Goal: Task Accomplishment & Management: Manage account settings

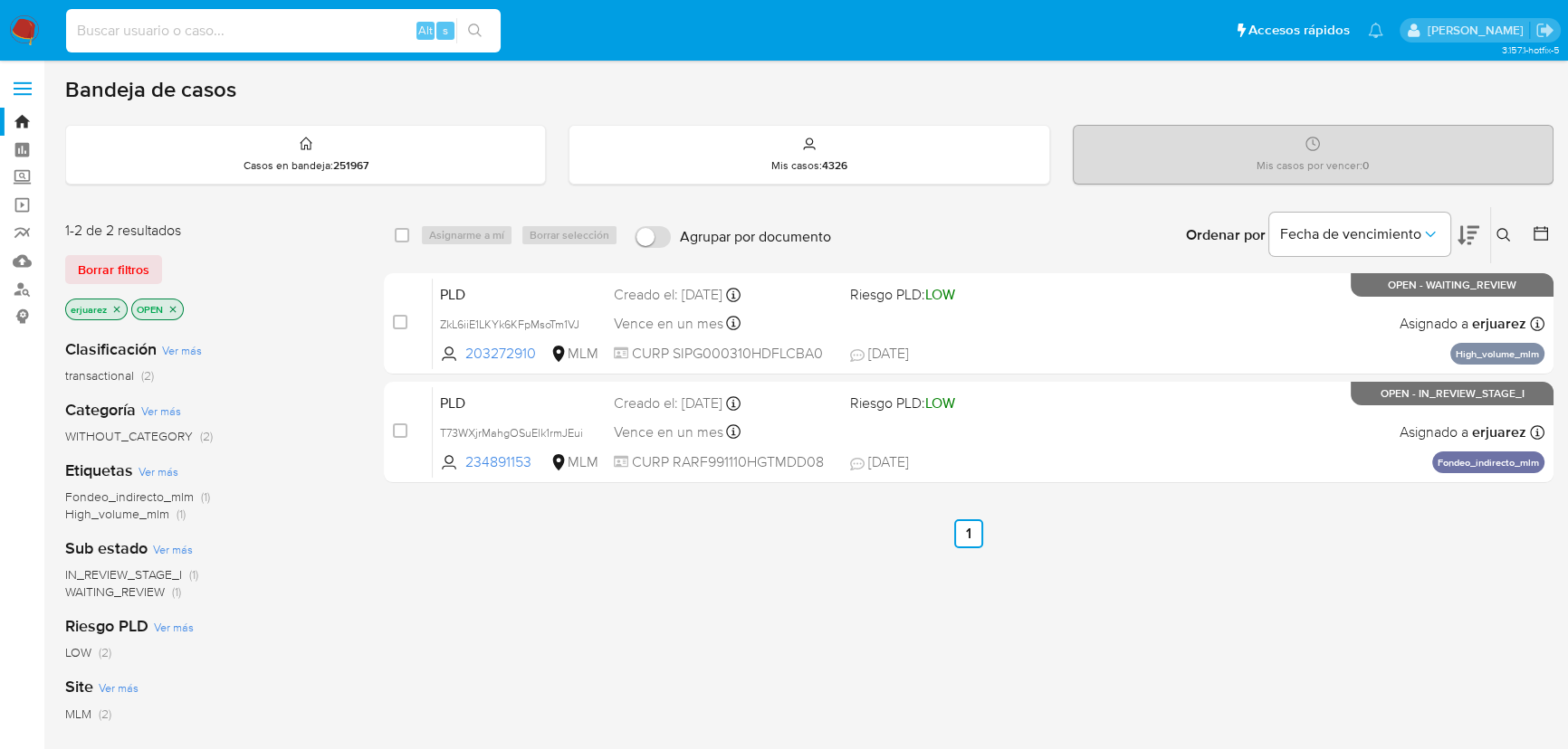
drag, startPoint x: 193, startPoint y: 40, endPoint x: 203, endPoint y: 20, distance: 22.4
click at [193, 39] on input at bounding box center [283, 31] width 435 height 24
paste input "1824160523"
type input "1824160523"
click at [466, 26] on button "search-icon" at bounding box center [474, 31] width 37 height 26
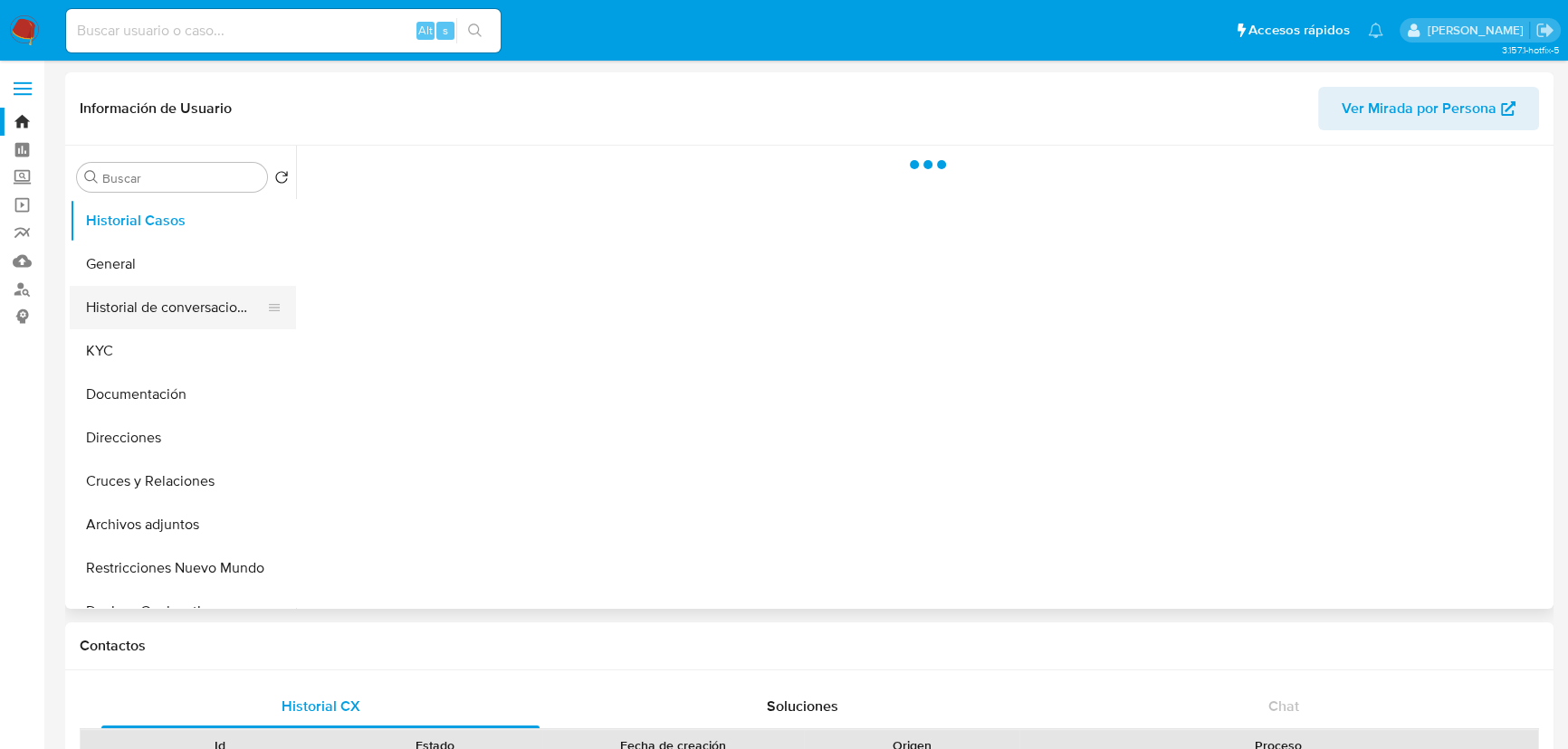
click at [169, 322] on button "Historial de conversaciones" at bounding box center [175, 308] width 211 height 44
drag, startPoint x: 199, startPoint y: 395, endPoint x: 470, endPoint y: 329, distance: 278.9
click at [201, 395] on button "Documentación" at bounding box center [182, 395] width 226 height 44
select select "10"
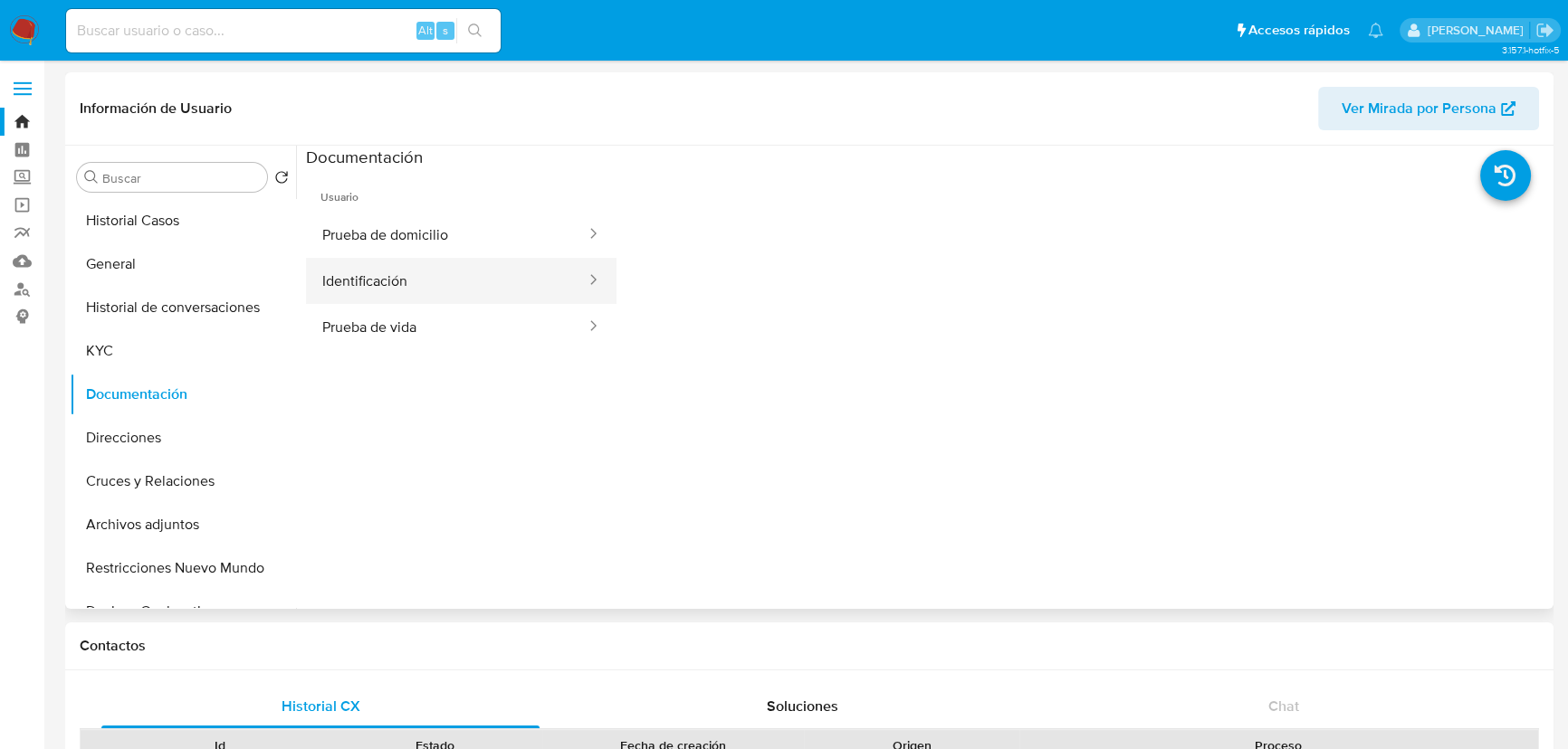
click at [414, 299] on button "Identificación" at bounding box center [447, 281] width 282 height 46
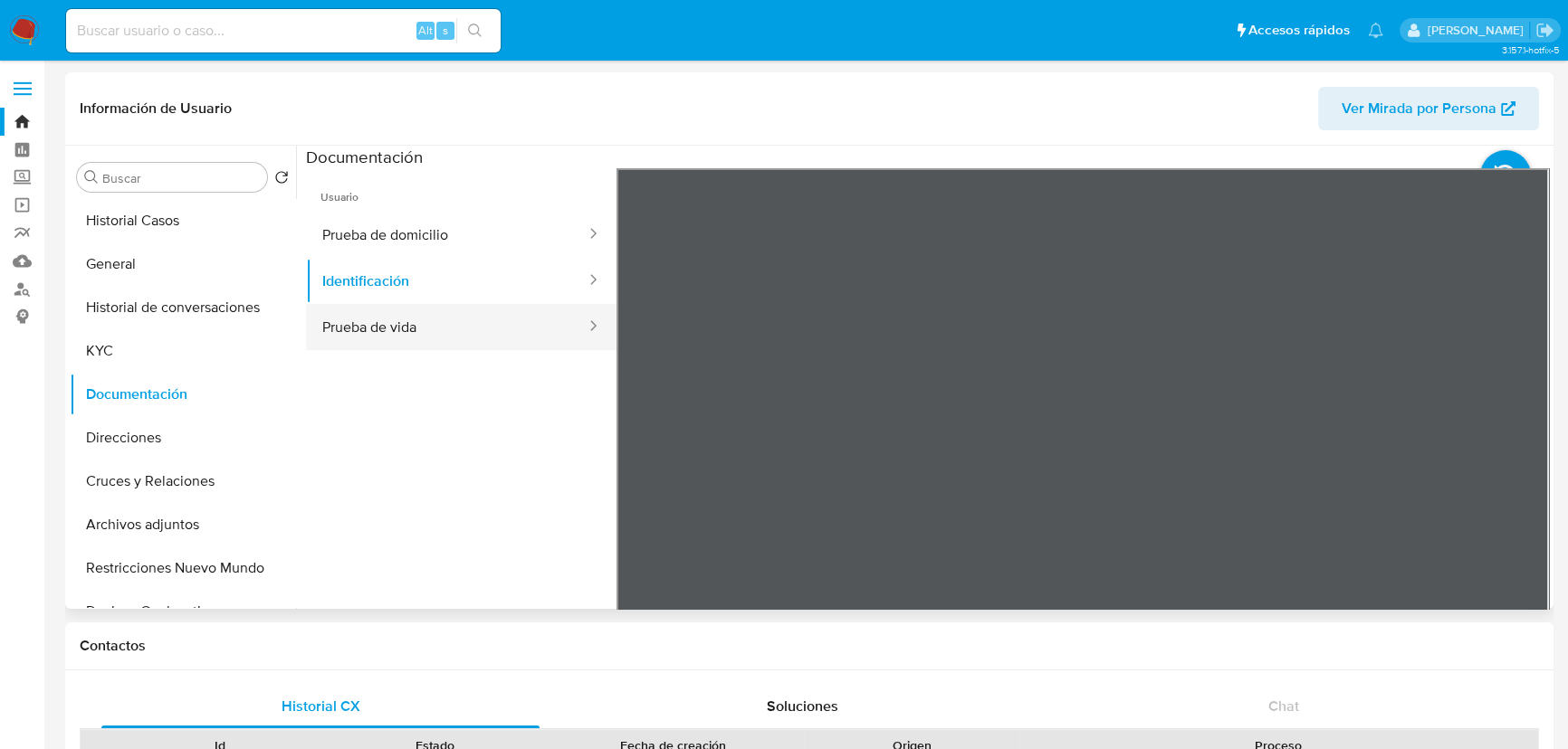
drag, startPoint x: 397, startPoint y: 330, endPoint x: 409, endPoint y: 323, distance: 13.9
click at [400, 327] on button "Prueba de vida" at bounding box center [447, 327] width 282 height 46
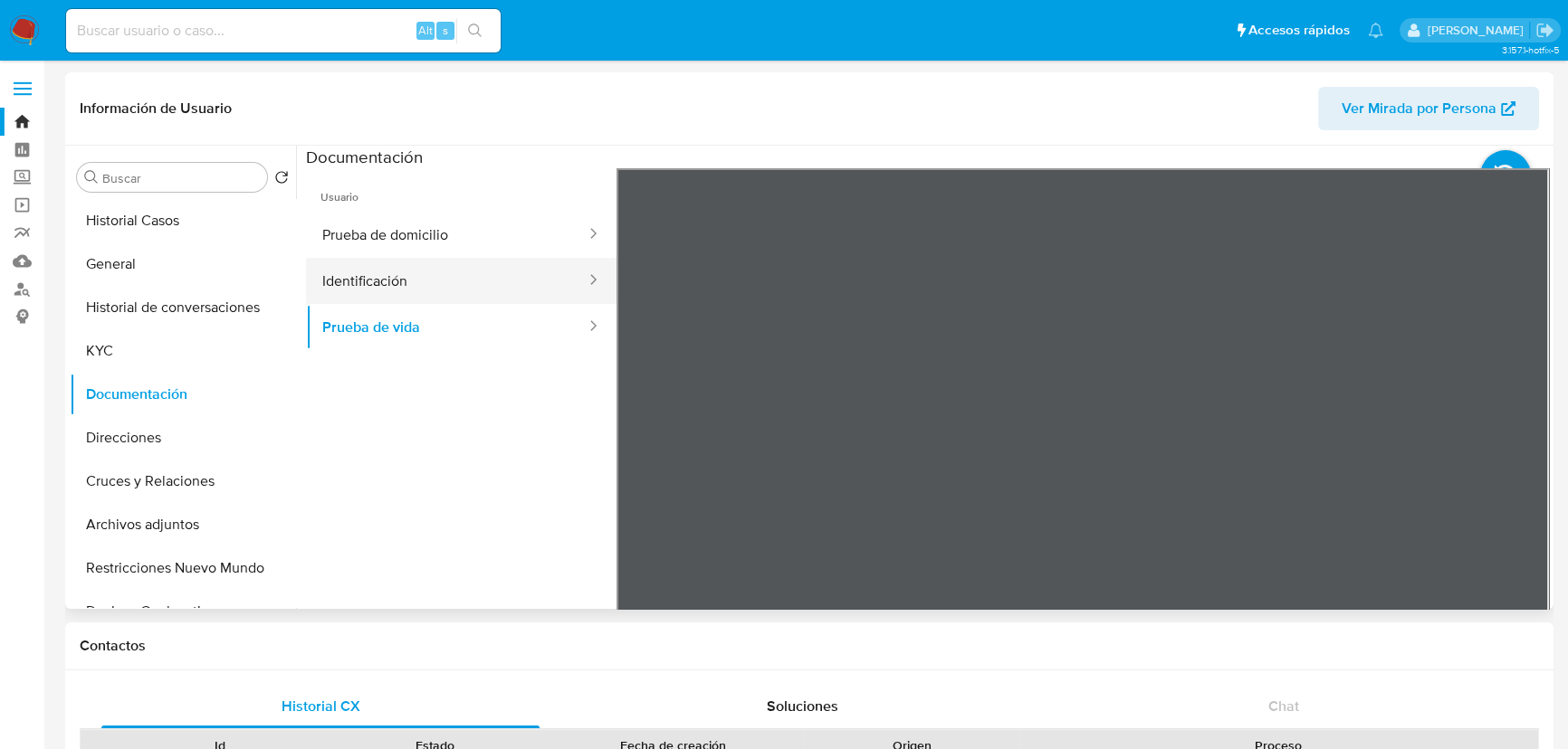
click at [357, 262] on button "Identificación" at bounding box center [447, 281] width 282 height 46
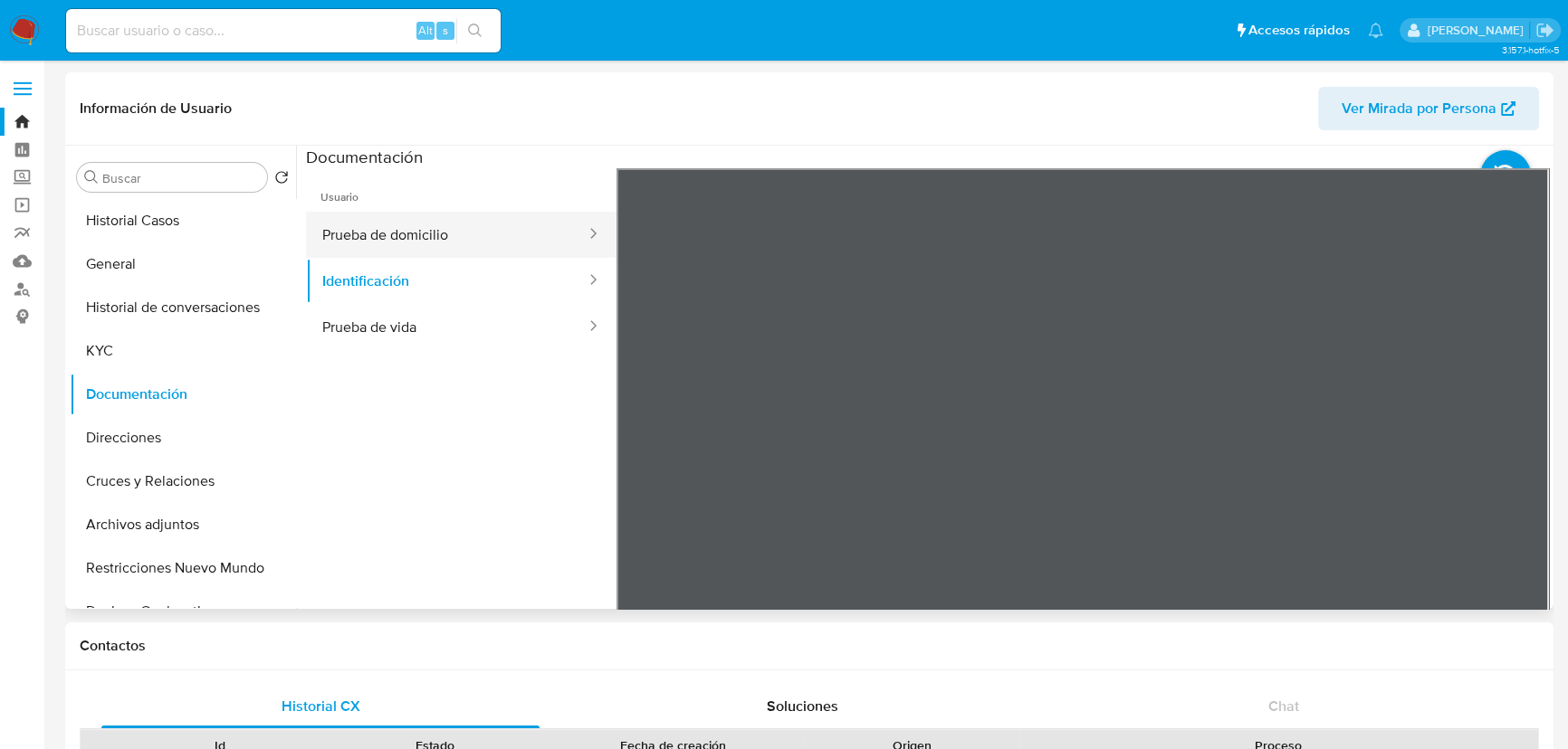
click at [399, 235] on button "Prueba de domicilio" at bounding box center [447, 234] width 282 height 46
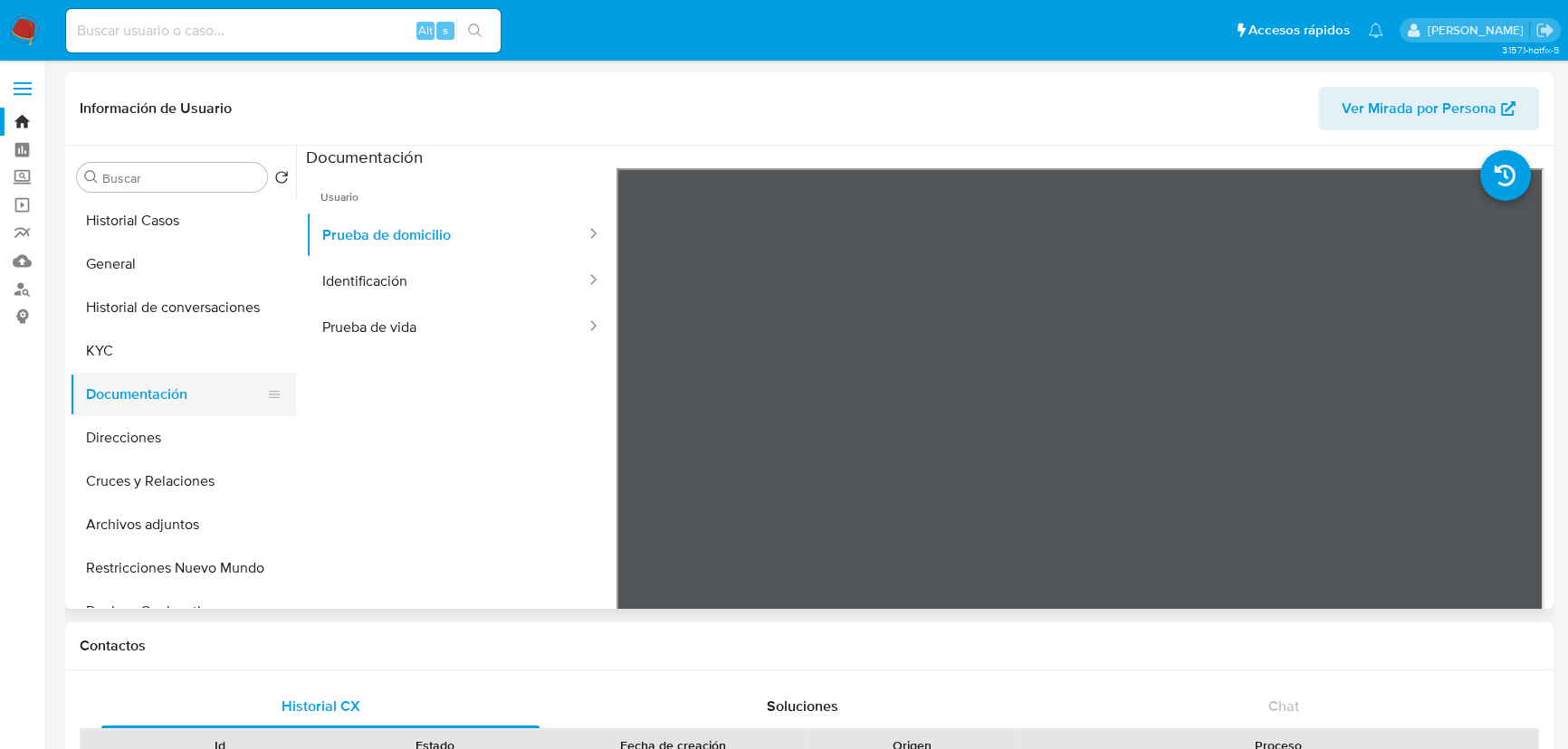
drag, startPoint x: 108, startPoint y: 347, endPoint x: 276, endPoint y: 372, distance: 169.8
click at [109, 346] on button "KYC" at bounding box center [182, 351] width 226 height 44
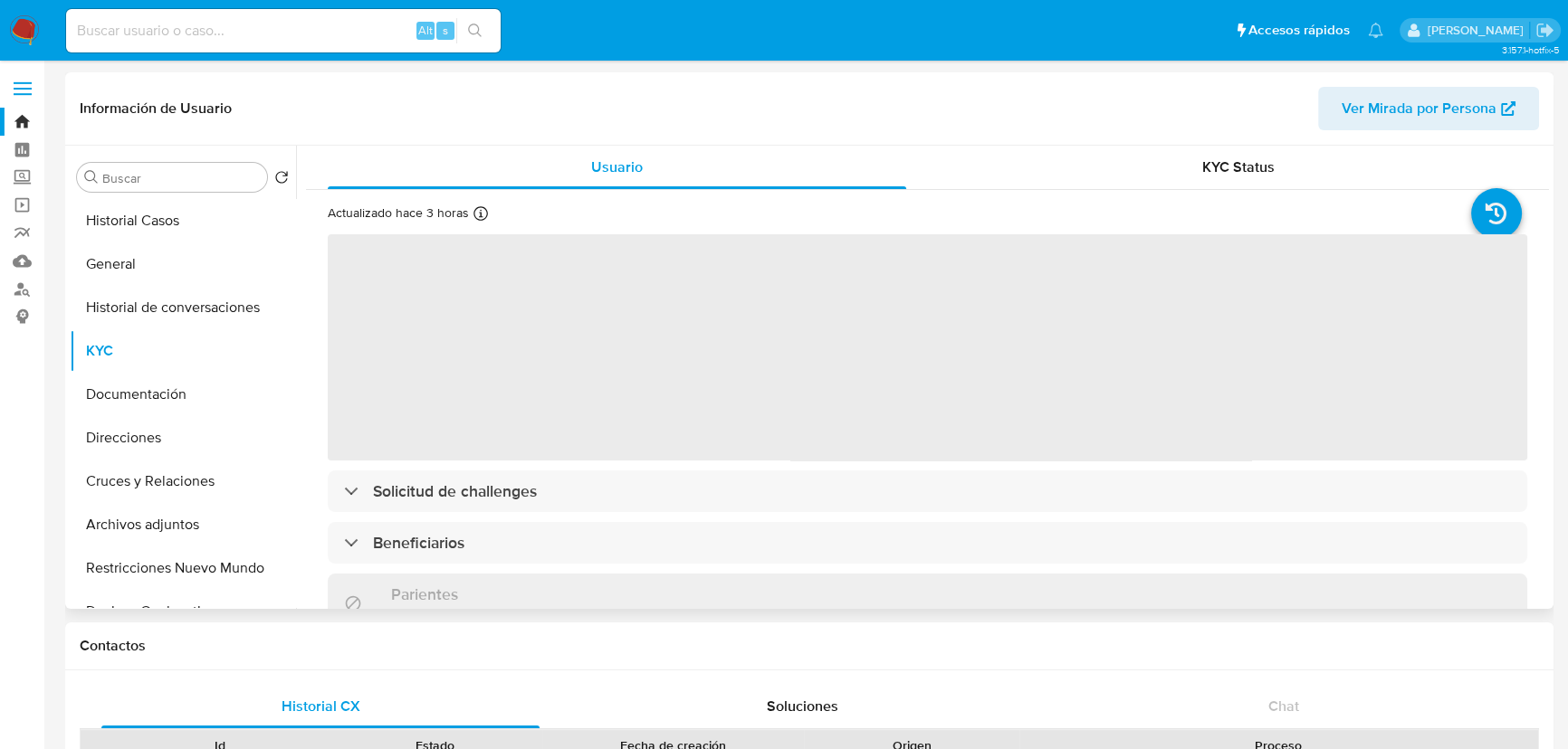
drag, startPoint x: 182, startPoint y: 310, endPoint x: 304, endPoint y: 296, distance: 122.8
click at [190, 309] on button "Historial de conversaciones" at bounding box center [182, 308] width 226 height 44
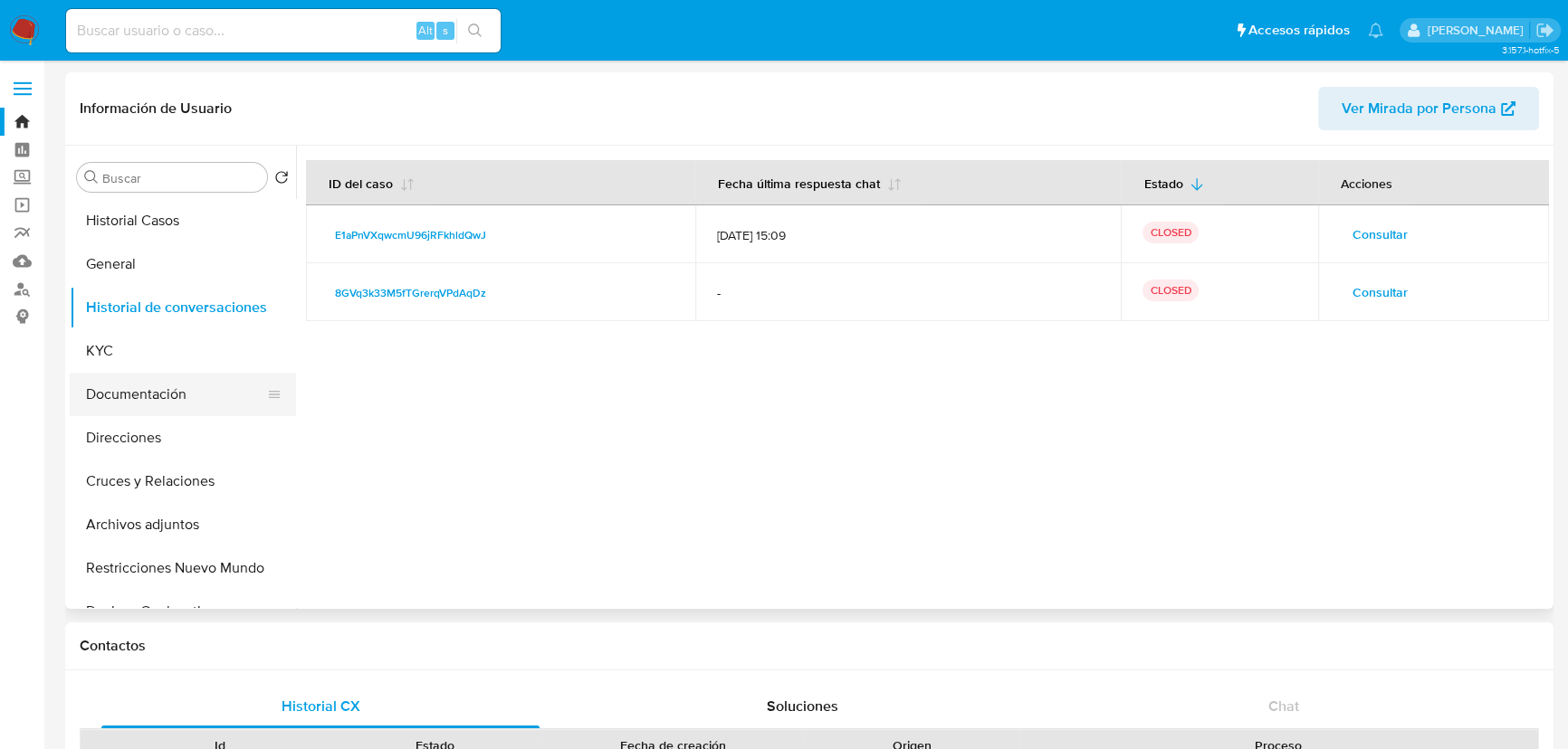
drag, startPoint x: 161, startPoint y: 384, endPoint x: 193, endPoint y: 388, distance: 32.2
click at [172, 388] on button "Documentación" at bounding box center [175, 395] width 211 height 44
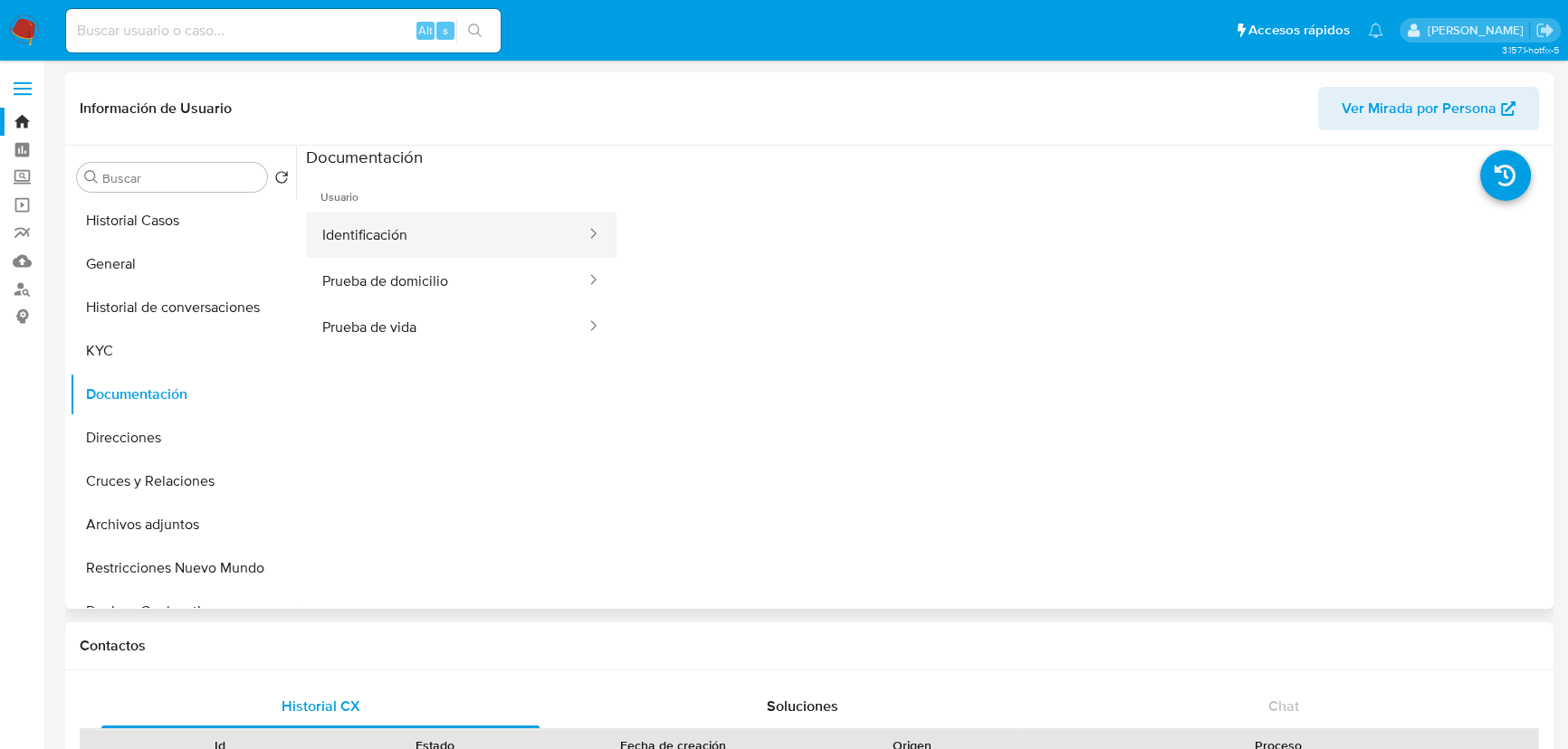
click at [473, 237] on button "Identificación" at bounding box center [447, 234] width 282 height 46
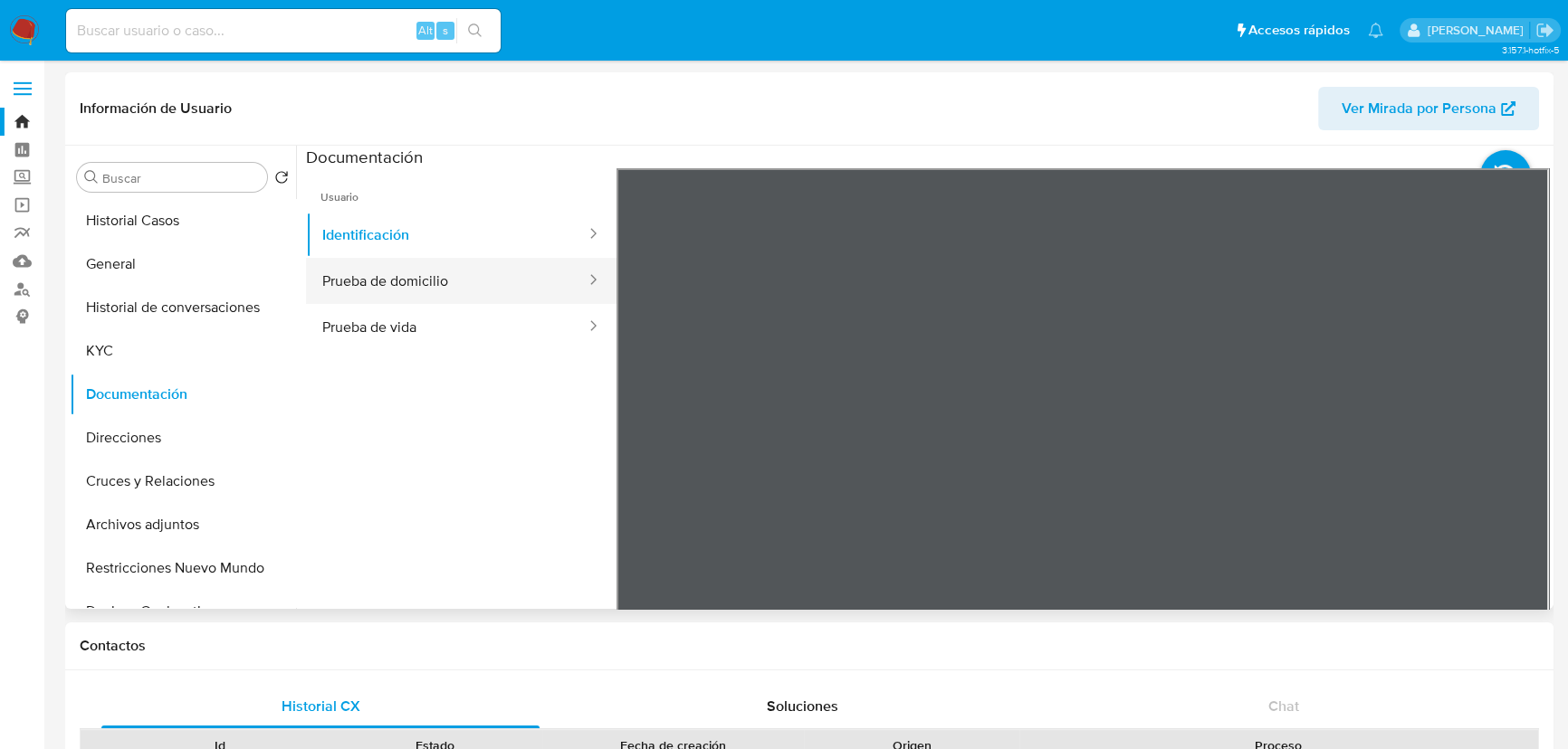
click at [438, 284] on button "Prueba de domicilio" at bounding box center [447, 281] width 282 height 46
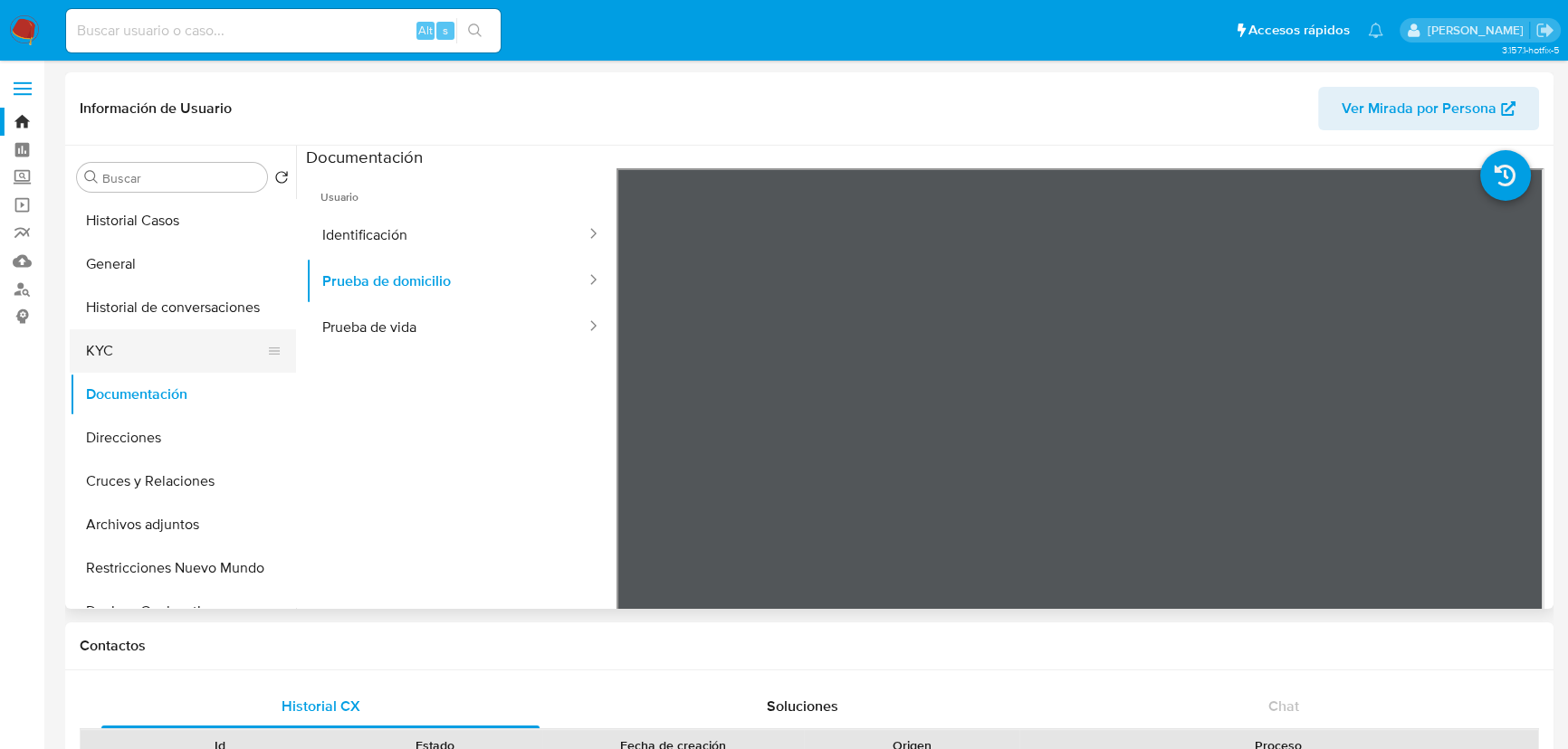
click at [98, 346] on button "KYC" at bounding box center [175, 351] width 211 height 44
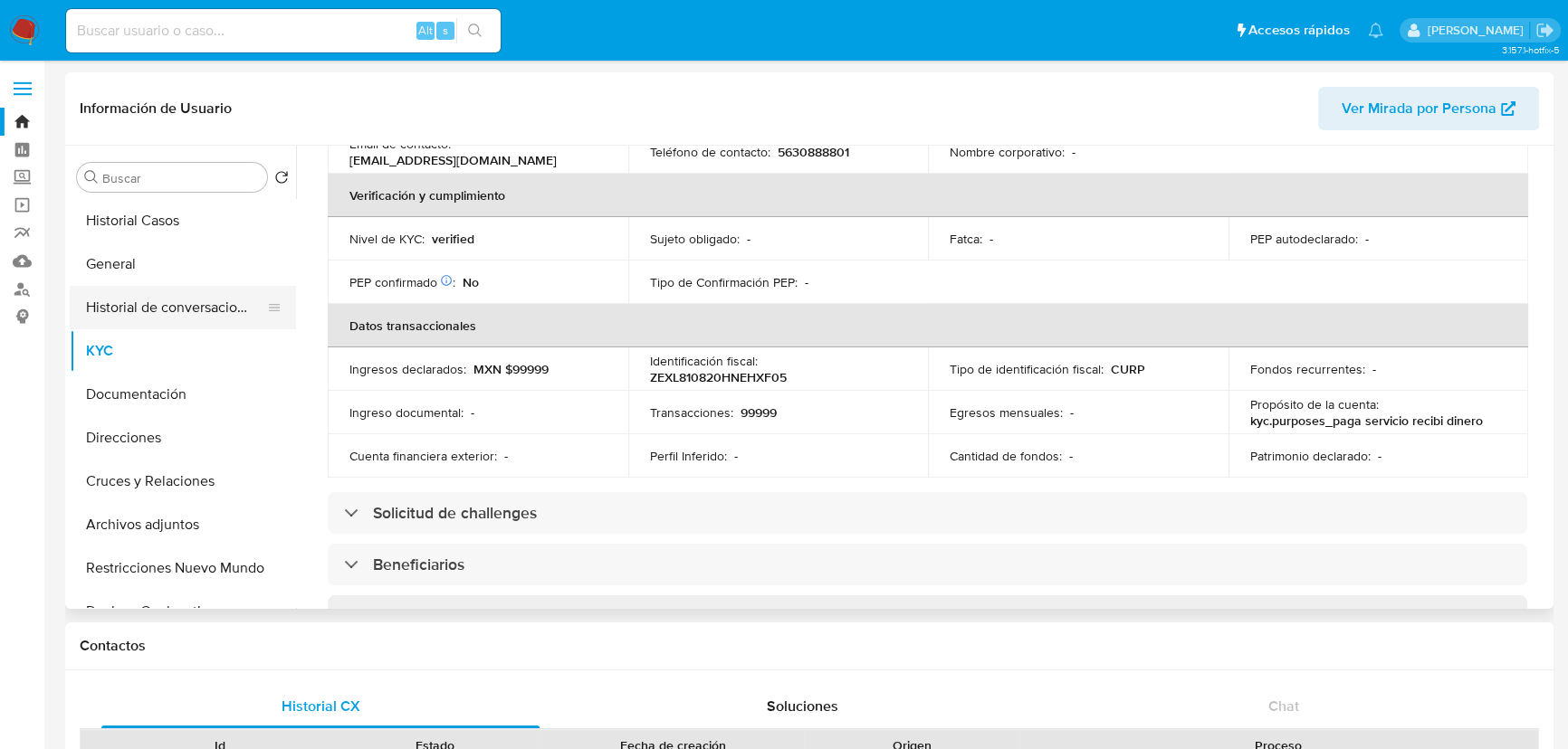
scroll to position [449, 0]
click at [190, 413] on button "Documentación" at bounding box center [175, 395] width 211 height 44
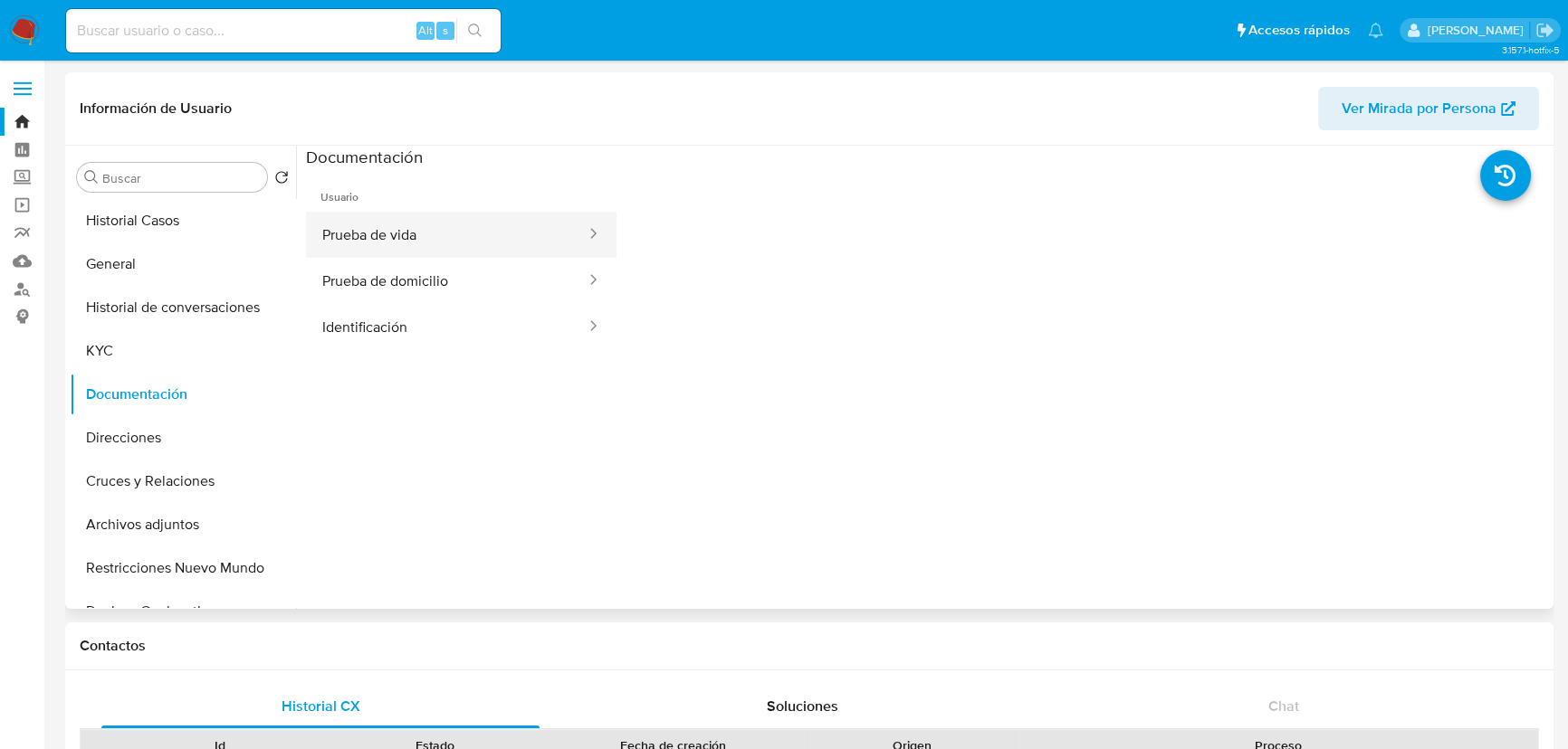
drag, startPoint x: 453, startPoint y: 225, endPoint x: 526, endPoint y: 244, distance: 75.4
click at [451, 227] on button "Prueba de vida" at bounding box center [447, 234] width 282 height 46
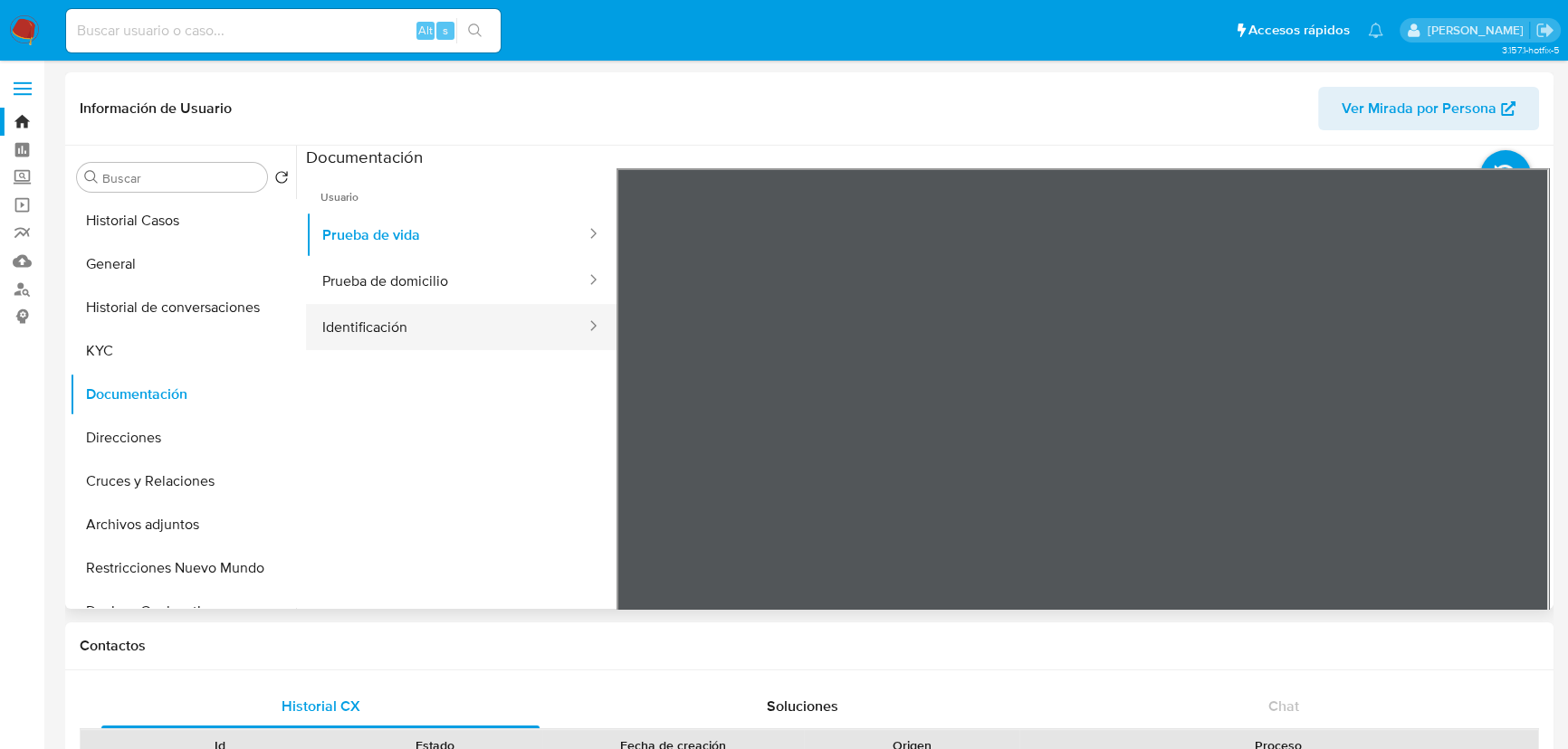
click at [440, 331] on button "Identificación" at bounding box center [447, 327] width 282 height 46
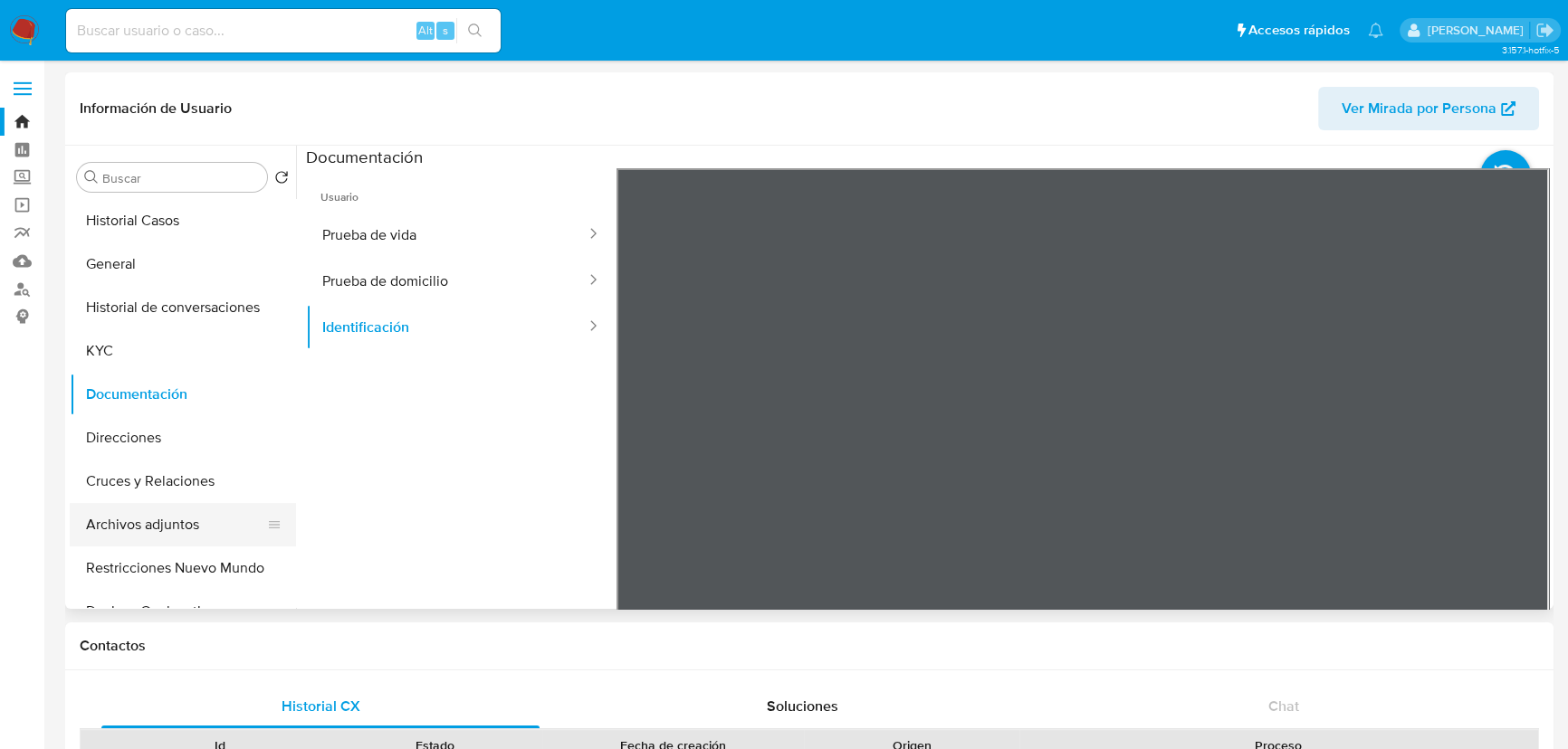
click at [139, 519] on button "Archivos adjuntos" at bounding box center [175, 525] width 211 height 44
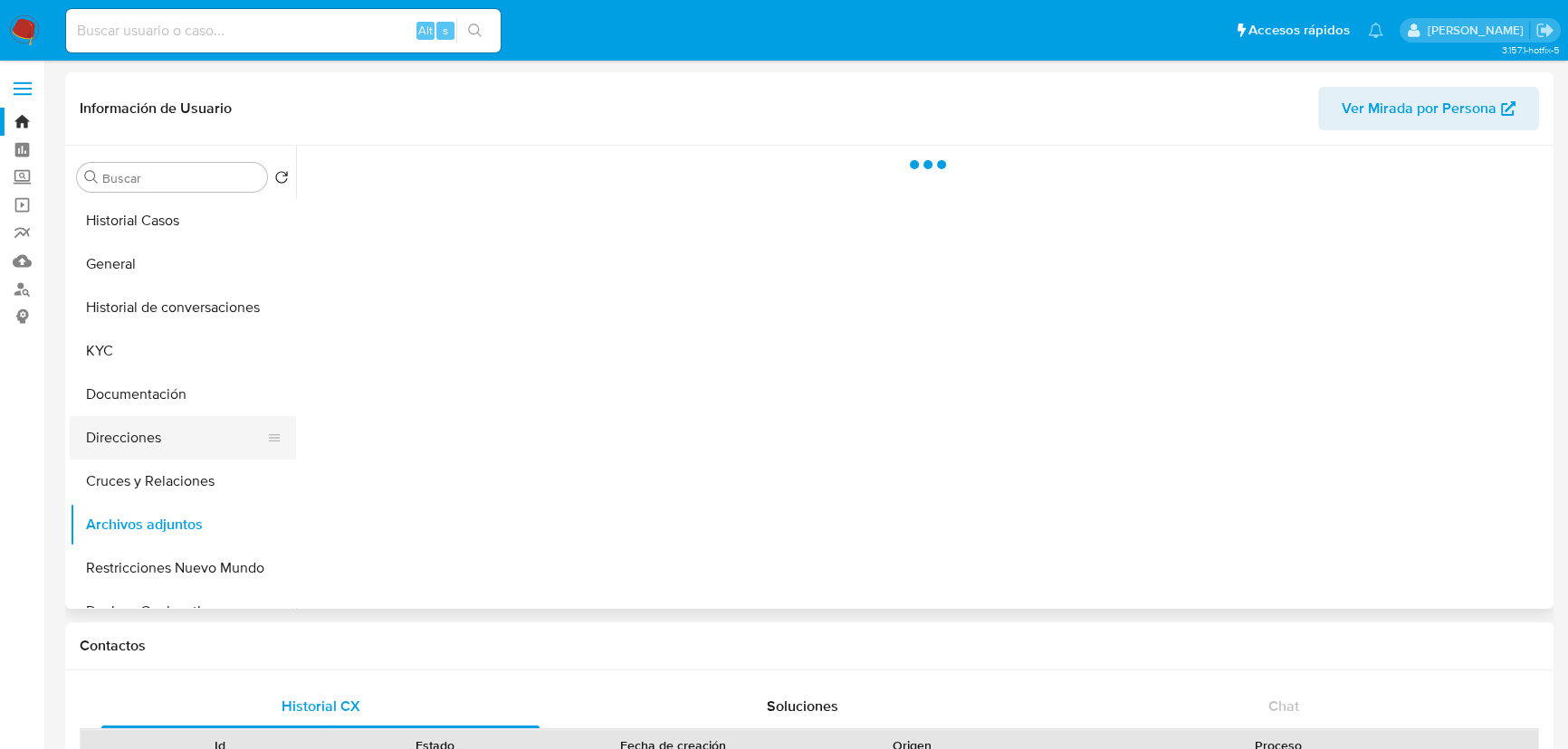
click at [147, 431] on button "Direcciones" at bounding box center [175, 438] width 211 height 44
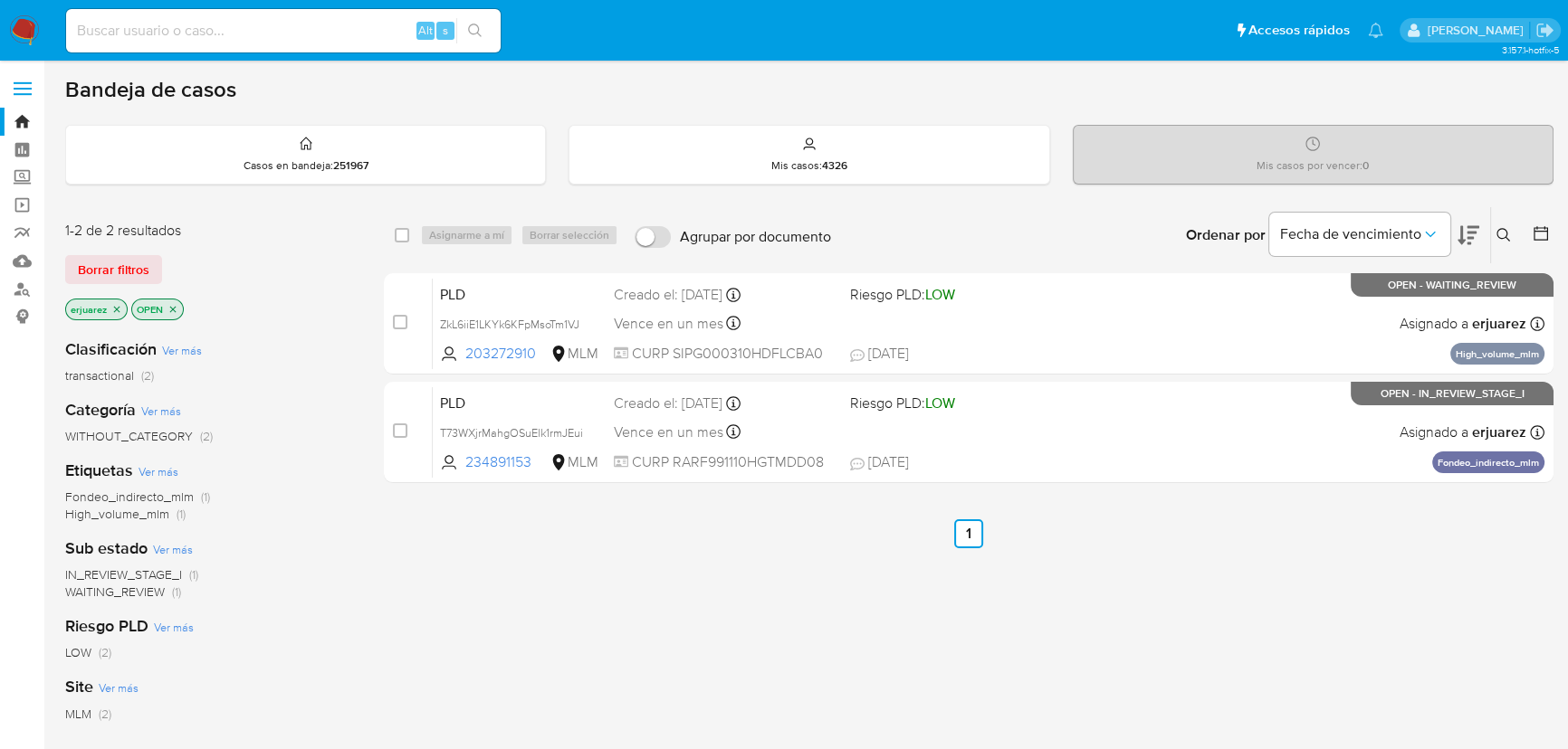
drag, startPoint x: 284, startPoint y: 5, endPoint x: 276, endPoint y: 23, distance: 19.7
click at [281, 14] on div "Alt s" at bounding box center [283, 31] width 435 height 51
click at [276, 24] on input at bounding box center [283, 31] width 435 height 24
paste input "1824160523"
click at [76, 32] on input "1824160523" at bounding box center [283, 31] width 435 height 24
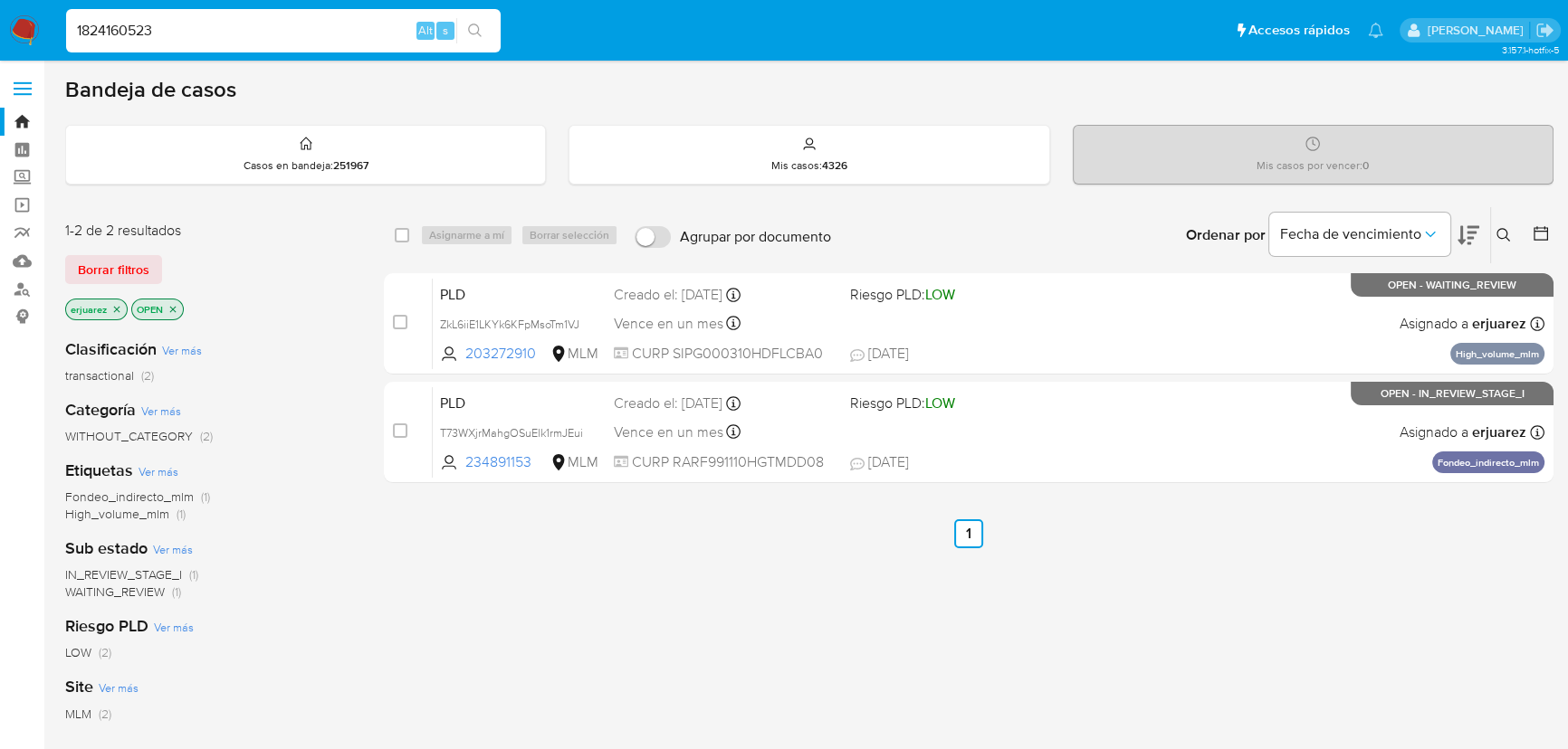
click at [200, 32] on input "1824160523" at bounding box center [283, 31] width 435 height 24
type input "1824160523"
click at [470, 29] on icon "search-icon" at bounding box center [475, 31] width 15 height 15
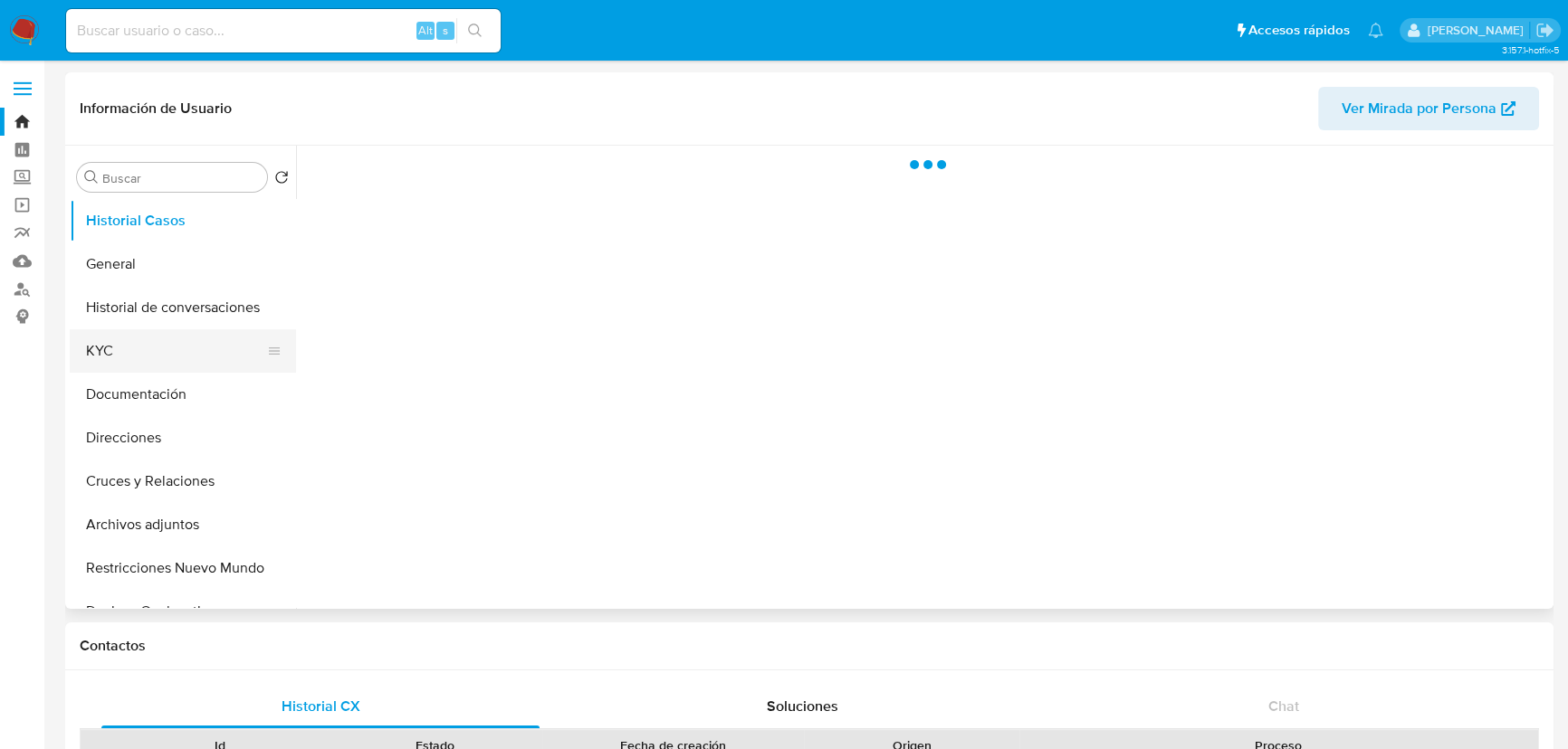
click at [86, 349] on button "KYC" at bounding box center [175, 351] width 211 height 44
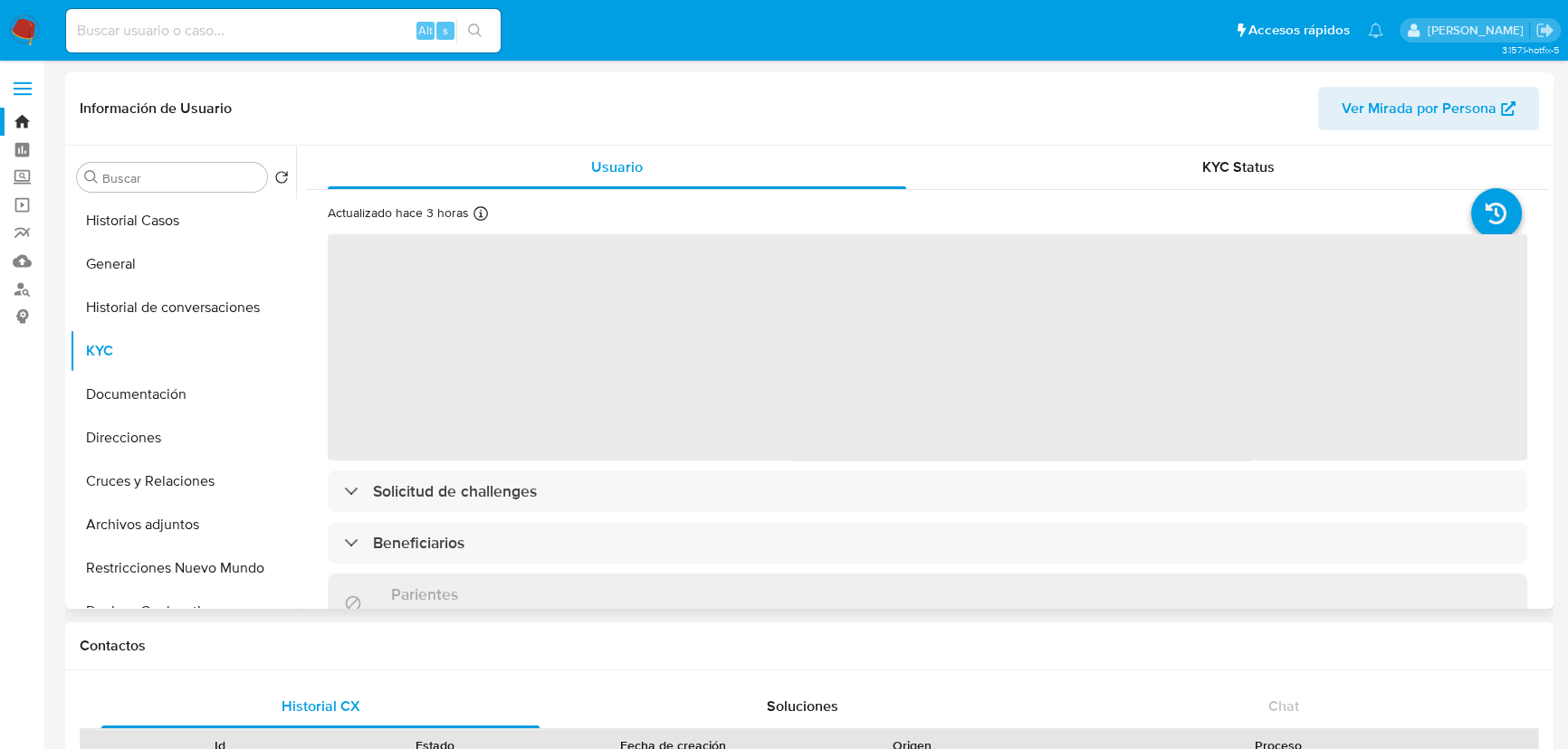
select select "10"
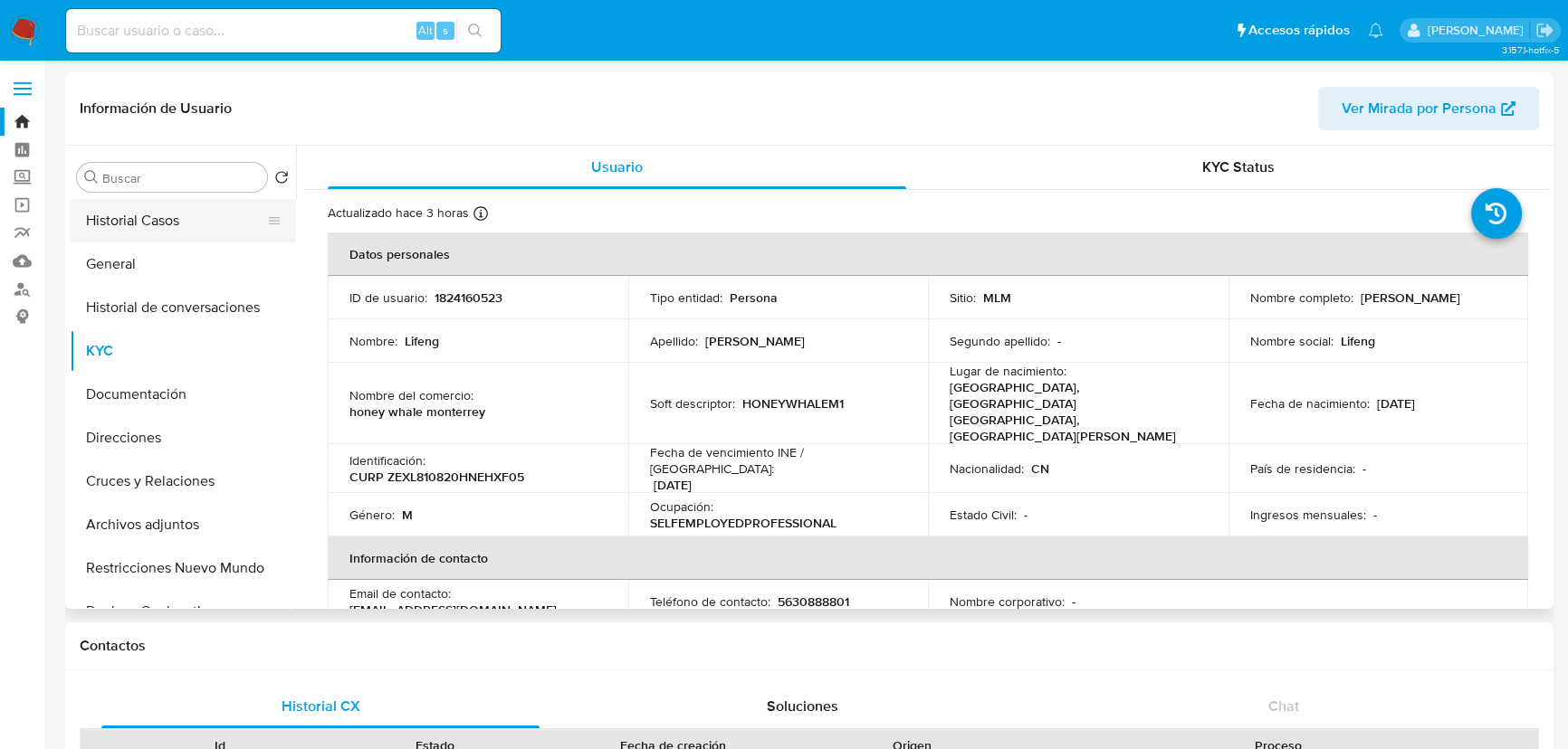
click at [198, 222] on button "Historial Casos" at bounding box center [175, 221] width 211 height 44
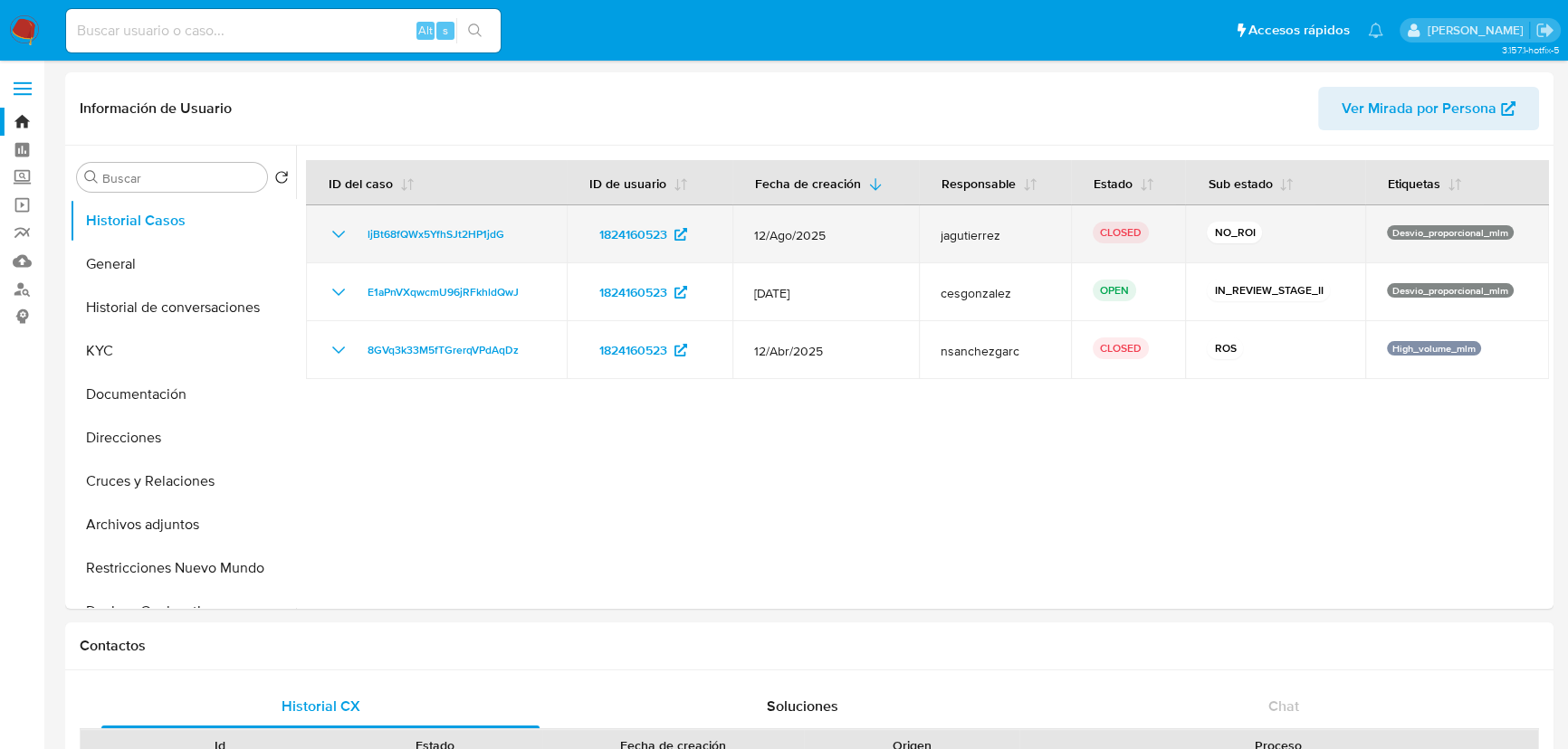
click at [327, 238] on icon "Mostrar/Ocultar" at bounding box center [338, 234] width 22 height 22
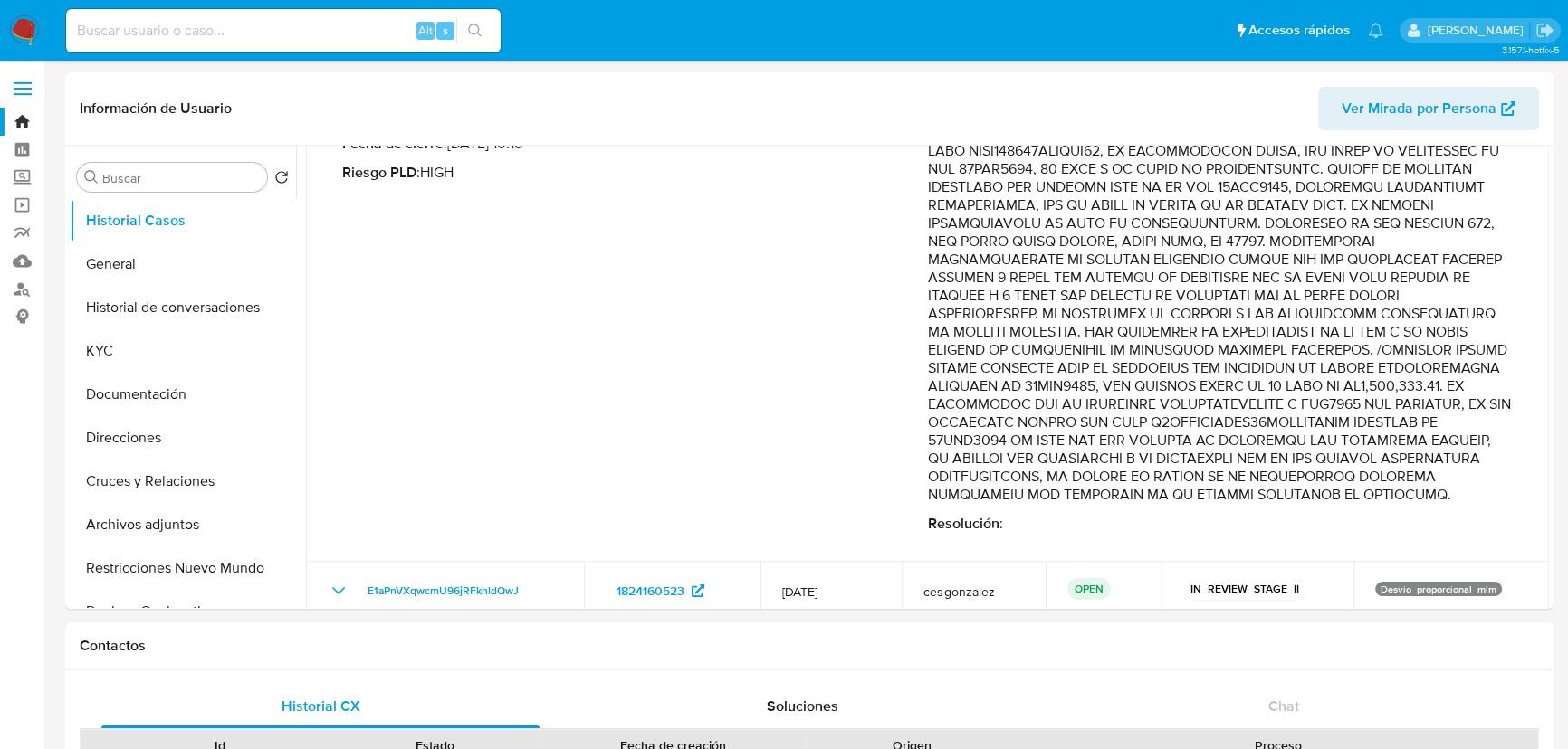
scroll to position [246, 0]
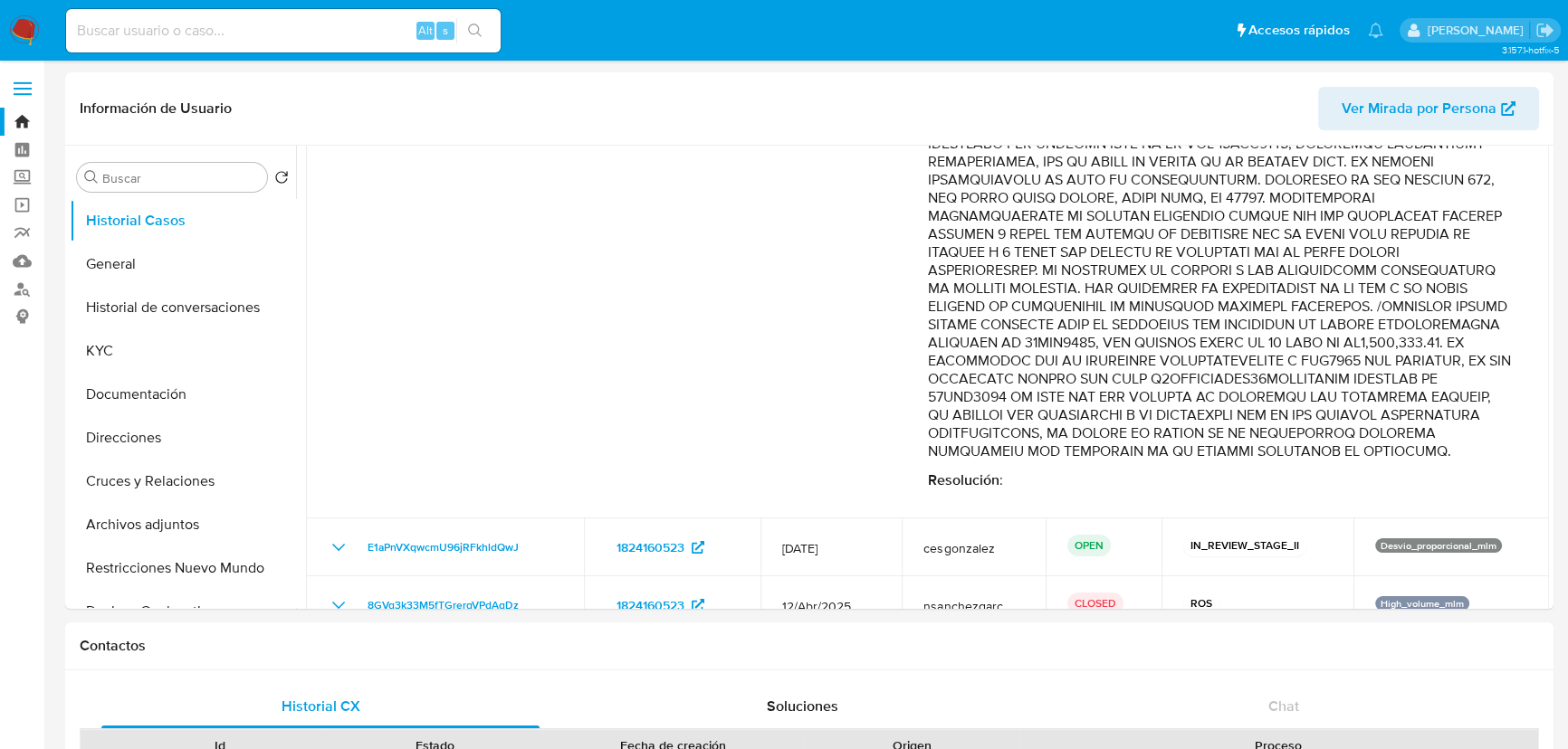
drag, startPoint x: 1124, startPoint y: 426, endPoint x: 1408, endPoint y: 462, distance: 286.3
click at [1408, 460] on p "Comentario :" at bounding box center [1221, 262] width 585 height 398
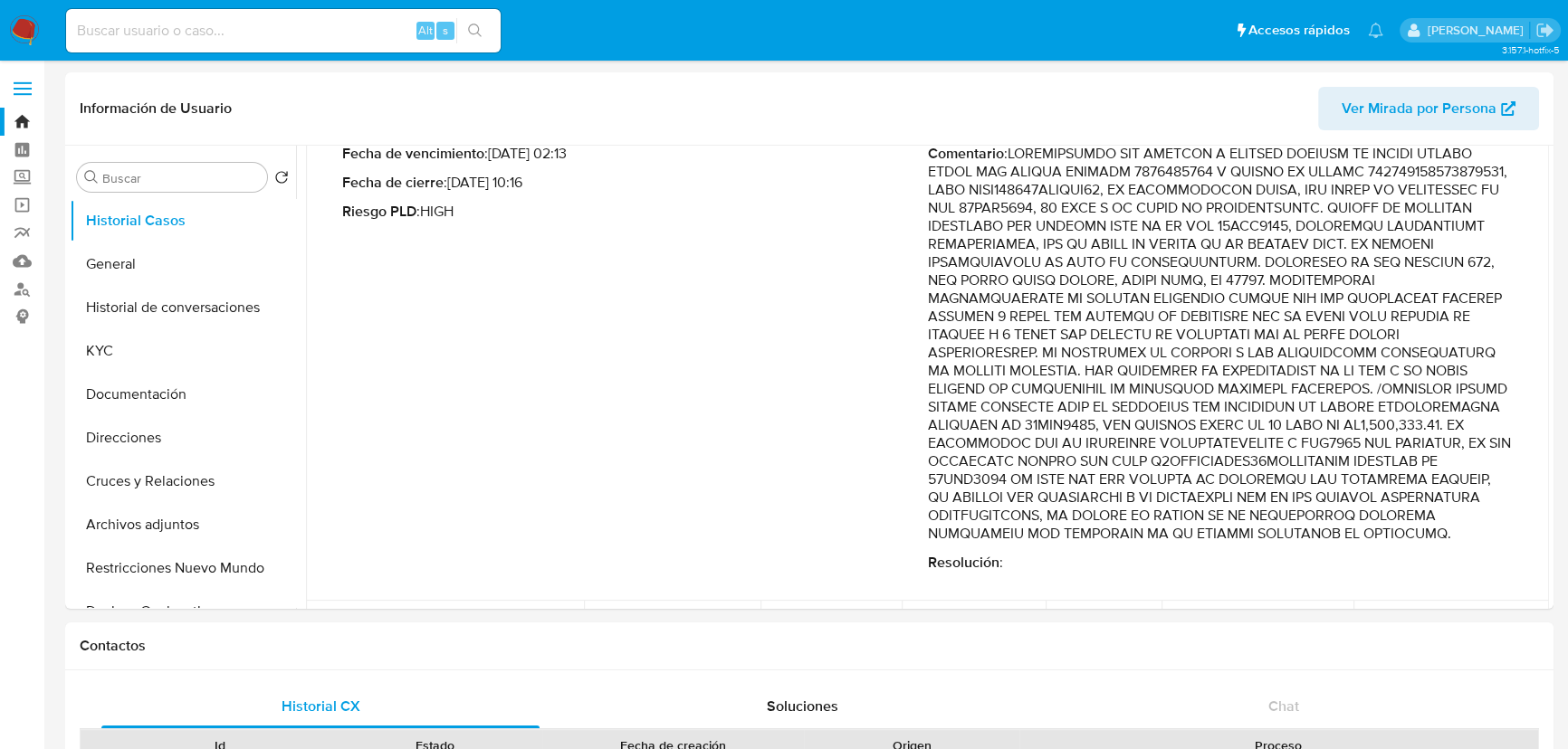
scroll to position [81, 0]
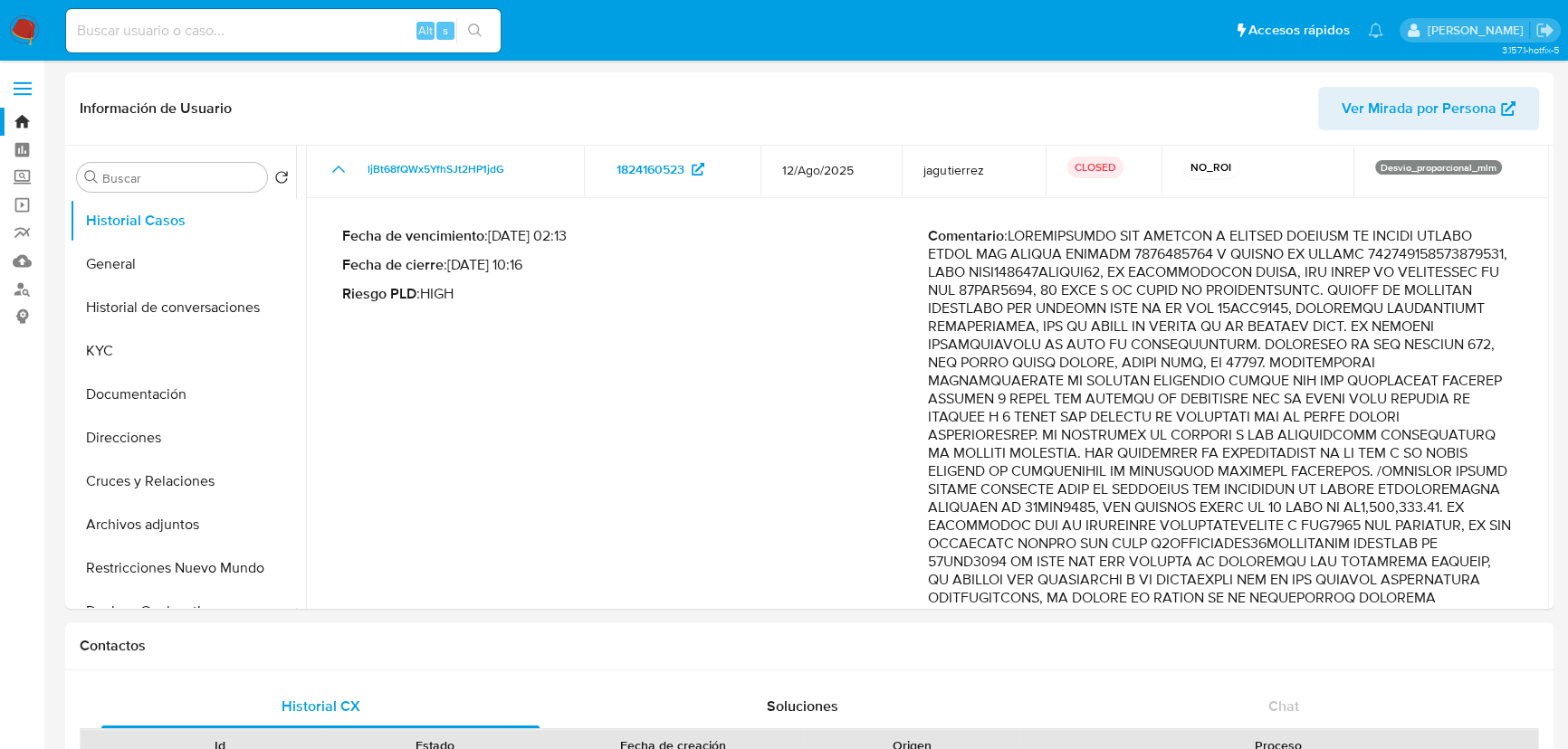
drag, startPoint x: 1135, startPoint y: 388, endPoint x: 1284, endPoint y: 445, distance: 159.5
click at [1282, 446] on p "Comentario :" at bounding box center [1221, 426] width 585 height 398
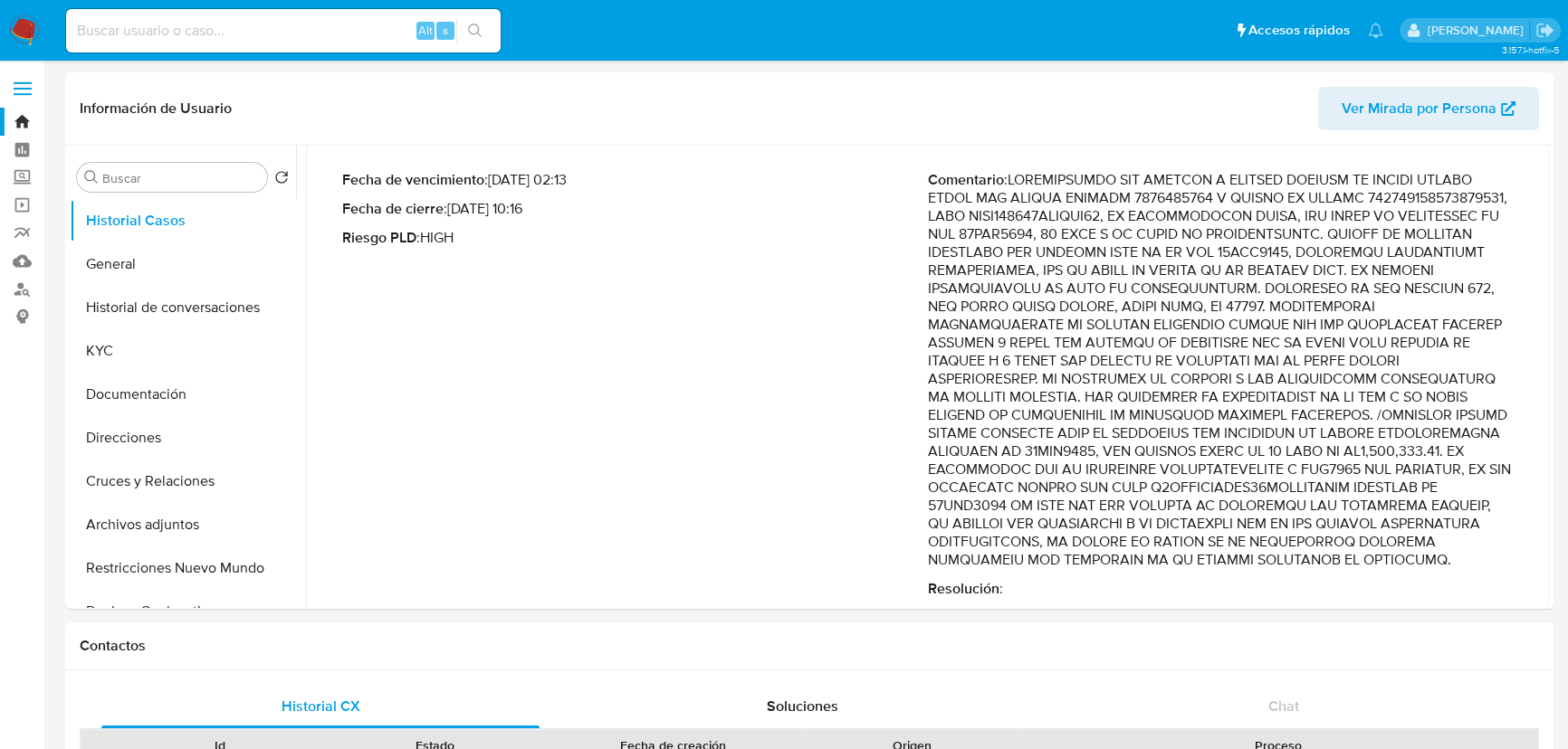
scroll to position [164, 0]
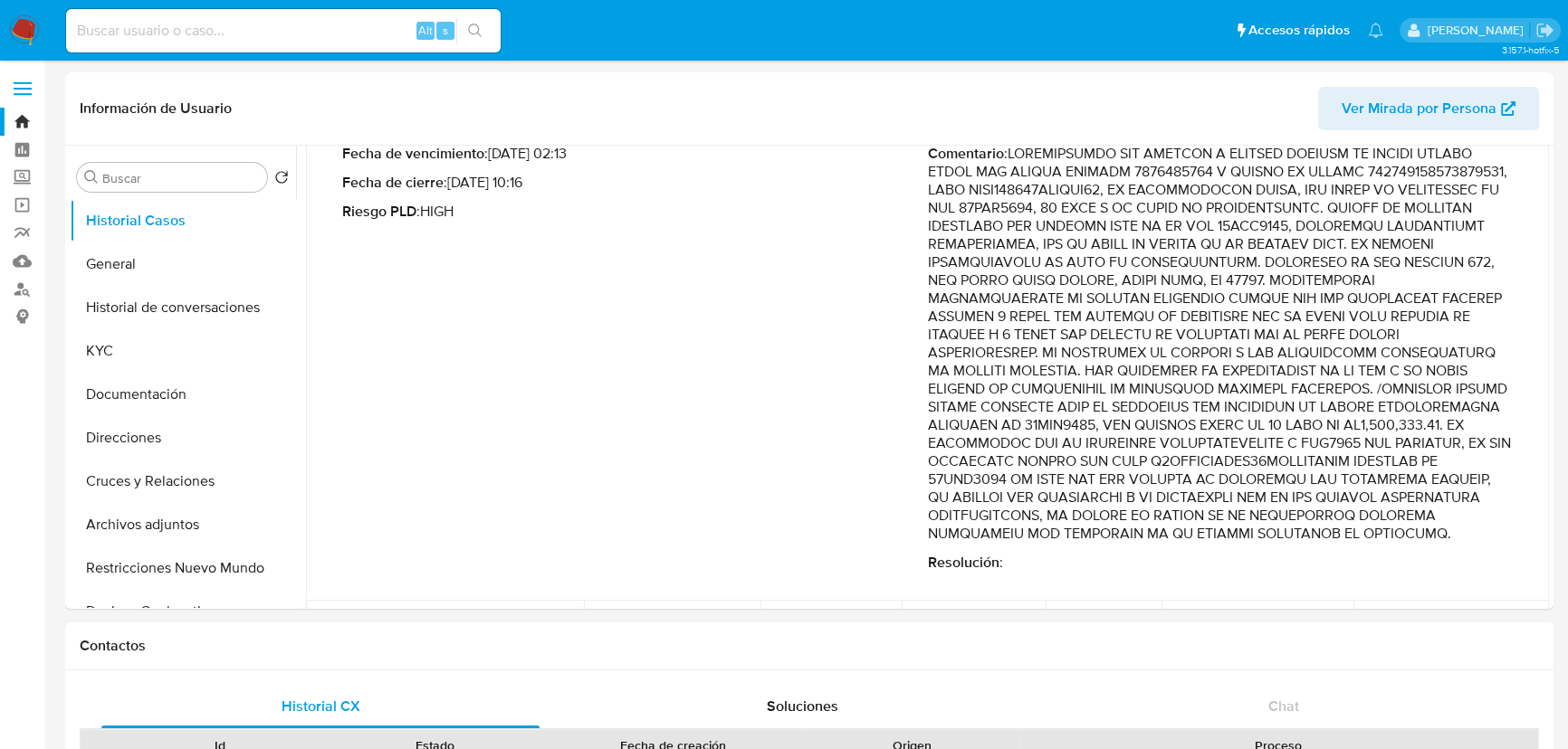
drag, startPoint x: 985, startPoint y: 406, endPoint x: 1294, endPoint y: 504, distance: 324.2
click at [1310, 476] on p "Comentario :" at bounding box center [1221, 344] width 585 height 398
click at [1283, 523] on p "Comentario :" at bounding box center [1221, 344] width 585 height 398
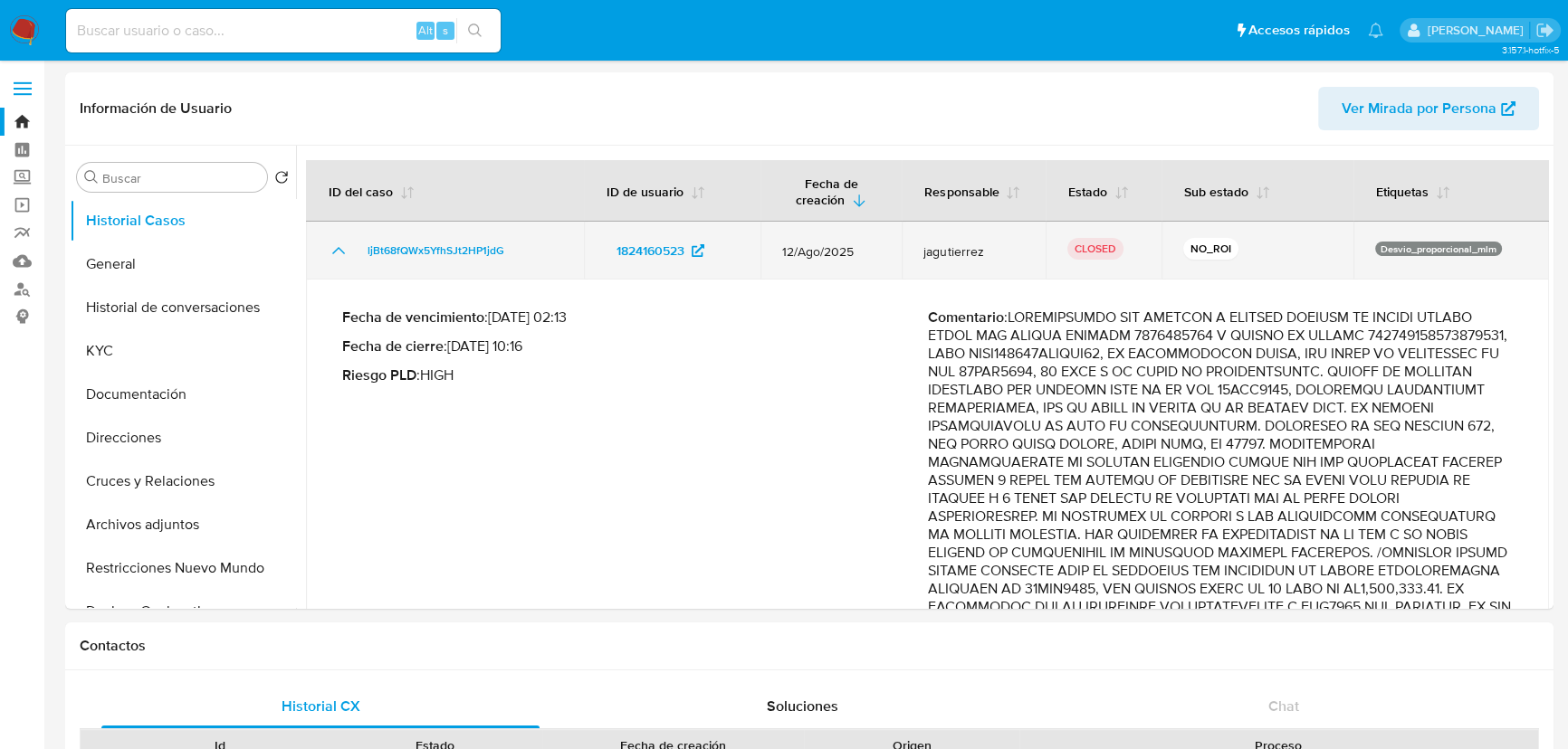
click at [344, 240] on icon "Mostrar/Ocultar" at bounding box center [338, 251] width 22 height 22
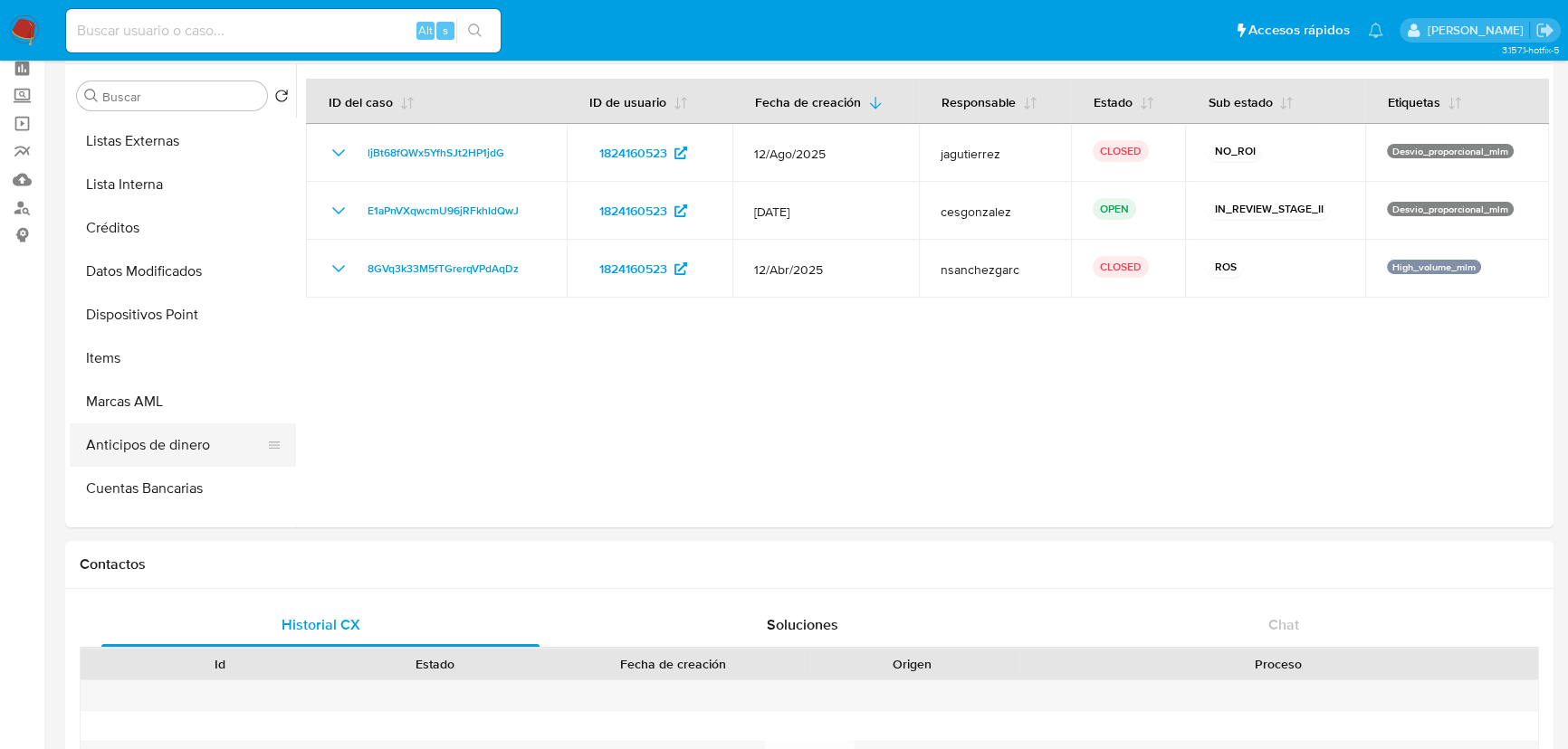
scroll to position [435, 0]
click at [176, 352] on button "Dispositivos Point" at bounding box center [175, 356] width 211 height 44
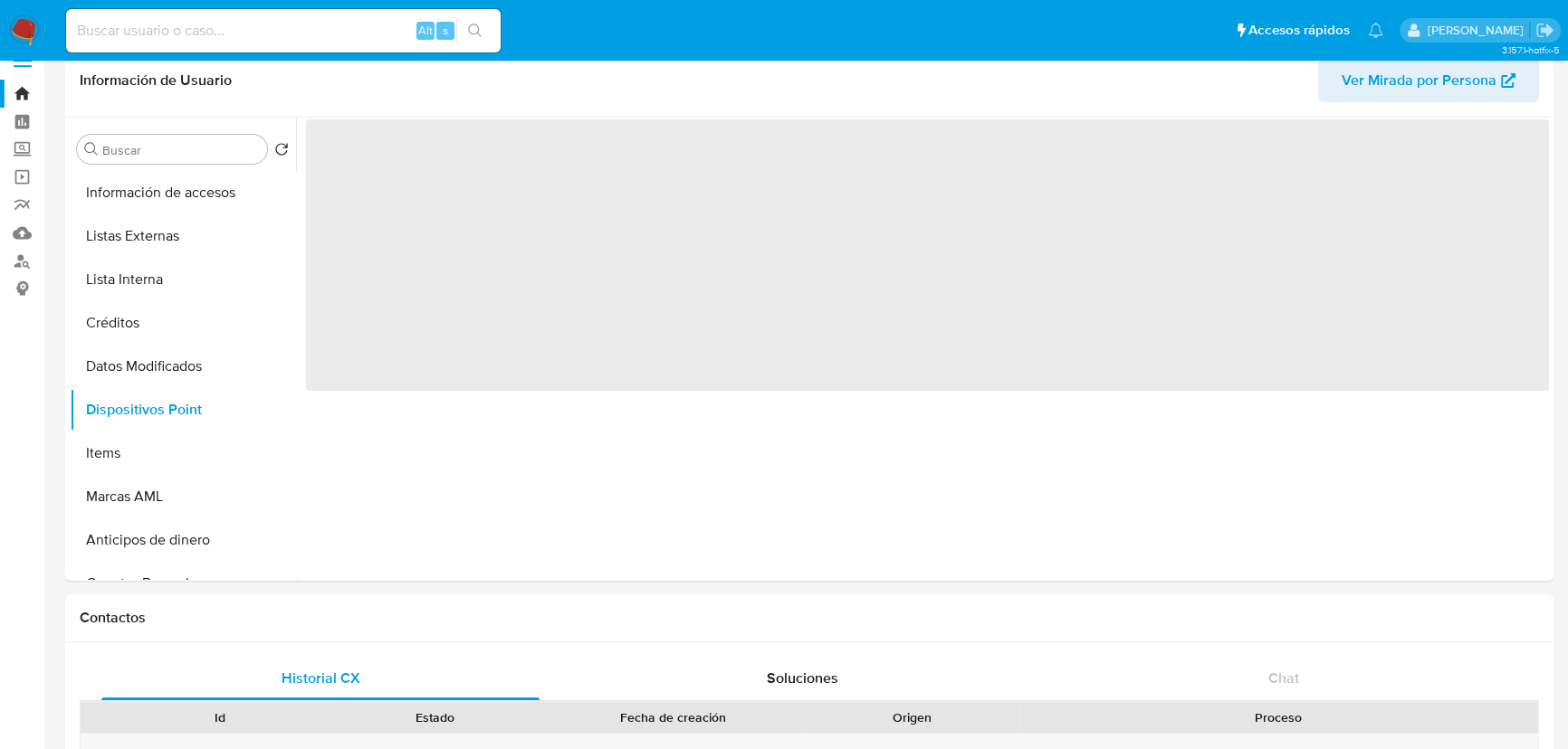
scroll to position [0, 0]
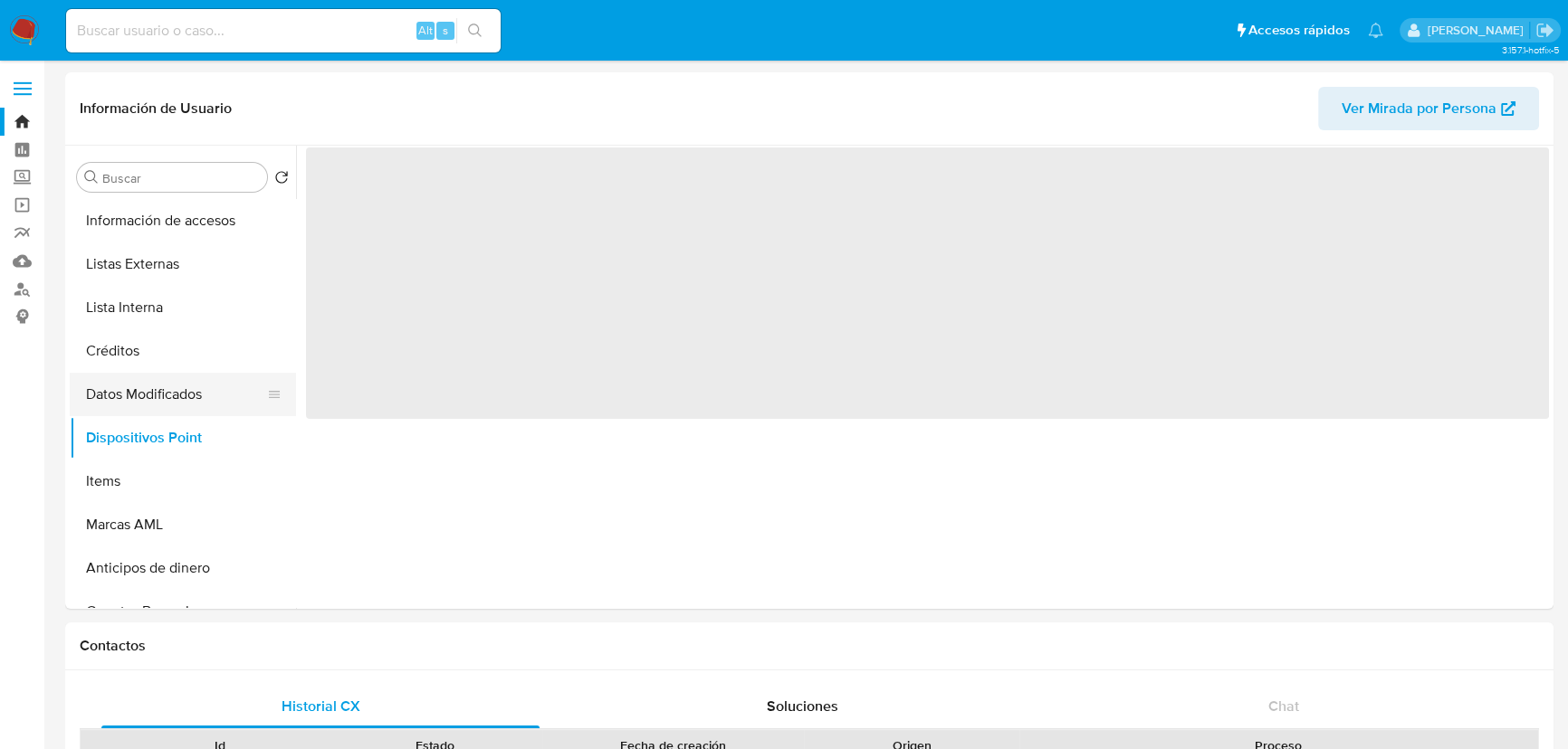
click at [149, 402] on button "Datos Modificados" at bounding box center [175, 395] width 211 height 44
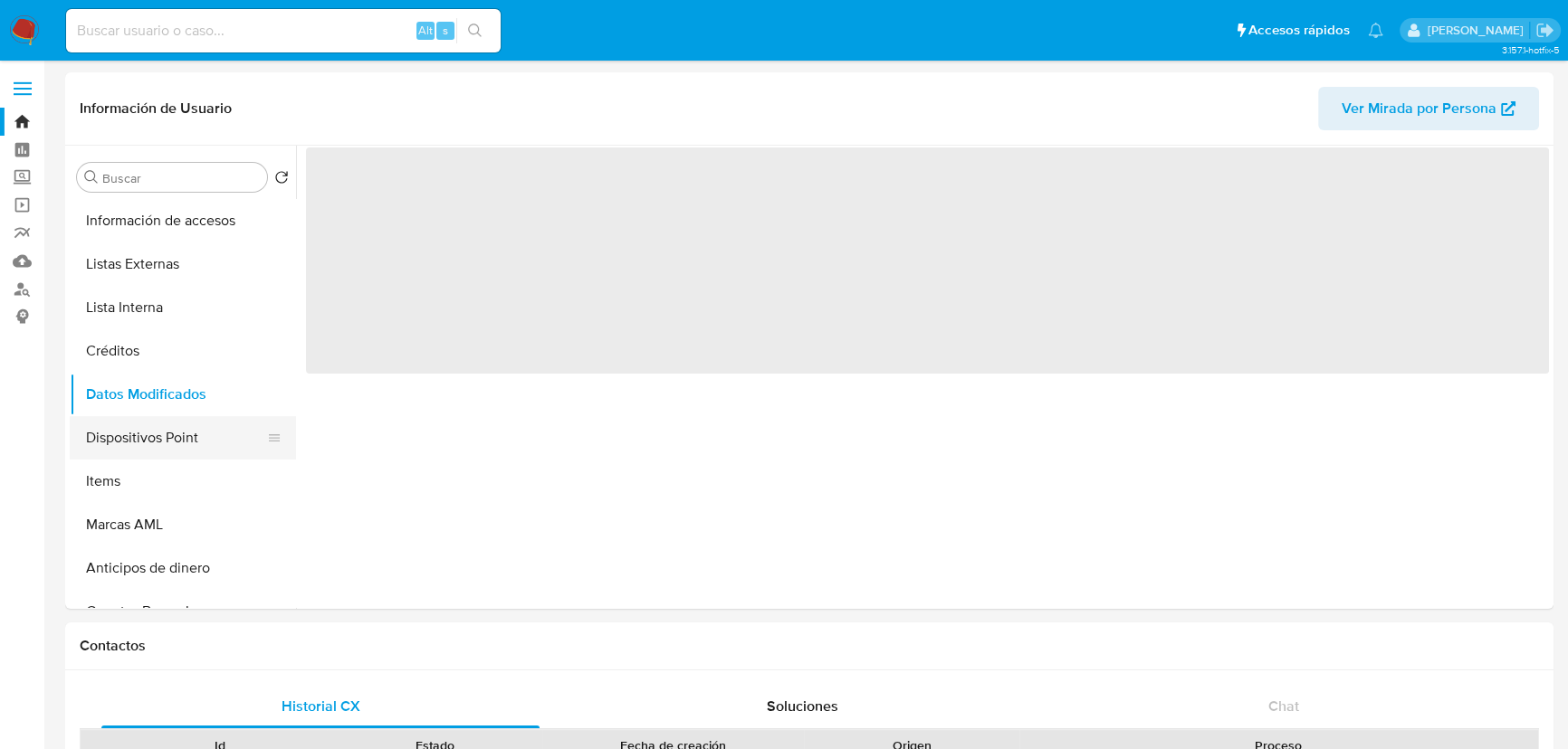
click at [145, 443] on button "Dispositivos Point" at bounding box center [175, 438] width 211 height 44
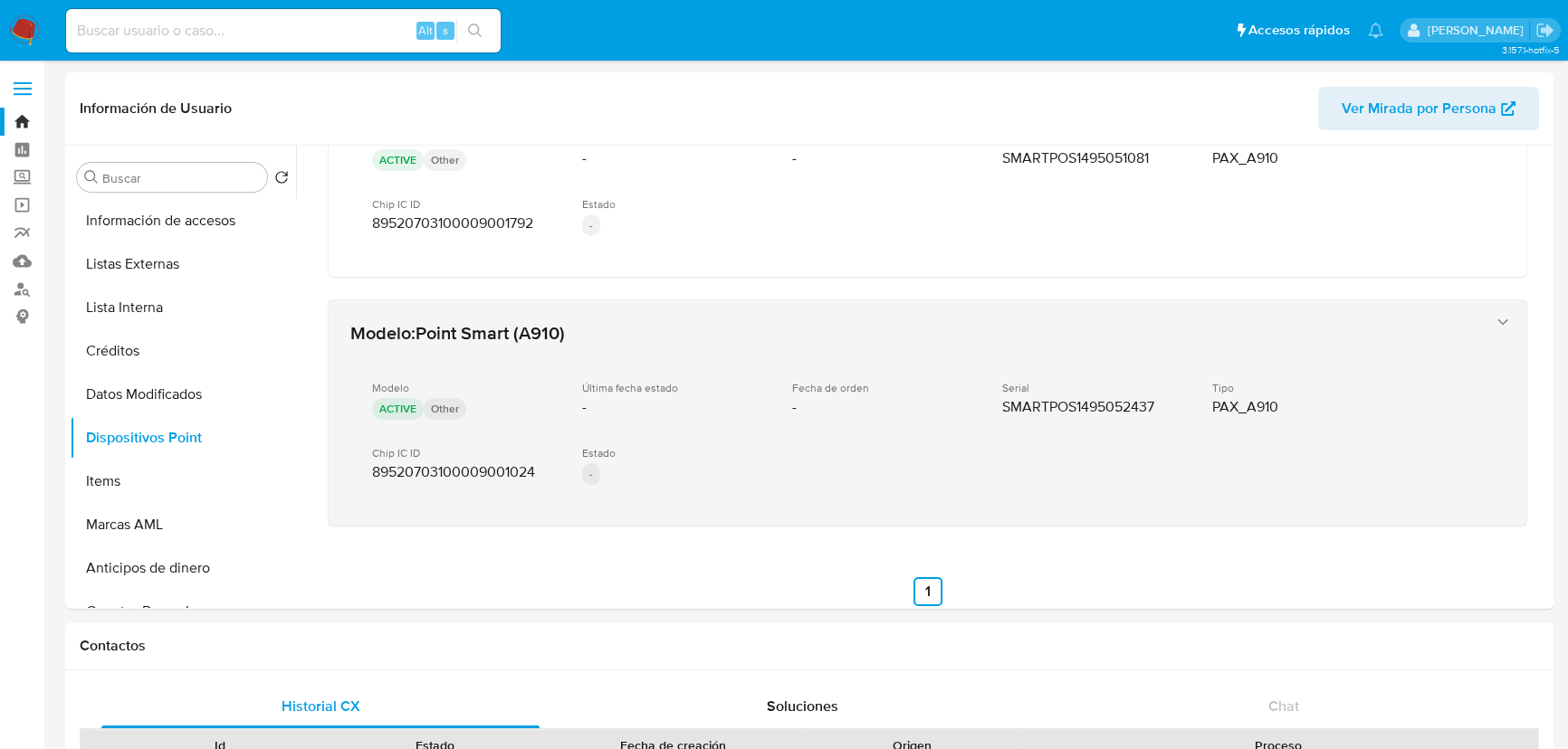
scroll to position [886, 0]
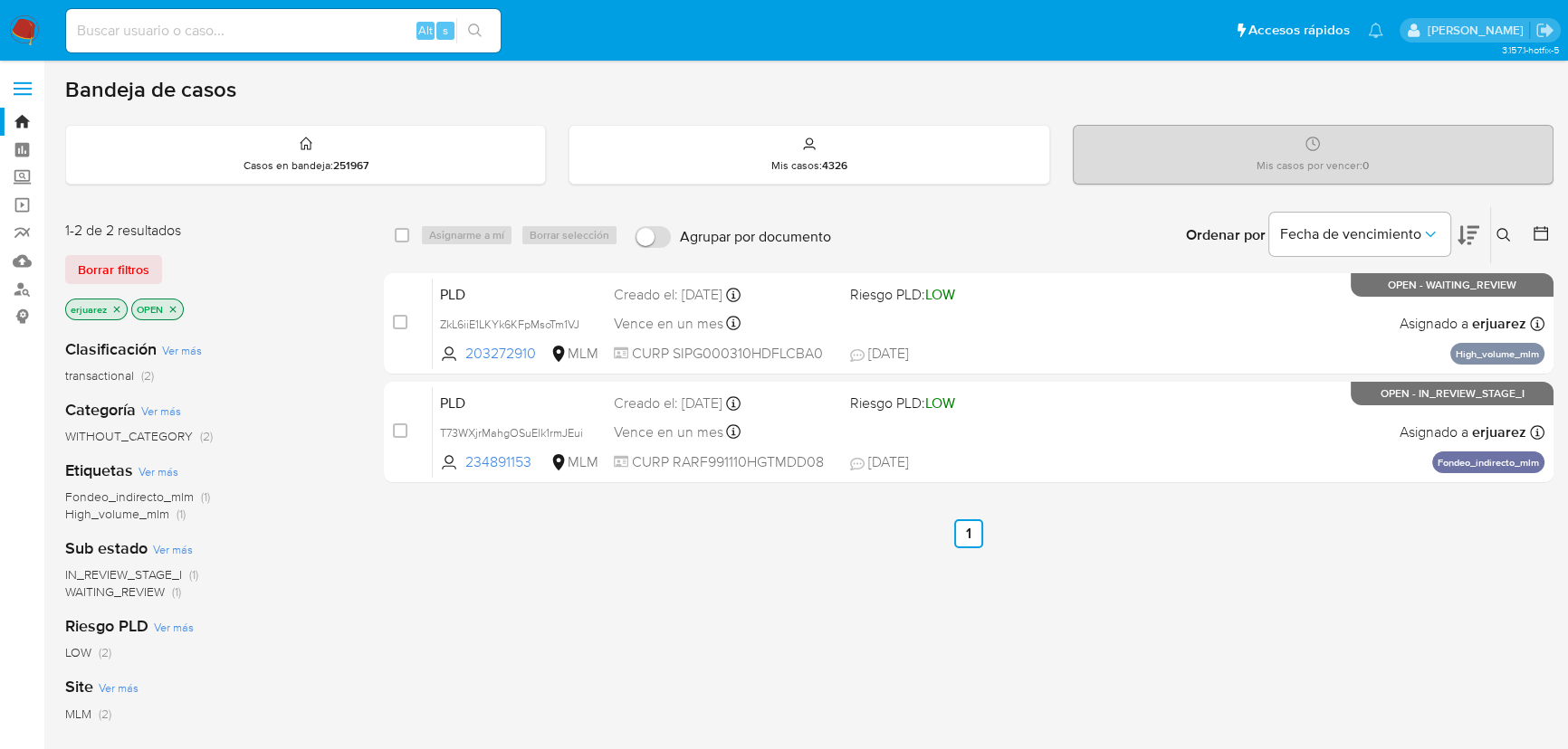
drag, startPoint x: 1237, startPoint y: 541, endPoint x: 1224, endPoint y: 540, distance: 13.0
click at [1237, 541] on ul "Anterior 1 Siguiente" at bounding box center [968, 534] width 1170 height 29
click at [209, 24] on input at bounding box center [283, 31] width 435 height 24
paste input "244131844"
click at [76, 33] on input "244131844" at bounding box center [283, 31] width 435 height 24
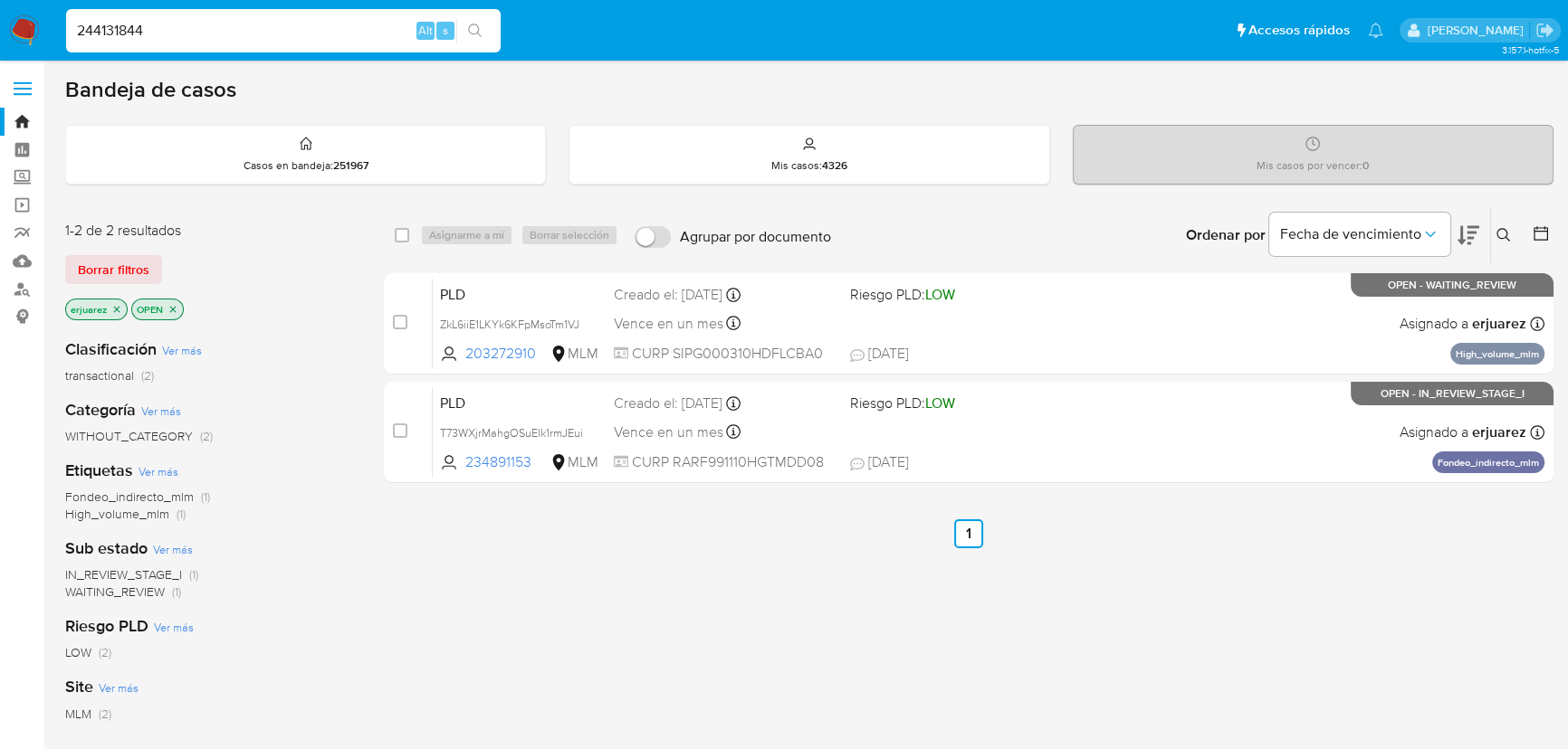
type input "244131844"
click at [477, 26] on icon "search-icon" at bounding box center [474, 30] width 14 height 14
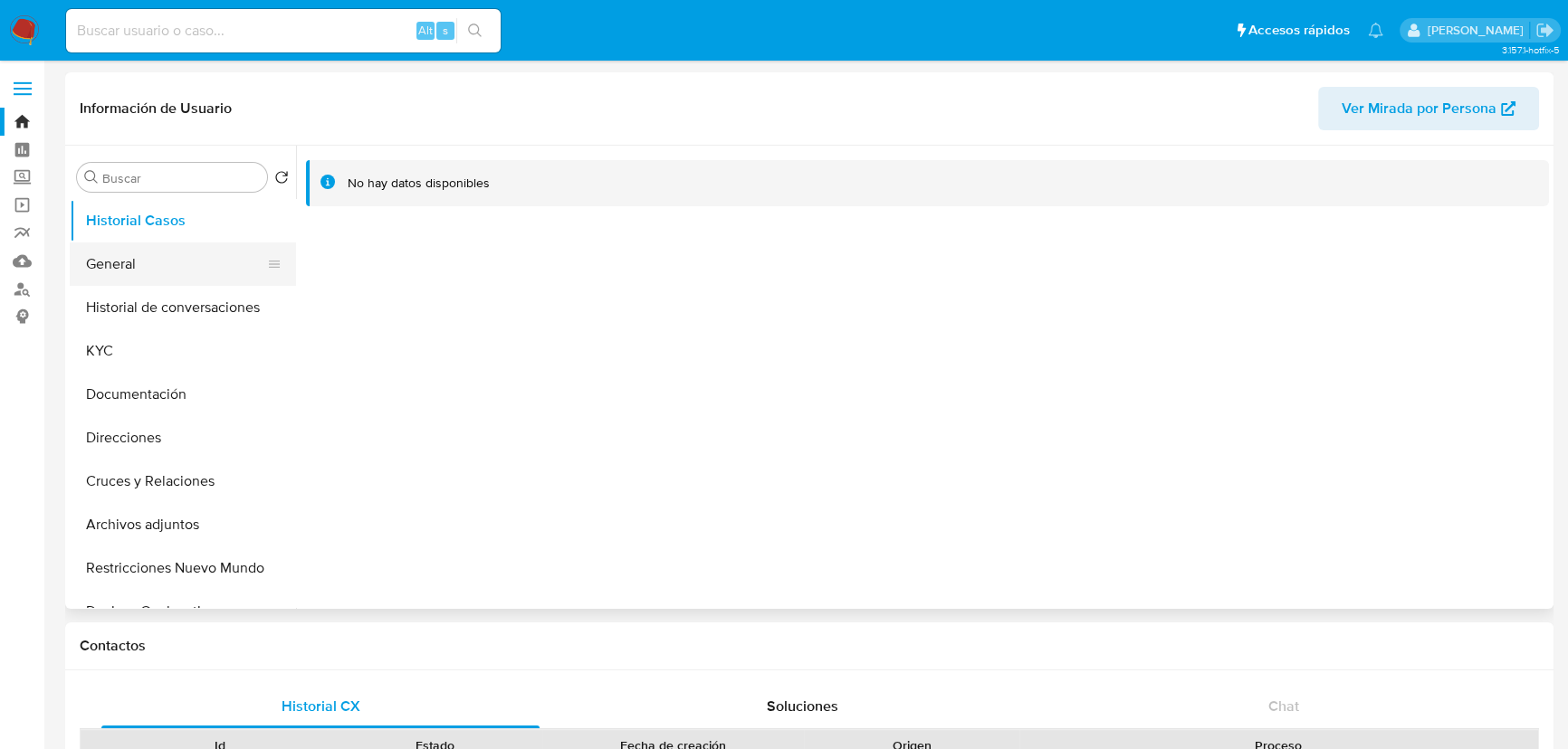
select select "10"
click at [125, 272] on button "General" at bounding box center [175, 264] width 211 height 44
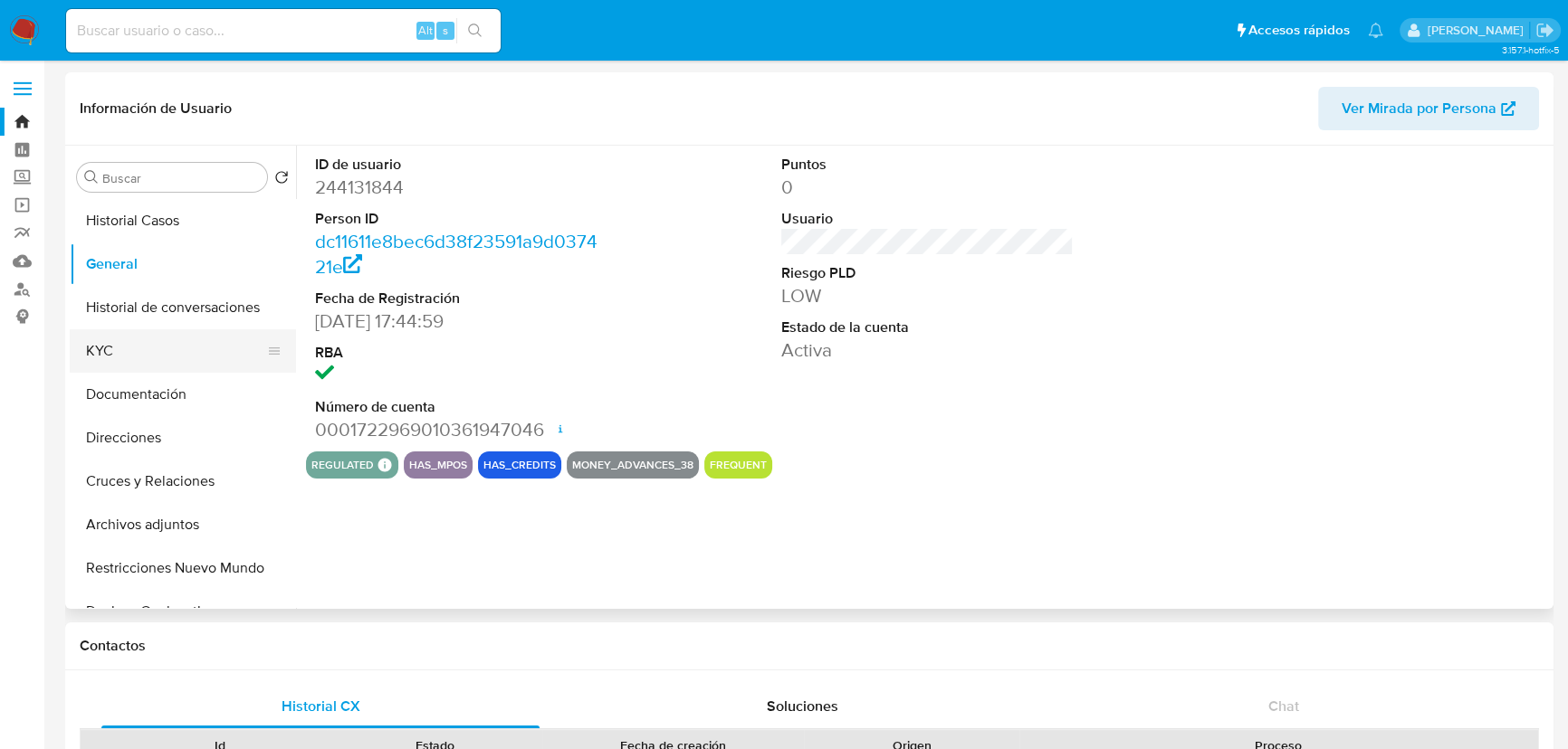
click at [114, 346] on button "KYC" at bounding box center [175, 351] width 211 height 44
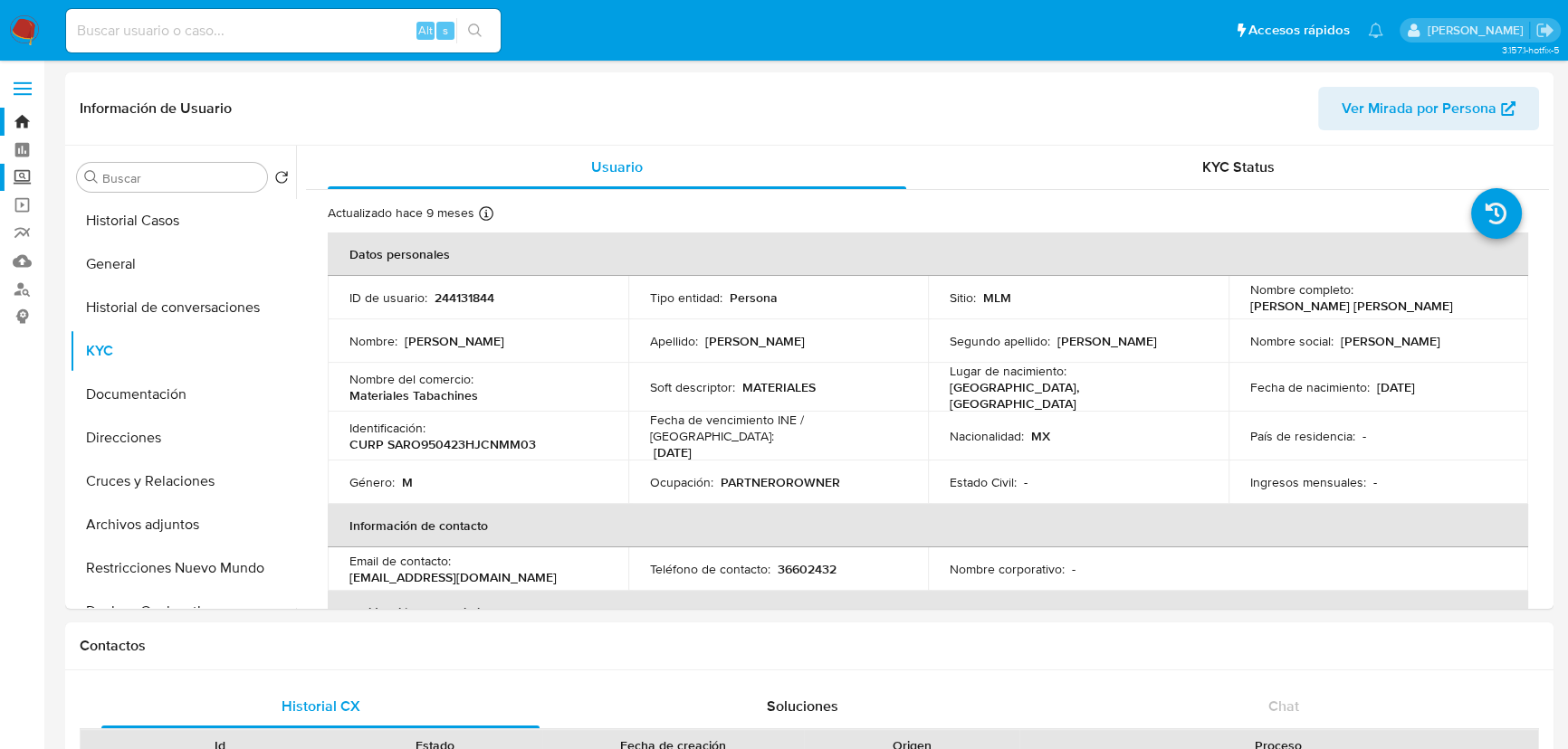
click at [28, 172] on label "Screening" at bounding box center [108, 178] width 215 height 28
click at [0, 0] on input "Screening" at bounding box center [0, 0] width 0 height 0
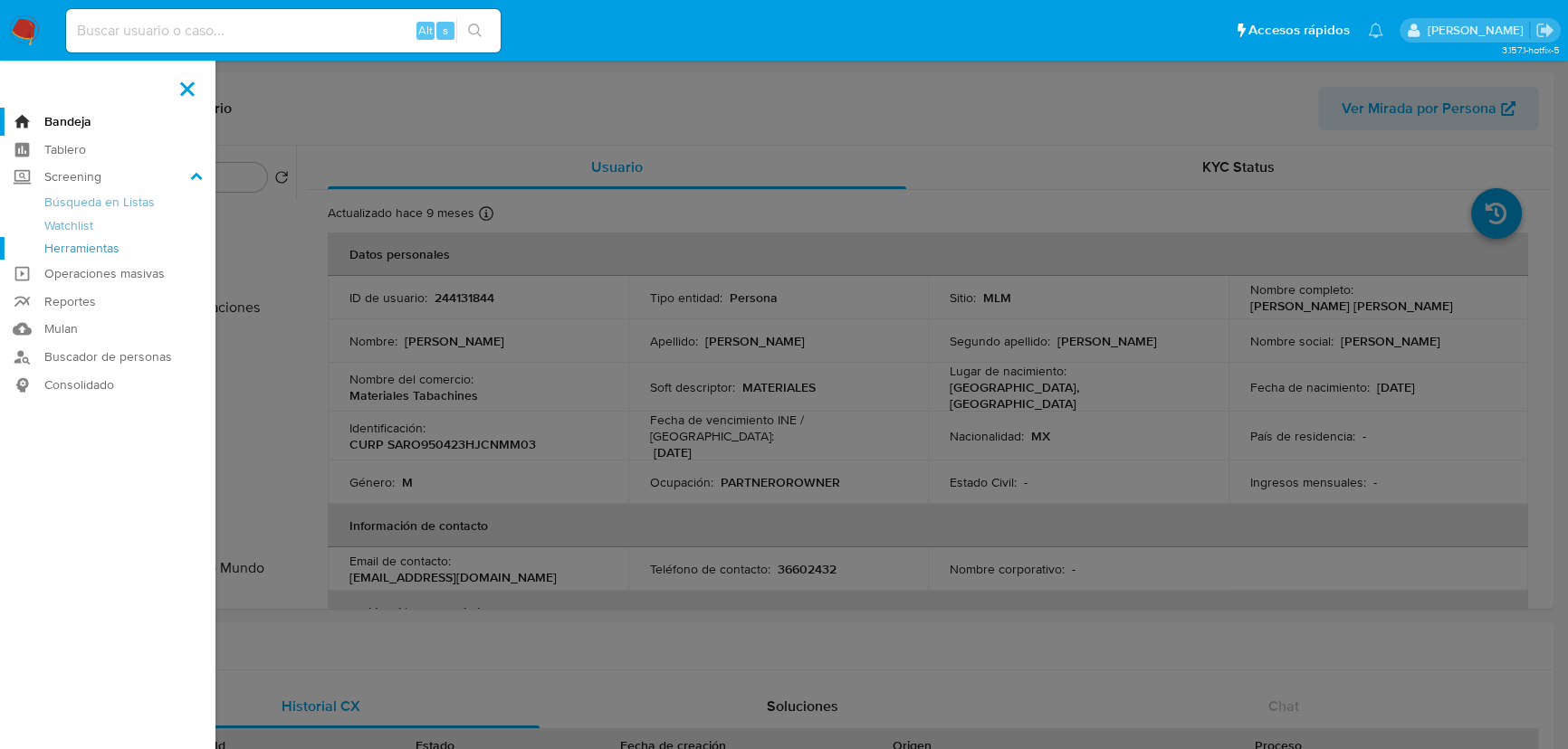
click at [104, 247] on link "Herramientas" at bounding box center [108, 248] width 215 height 23
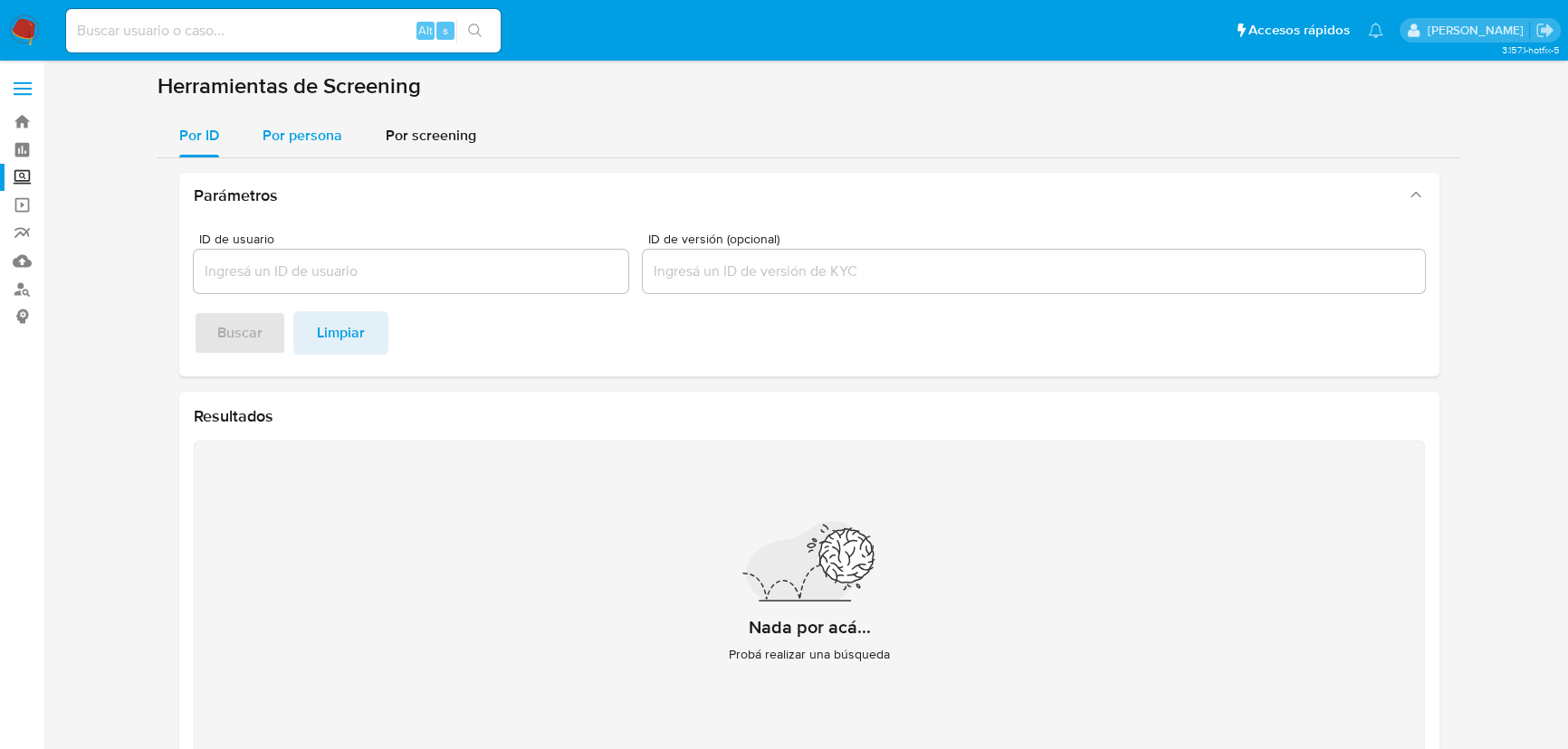
click at [300, 135] on span "Por persona" at bounding box center [302, 135] width 79 height 21
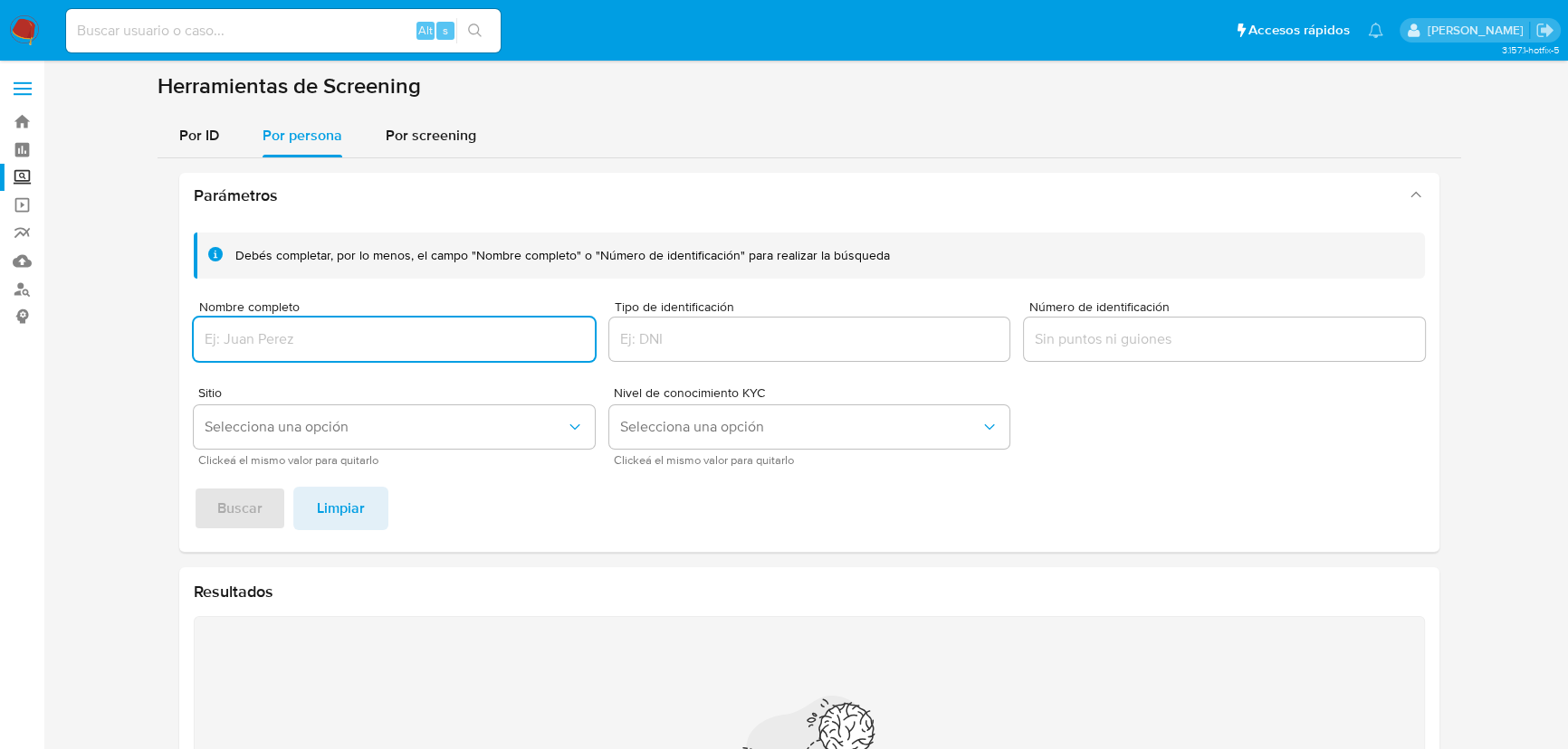
click at [254, 341] on input "Nombre completo" at bounding box center [394, 339] width 401 height 24
click at [227, 517] on span "Buscar" at bounding box center [240, 508] width 46 height 40
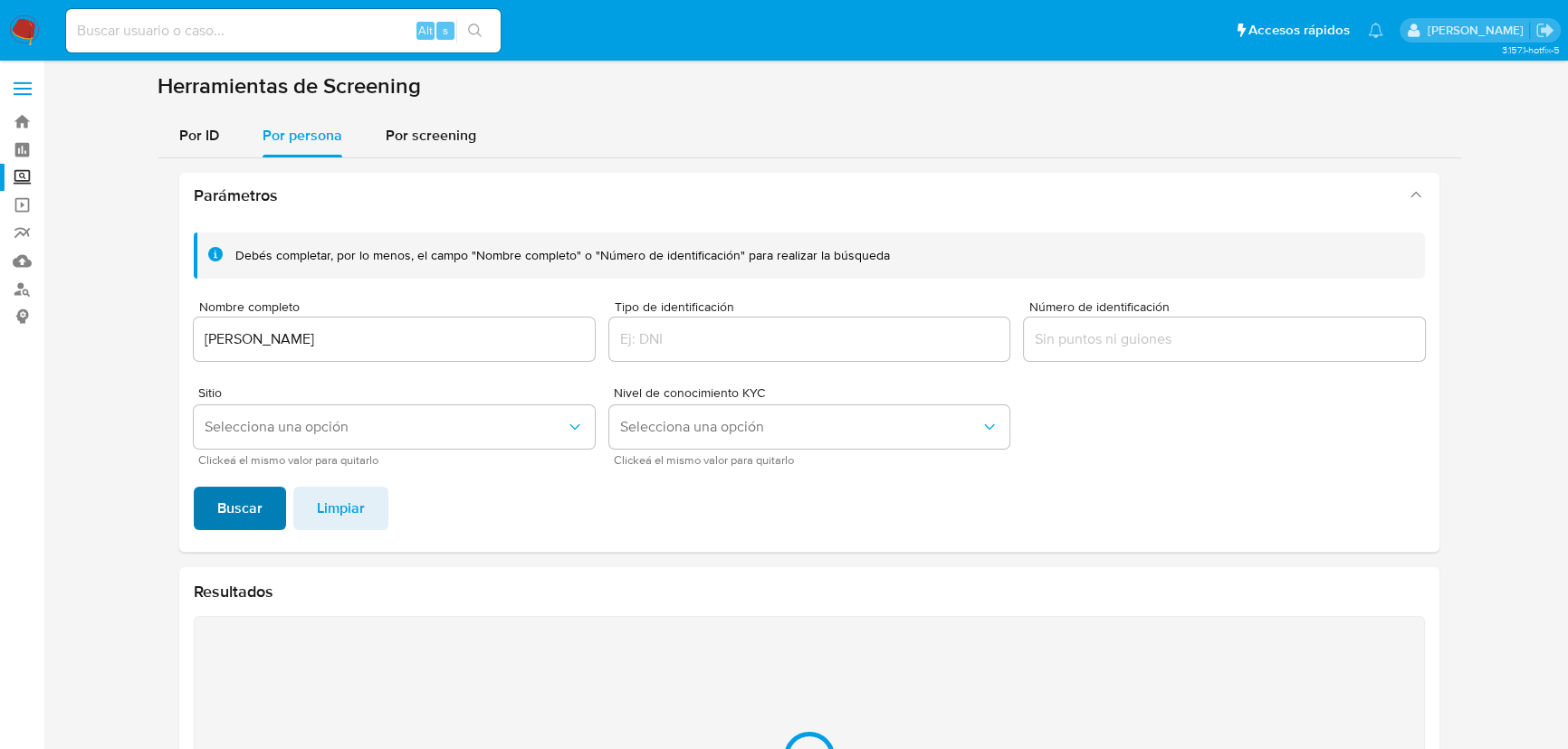
scroll to position [223, 0]
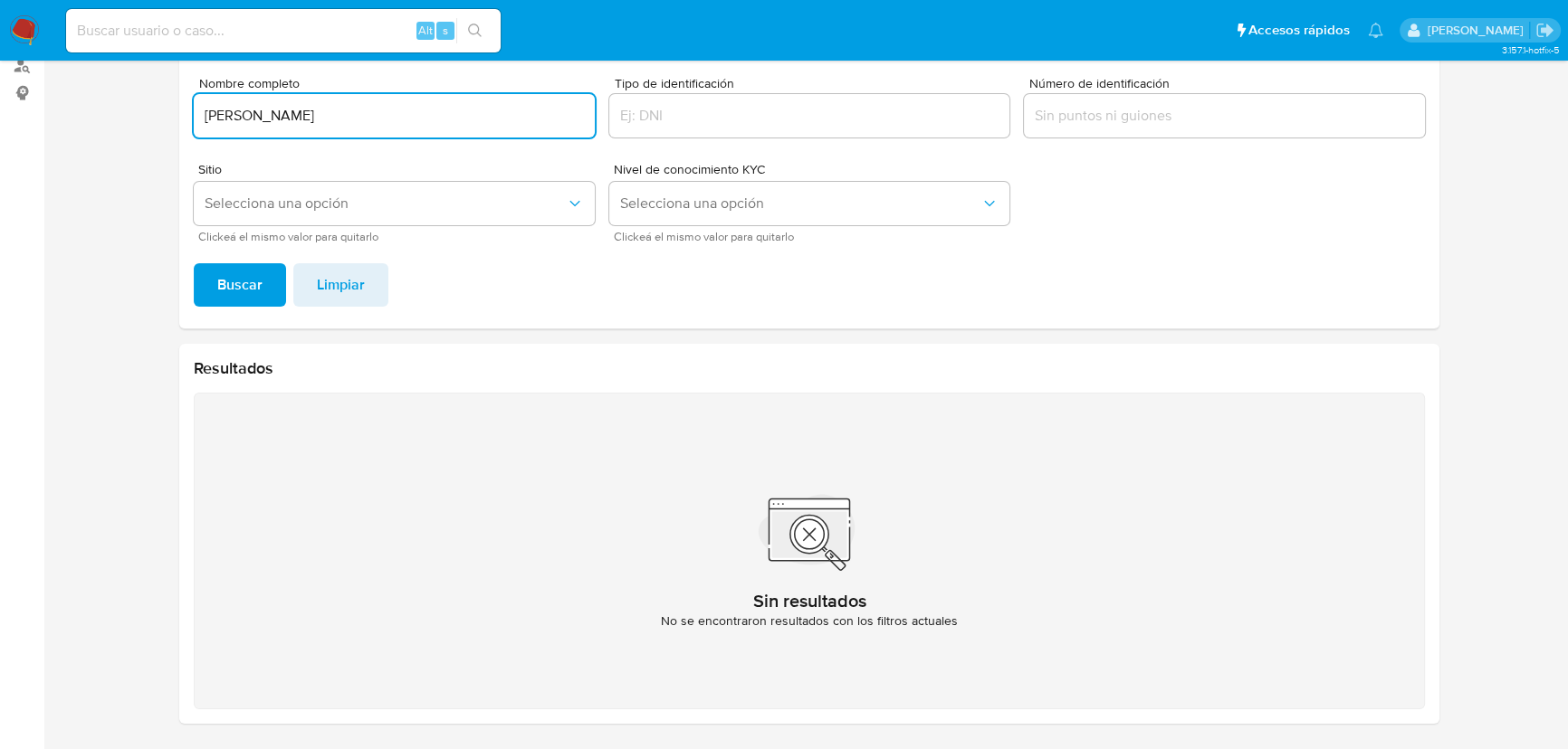
drag, startPoint x: 377, startPoint y: 120, endPoint x: 261, endPoint y: 292, distance: 207.5
click at [56, 124] on main "3.157.1-hotfix-5" at bounding box center [784, 263] width 1568 height 973
click at [238, 278] on span "Buscar" at bounding box center [240, 285] width 46 height 40
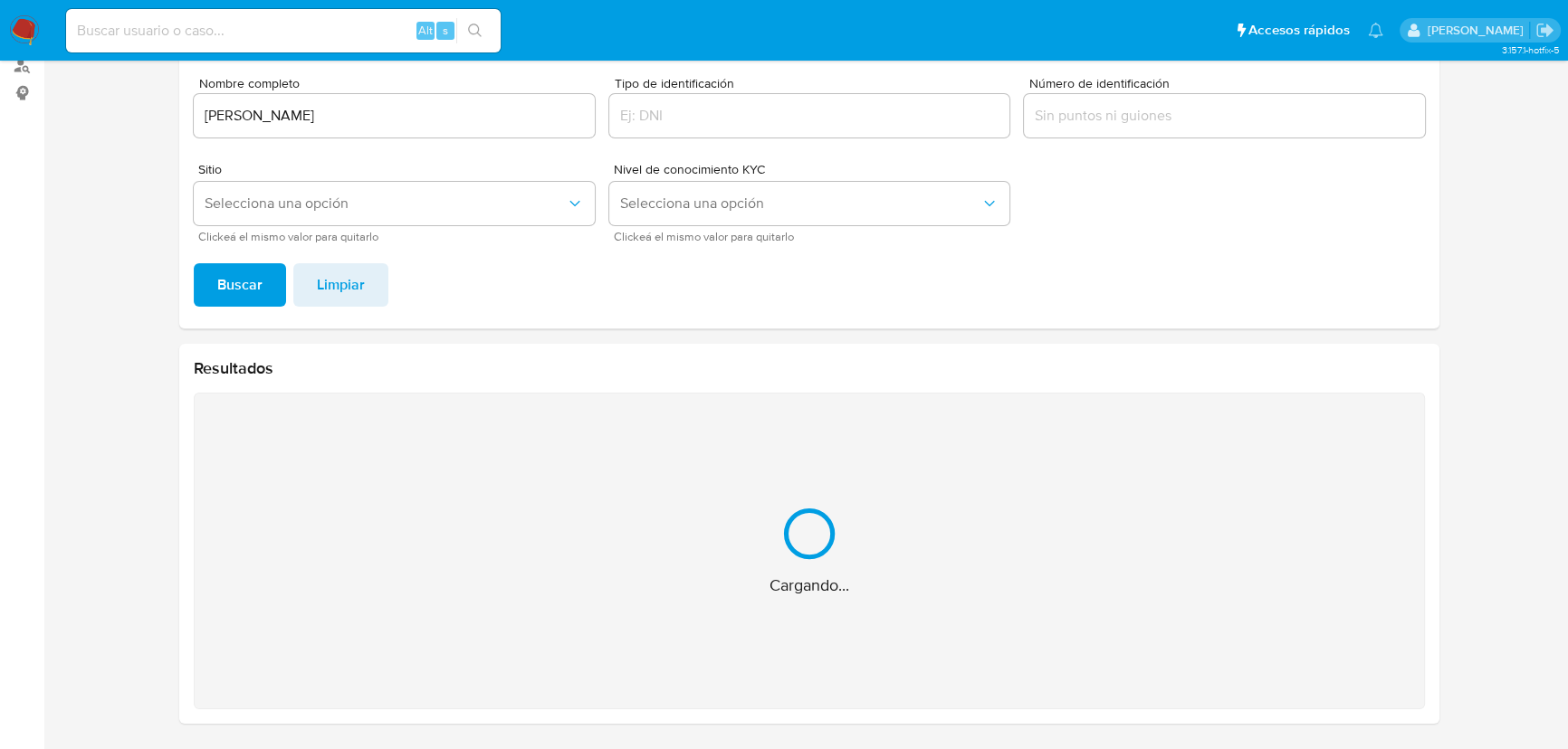
scroll to position [0, 0]
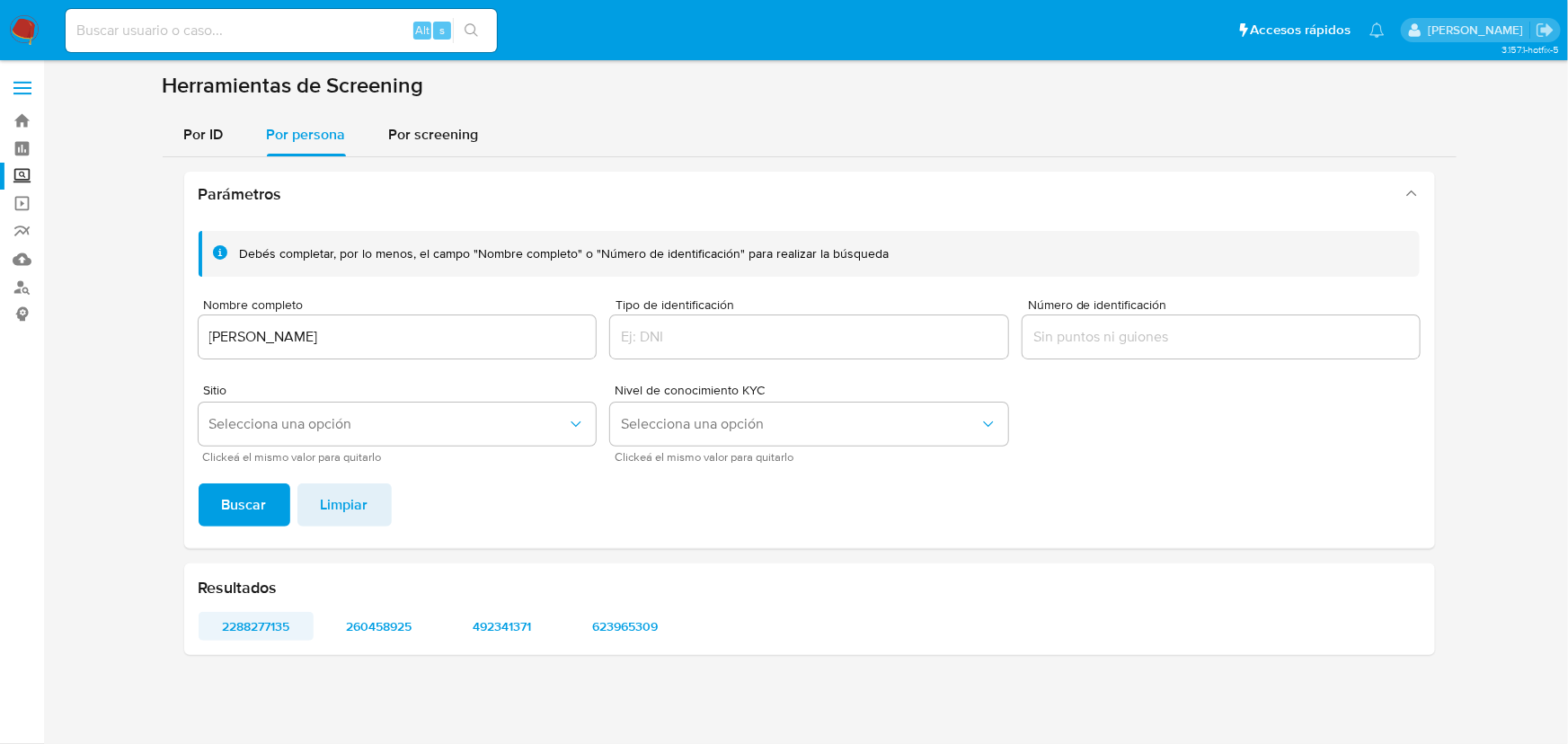
click at [255, 633] on span "2288277135" at bounding box center [256, 626] width 90 height 25
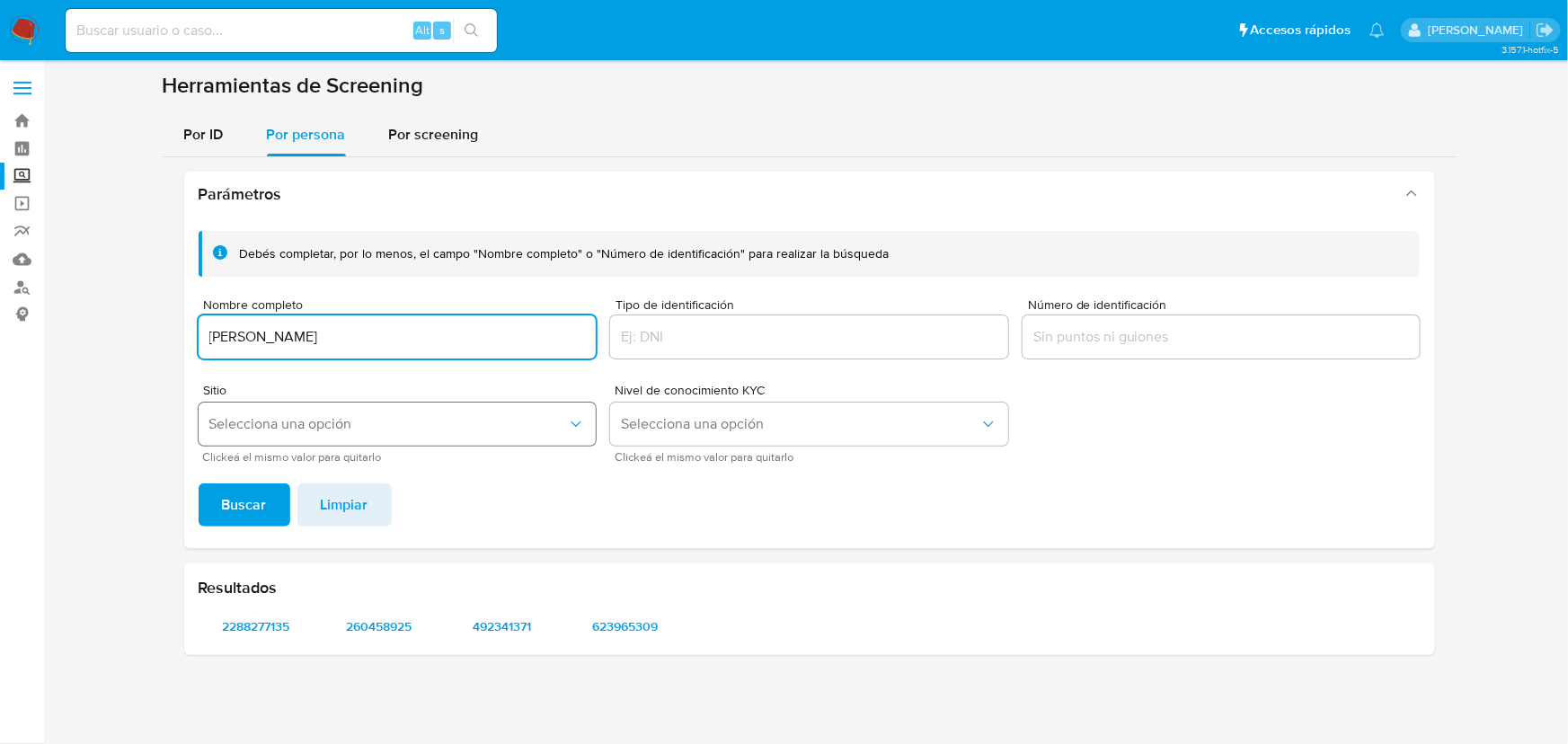
drag, startPoint x: 443, startPoint y: 334, endPoint x: 223, endPoint y: 443, distance: 245.5
click at [72, 333] on section at bounding box center [808, 370] width 1488 height 597
click at [252, 501] on span "Buscar" at bounding box center [244, 505] width 45 height 40
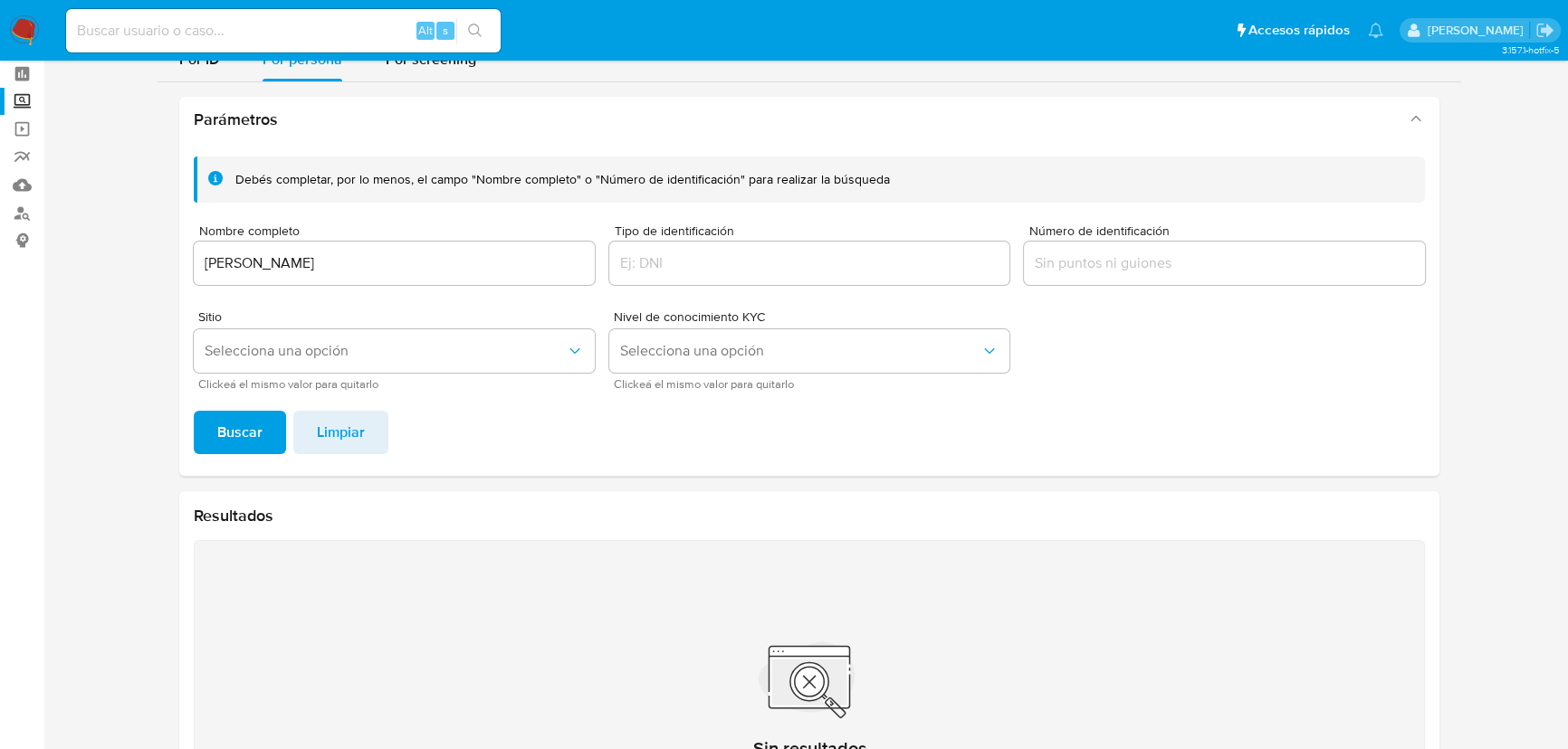
scroll to position [164, 0]
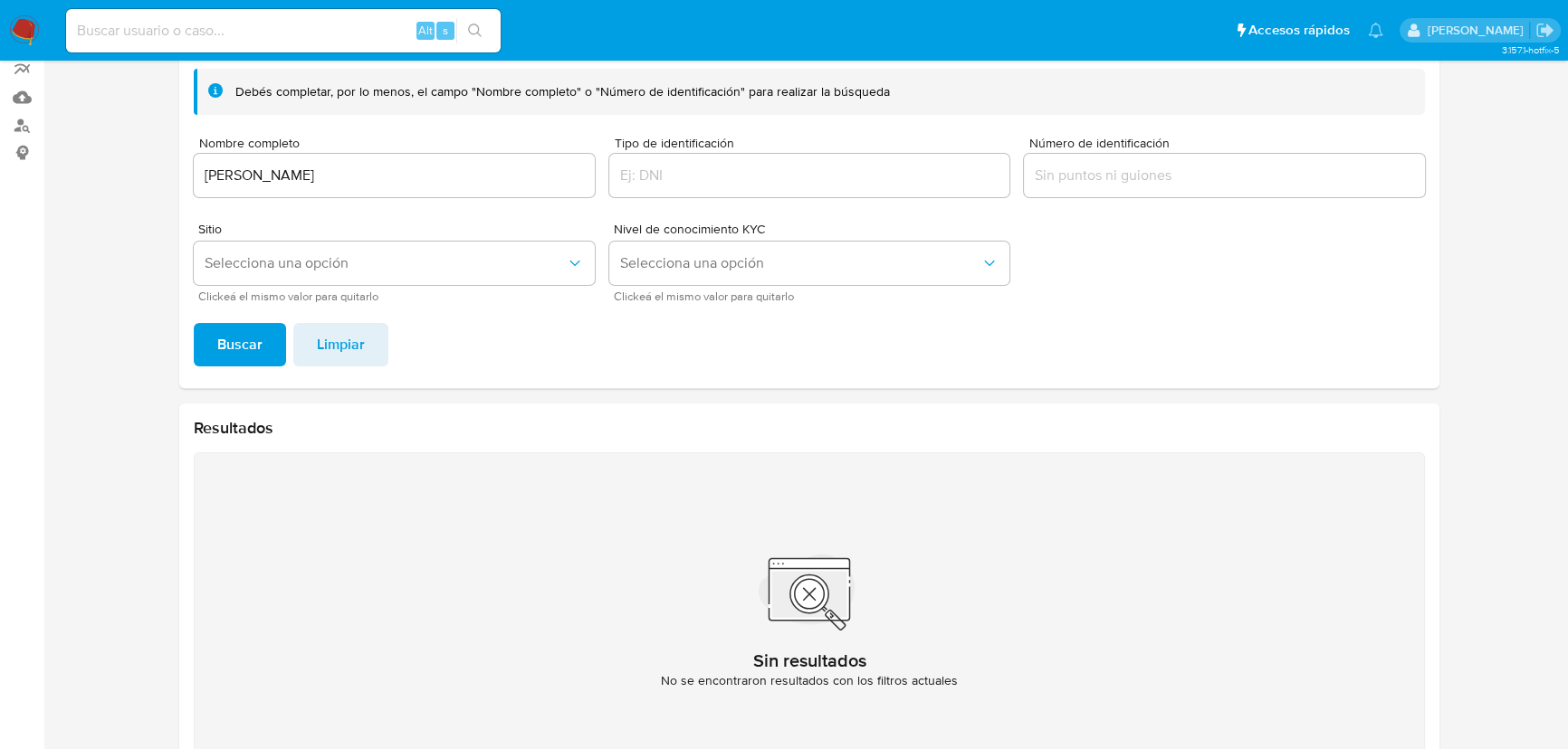
drag, startPoint x: 460, startPoint y: 172, endPoint x: -55, endPoint y: 179, distance: 515.0
click at [0, 179] on html "Pausado Ver notificaciones Alt s Accesos rápidos Presiona las siguientes teclas…" at bounding box center [784, 323] width 1568 height 973
click at [229, 333] on span "Buscar" at bounding box center [240, 344] width 46 height 40
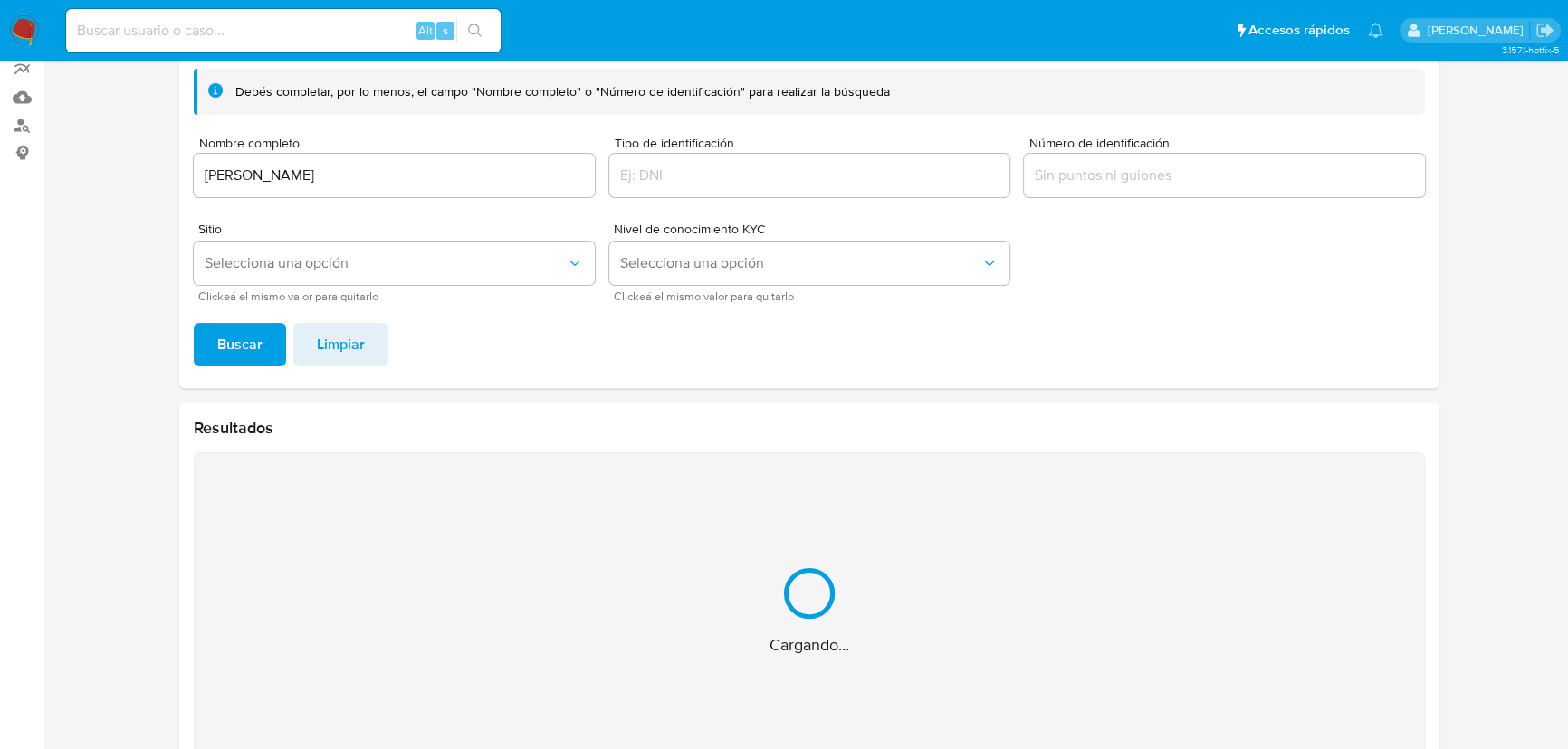
scroll to position [223, 0]
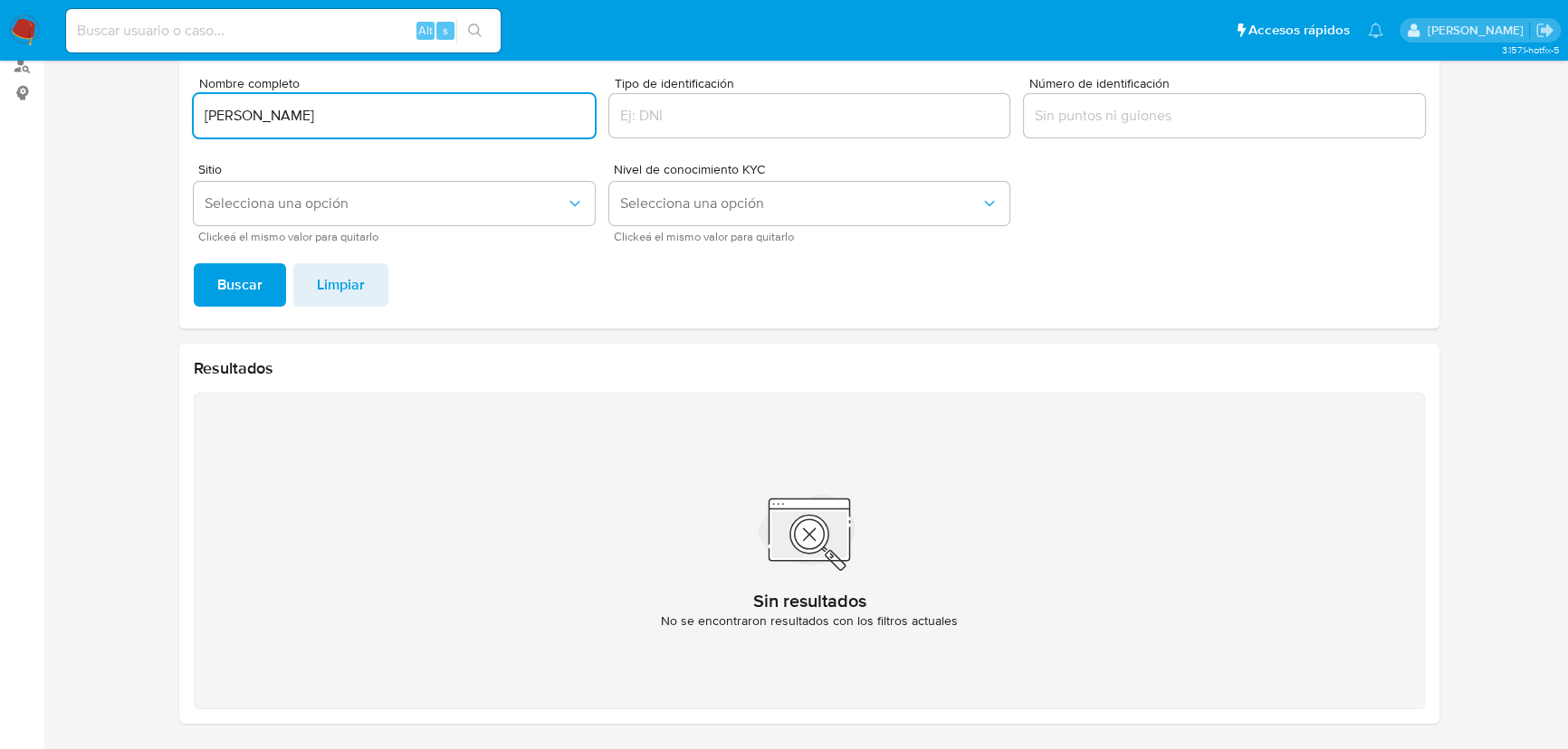
drag, startPoint x: 358, startPoint y: 114, endPoint x: 5, endPoint y: 125, distance: 353.2
click at [0, 119] on html "Pausado Ver notificaciones Alt s Accesos rápidos Presiona las siguientes teclas…" at bounding box center [784, 263] width 1568 height 973
type input "[PERSON_NAME]"
click at [226, 290] on span "Buscar" at bounding box center [240, 285] width 46 height 40
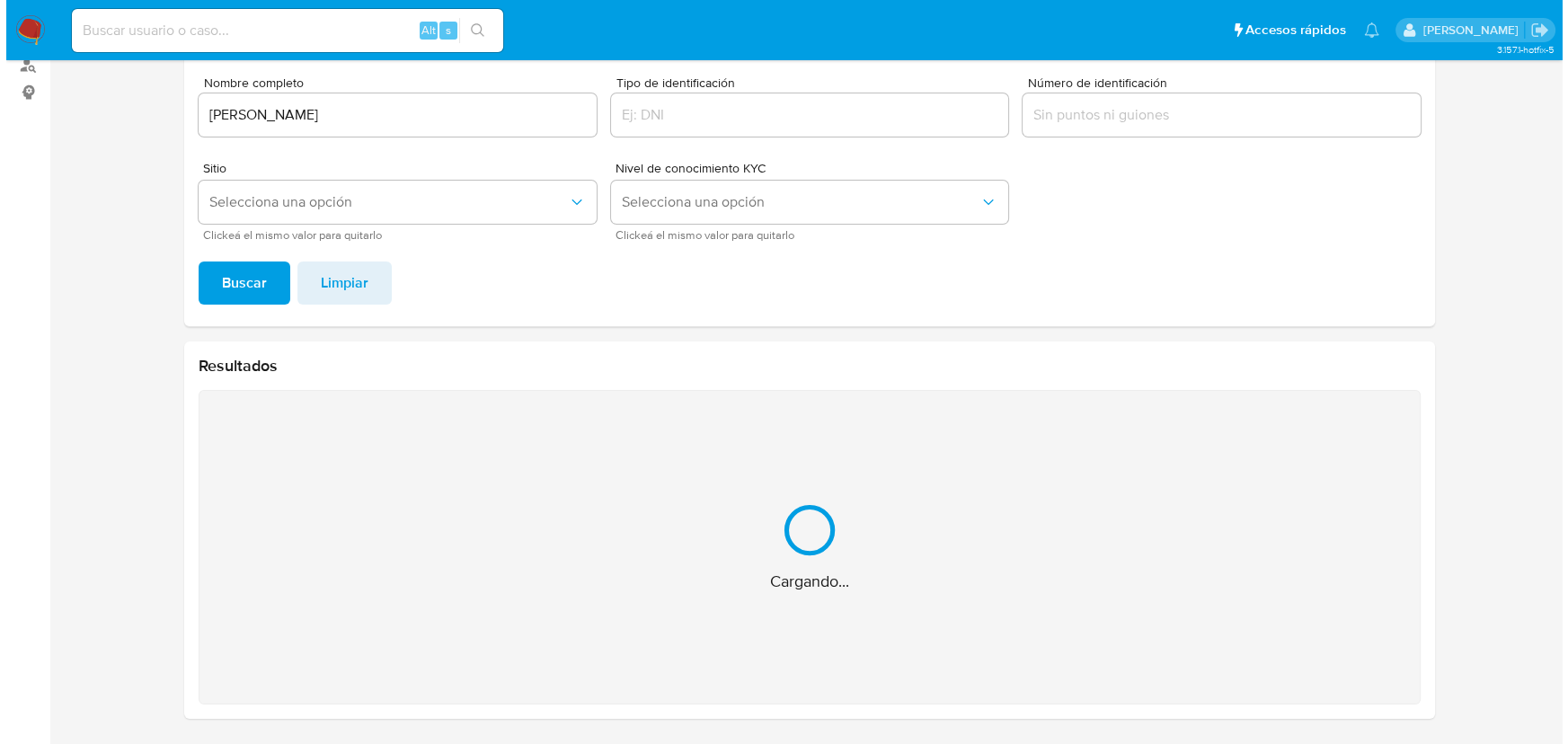
scroll to position [0, 0]
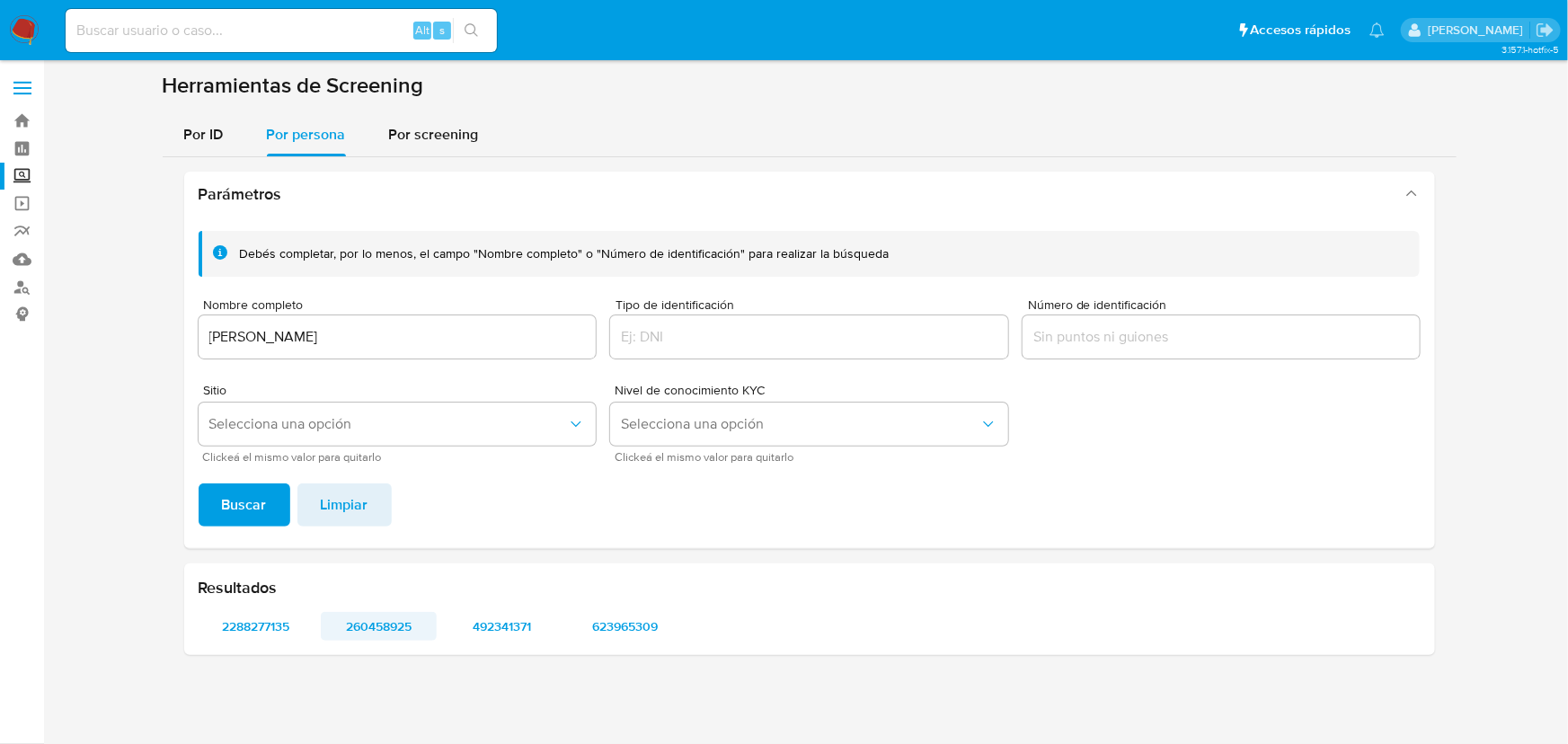
click at [378, 628] on span "260458925" at bounding box center [378, 626] width 90 height 25
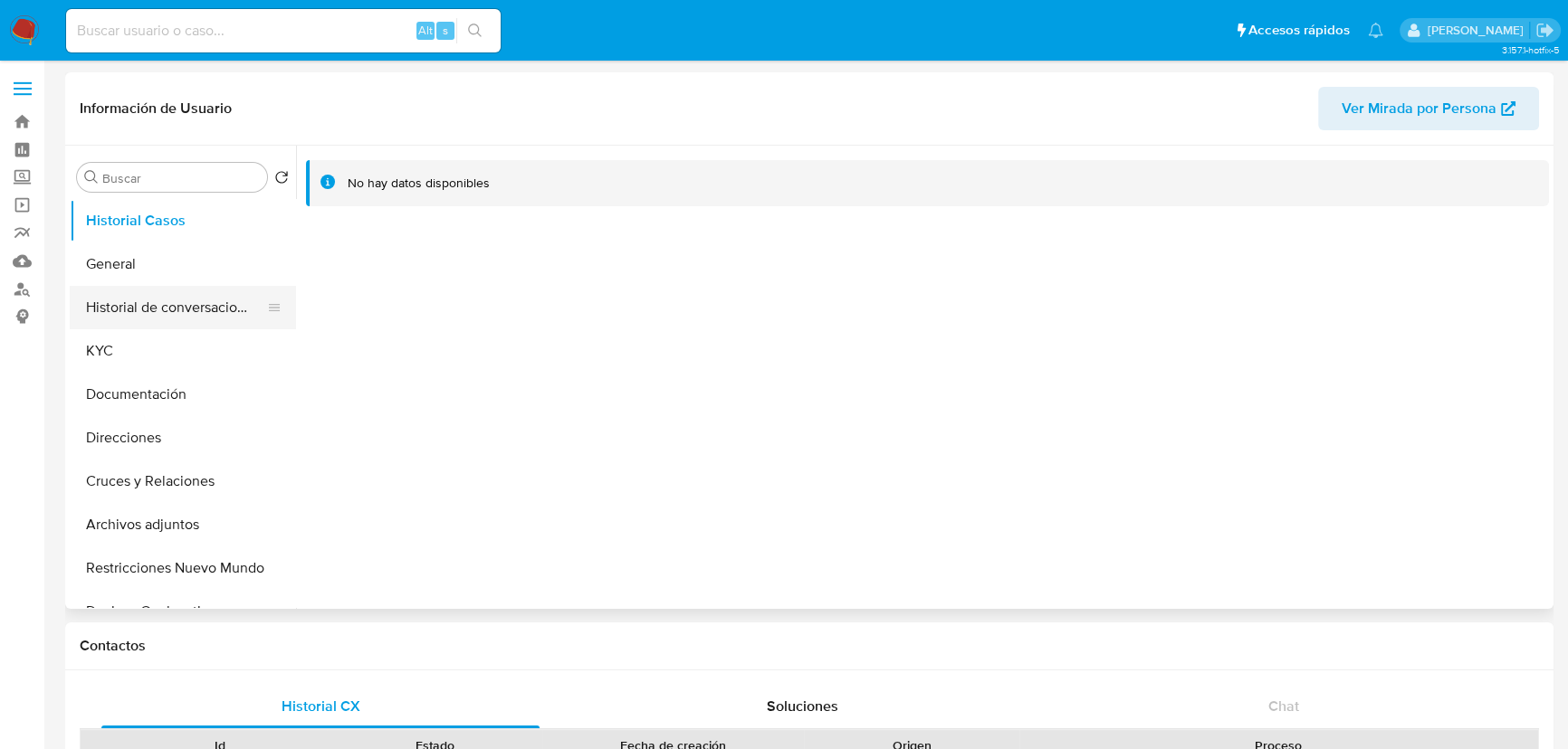
select select "10"
click at [143, 256] on button "General" at bounding box center [175, 264] width 211 height 44
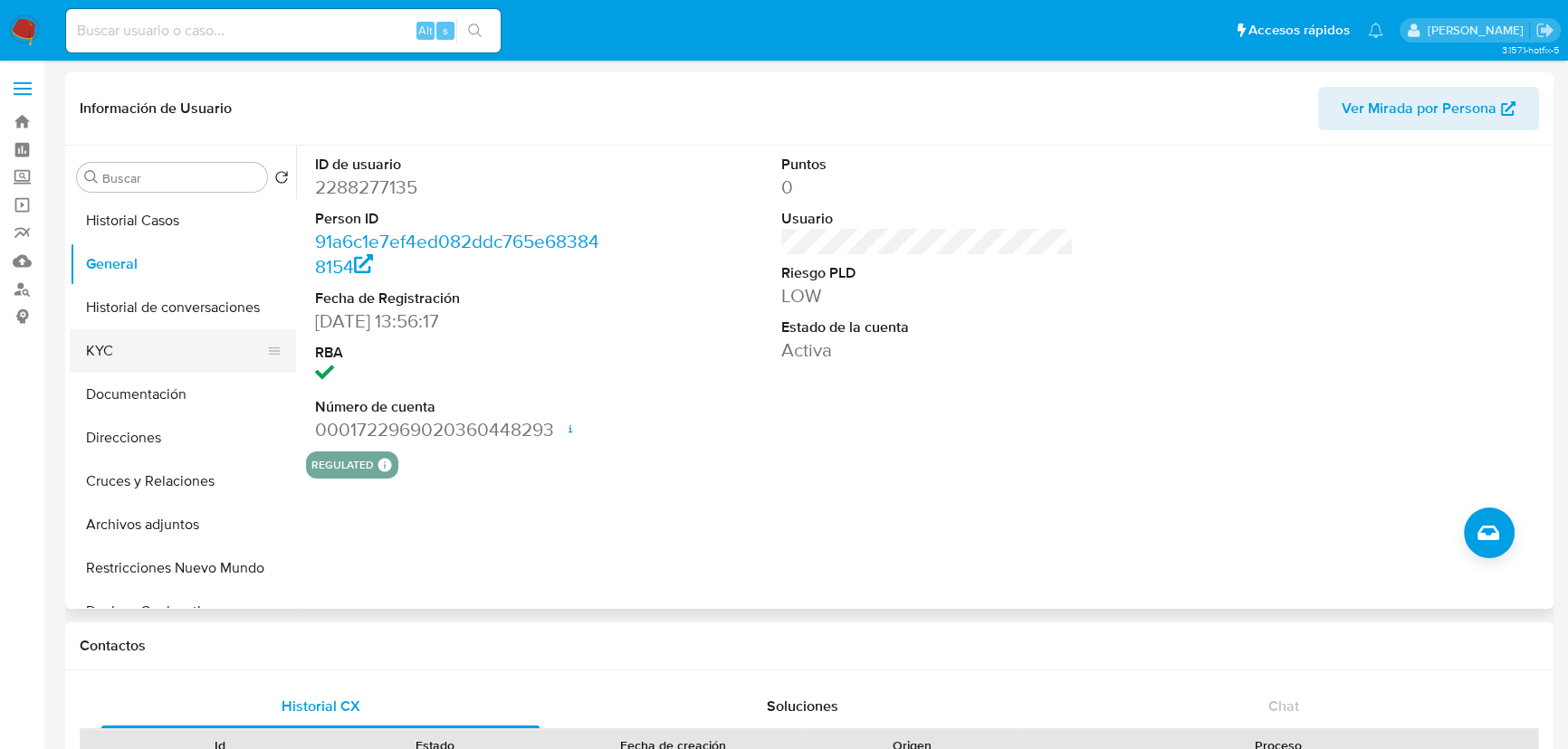
click at [167, 358] on button "KYC" at bounding box center [175, 351] width 211 height 44
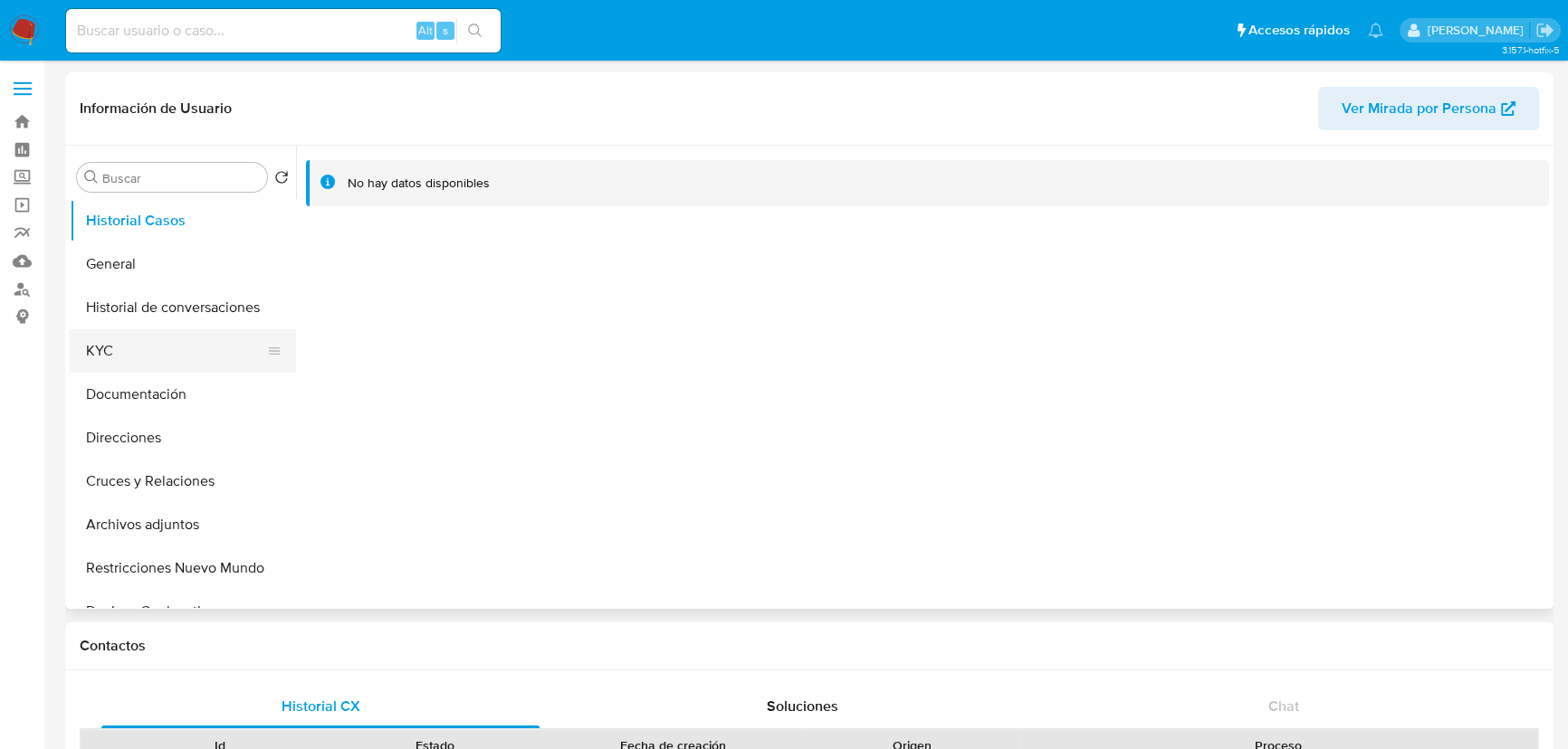
select select "10"
drag, startPoint x: 132, startPoint y: 343, endPoint x: 254, endPoint y: 338, distance: 122.1
click at [133, 341] on button "KYC" at bounding box center [175, 351] width 211 height 44
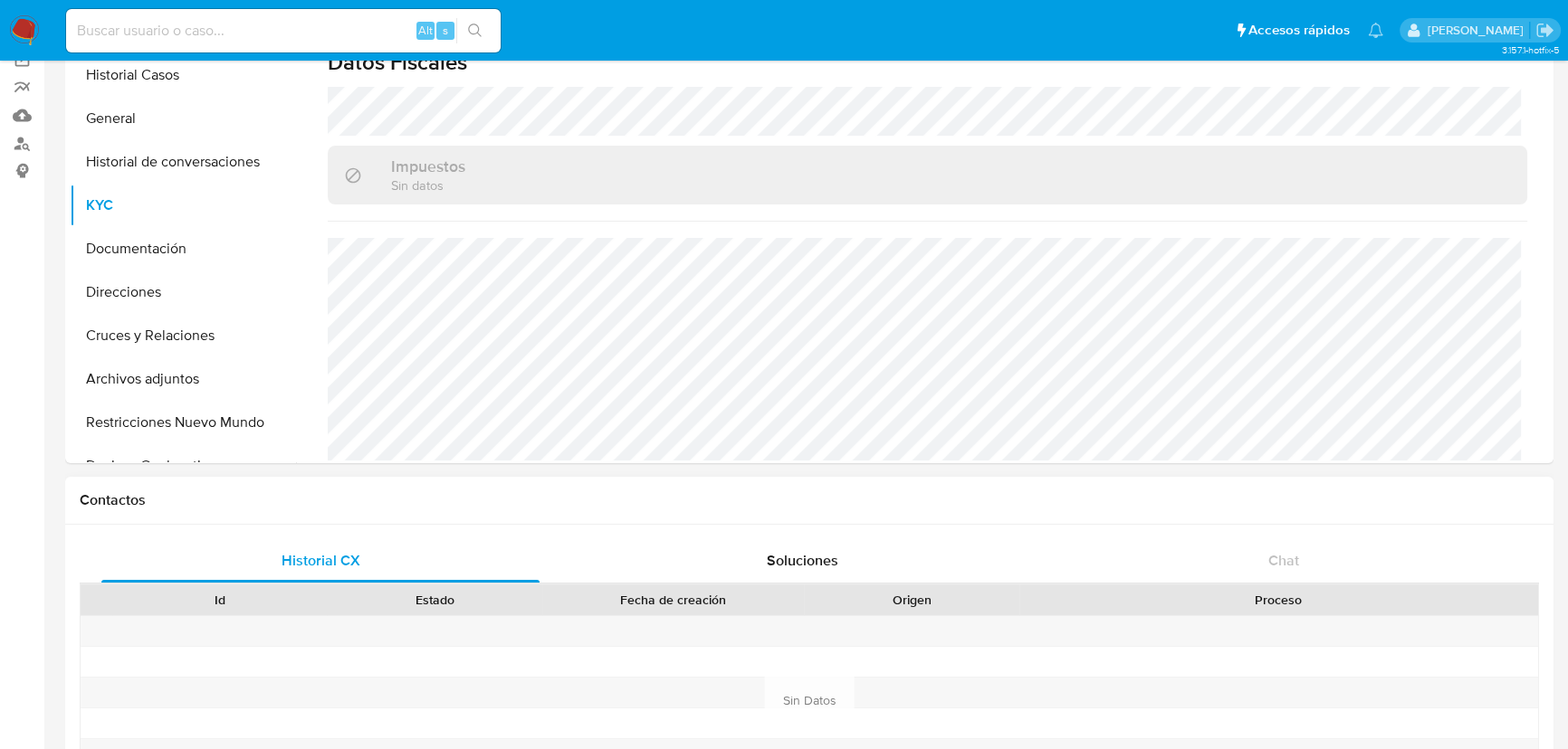
scroll to position [164, 0]
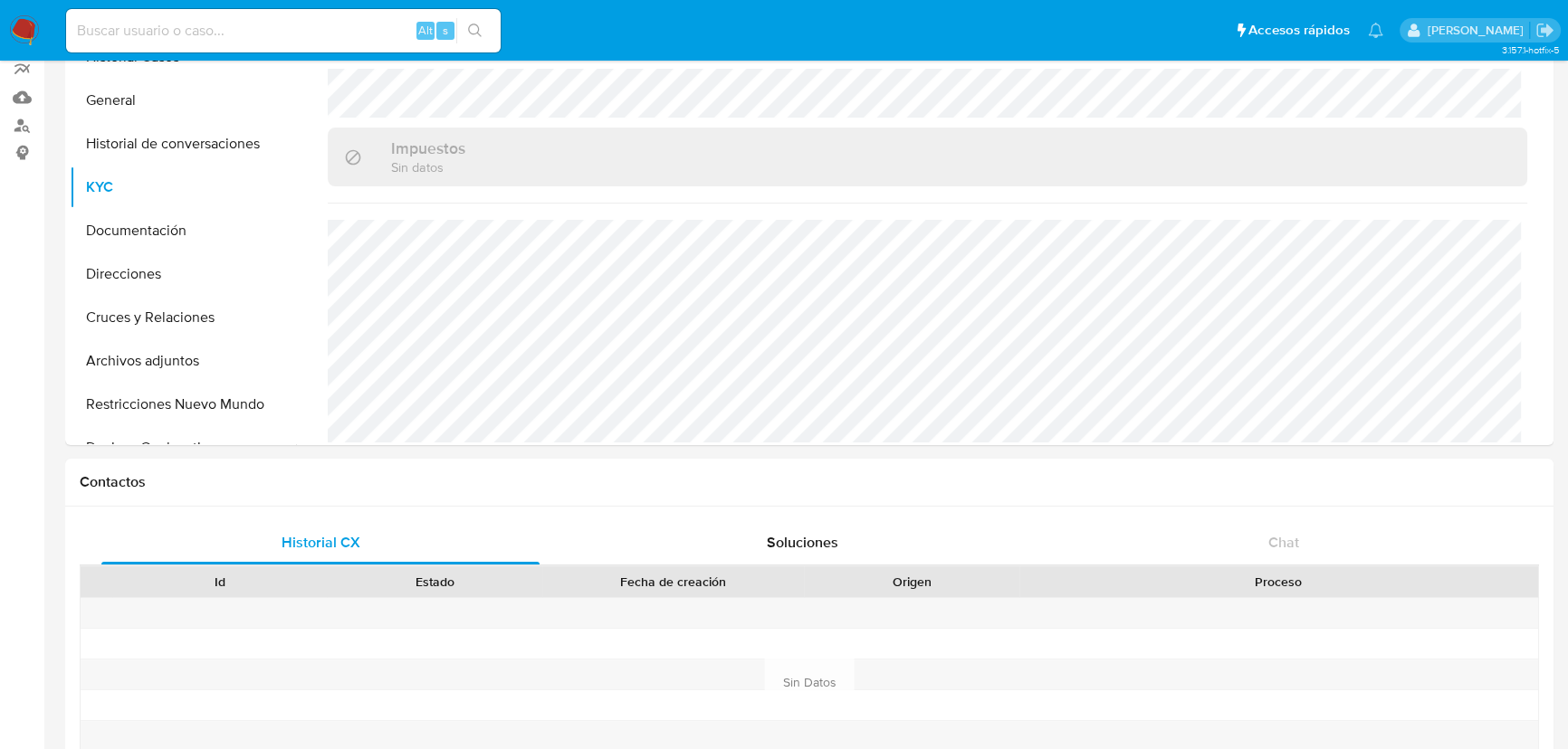
click at [202, 49] on div "Alt s" at bounding box center [283, 31] width 435 height 44
click at [202, 29] on input at bounding box center [283, 31] width 435 height 24
paste input "244131844"
type input "244131844"
click at [477, 31] on icon "search-icon" at bounding box center [475, 31] width 15 height 15
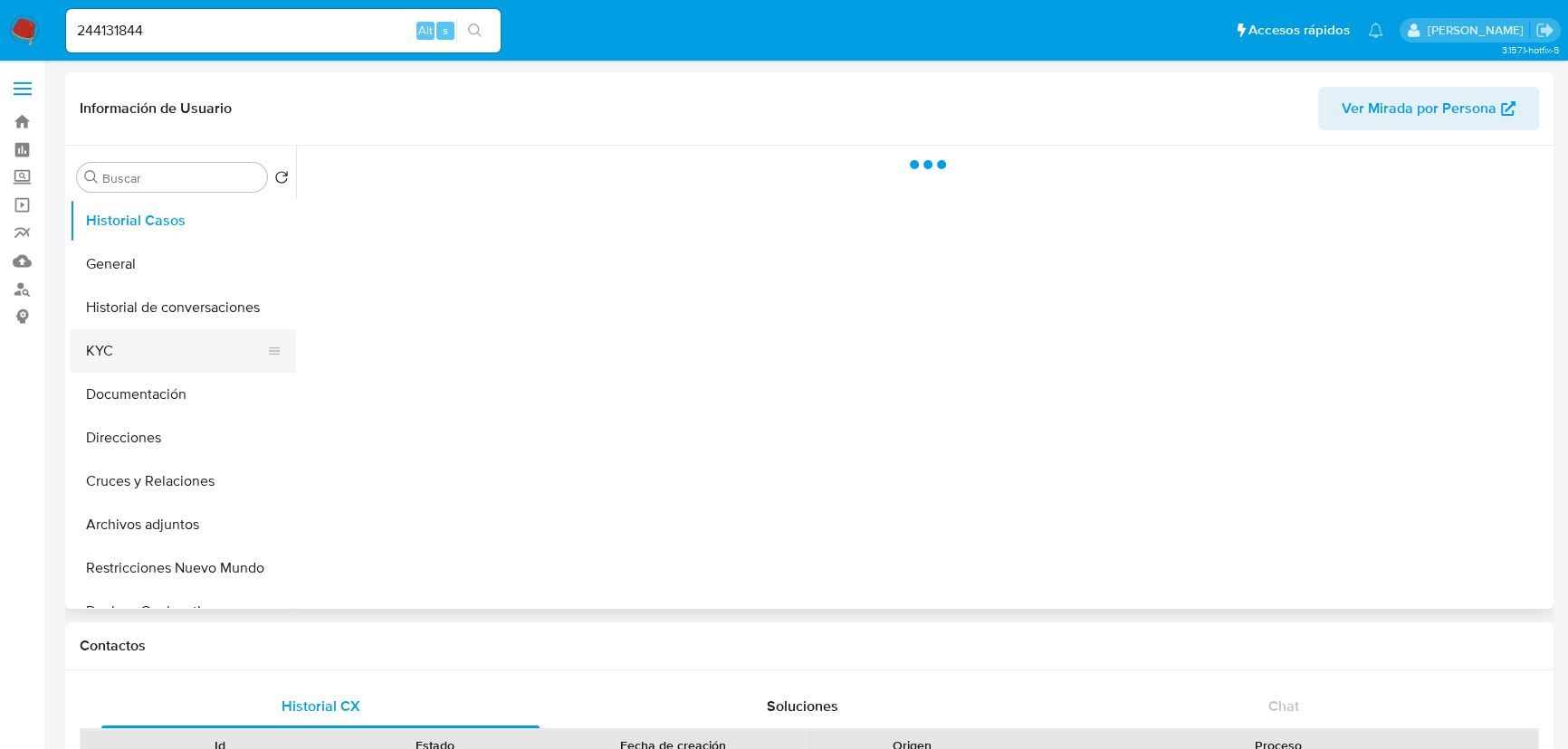
drag, startPoint x: 101, startPoint y: 344, endPoint x: 160, endPoint y: 344, distance: 59.0
click at [110, 344] on button "KYC" at bounding box center [175, 351] width 211 height 44
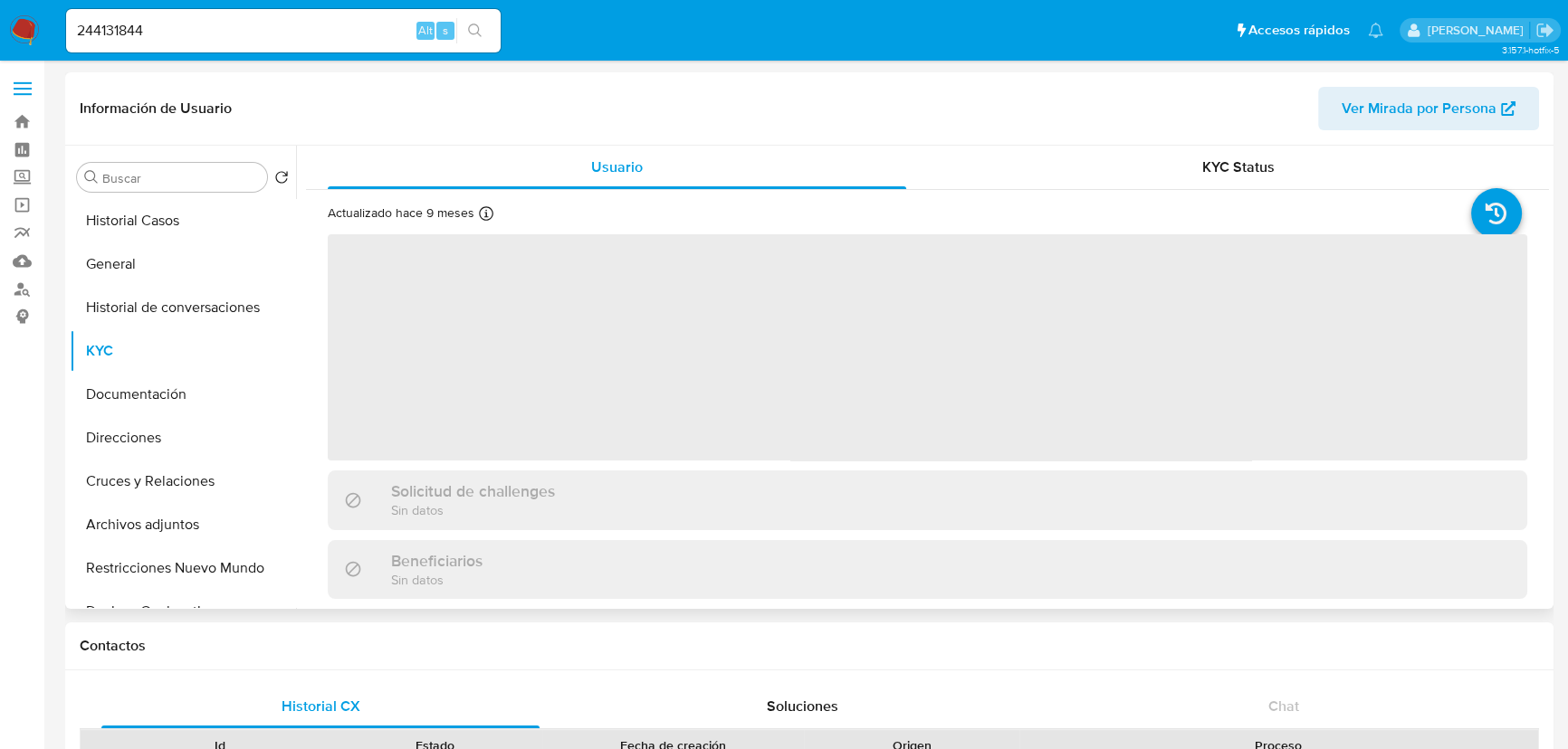
scroll to position [164, 0]
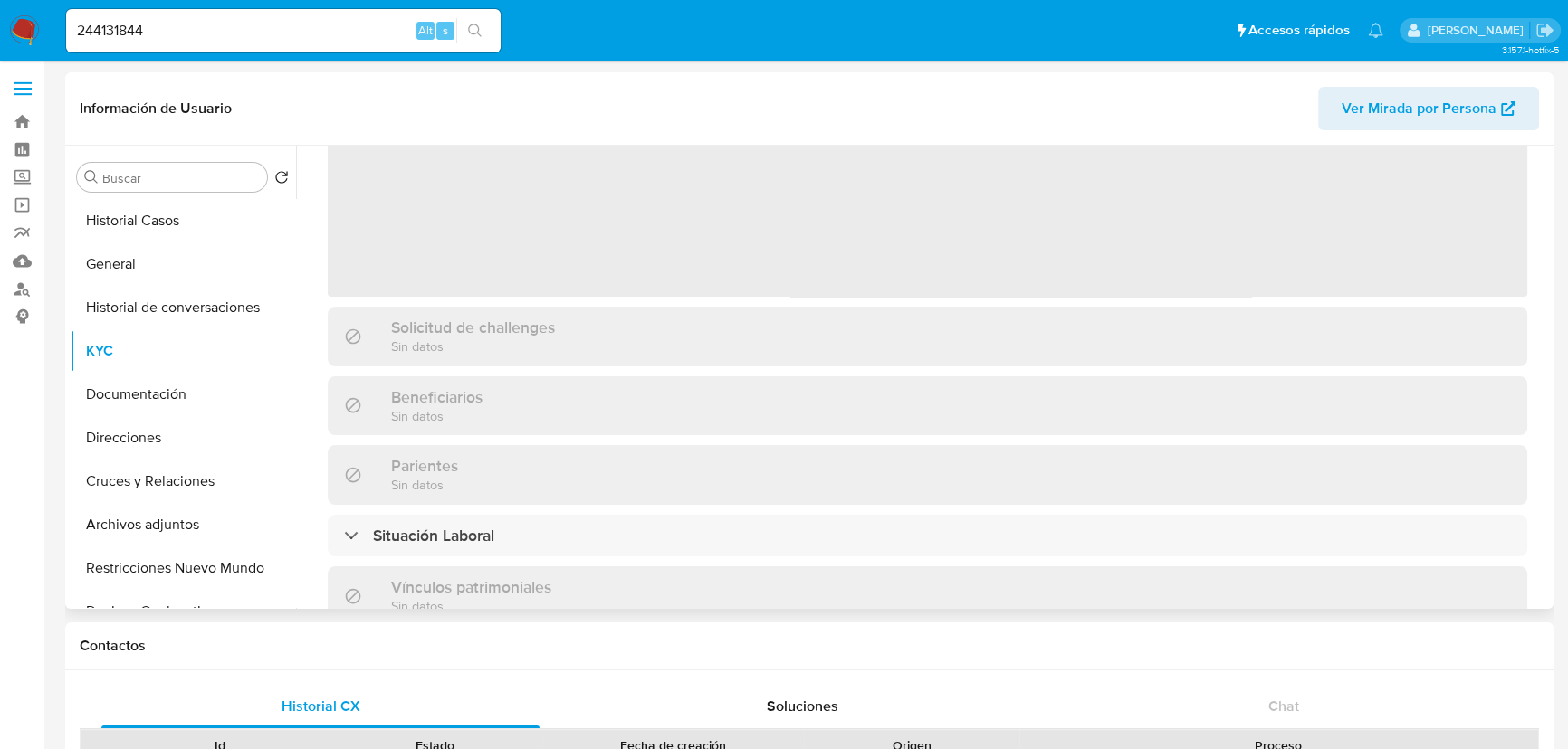
select select "10"
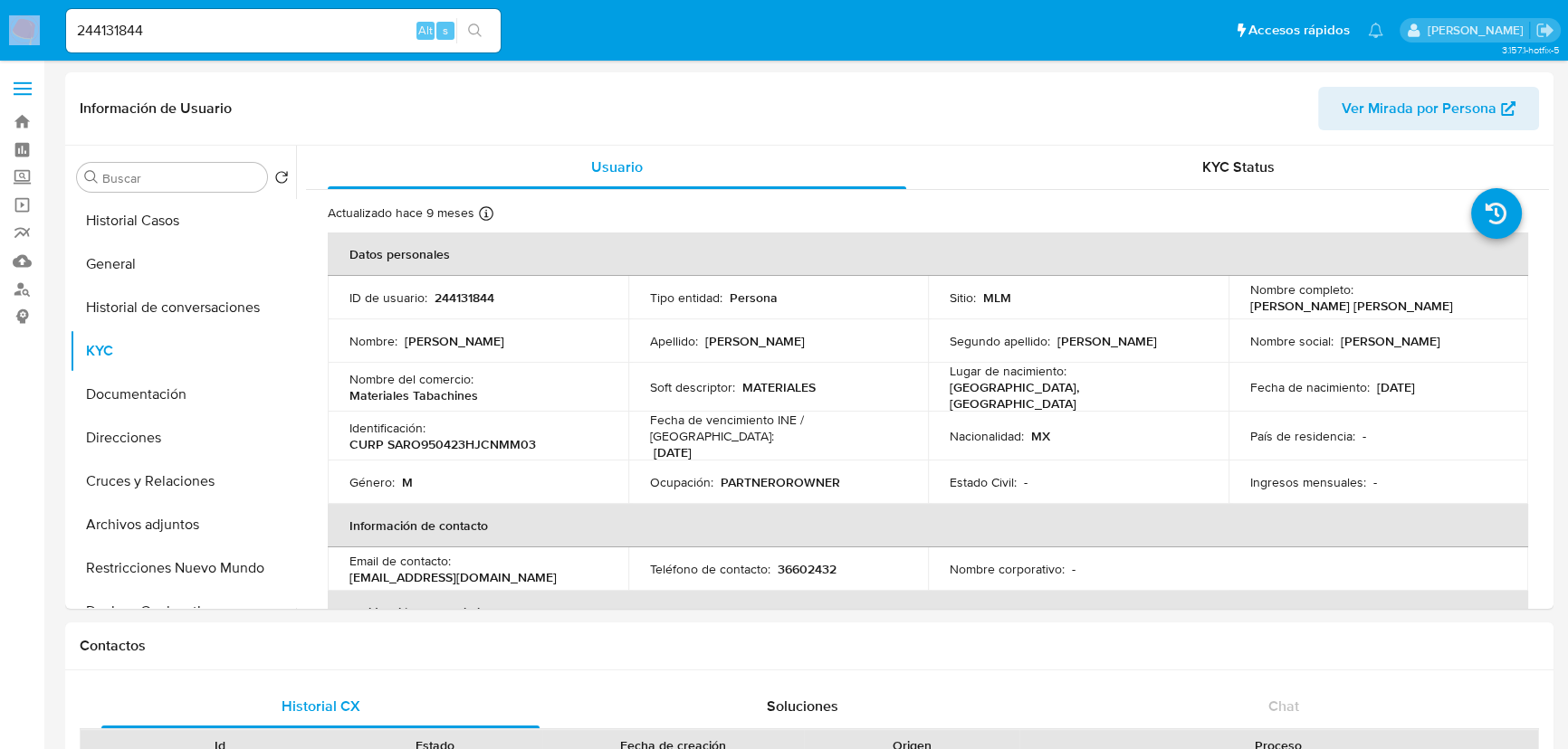
drag, startPoint x: 193, startPoint y: 32, endPoint x: 77, endPoint y: 37, distance: 116.1
click at [43, 26] on nav "Pausado Ver notificaciones 244131844 Alt s Accesos rápidos Presiona las siguien…" at bounding box center [784, 30] width 1568 height 61
click at [176, 36] on input "244131844" at bounding box center [283, 31] width 435 height 24
drag, startPoint x: 193, startPoint y: 26, endPoint x: 41, endPoint y: 25, distance: 152.0
click at [39, 25] on nav "Pausado Ver notificaciones 244131844 Alt s Accesos rápidos Presiona las siguien…" at bounding box center [784, 30] width 1568 height 61
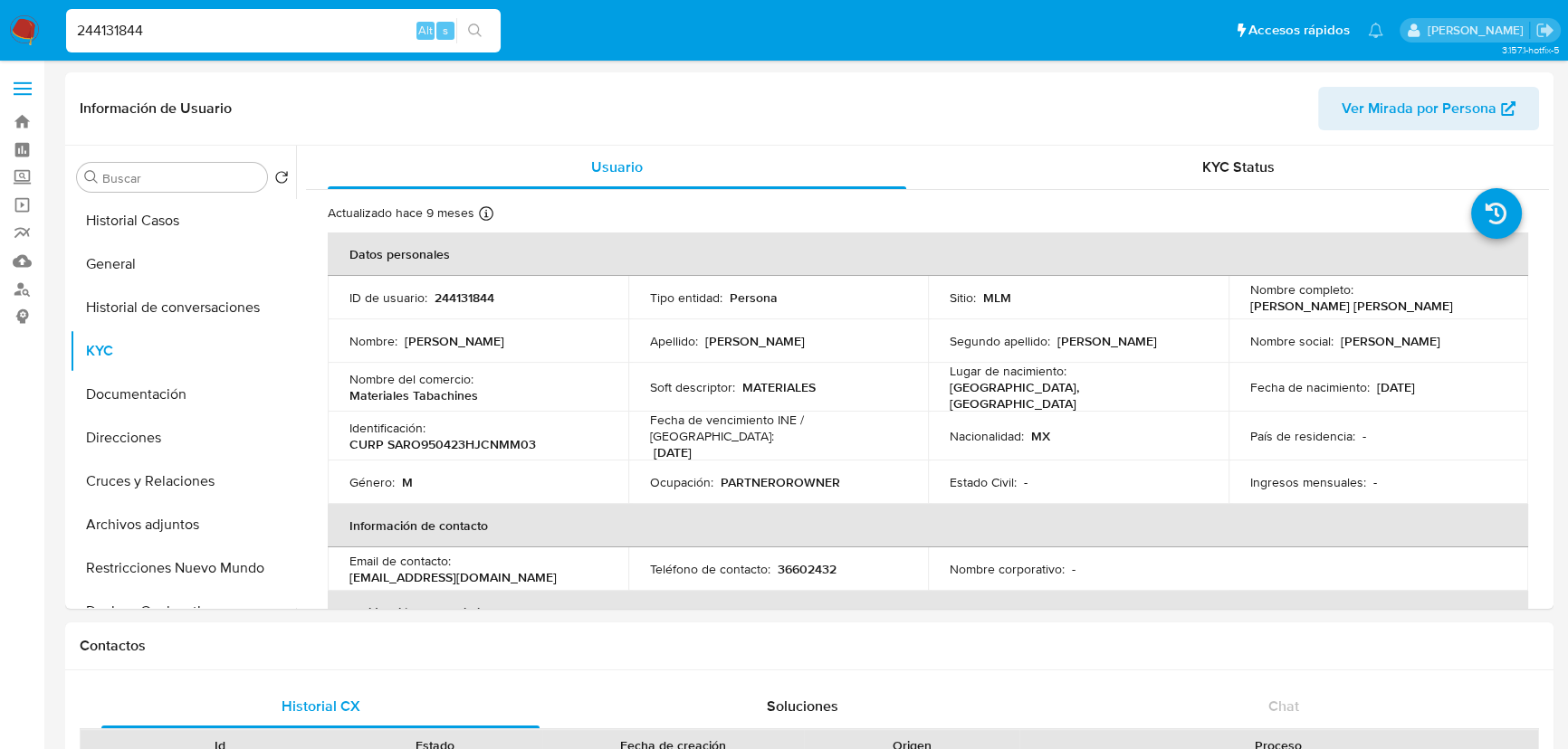
paste input "168712237"
type input "168712237"
click at [480, 28] on icon "search-icon" at bounding box center [475, 31] width 15 height 15
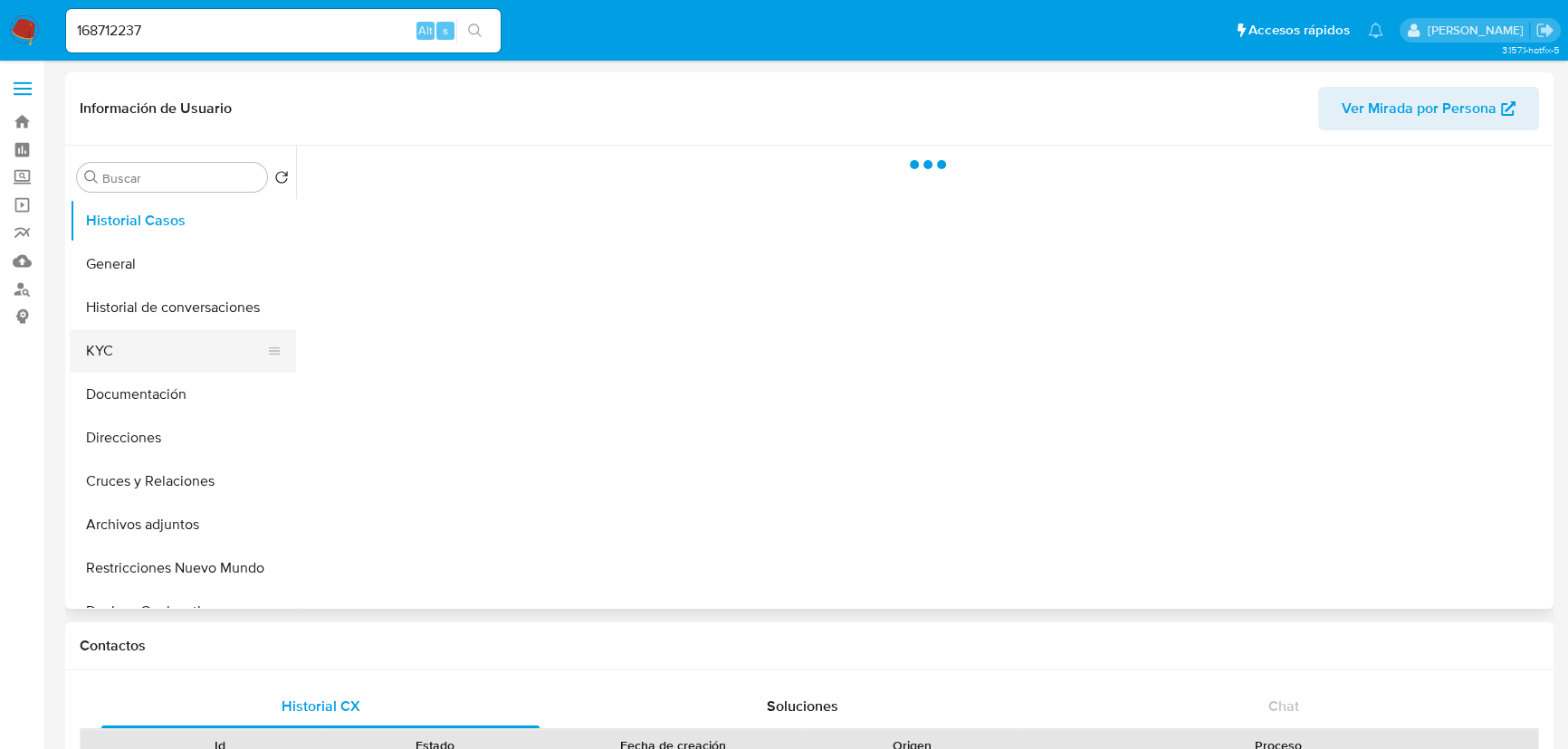
click at [136, 346] on button "KYC" at bounding box center [175, 351] width 211 height 44
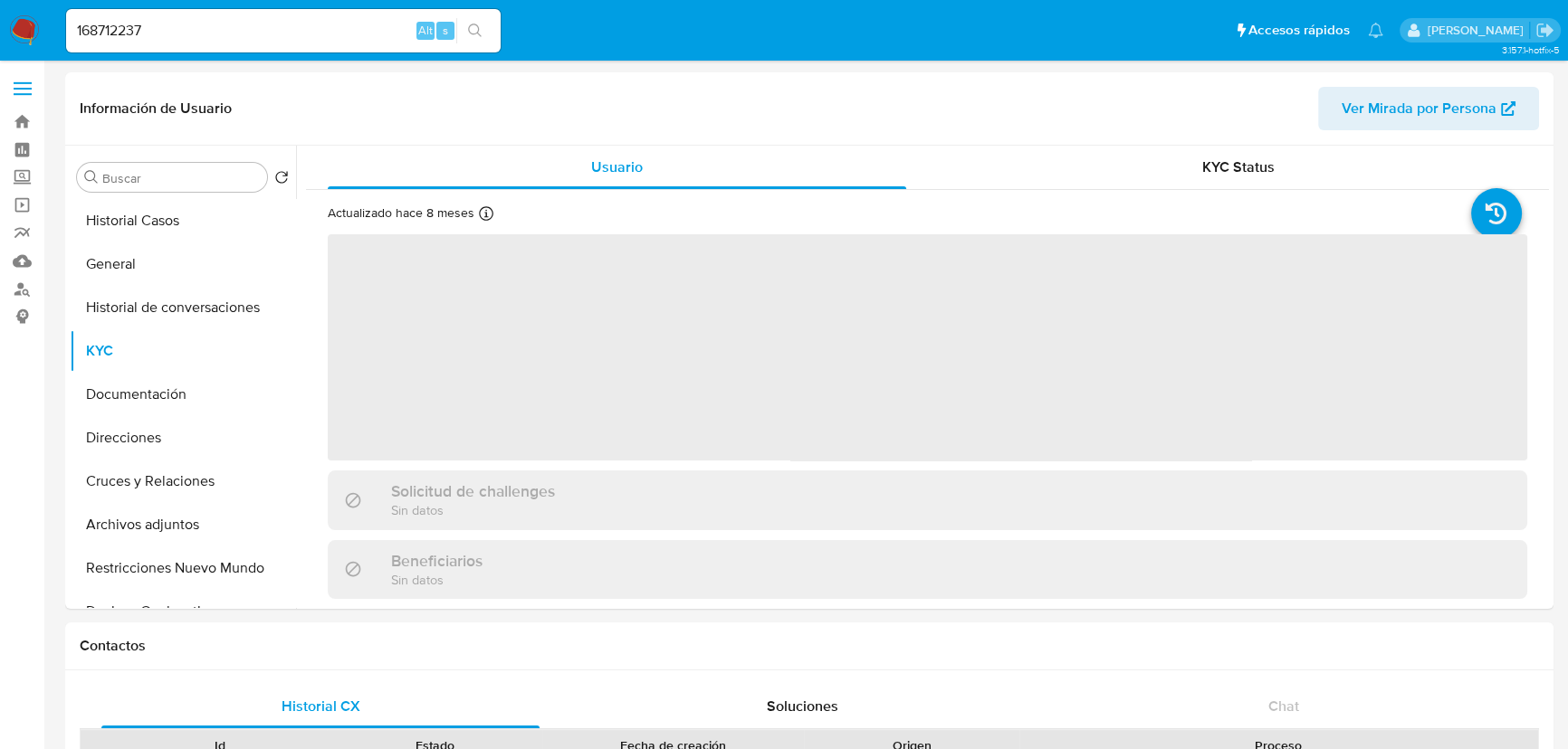
select select "10"
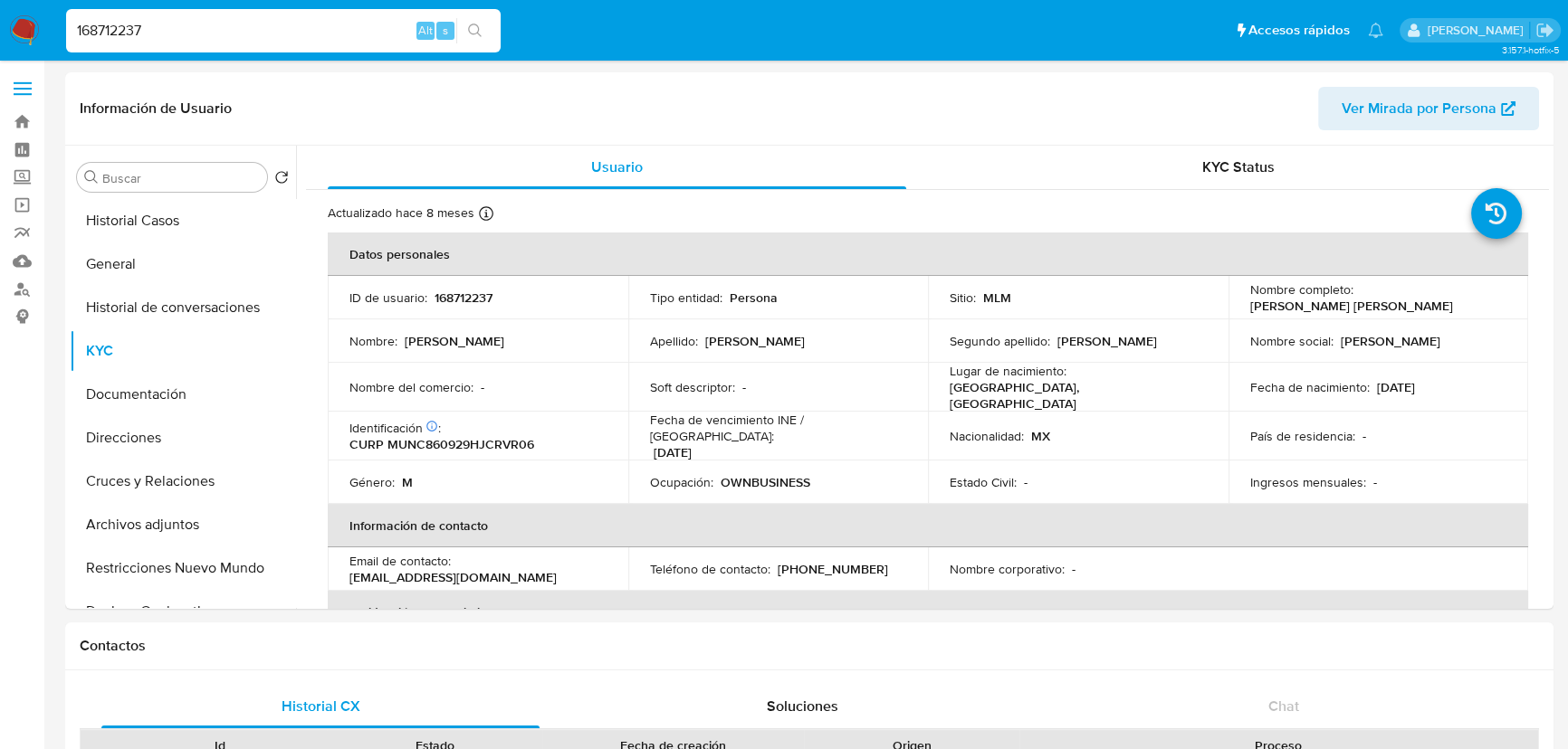
drag, startPoint x: 252, startPoint y: 32, endPoint x: -23, endPoint y: 31, distance: 275.0
paste input "519237951"
click at [77, 31] on input "519237951" at bounding box center [283, 31] width 435 height 24
type input "519237951"
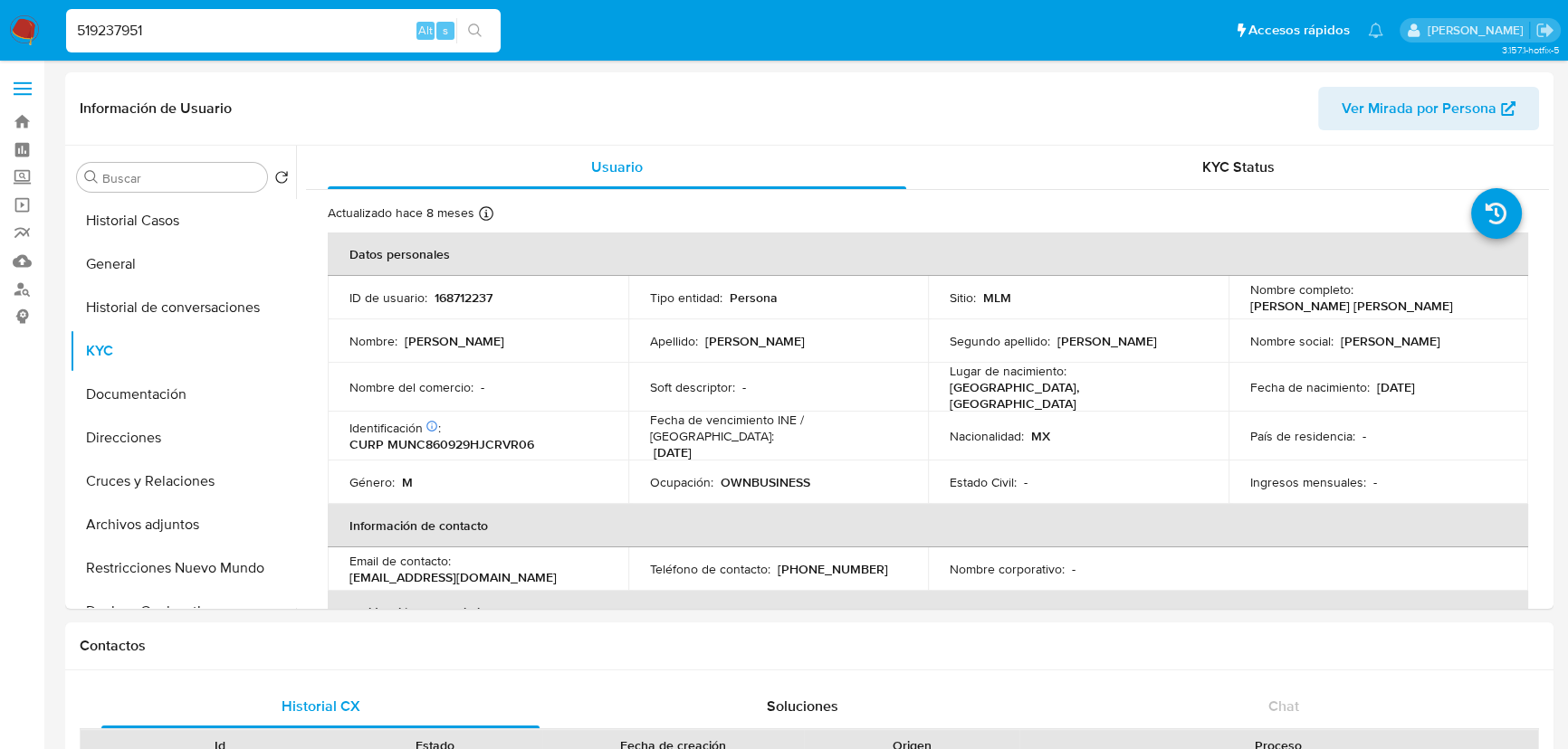
click at [480, 19] on button "search-icon" at bounding box center [474, 31] width 37 height 26
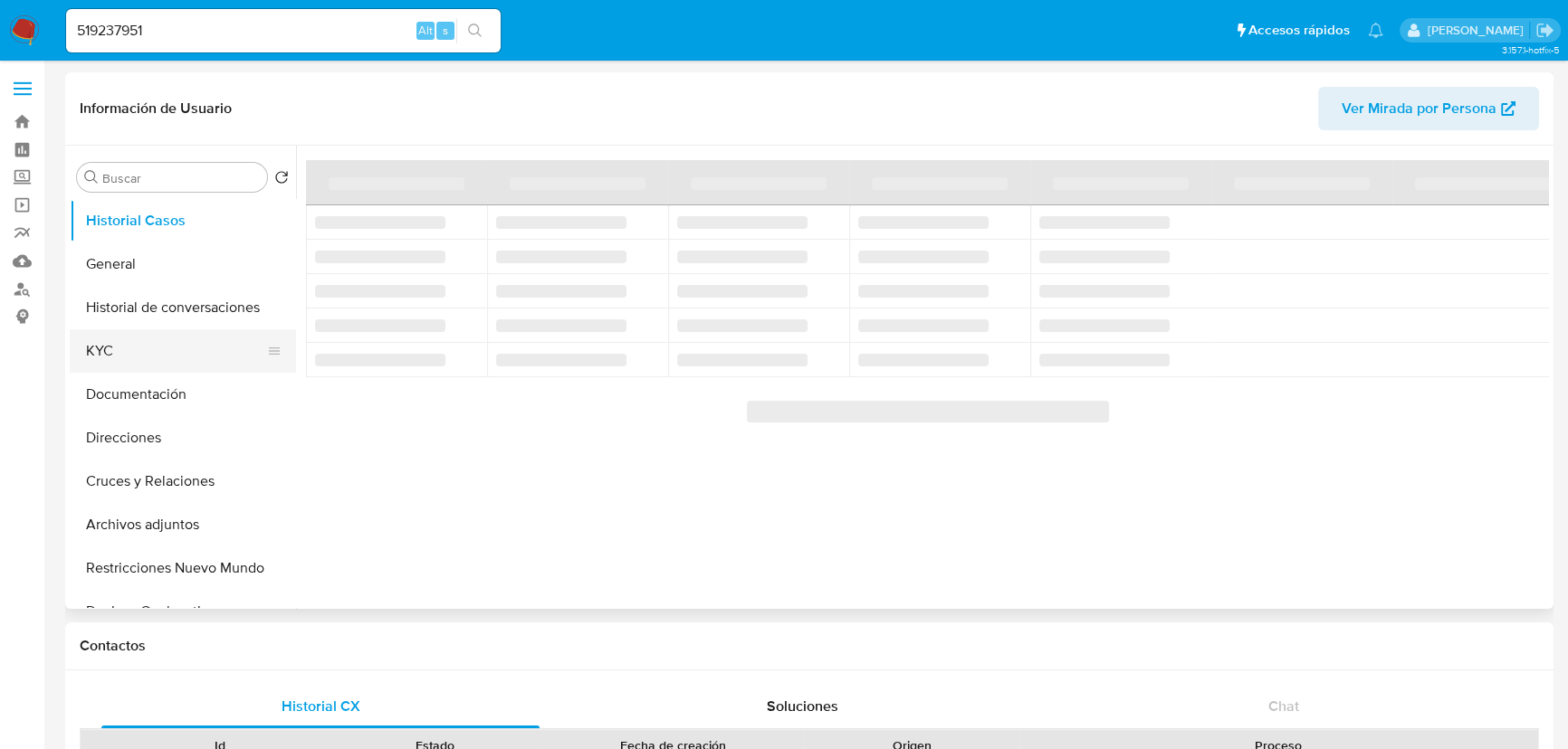
click at [134, 356] on button "KYC" at bounding box center [175, 351] width 211 height 44
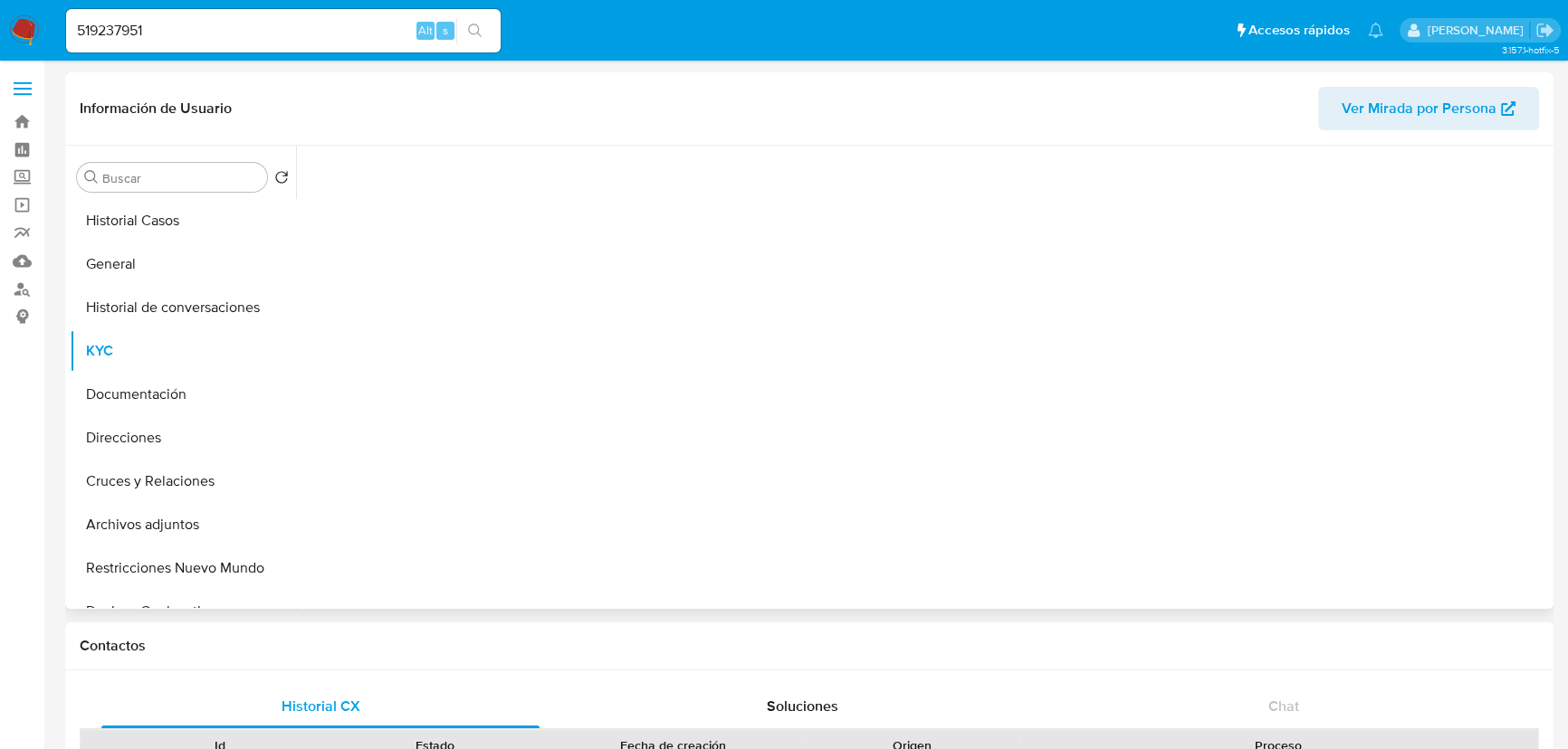
select select "10"
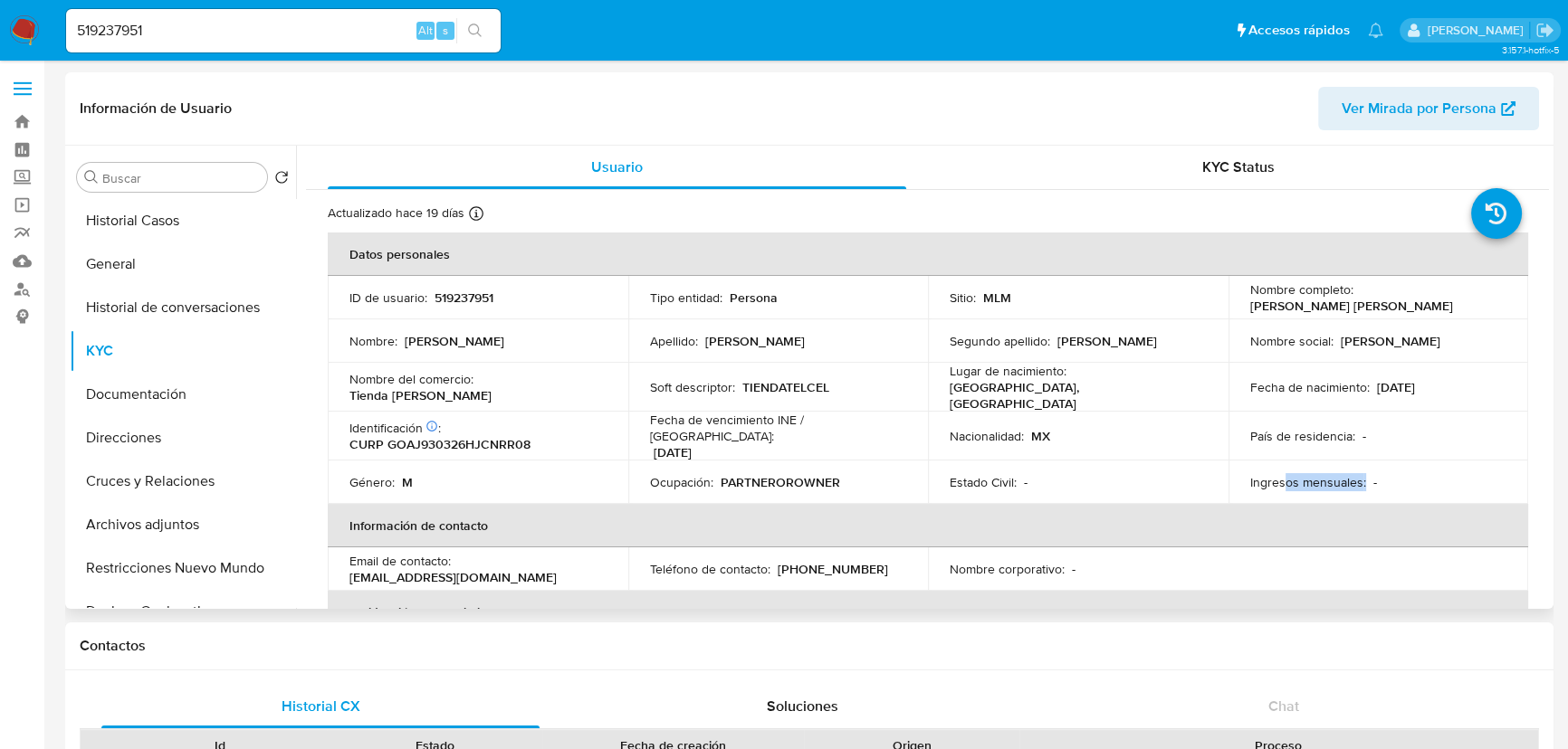
click at [1236, 482] on td "Ingresos mensuales : -" at bounding box center [1378, 482] width 301 height 44
click at [181, 227] on button "Historial Casos" at bounding box center [175, 221] width 211 height 44
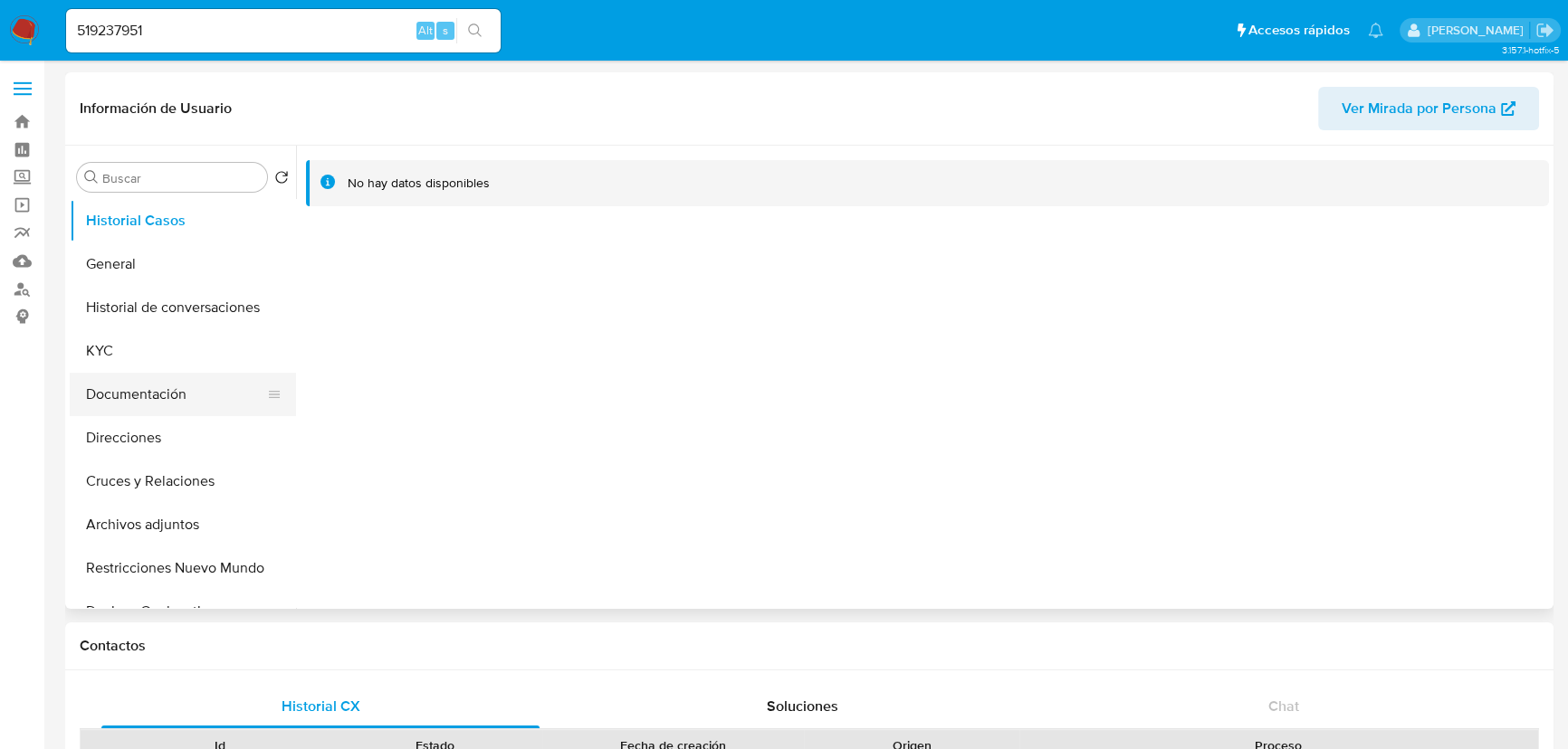
drag, startPoint x: 112, startPoint y: 354, endPoint x: 119, endPoint y: 383, distance: 29.8
click at [113, 355] on button "KYC" at bounding box center [182, 351] width 226 height 44
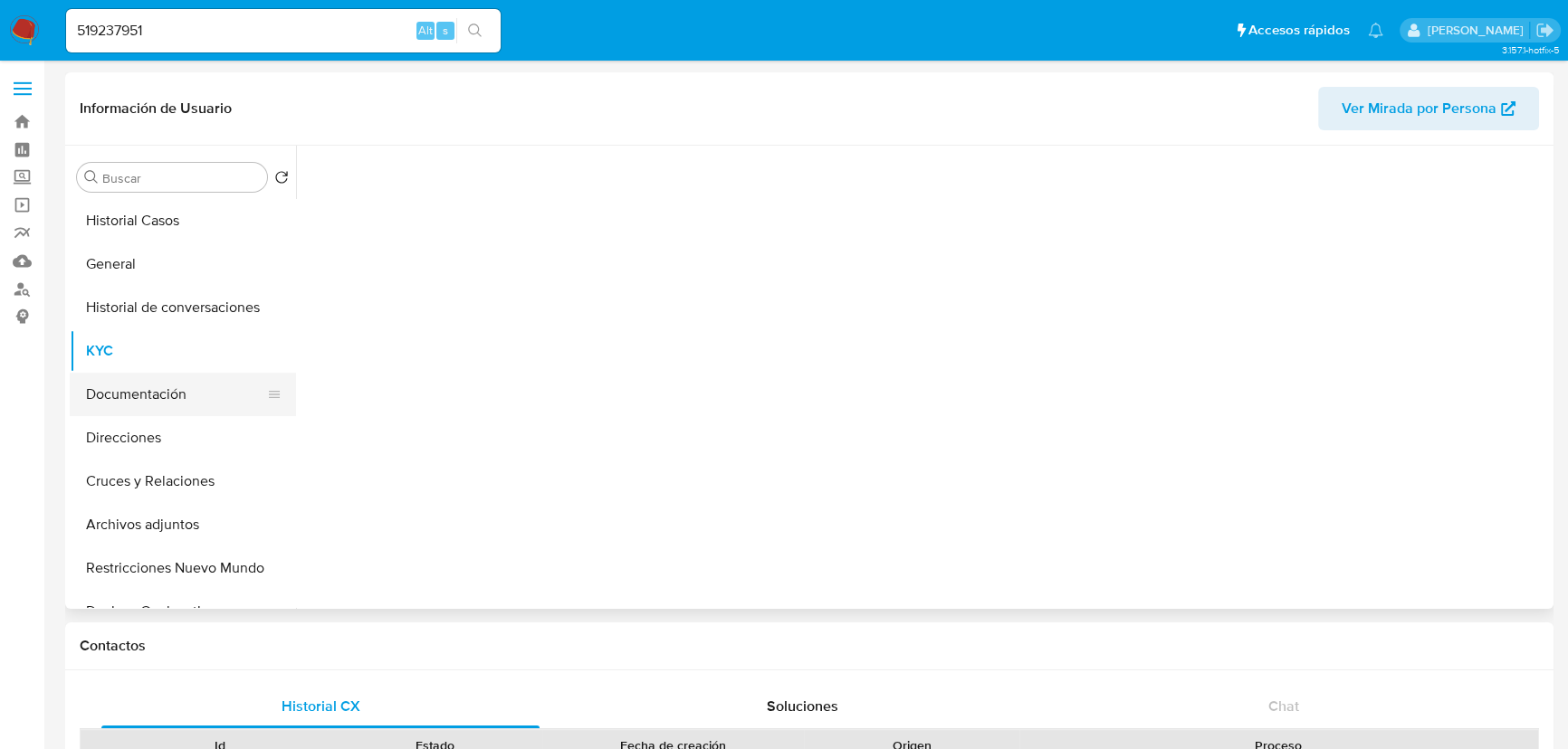
drag, startPoint x: 126, startPoint y: 390, endPoint x: 242, endPoint y: 385, distance: 116.1
click at [133, 390] on button "Documentación" at bounding box center [175, 395] width 211 height 44
drag, startPoint x: 128, startPoint y: 361, endPoint x: 127, endPoint y: 370, distance: 9.1
click at [127, 361] on button "KYC" at bounding box center [175, 351] width 211 height 44
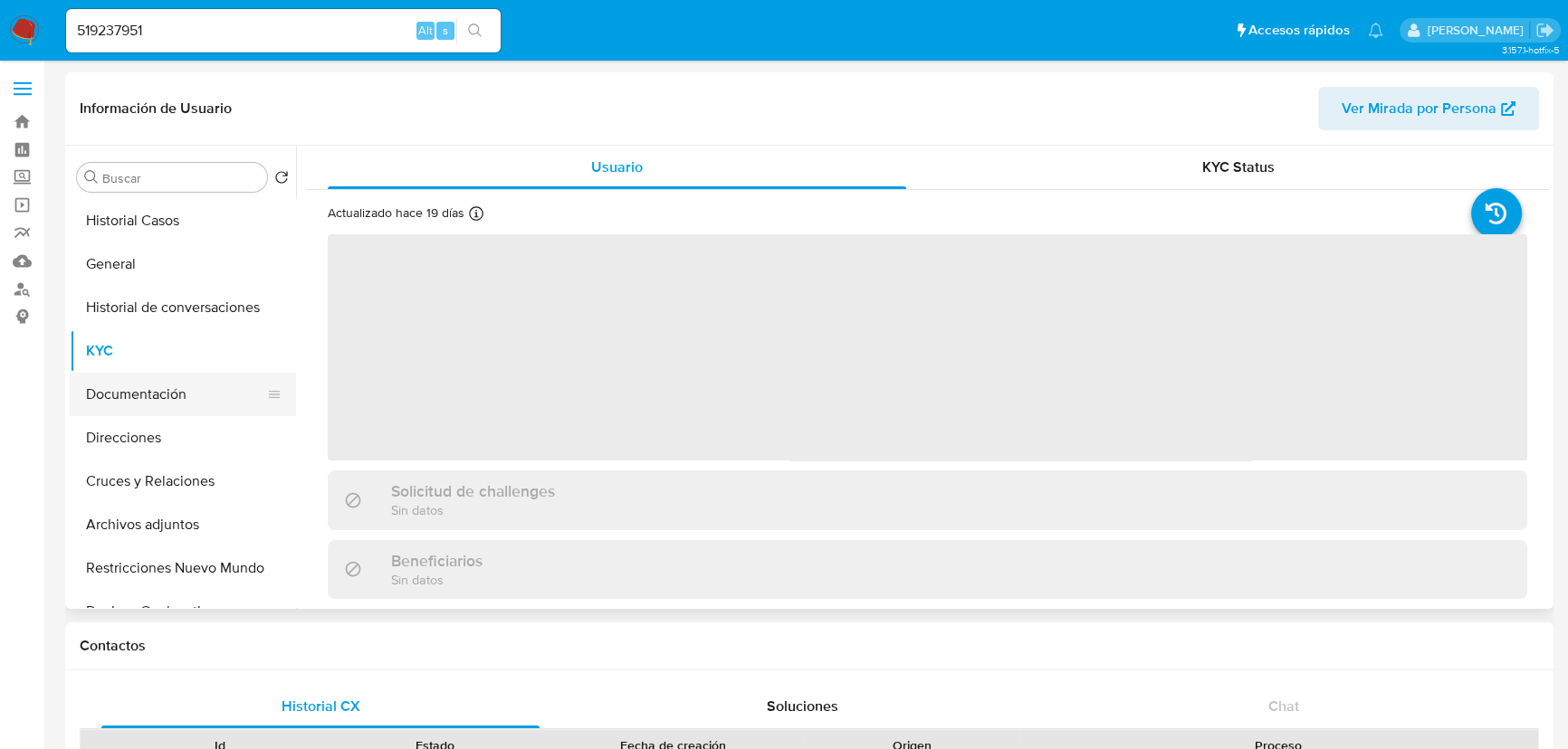
click at [124, 400] on button "Documentación" at bounding box center [175, 395] width 211 height 44
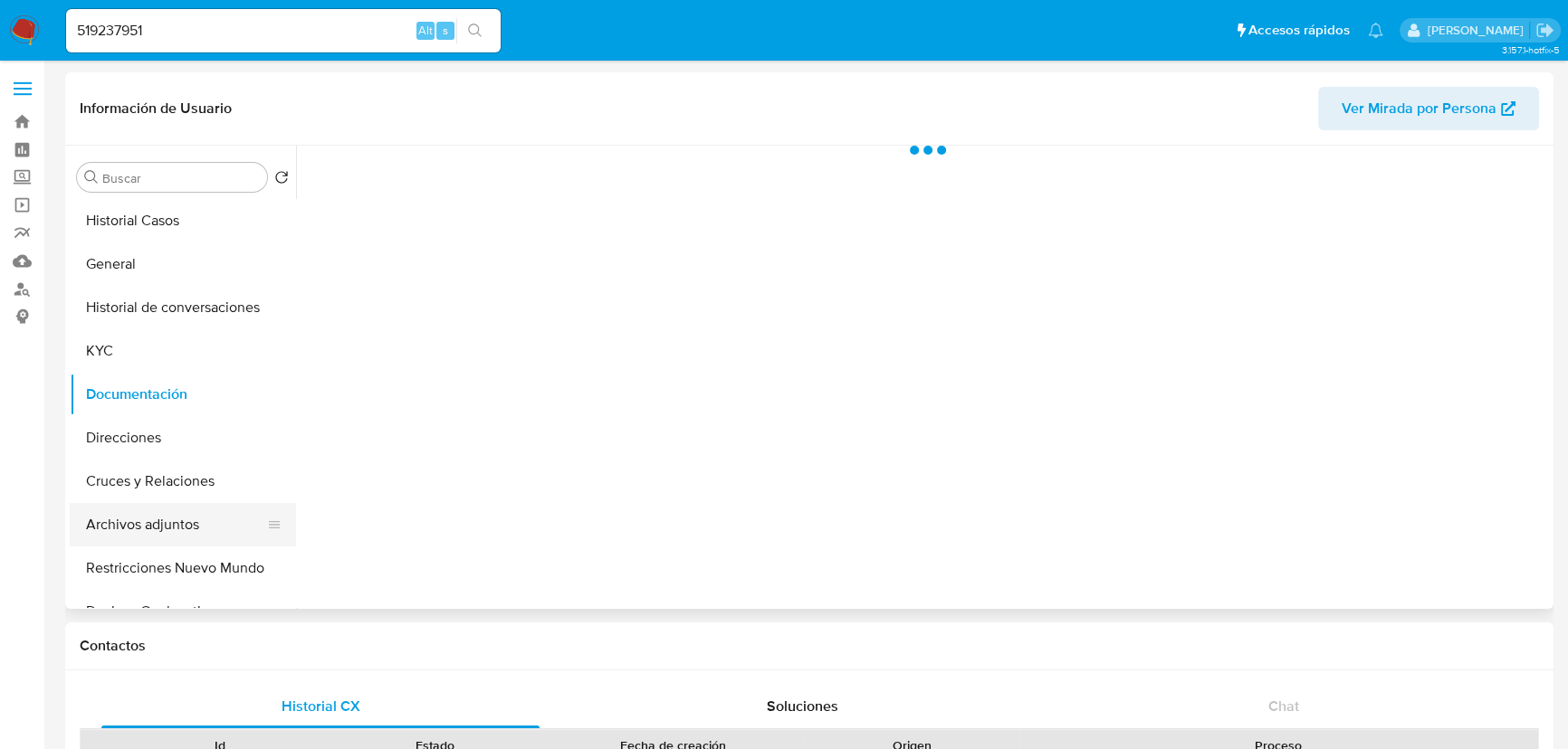
click at [163, 536] on button "Archivos adjuntos" at bounding box center [175, 525] width 211 height 44
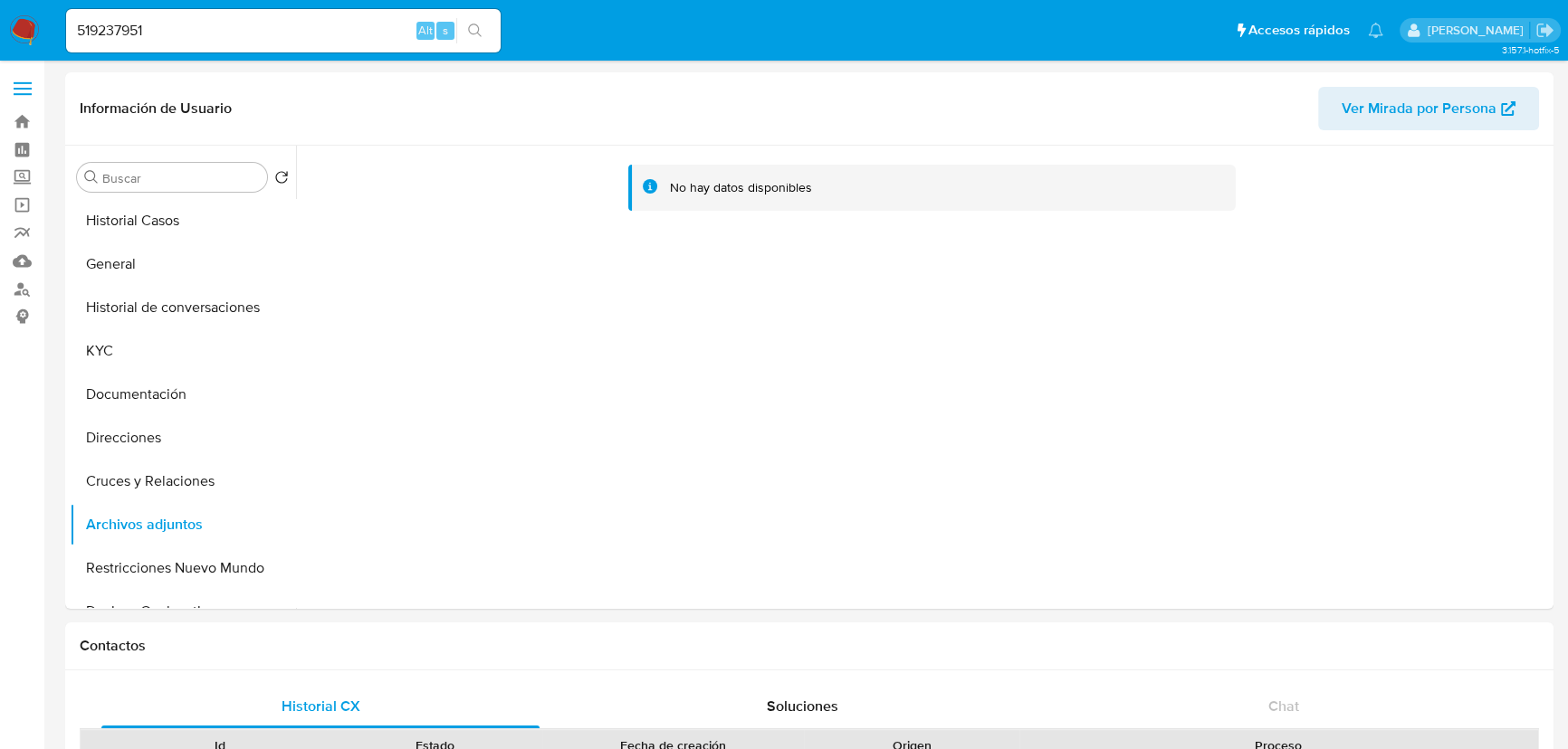
click at [26, 31] on img at bounding box center [25, 31] width 31 height 31
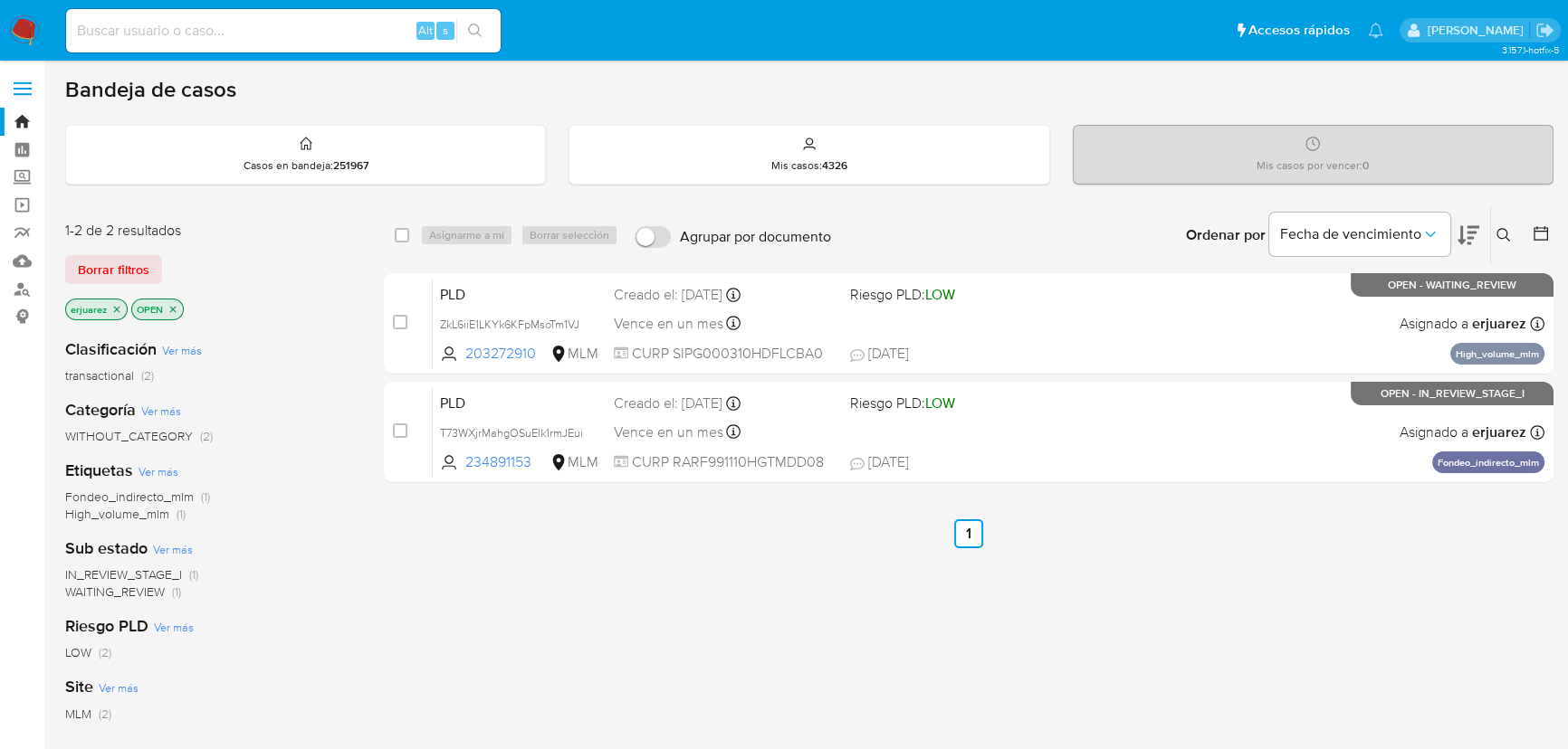
click at [114, 309] on icon "close-filter" at bounding box center [117, 310] width 11 height 11
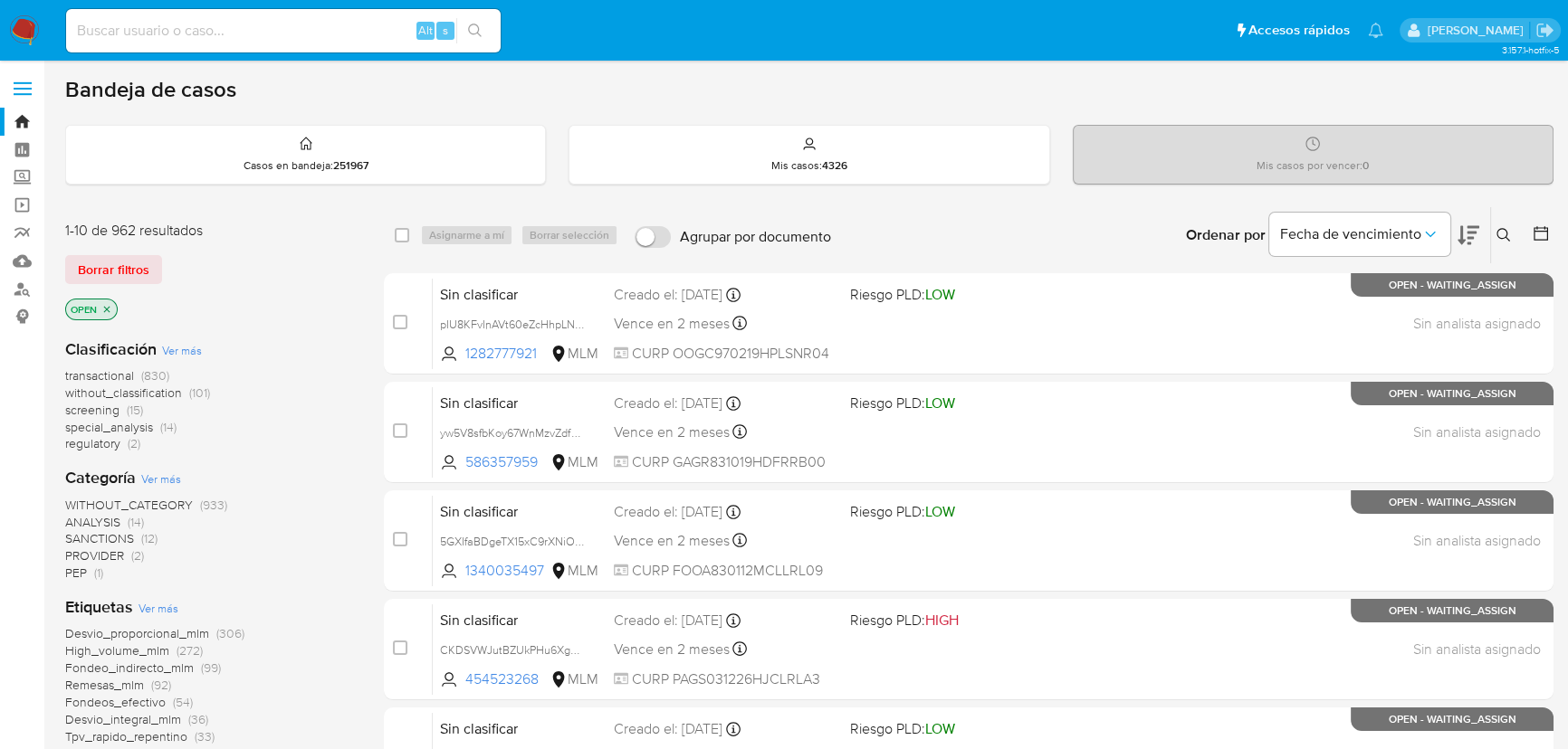
click at [1498, 230] on icon at bounding box center [1503, 235] width 15 height 15
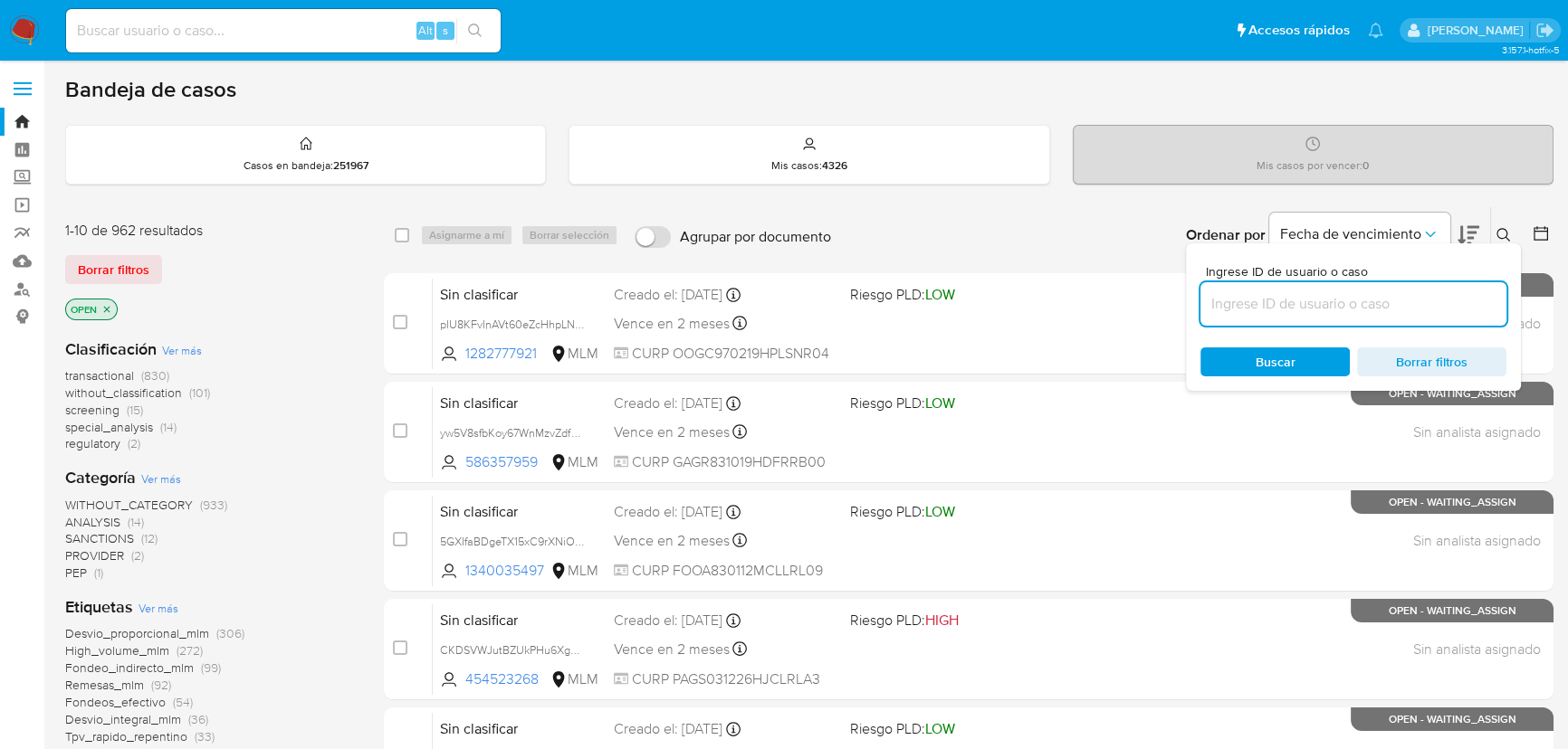
click at [1292, 307] on input at bounding box center [1354, 304] width 306 height 24
type input "238290394"
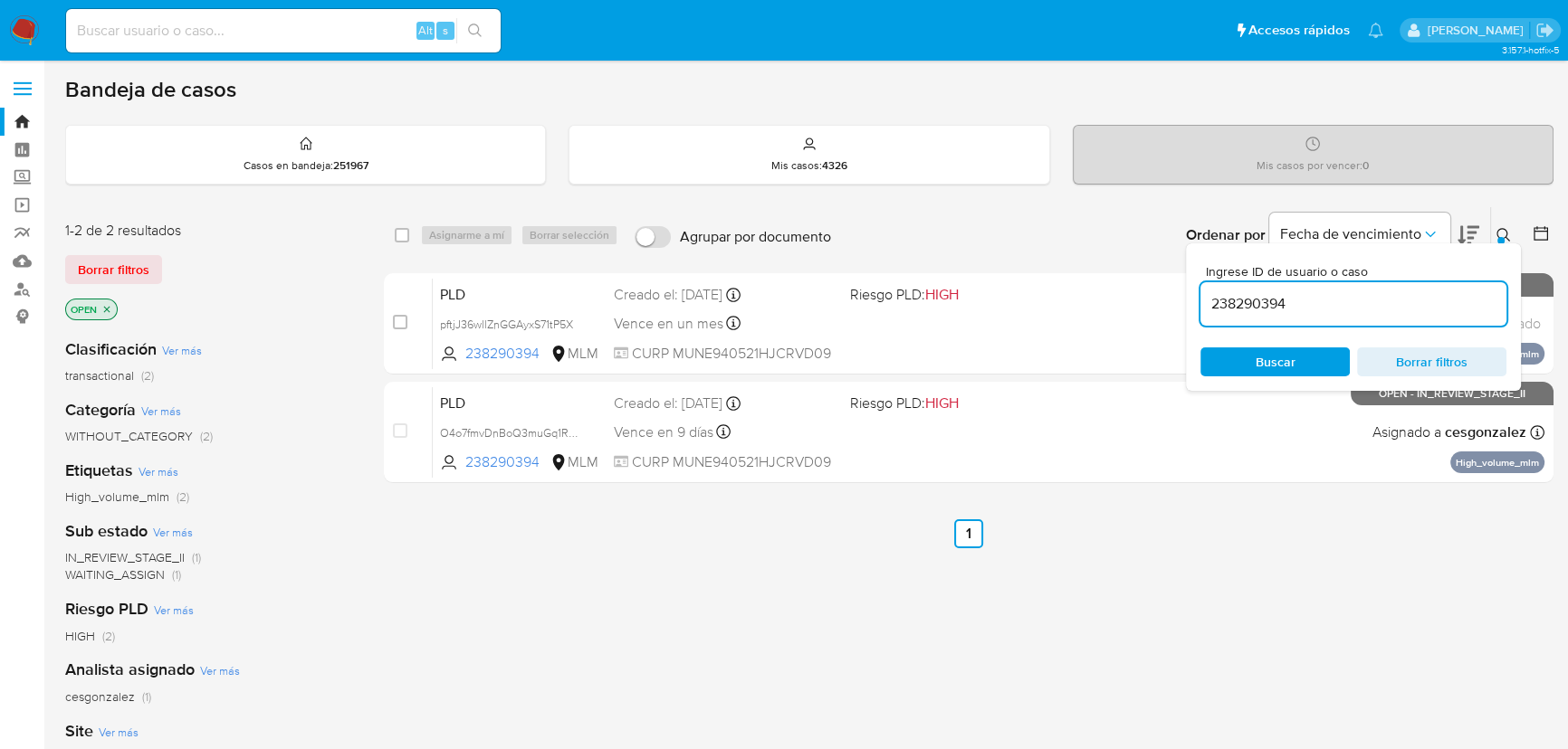
drag, startPoint x: 396, startPoint y: 321, endPoint x: 446, endPoint y: 259, distance: 79.6
click at [396, 318] on input "checkbox" at bounding box center [400, 323] width 15 height 15
checkbox input "true"
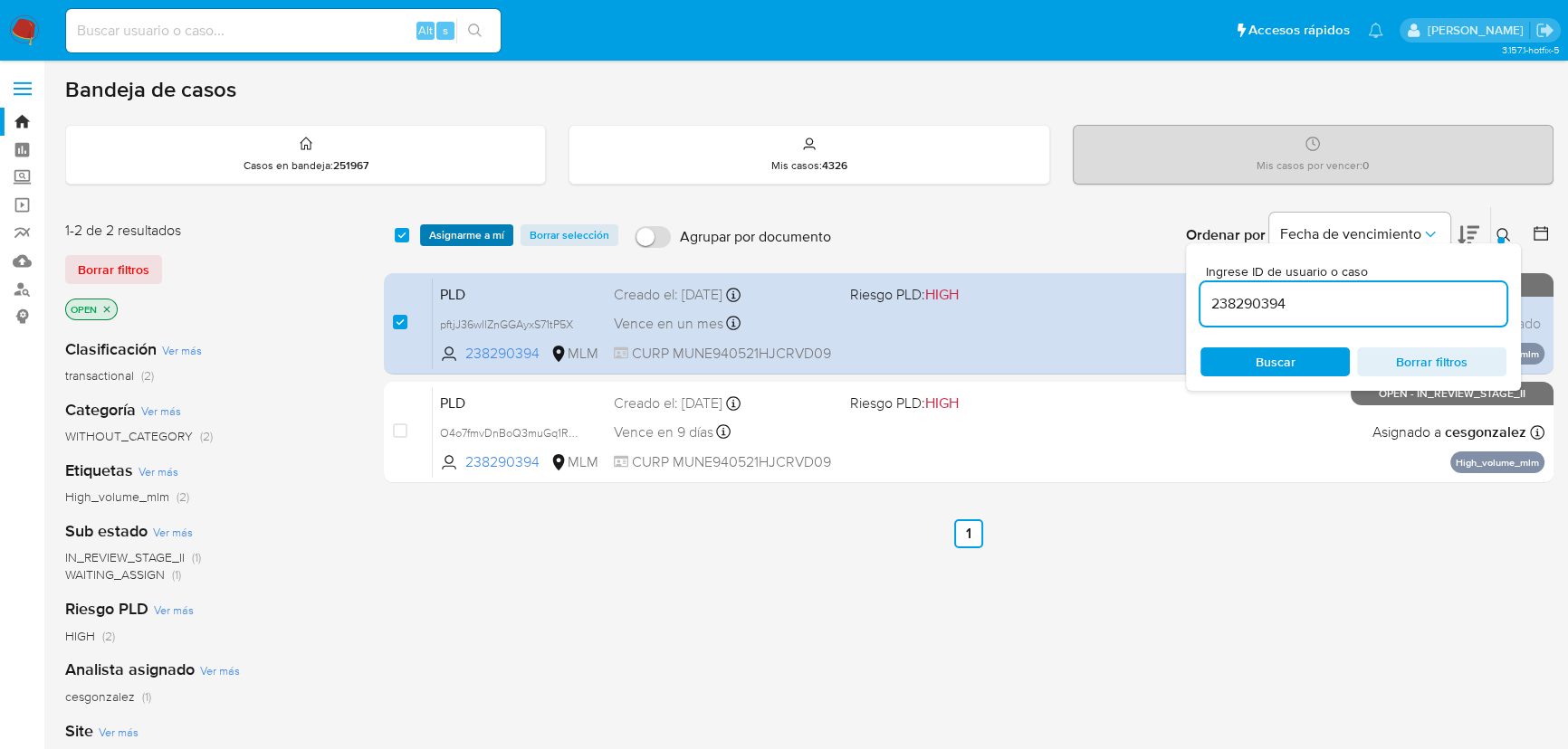
click at [459, 238] on span "Asignarme a mí" at bounding box center [467, 235] width 75 height 18
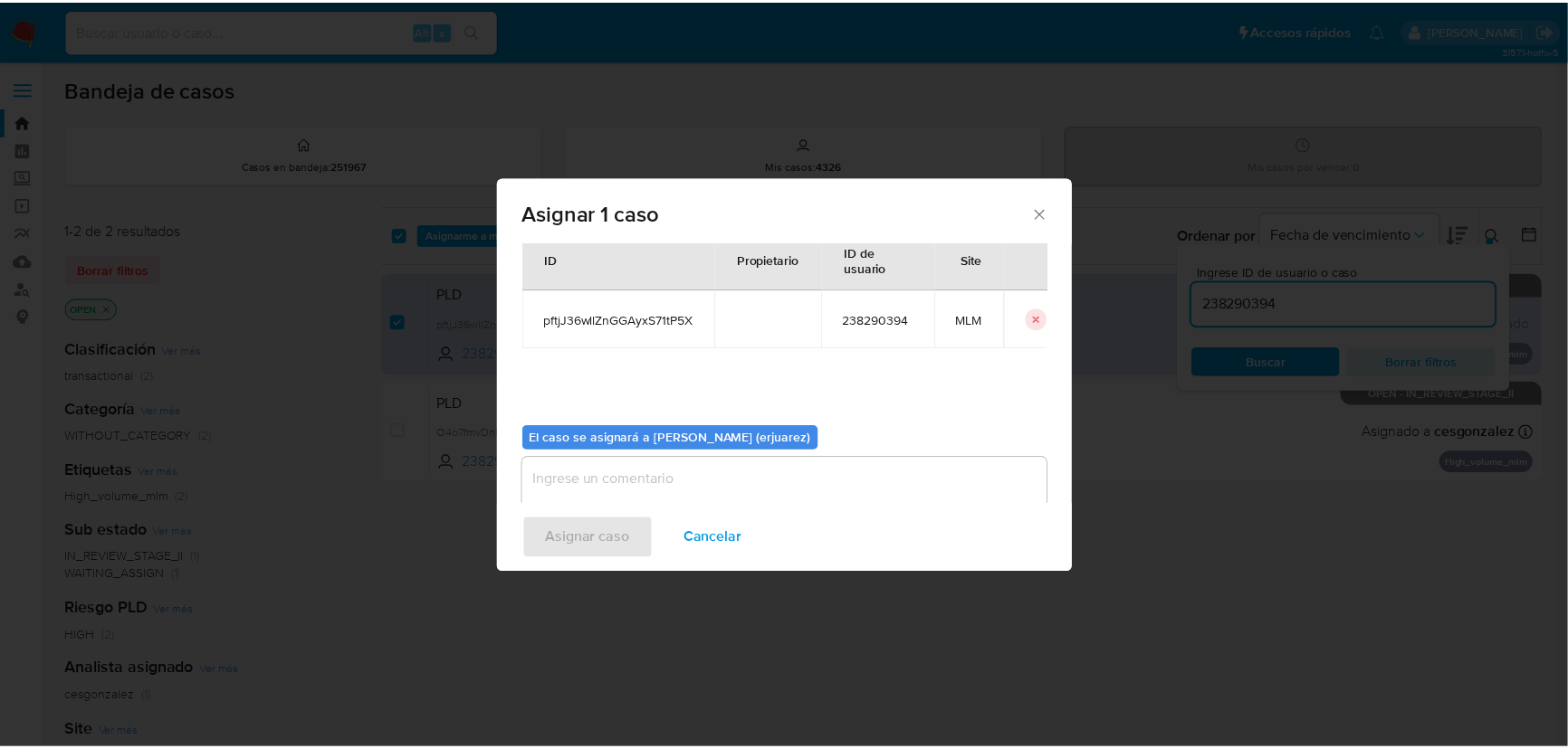
scroll to position [92, 0]
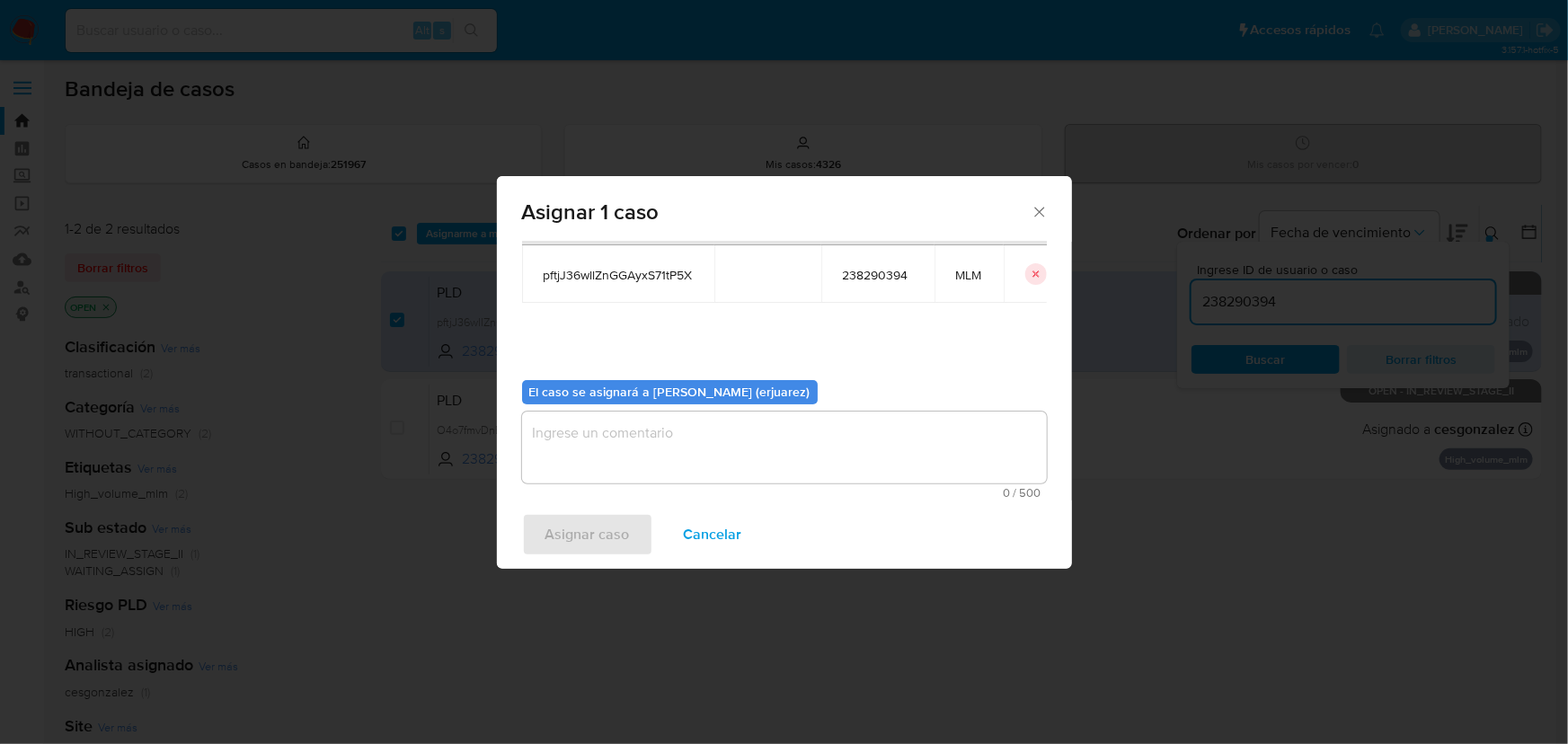
click at [581, 439] on textarea "assign-modal" at bounding box center [784, 447] width 525 height 72
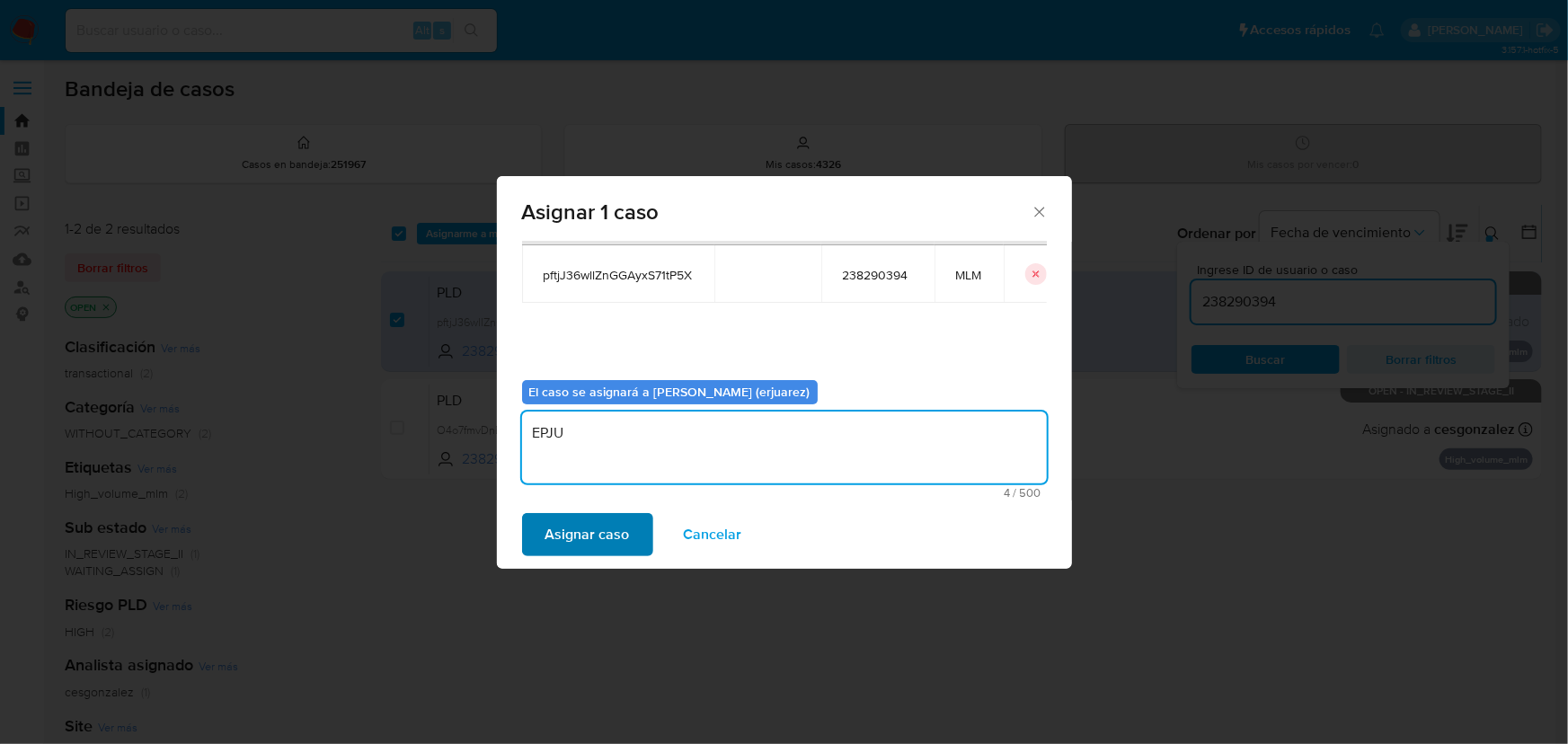
type textarea "EPJU"
click at [602, 529] on span "Asignar caso" at bounding box center [587, 535] width 84 height 40
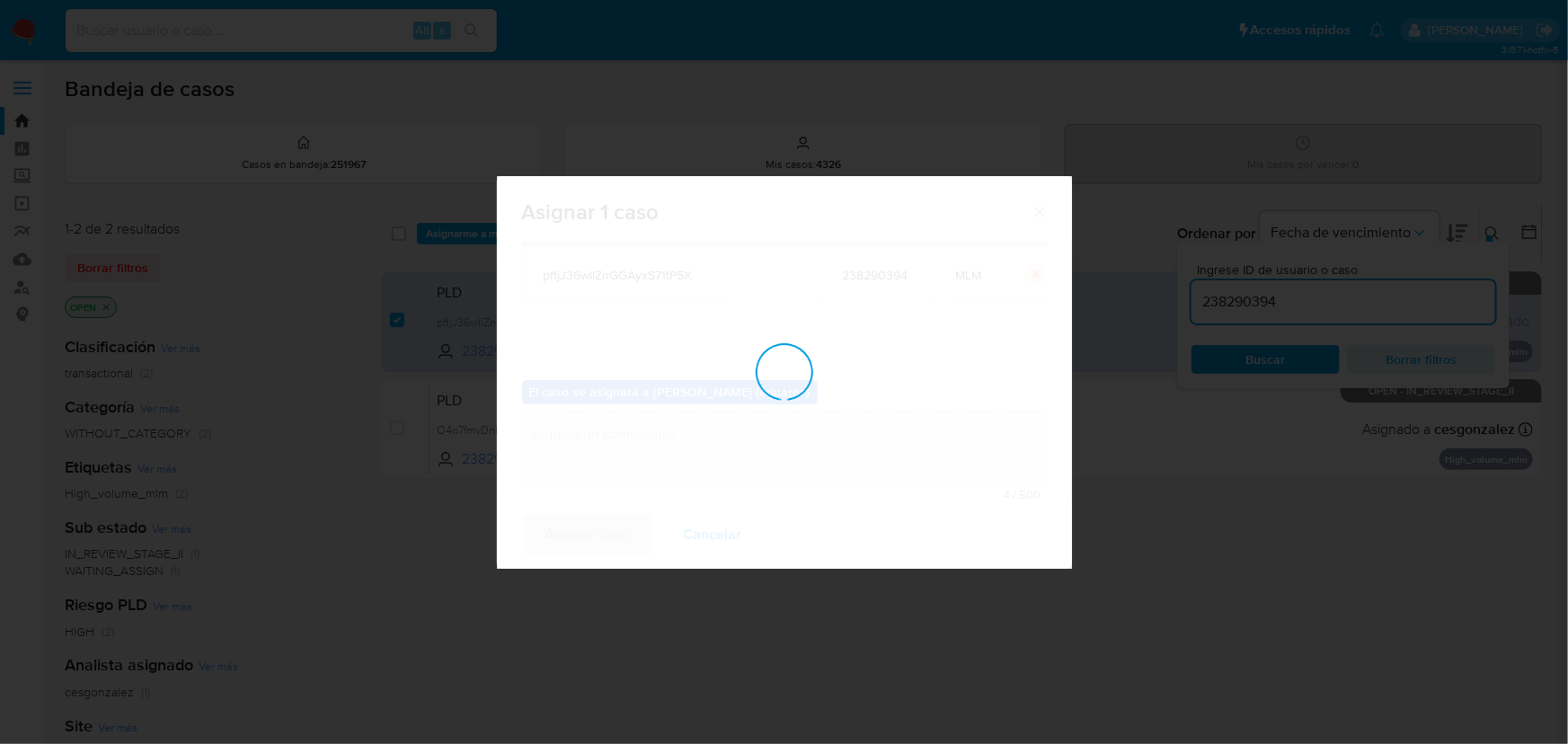
checkbox input "false"
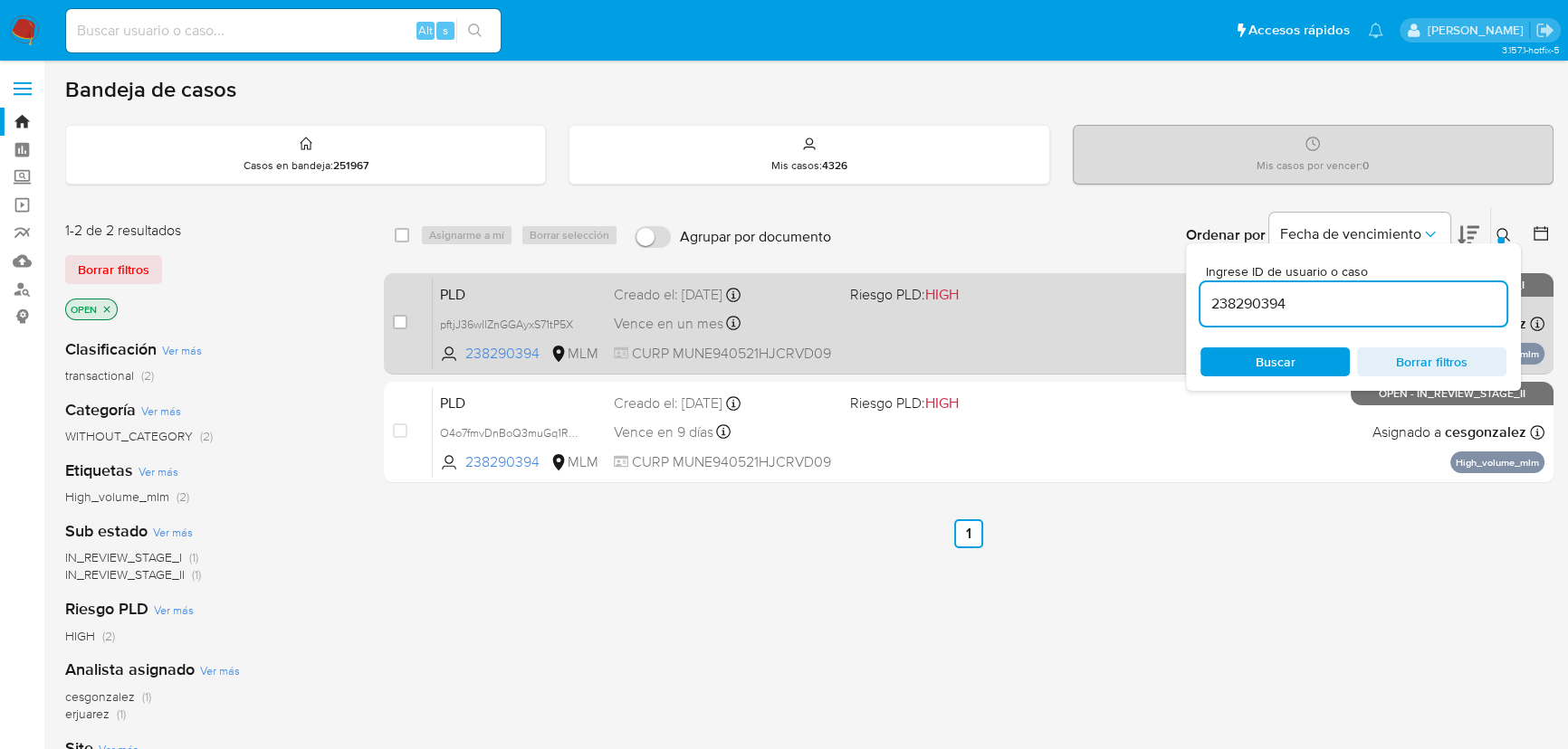
click at [950, 326] on div "PLD pftjJ36wllZnGGAyxS71tP5X 238290394 MLM Riesgo PLD: HIGH Creado el: 12/08/20…" at bounding box center [988, 323] width 1111 height 91
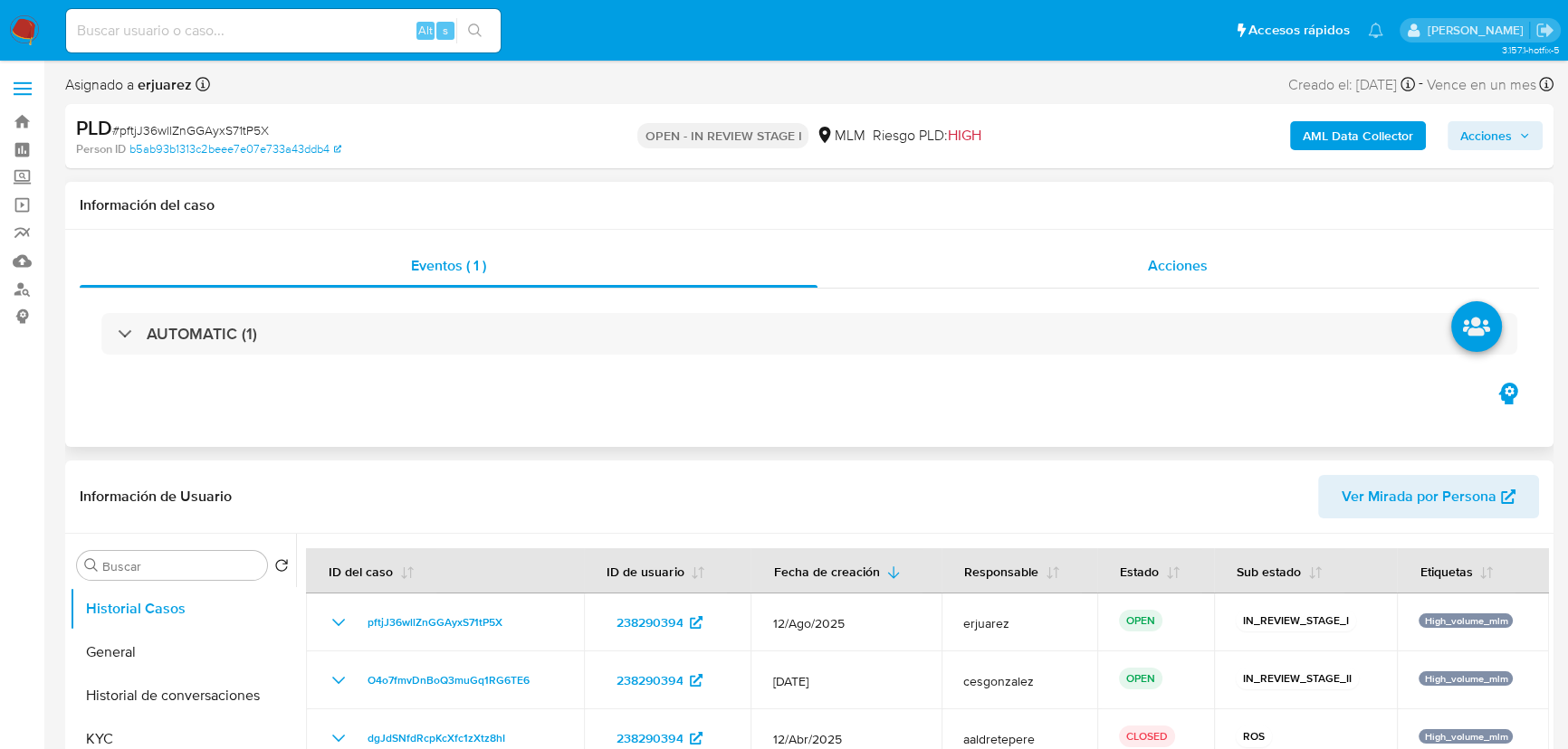
click at [1115, 257] on div "Acciones" at bounding box center [1179, 266] width 722 height 44
select select "10"
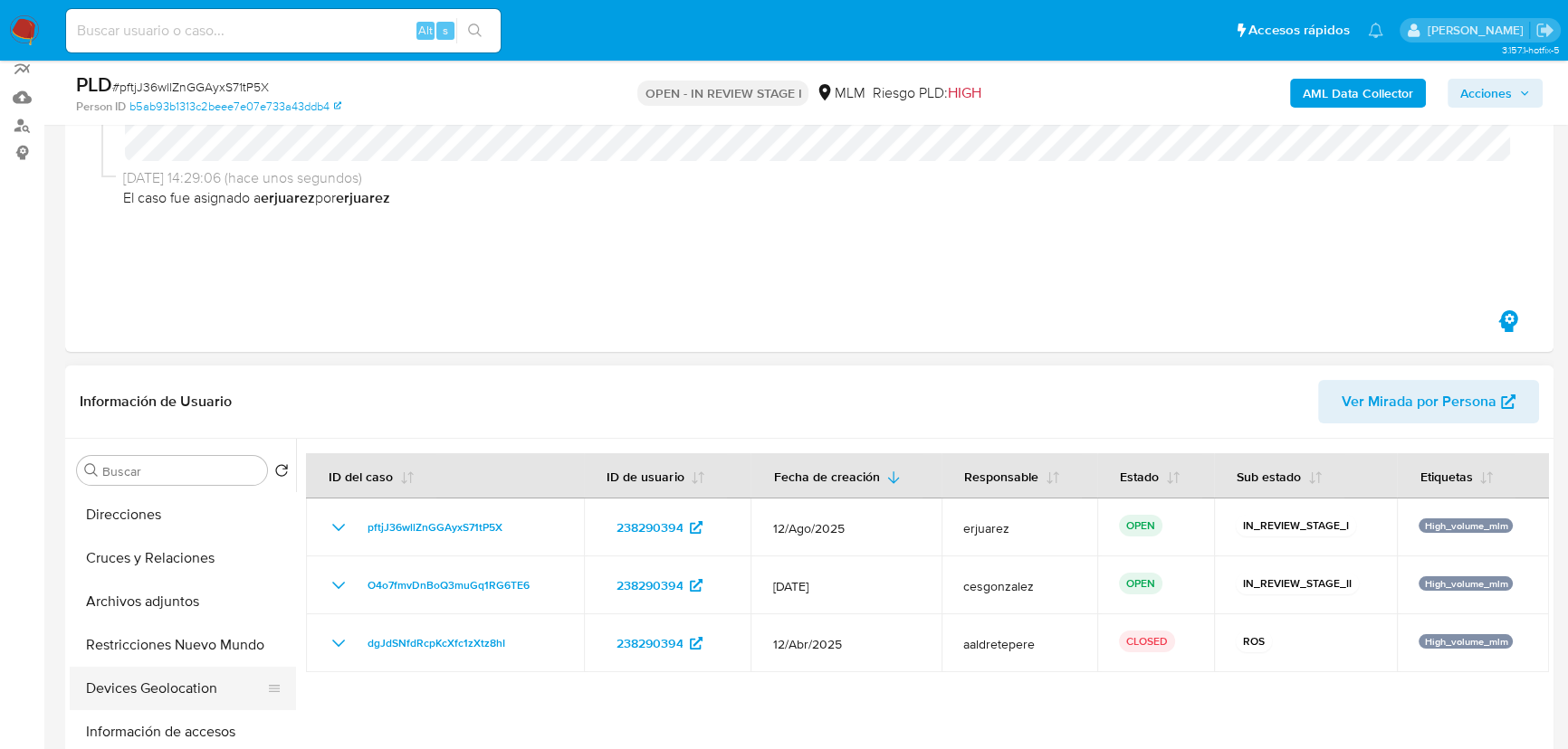
scroll to position [246, 0]
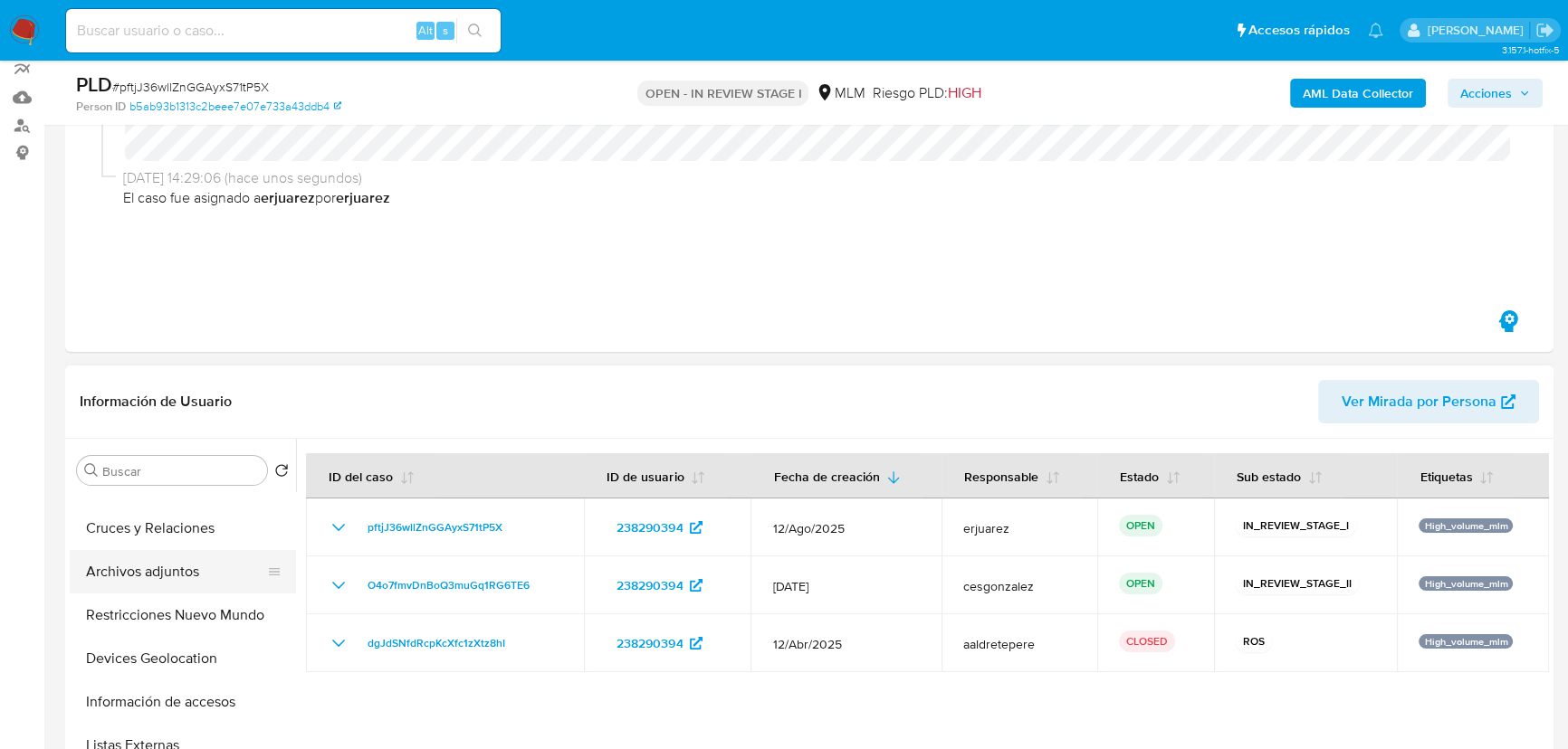
click at [149, 577] on button "Archivos adjuntos" at bounding box center [175, 572] width 211 height 44
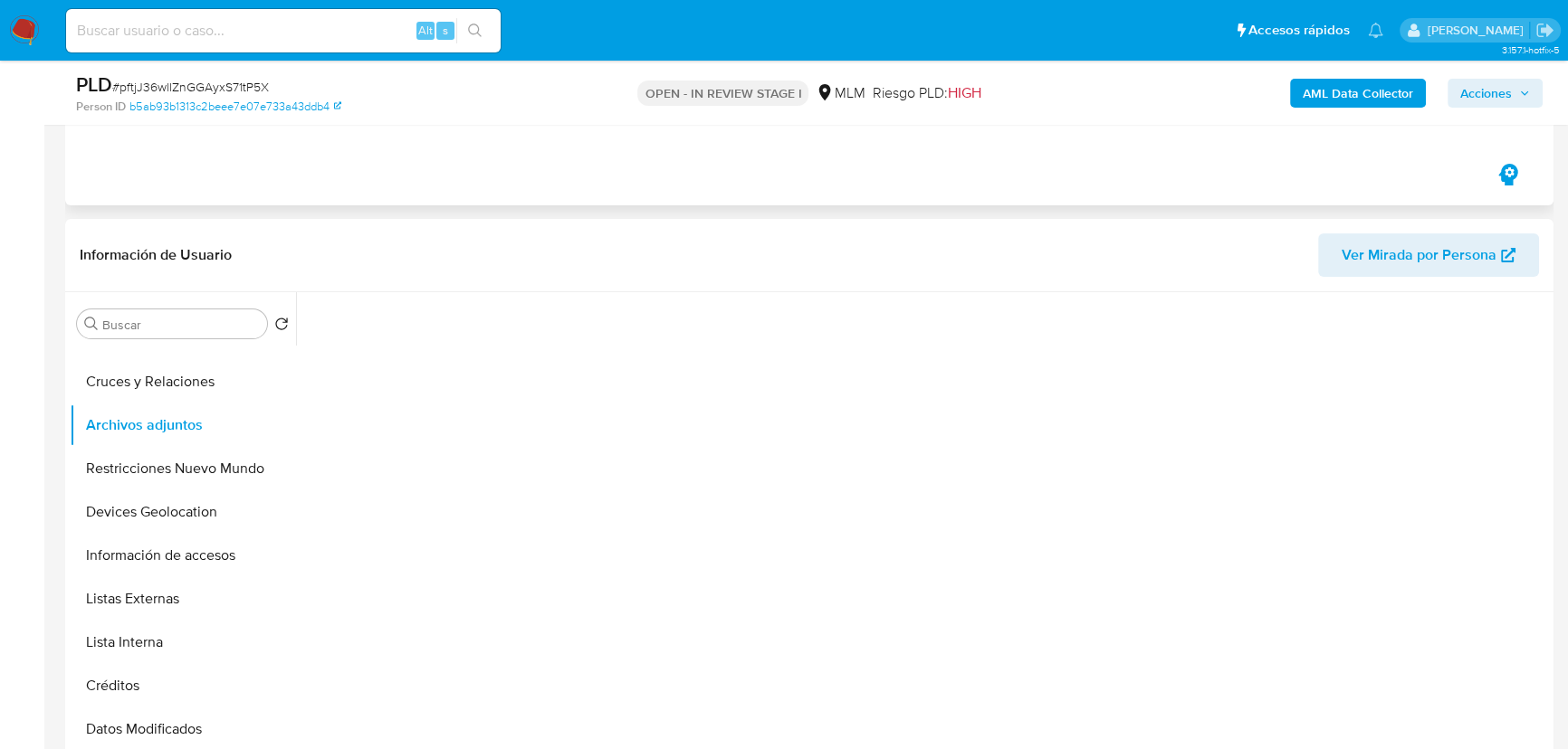
scroll to position [411, 0]
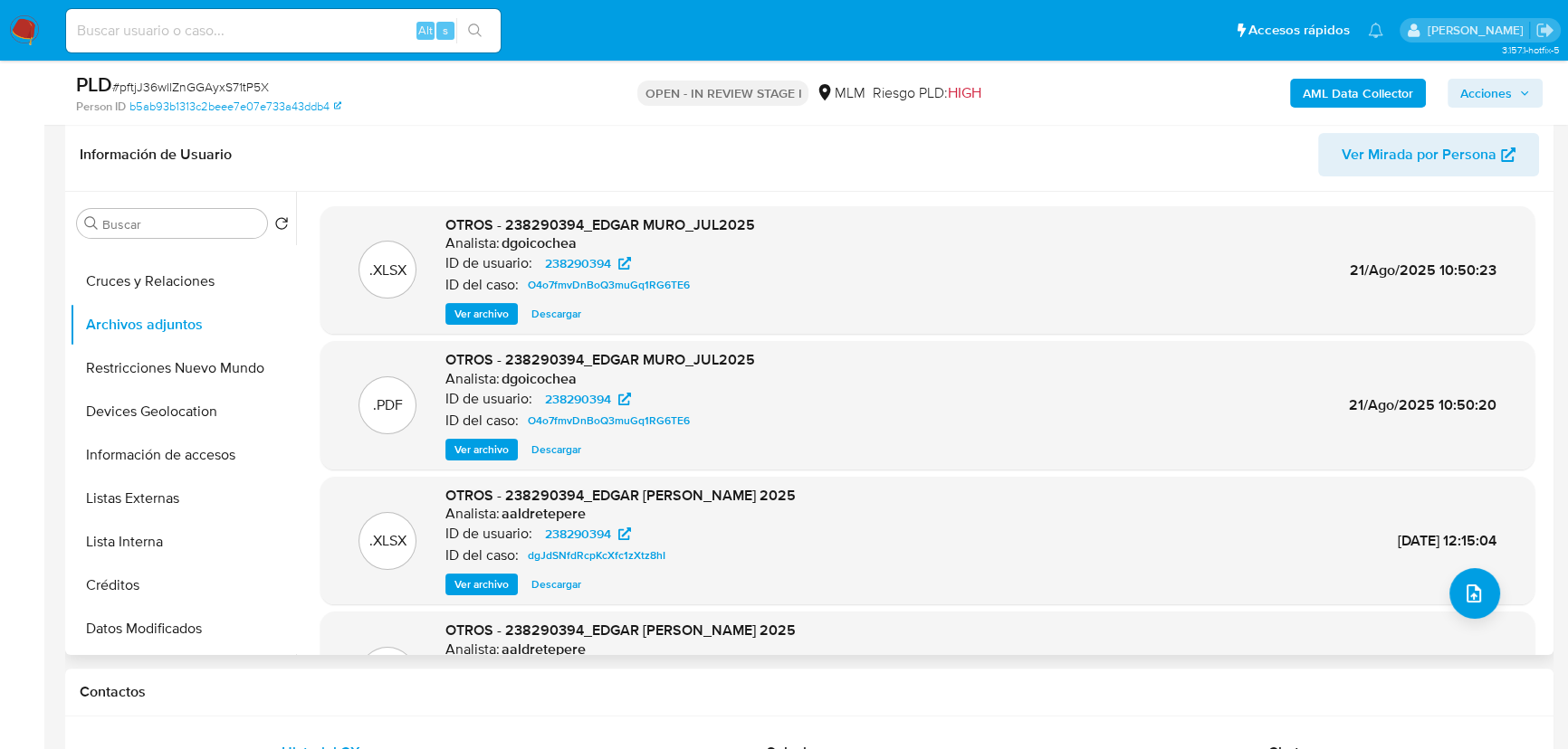
click at [468, 451] on span "Ver archivo" at bounding box center [481, 450] width 55 height 18
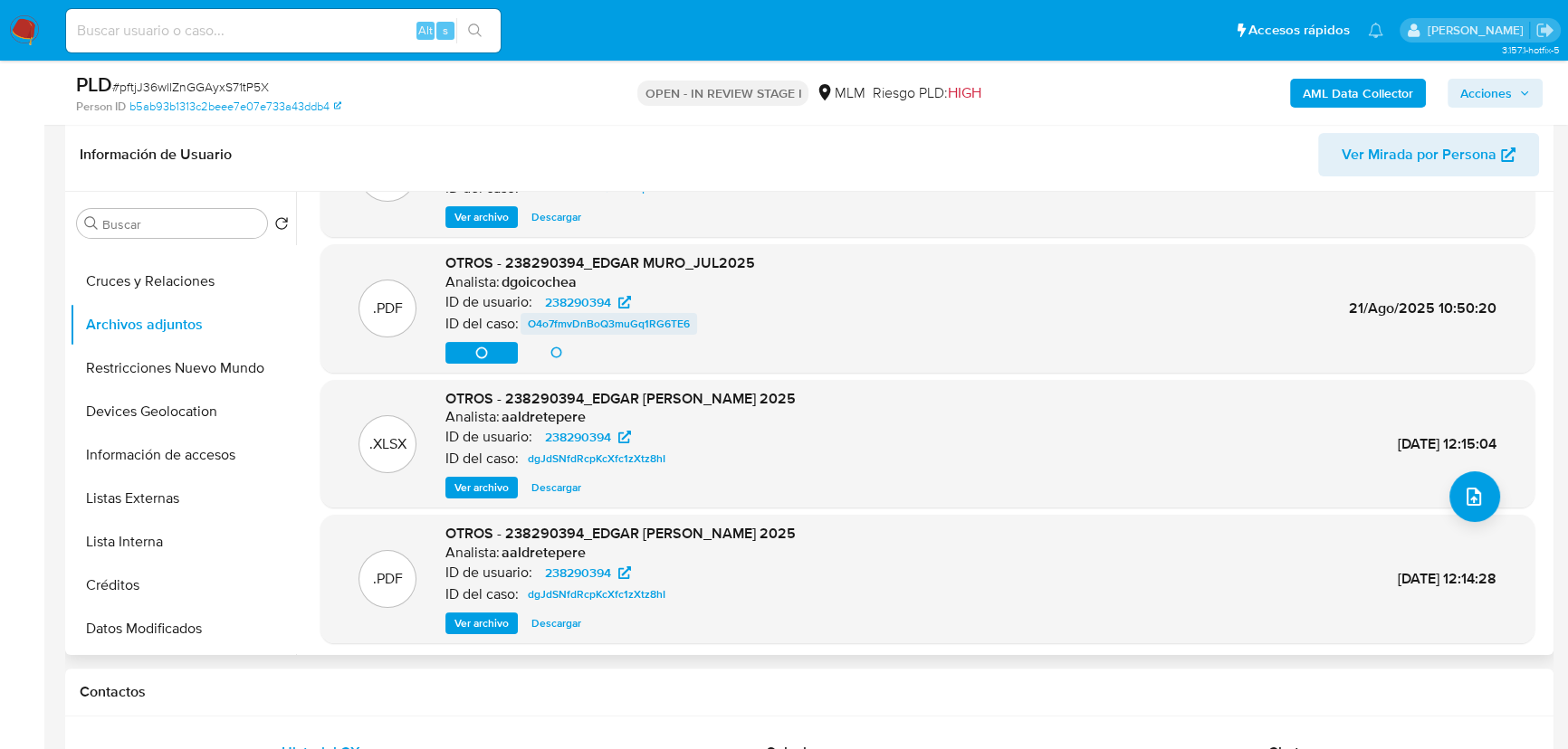
scroll to position [101, 0]
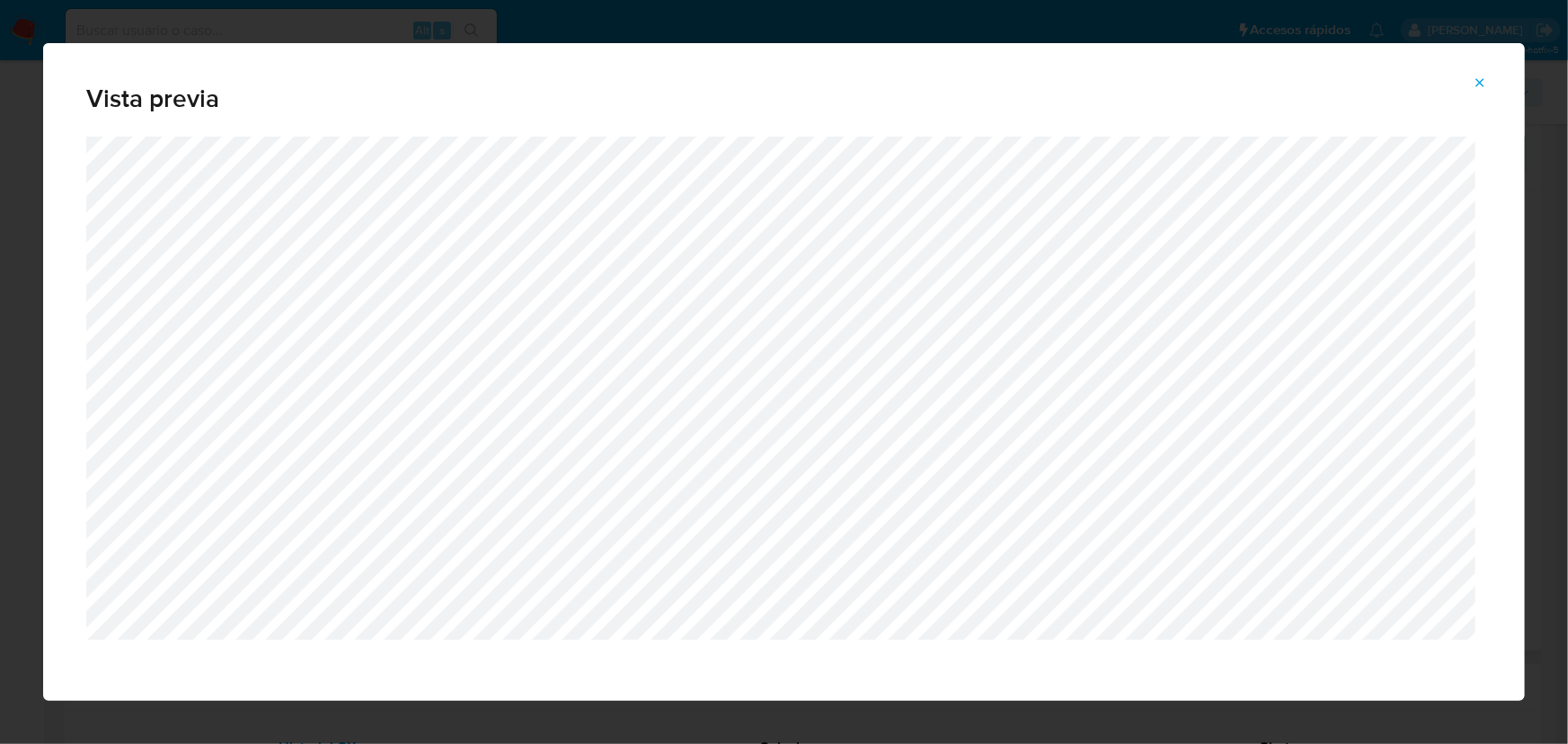
drag, startPoint x: 1481, startPoint y: 91, endPoint x: 1469, endPoint y: 89, distance: 12.2
click at [1481, 91] on span "Attachment preview" at bounding box center [1479, 82] width 14 height 25
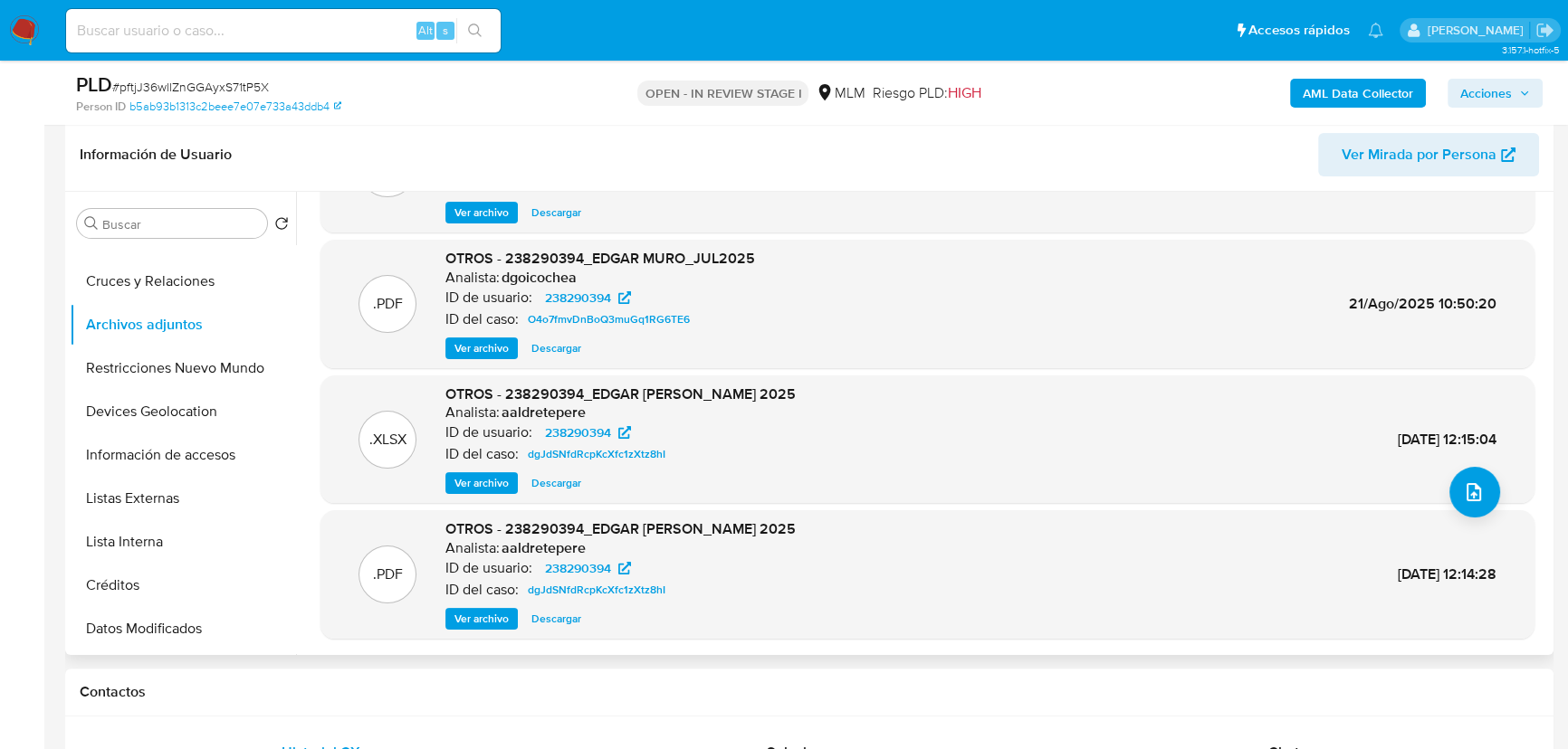
click at [468, 621] on span "Ver archivo" at bounding box center [481, 619] width 55 height 18
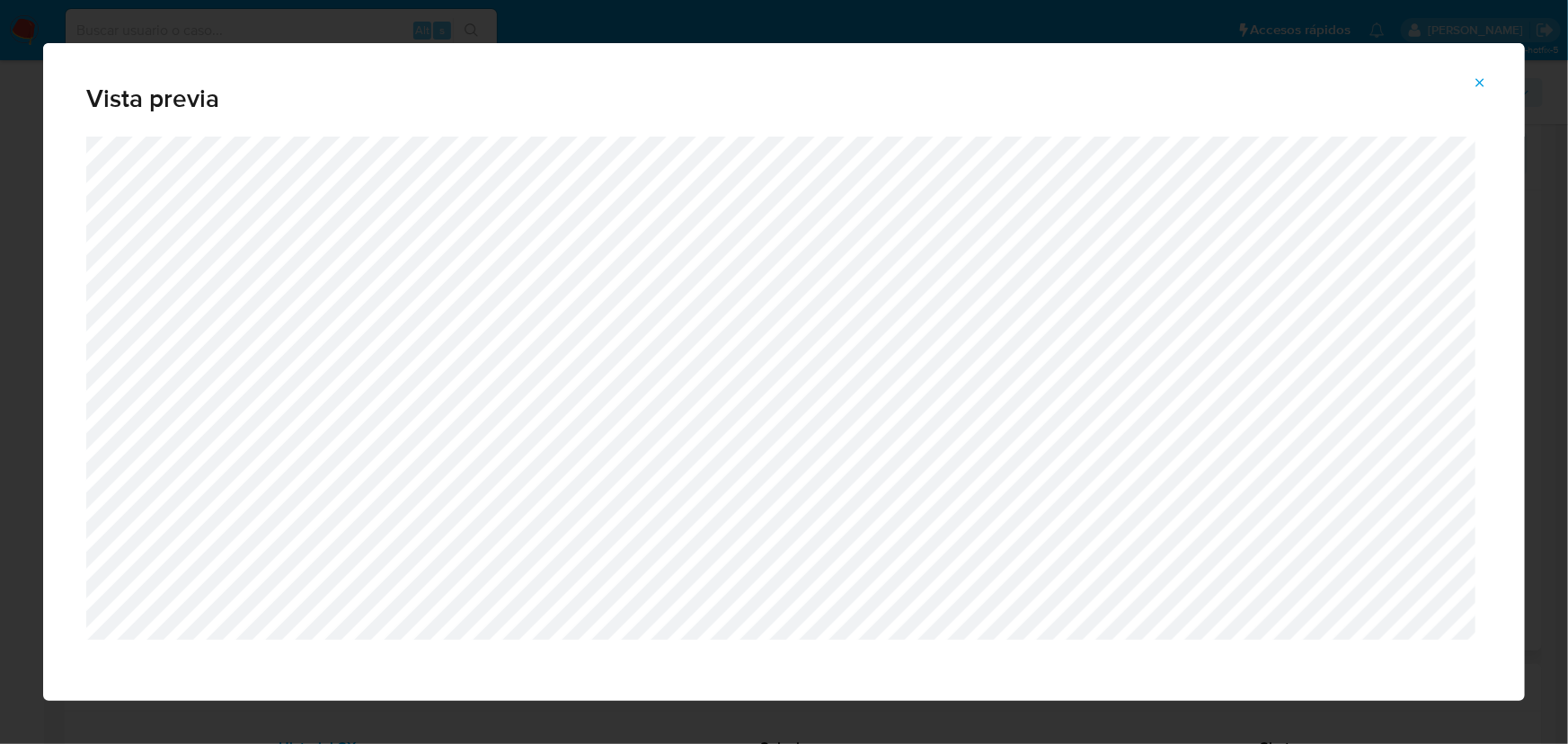
click at [1478, 81] on icon "Attachment preview" at bounding box center [1479, 82] width 14 height 14
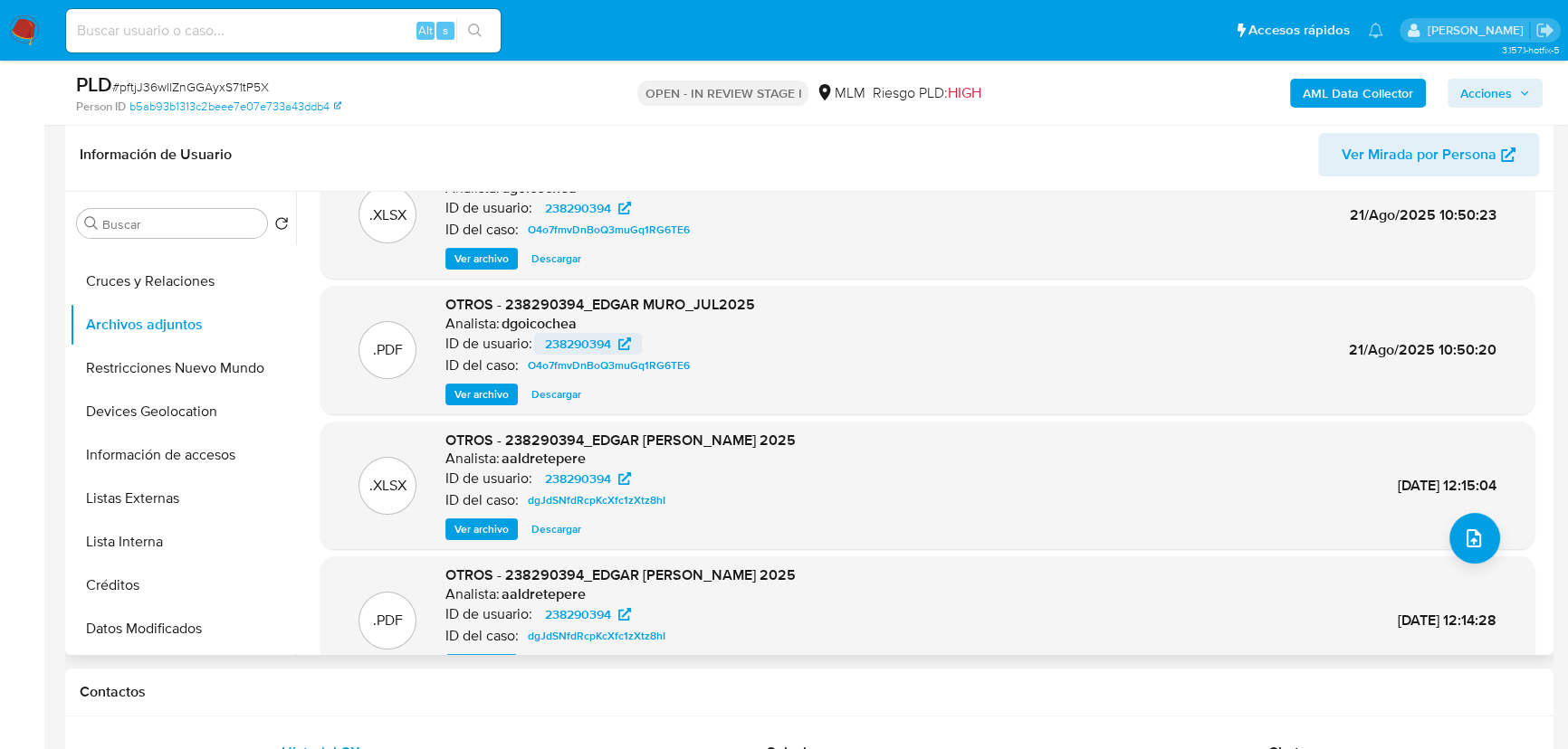
scroll to position [19, 0]
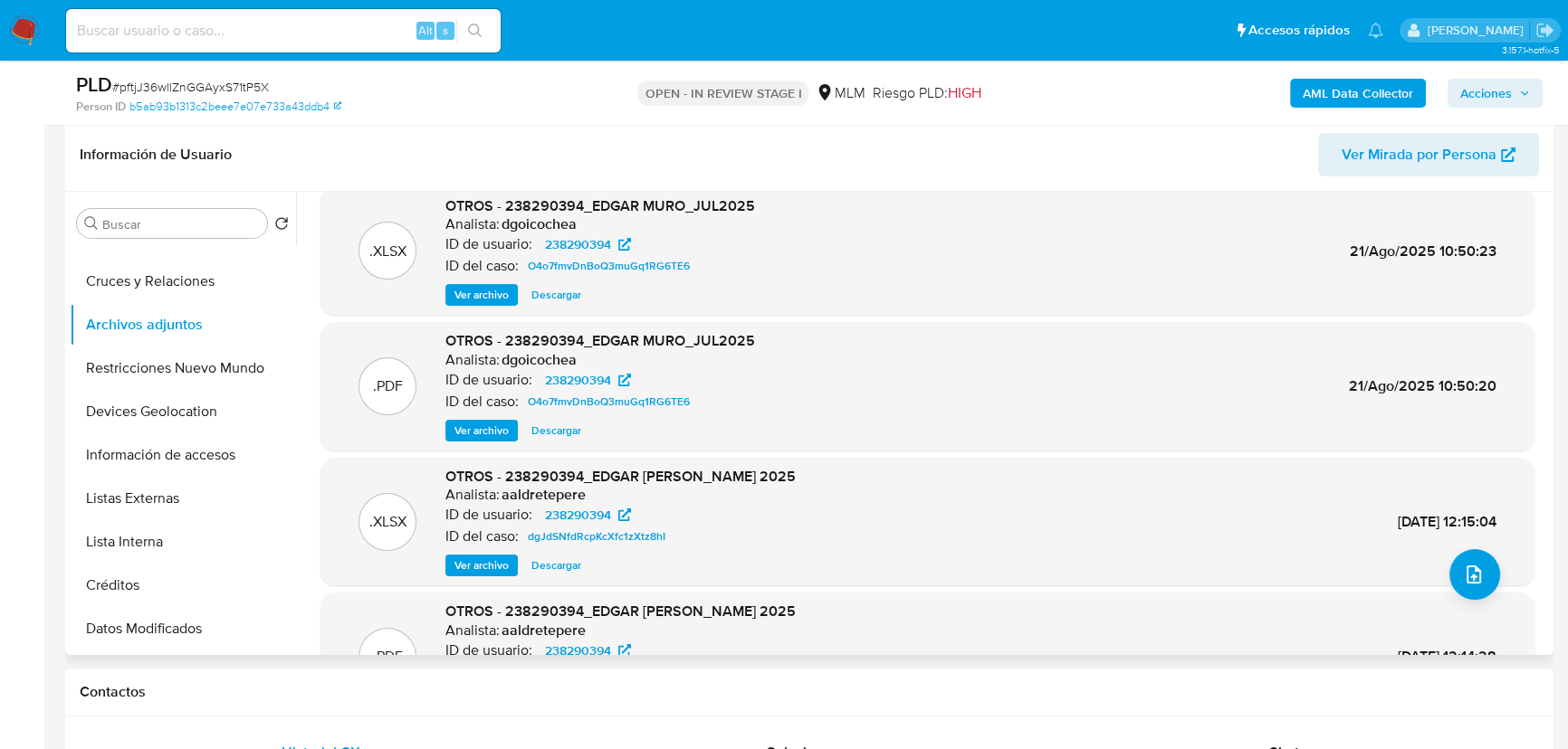
click at [483, 434] on span "Ver archivo" at bounding box center [481, 431] width 55 height 18
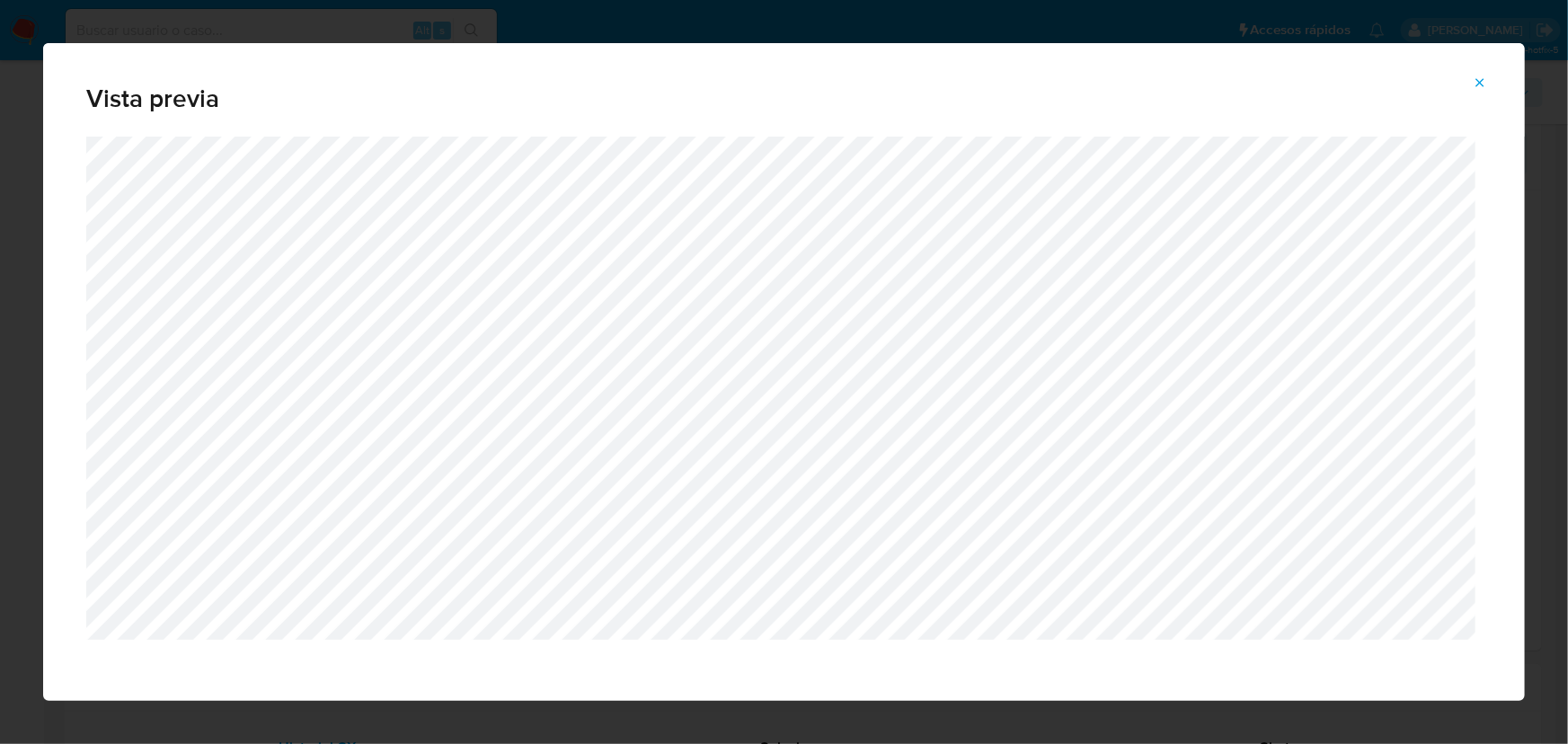
click at [1480, 81] on icon "Attachment preview" at bounding box center [1479, 82] width 14 height 14
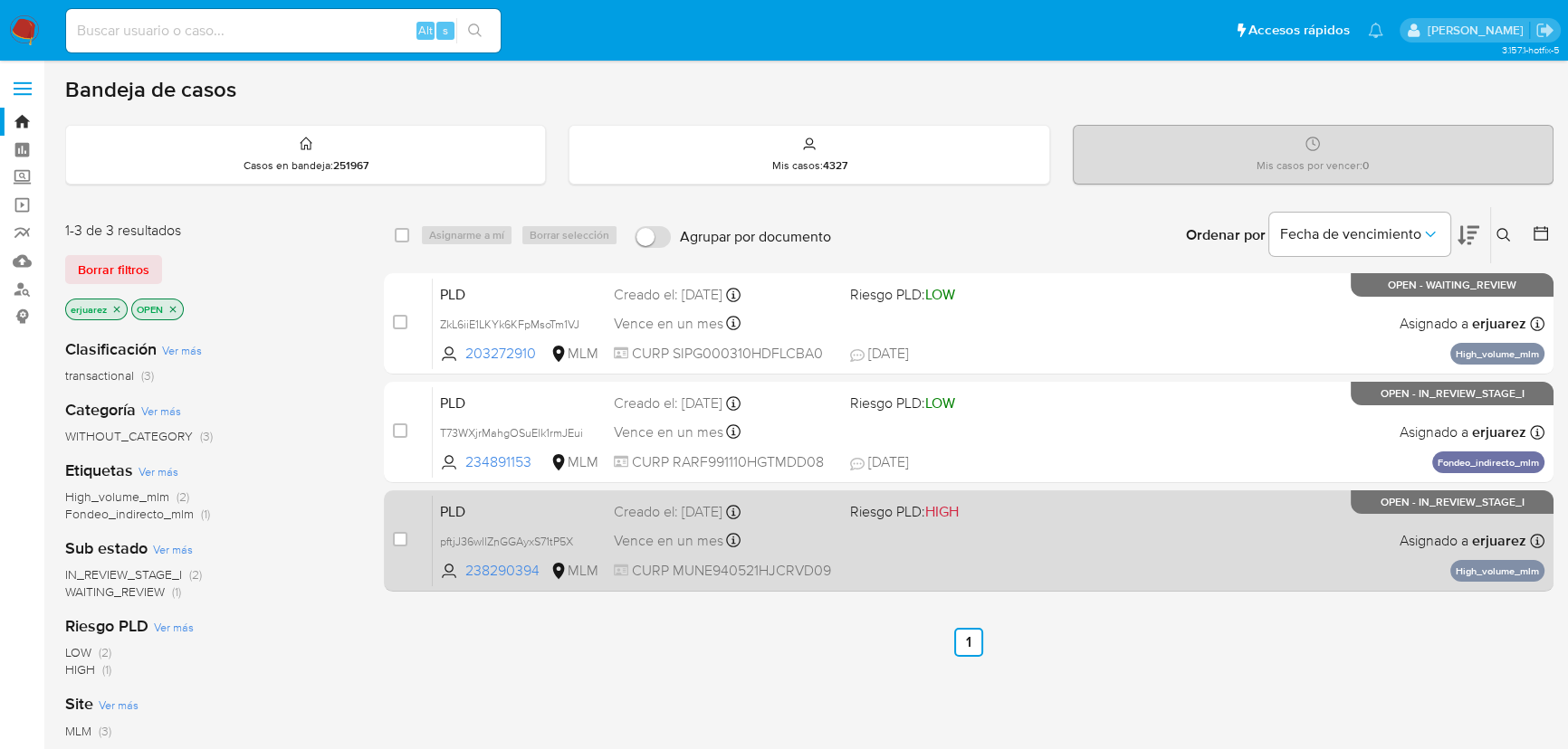
click at [953, 520] on span "HIGH" at bounding box center [942, 511] width 34 height 21
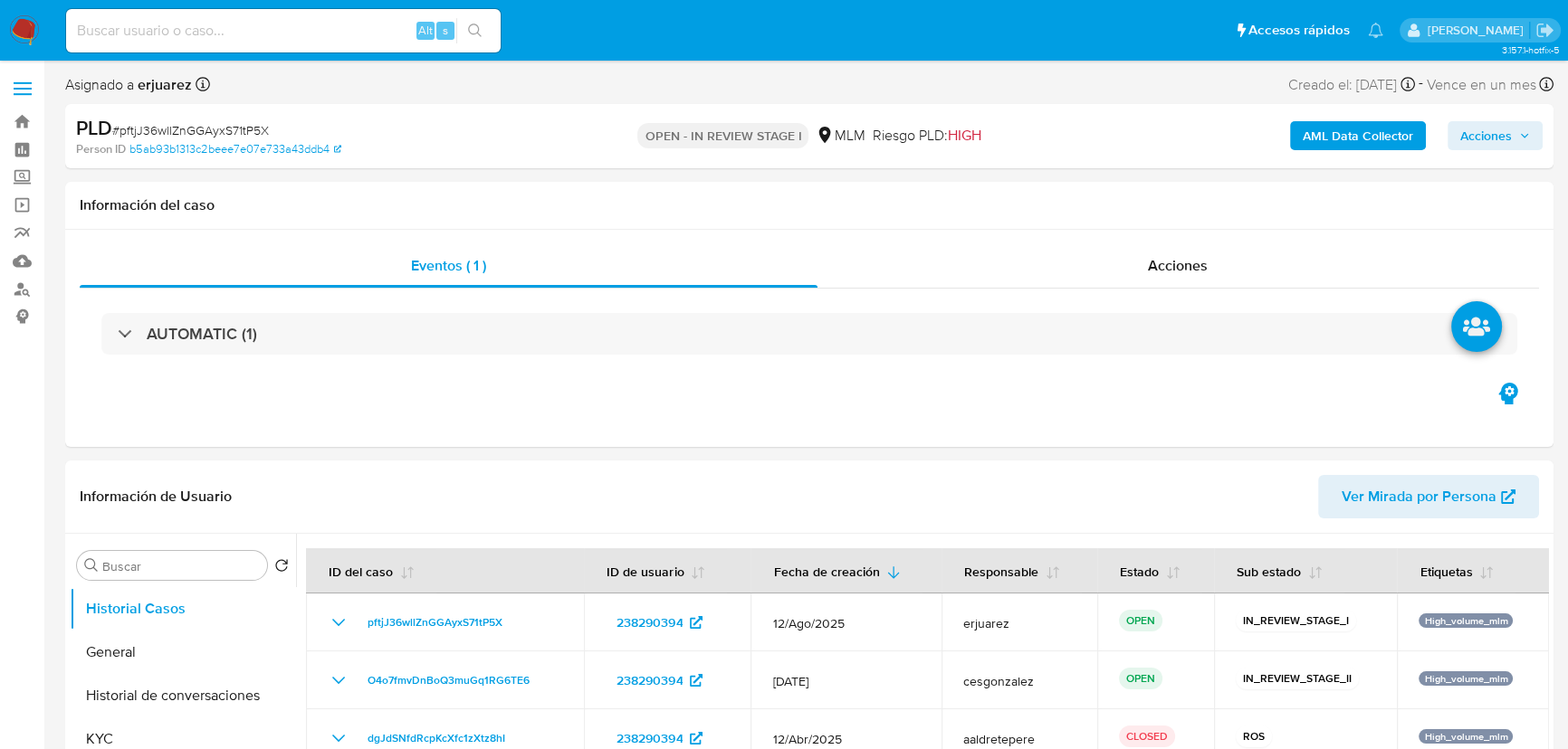
select select "10"
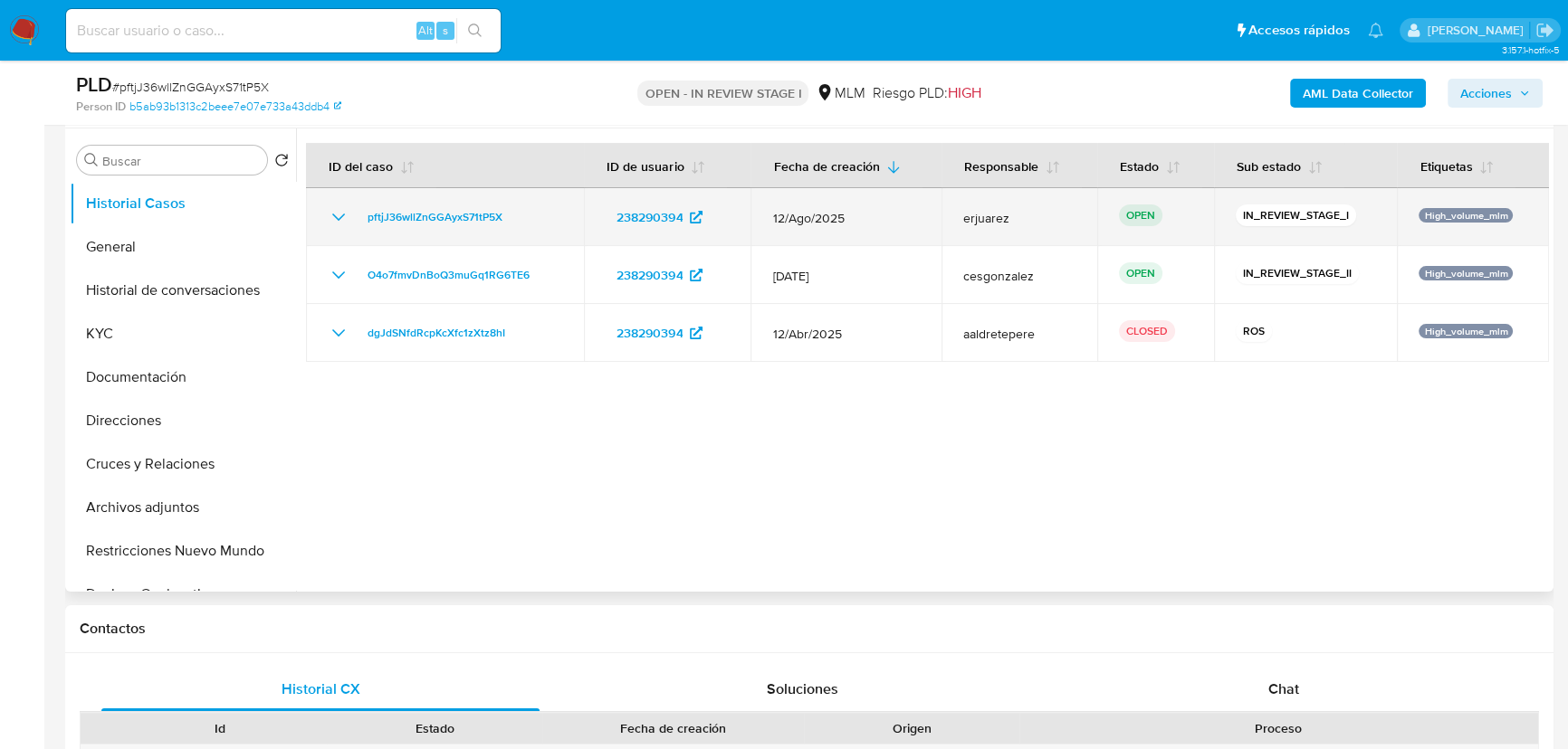
scroll to position [246, 0]
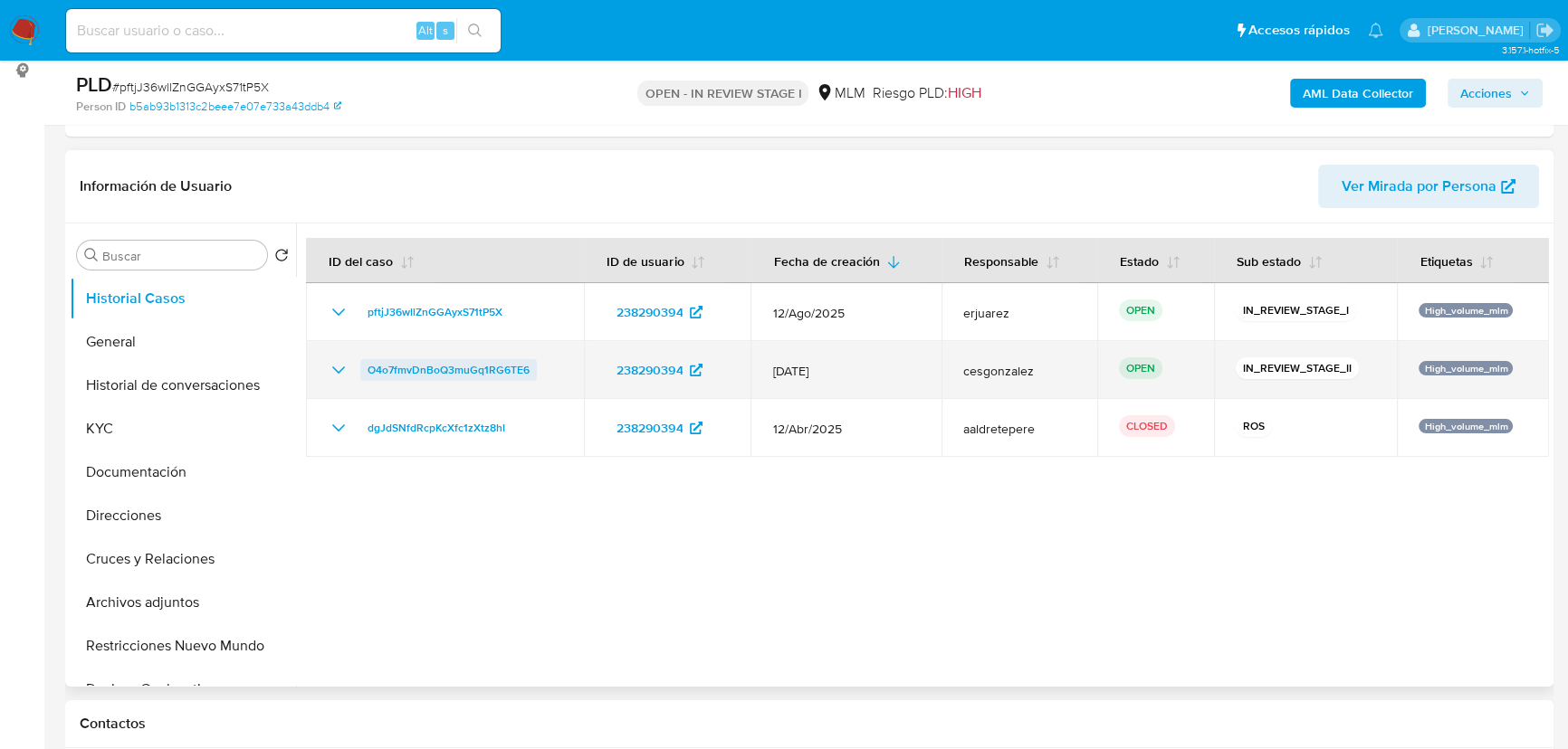
drag, startPoint x: 330, startPoint y: 370, endPoint x: 424, endPoint y: 361, distance: 94.4
click at [330, 371] on icon "Mostrar/Ocultar" at bounding box center [338, 370] width 22 height 22
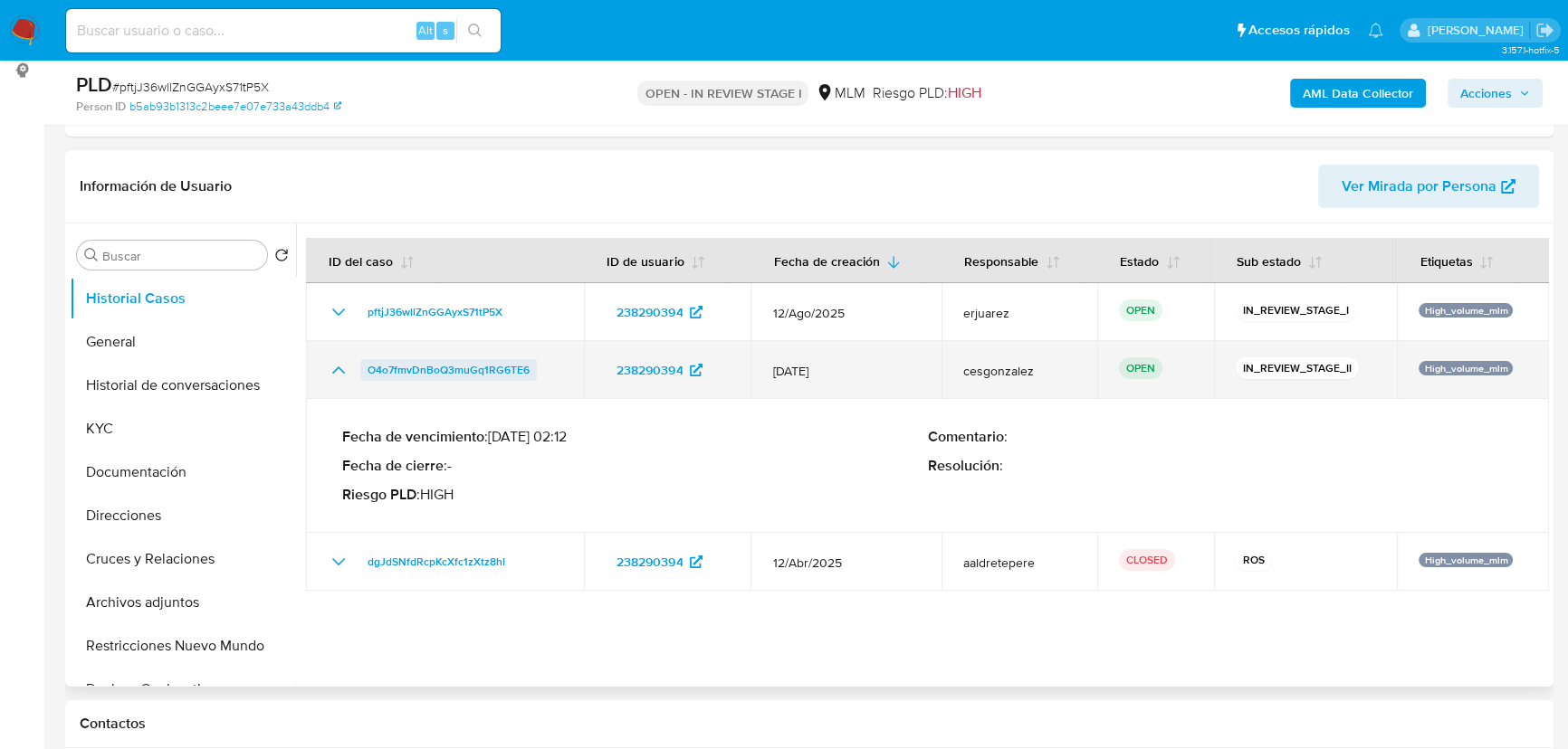
click at [444, 360] on span "O4o7fmvDnBoQ3muGq1RG6TE6" at bounding box center [449, 370] width 162 height 22
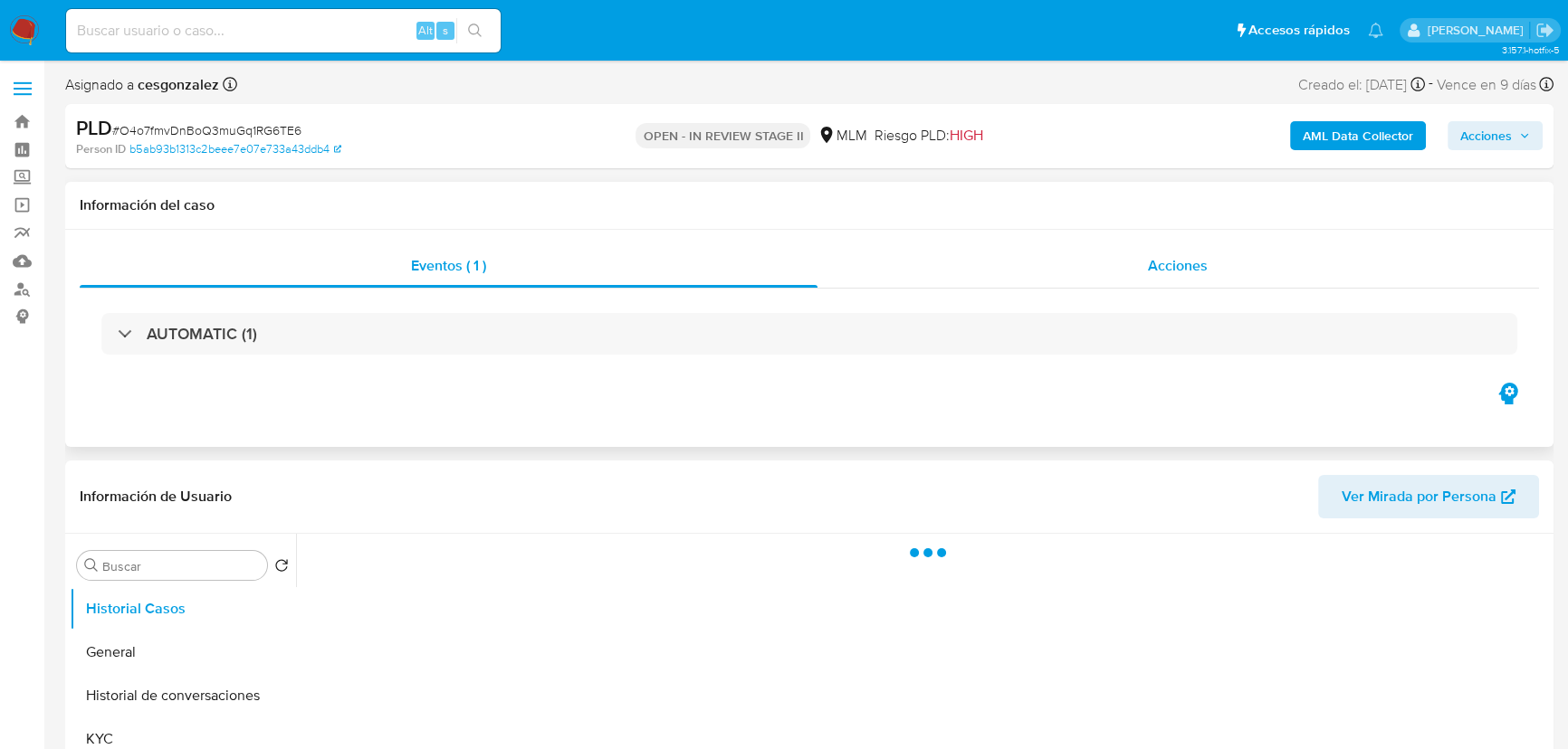
click at [1105, 275] on div "Acciones" at bounding box center [1179, 266] width 722 height 44
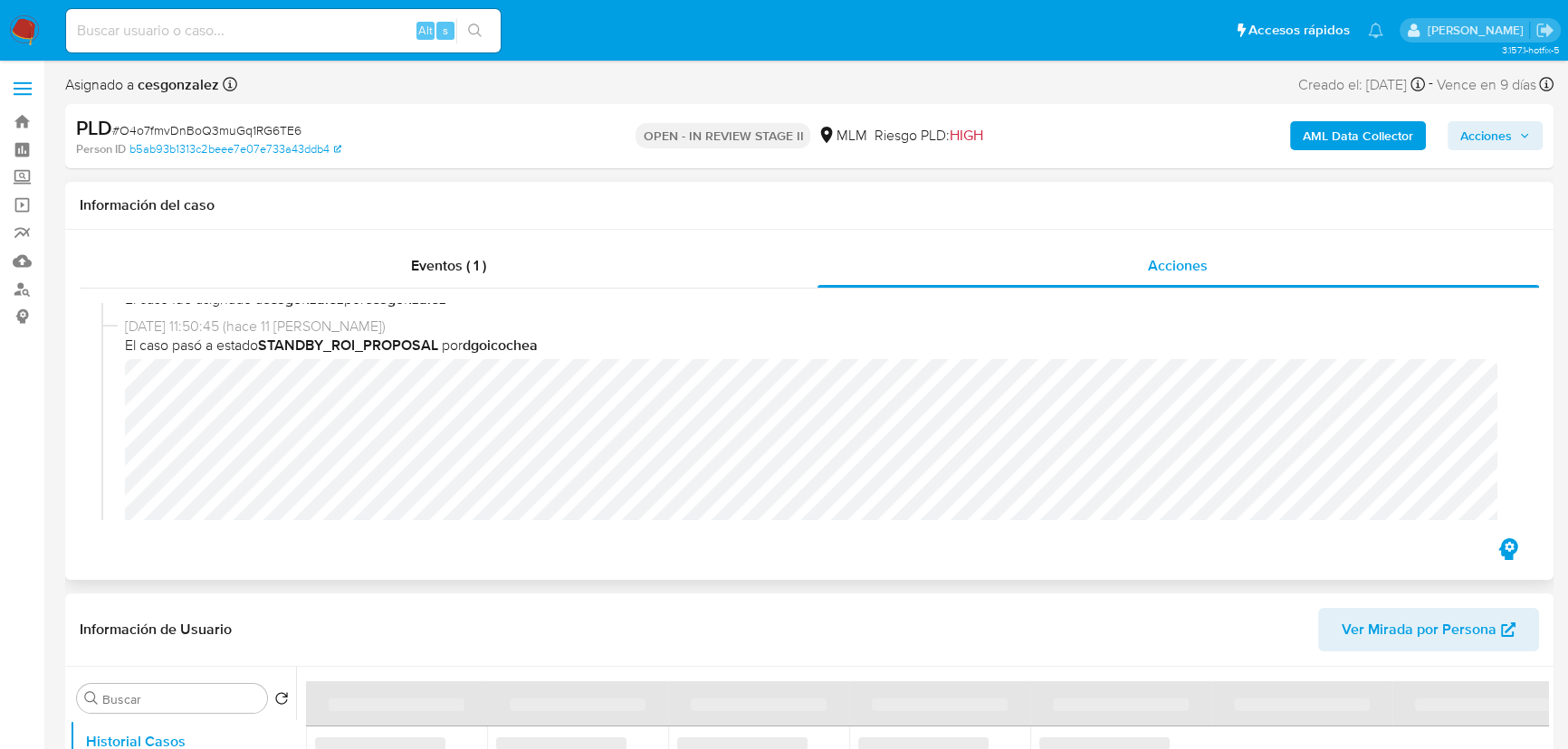
select select "10"
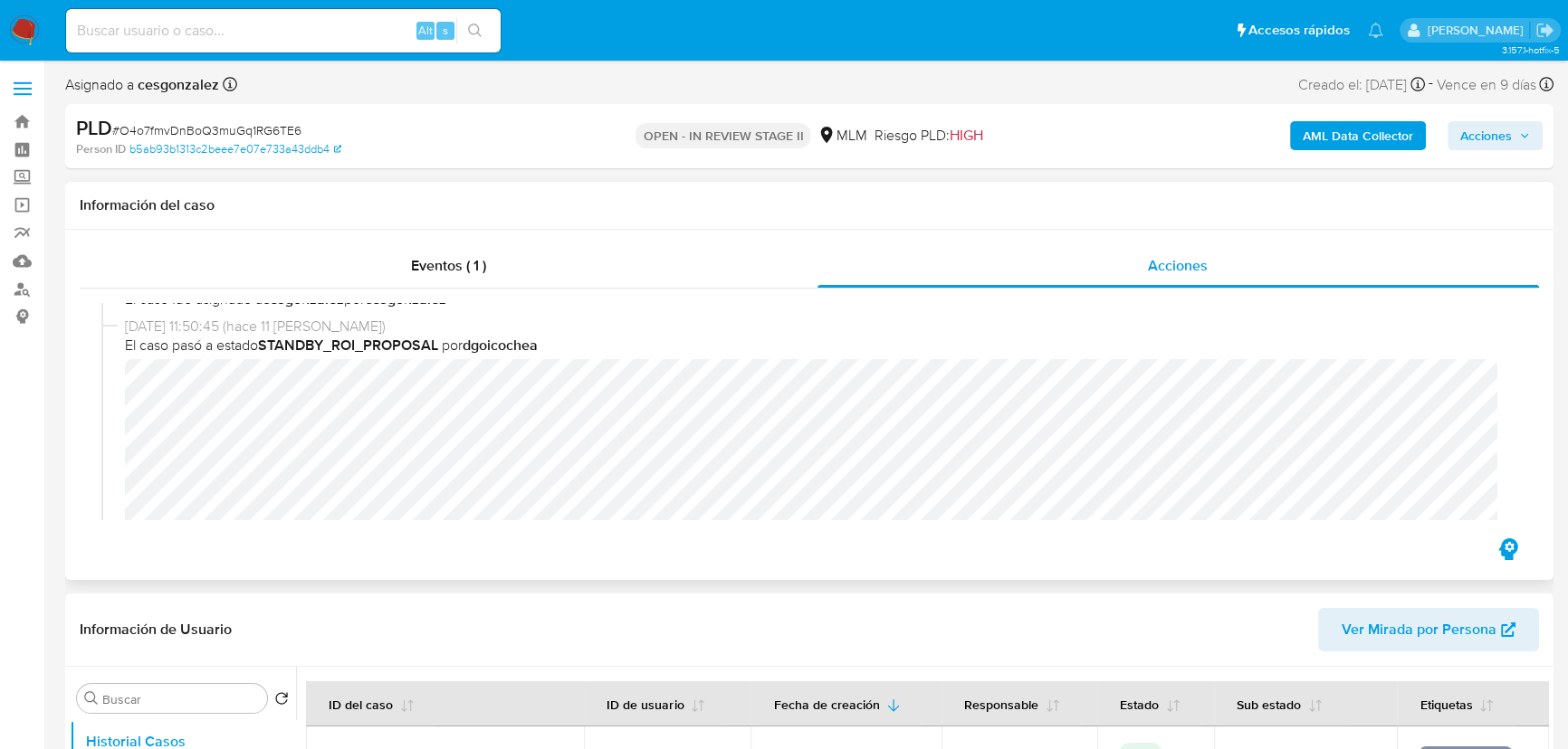
scroll to position [246, 0]
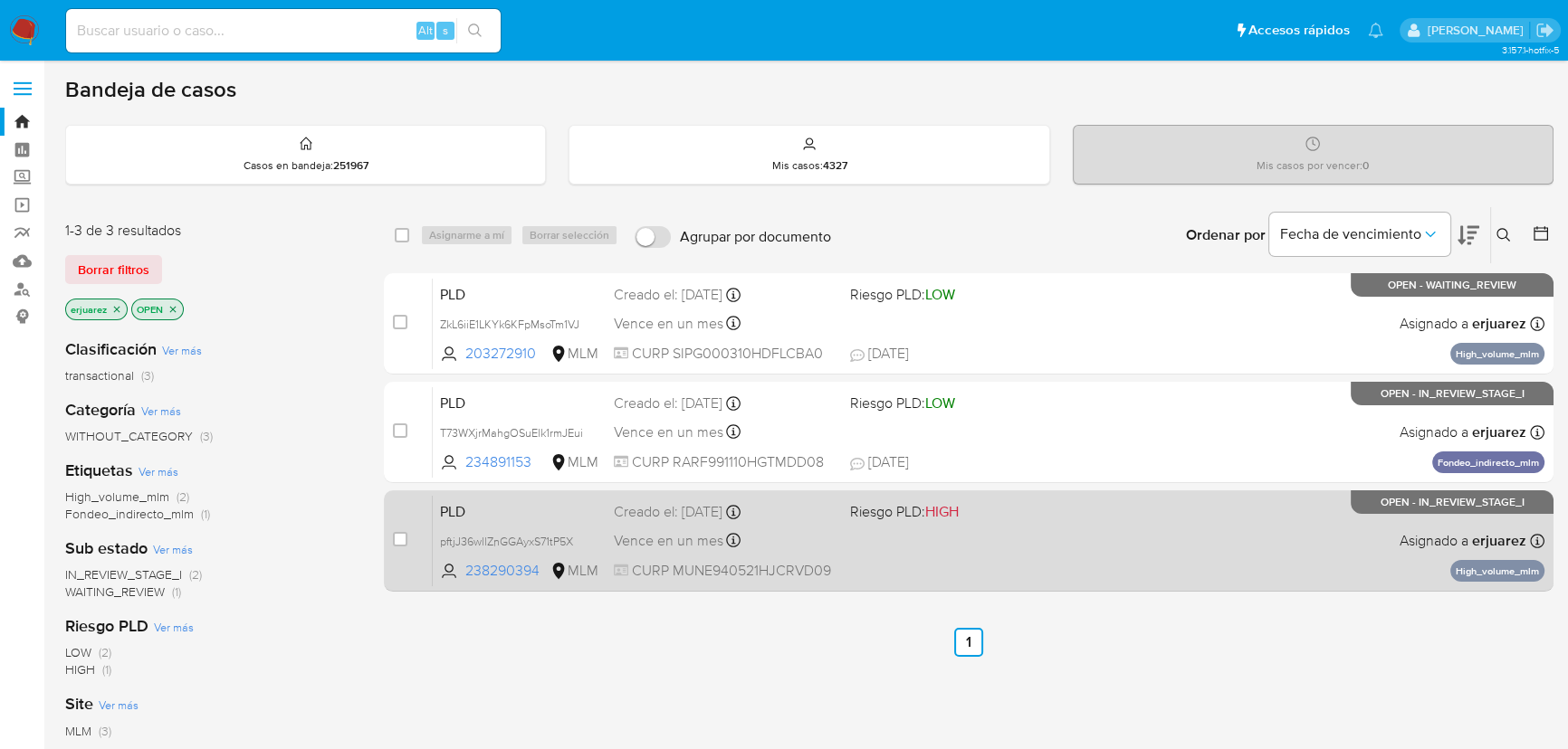
click at [1272, 531] on div "PLD pftjJ36wllZnGGAyxS71tP5X 238290394 MLM Riesgo PLD: HIGH Creado el: [DATE] C…" at bounding box center [988, 540] width 1111 height 91
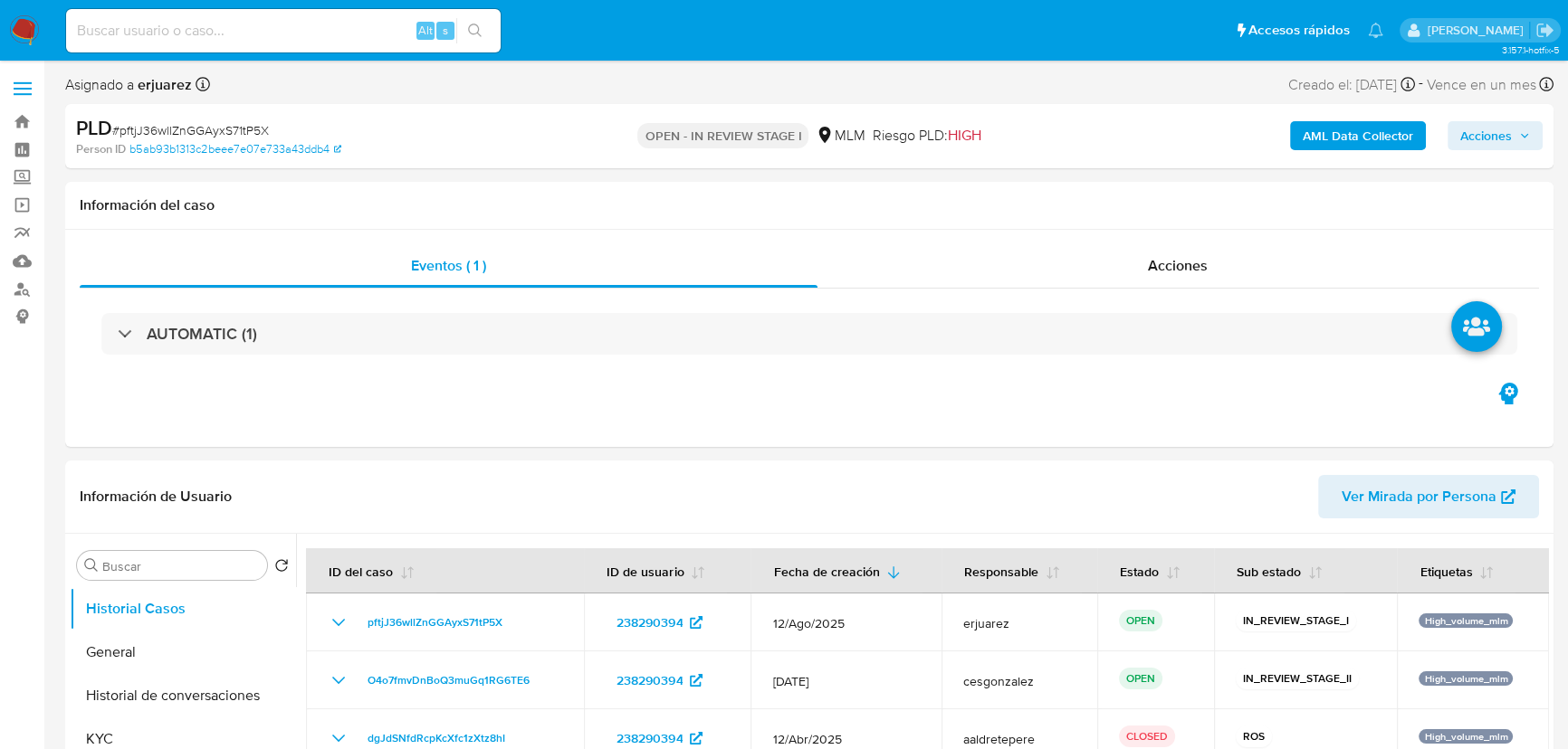
select select "10"
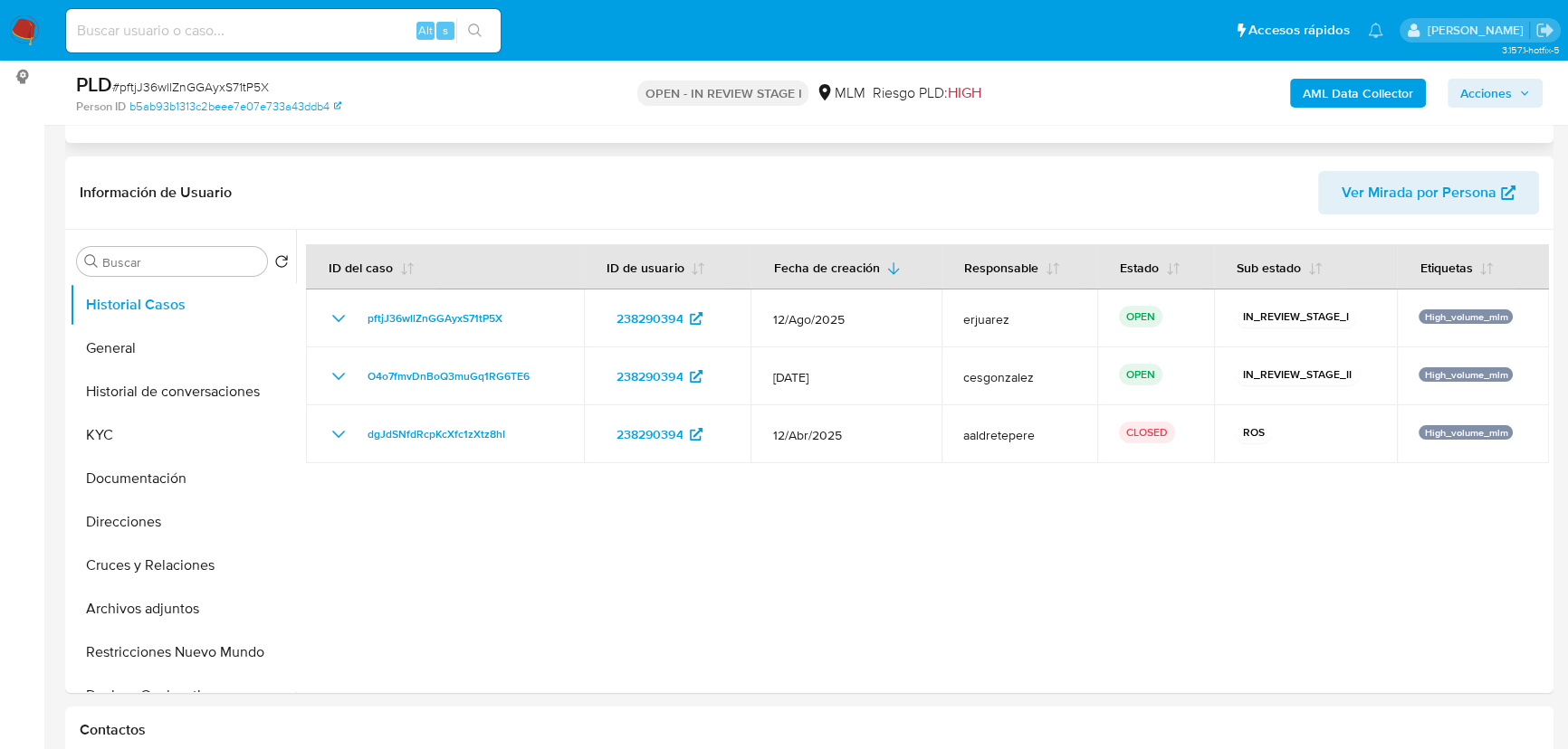
scroll to position [246, 0]
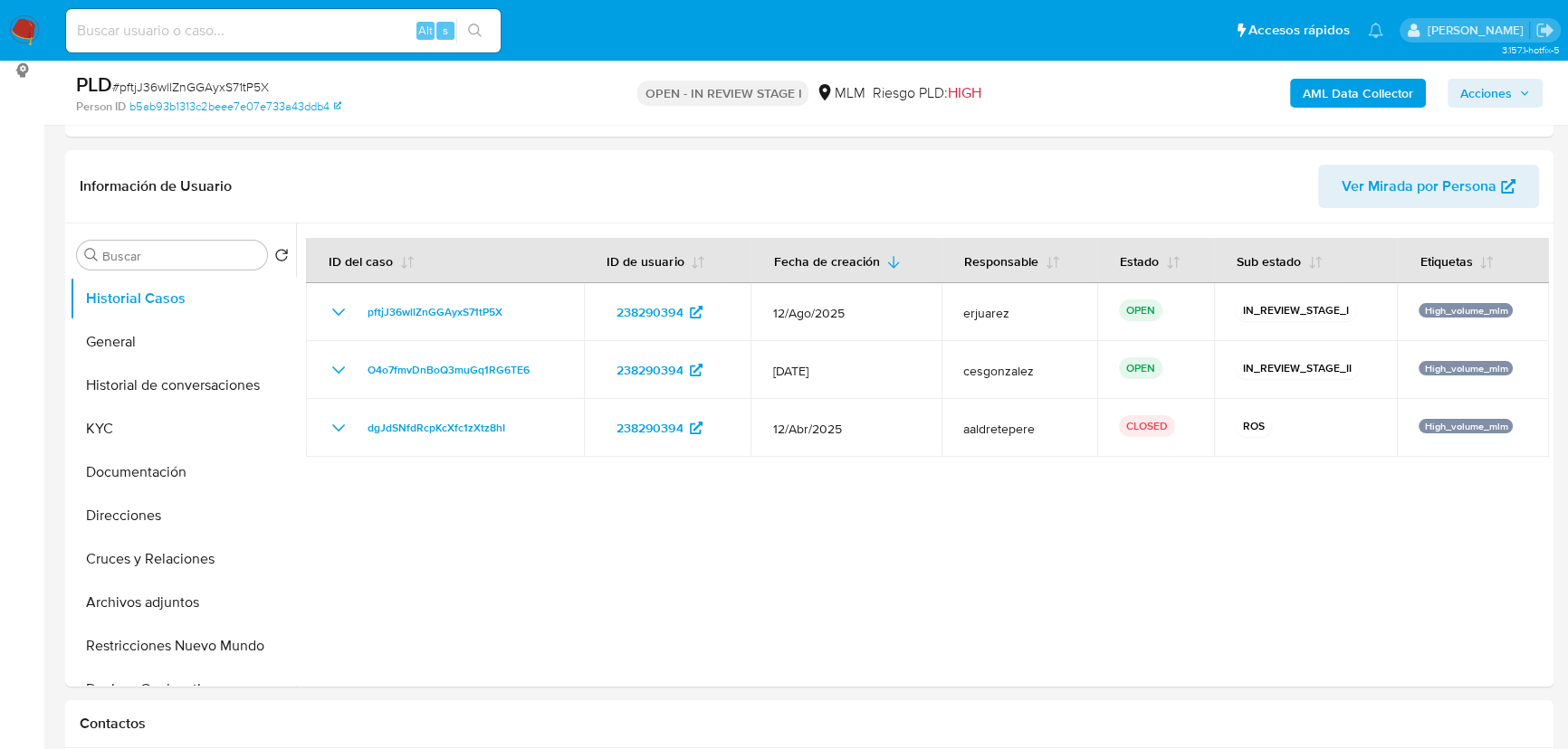
drag, startPoint x: 172, startPoint y: 602, endPoint x: 6, endPoint y: 565, distance: 170.1
click at [165, 603] on button "Archivos adjuntos" at bounding box center [182, 602] width 226 height 44
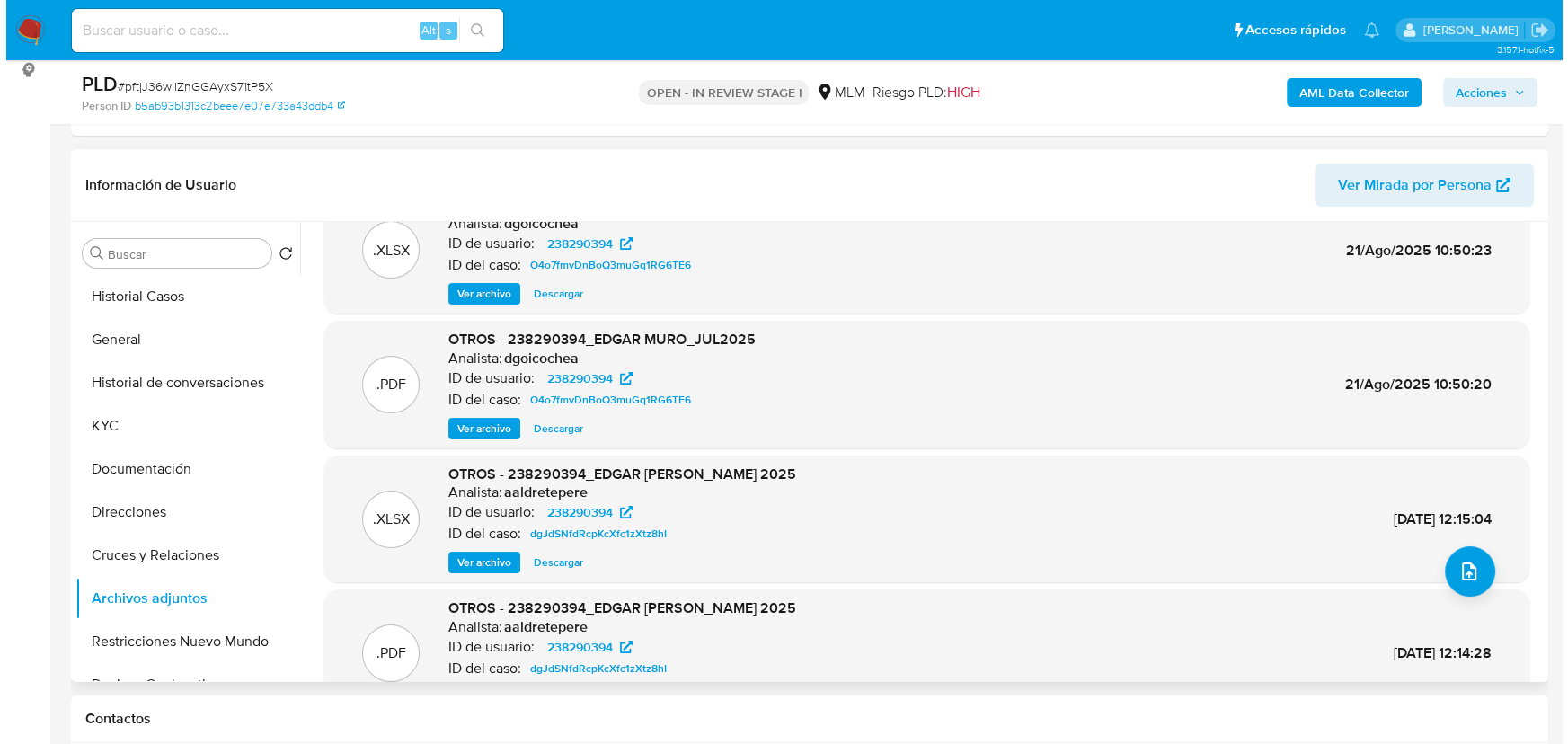
scroll to position [100, 0]
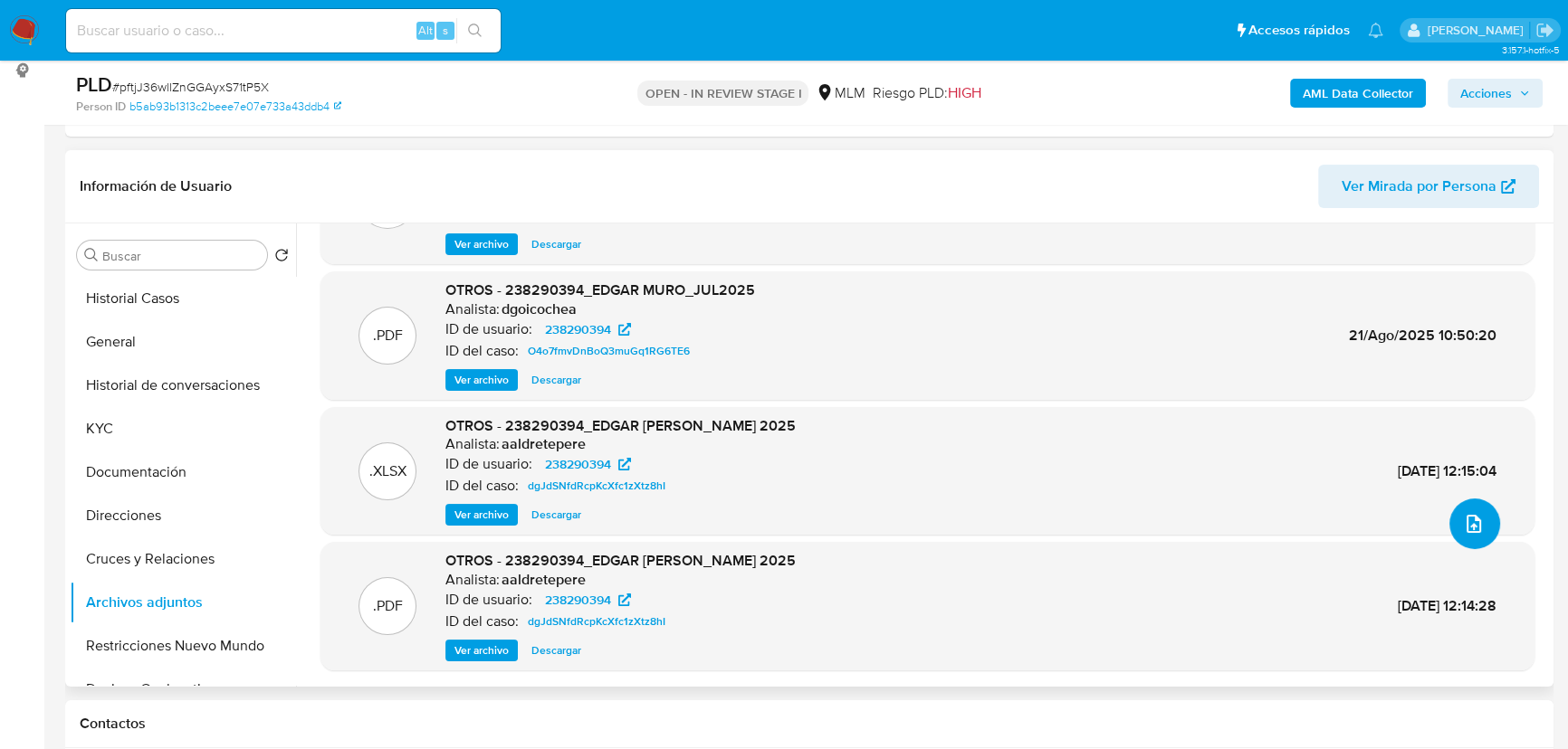
click at [1491, 512] on button "upload-file" at bounding box center [1475, 524] width 51 height 51
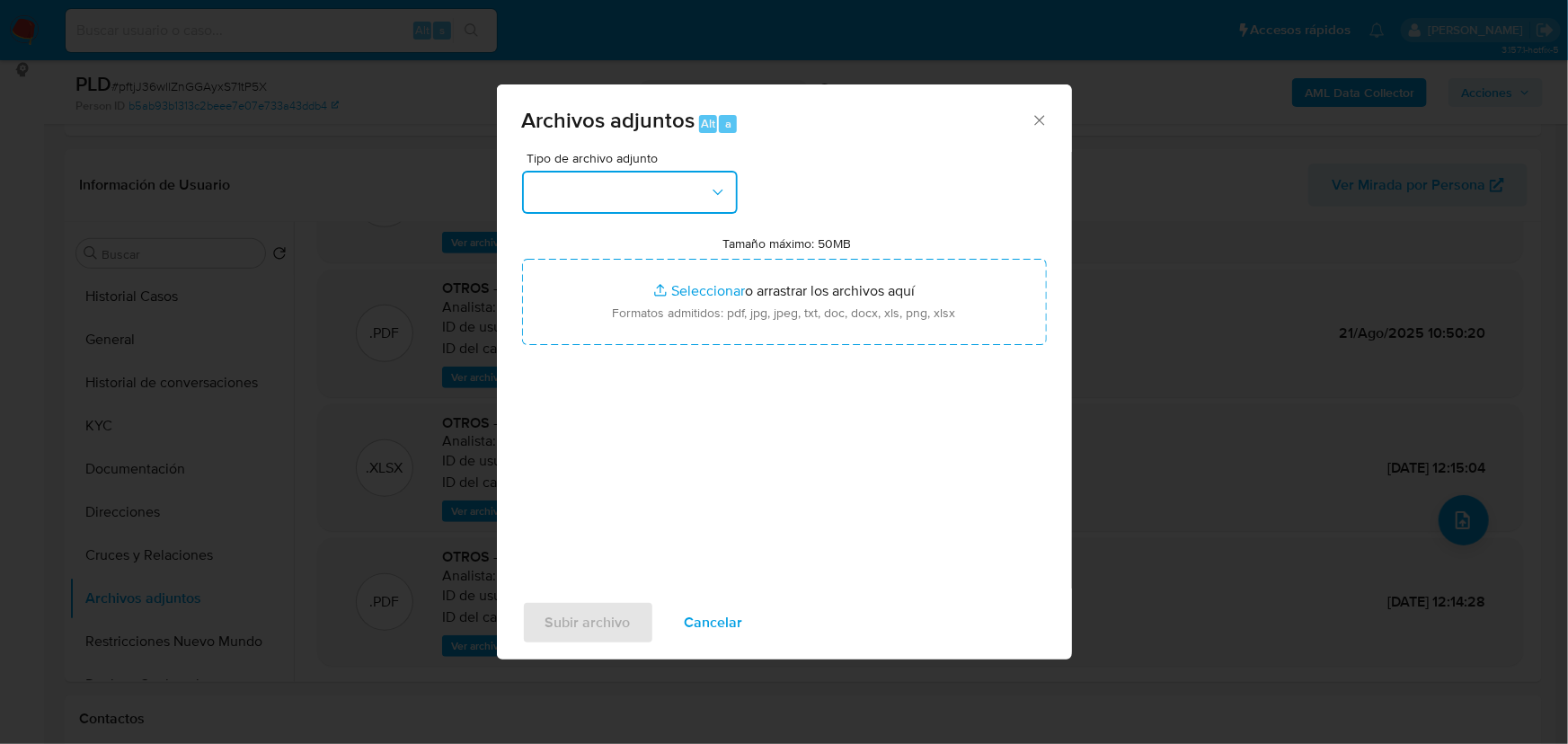
drag, startPoint x: 626, startPoint y: 178, endPoint x: 626, endPoint y: 195, distance: 17.0
click at [625, 178] on button "button" at bounding box center [630, 193] width 215 height 43
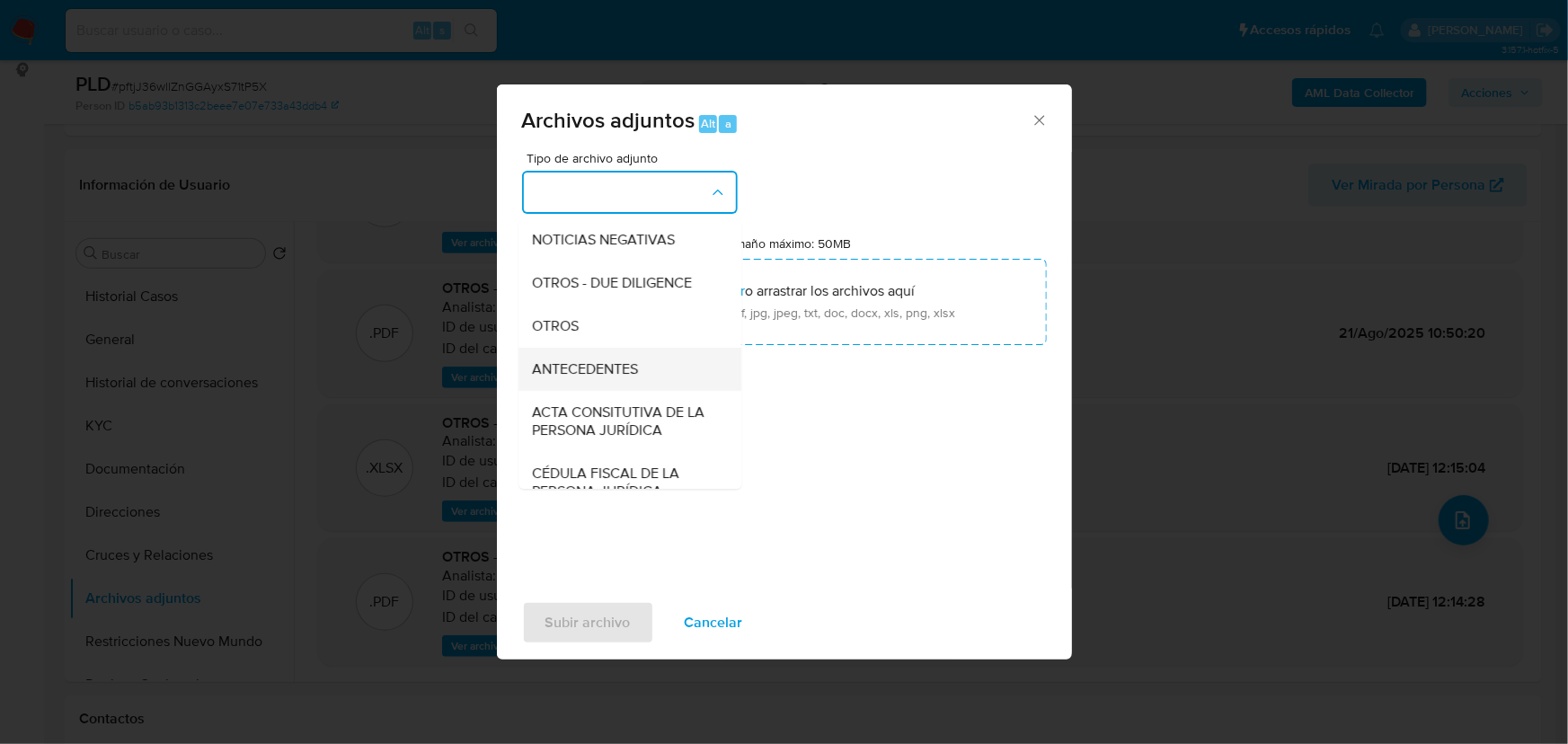
scroll to position [244, 0]
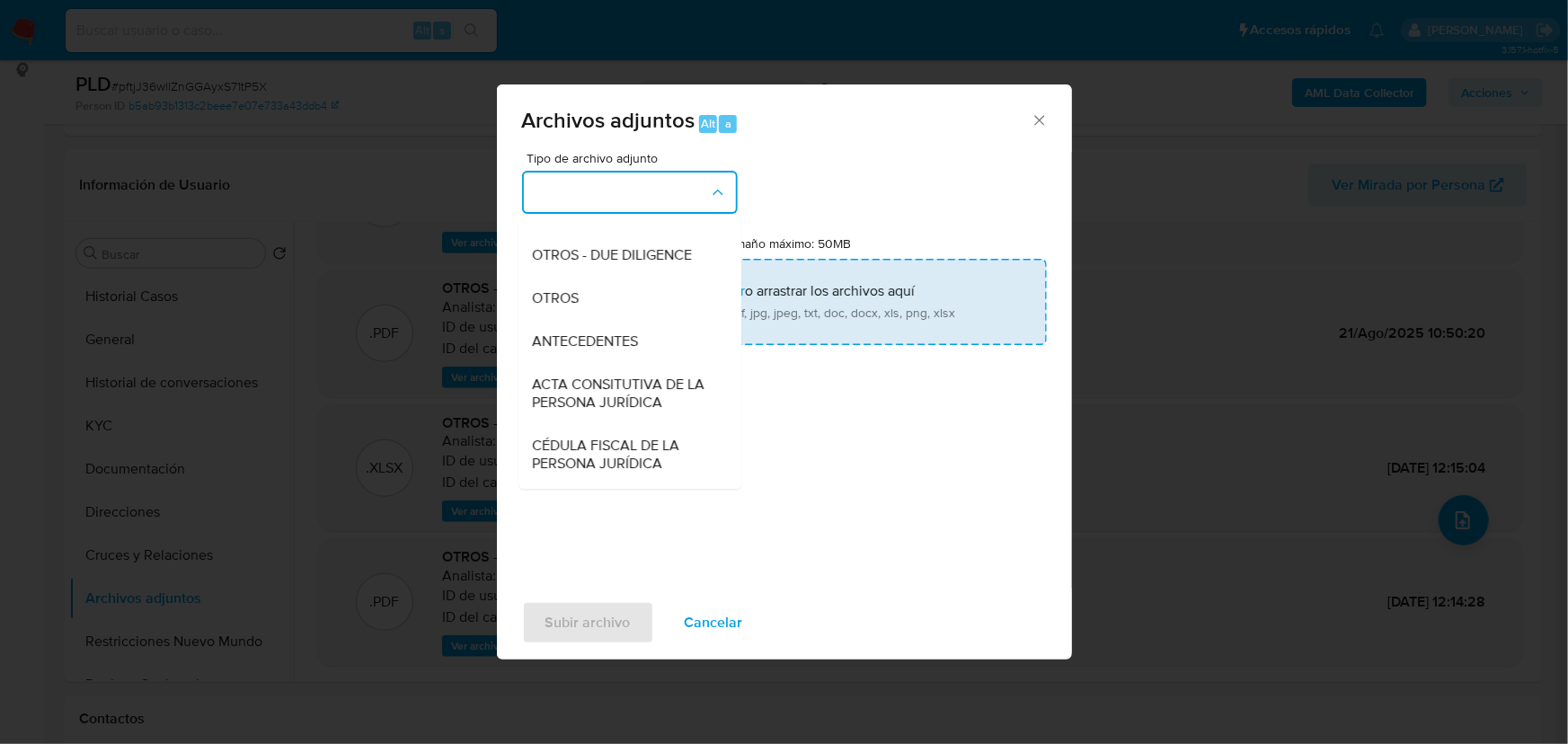
drag, startPoint x: 584, startPoint y: 323, endPoint x: 660, endPoint y: 306, distance: 77.9
click at [584, 320] on div "OTROS" at bounding box center [624, 299] width 184 height 43
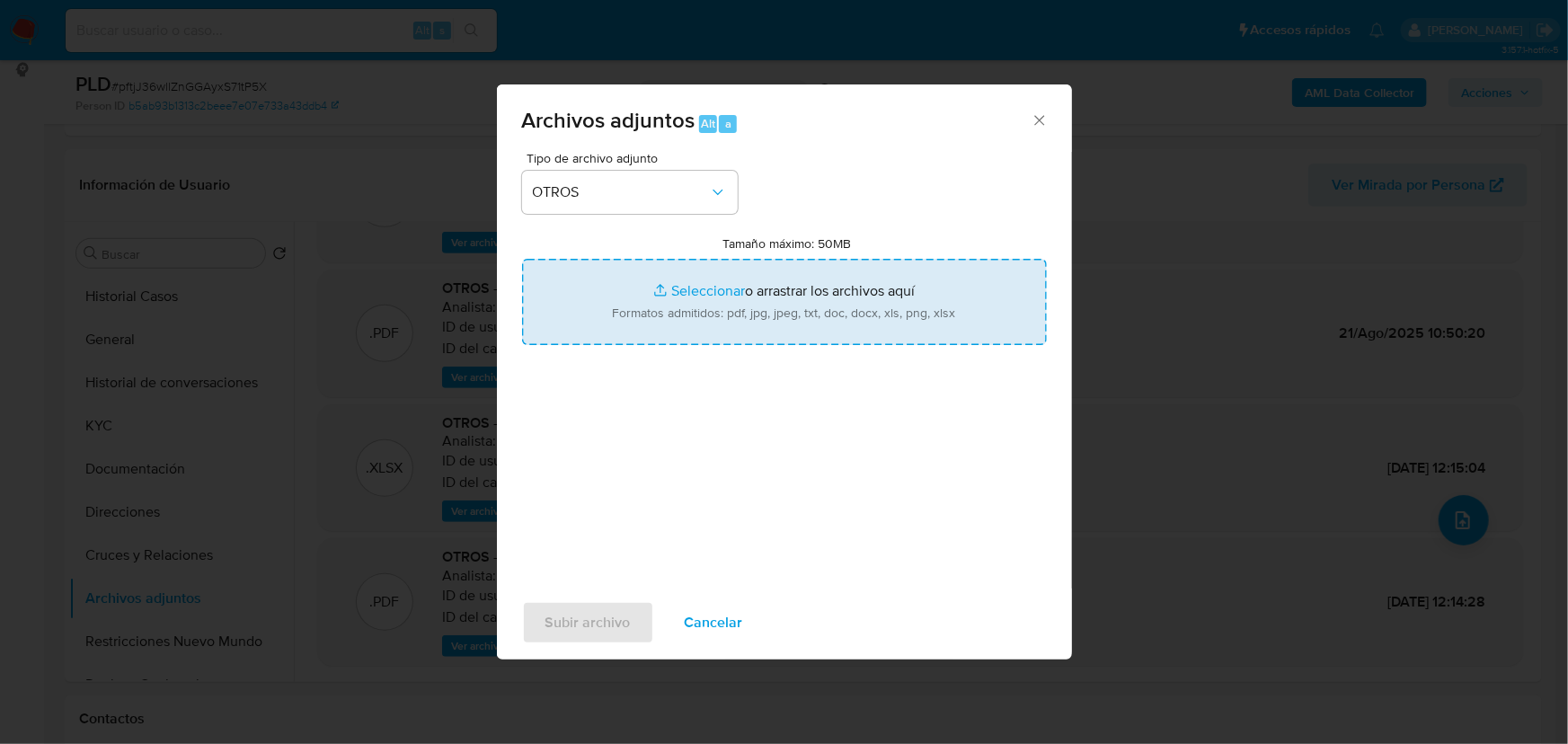
click at [685, 291] on input "Tamaño máximo: 50MB Seleccionar archivos" at bounding box center [784, 301] width 525 height 86
type input "C:\fakepath\238290394_Edgar Emmanuel Muro Navarro_Ago25.pdf"
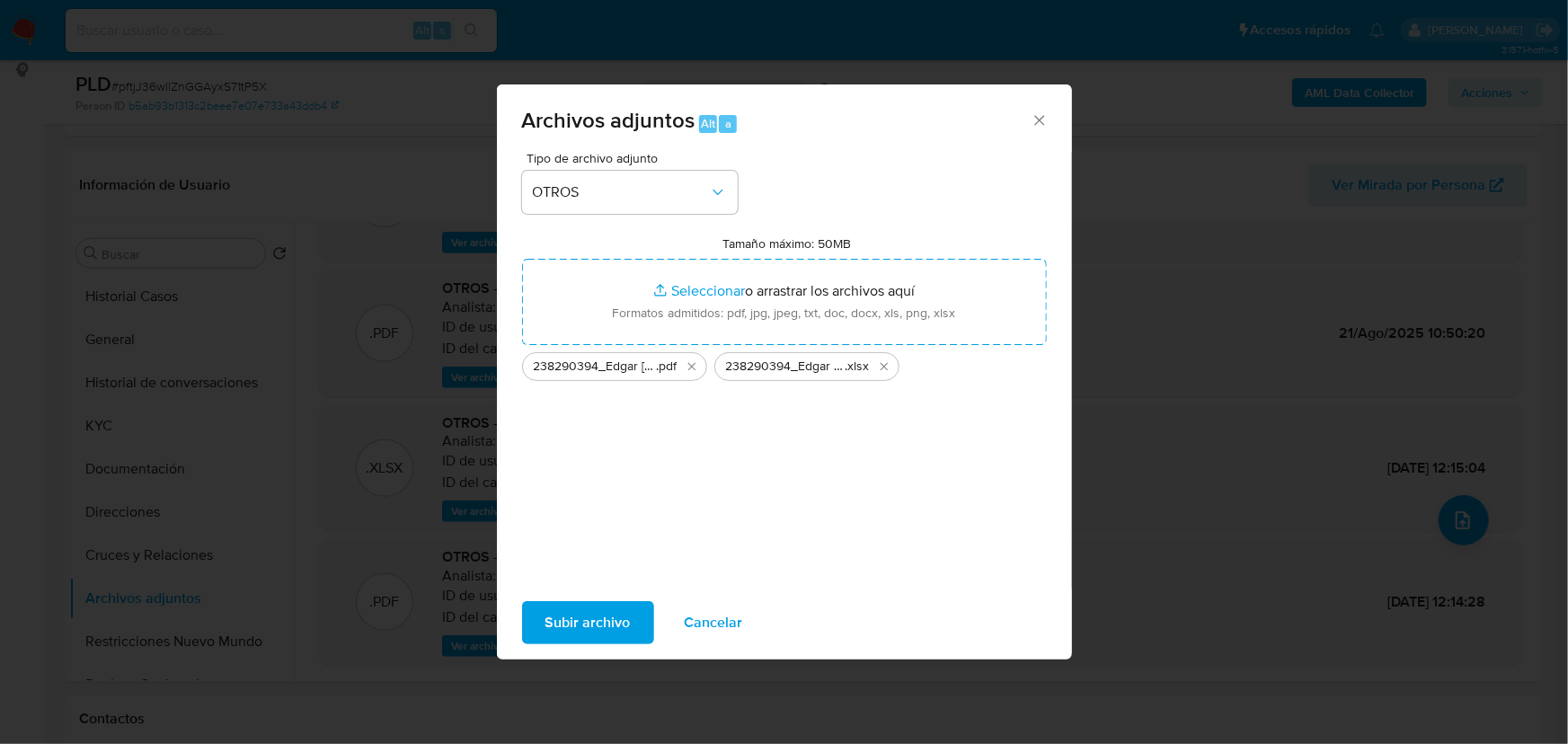
drag, startPoint x: 590, startPoint y: 625, endPoint x: 80, endPoint y: 634, distance: 510.1
click at [585, 626] on span "Subir archivo" at bounding box center [588, 623] width 85 height 40
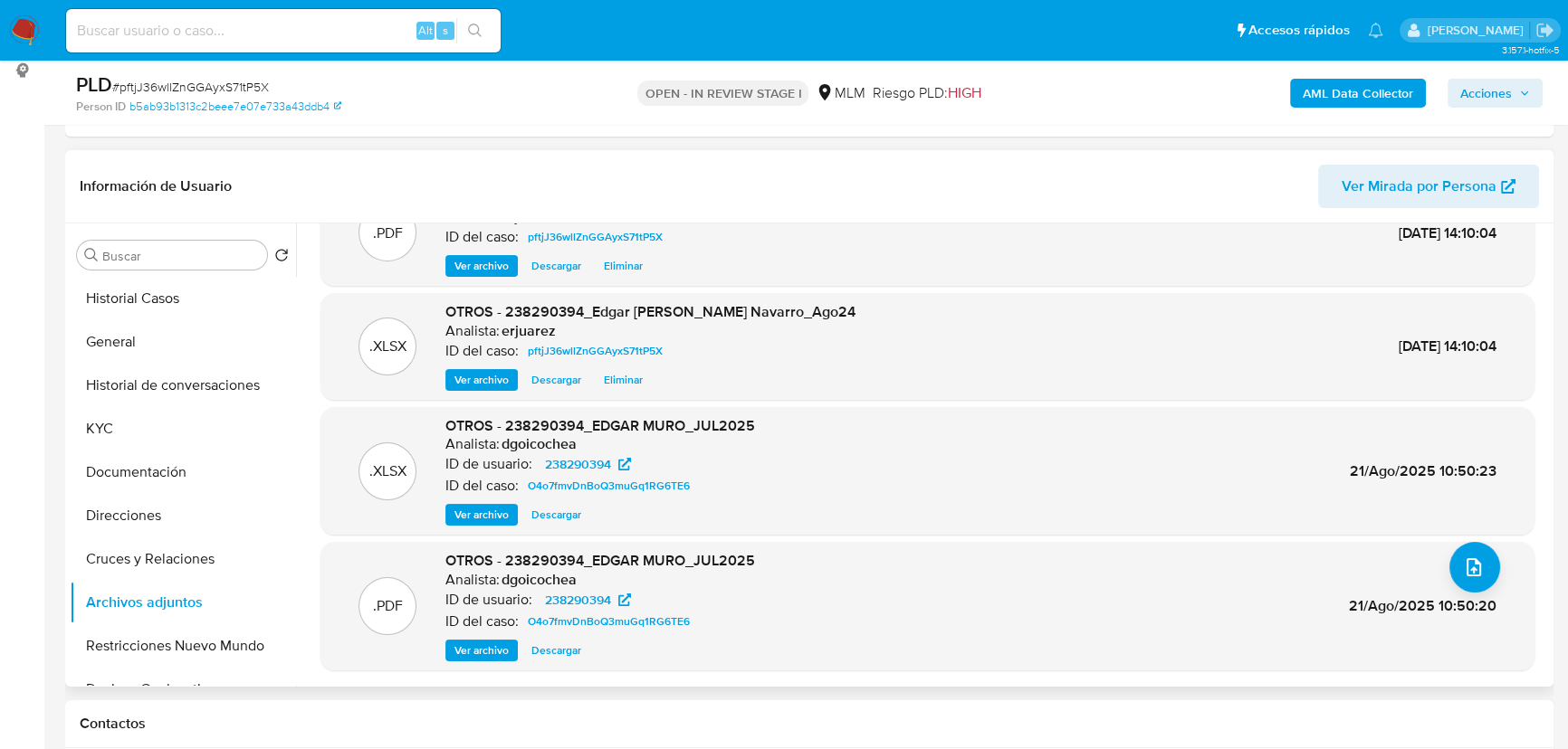
scroll to position [0, 0]
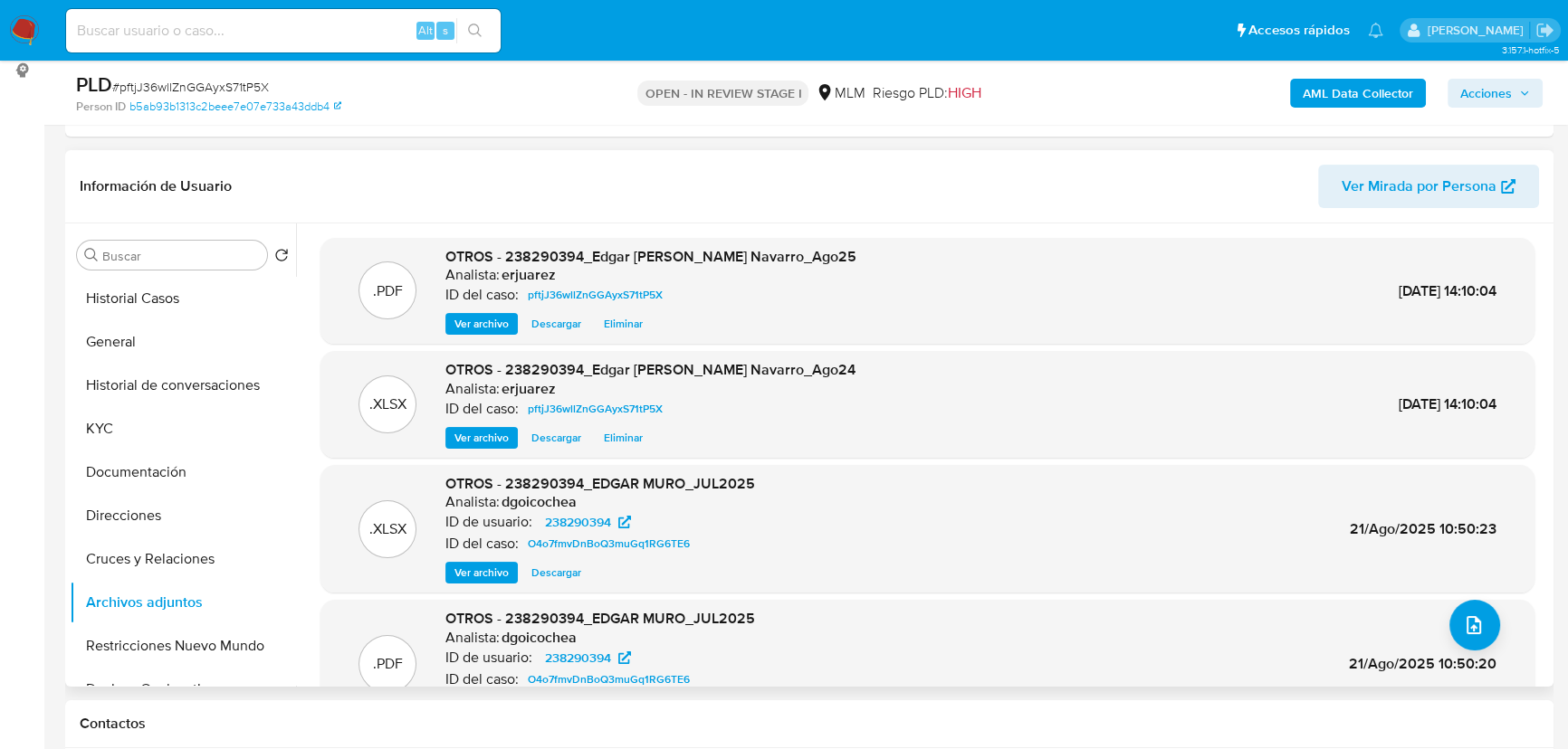
click at [483, 322] on span "Ver archivo" at bounding box center [481, 324] width 55 height 18
drag, startPoint x: 1498, startPoint y: 89, endPoint x: 1476, endPoint y: 92, distance: 22.2
click at [1497, 89] on span "Acciones" at bounding box center [1486, 93] width 52 height 29
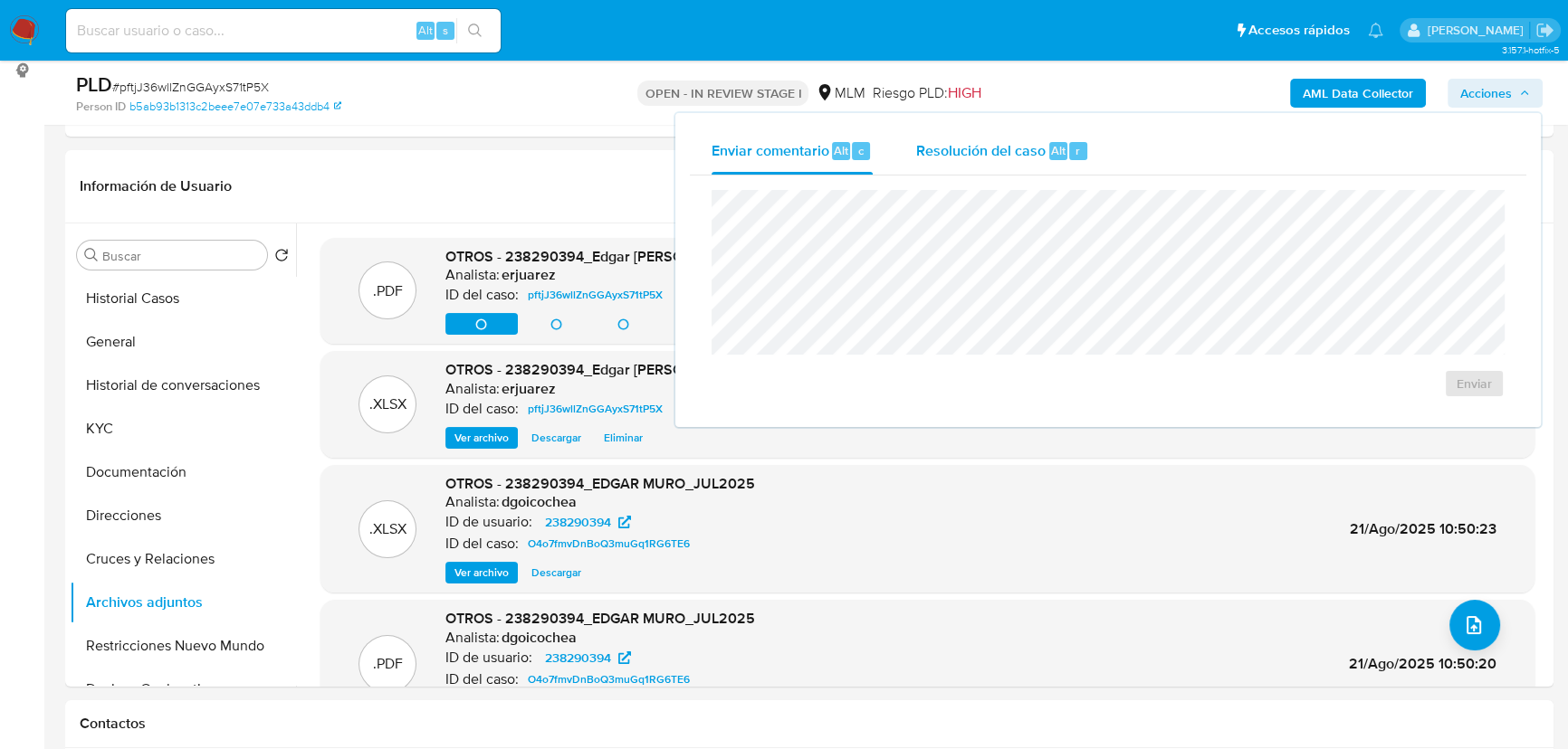
click at [1051, 150] on span "Alt" at bounding box center [1058, 150] width 15 height 17
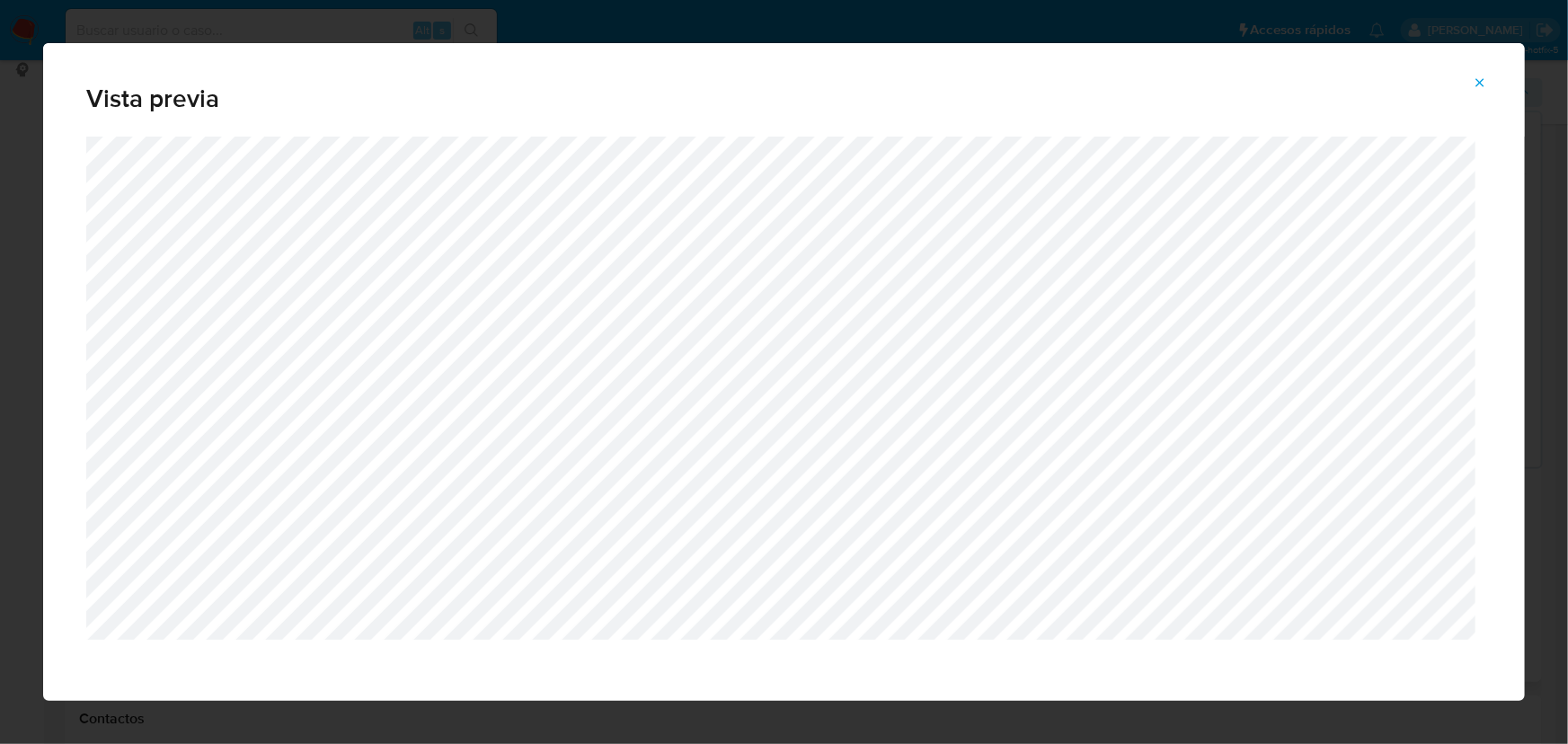
click at [1474, 83] on icon "Attachment preview" at bounding box center [1479, 82] width 14 height 14
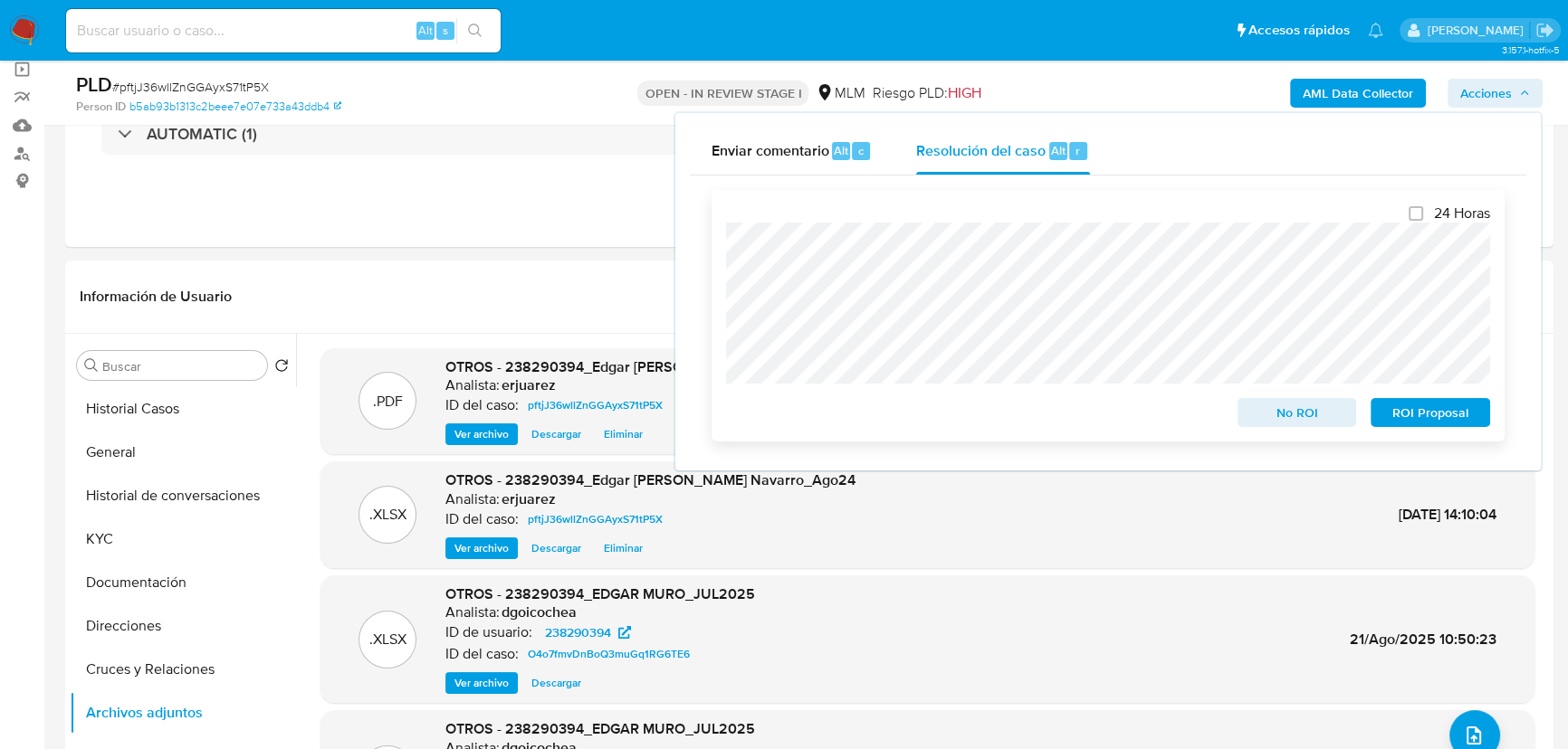
scroll to position [164, 0]
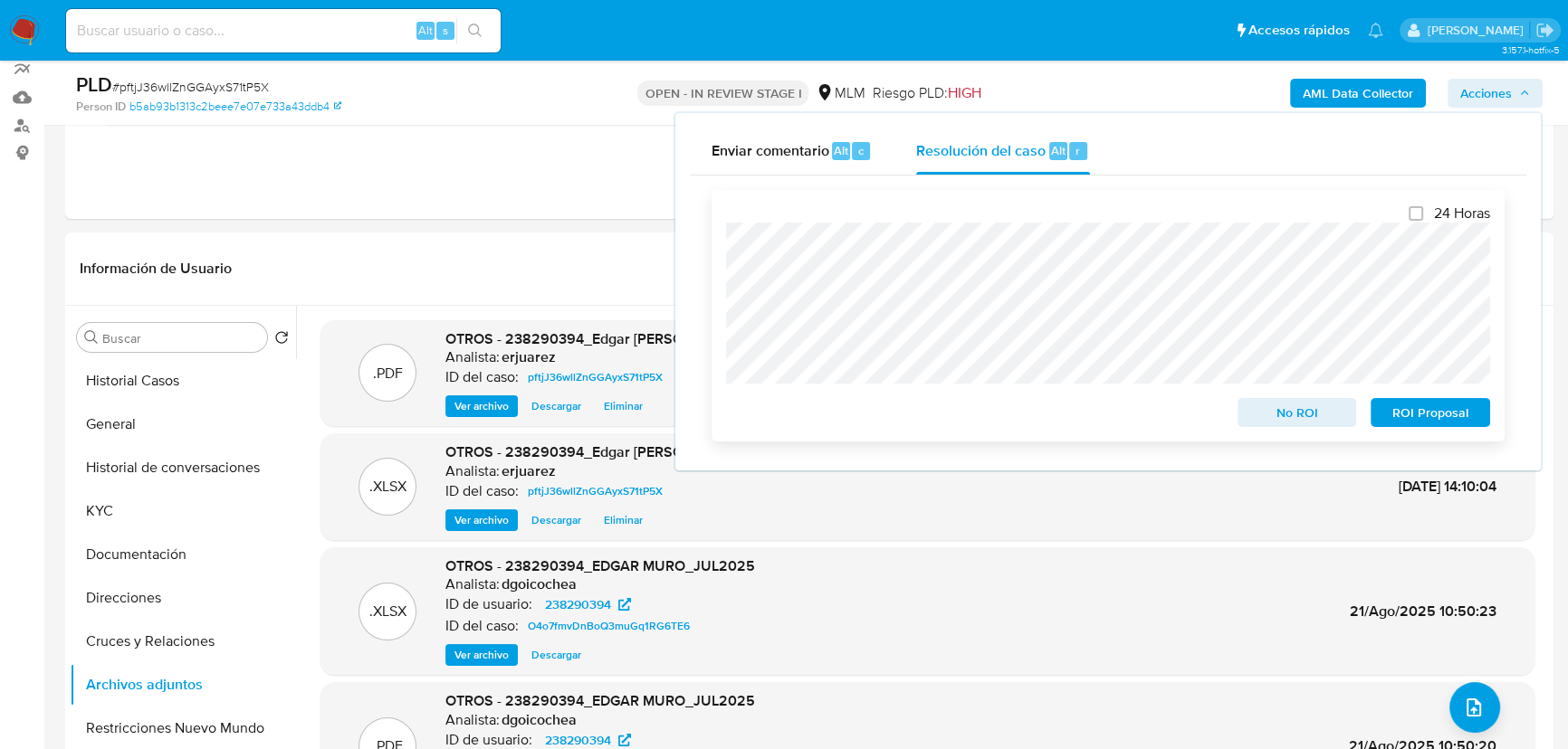
click at [1422, 418] on span "ROI Proposal" at bounding box center [1429, 413] width 94 height 26
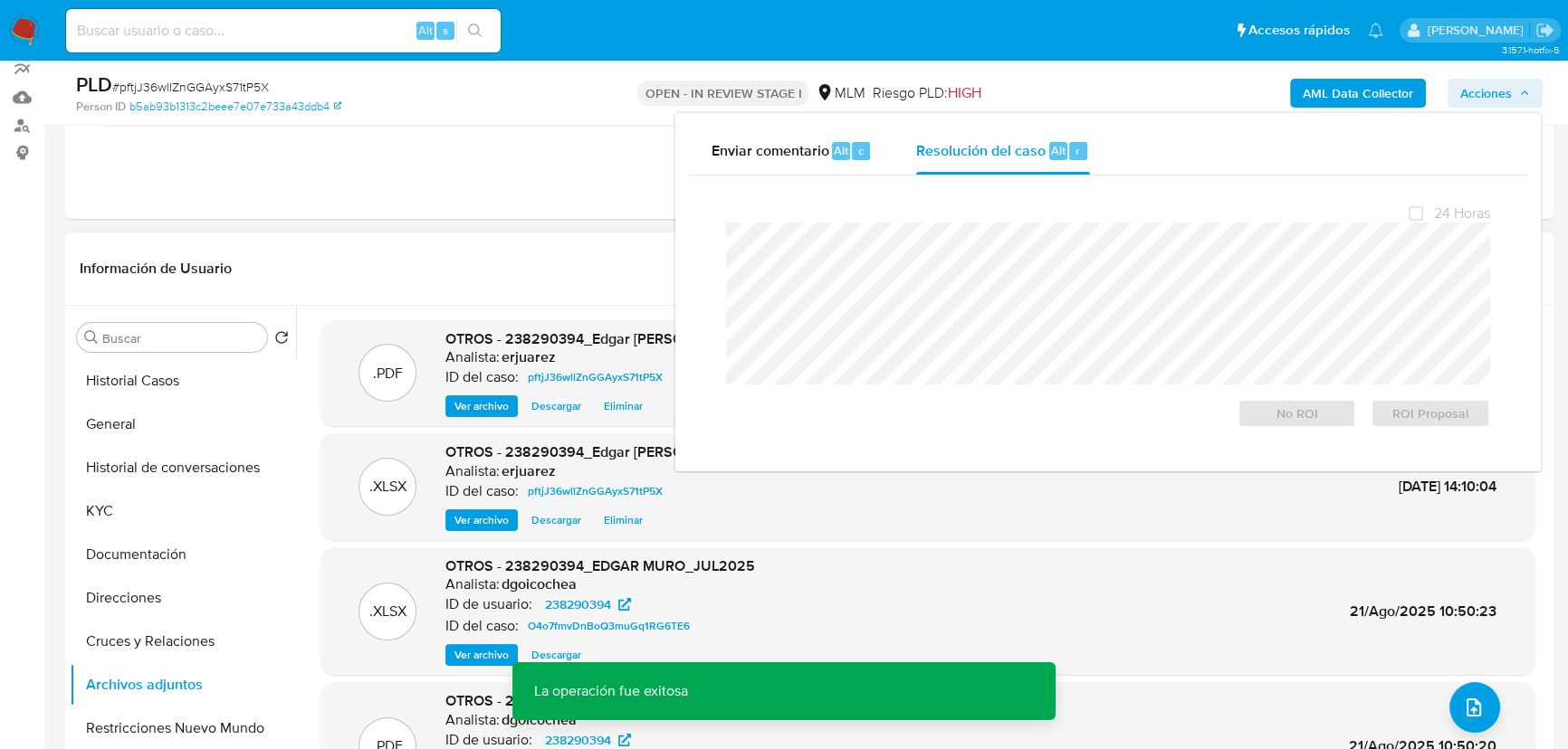
click at [519, 235] on div "Información de Usuario Ver Mirada por Persona" at bounding box center [809, 269] width 1488 height 73
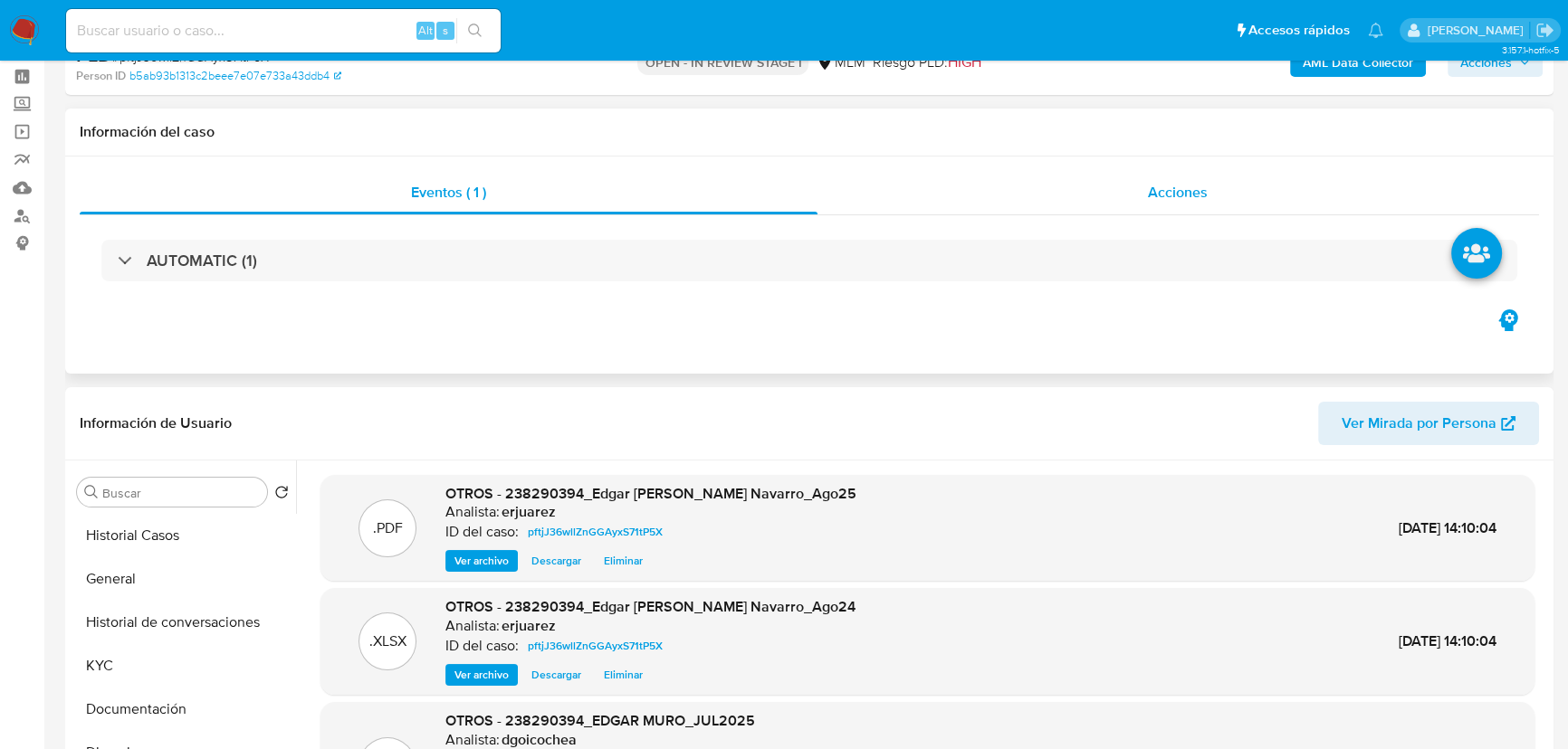
scroll to position [0, 0]
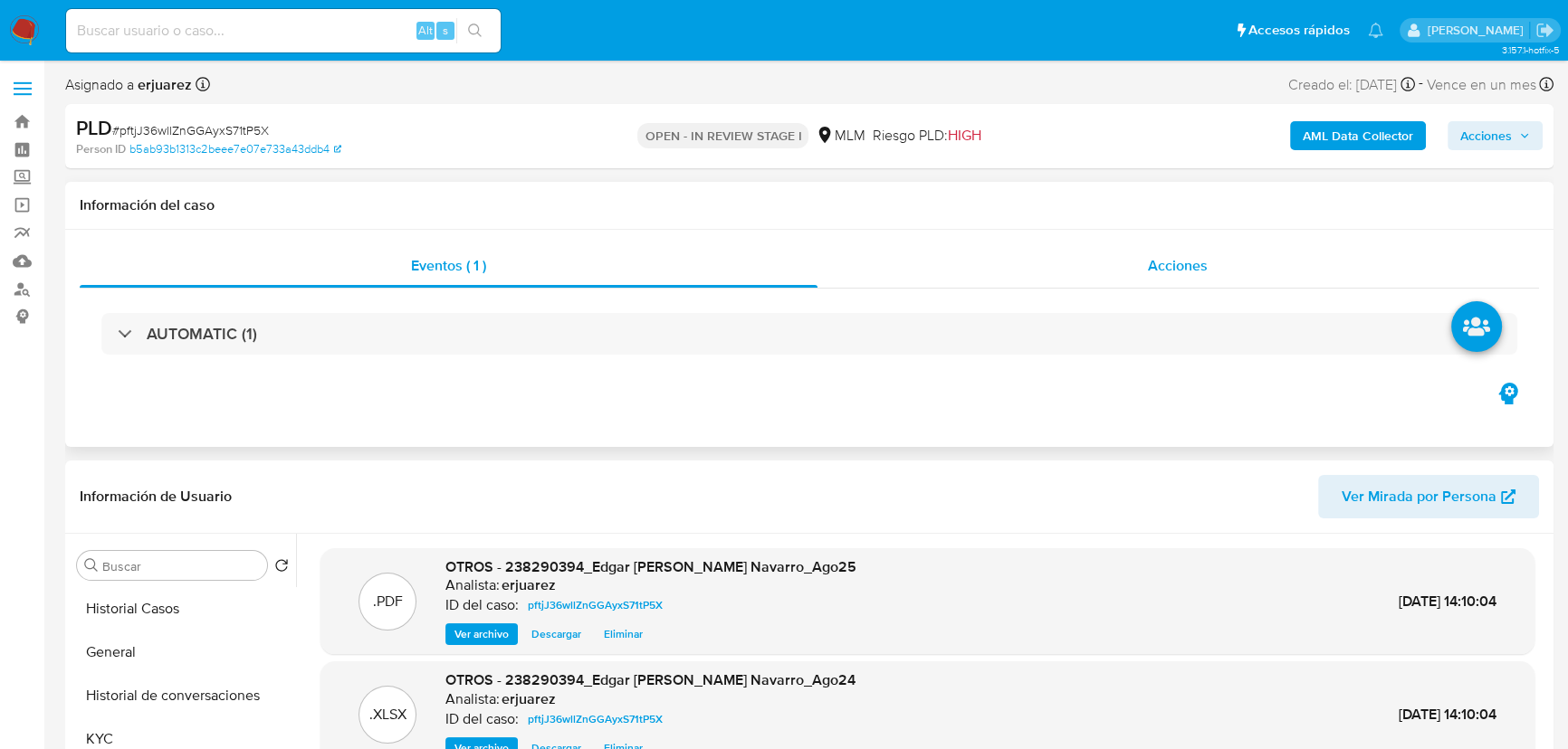
click at [899, 269] on div "Acciones" at bounding box center [1179, 266] width 722 height 44
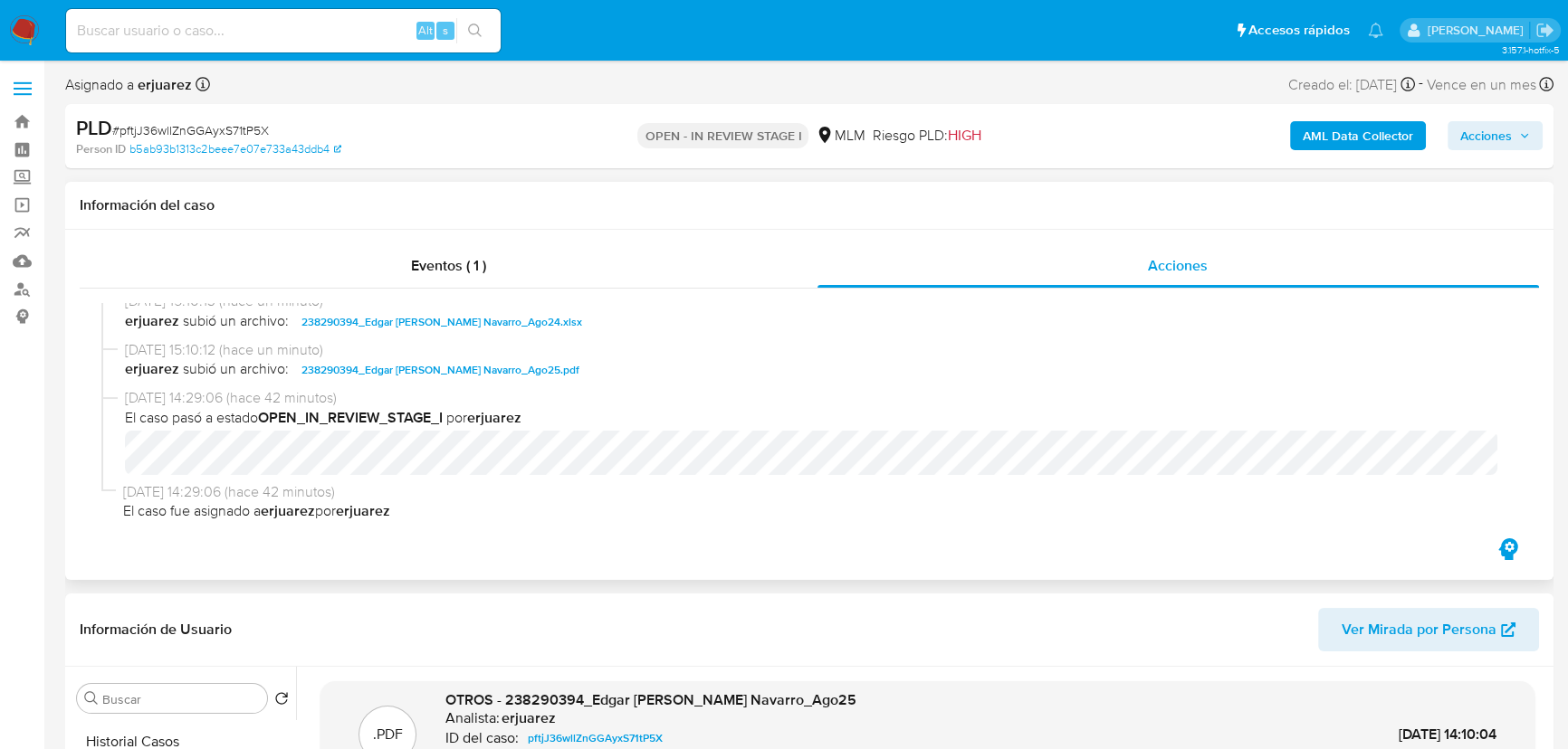
scroll to position [391, 0]
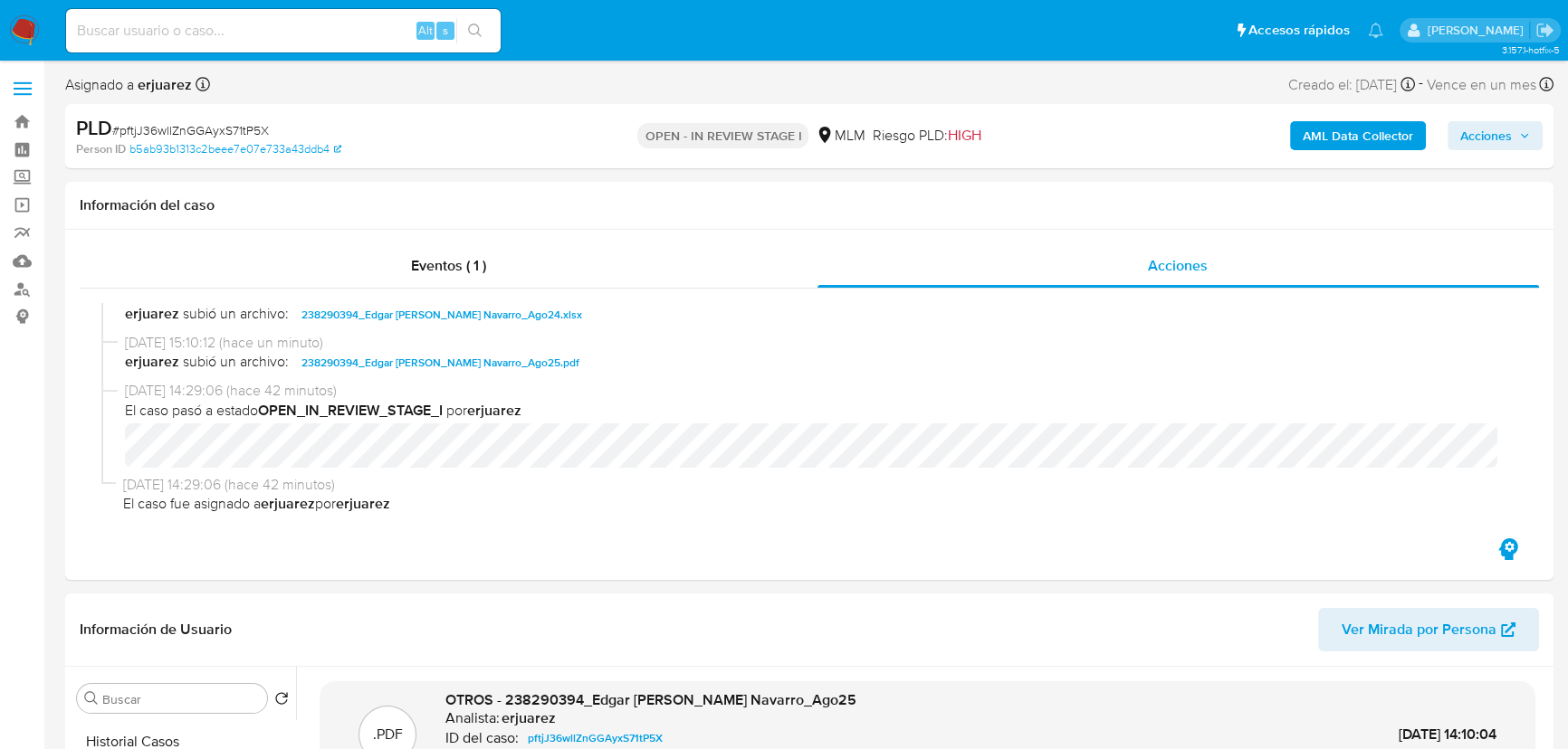
click at [32, 33] on img at bounding box center [25, 31] width 31 height 31
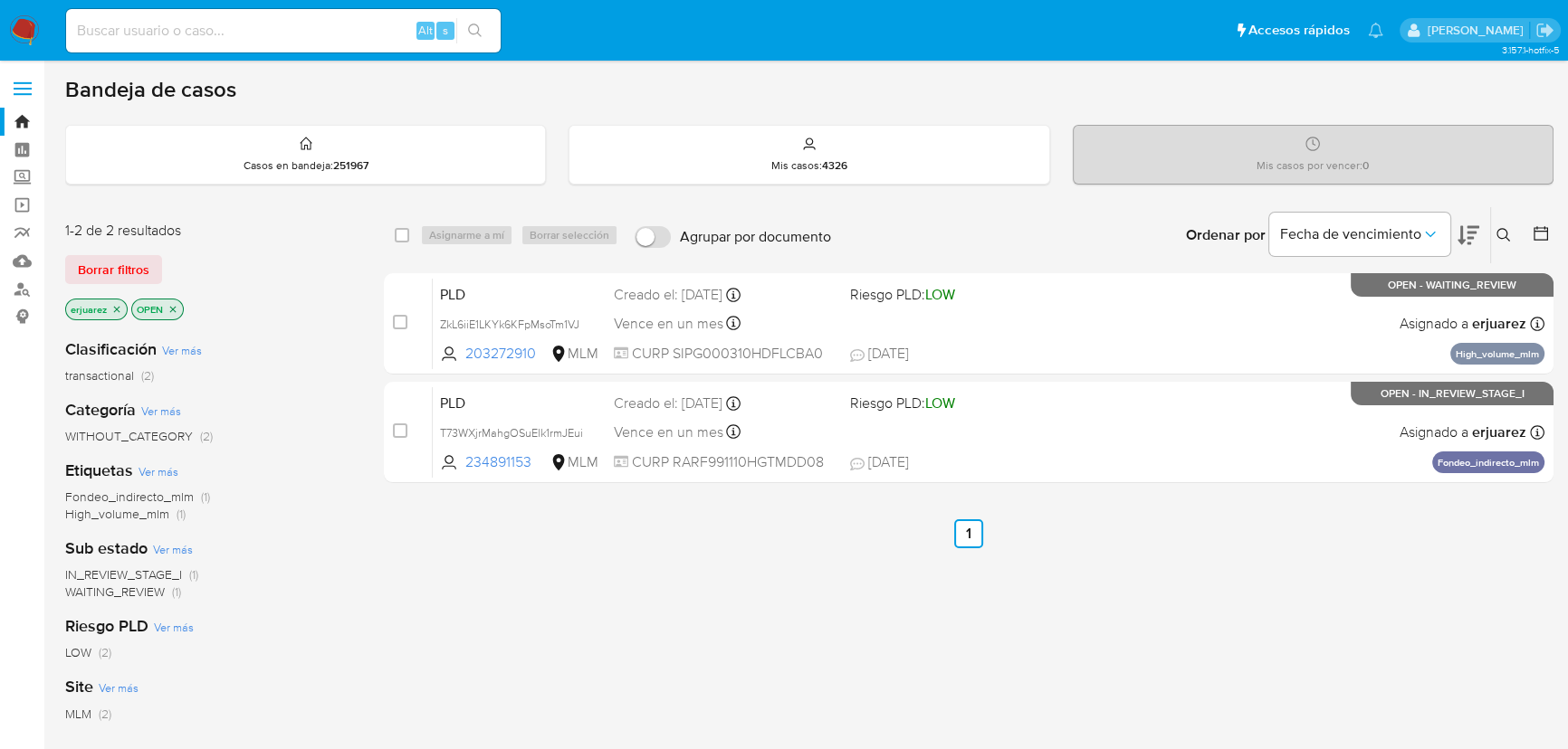
click at [117, 308] on icon "close-filter" at bounding box center [117, 309] width 6 height 6
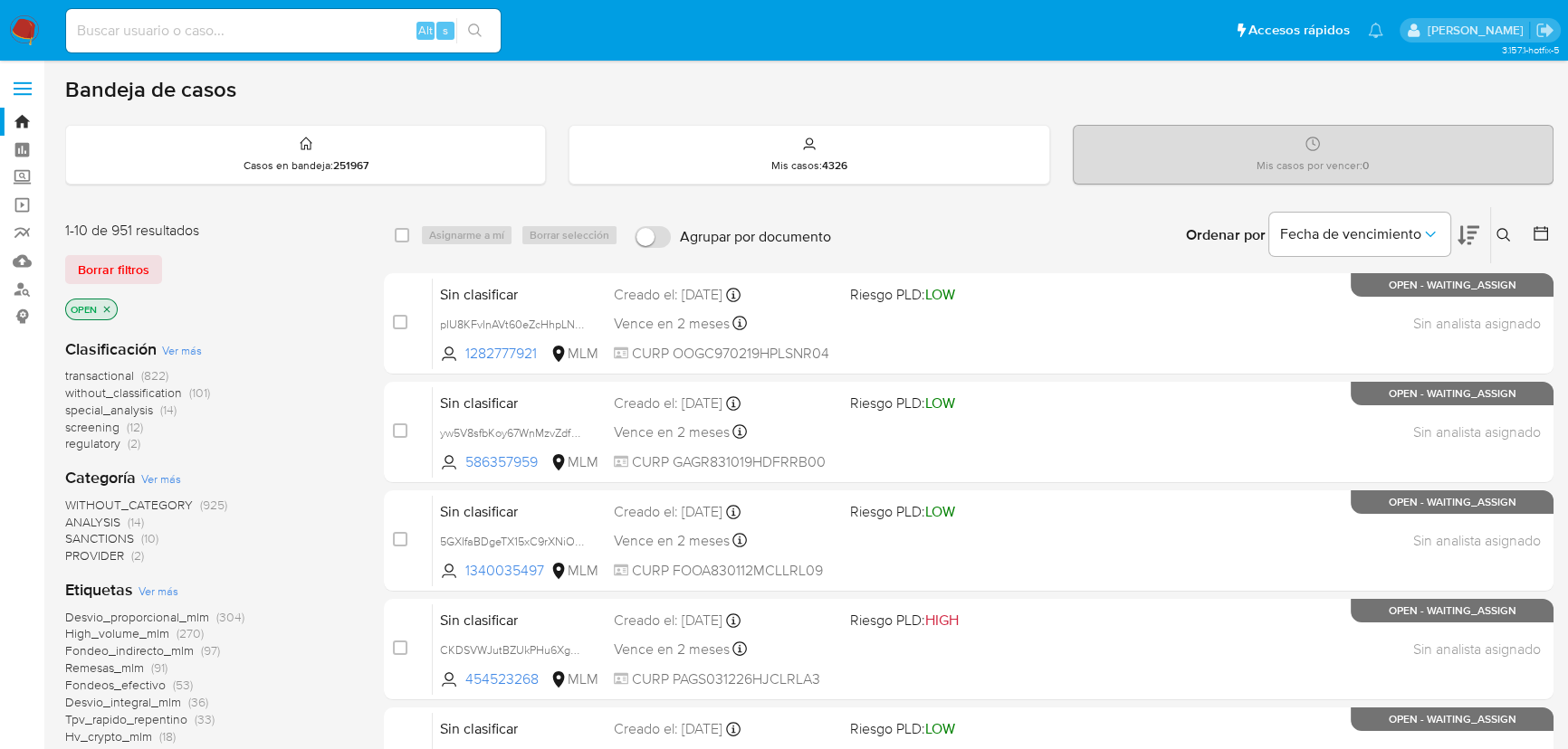
click at [1486, 231] on div "Ordenar por Fecha de vencimiento" at bounding box center [1331, 235] width 319 height 56
drag, startPoint x: 1502, startPoint y: 232, endPoint x: 1490, endPoint y: 242, distance: 15.6
click at [1498, 238] on icon at bounding box center [1503, 235] width 15 height 15
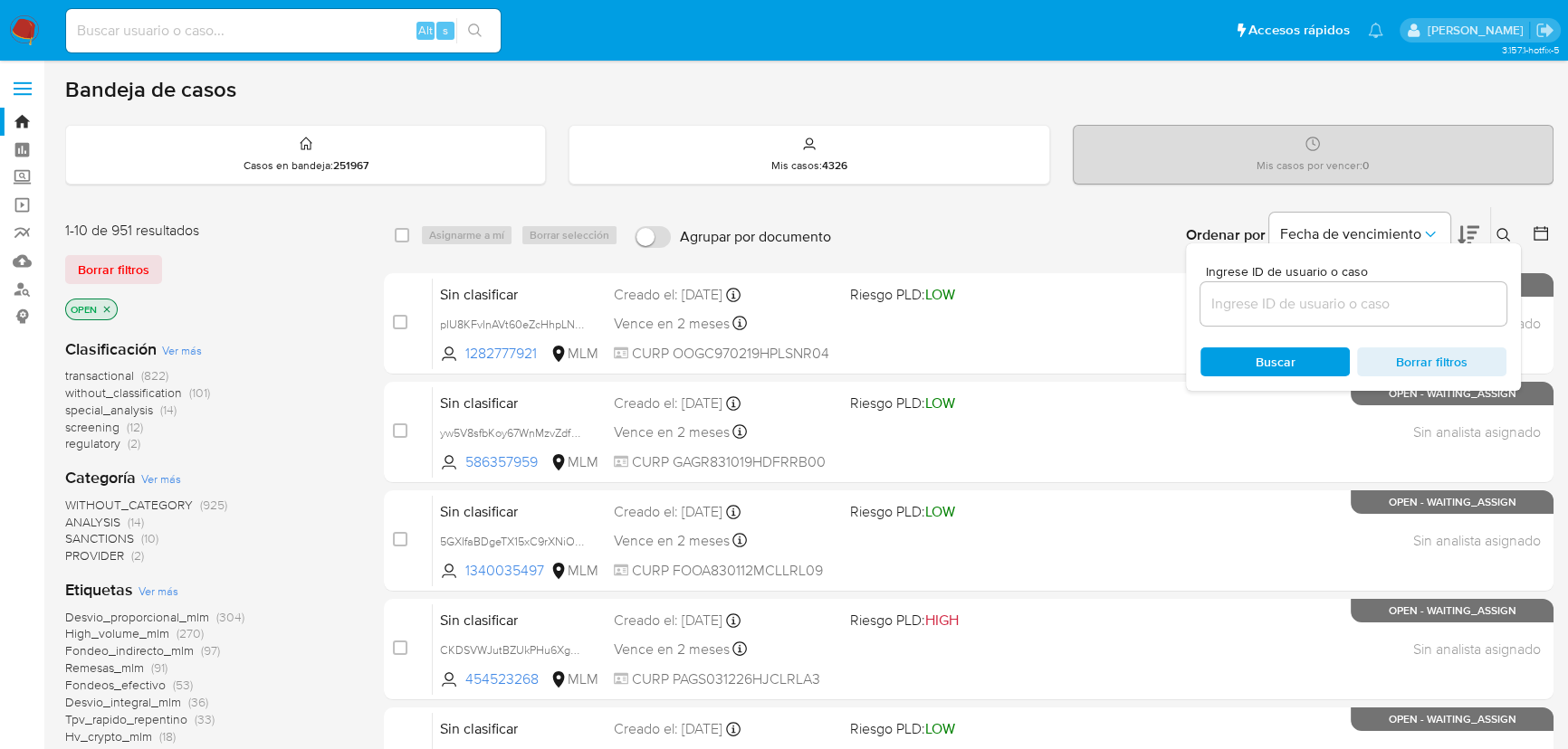
click at [1331, 303] on input at bounding box center [1354, 304] width 306 height 24
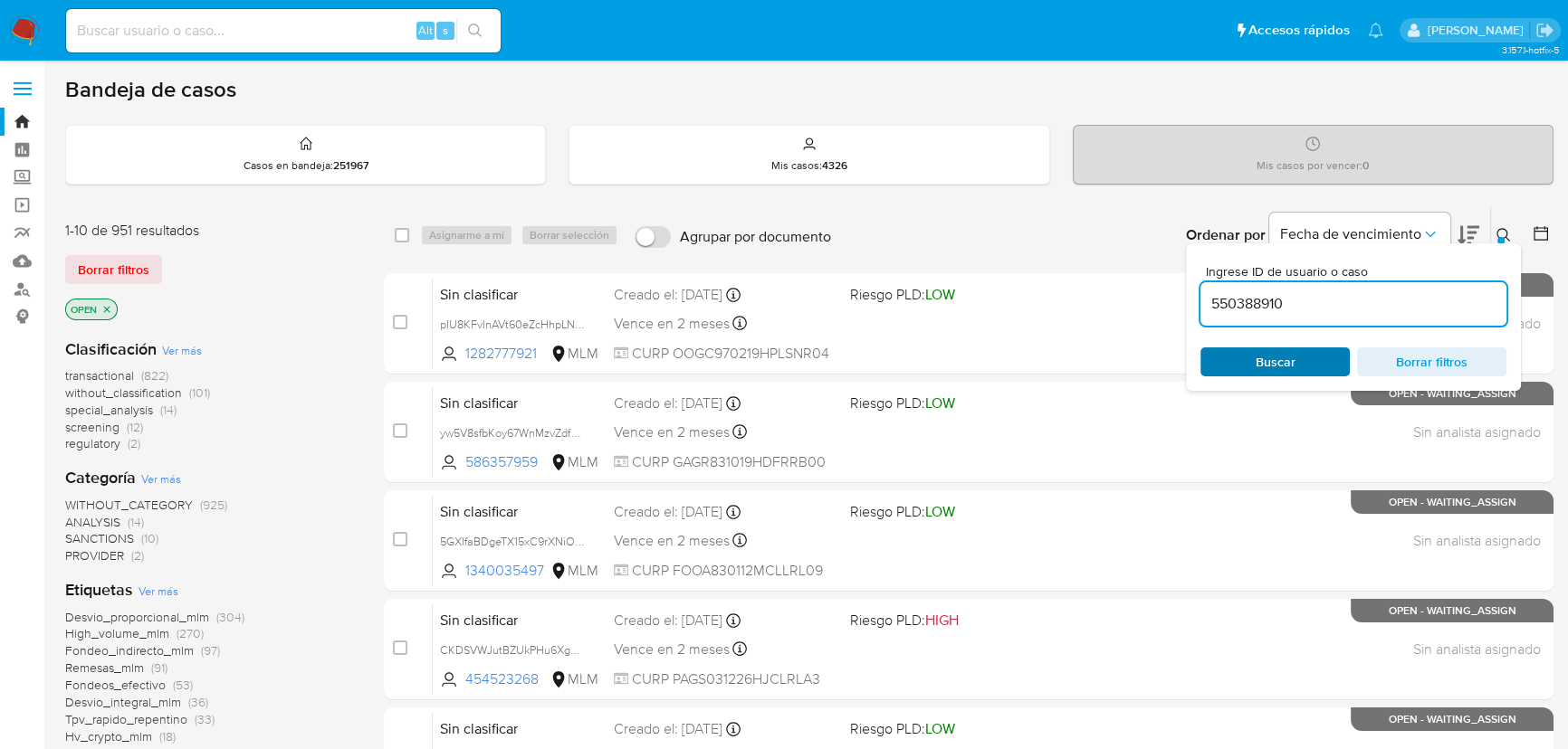
type input "550388910"
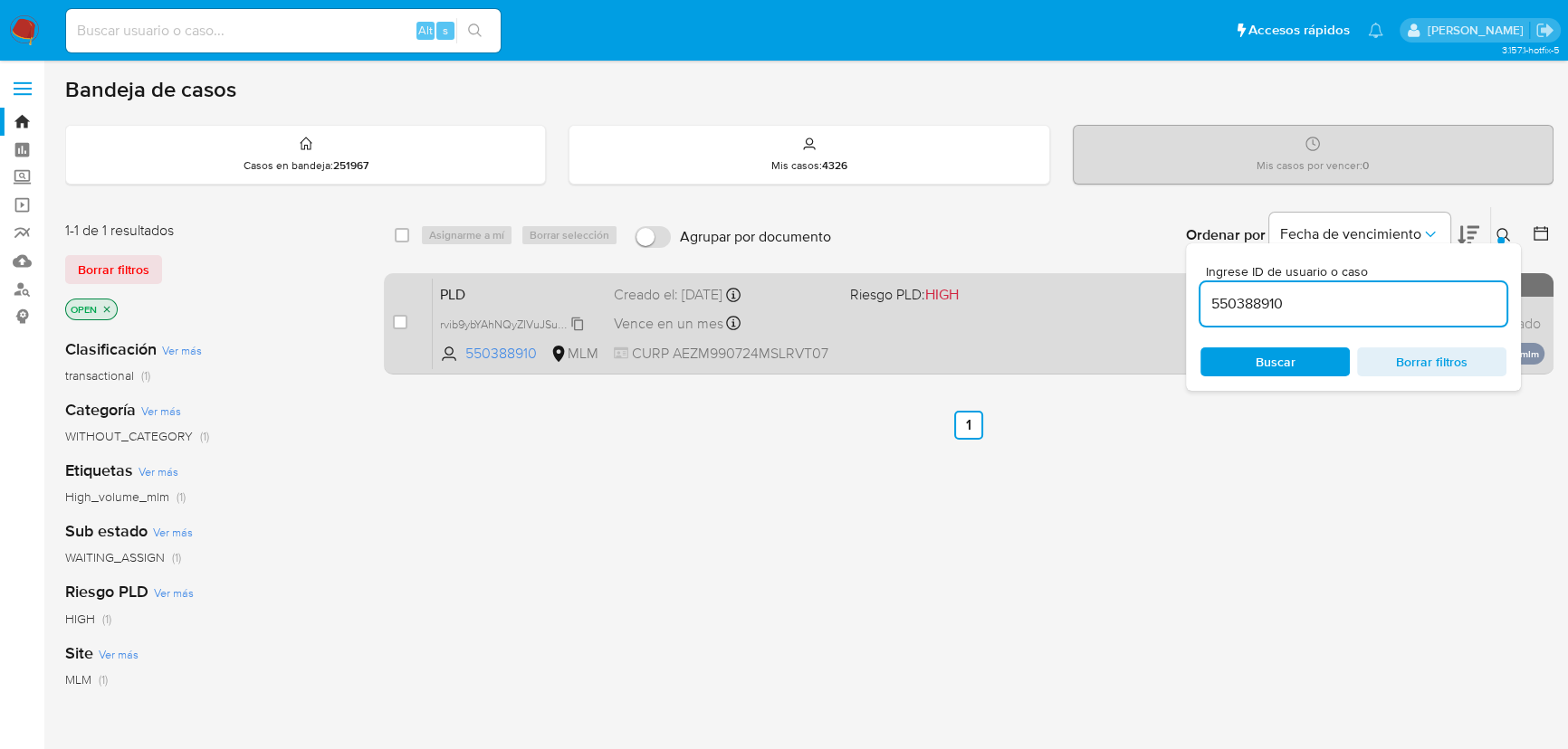
drag, startPoint x: 504, startPoint y: 322, endPoint x: 487, endPoint y: 325, distance: 17.3
click at [501, 322] on span "rvib9ybYAhNQyZIVuJSuDL4a" at bounding box center [512, 323] width 144 height 20
click at [1011, 313] on div "PLD rvib9ybYAhNQyZIVuJSuDL4a 550388910 MLM Riesgo PLD: HIGH Creado el: 12/08/20…" at bounding box center [988, 323] width 1111 height 91
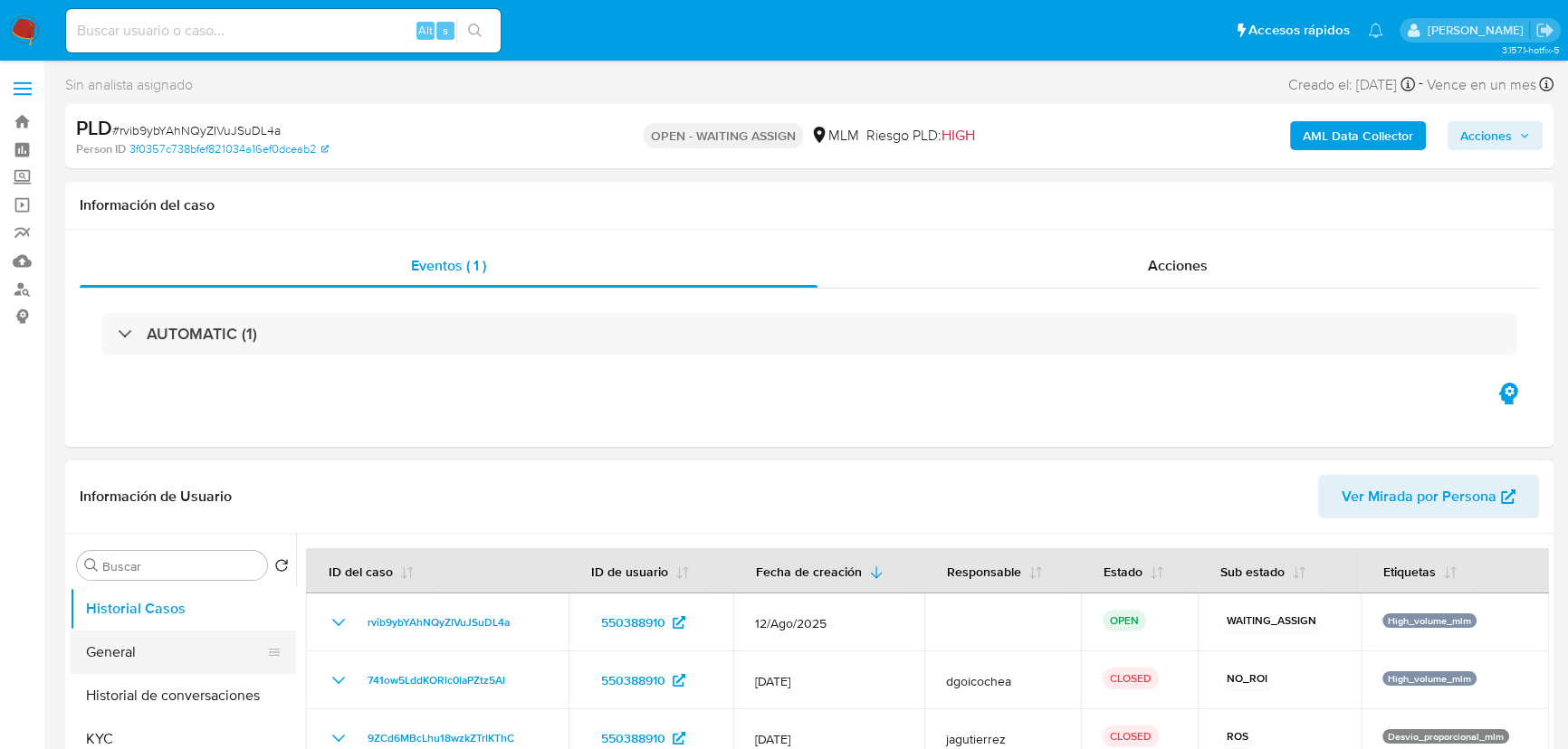
select select "10"
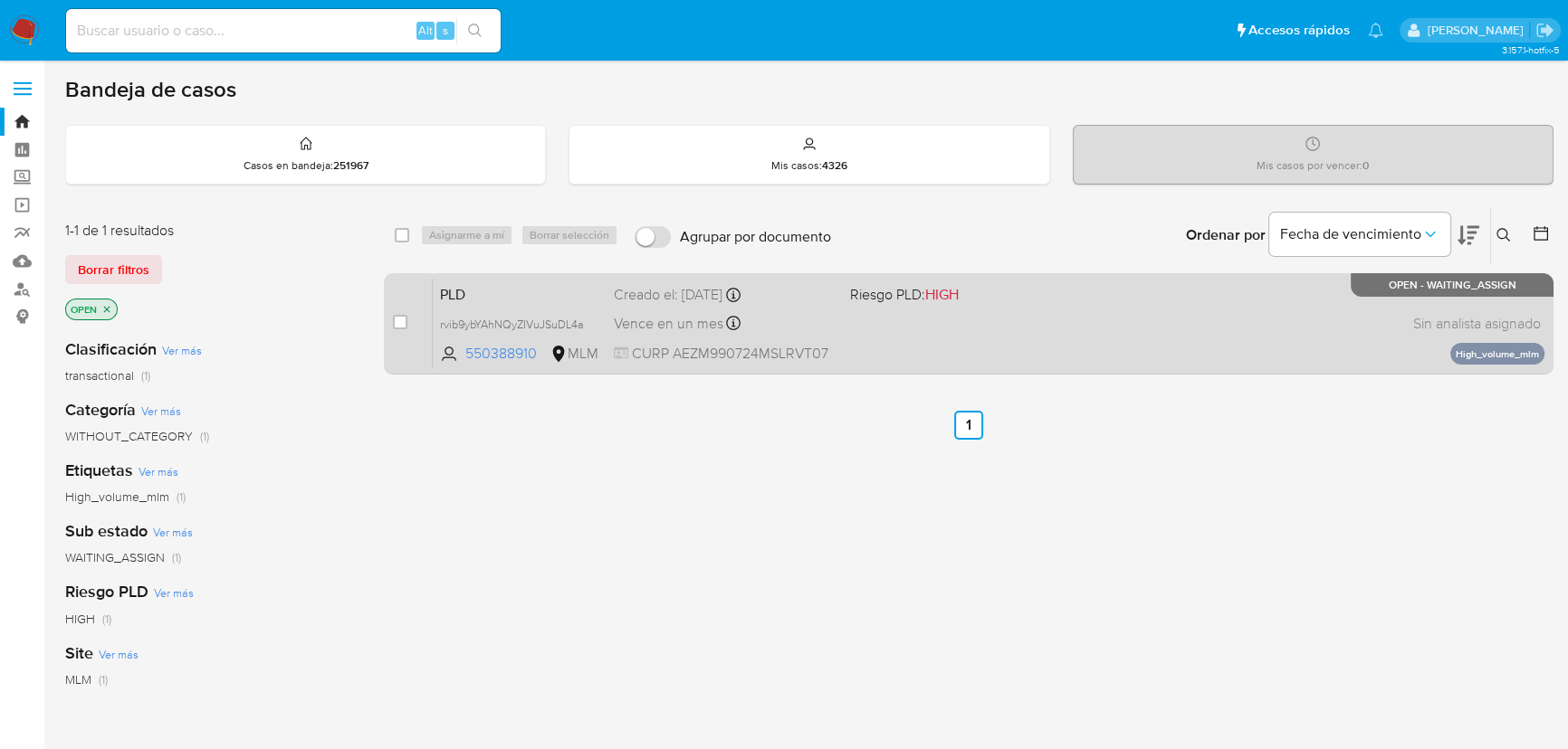
click at [407, 315] on div "case-item-checkbox No es posible asignar el caso" at bounding box center [413, 323] width 40 height 91
click at [401, 315] on div "case-item-checkbox" at bounding box center [400, 323] width 15 height 18
click at [400, 319] on input "checkbox" at bounding box center [400, 323] width 15 height 15
checkbox input "true"
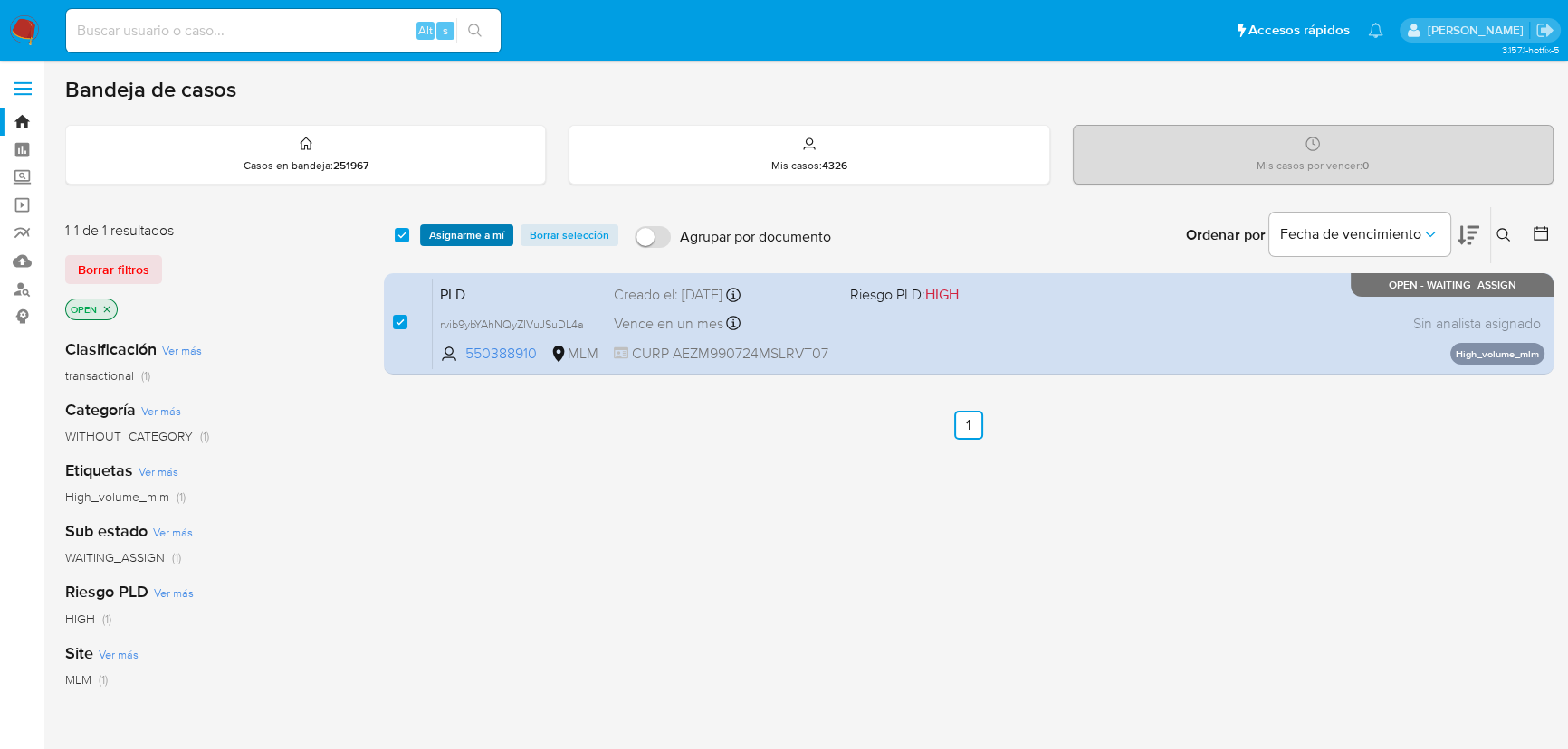
click at [450, 234] on span "Asignarme a mí" at bounding box center [467, 235] width 75 height 18
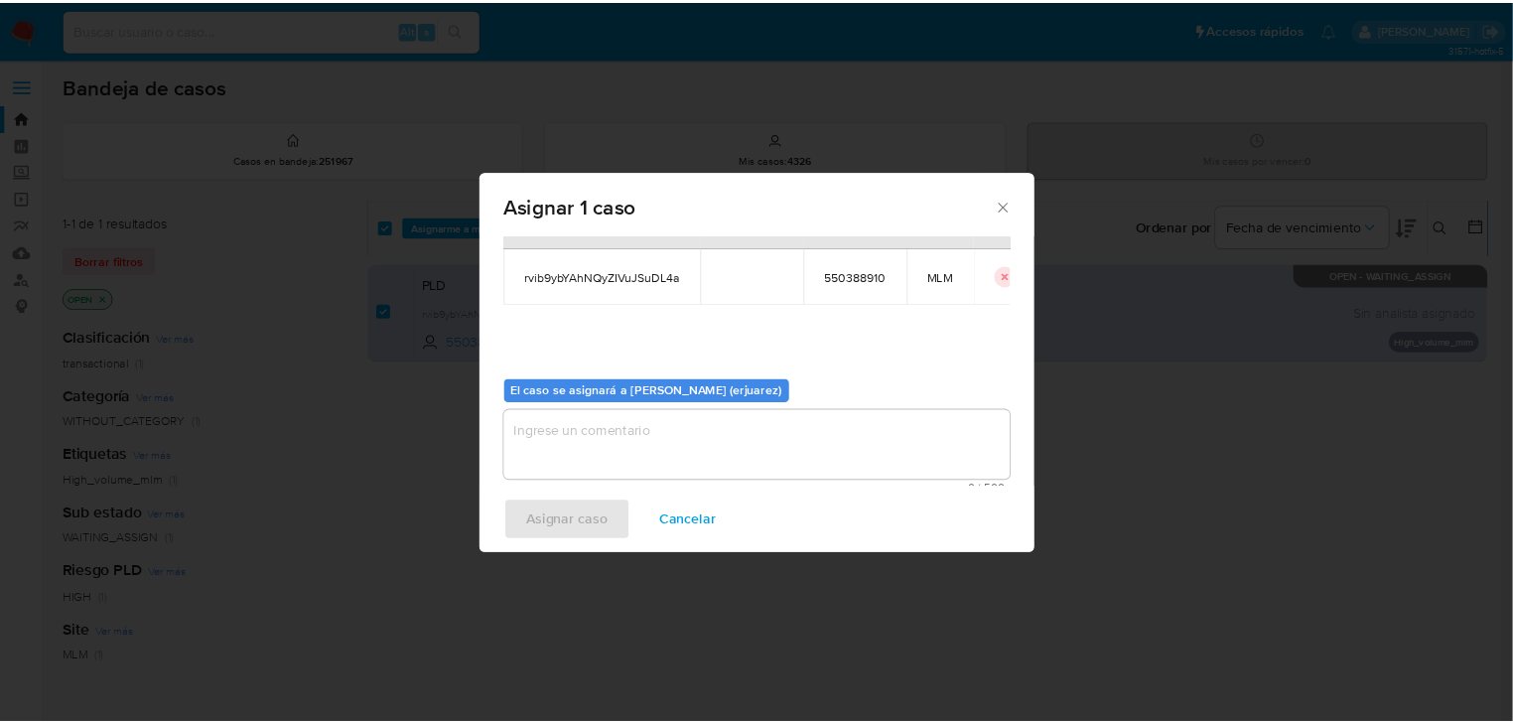
scroll to position [101, 0]
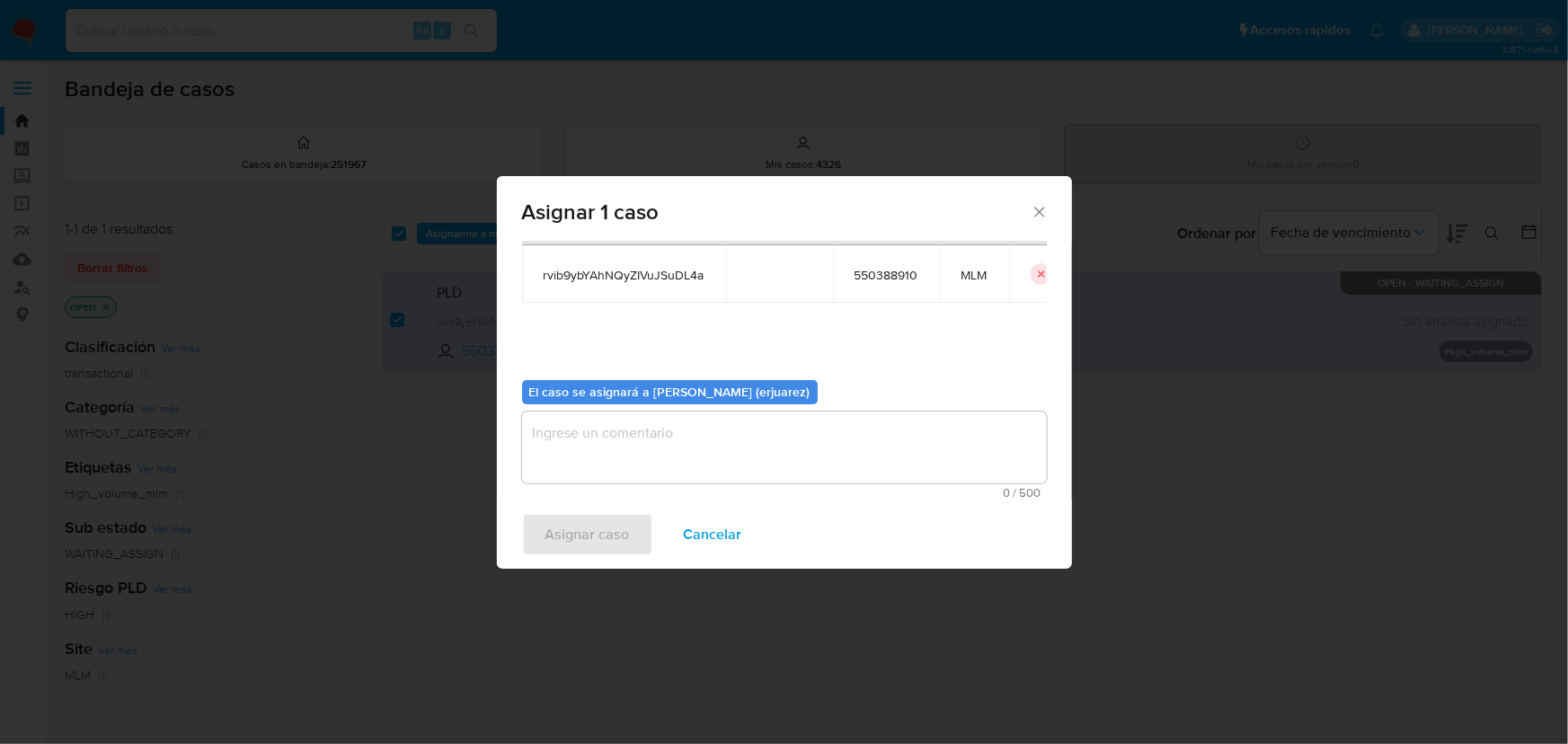
click at [635, 448] on textarea "assign-modal" at bounding box center [784, 447] width 525 height 72
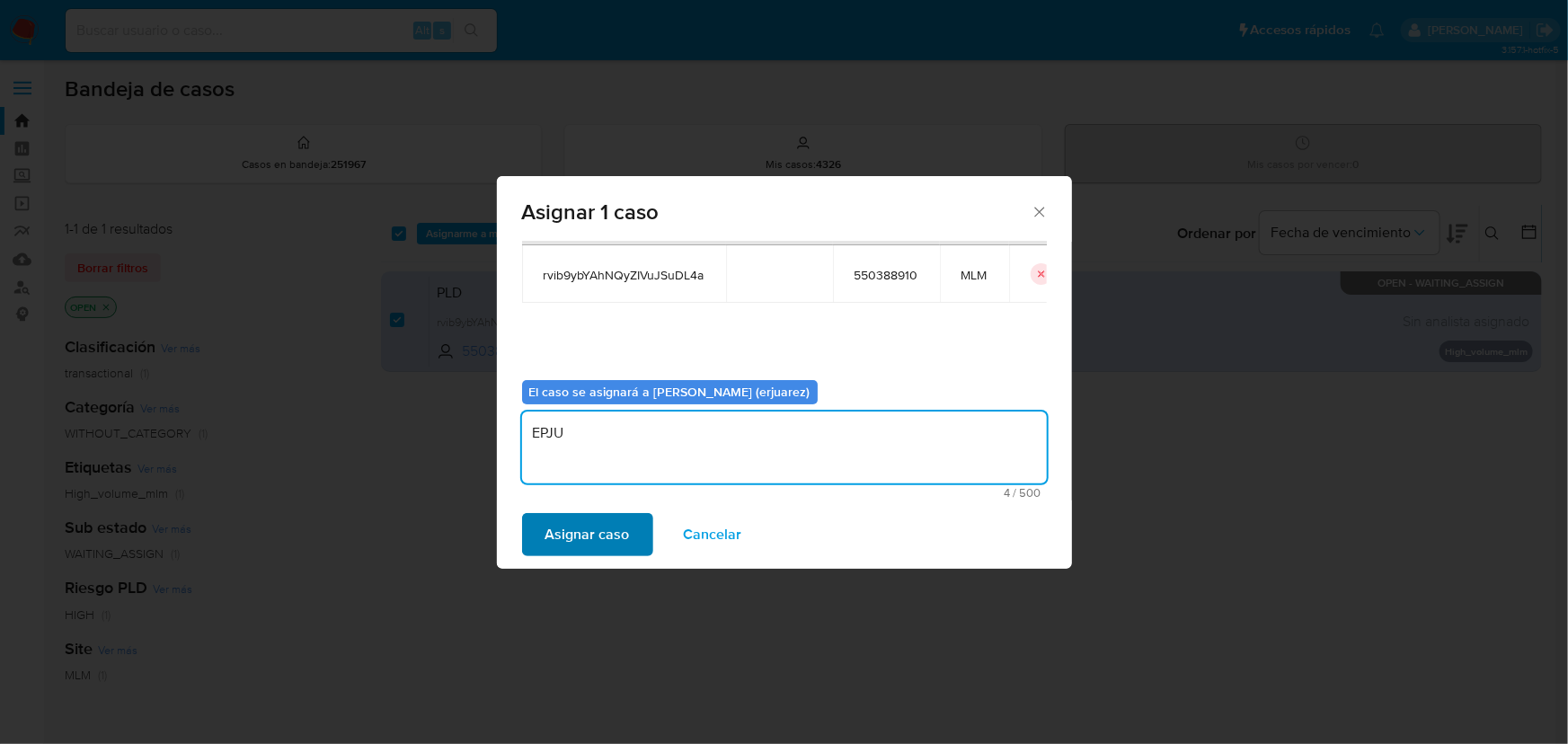
type textarea "EPJU"
click at [599, 543] on span "Asignar caso" at bounding box center [587, 535] width 84 height 40
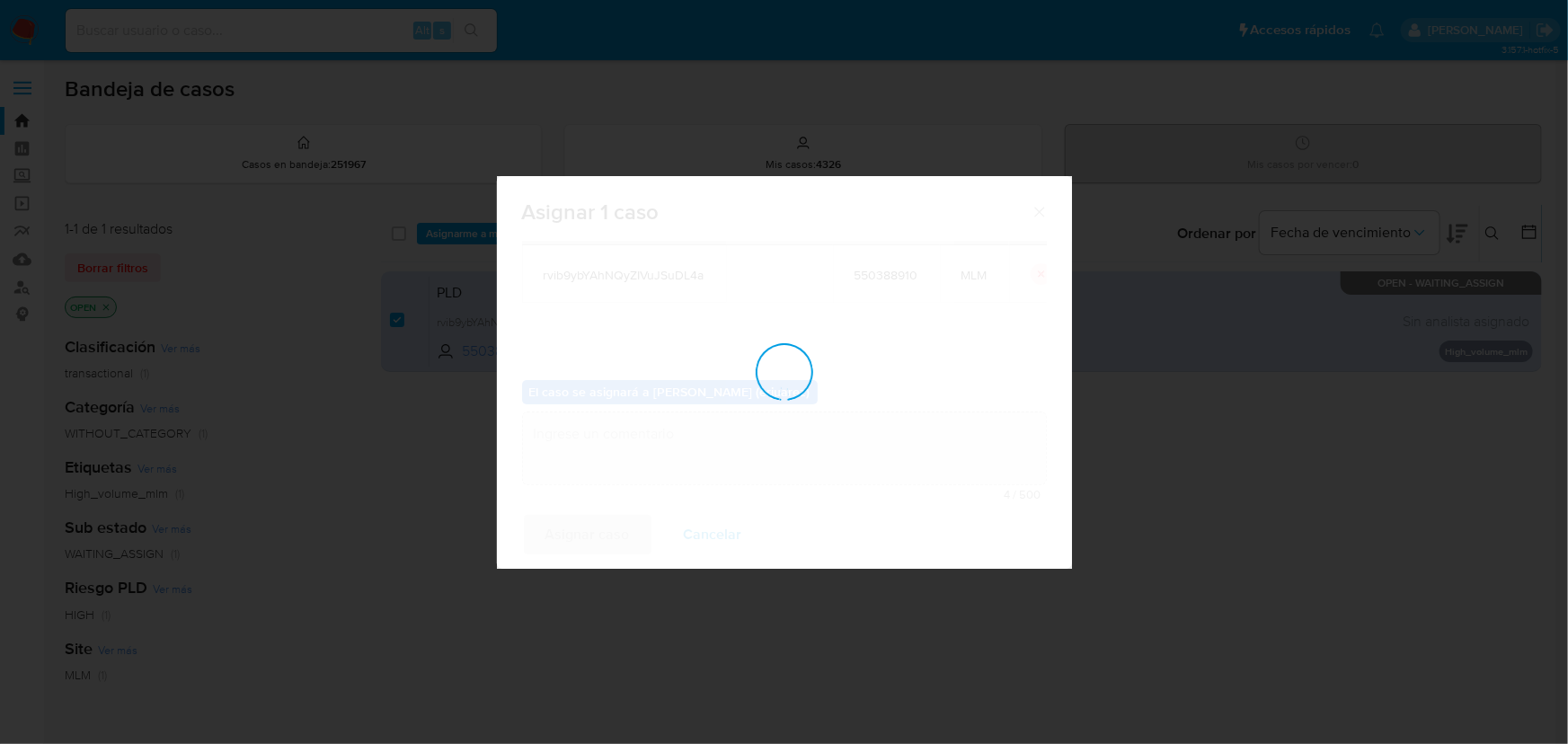
checkbox input "false"
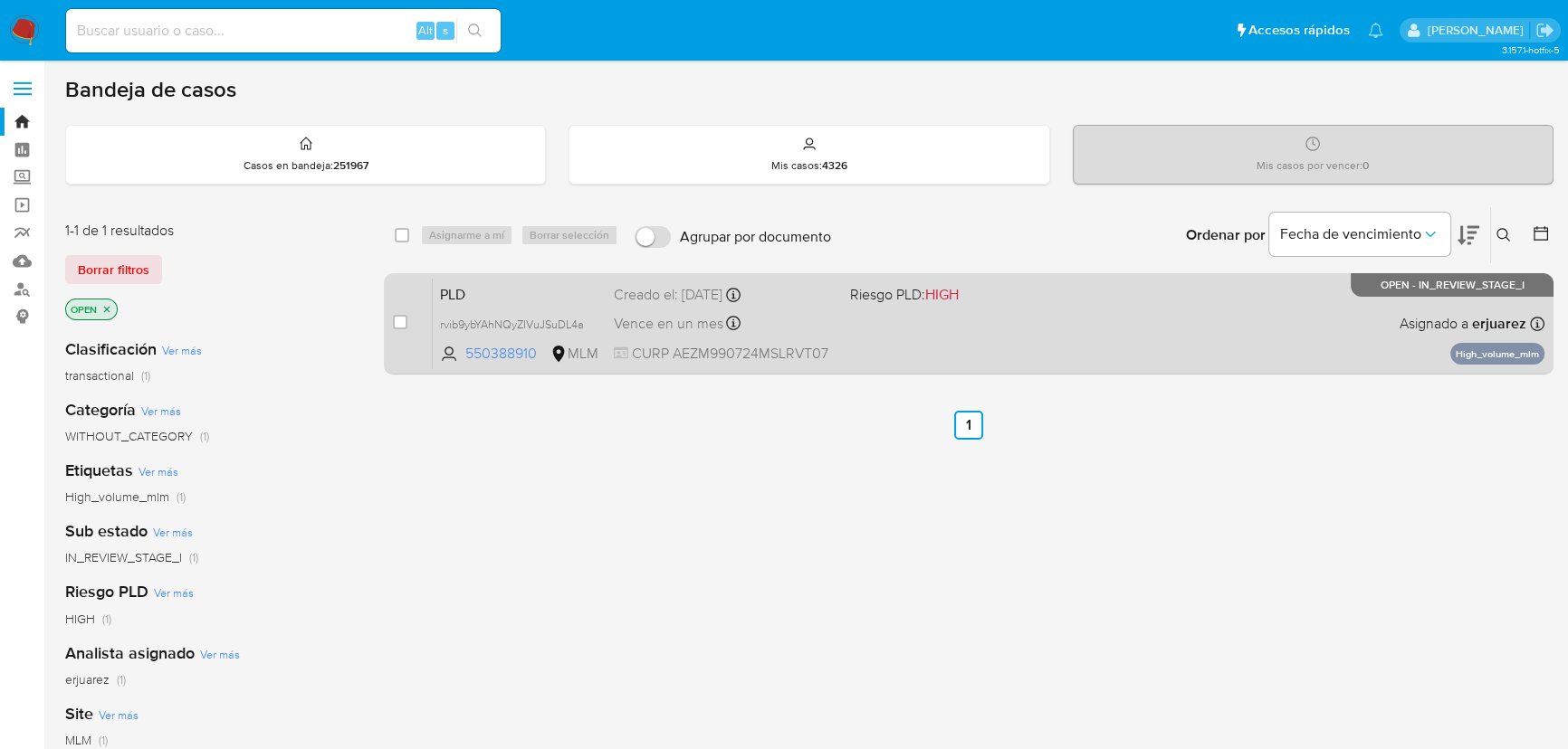
click at [937, 333] on div "PLD rvib9ybYAhNQyZIVuJSuDL4a 550388910 MLM Riesgo PLD: HIGH Creado el: 12/08/20…" at bounding box center [988, 323] width 1111 height 91
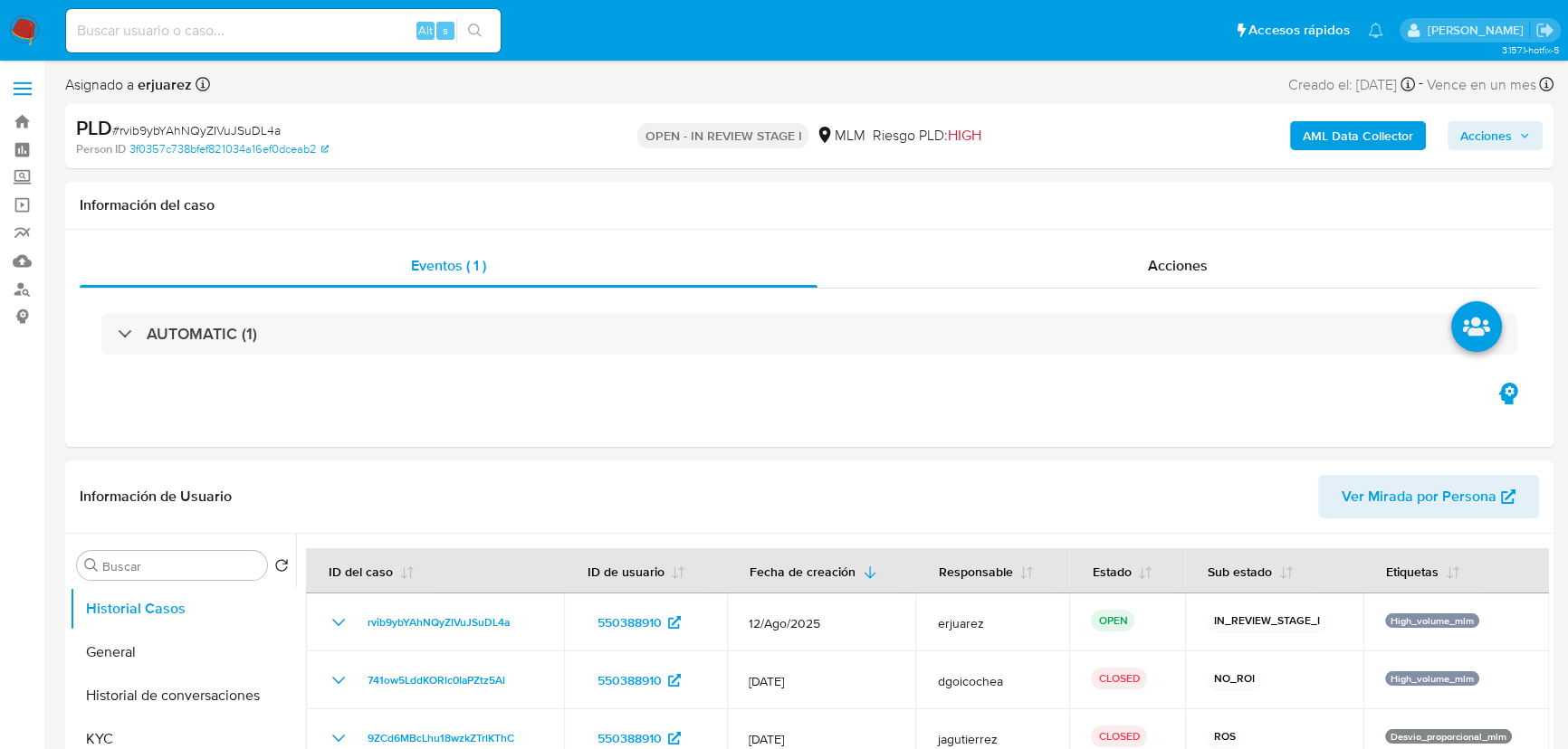
select select "10"
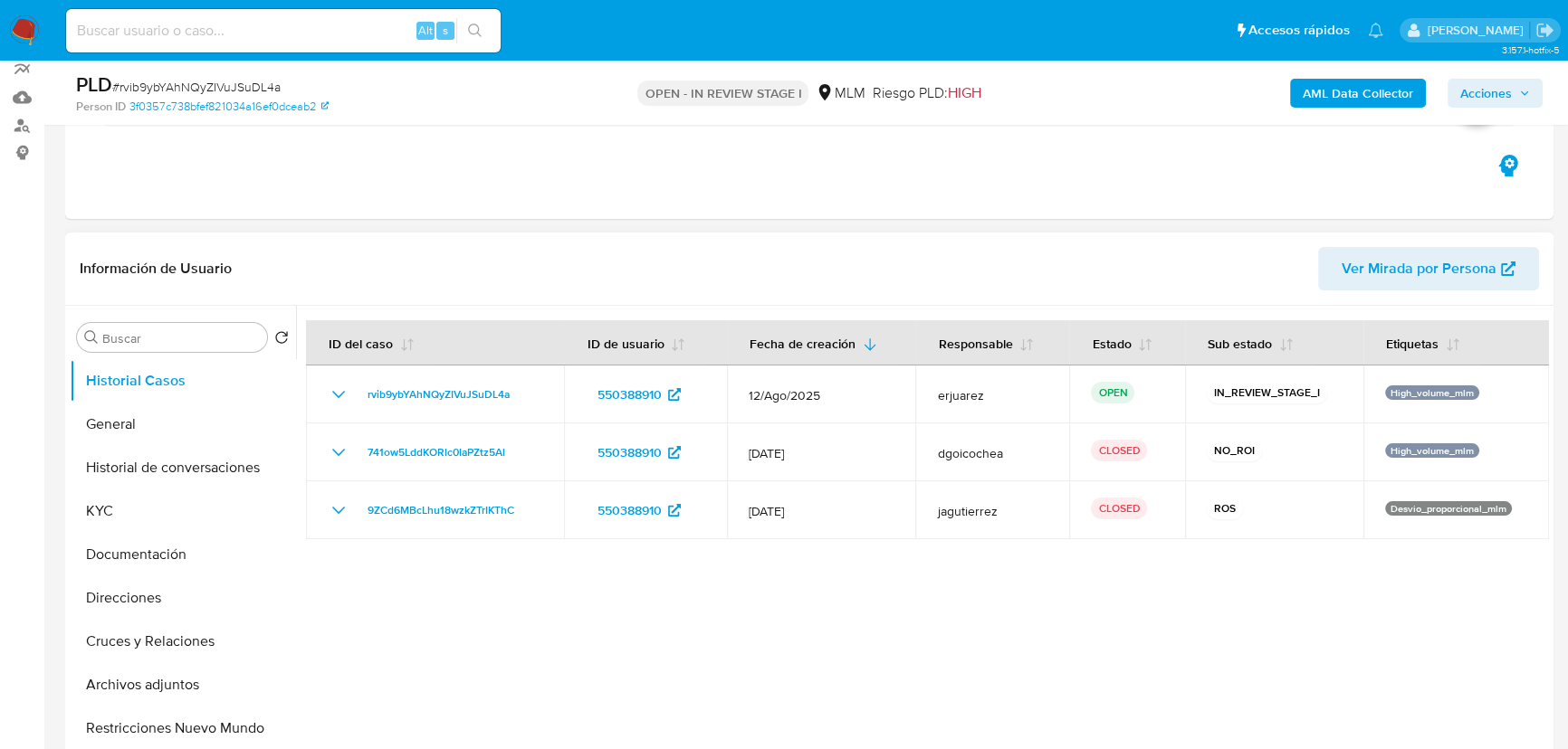
drag, startPoint x: 149, startPoint y: 433, endPoint x: 711, endPoint y: 231, distance: 597.2
click at [149, 432] on button "General" at bounding box center [182, 425] width 226 height 44
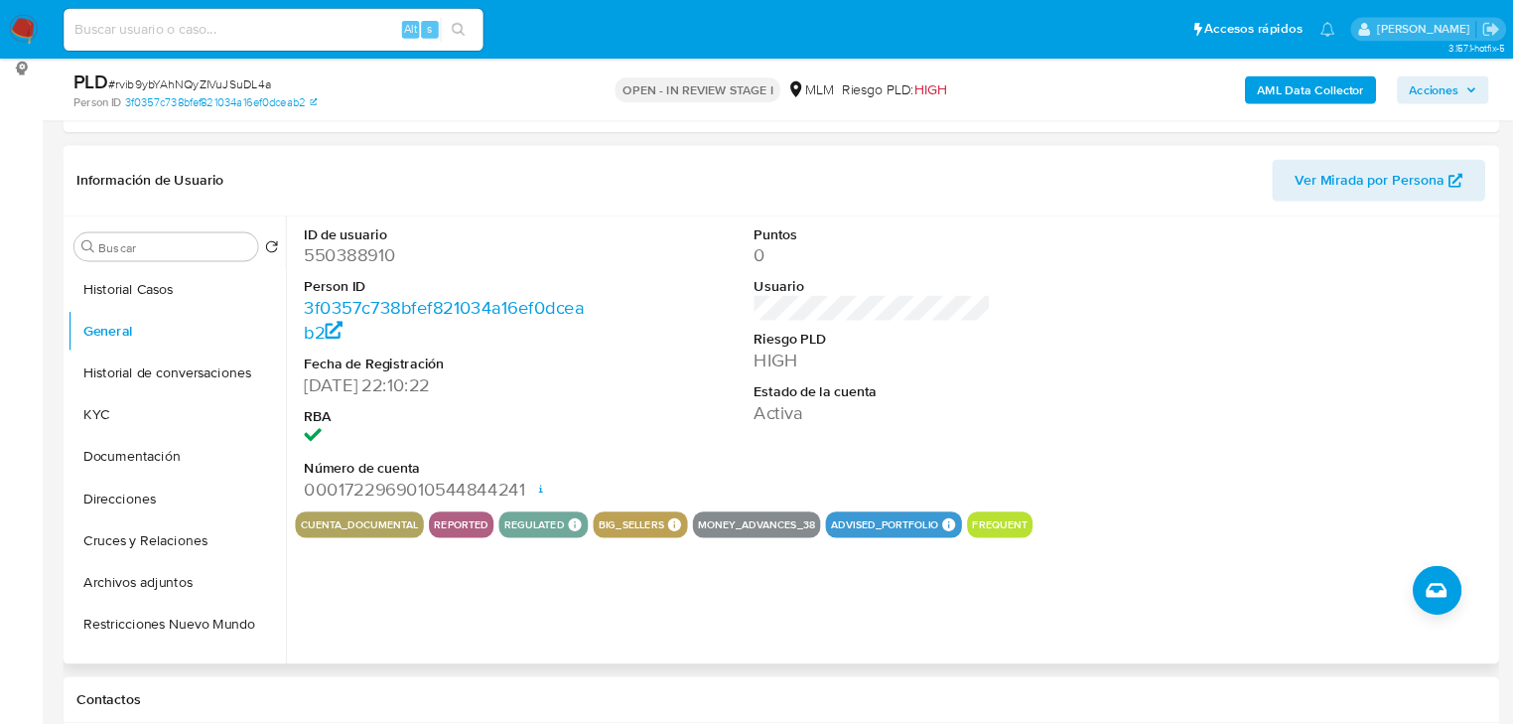
scroll to position [270, 0]
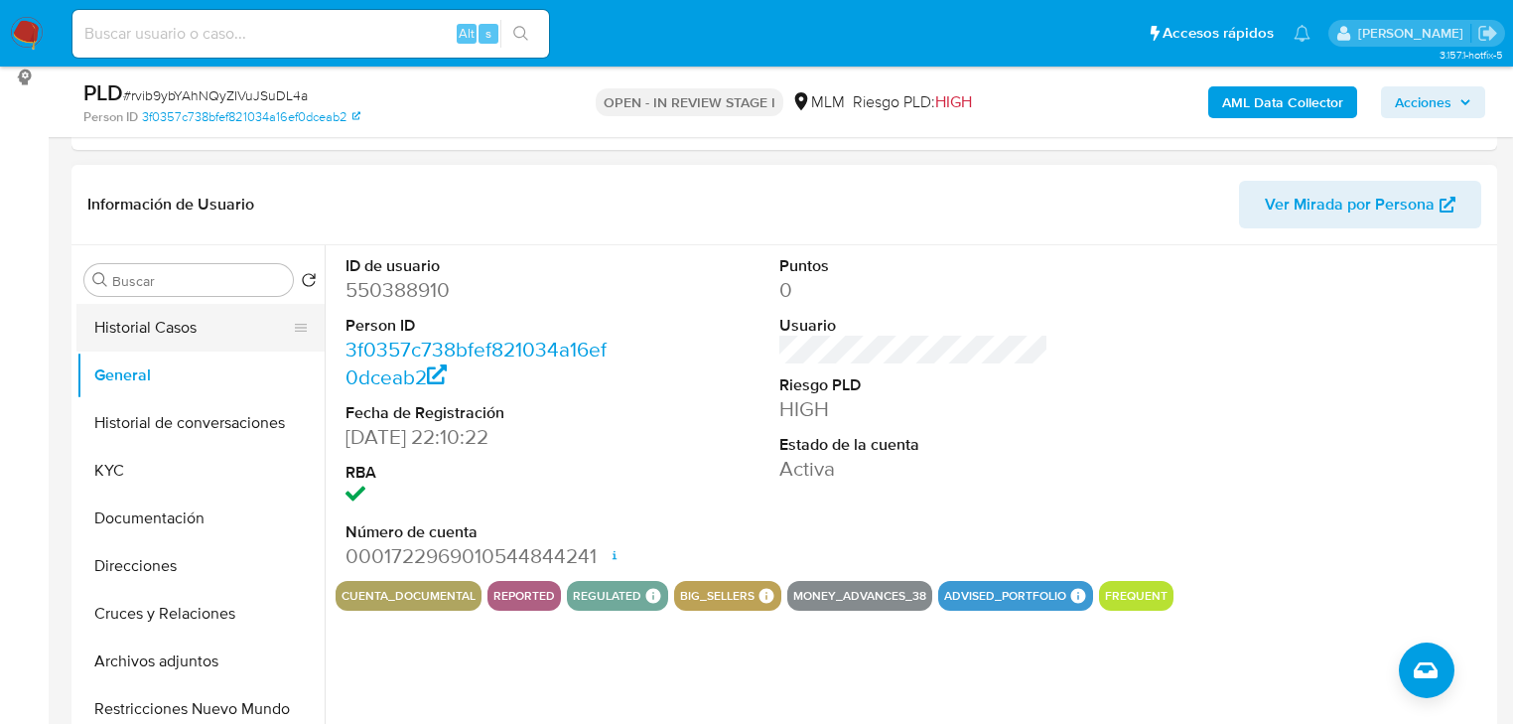
click at [214, 348] on button "Historial Casos" at bounding box center [192, 328] width 232 height 48
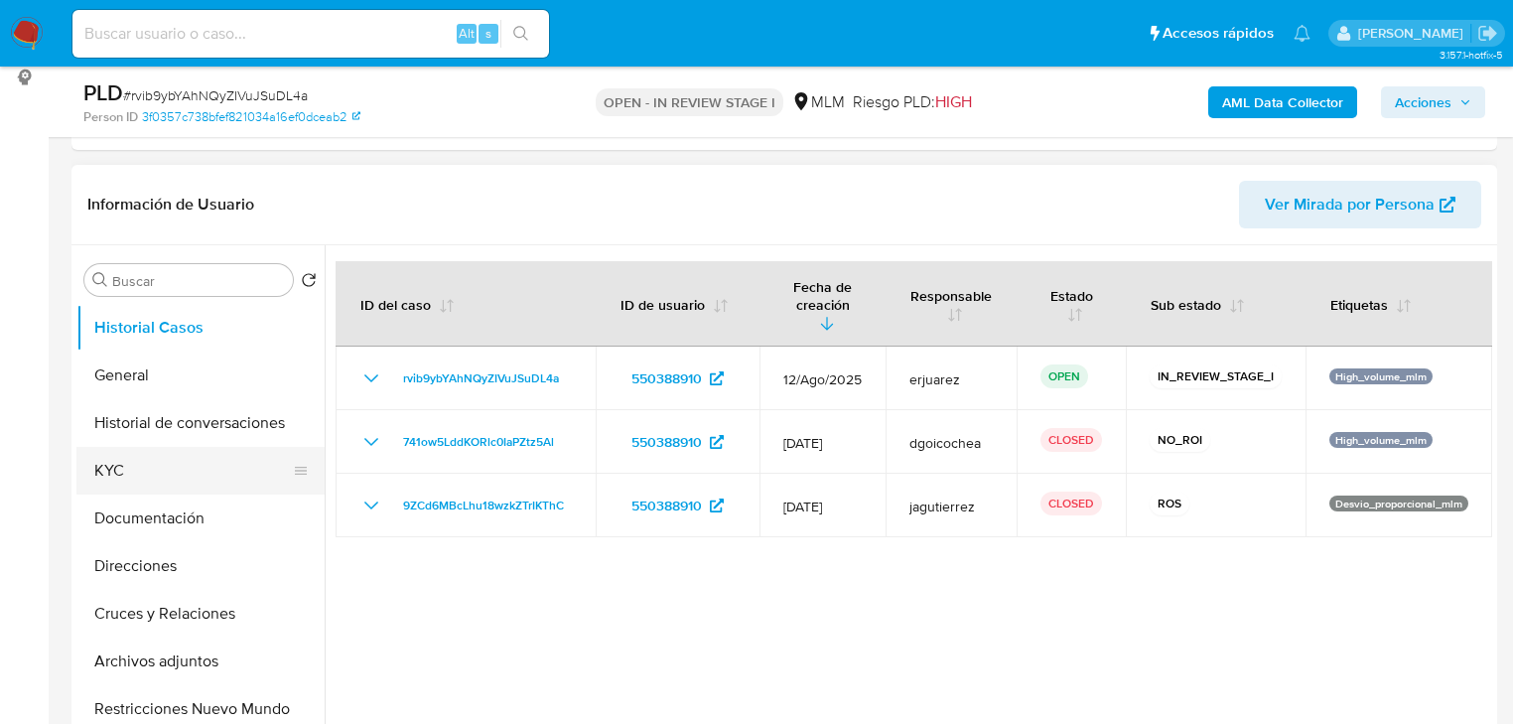
drag, startPoint x: 103, startPoint y: 469, endPoint x: 199, endPoint y: 453, distance: 96.6
click at [103, 469] on button "KYC" at bounding box center [192, 471] width 232 height 48
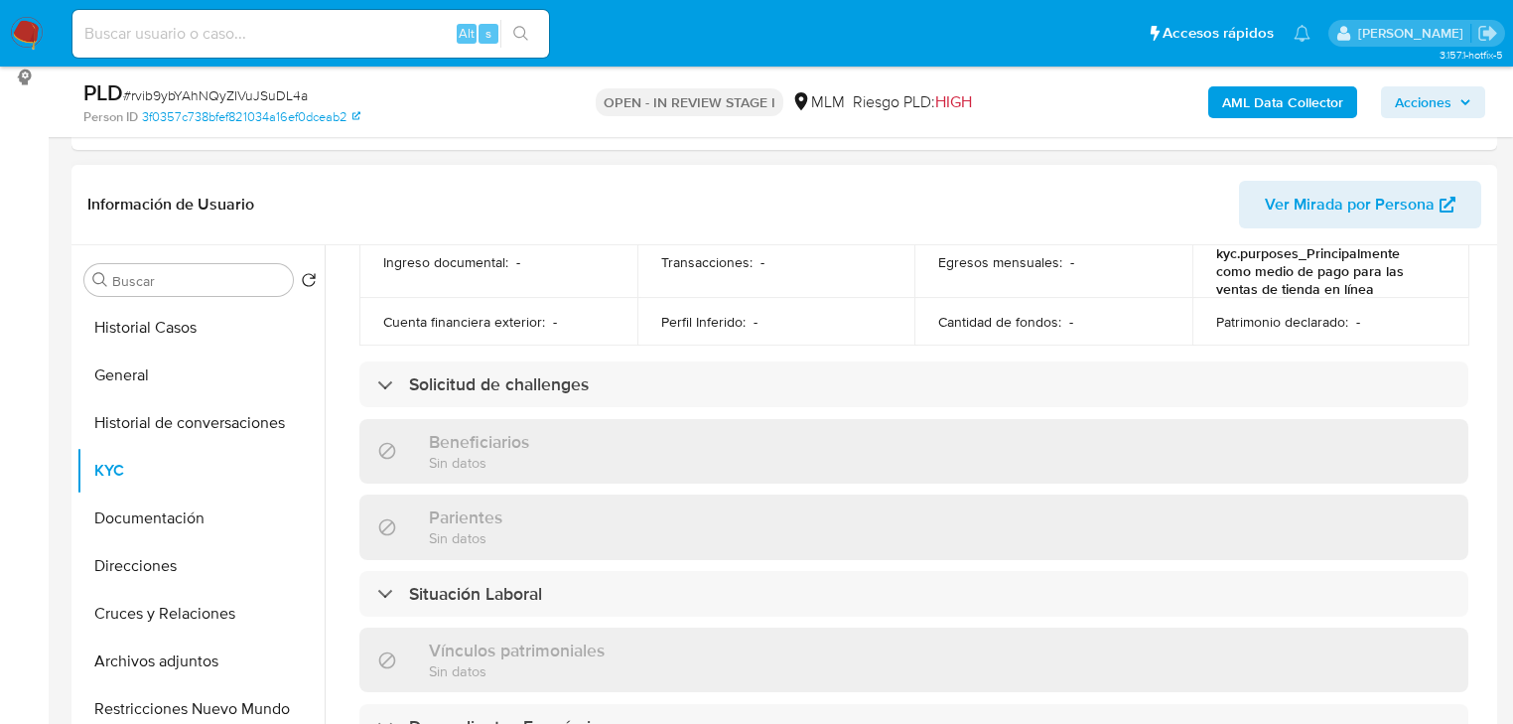
scroll to position [794, 0]
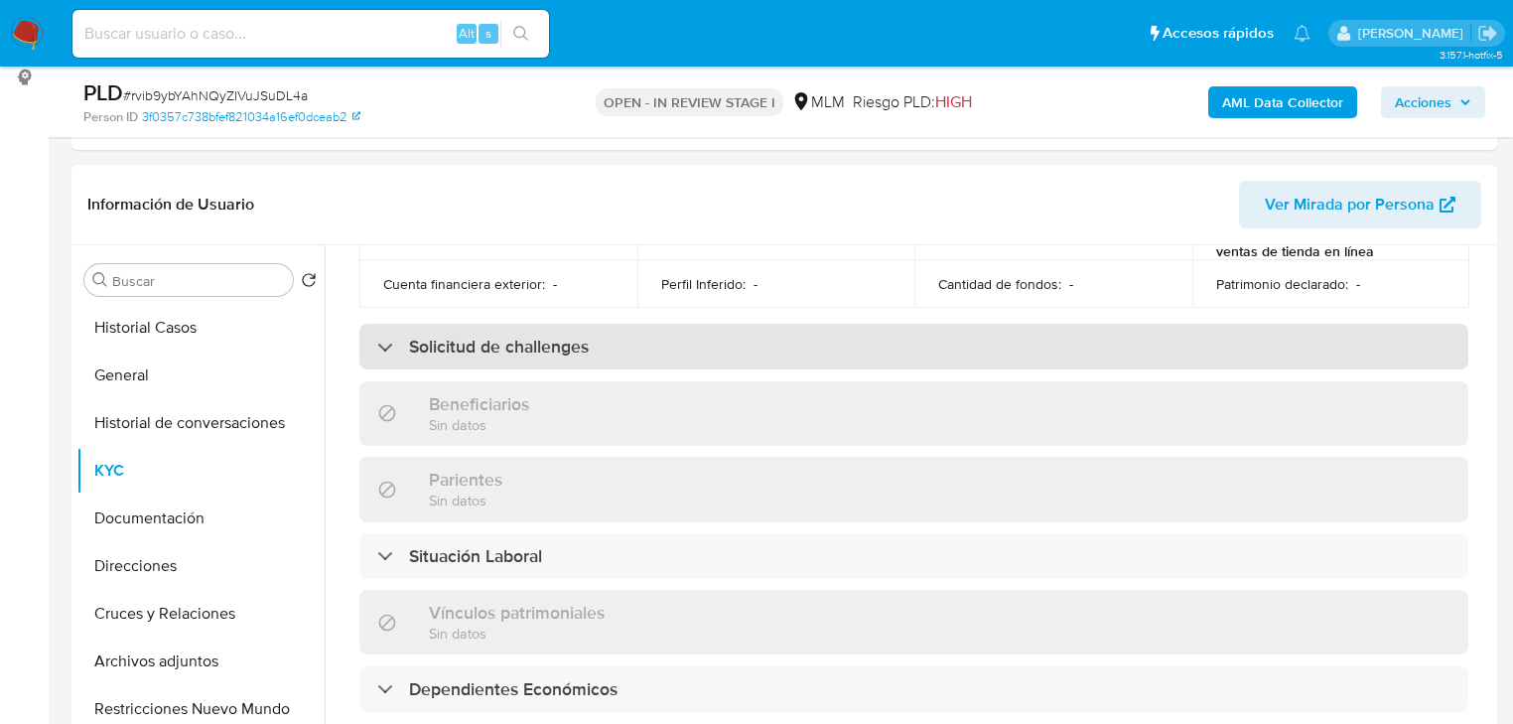
click at [597, 338] on div "Solicitud de challenges" at bounding box center [913, 347] width 1109 height 46
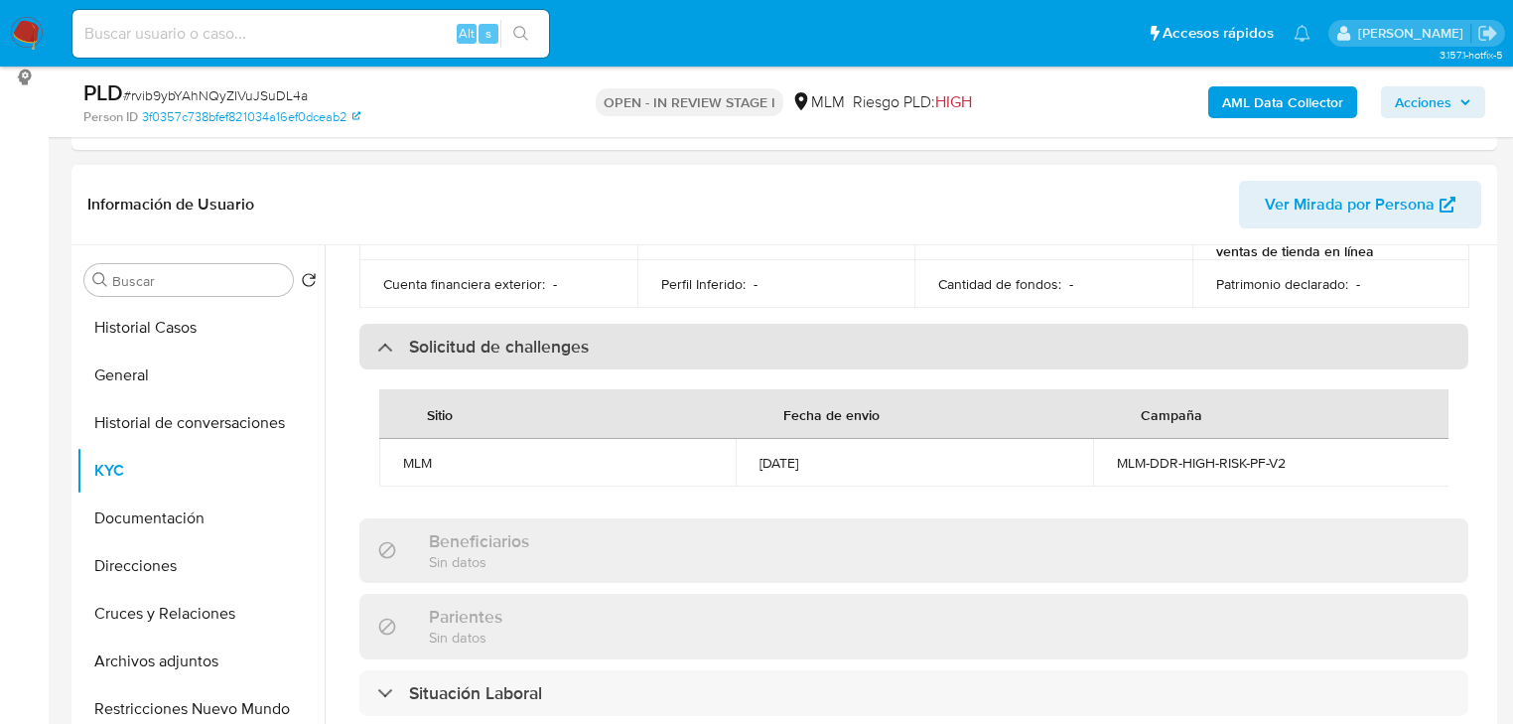
click at [597, 338] on div "Solicitud de challenges" at bounding box center [913, 347] width 1109 height 46
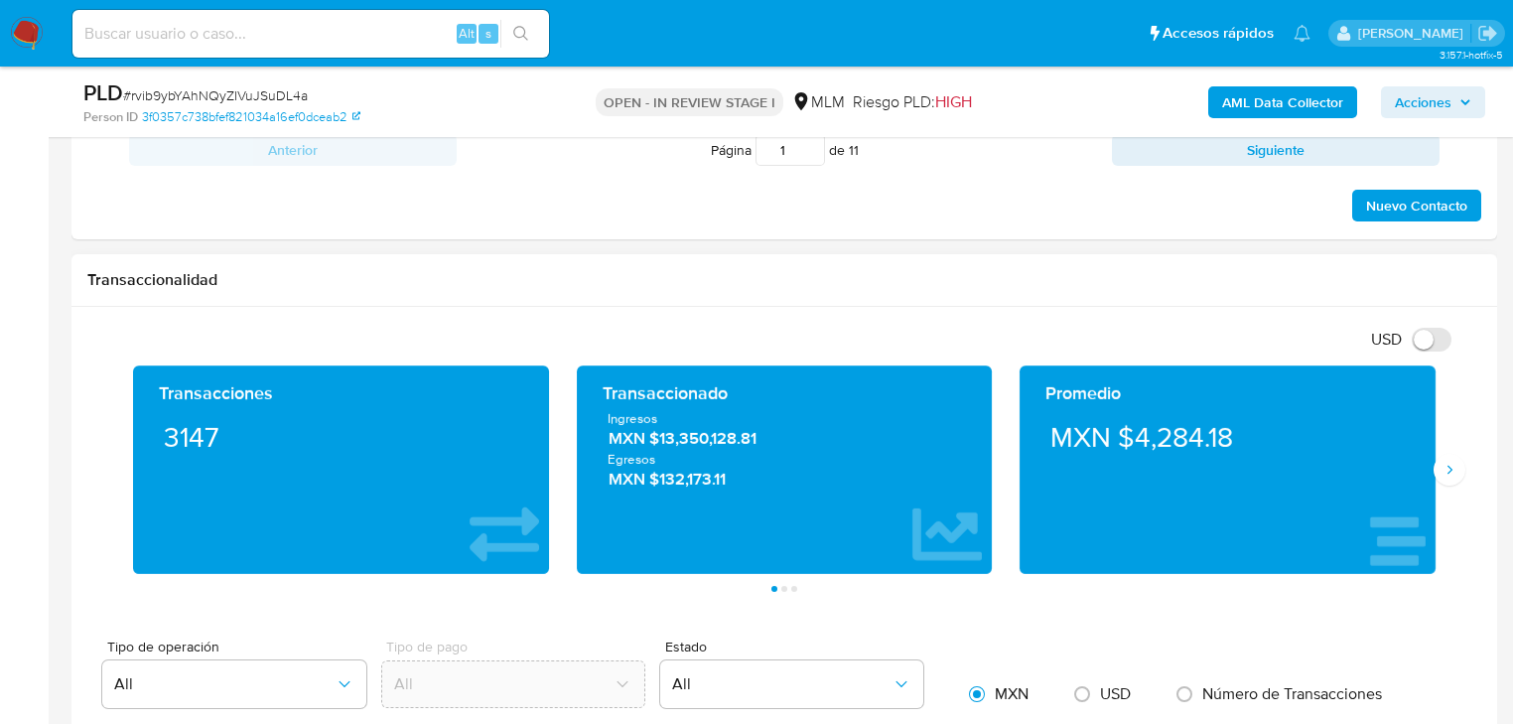
scroll to position [1303, 0]
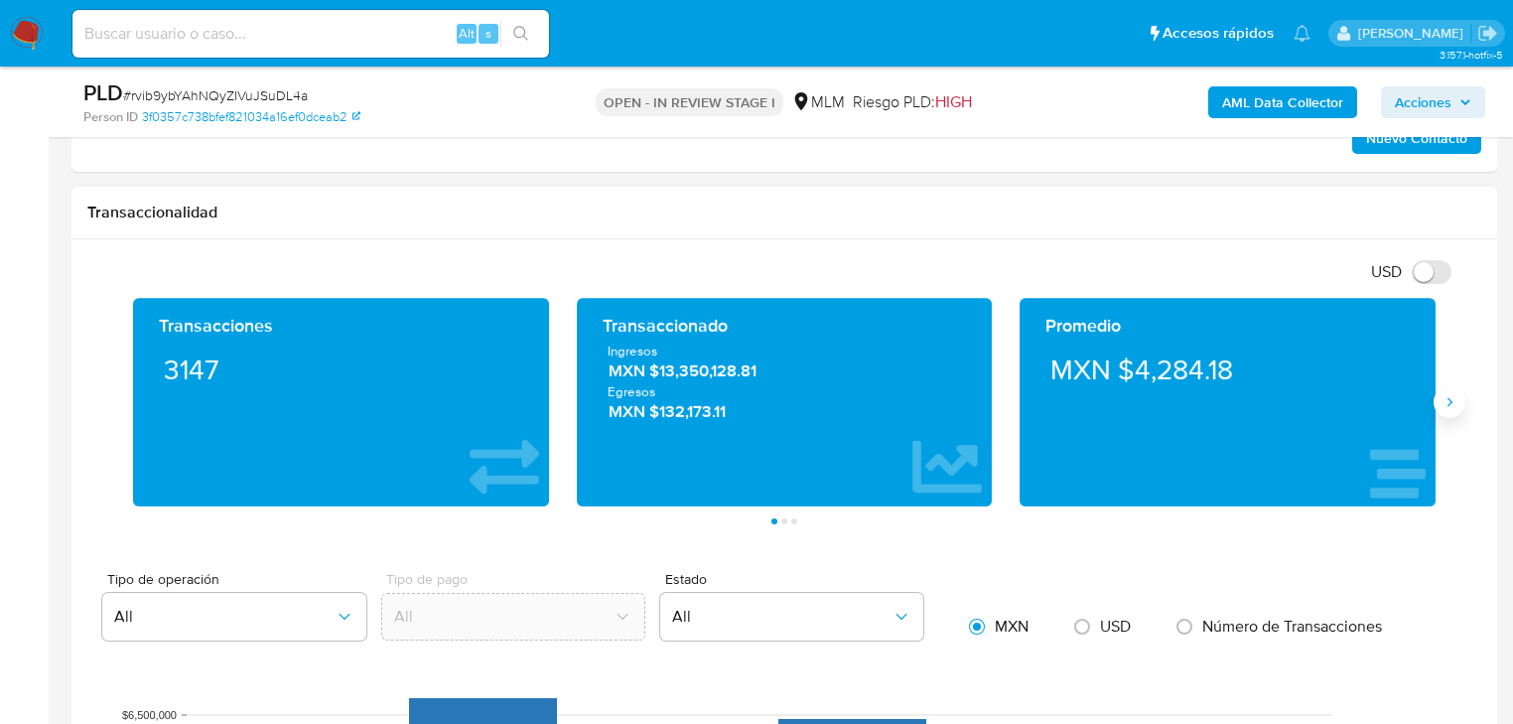
click at [1445, 405] on icon "Siguiente" at bounding box center [1450, 402] width 16 height 16
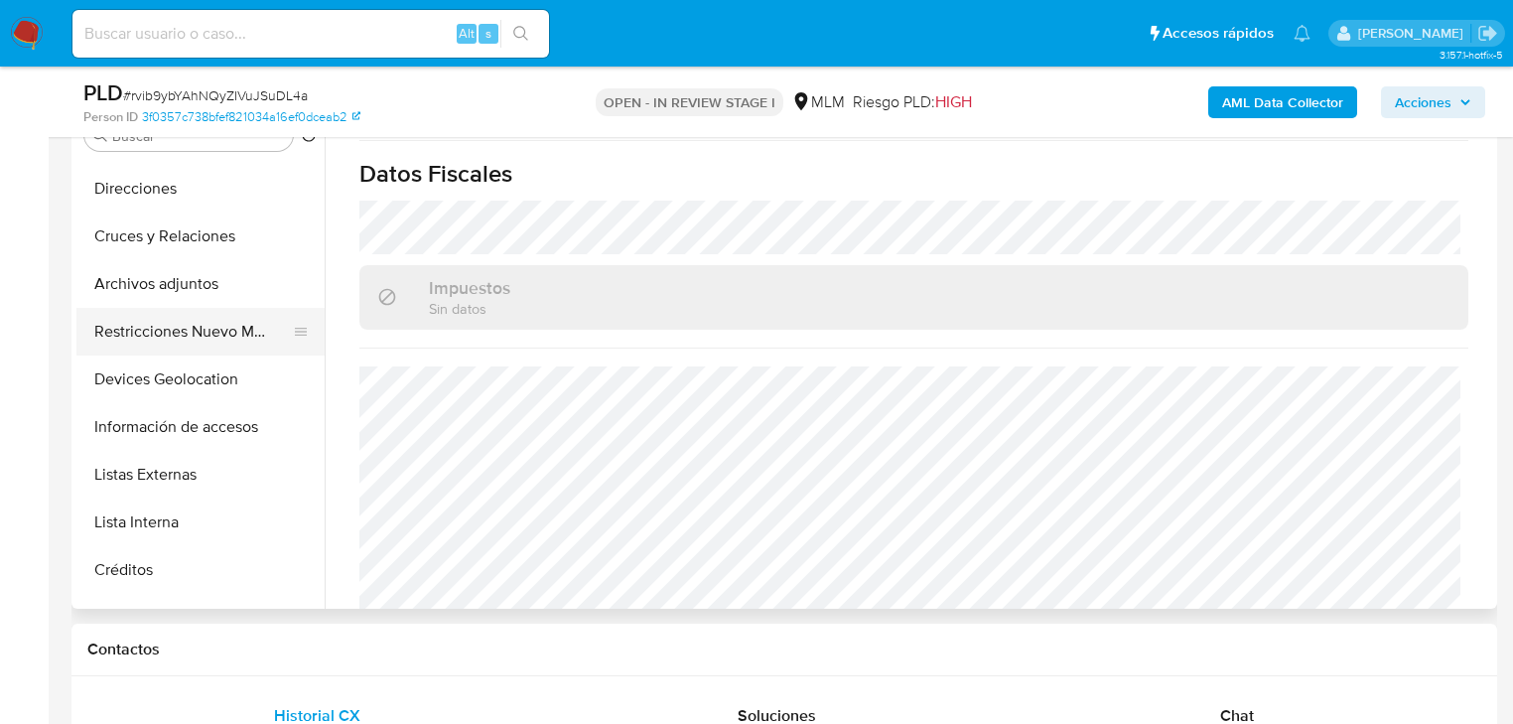
scroll to position [397, 0]
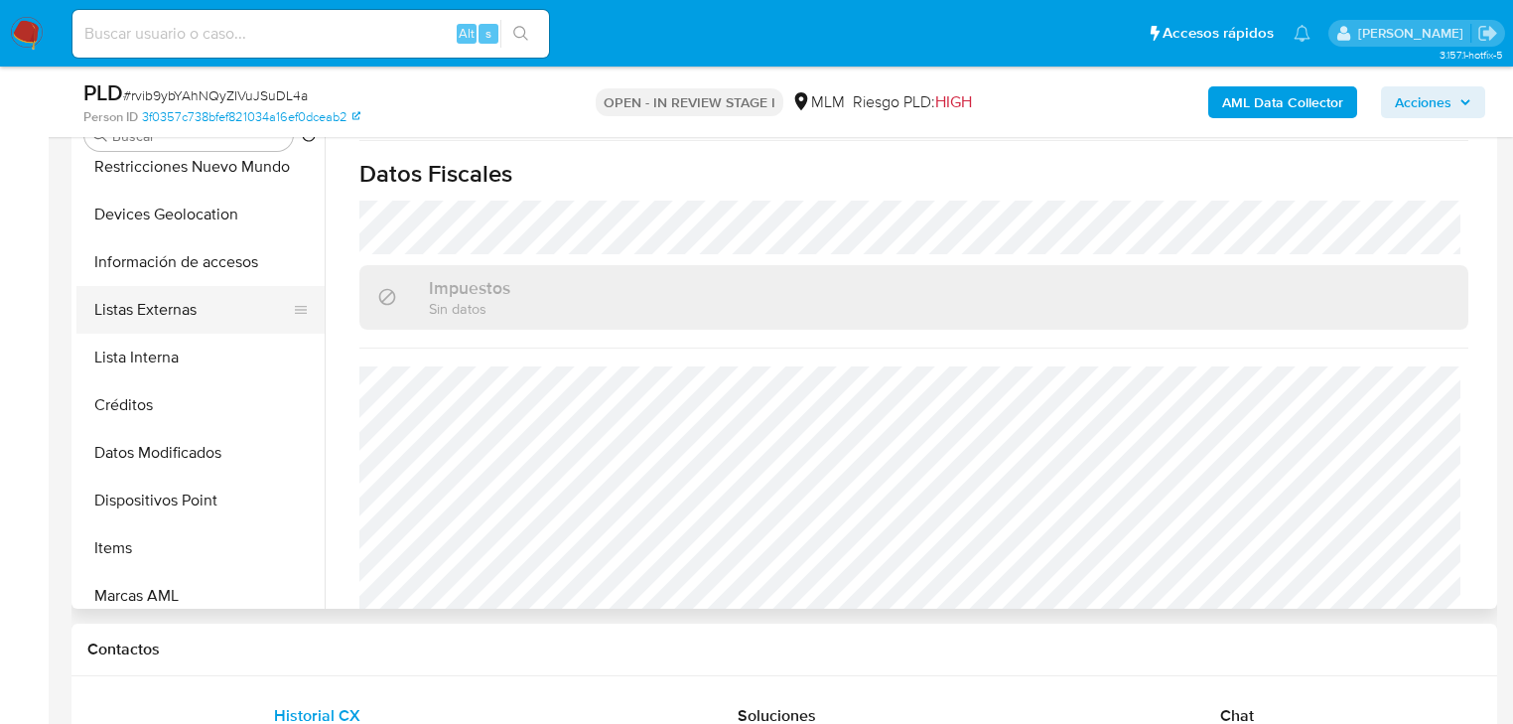
click at [224, 298] on button "Listas Externas" at bounding box center [192, 310] width 232 height 48
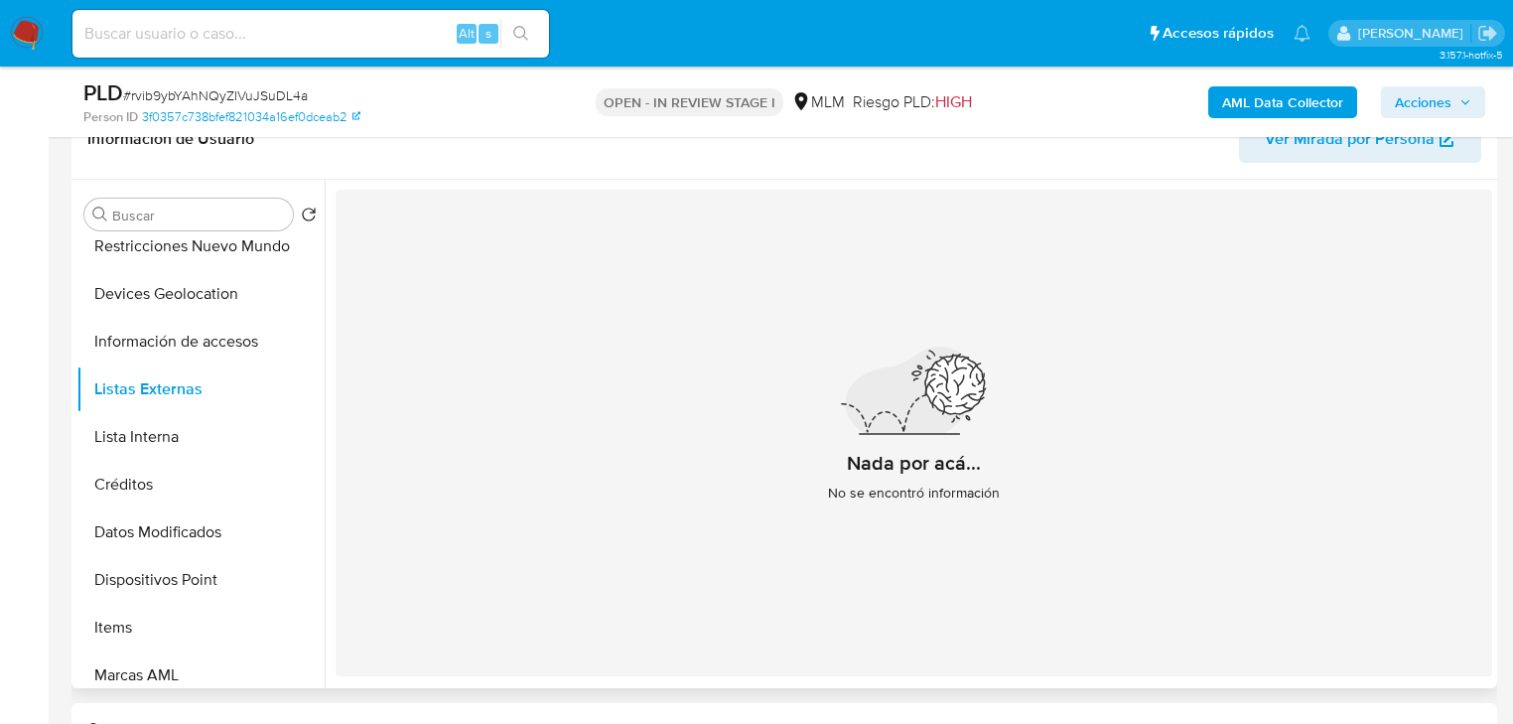
scroll to position [256, 0]
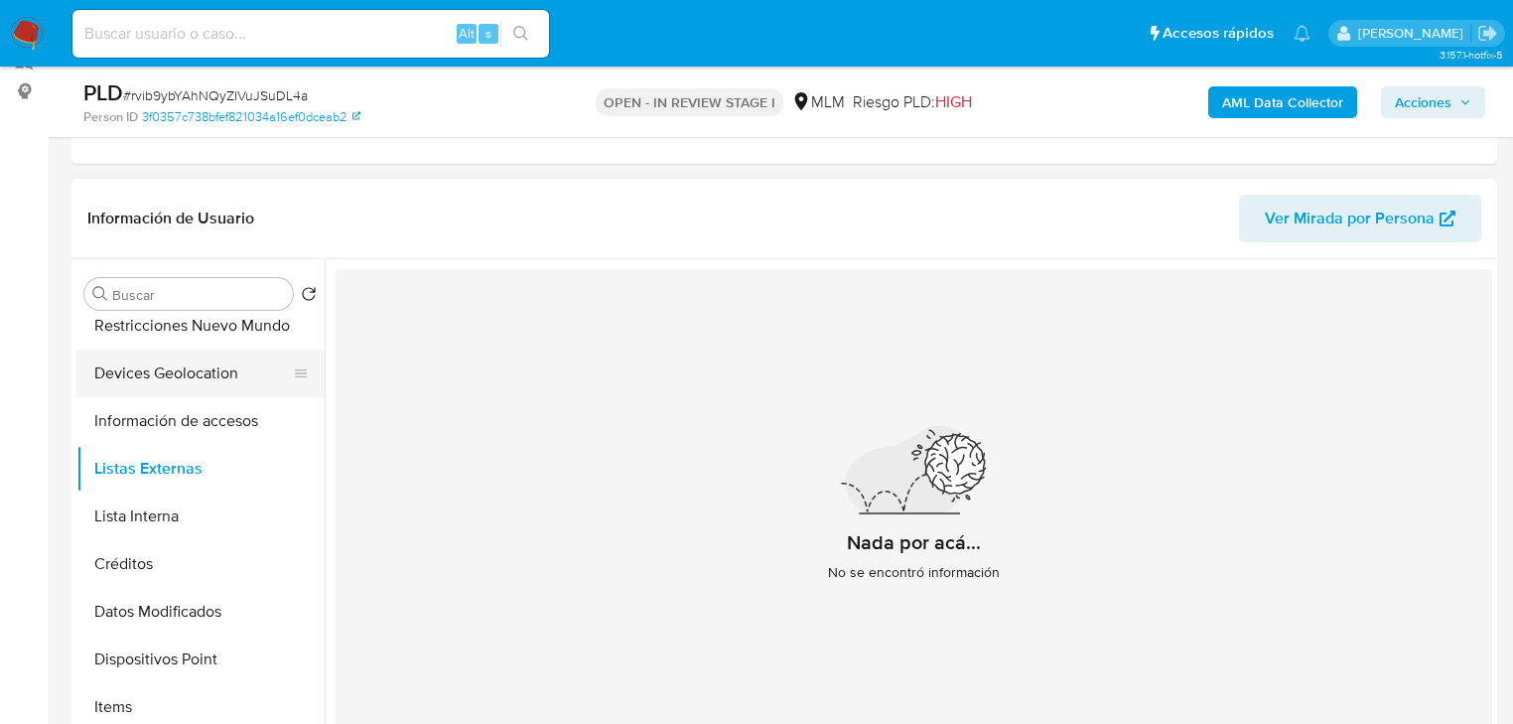
click at [183, 374] on button "Devices Geolocation" at bounding box center [192, 374] width 232 height 48
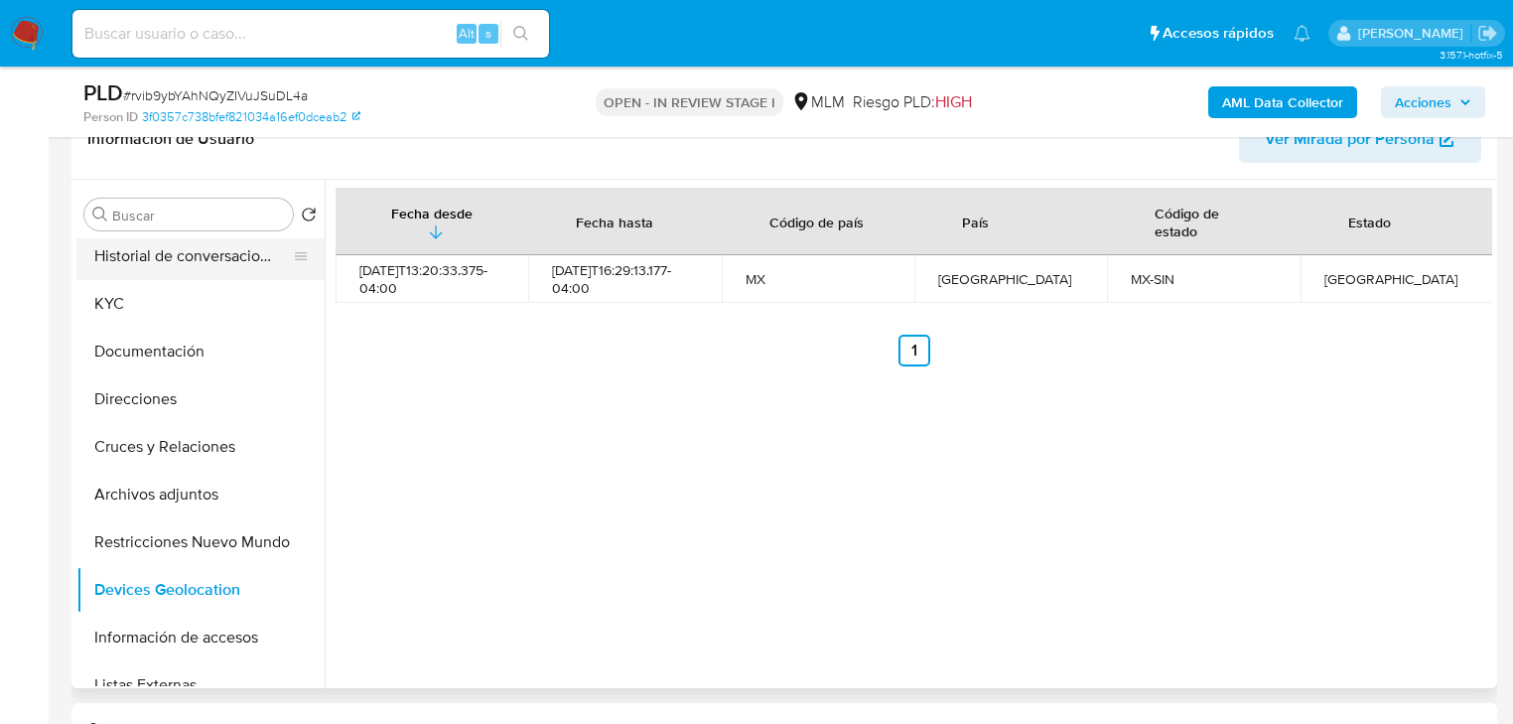
scroll to position [0, 0]
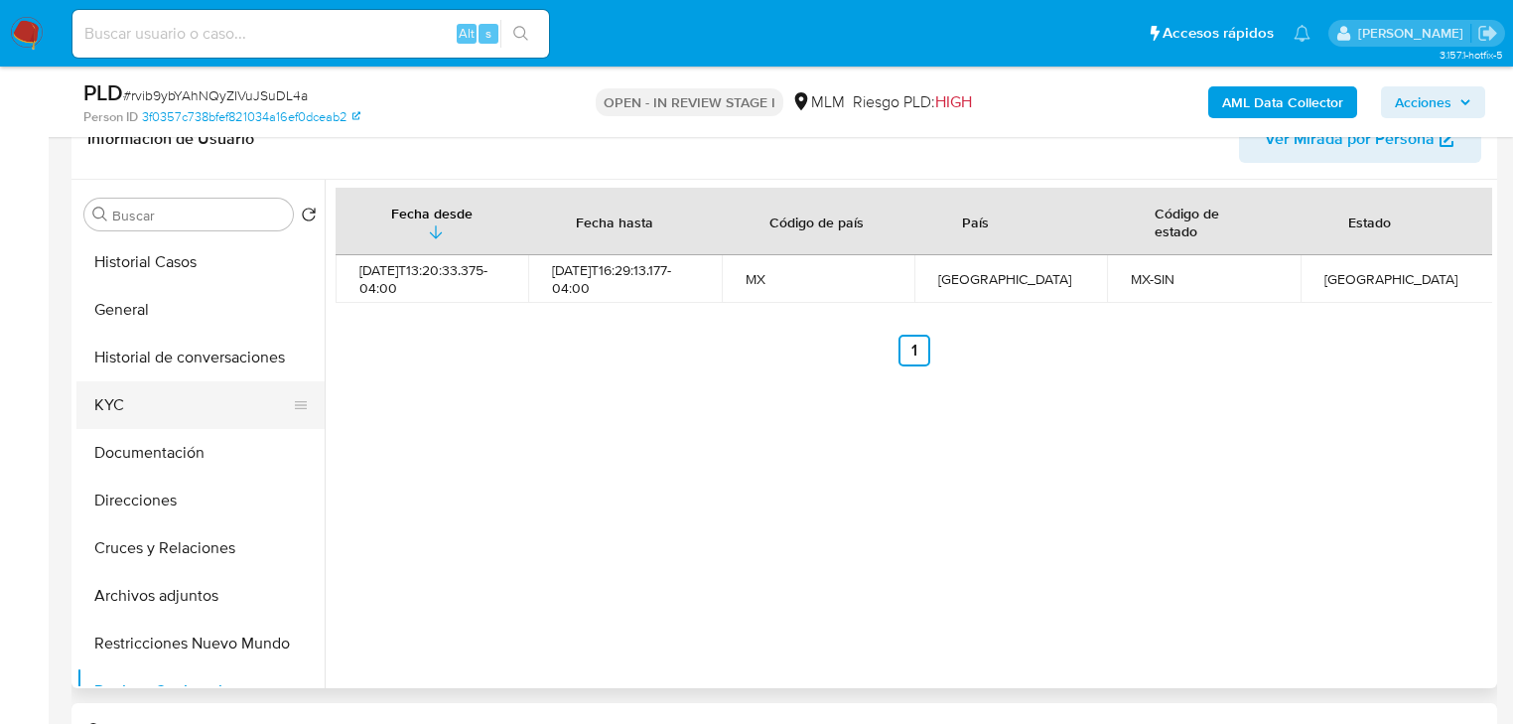
drag, startPoint x: 129, startPoint y: 403, endPoint x: 321, endPoint y: 421, distance: 192.5
click at [131, 403] on button "KYC" at bounding box center [200, 405] width 248 height 48
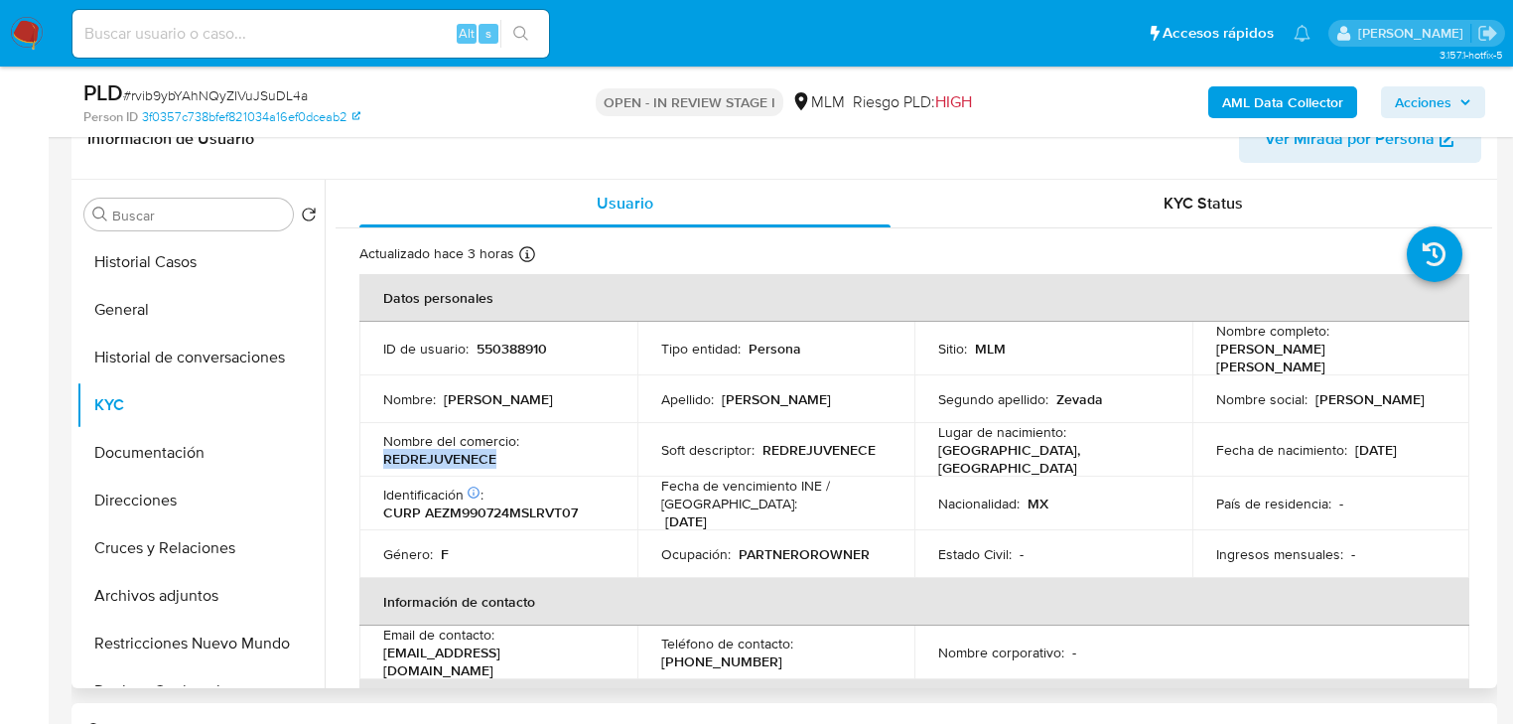
drag, startPoint x: 381, startPoint y: 452, endPoint x: 530, endPoint y: 453, distance: 148.9
click at [530, 453] on td "Nombre del comercio : REDREJUVENECE" at bounding box center [498, 450] width 278 height 54
drag, startPoint x: 656, startPoint y: 647, endPoint x: 1012, endPoint y: 293, distance: 502.0
click at [788, 648] on td "Teléfono de contacto : (667) 6933223" at bounding box center [776, 653] width 278 height 54
copy p "(667) 6933223"
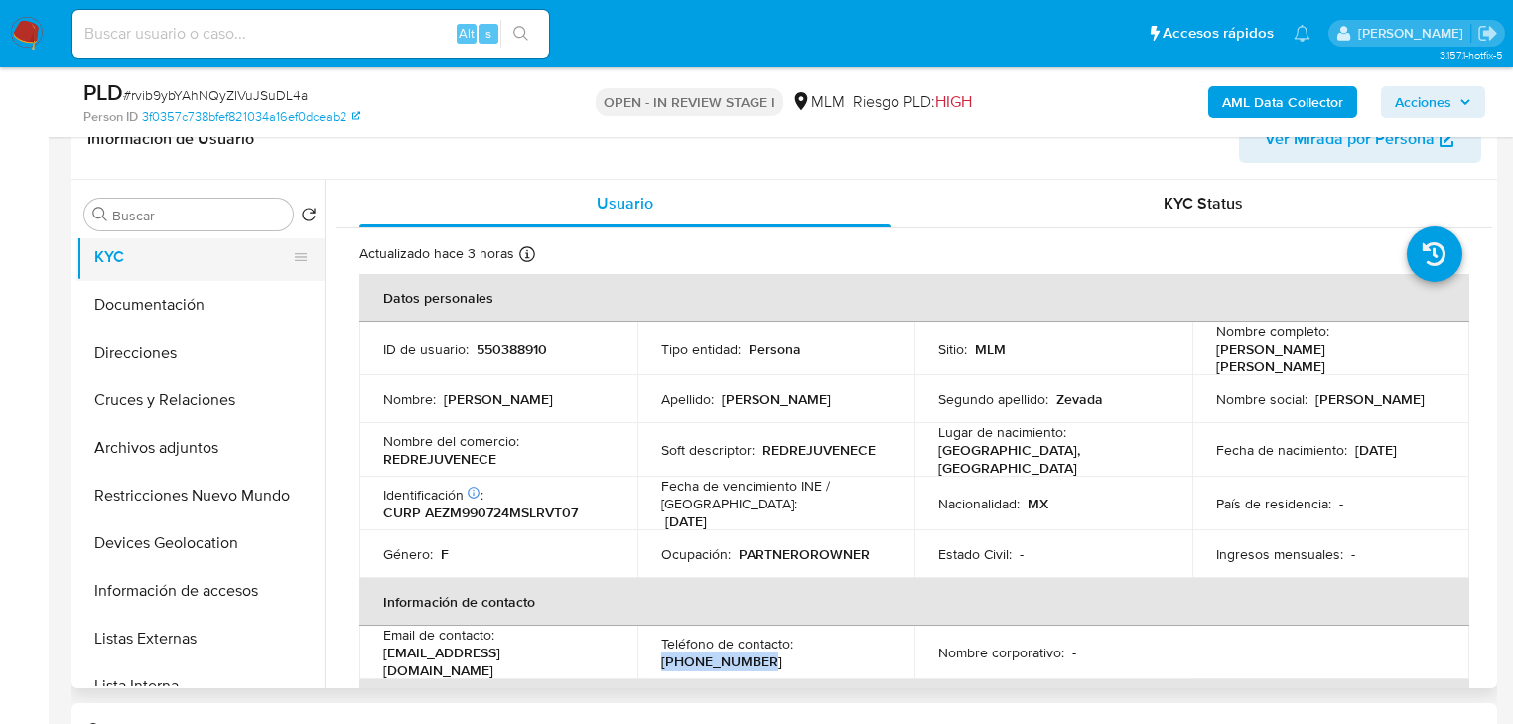
scroll to position [362, 0]
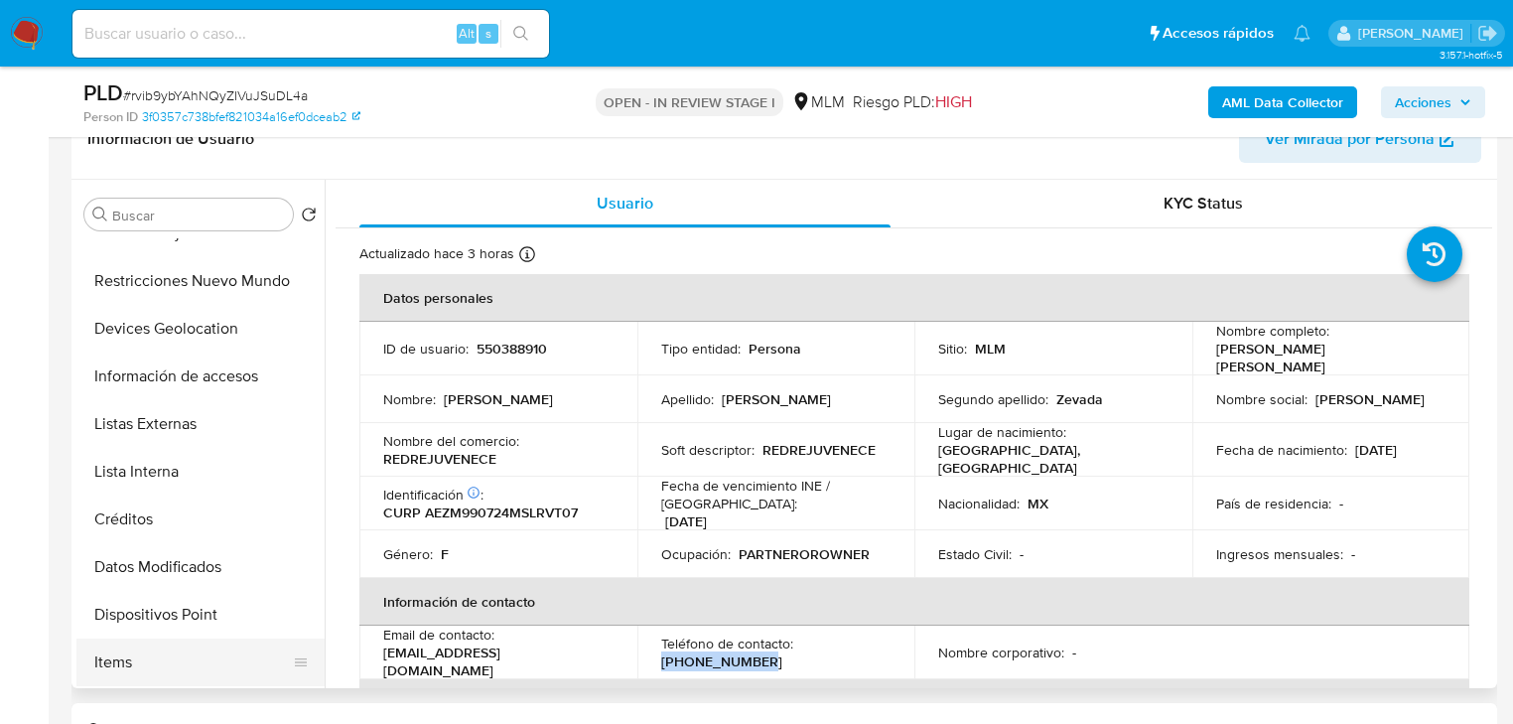
click at [120, 672] on button "Items" at bounding box center [192, 662] width 232 height 48
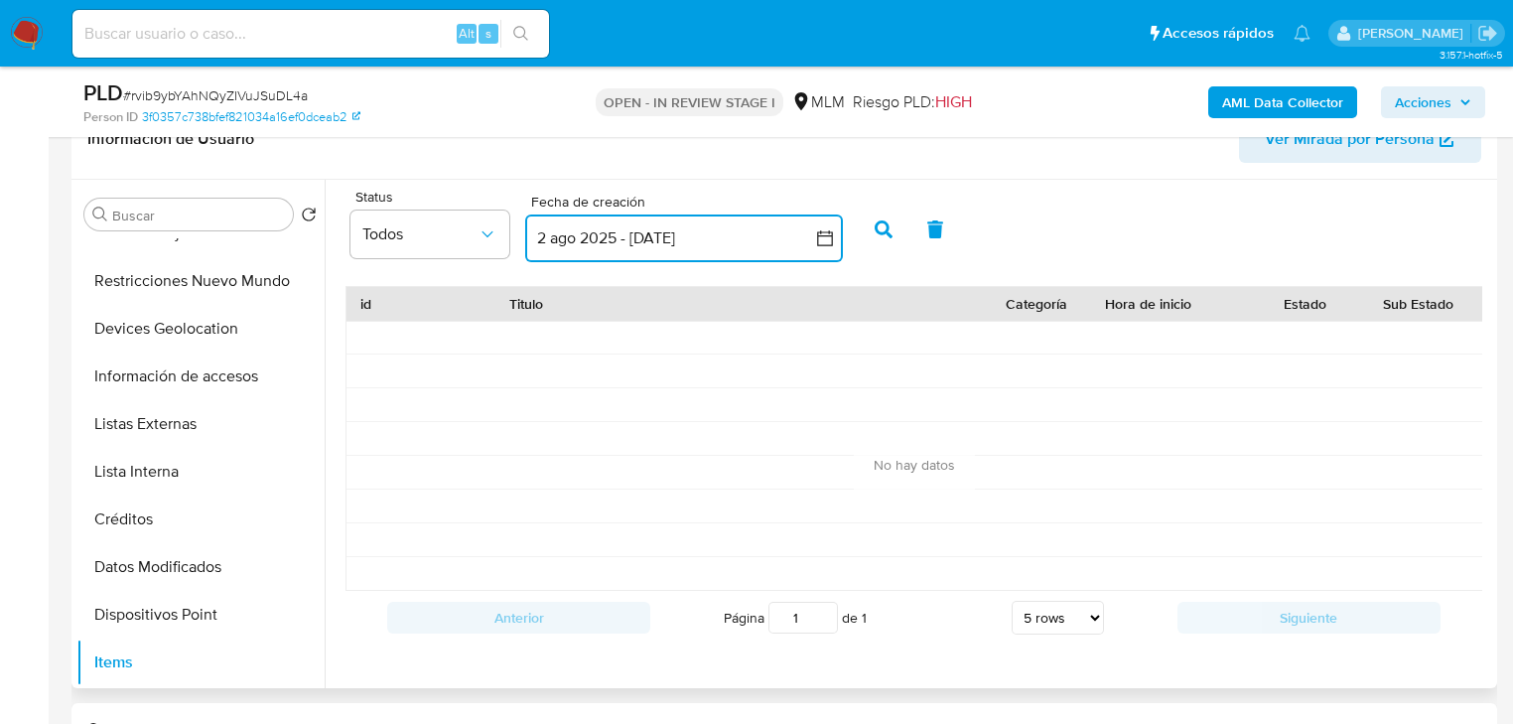
click at [658, 239] on button "2 ago 2025 - [DATE]" at bounding box center [684, 238] width 318 height 48
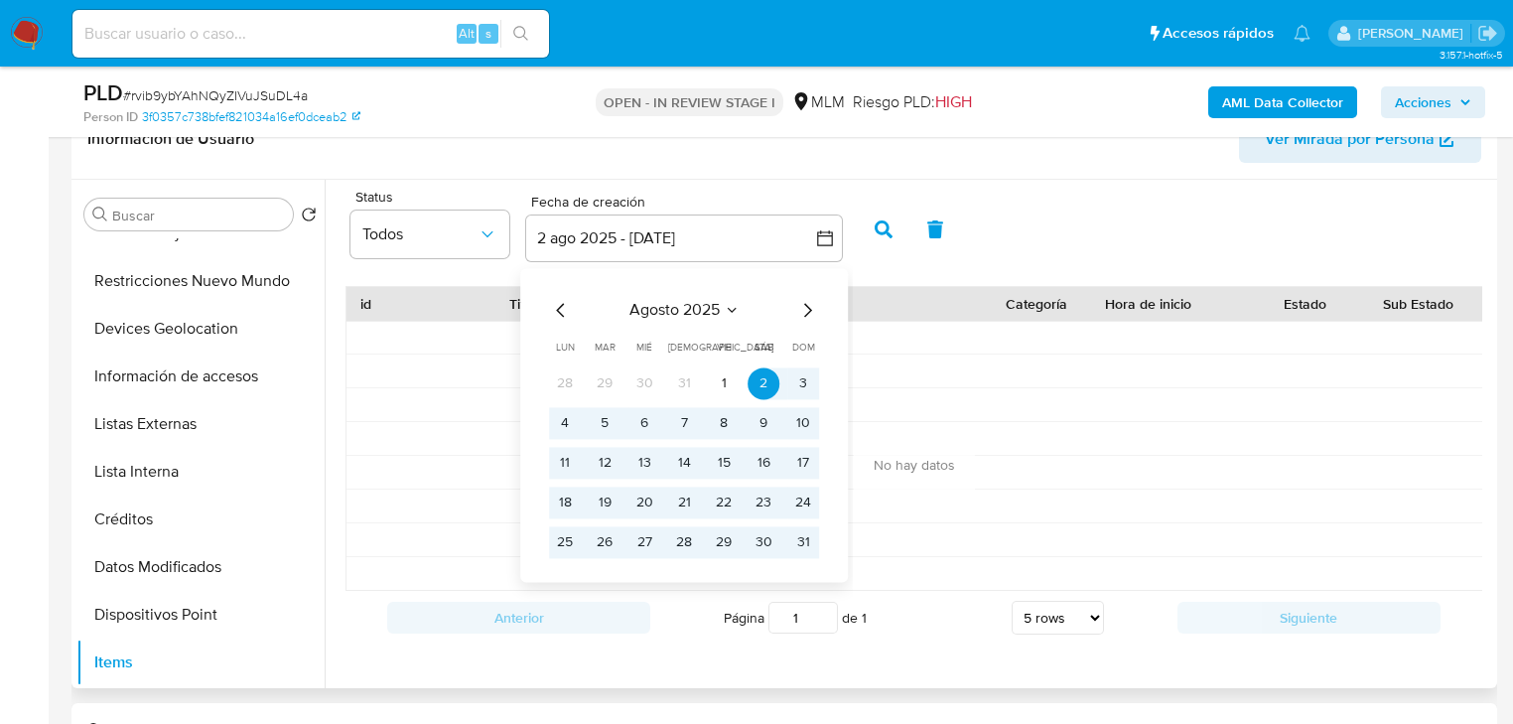
click at [550, 310] on icon "Mes anterior" at bounding box center [561, 310] width 24 height 24
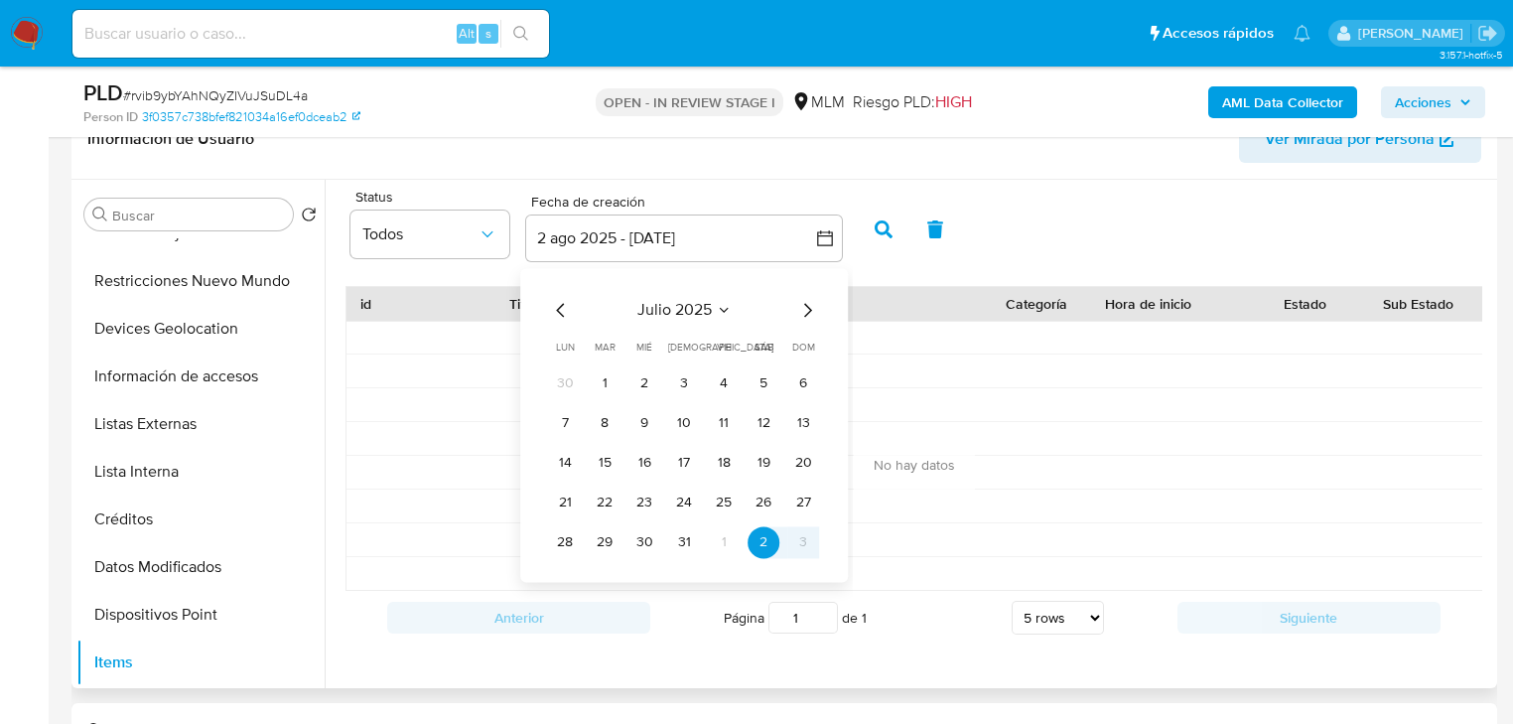
click at [550, 310] on icon "Mes anterior" at bounding box center [561, 310] width 24 height 24
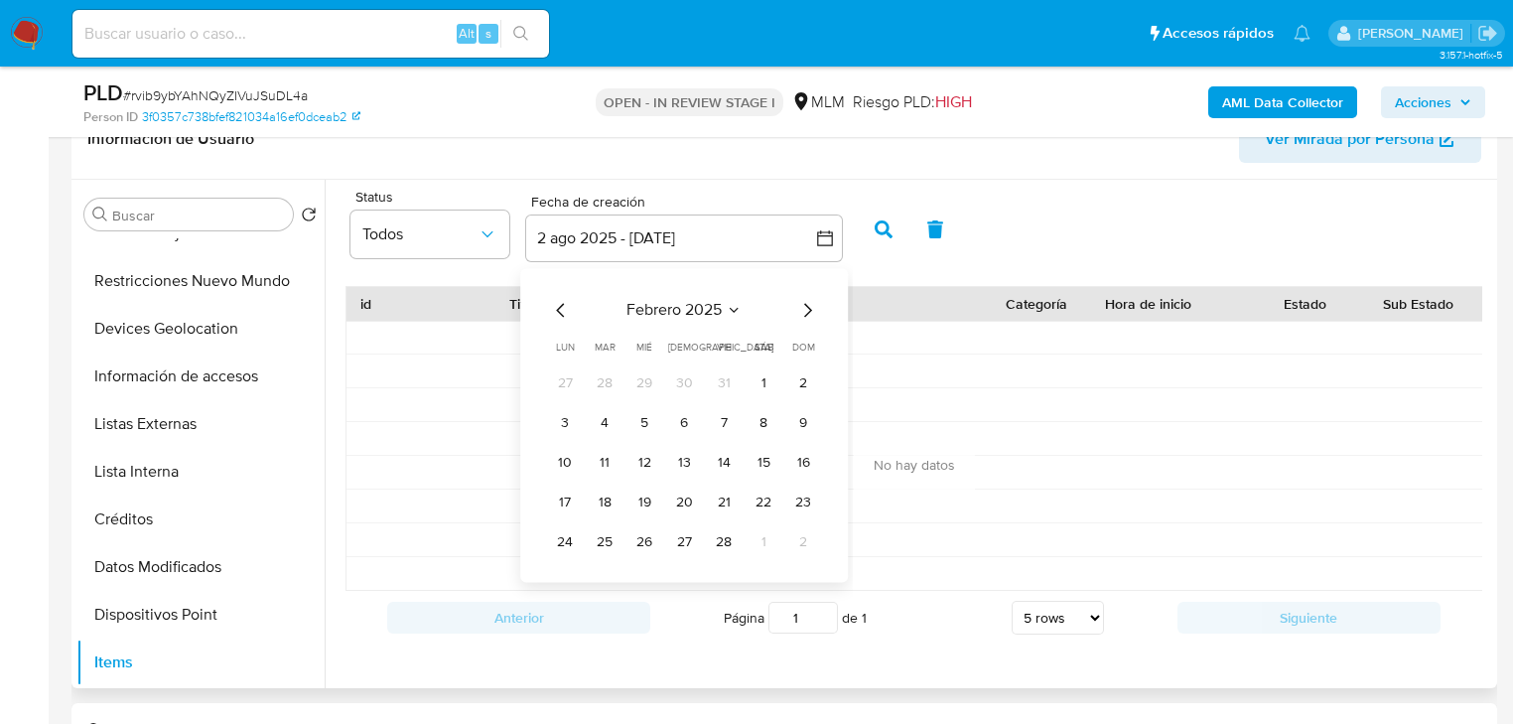
click at [550, 310] on icon "Mes anterior" at bounding box center [561, 310] width 24 height 24
click at [730, 379] on button "1" at bounding box center [724, 383] width 32 height 32
click at [725, 393] on button "1" at bounding box center [724, 383] width 32 height 32
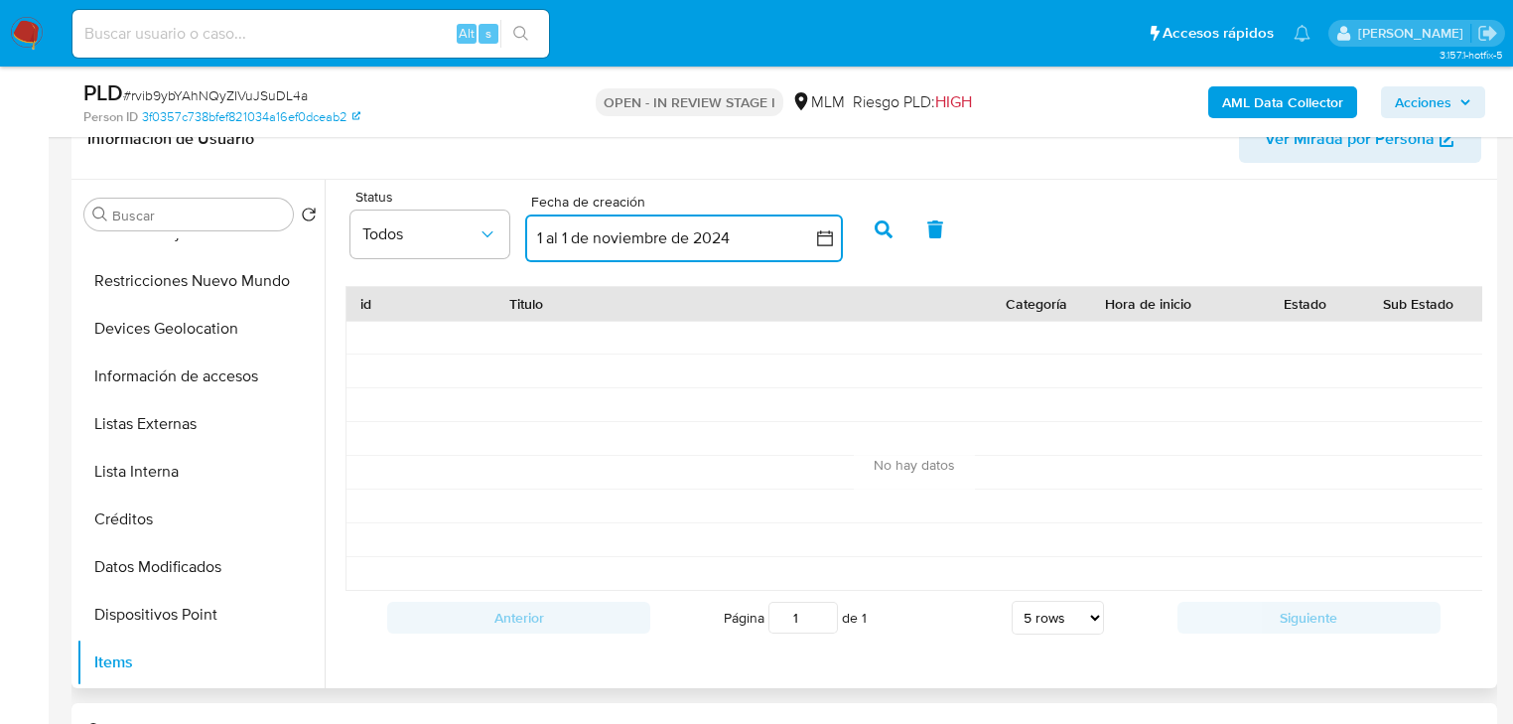
click at [829, 237] on icon "button" at bounding box center [825, 238] width 20 height 20
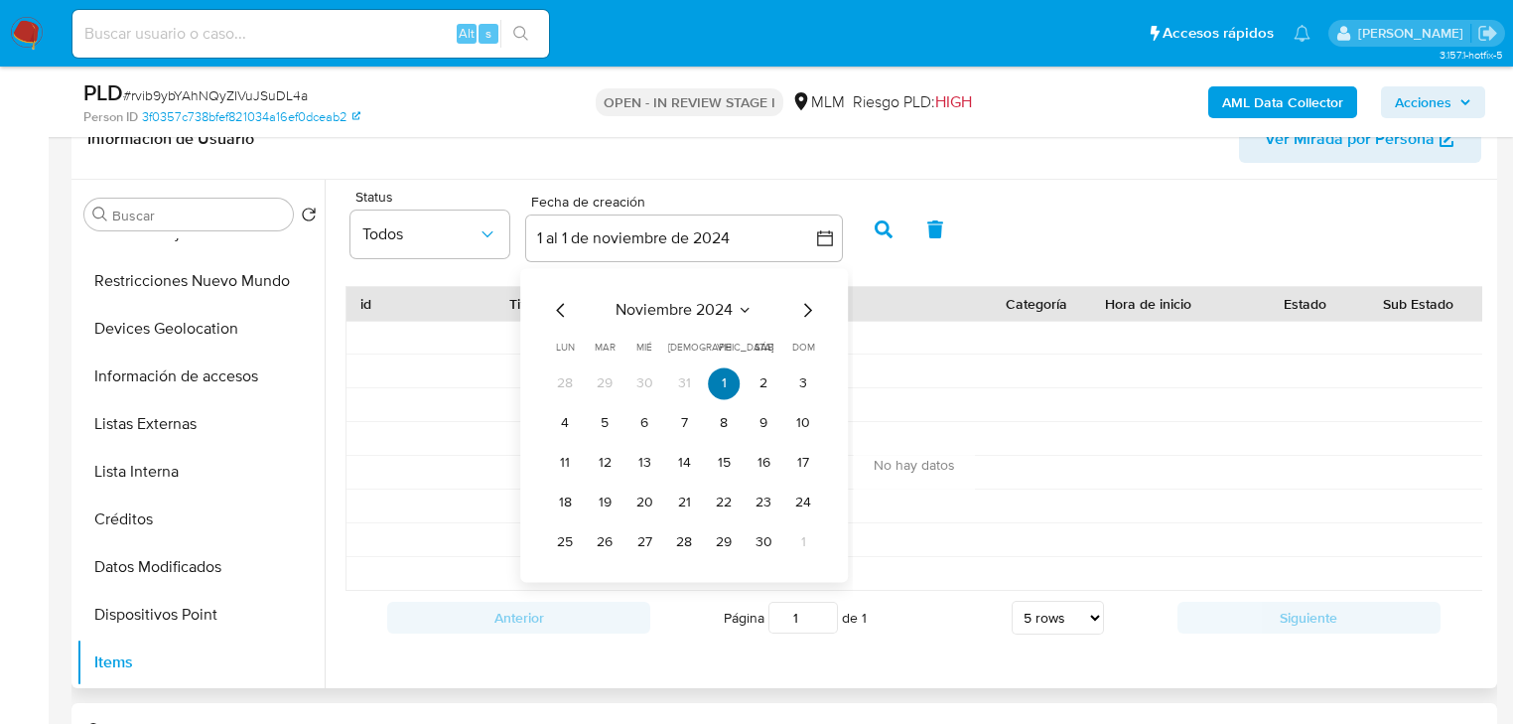
click at [728, 379] on button "1" at bounding box center [724, 383] width 32 height 32
click at [803, 314] on icon "Mes siguiente" at bounding box center [807, 310] width 24 height 24
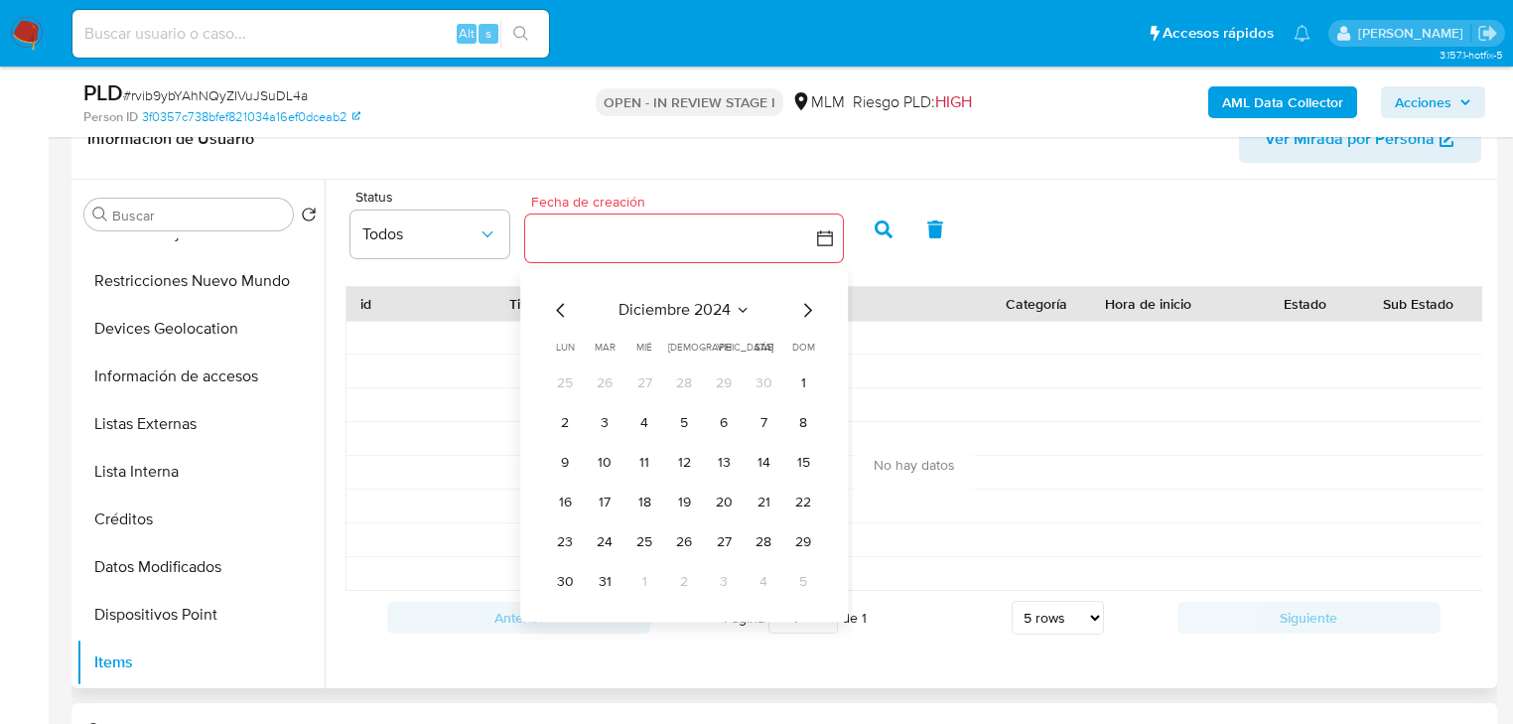
click at [803, 312] on icon "Mes siguiente" at bounding box center [807, 310] width 24 height 24
click at [802, 314] on icon "Mes siguiente" at bounding box center [807, 310] width 24 height 24
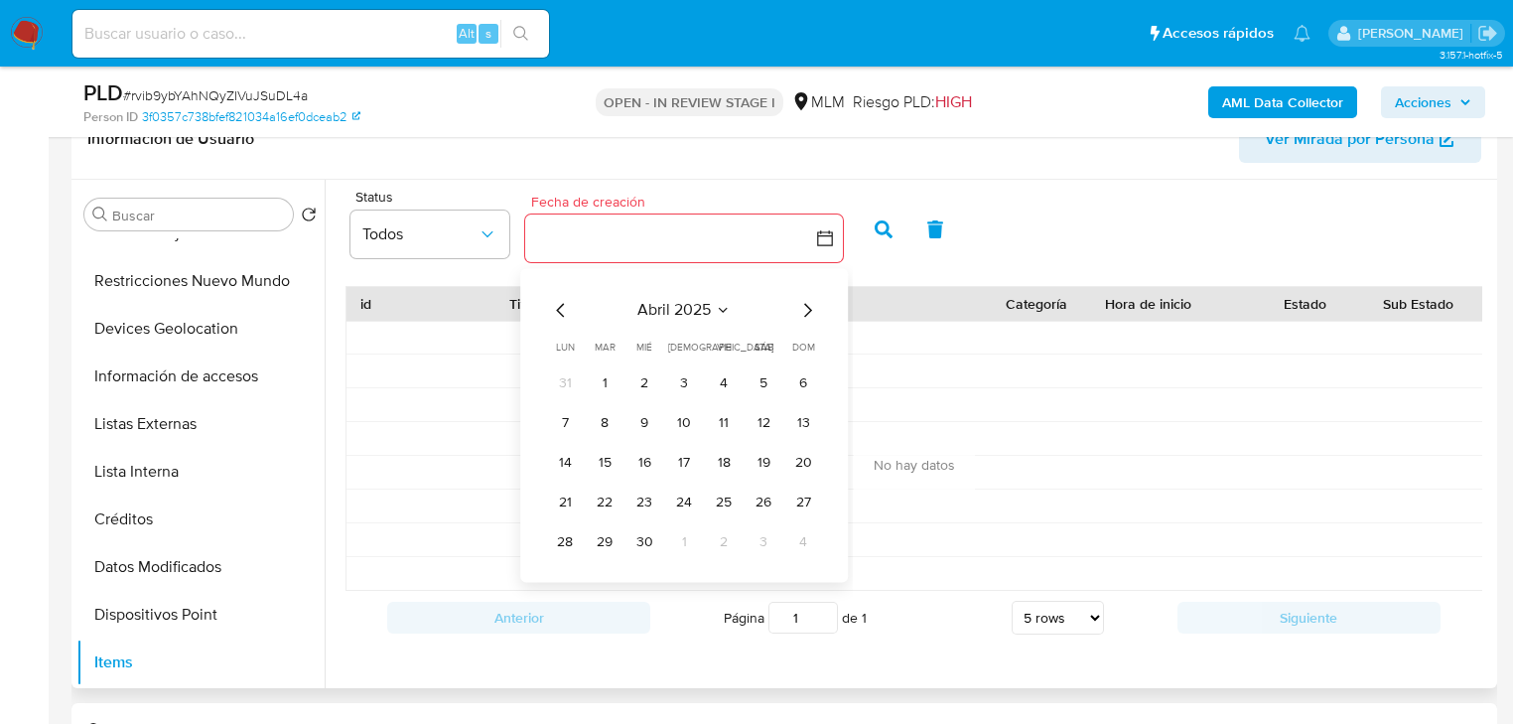
click at [801, 314] on icon "Mes siguiente" at bounding box center [807, 310] width 24 height 24
click at [798, 314] on icon "Mes siguiente" at bounding box center [807, 310] width 24 height 24
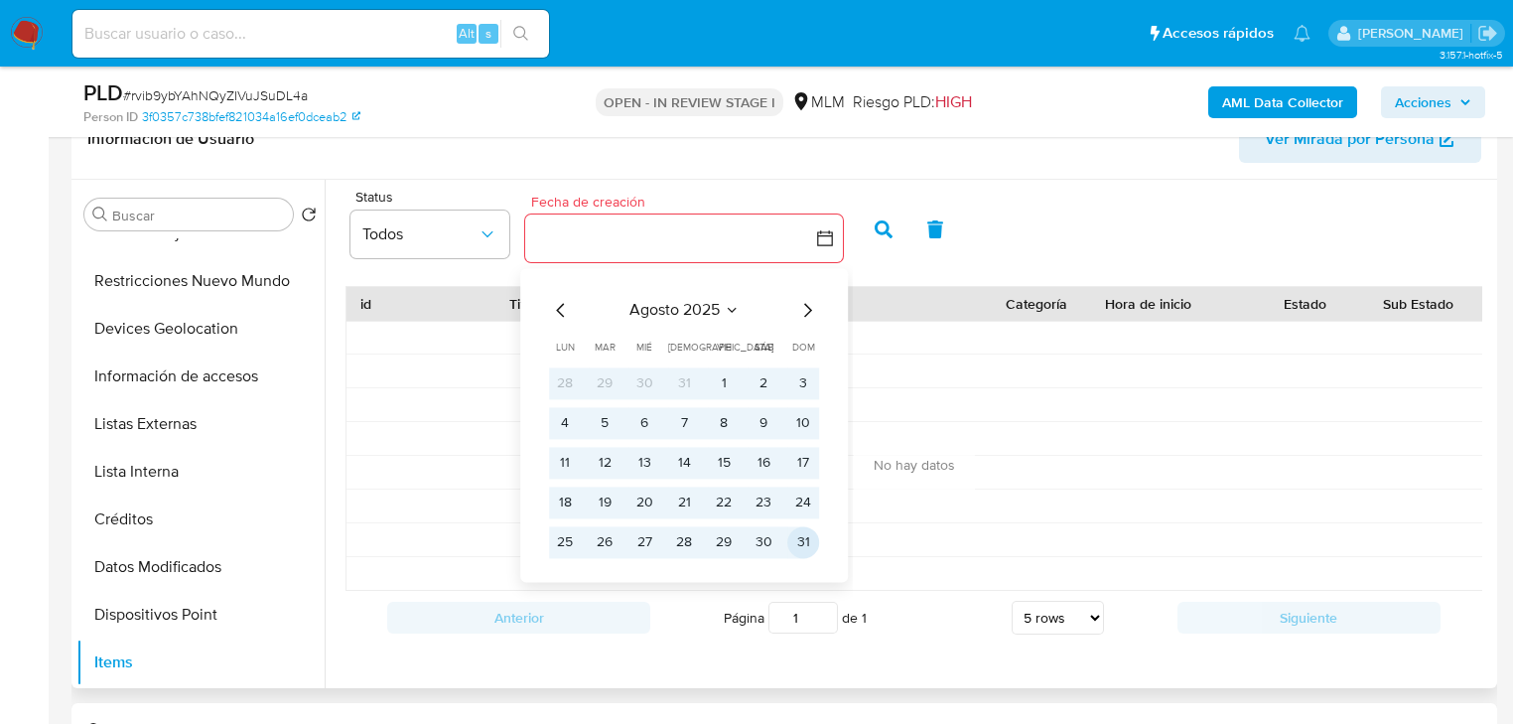
click at [814, 542] on button "31" at bounding box center [803, 542] width 32 height 32
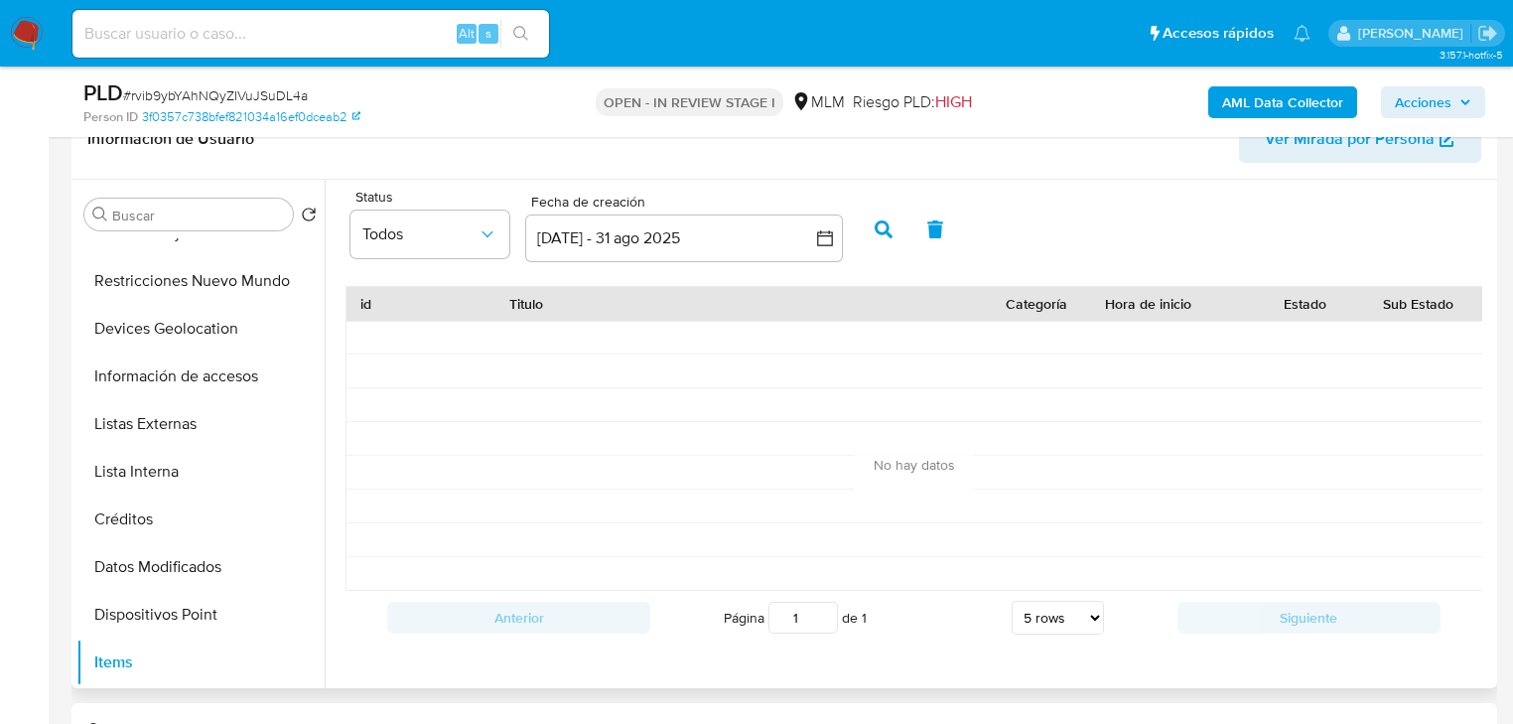
click at [881, 226] on icon "button" at bounding box center [884, 229] width 18 height 18
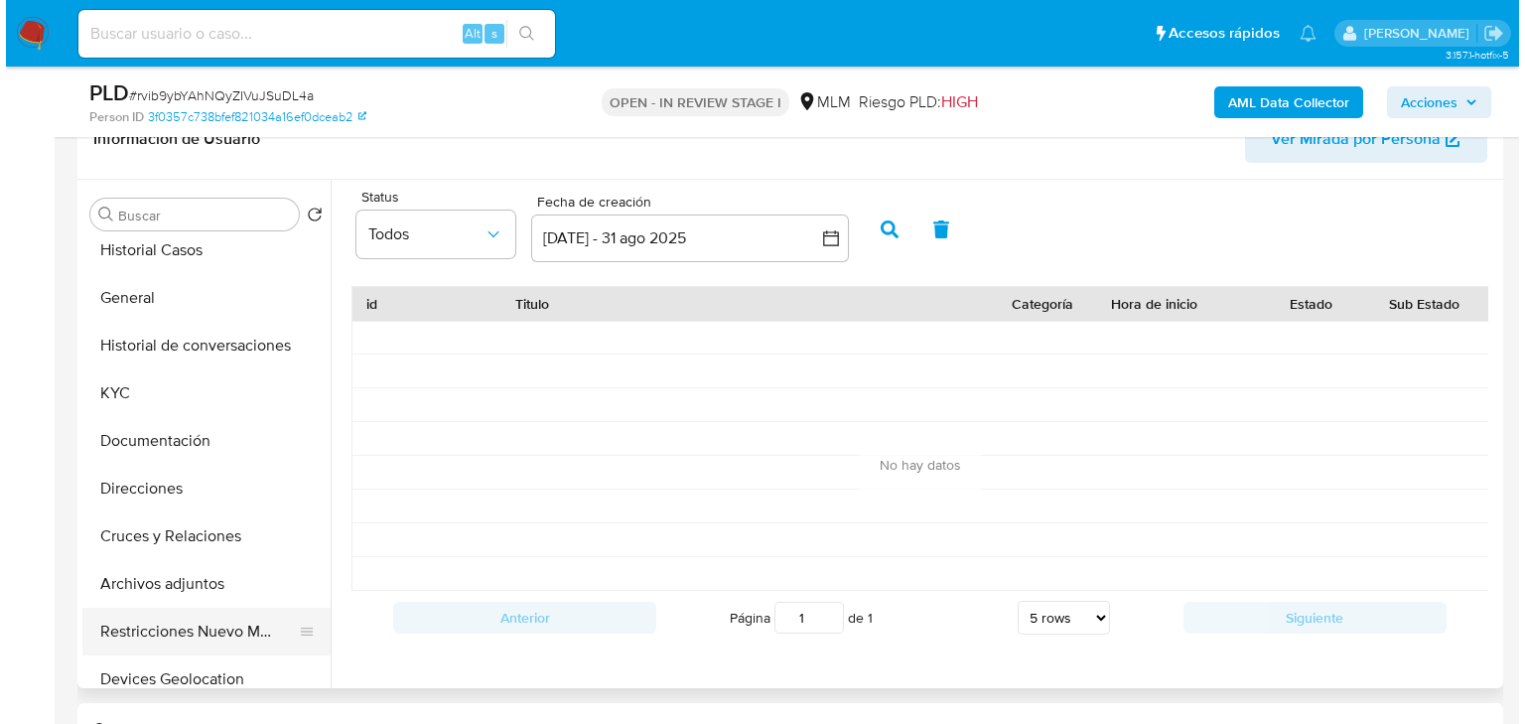
scroll to position [0, 0]
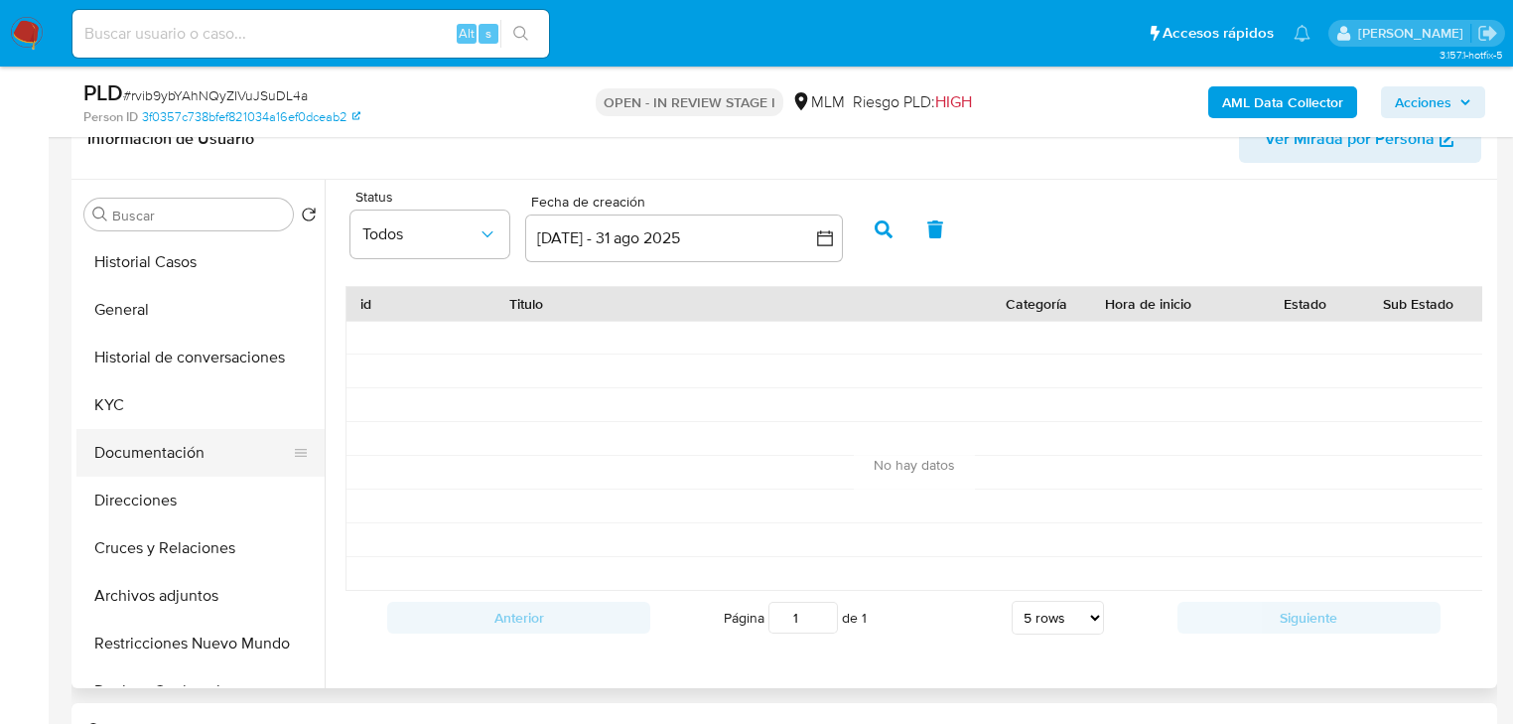
click at [174, 454] on button "Documentación" at bounding box center [192, 453] width 232 height 48
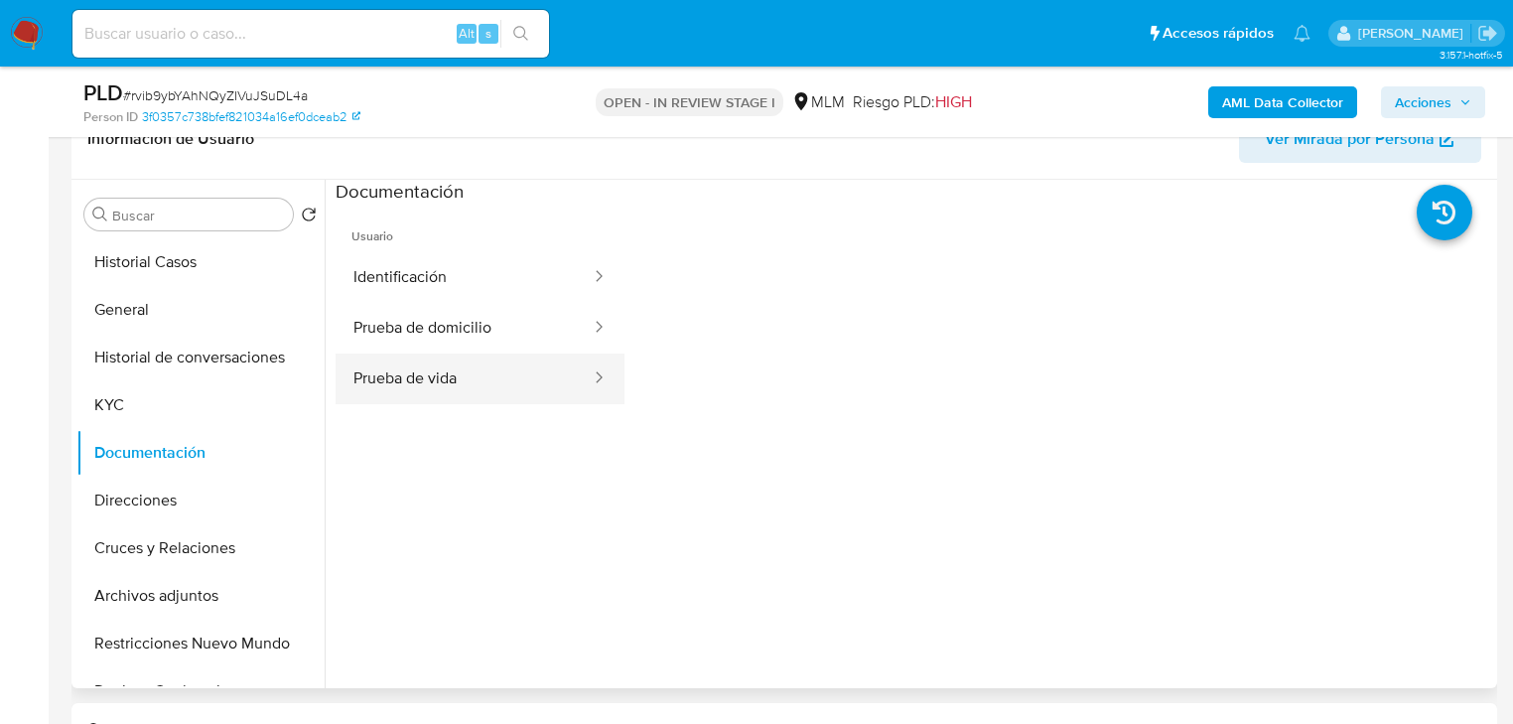
drag, startPoint x: 409, startPoint y: 283, endPoint x: 479, endPoint y: 379, distance: 118.8
click at [410, 284] on button "Identificación" at bounding box center [464, 277] width 257 height 51
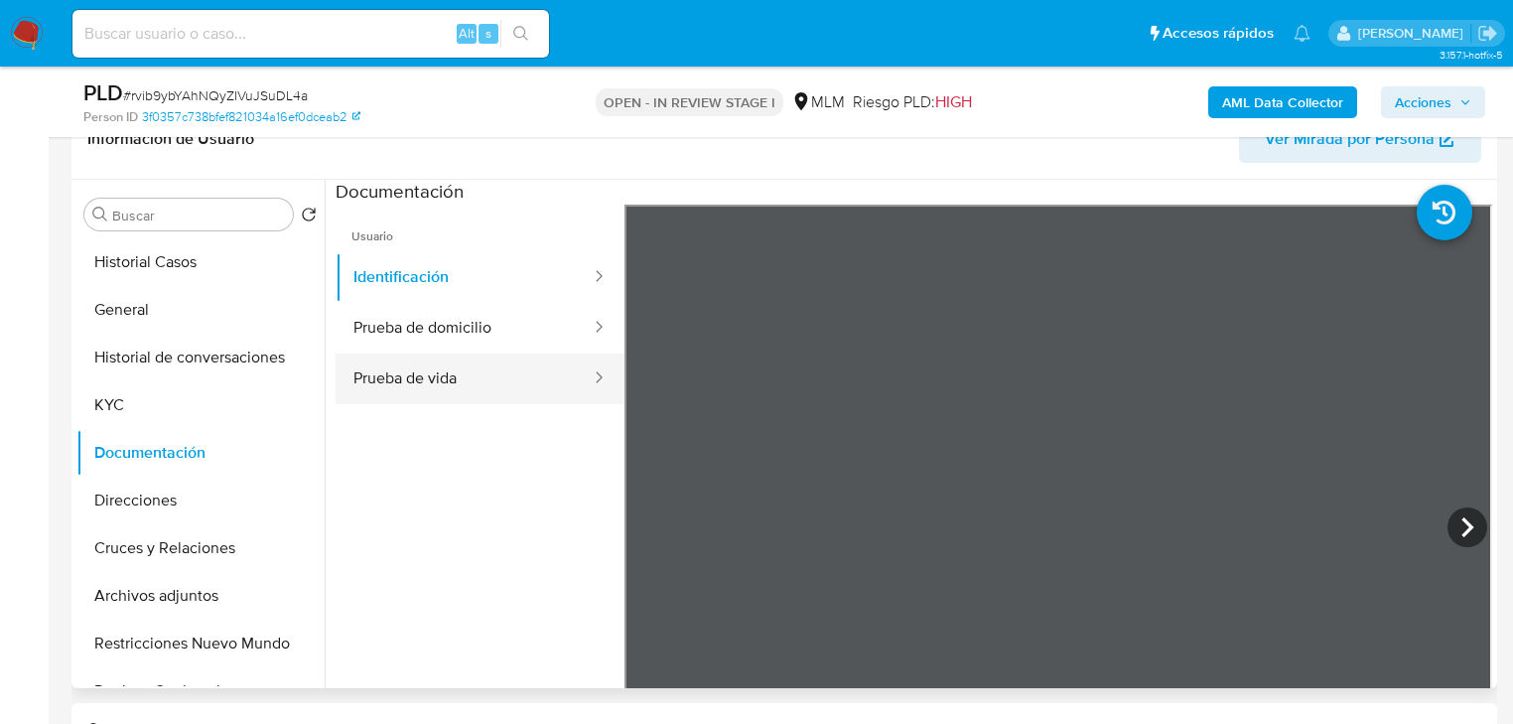
drag, startPoint x: 412, startPoint y: 385, endPoint x: 596, endPoint y: 373, distance: 184.1
click at [413, 385] on button "Prueba de vida" at bounding box center [464, 378] width 257 height 51
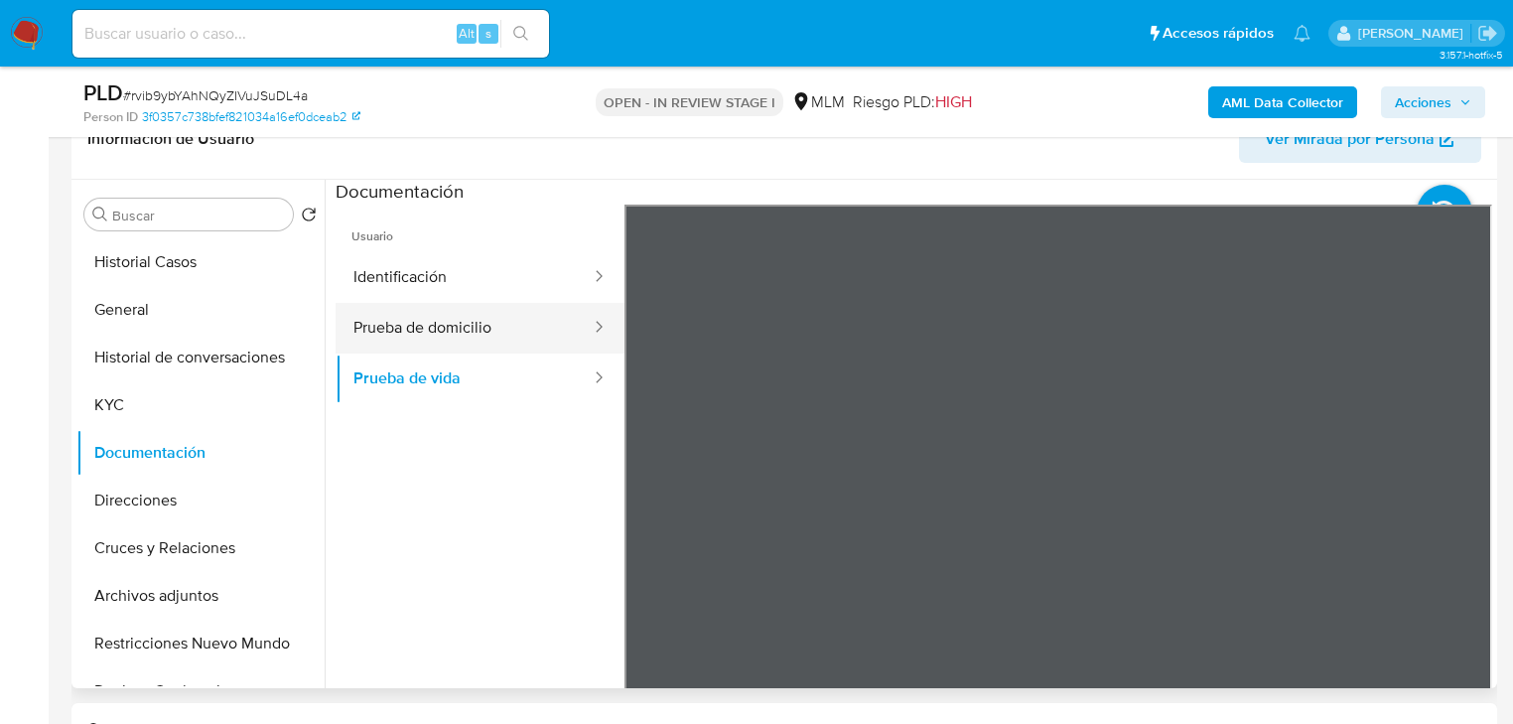
drag, startPoint x: 366, startPoint y: 331, endPoint x: 408, endPoint y: 331, distance: 41.7
click at [404, 331] on button "Prueba de domicilio" at bounding box center [464, 328] width 257 height 51
click at [409, 331] on button "Prueba de domicilio" at bounding box center [464, 328] width 257 height 51
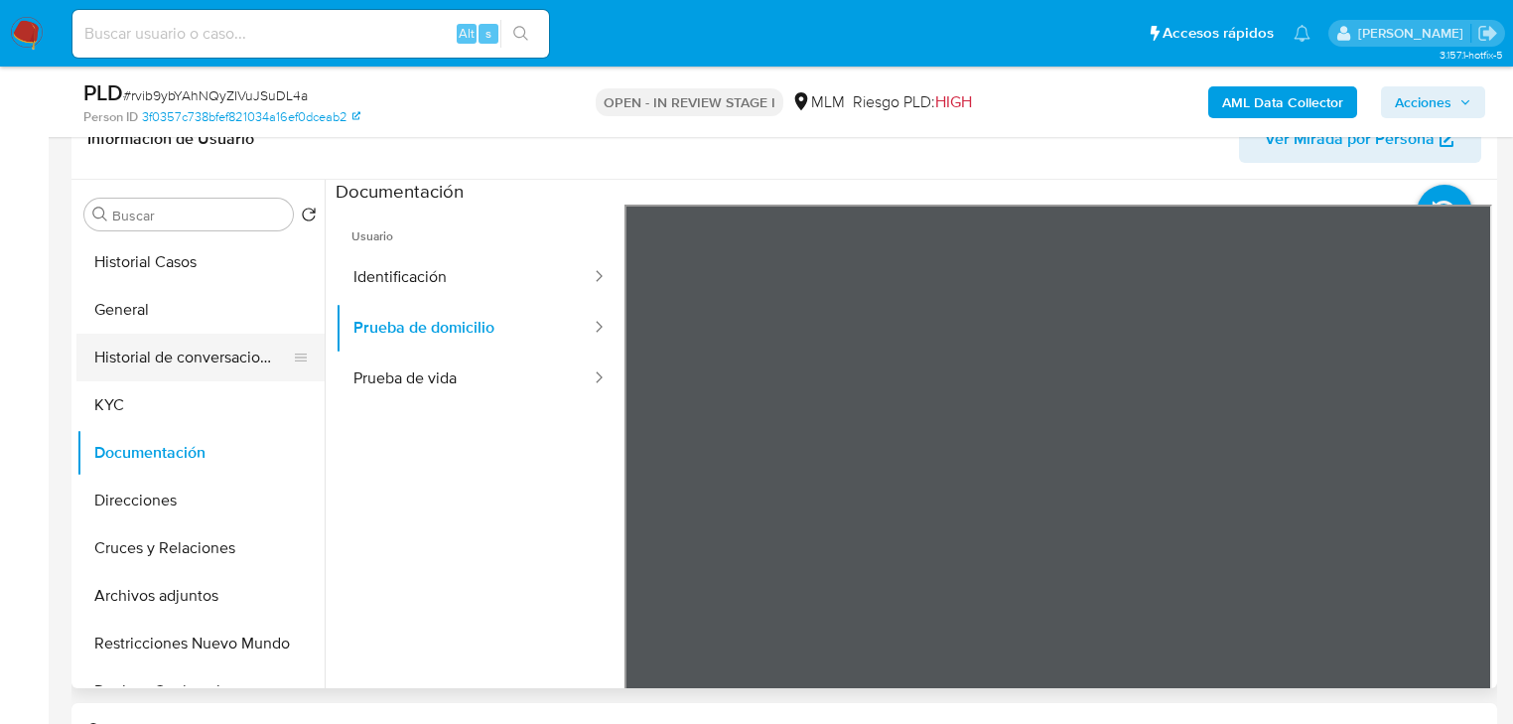
drag, startPoint x: 176, startPoint y: 353, endPoint x: 182, endPoint y: 364, distance: 12.4
click at [177, 353] on button "Historial de conversaciones" at bounding box center [192, 358] width 232 height 48
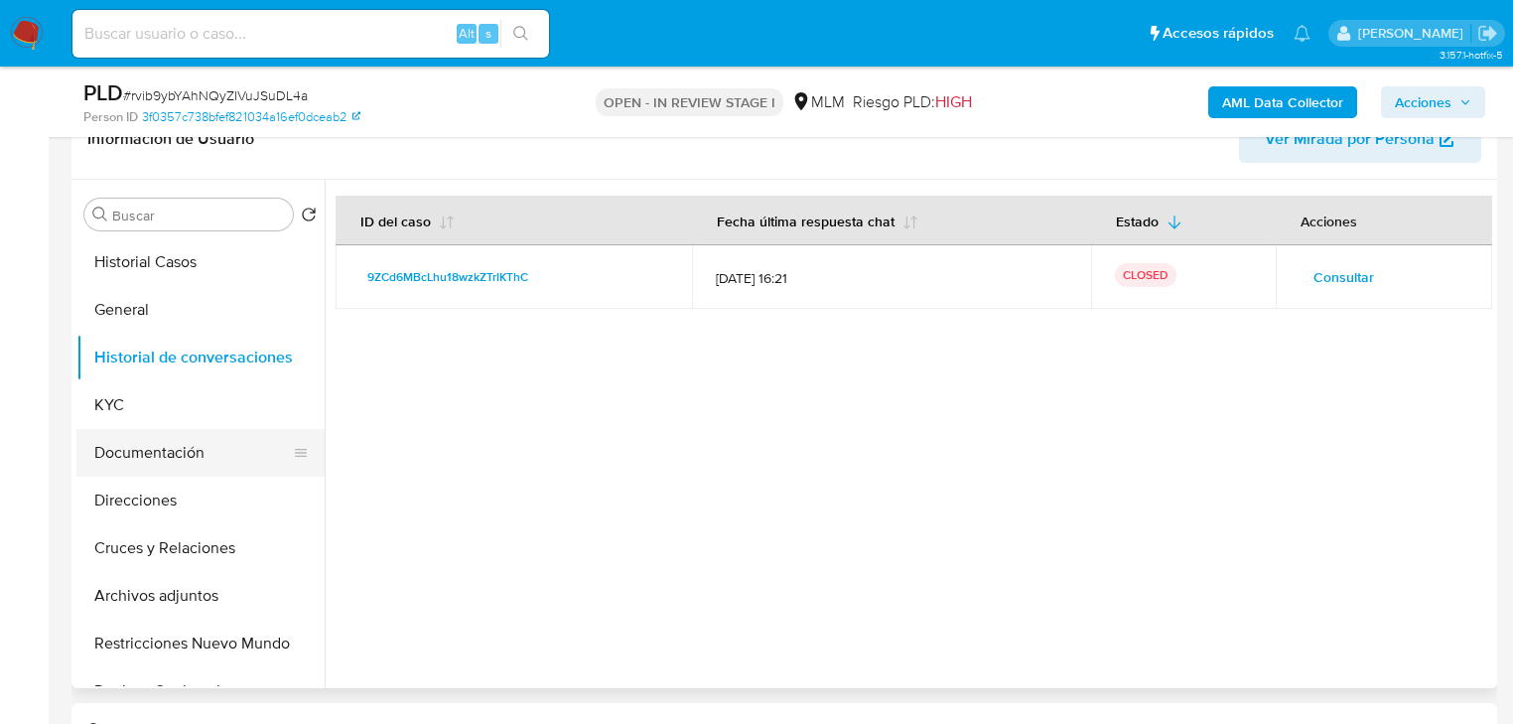
click at [146, 436] on button "Documentación" at bounding box center [192, 453] width 232 height 48
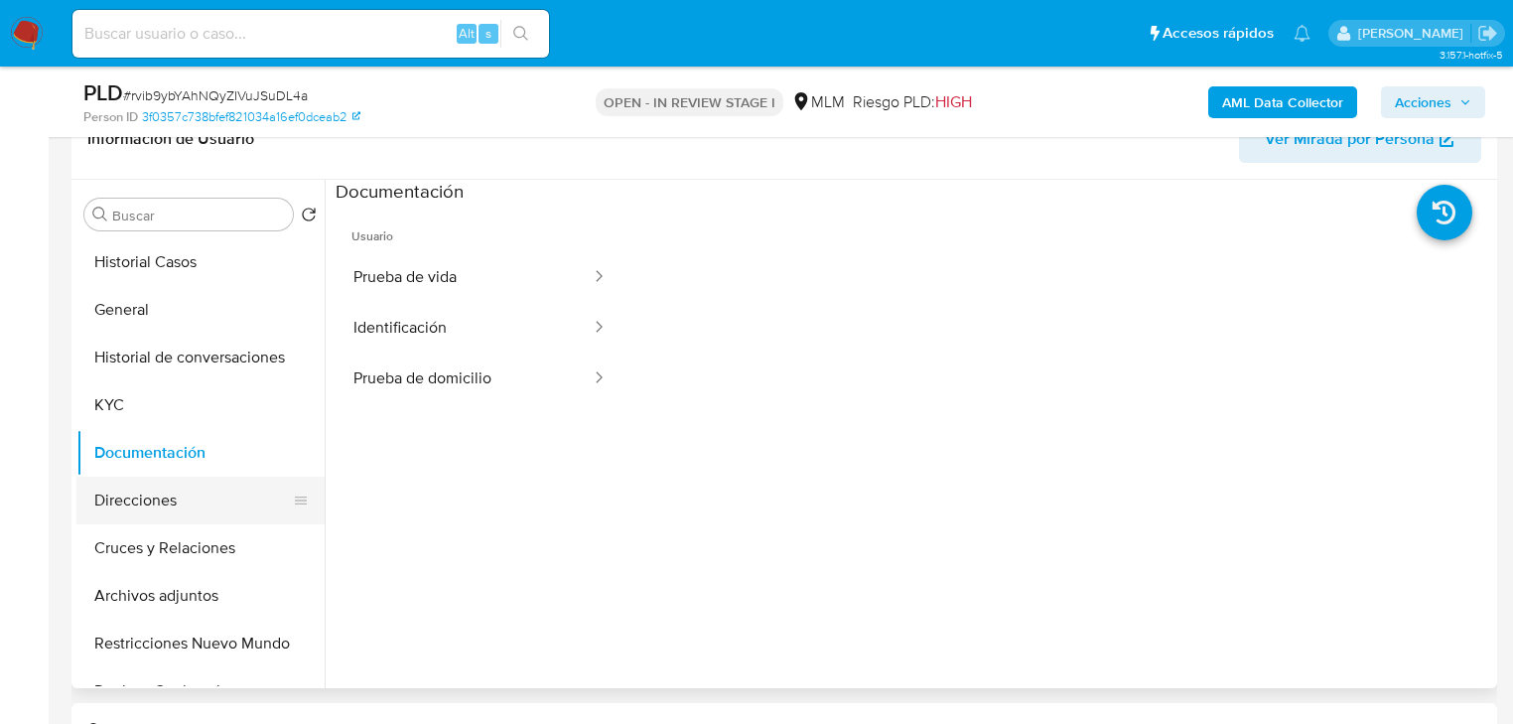
drag, startPoint x: 153, startPoint y: 409, endPoint x: 206, endPoint y: 488, distance: 94.5
click at [158, 414] on button "KYC" at bounding box center [200, 405] width 248 height 48
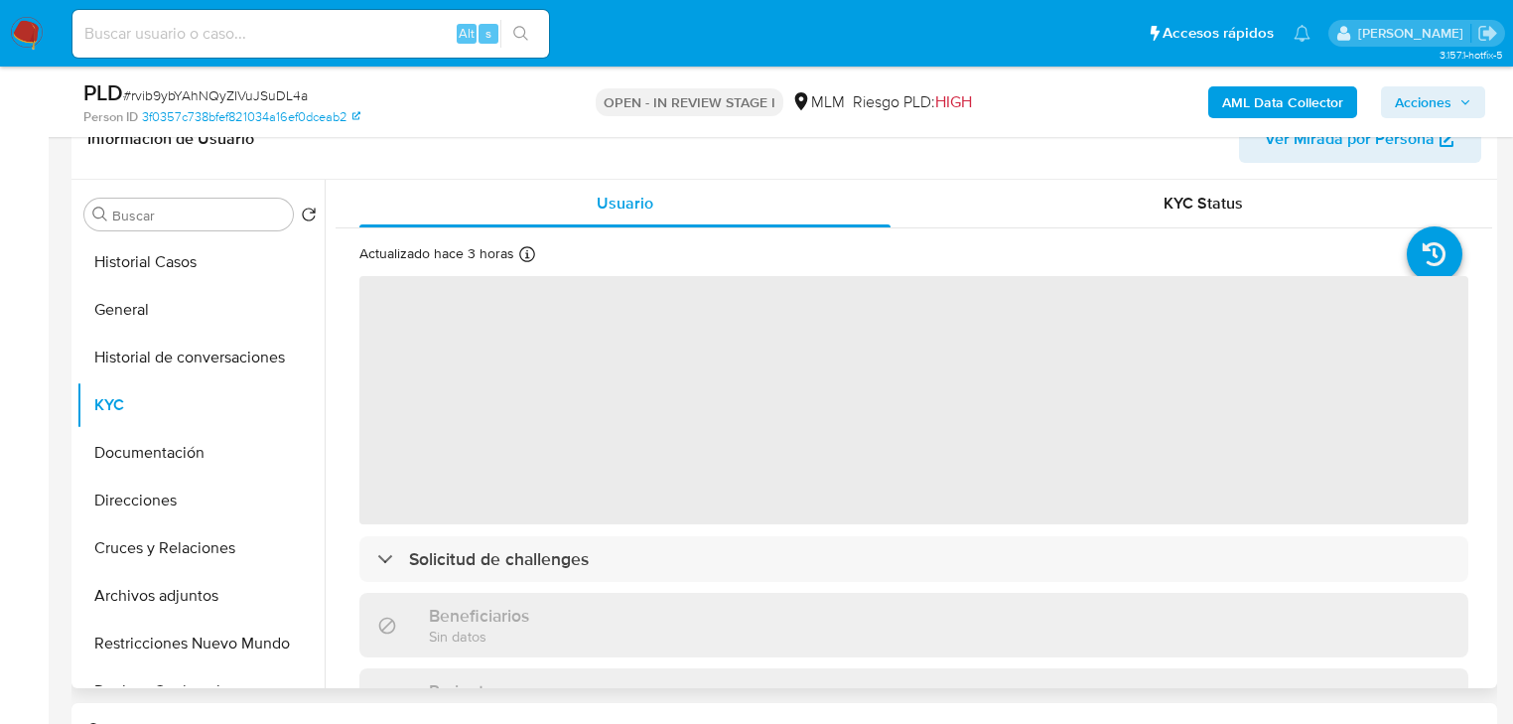
drag, startPoint x: 206, startPoint y: 281, endPoint x: 338, endPoint y: 245, distance: 136.8
click at [208, 279] on button "Historial Casos" at bounding box center [200, 262] width 248 height 48
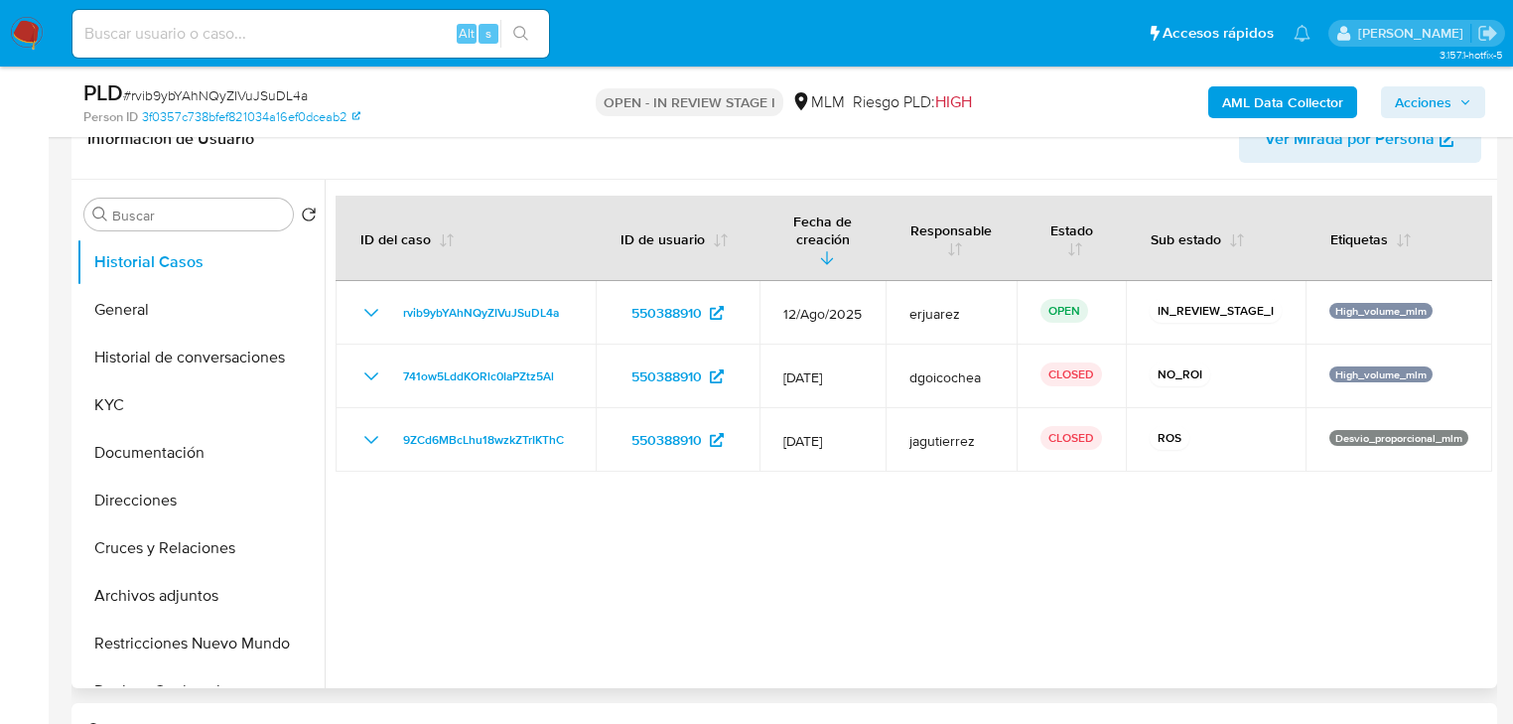
drag, startPoint x: 203, startPoint y: 361, endPoint x: 797, endPoint y: 361, distance: 594.8
click at [203, 361] on button "Historial de conversaciones" at bounding box center [200, 358] width 248 height 48
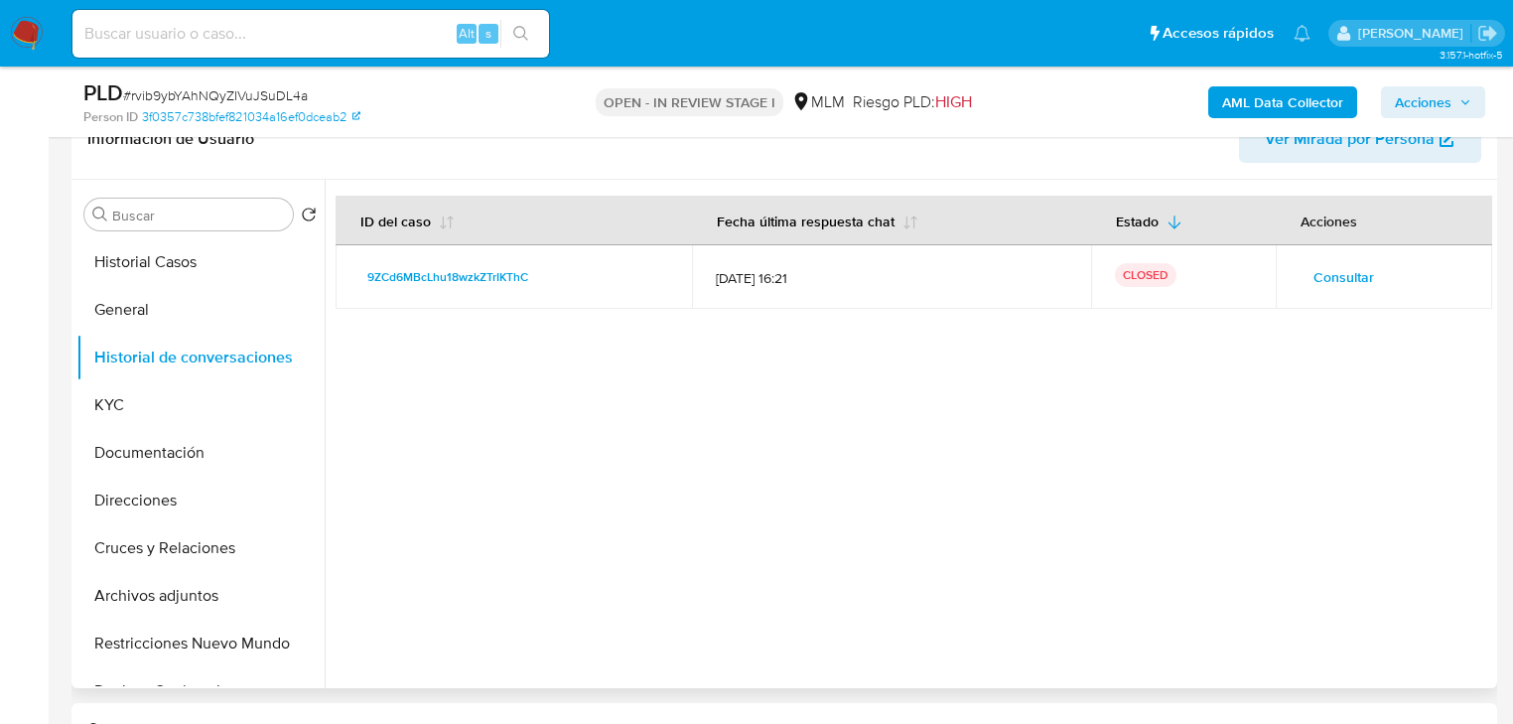
click at [1341, 274] on span "Consultar" at bounding box center [1344, 277] width 61 height 28
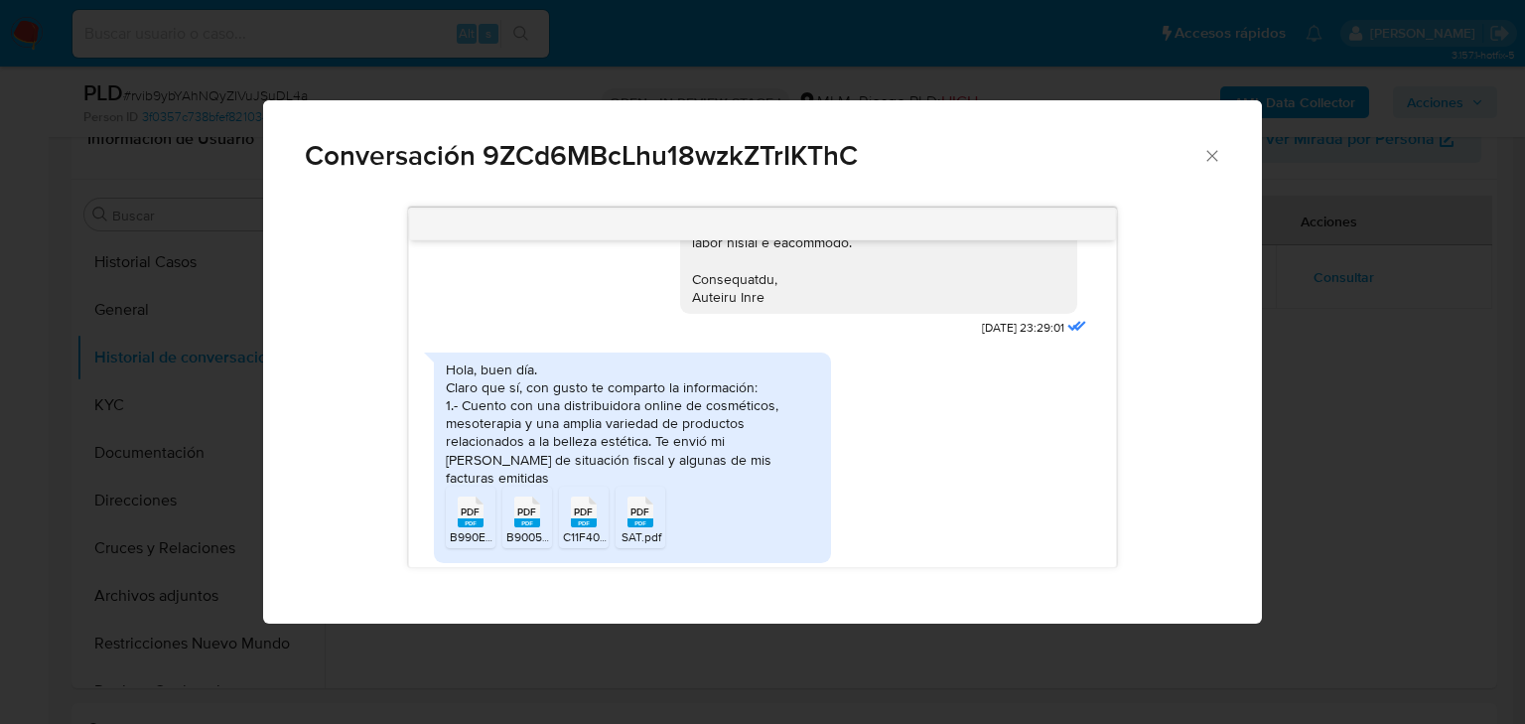
scroll to position [588, 0]
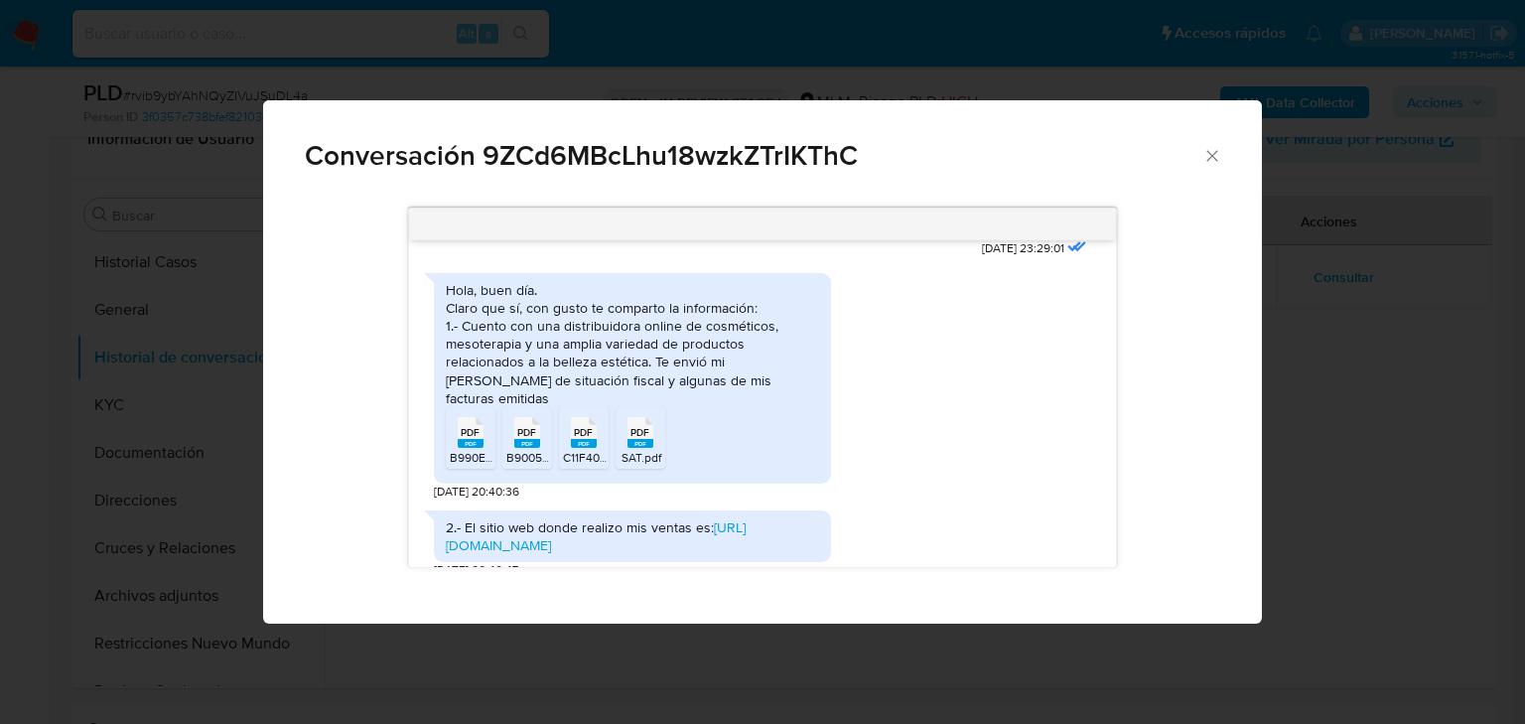
click at [479, 439] on rect "Comunicación" at bounding box center [471, 443] width 26 height 9
drag, startPoint x: 529, startPoint y: 401, endPoint x: 558, endPoint y: 396, distance: 29.2
click at [529, 426] on span "PDF" at bounding box center [526, 432] width 19 height 13
click at [584, 426] on span "PDF" at bounding box center [583, 432] width 19 height 13
click at [643, 426] on span "PDF" at bounding box center [640, 432] width 19 height 13
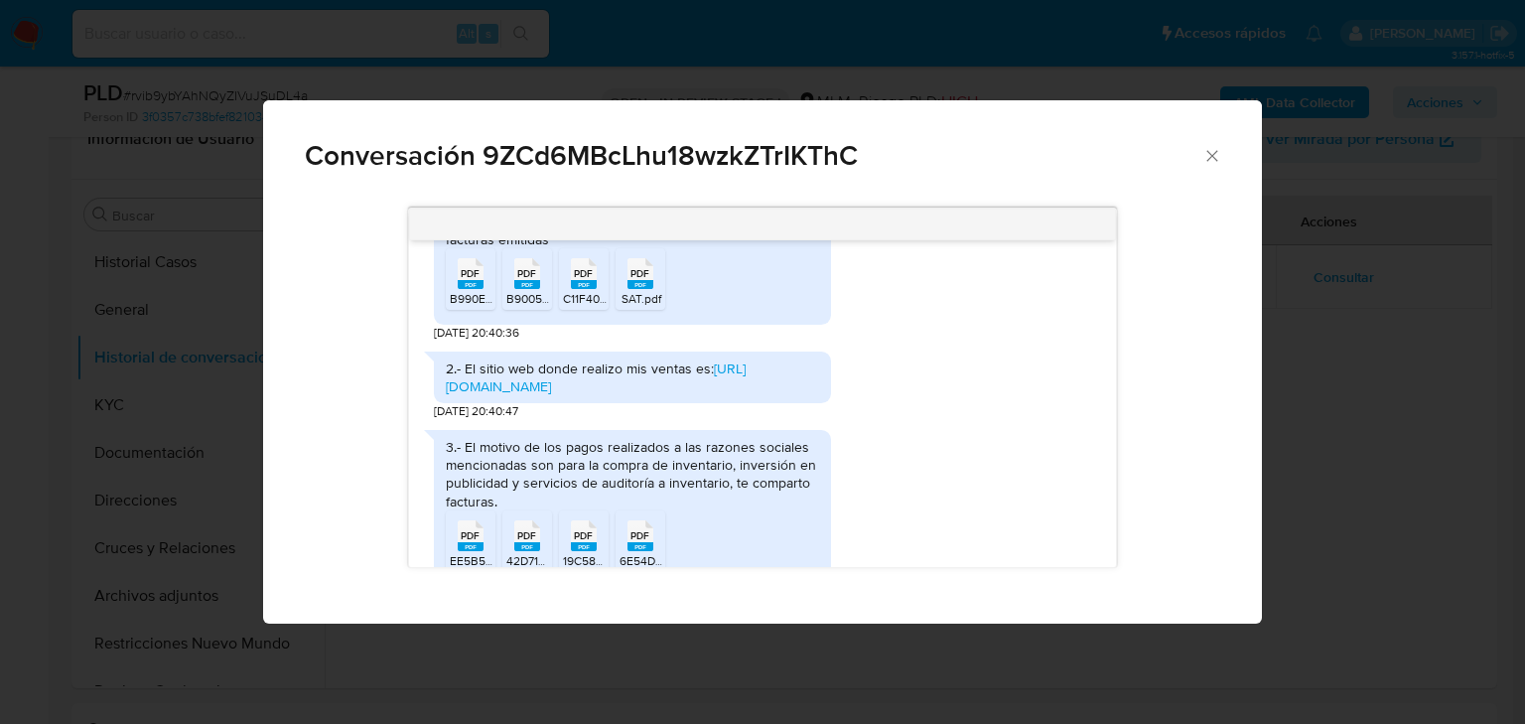
scroll to position [906, 0]
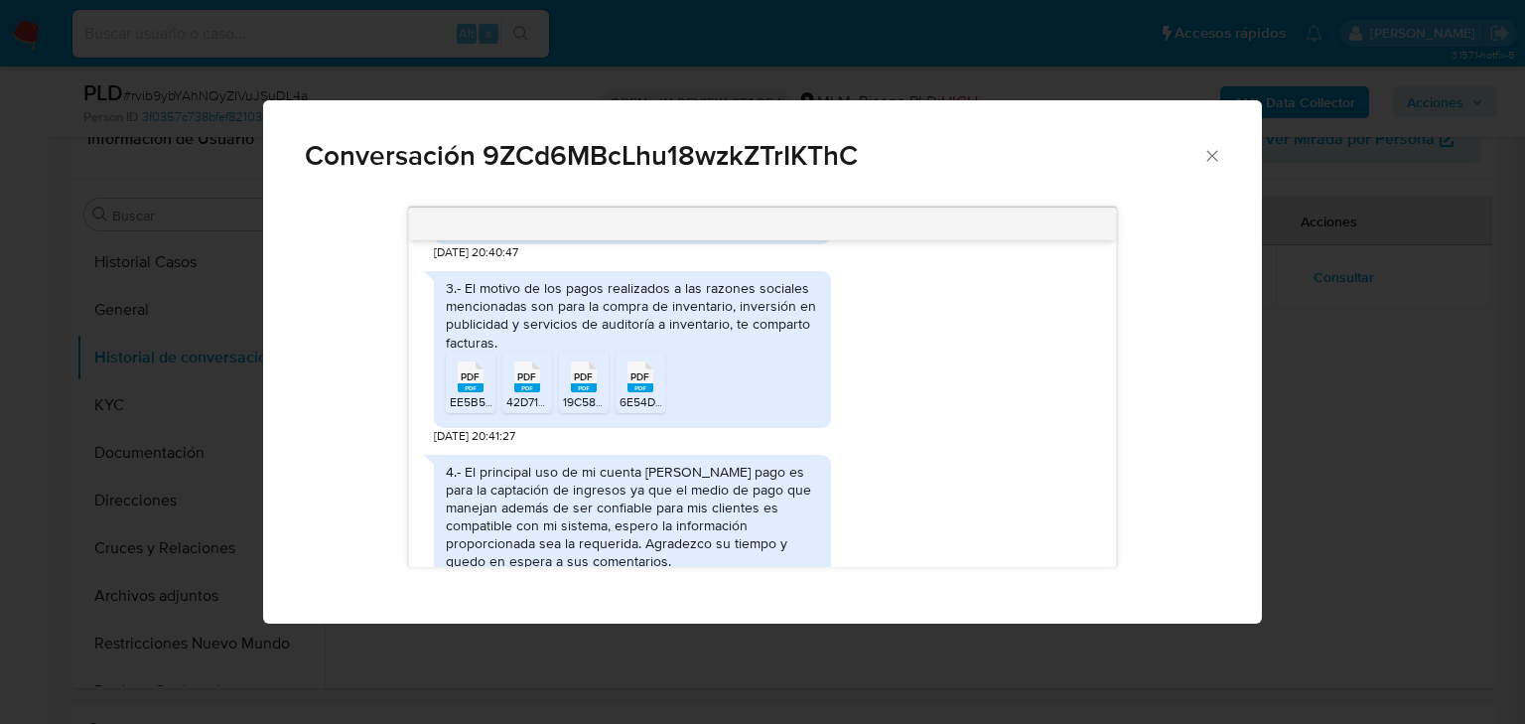
click at [473, 383] on rect "Comunicación" at bounding box center [471, 387] width 26 height 9
click at [540, 355] on div "PDF PDF" at bounding box center [527, 374] width 42 height 39
click at [580, 370] on span "PDF" at bounding box center [583, 376] width 19 height 13
click at [484, 361] on icon "Comunicación" at bounding box center [471, 376] width 26 height 31
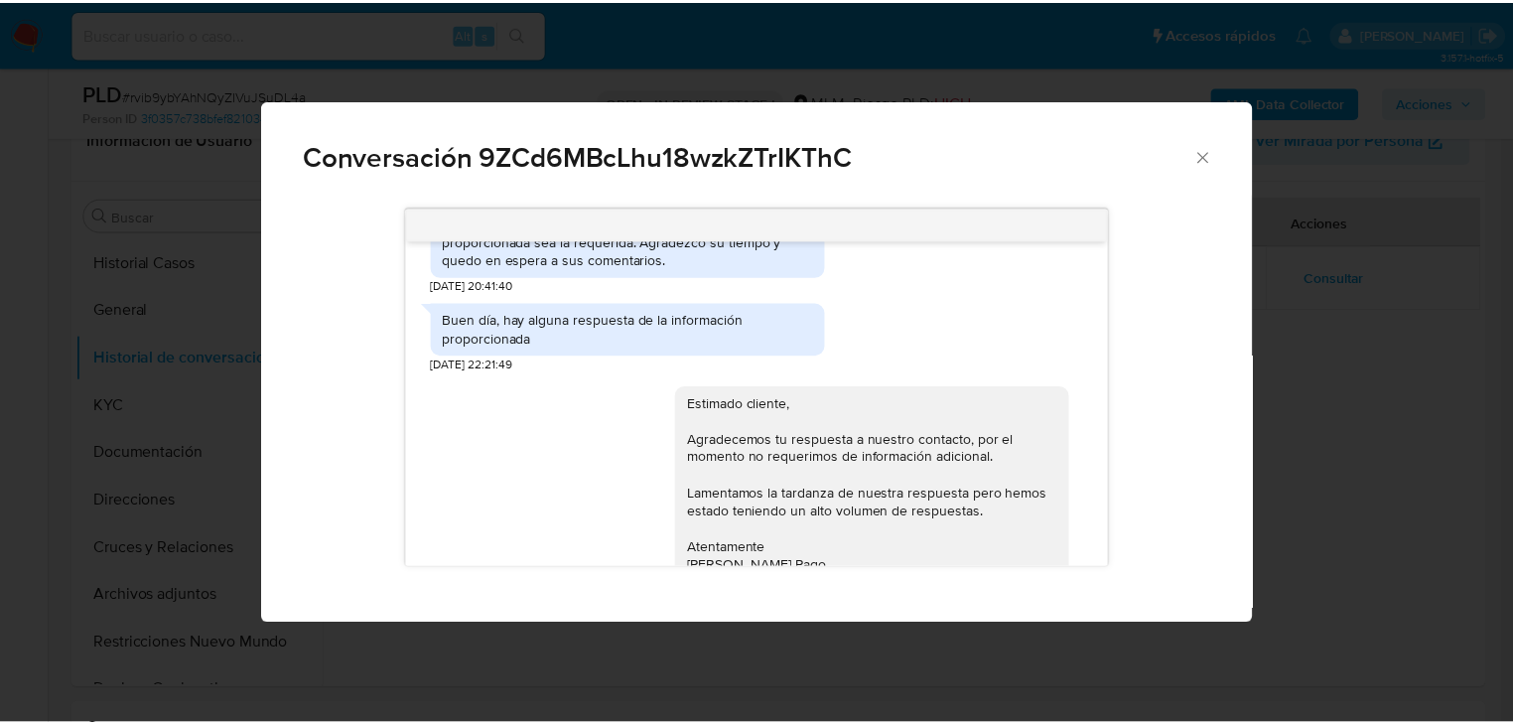
scroll to position [1223, 0]
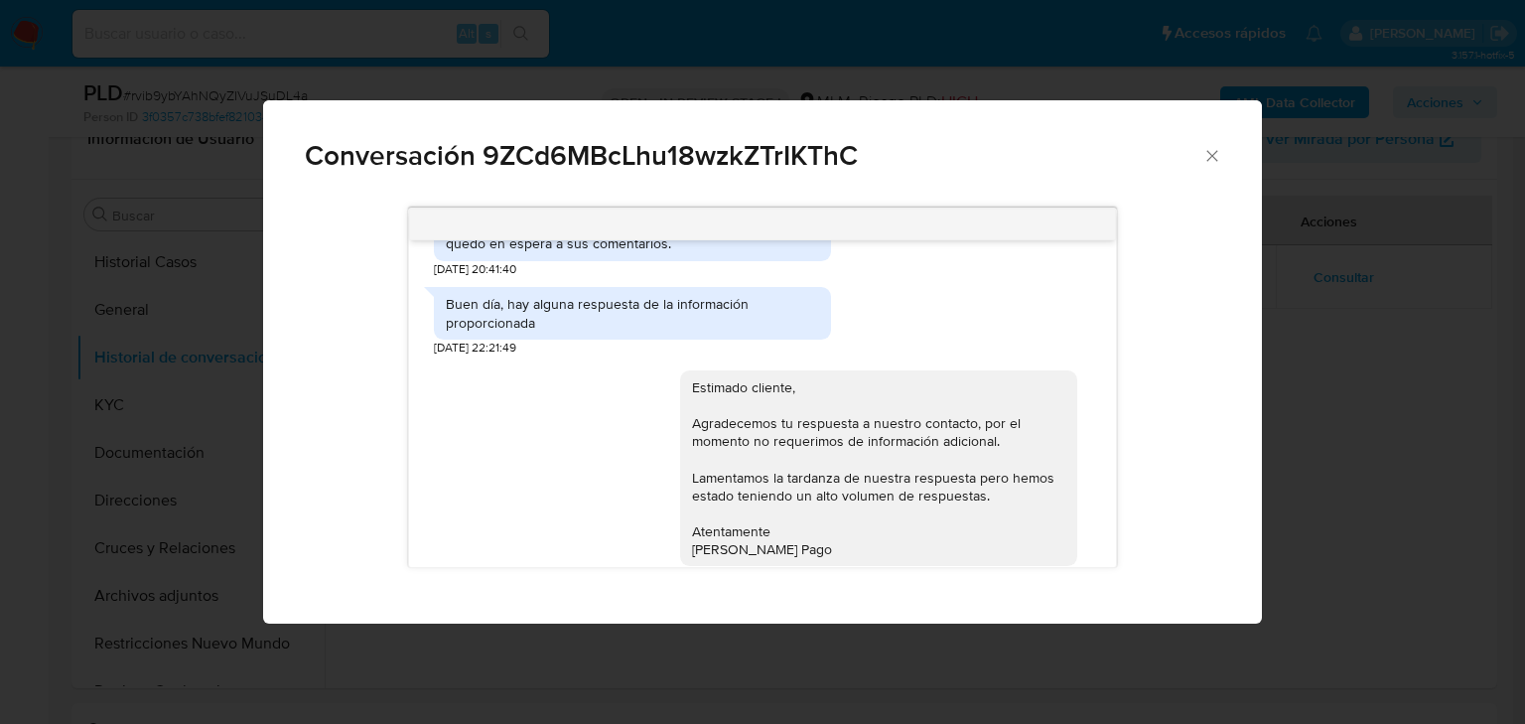
click at [771, 662] on div "Conversación 9ZCd6MBcLhu18wzkZTrIKThC 24/06/2025 23:29:01 Hola, buen día. Claro…" at bounding box center [762, 362] width 1525 height 724
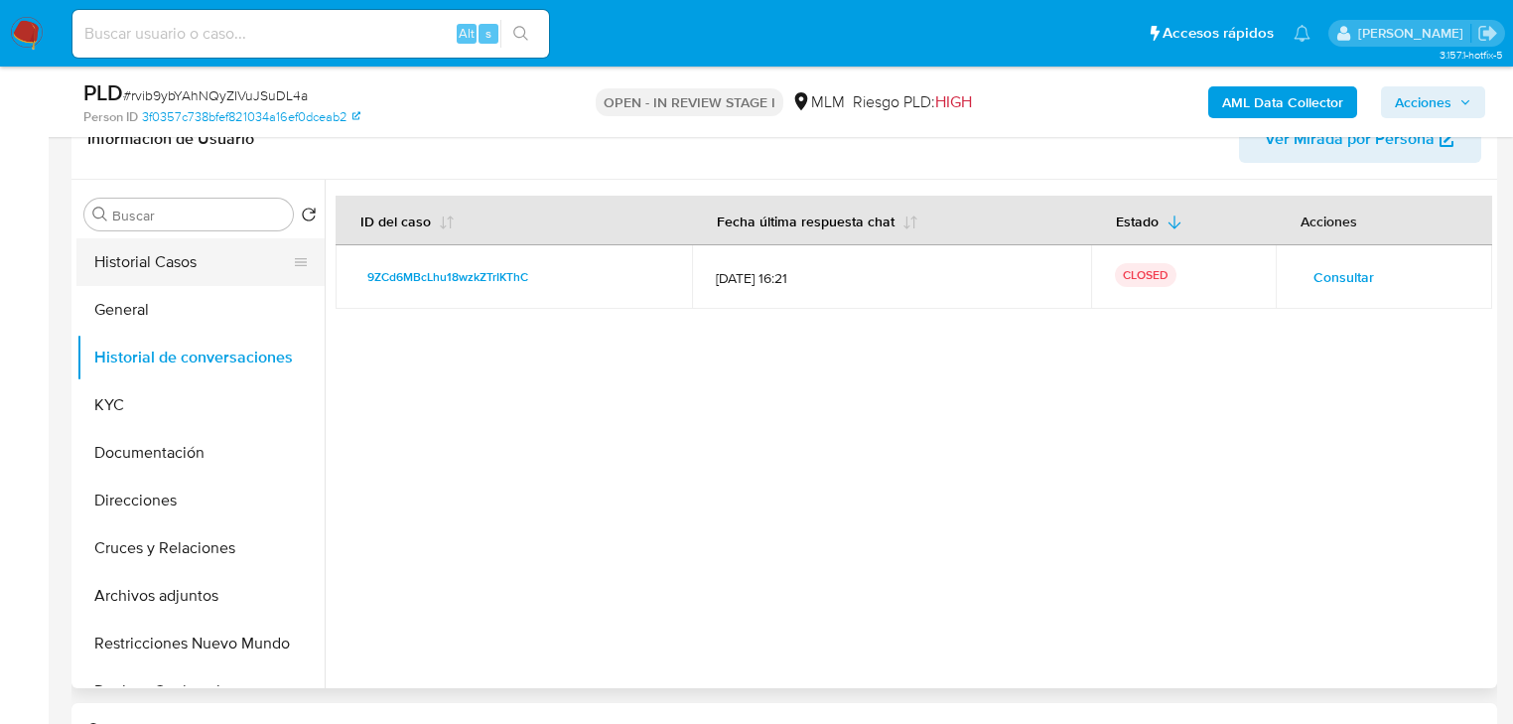
click at [189, 252] on button "Historial Casos" at bounding box center [192, 262] width 232 height 48
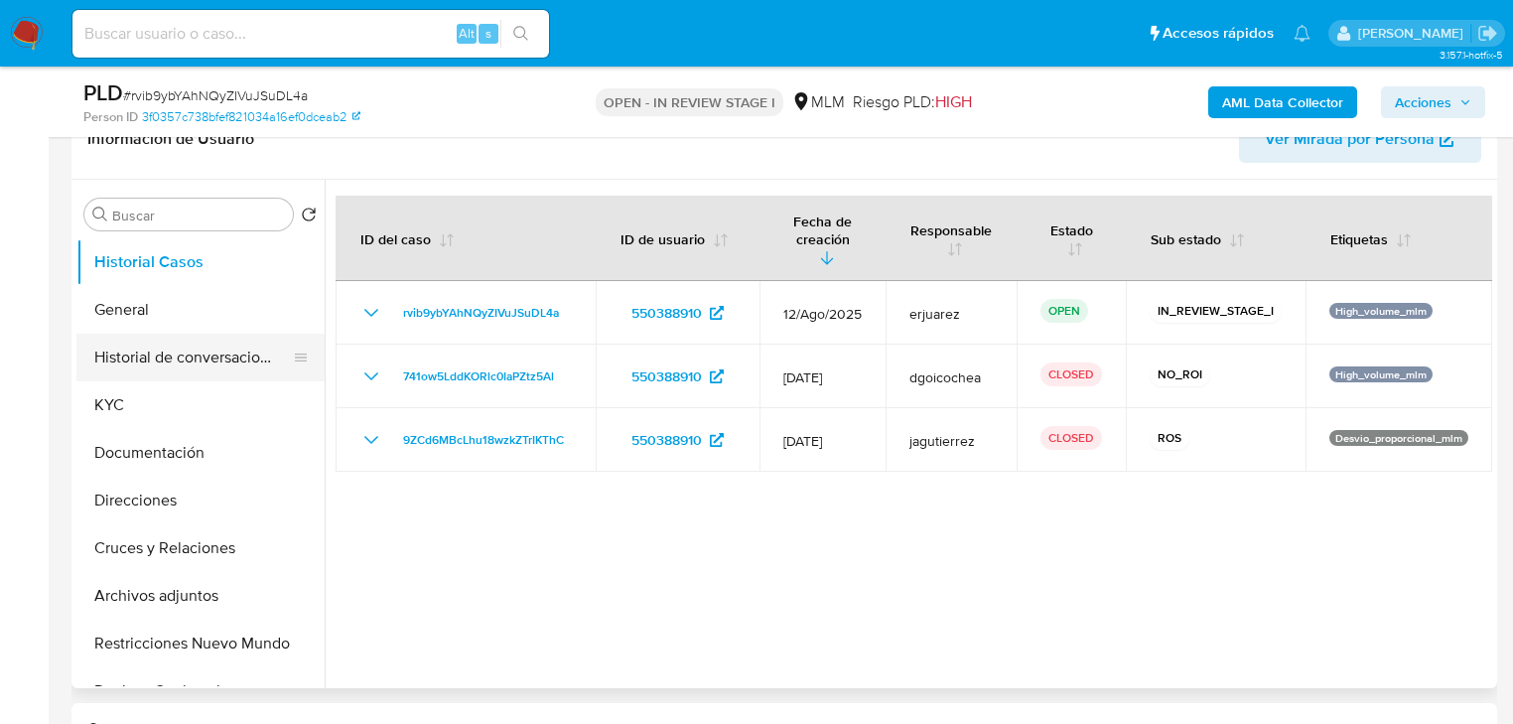
click at [245, 352] on button "Historial de conversaciones" at bounding box center [192, 358] width 232 height 48
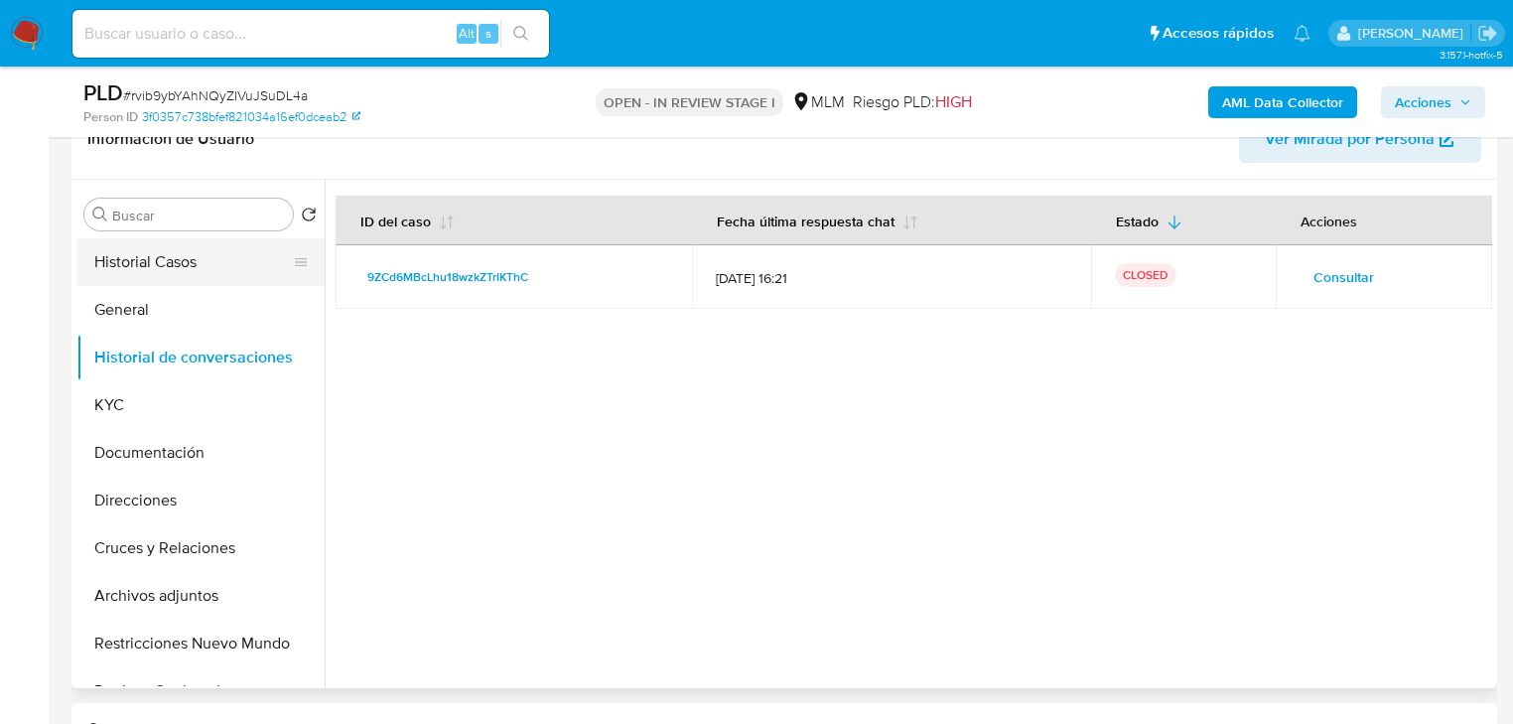
click at [226, 254] on button "Historial Casos" at bounding box center [192, 262] width 232 height 48
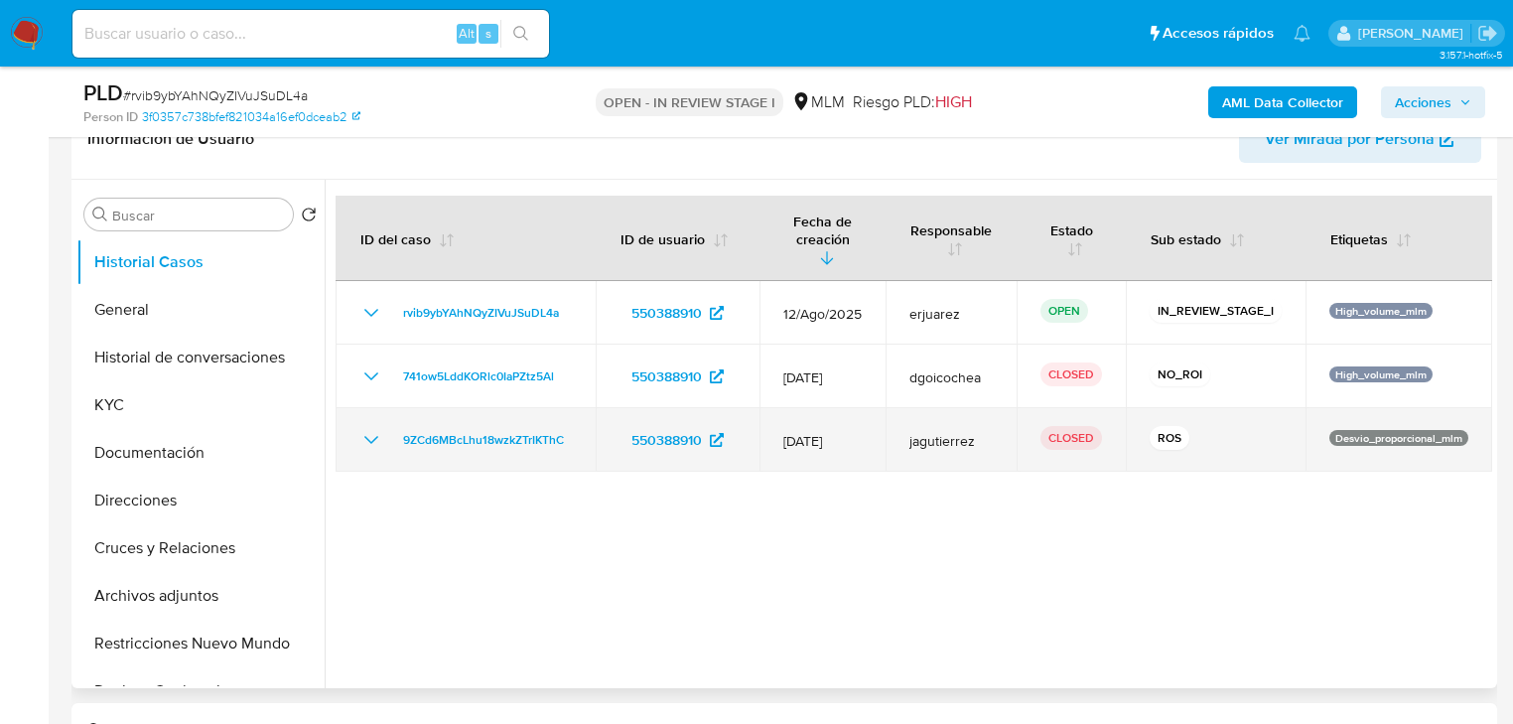
click at [367, 428] on icon "Mostrar/Ocultar" at bounding box center [371, 440] width 24 height 24
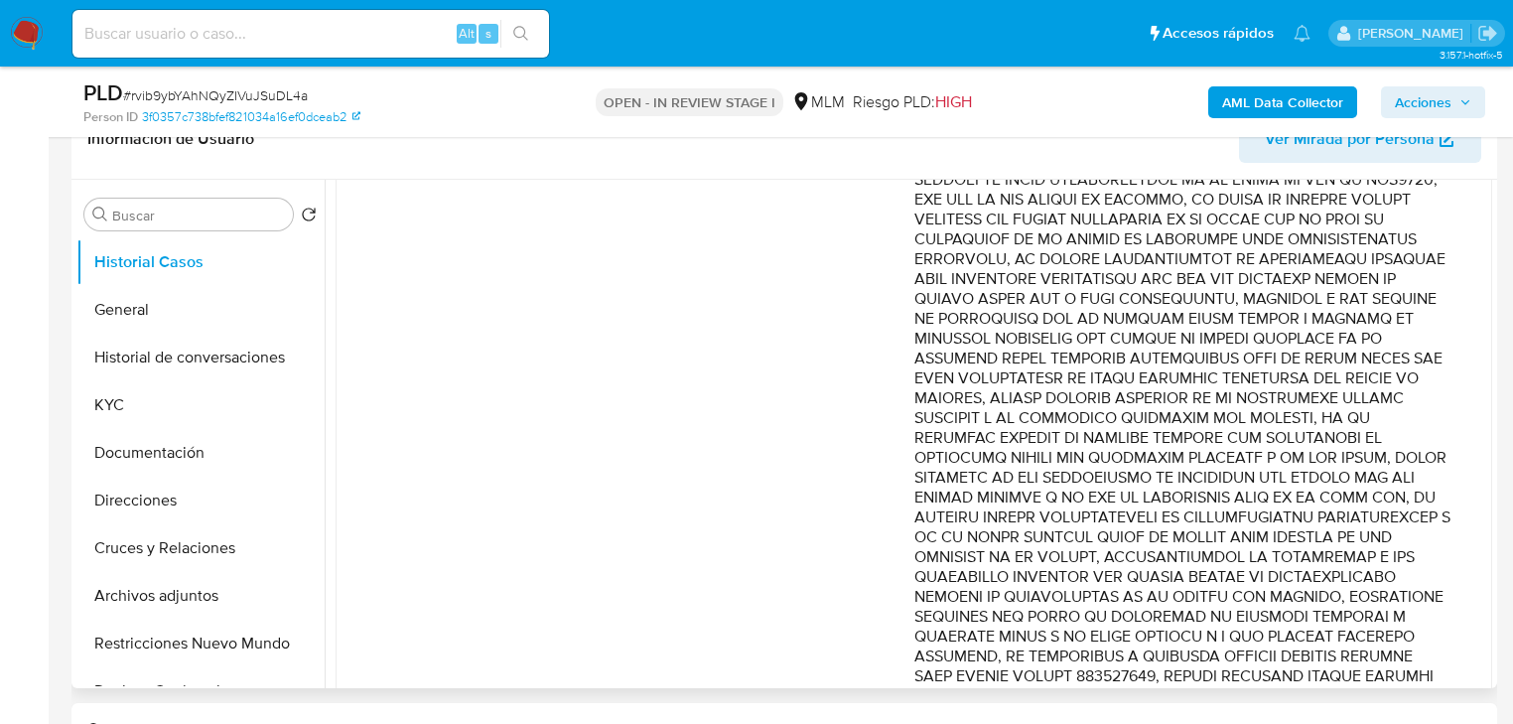
scroll to position [1033, 0]
drag, startPoint x: 1335, startPoint y: 307, endPoint x: 1375, endPoint y: 448, distance: 146.8
click at [1375, 448] on p "Comentario :" at bounding box center [1184, 146] width 539 height 1350
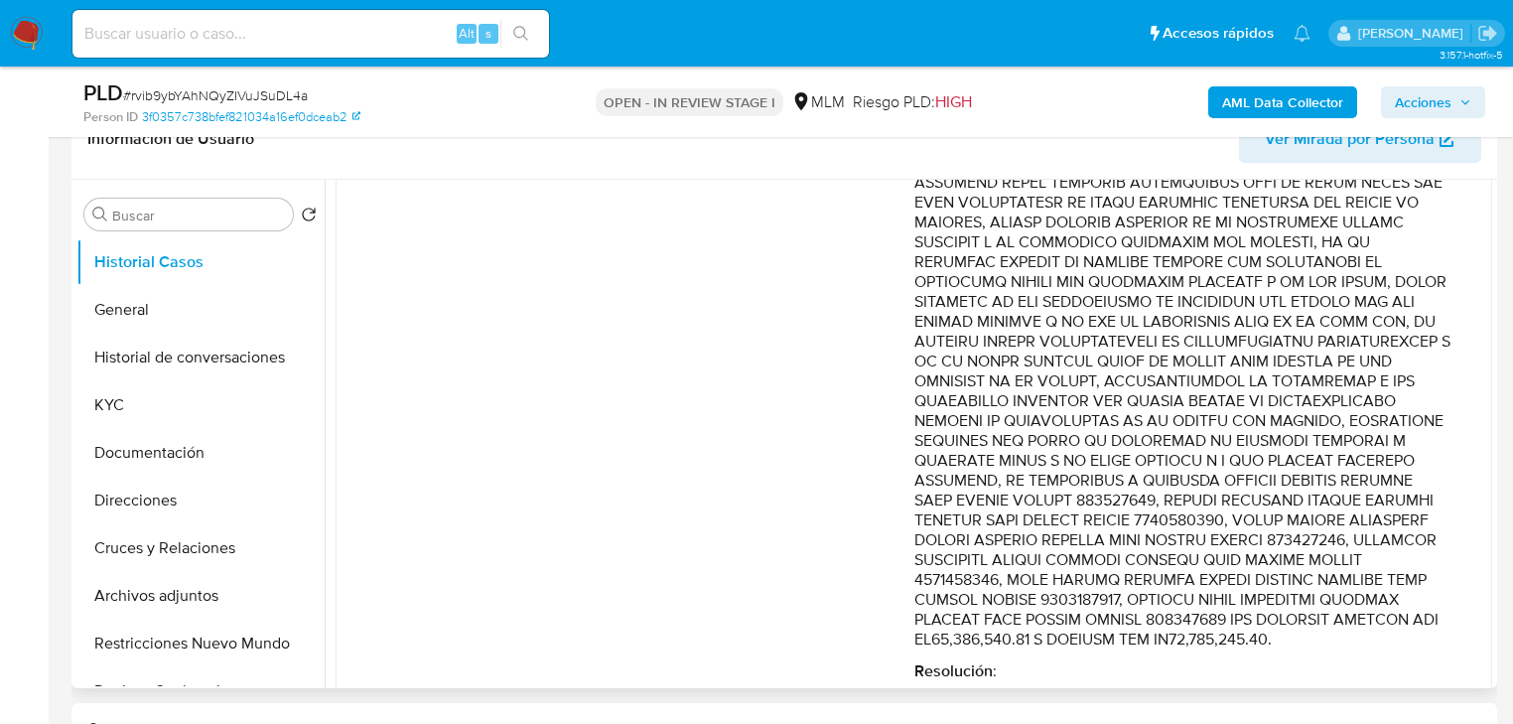
scroll to position [1222, 0]
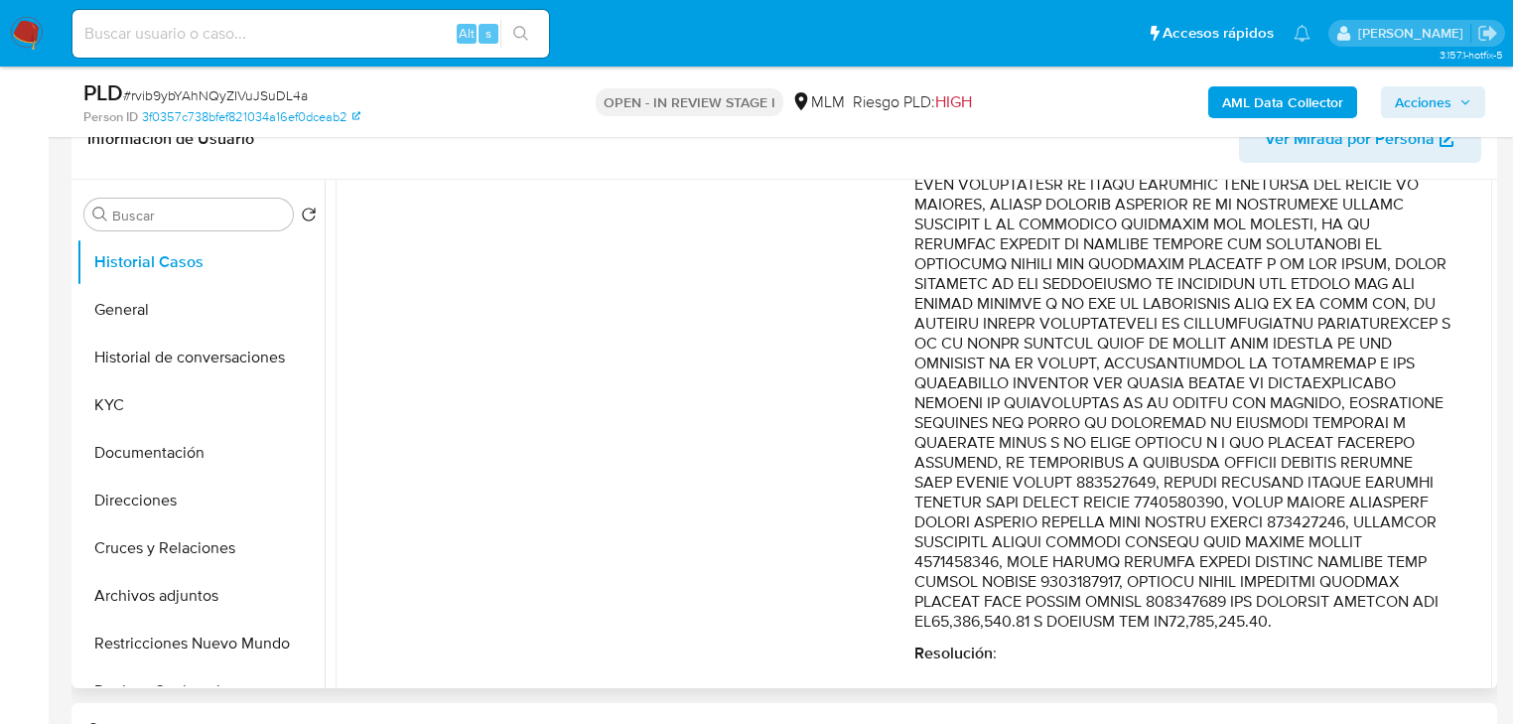
drag, startPoint x: 1150, startPoint y: 342, endPoint x: 1369, endPoint y: 607, distance: 344.2
drag, startPoint x: 1291, startPoint y: 590, endPoint x: 1277, endPoint y: 575, distance: 20.4
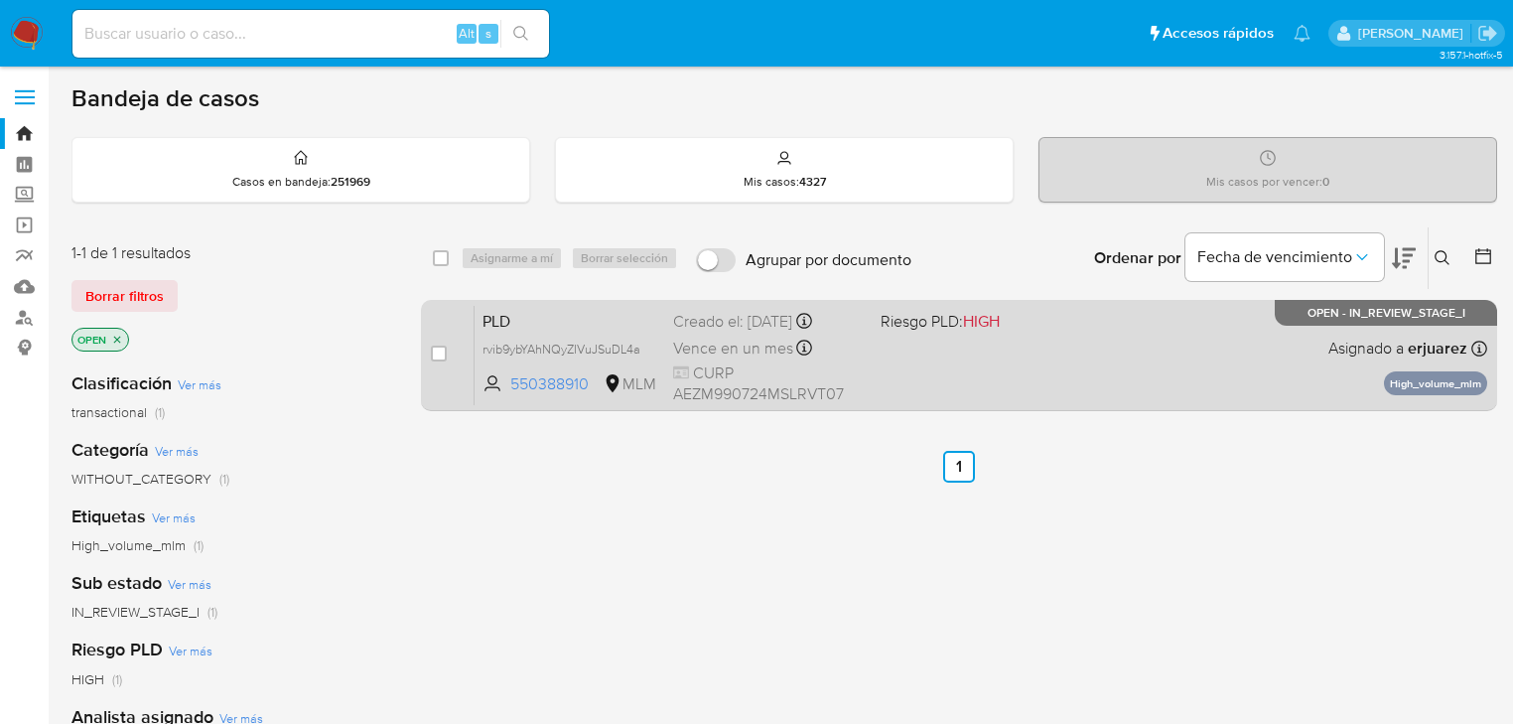
click at [975, 354] on div "PLD rvib9ybYAhNQyZIVuJSuDL4a 550388910 MLM Riesgo PLD: HIGH Creado el: [DATE] C…" at bounding box center [981, 355] width 1013 height 100
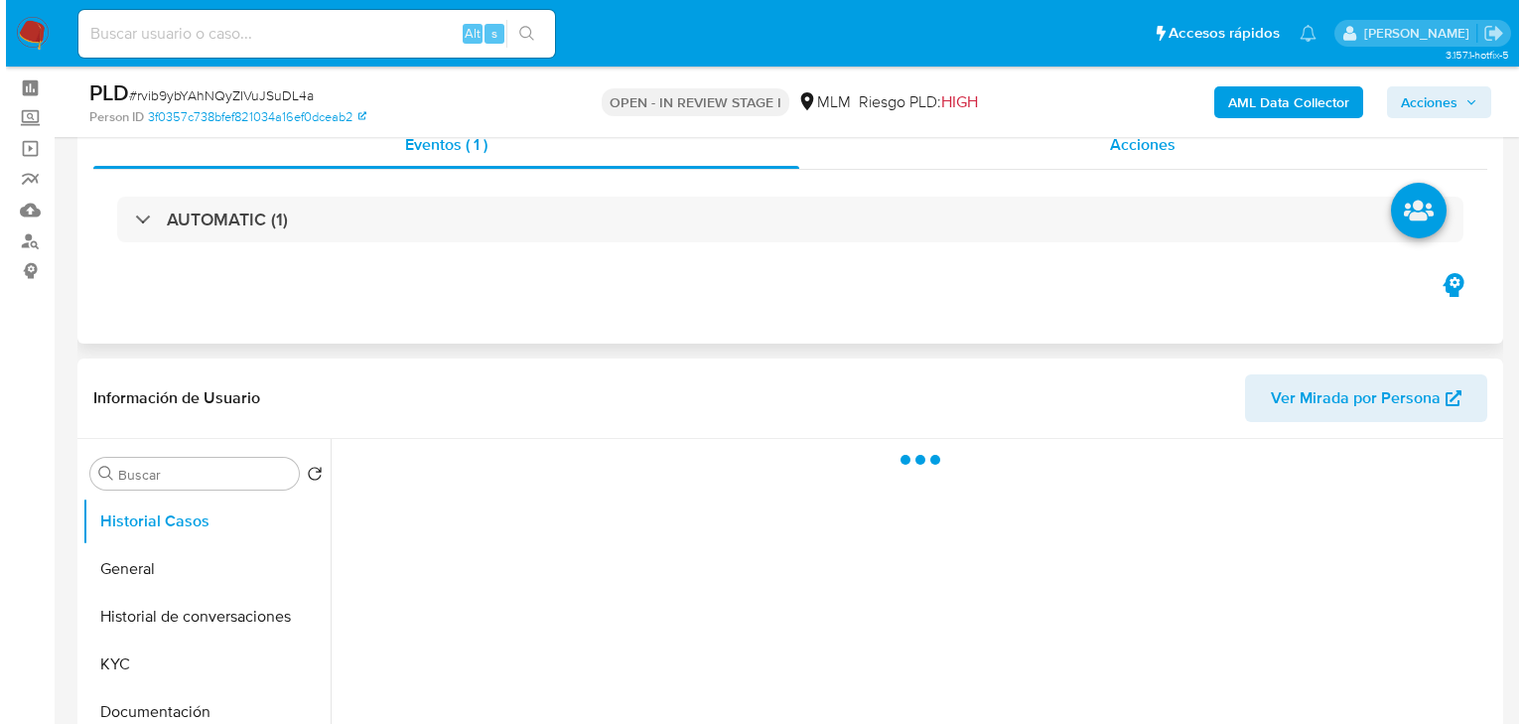
scroll to position [238, 0]
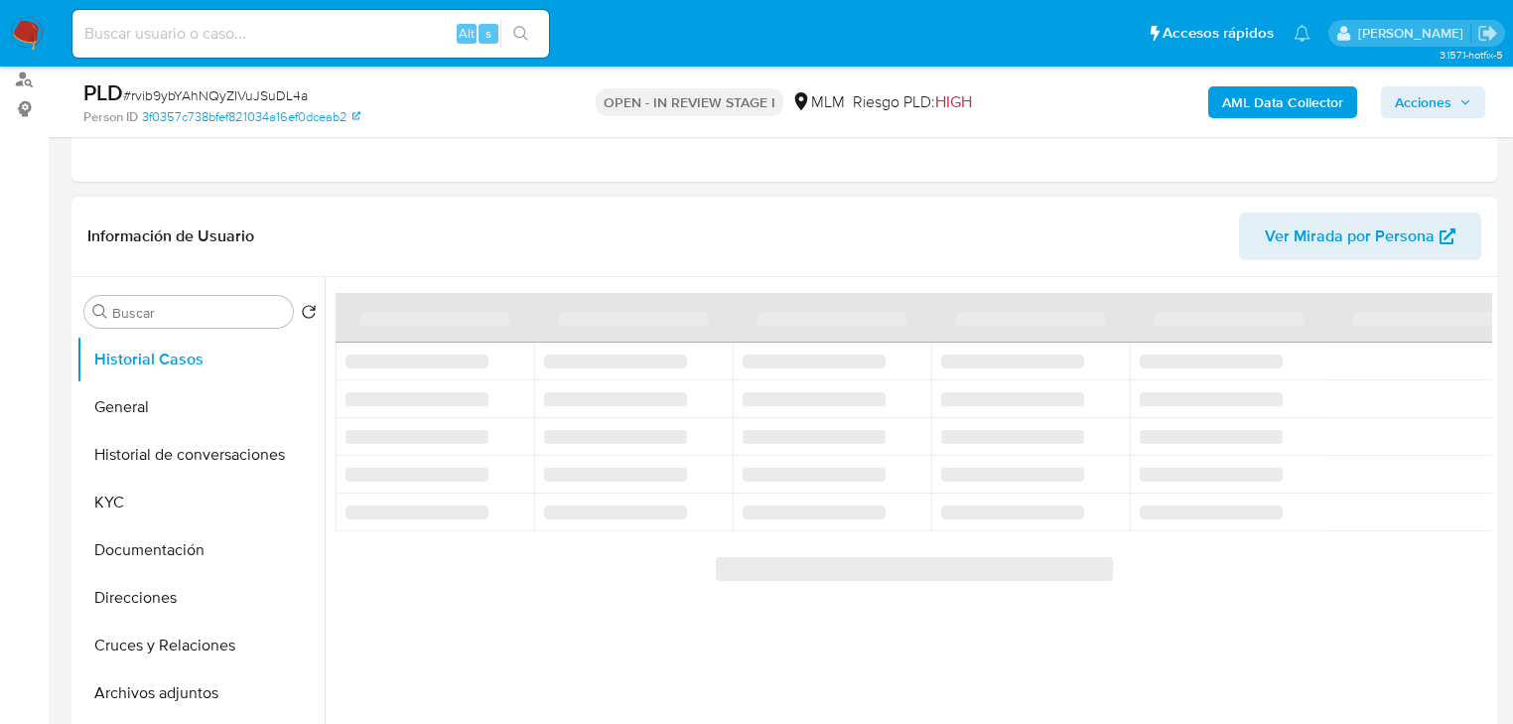
select select "10"
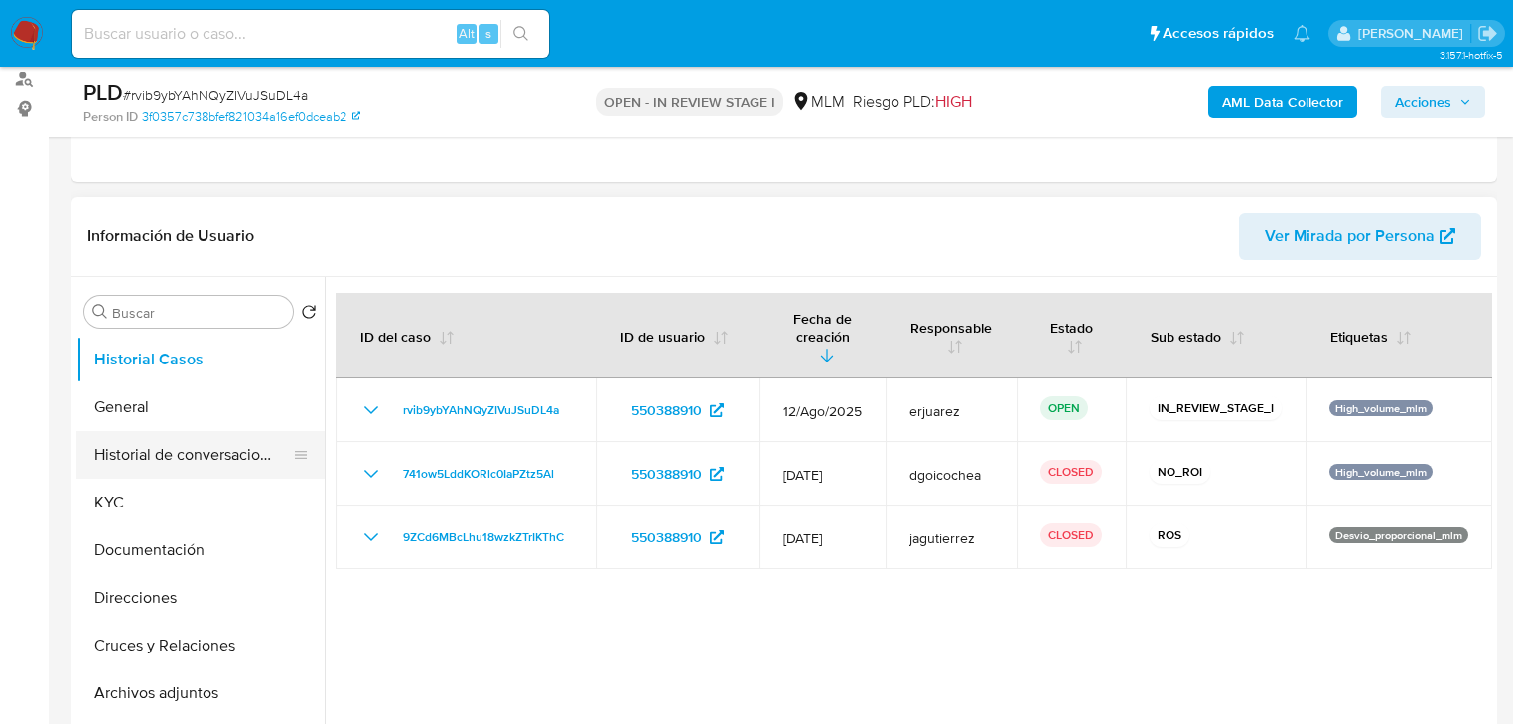
click at [264, 469] on button "Historial de conversaciones" at bounding box center [192, 455] width 232 height 48
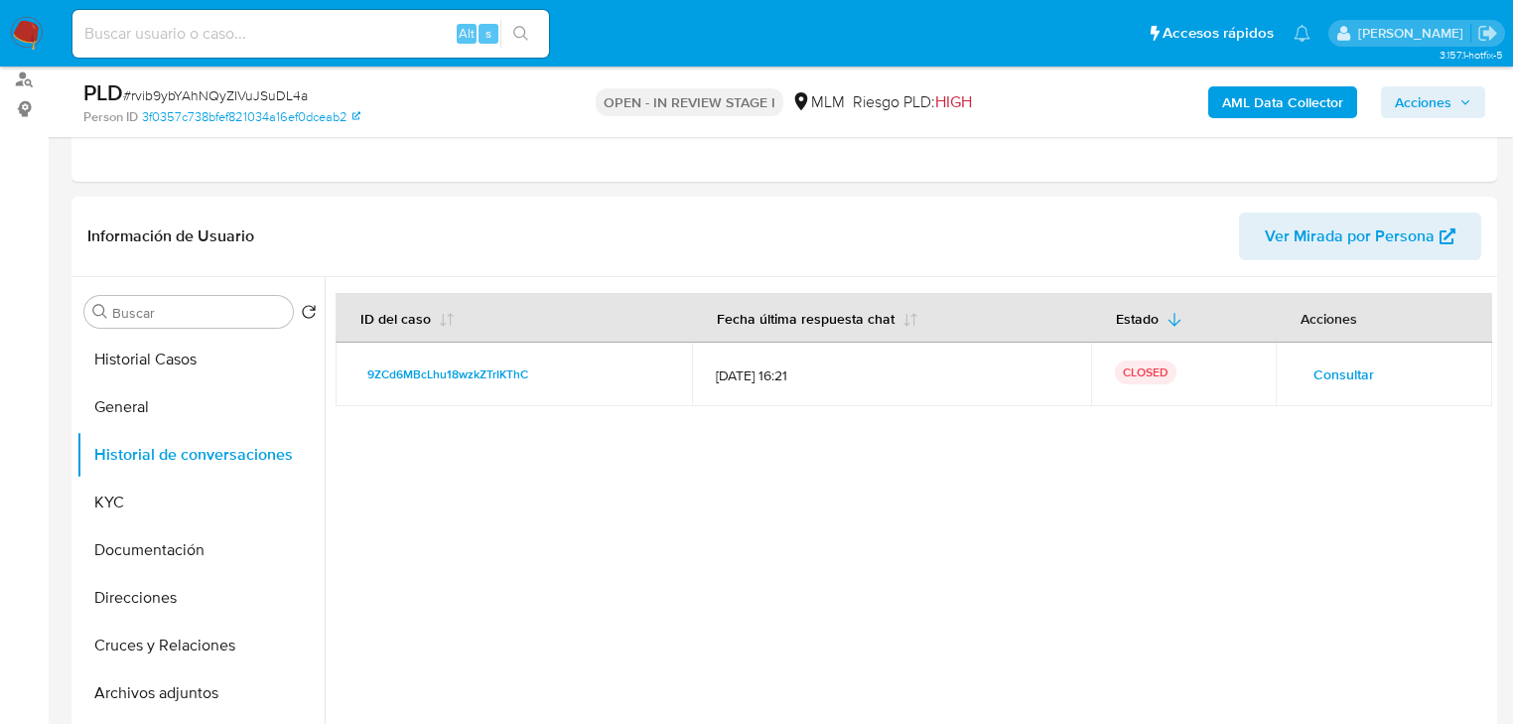
click at [1329, 368] on span "Consultar" at bounding box center [1344, 374] width 61 height 28
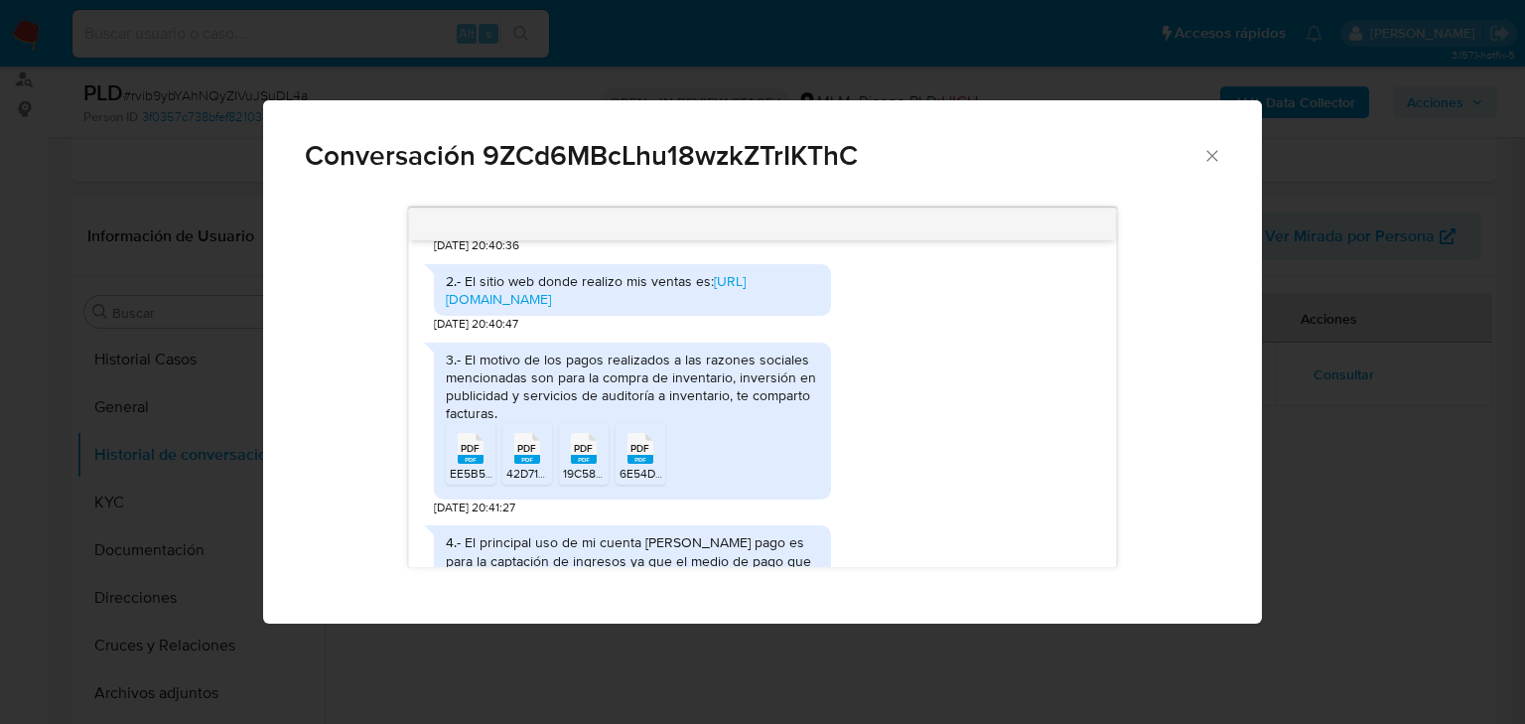
scroll to position [826, 0]
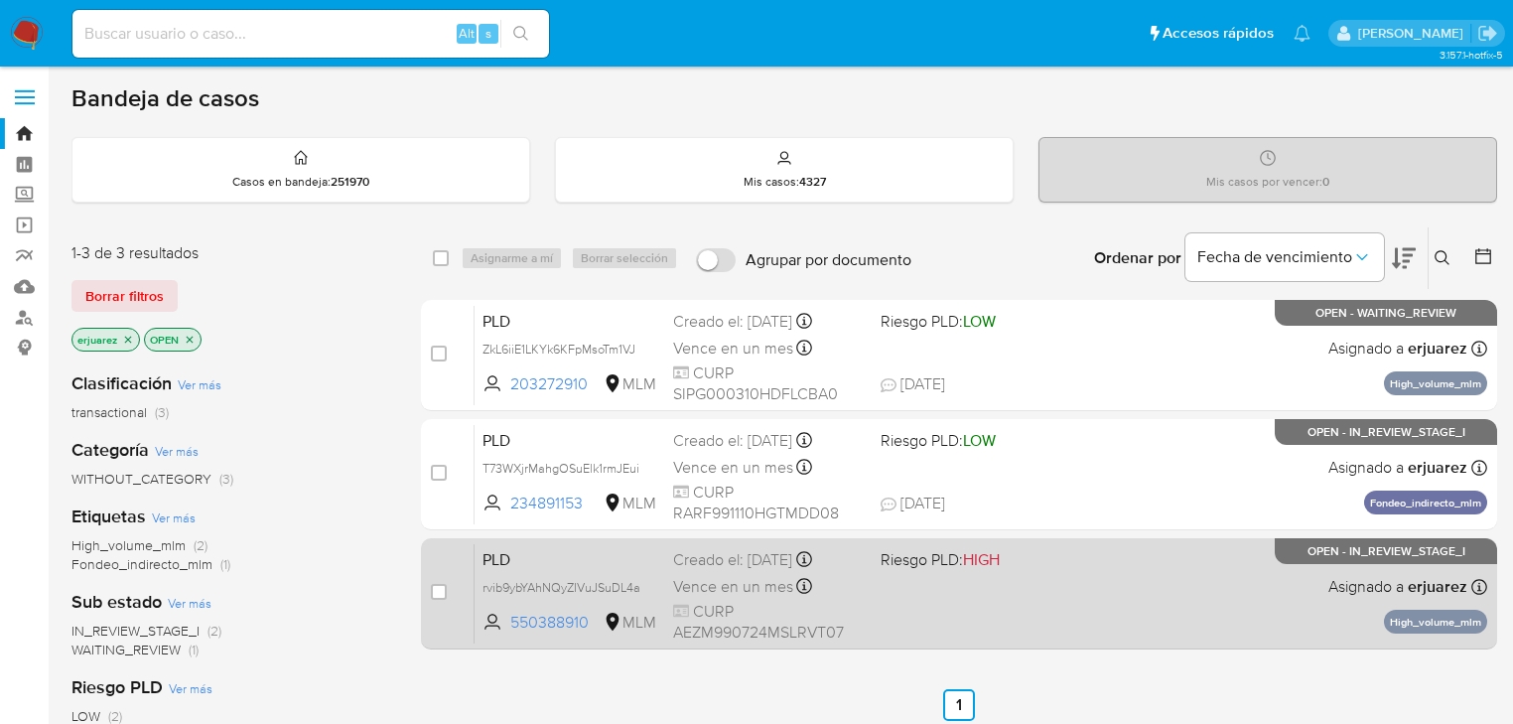
click at [1063, 642] on div "case-item-checkbox No es posible asignar el caso PLD rvib9ybYAhNQyZIVuJSuDL4a 5…" at bounding box center [959, 593] width 1076 height 111
click at [909, 588] on div "PLD rvib9ybYAhNQyZIVuJSuDL4a 550388910 MLM Riesgo PLD: HIGH Creado el: [DATE] C…" at bounding box center [981, 593] width 1013 height 100
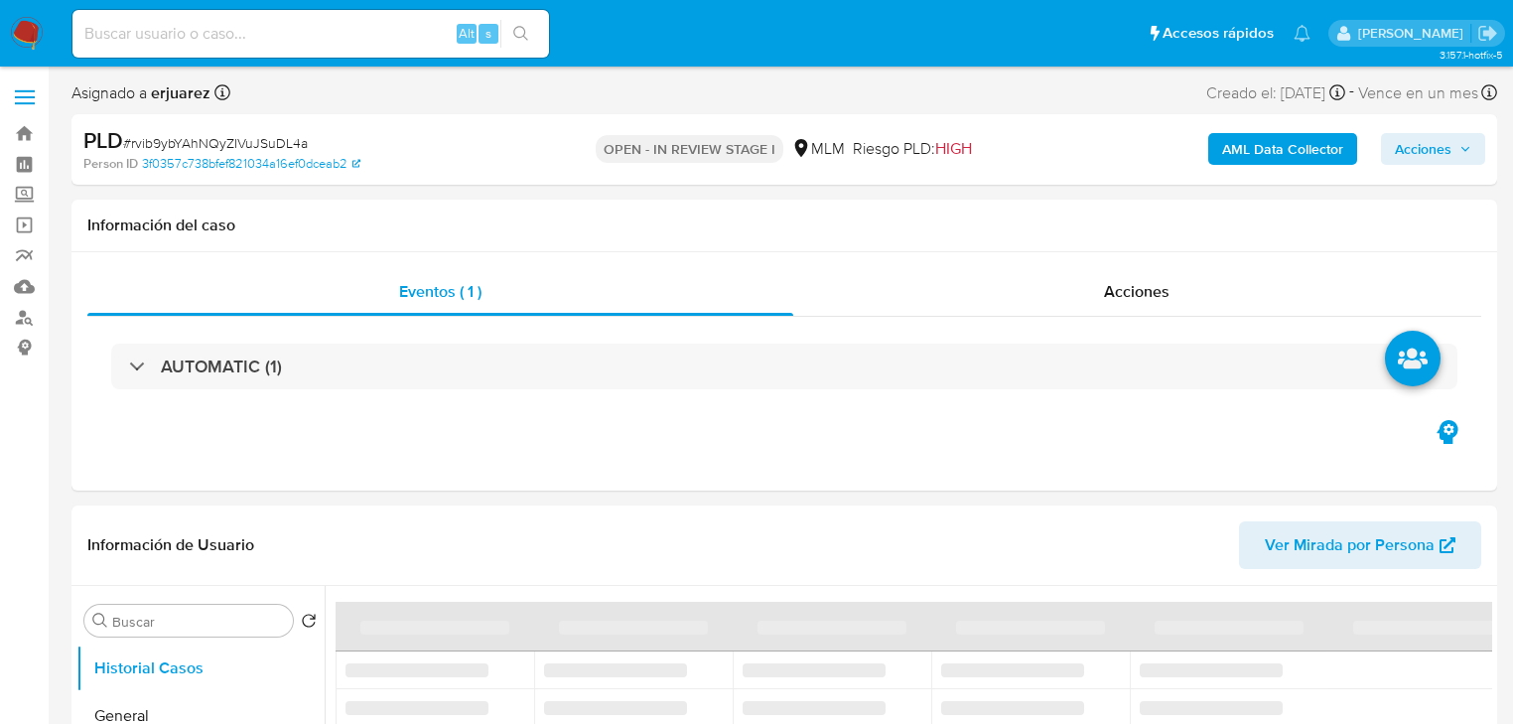
select select "10"
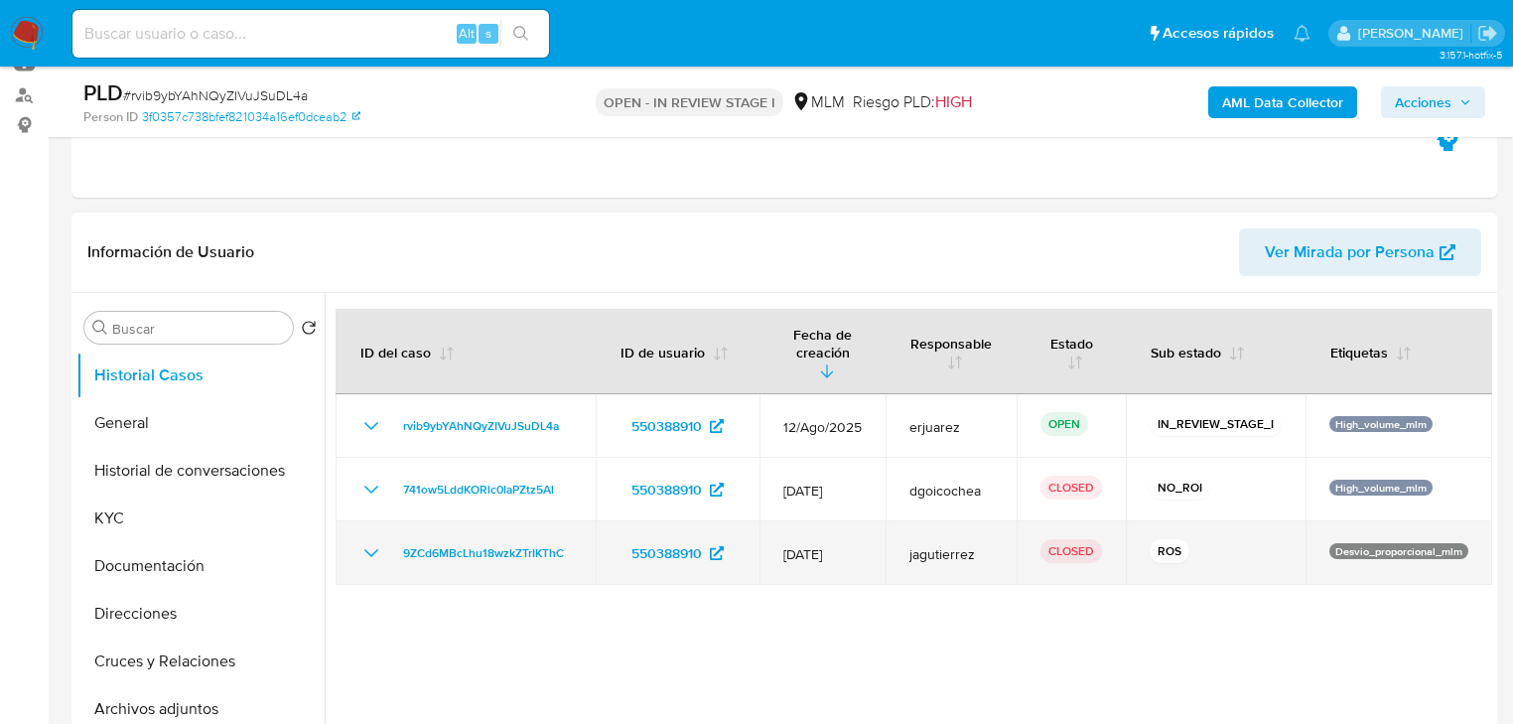
scroll to position [318, 0]
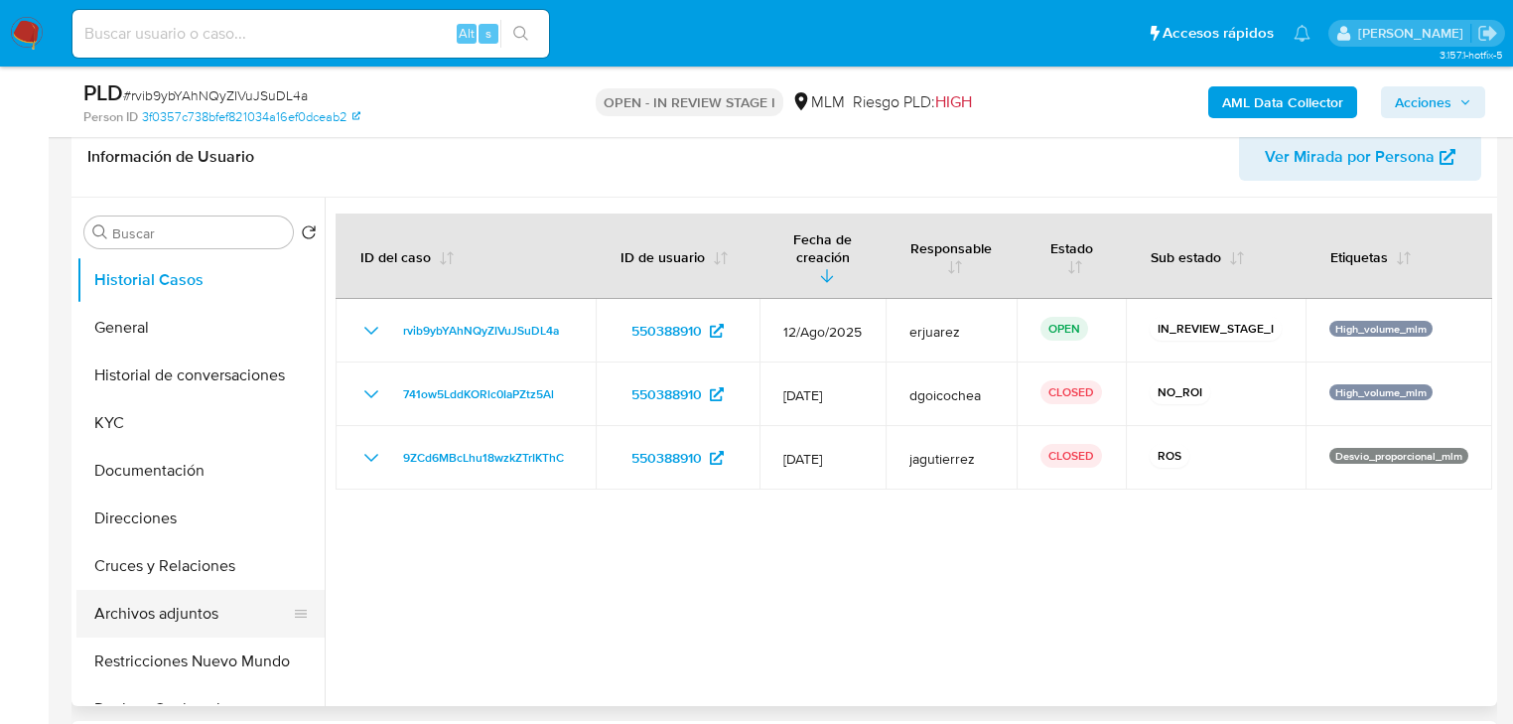
drag, startPoint x: 171, startPoint y: 605, endPoint x: 205, endPoint y: 607, distance: 33.8
click at [171, 605] on button "Archivos adjuntos" at bounding box center [192, 614] width 232 height 48
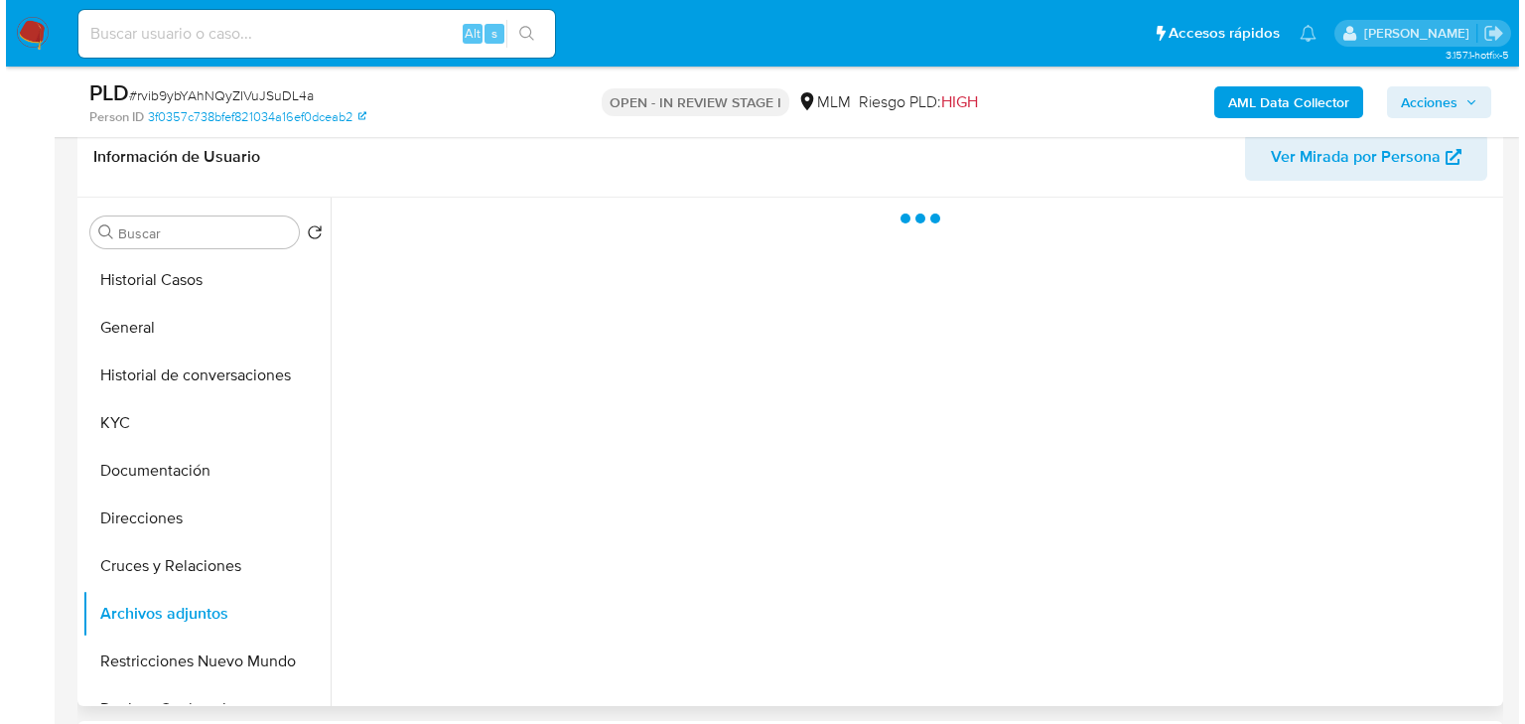
scroll to position [397, 0]
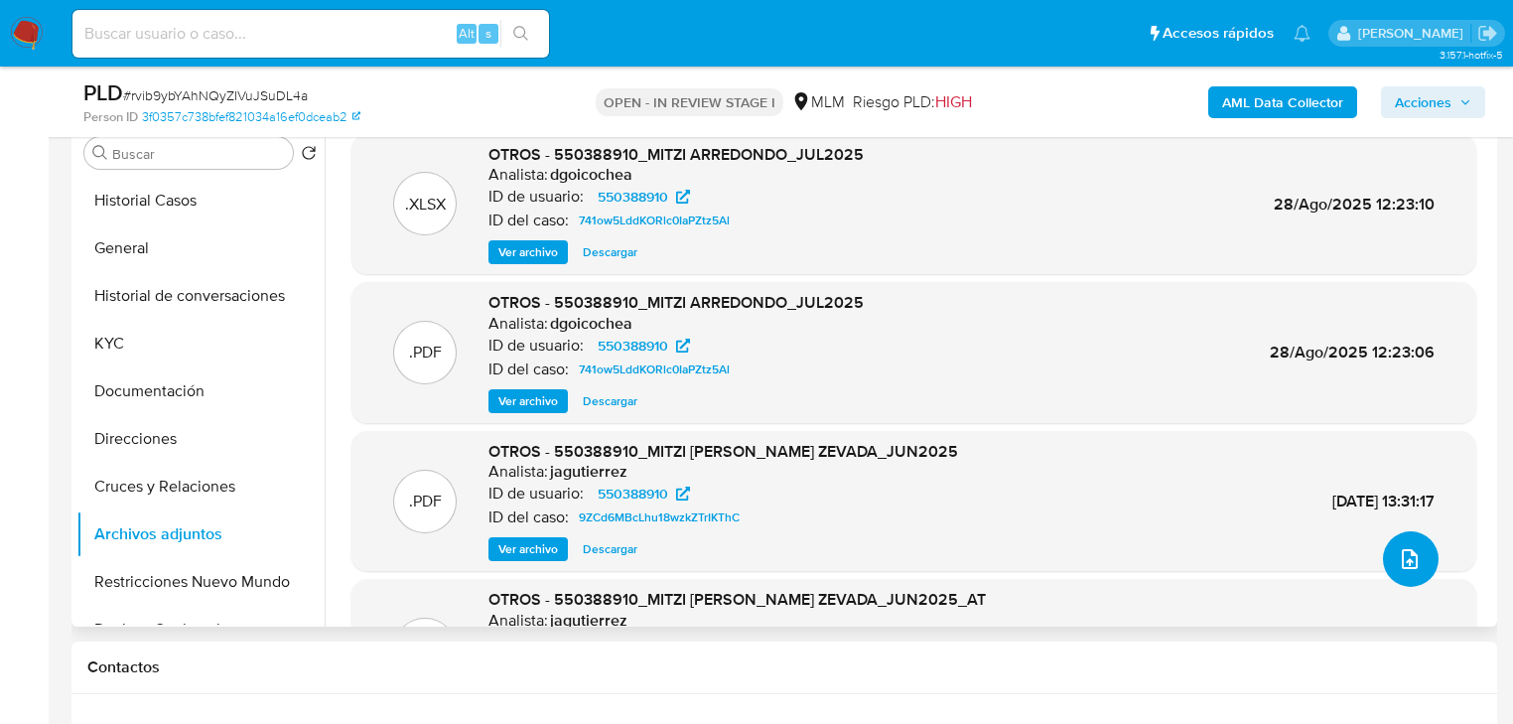
click at [1407, 562] on icon "upload-file" at bounding box center [1410, 559] width 16 height 20
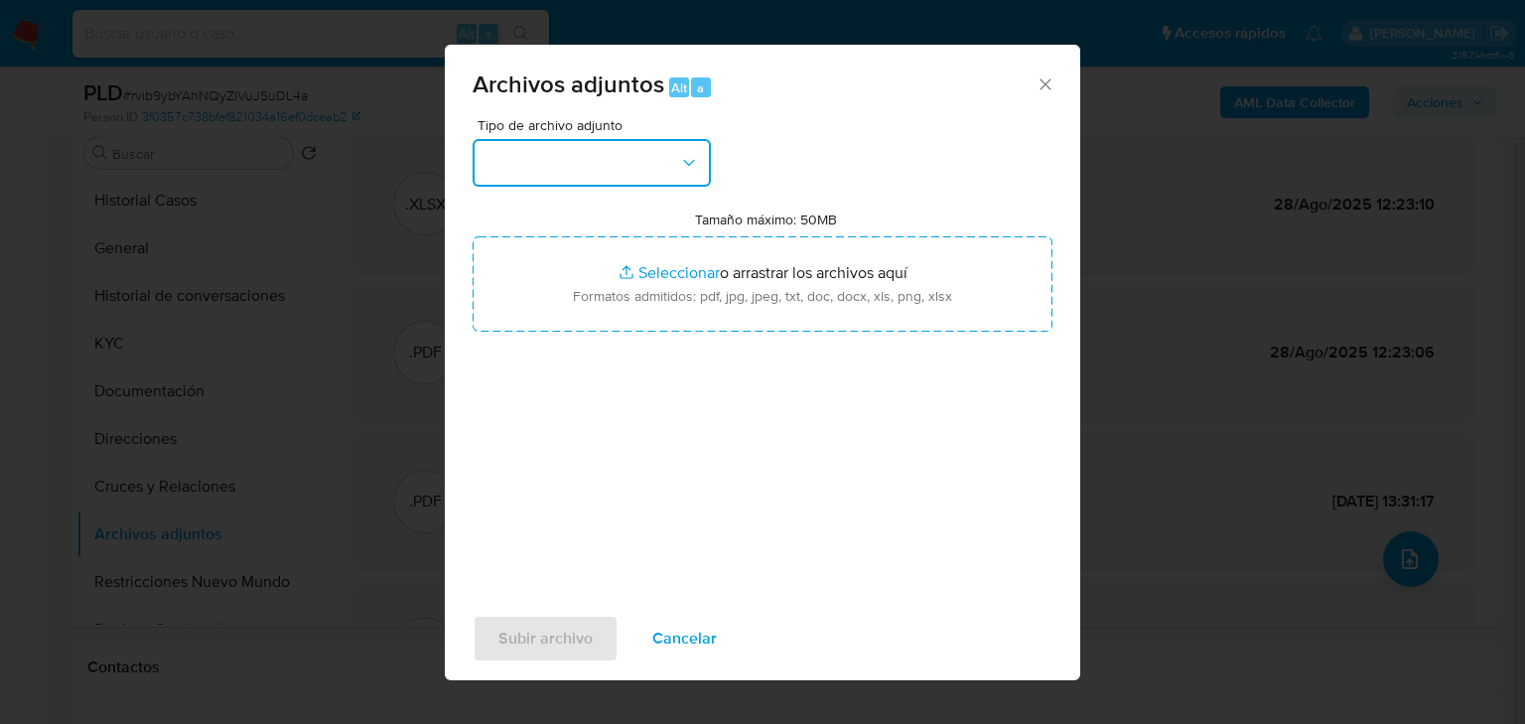
click at [534, 175] on button "button" at bounding box center [592, 163] width 238 height 48
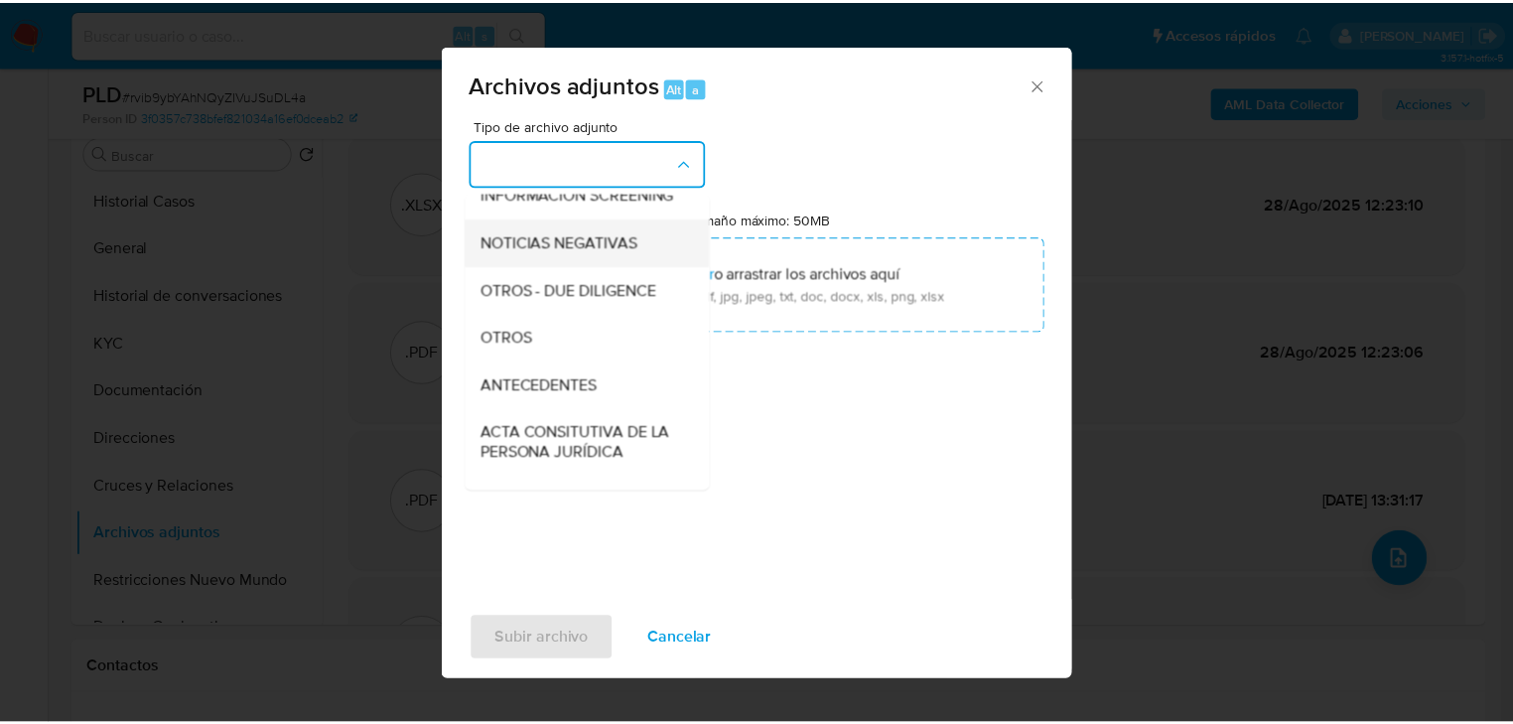
scroll to position [238, 0]
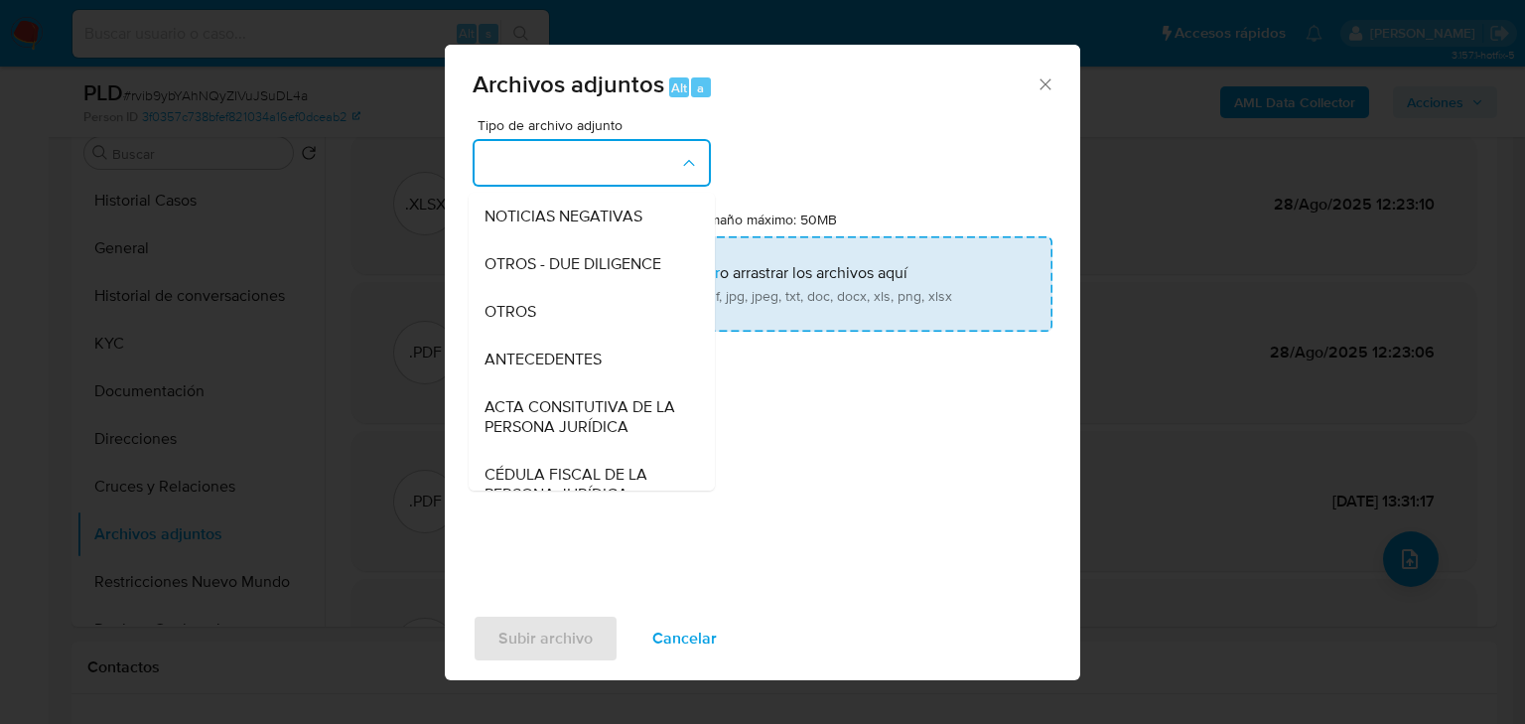
drag, startPoint x: 520, startPoint y: 324, endPoint x: 531, endPoint y: 320, distance: 11.6
click at [522, 322] on span "OTROS" at bounding box center [511, 312] width 52 height 20
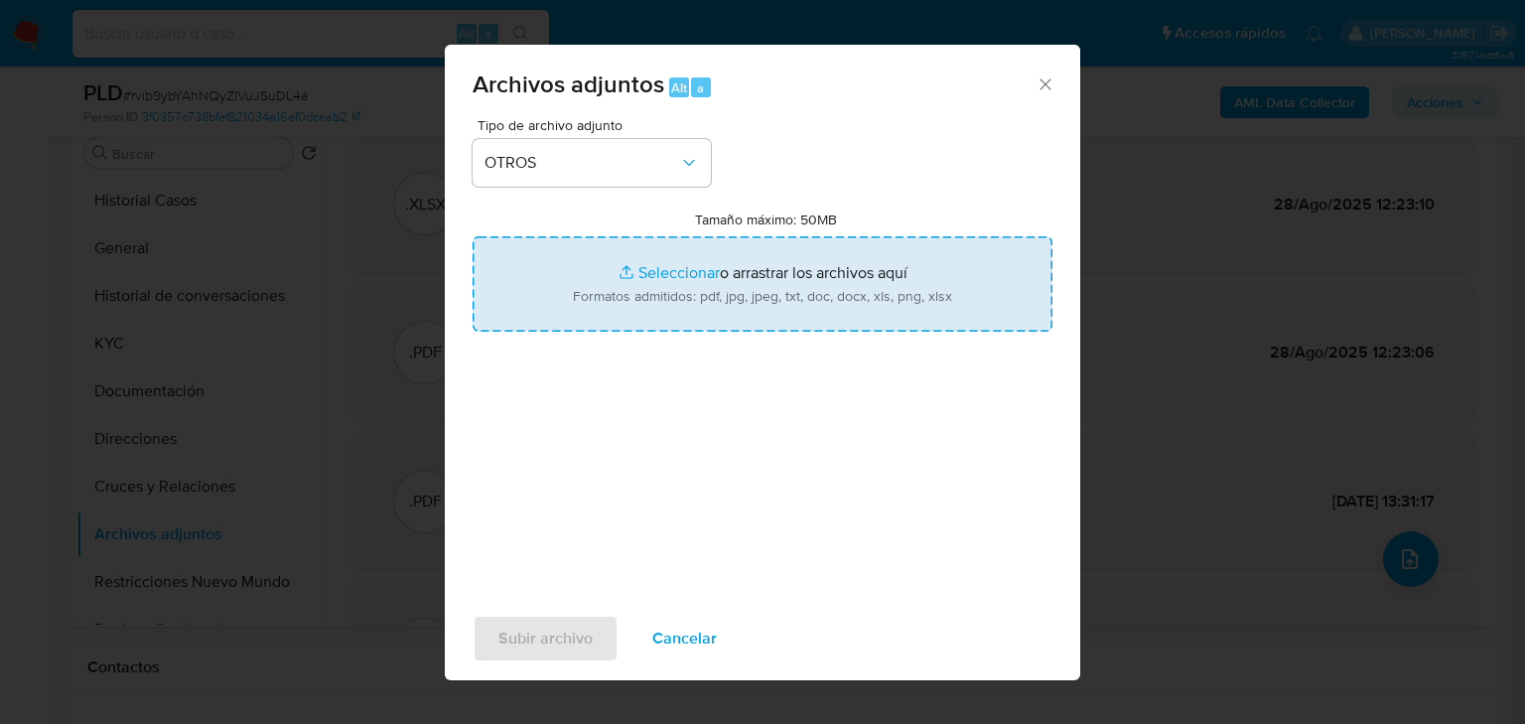
click at [639, 269] on input "Tamaño máximo: 50MB Seleccionar archivos" at bounding box center [763, 283] width 580 height 95
type input "C:\fakepath\550388910_Mitzi Mireya Arredondo Zevada_Ago25.pdf"
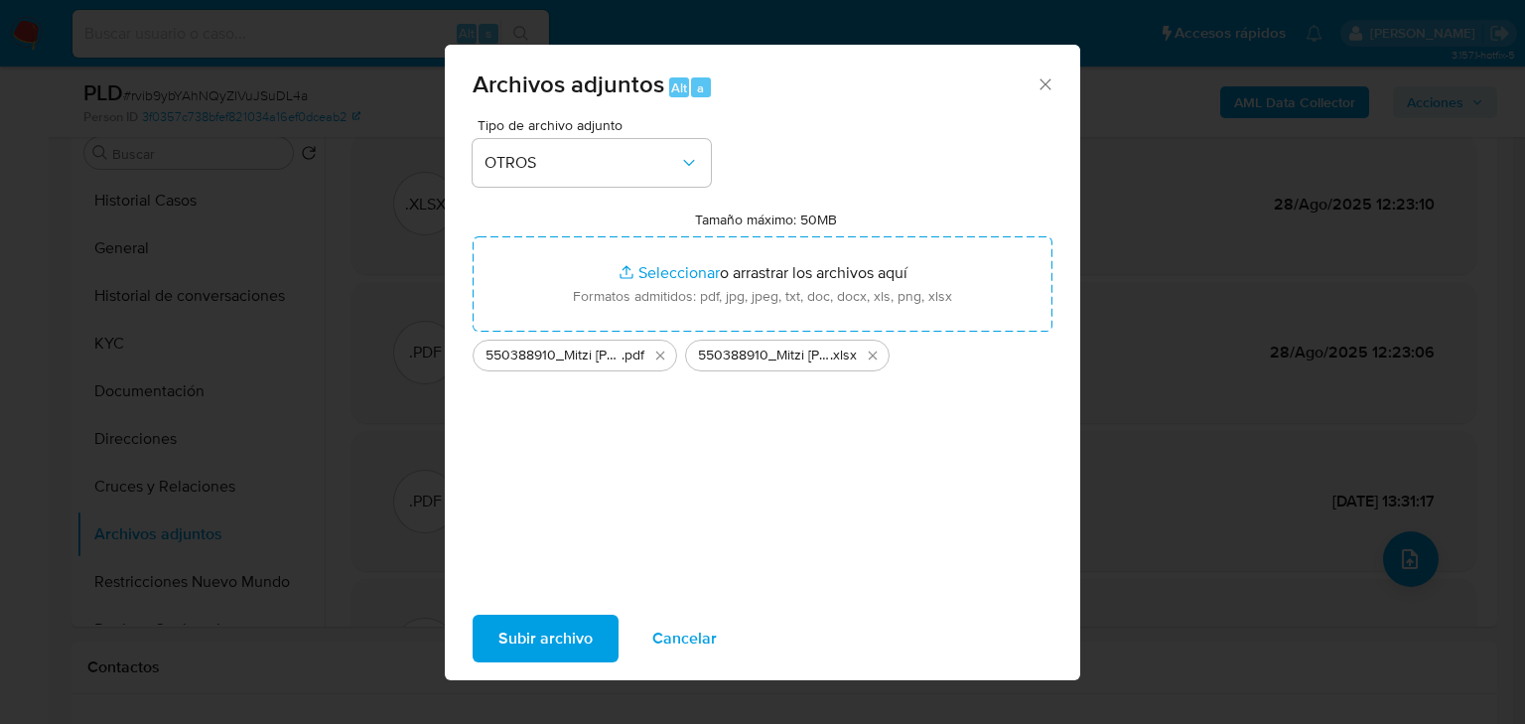
drag, startPoint x: 639, startPoint y: 269, endPoint x: 560, endPoint y: 628, distance: 367.2
click at [560, 628] on span "Subir archivo" at bounding box center [545, 639] width 94 height 44
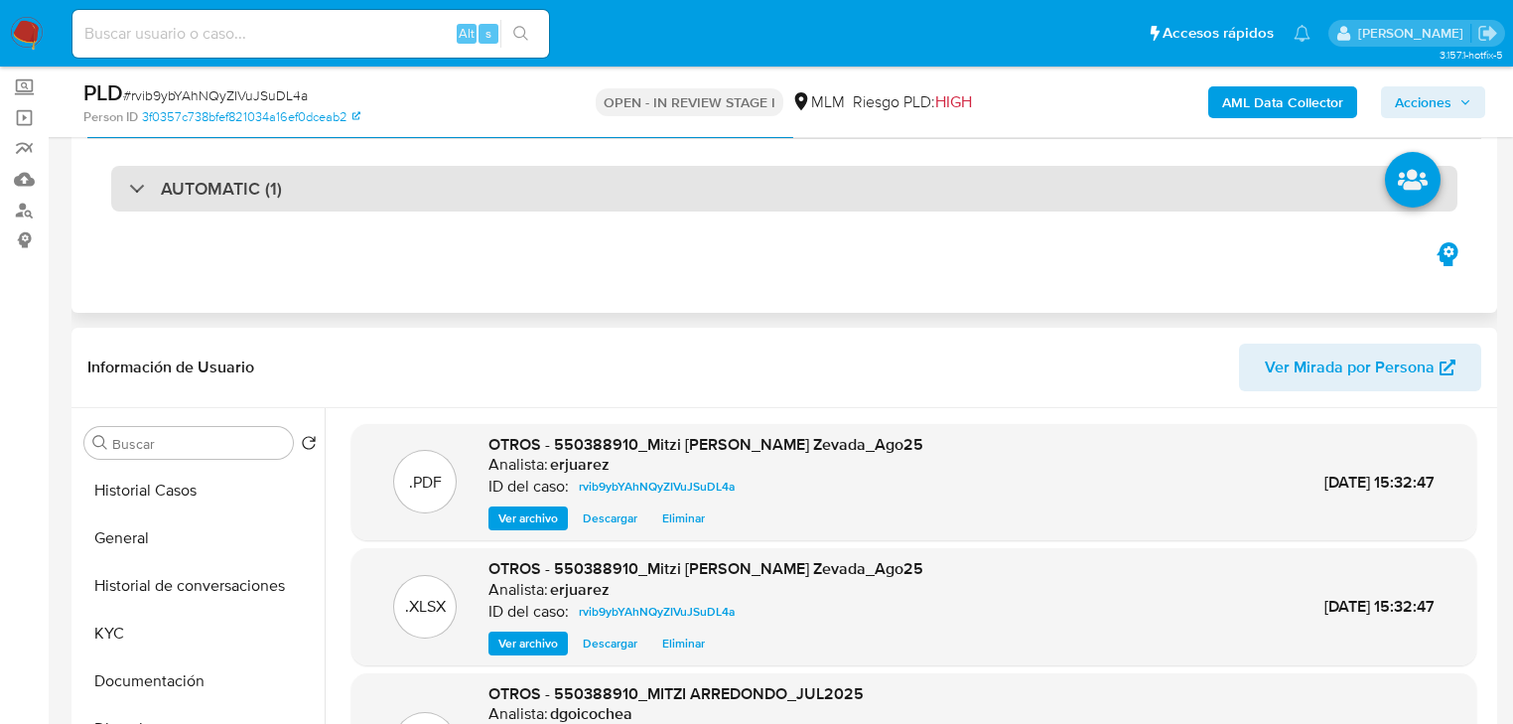
scroll to position [79, 0]
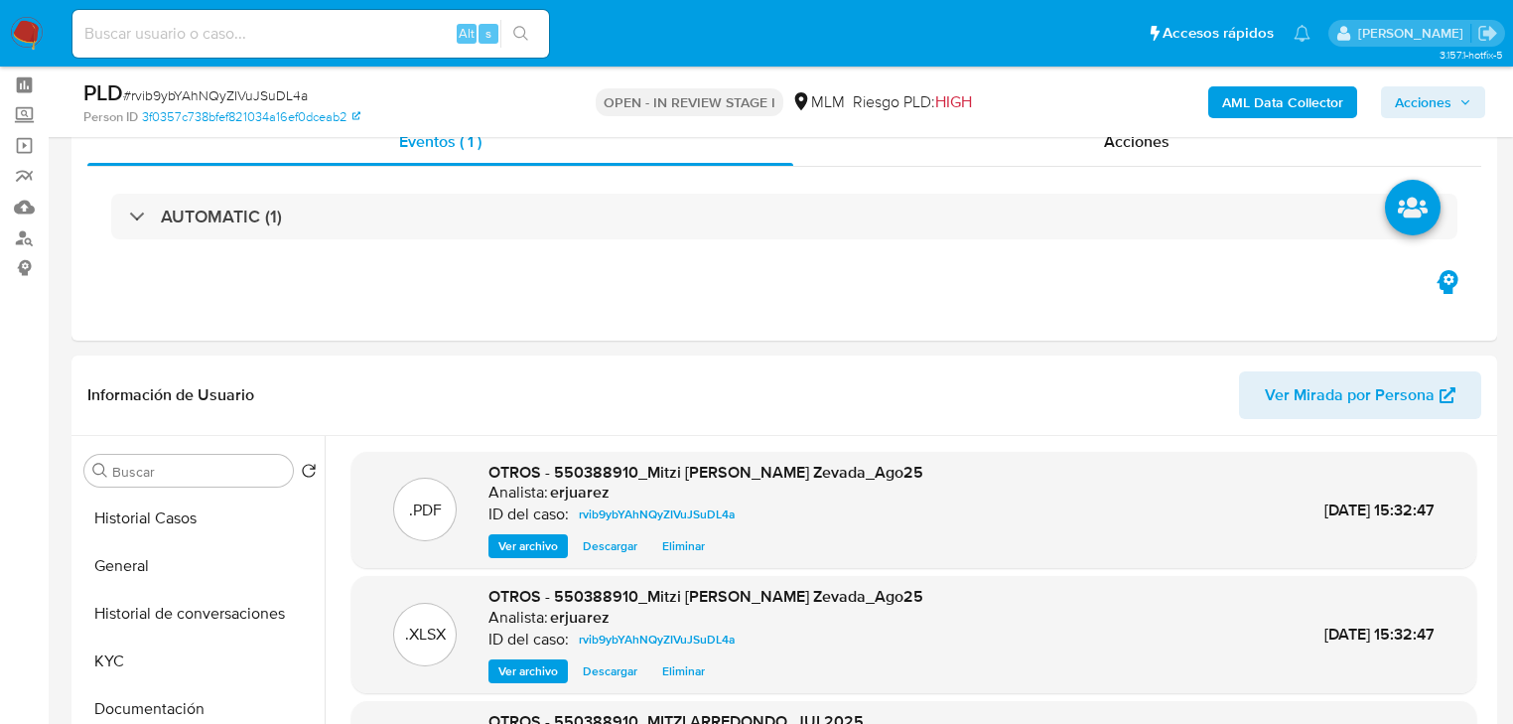
click at [1446, 110] on span "Acciones" at bounding box center [1433, 102] width 76 height 28
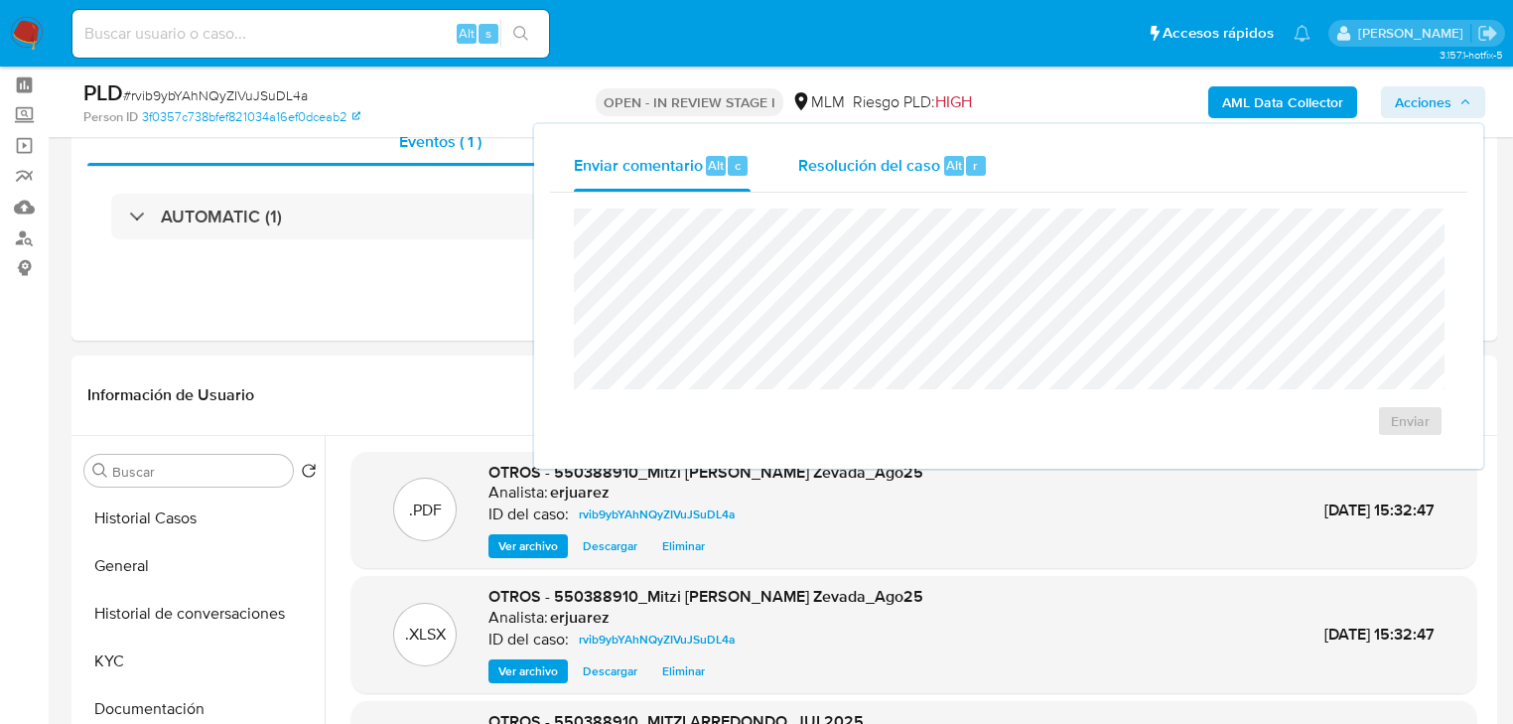
click at [890, 175] on span "Resolución del caso" at bounding box center [869, 164] width 142 height 23
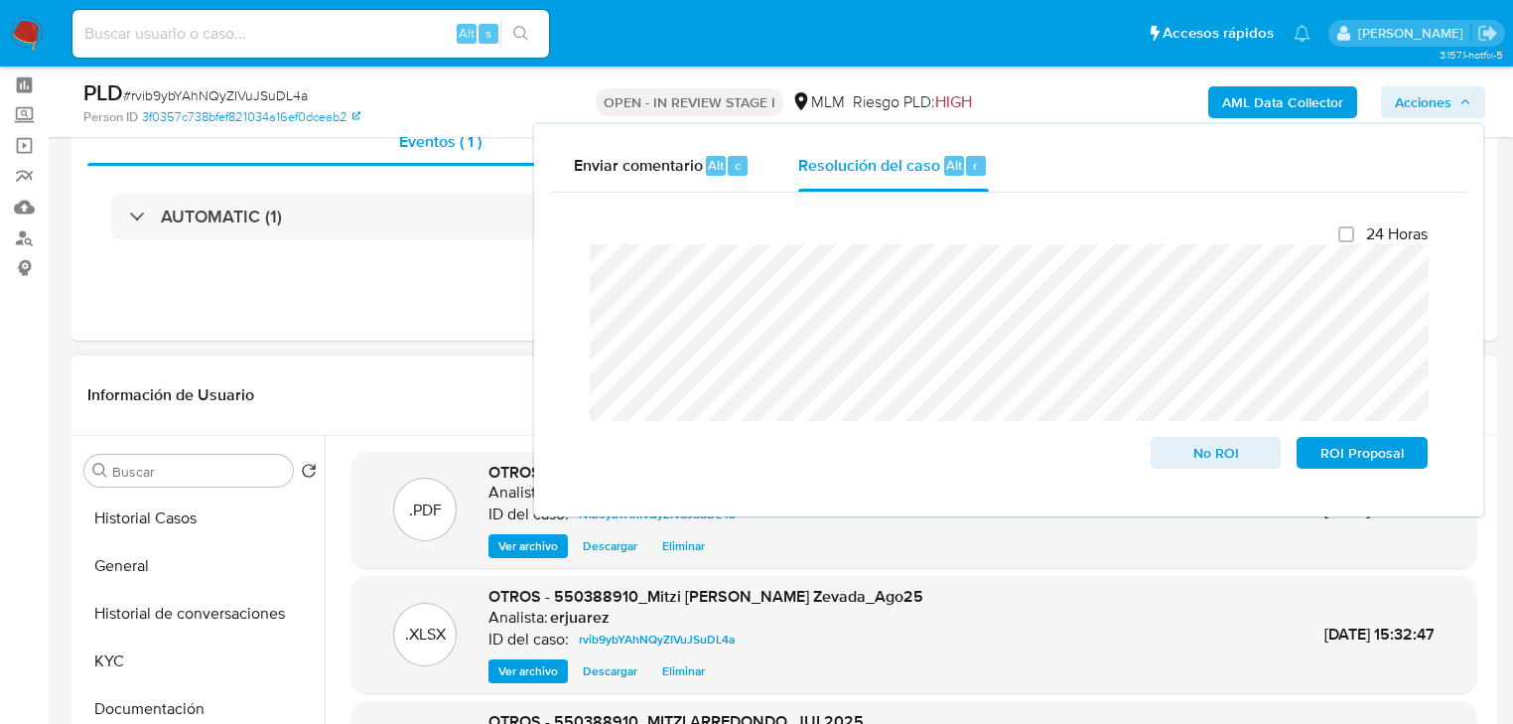
drag, startPoint x: 165, startPoint y: 511, endPoint x: 533, endPoint y: 487, distance: 369.2
click at [167, 512] on button "Historial Casos" at bounding box center [200, 519] width 248 height 48
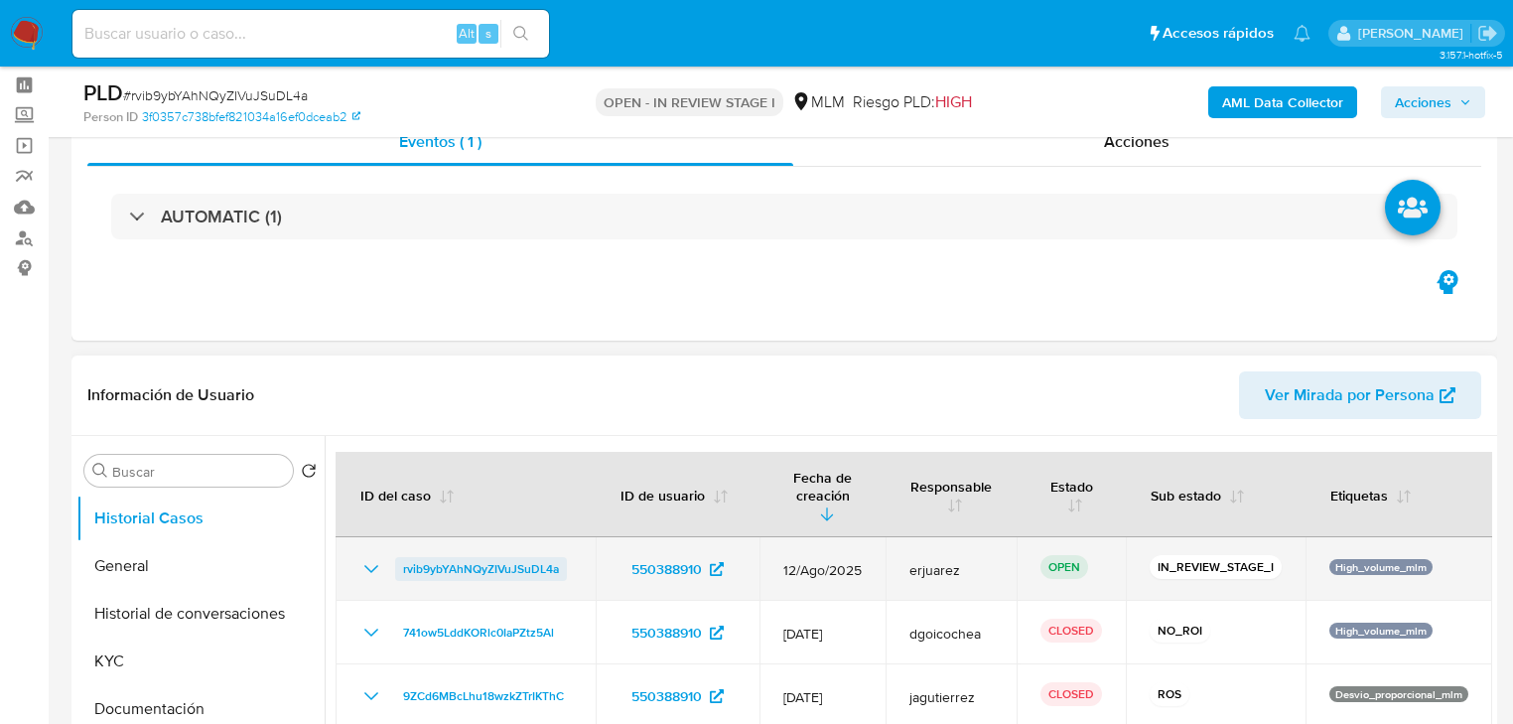
drag, startPoint x: 592, startPoint y: 609, endPoint x: 493, endPoint y: 552, distance: 114.3
click at [397, 608] on td "741ow5LddKORlc0IaPZtz5Al" at bounding box center [466, 633] width 260 height 64
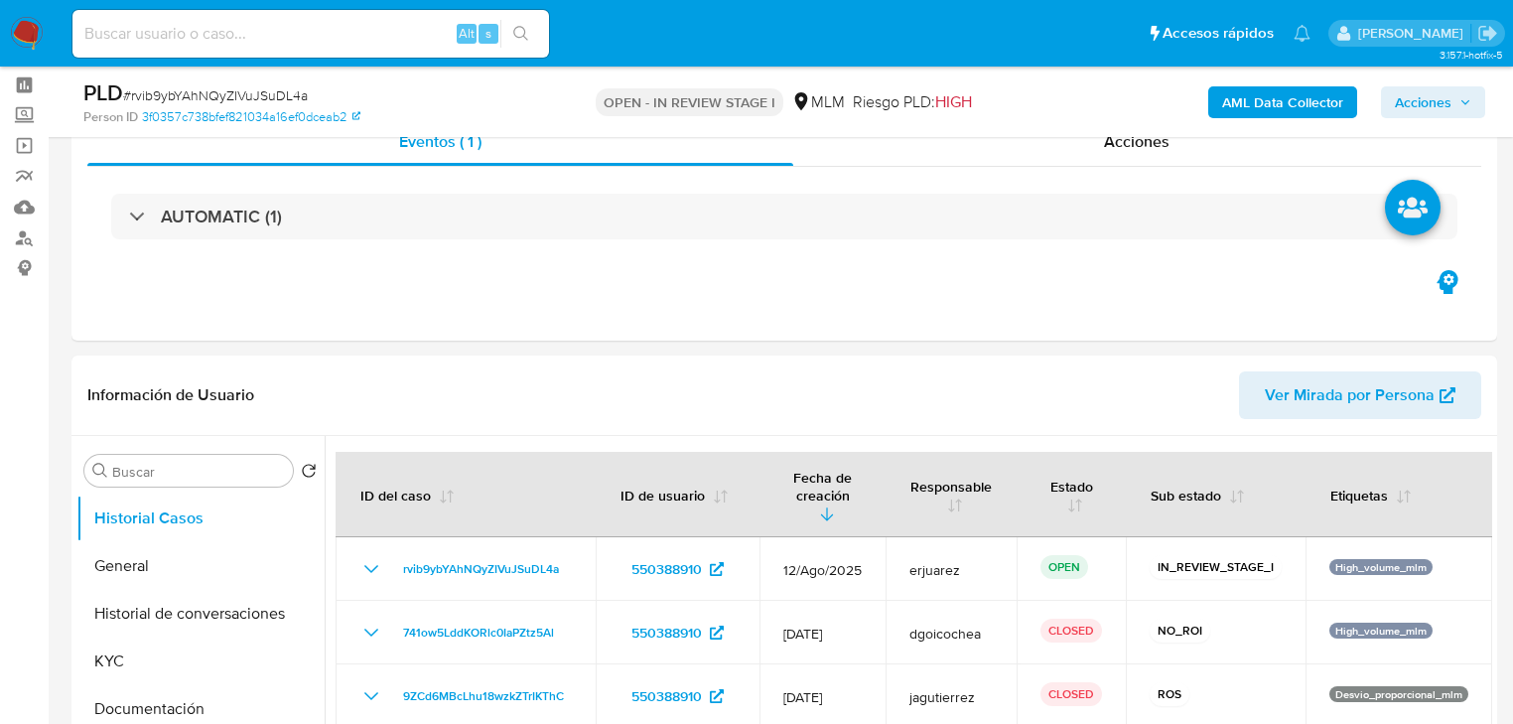
drag, startPoint x: 1431, startPoint y: 99, endPoint x: 1402, endPoint y: 107, distance: 29.9
click at [1430, 99] on span "Acciones" at bounding box center [1423, 102] width 57 height 32
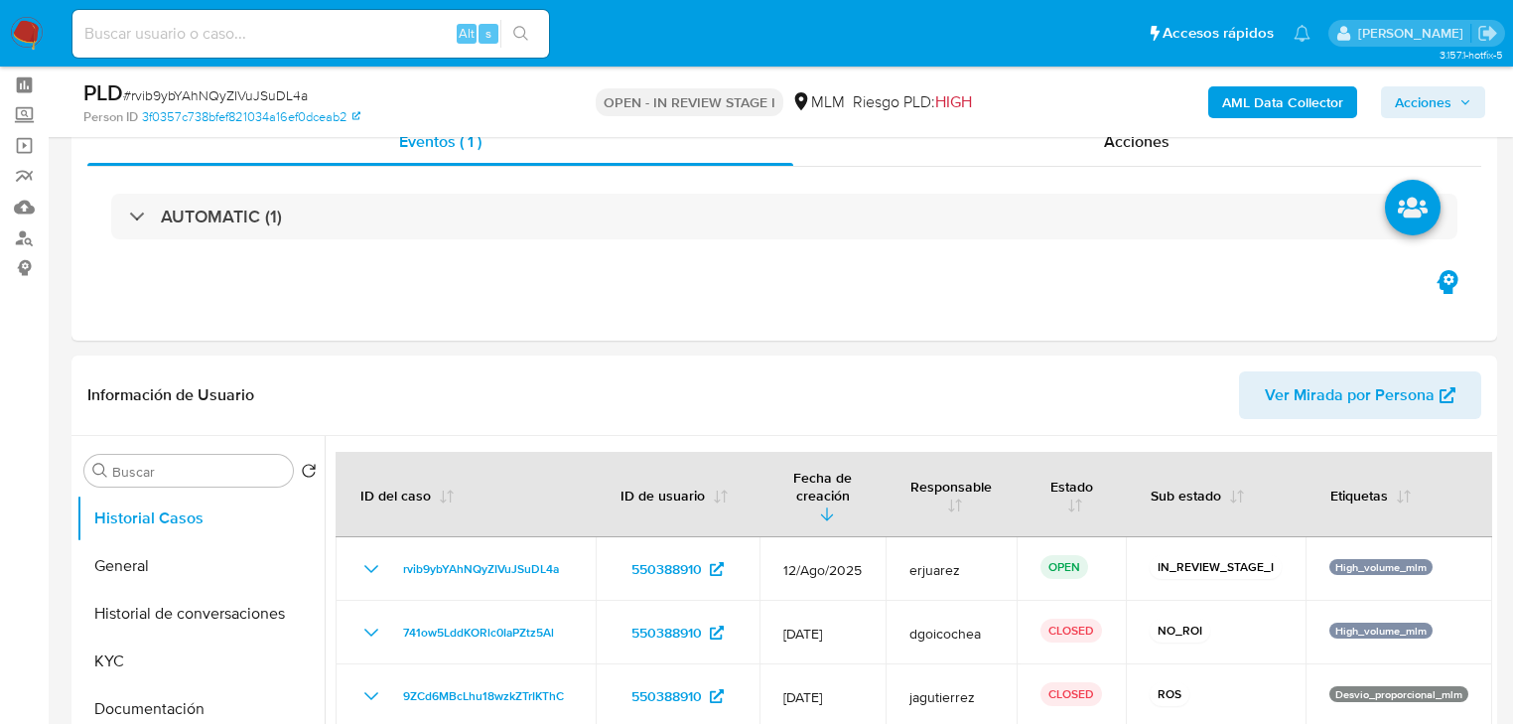
drag, startPoint x: 1439, startPoint y: 99, endPoint x: 1414, endPoint y: 116, distance: 30.0
click at [1433, 103] on span "Acciones" at bounding box center [1423, 102] width 57 height 32
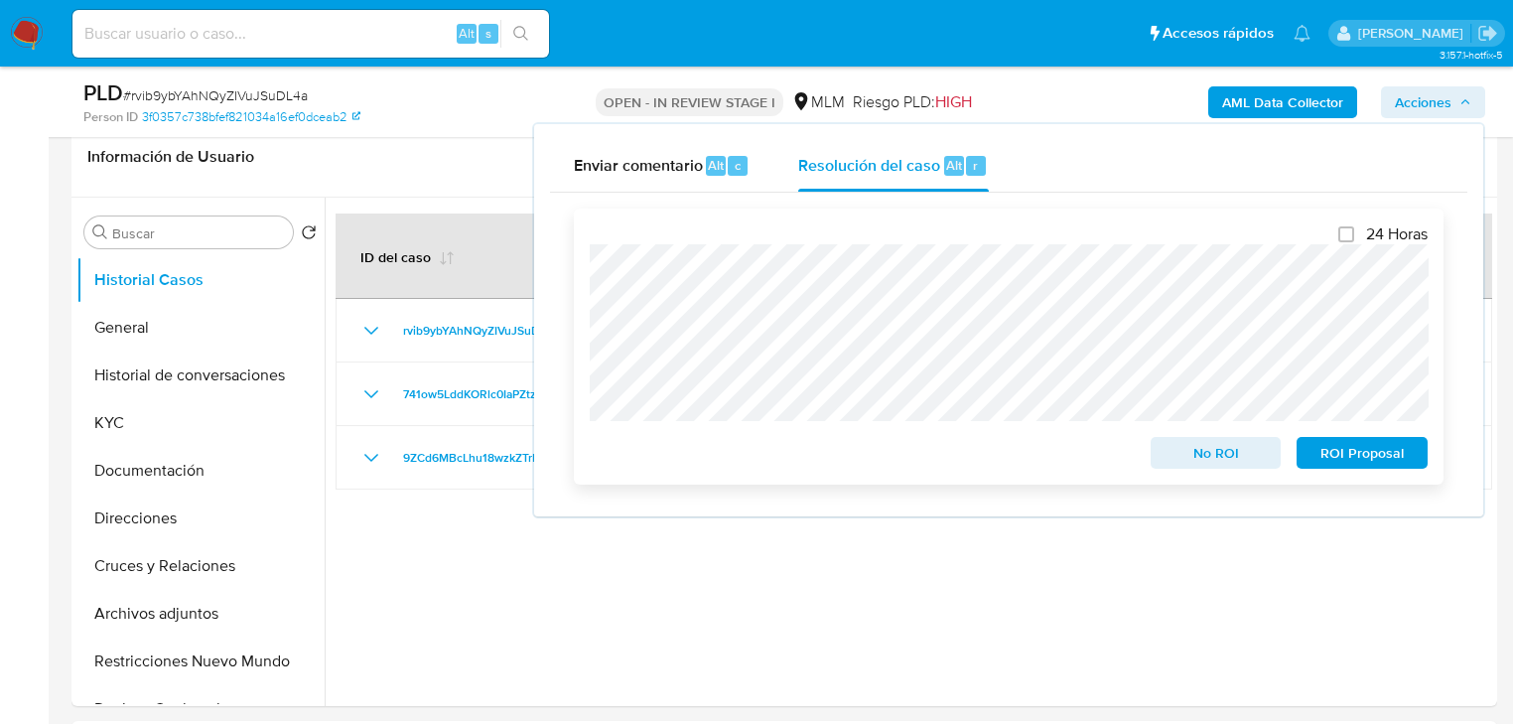
scroll to position [477, 0]
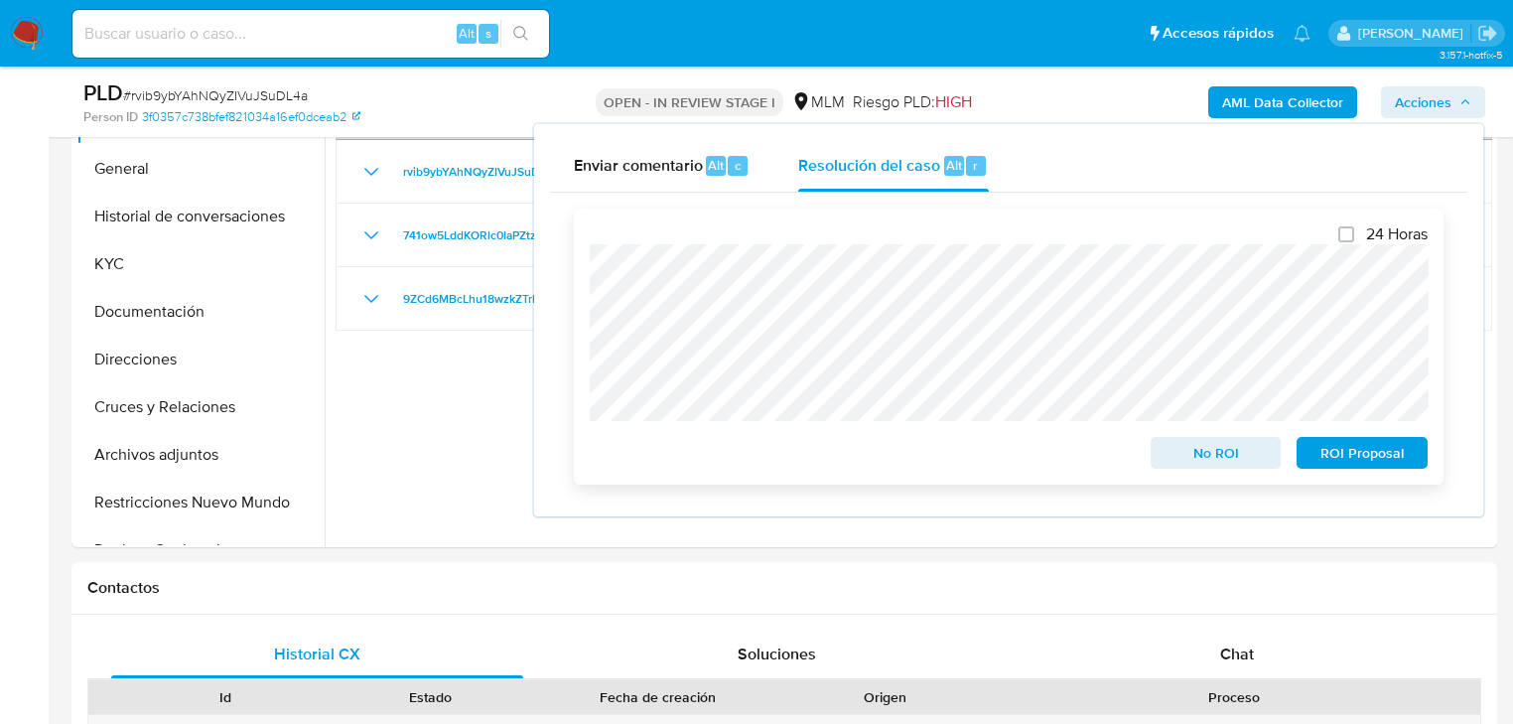
click at [1201, 456] on span "No ROI" at bounding box center [1216, 453] width 103 height 28
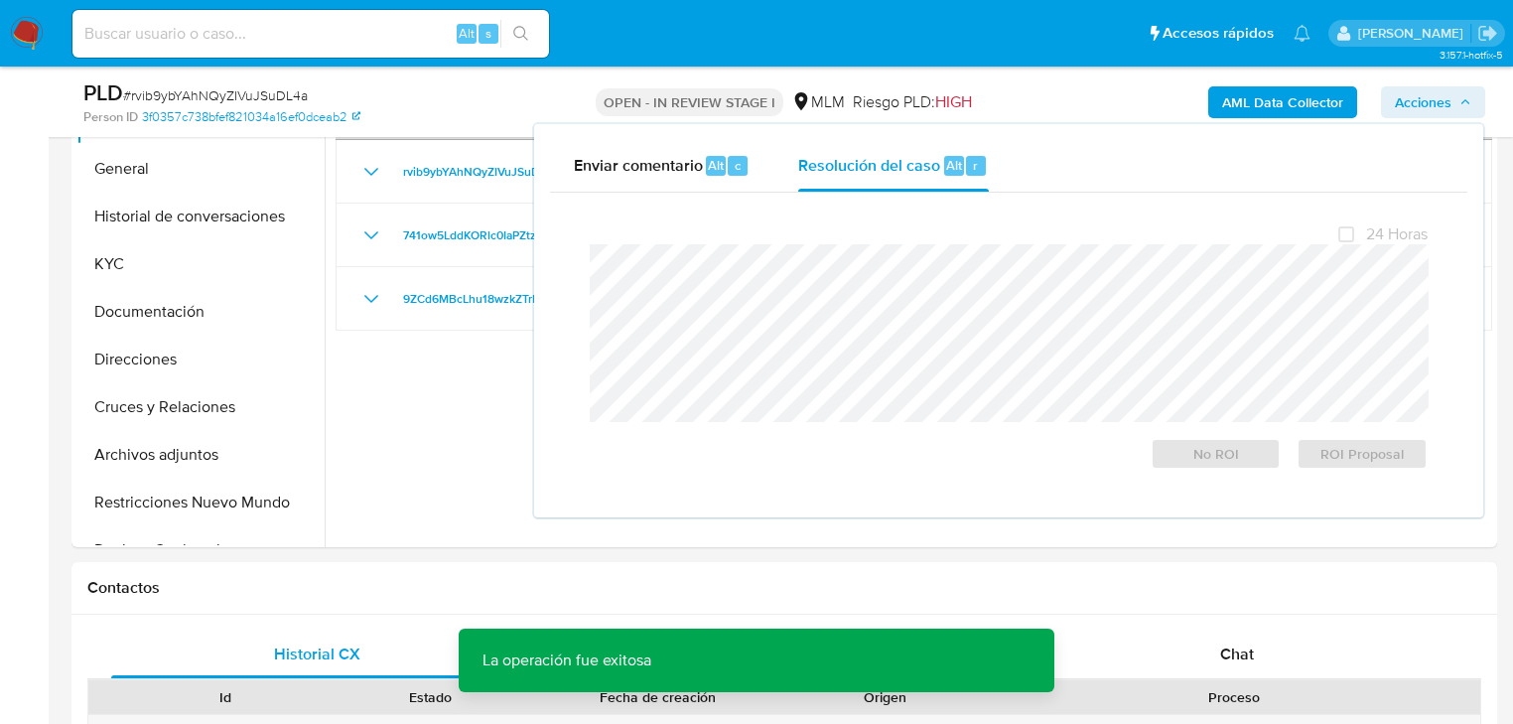
drag, startPoint x: 550, startPoint y: 458, endPoint x: 557, endPoint y: 413, distance: 45.2
click at [550, 455] on div "Cierre de caso 24 Horas No ROI ROI Proposal La operación fue exitosa La operaci…" at bounding box center [1009, 348] width 918 height 310
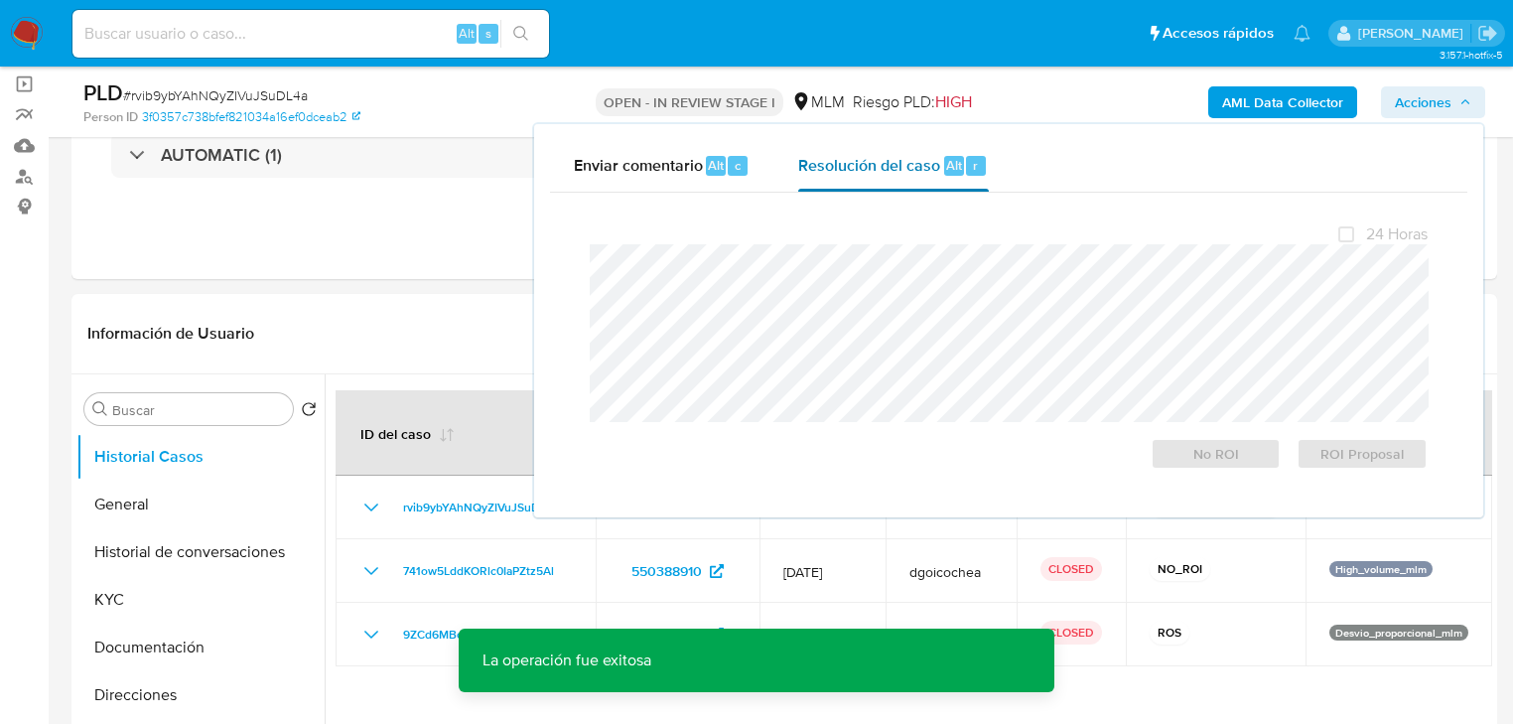
scroll to position [0, 0]
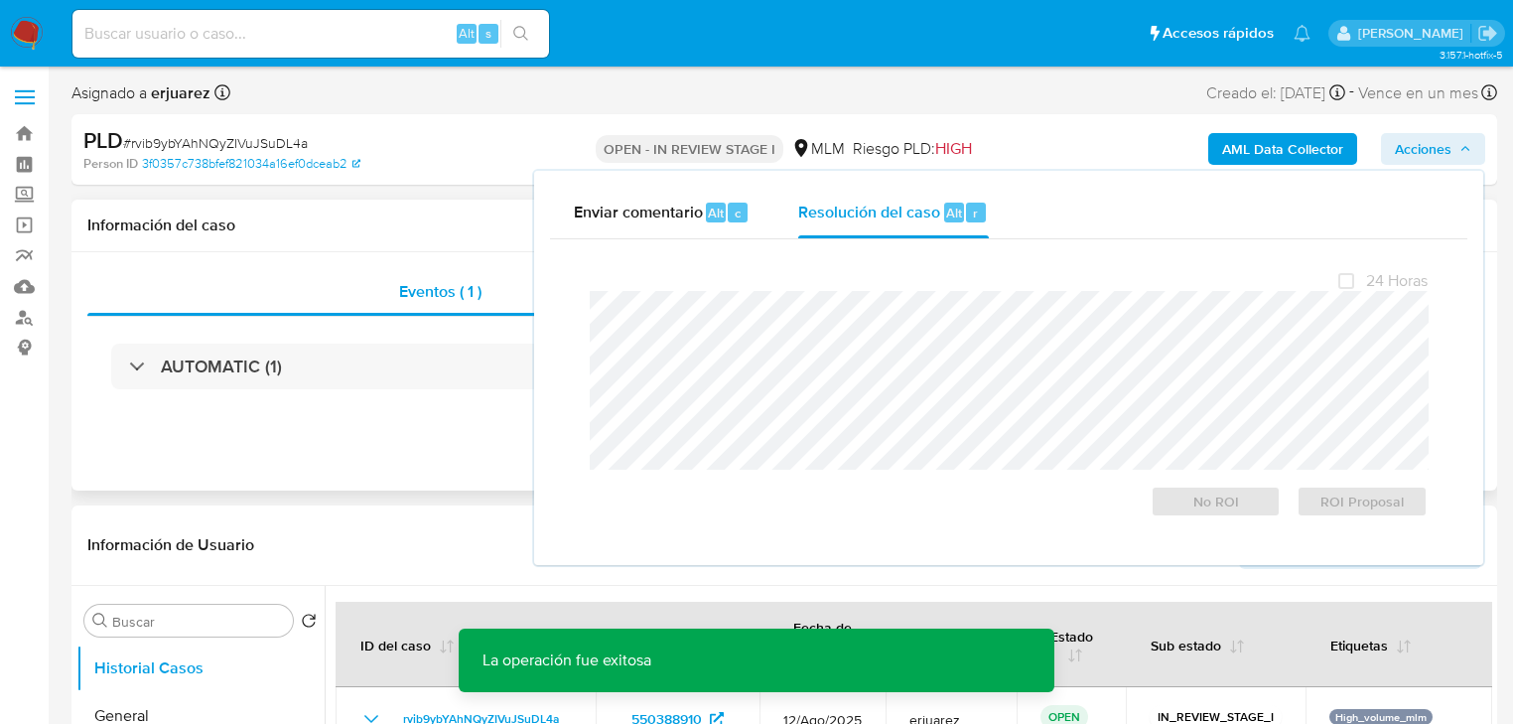
click at [467, 424] on div "Eventos ( 1 ) Acciones AUTOMATIC (1)" at bounding box center [784, 371] width 1426 height 238
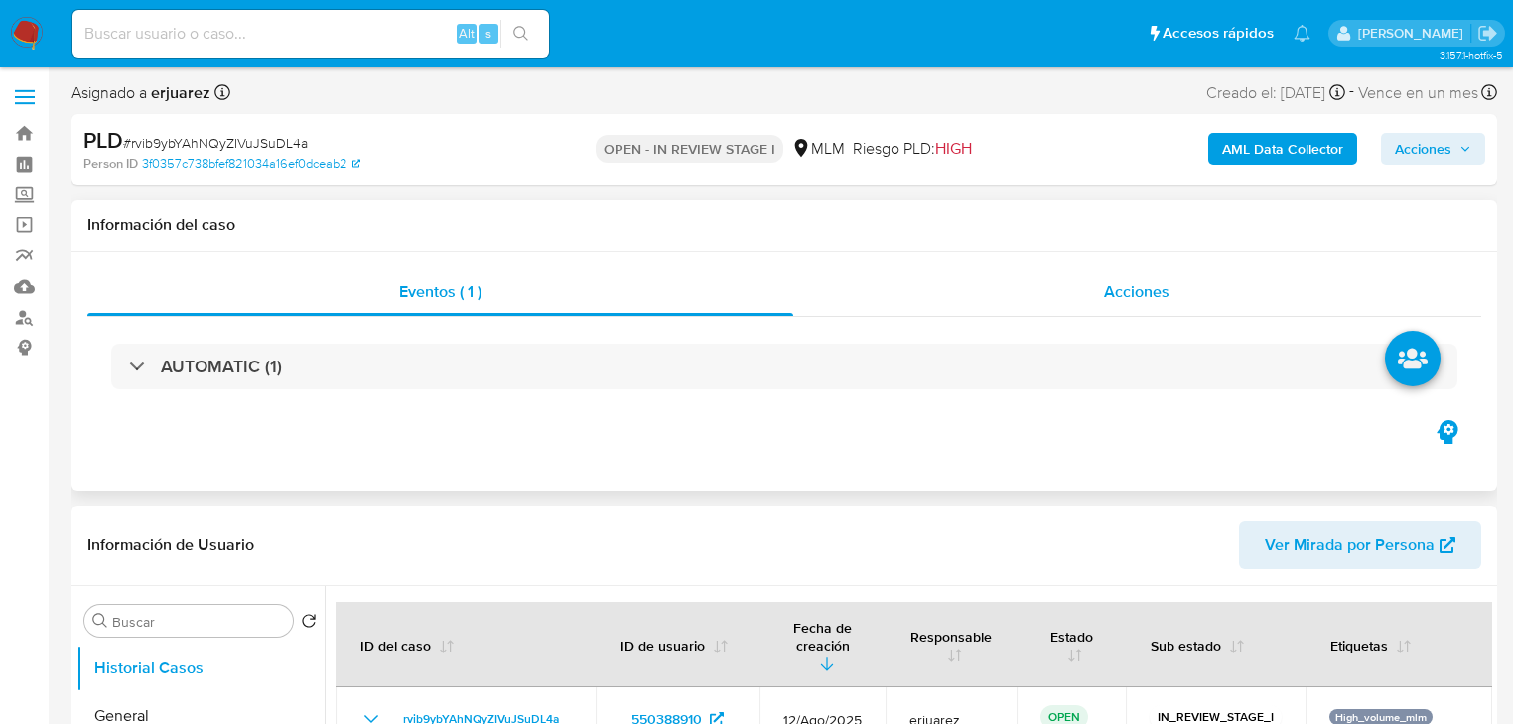
click at [923, 294] on div "Acciones" at bounding box center [1137, 292] width 689 height 48
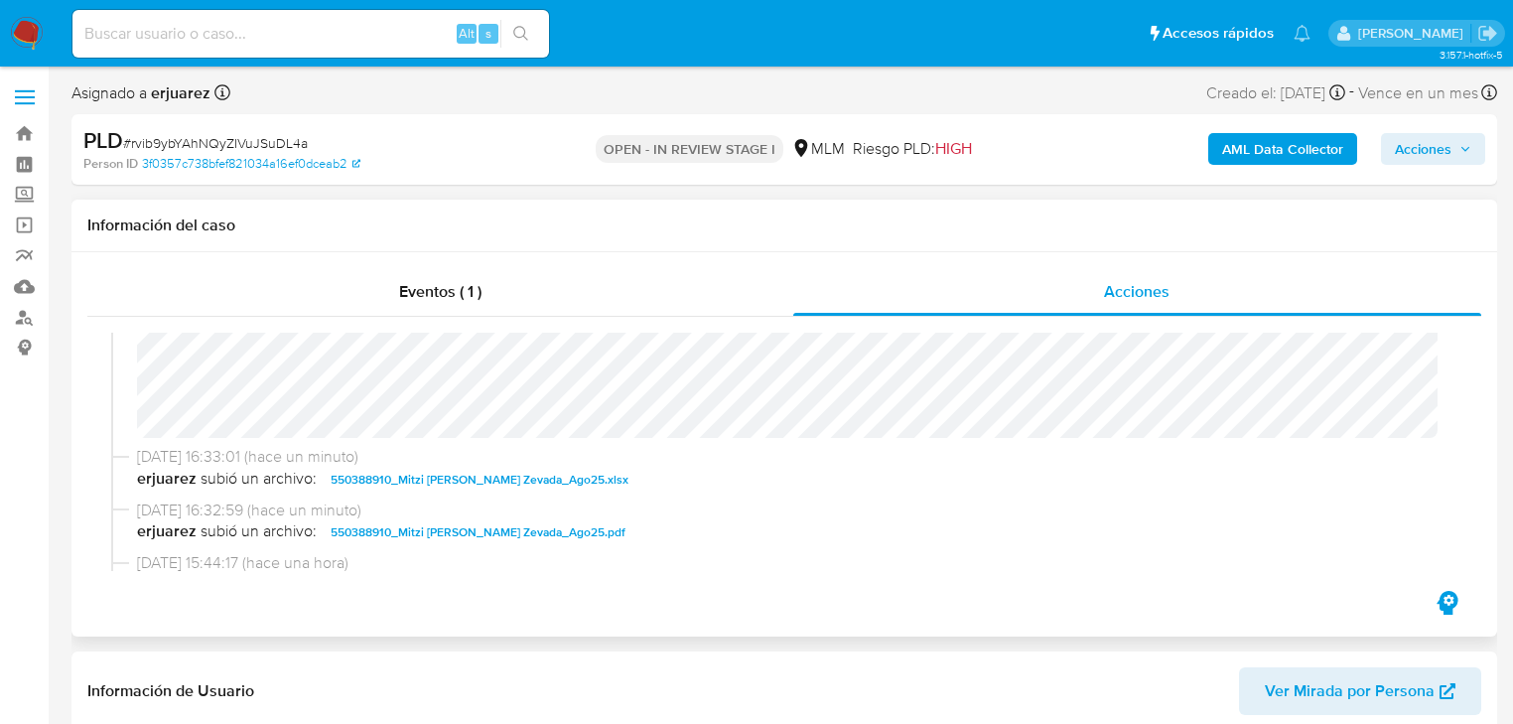
scroll to position [238, 0]
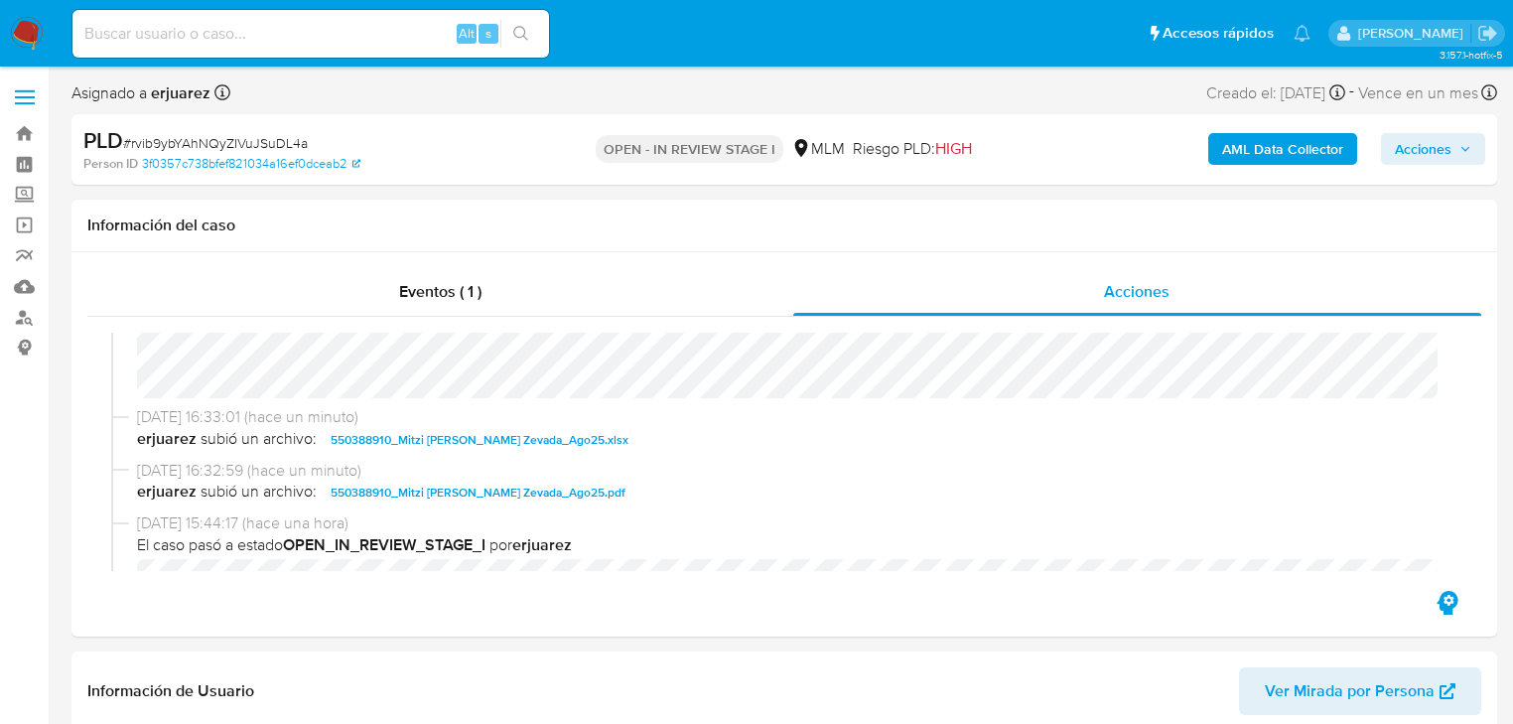
click at [26, 49] on img at bounding box center [27, 34] width 34 height 34
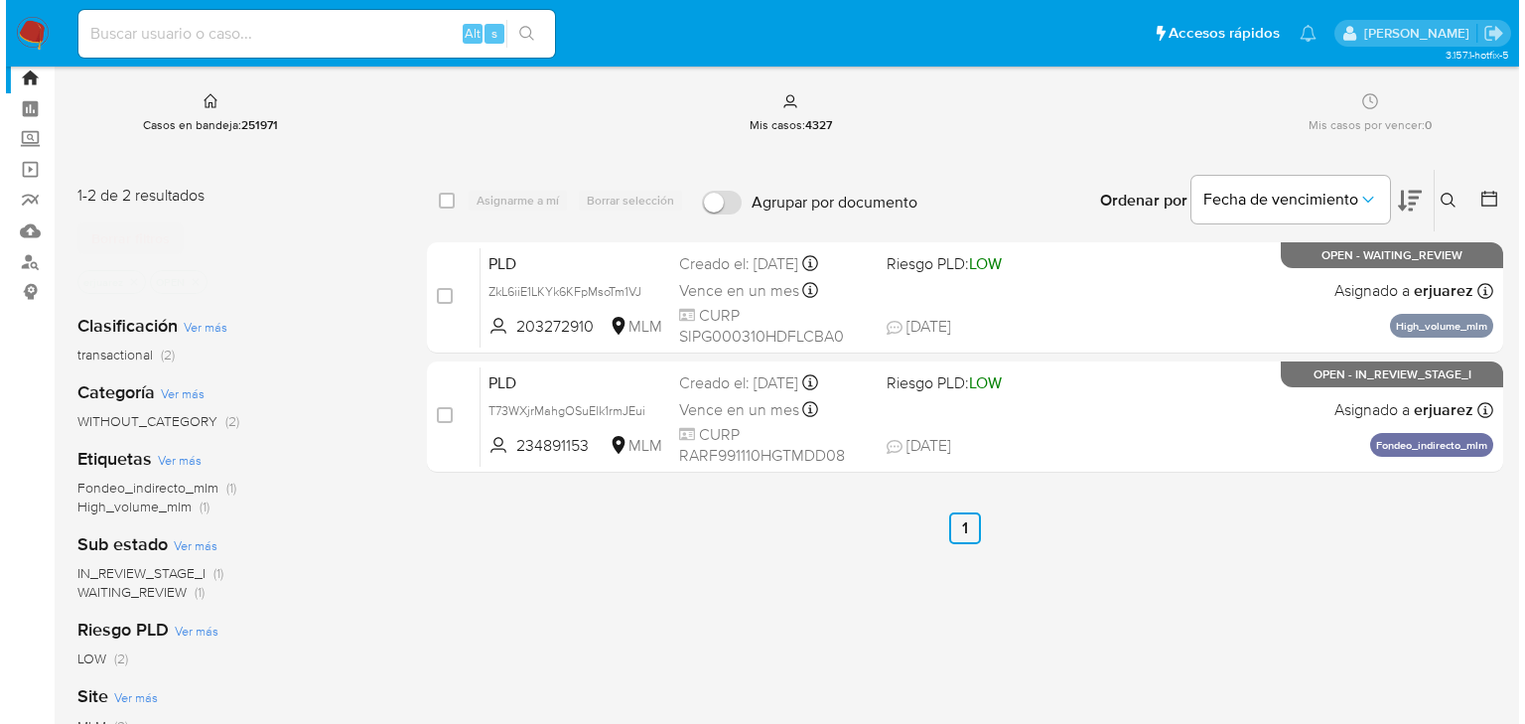
scroll to position [79, 0]
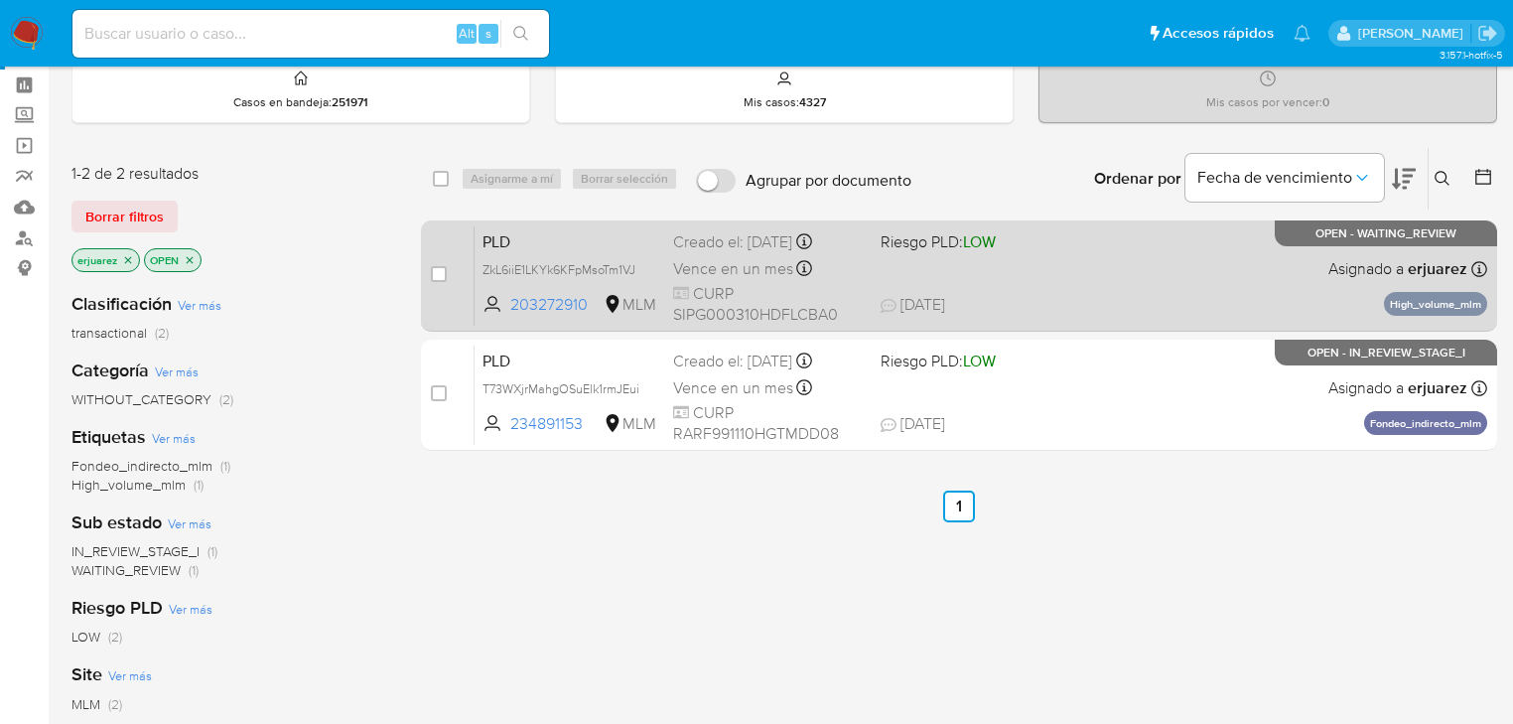
click at [735, 294] on span "CURP SIPG000310HDFLCBA0" at bounding box center [769, 304] width 192 height 43
click at [445, 273] on input "checkbox" at bounding box center [439, 274] width 16 height 16
checkbox input "true"
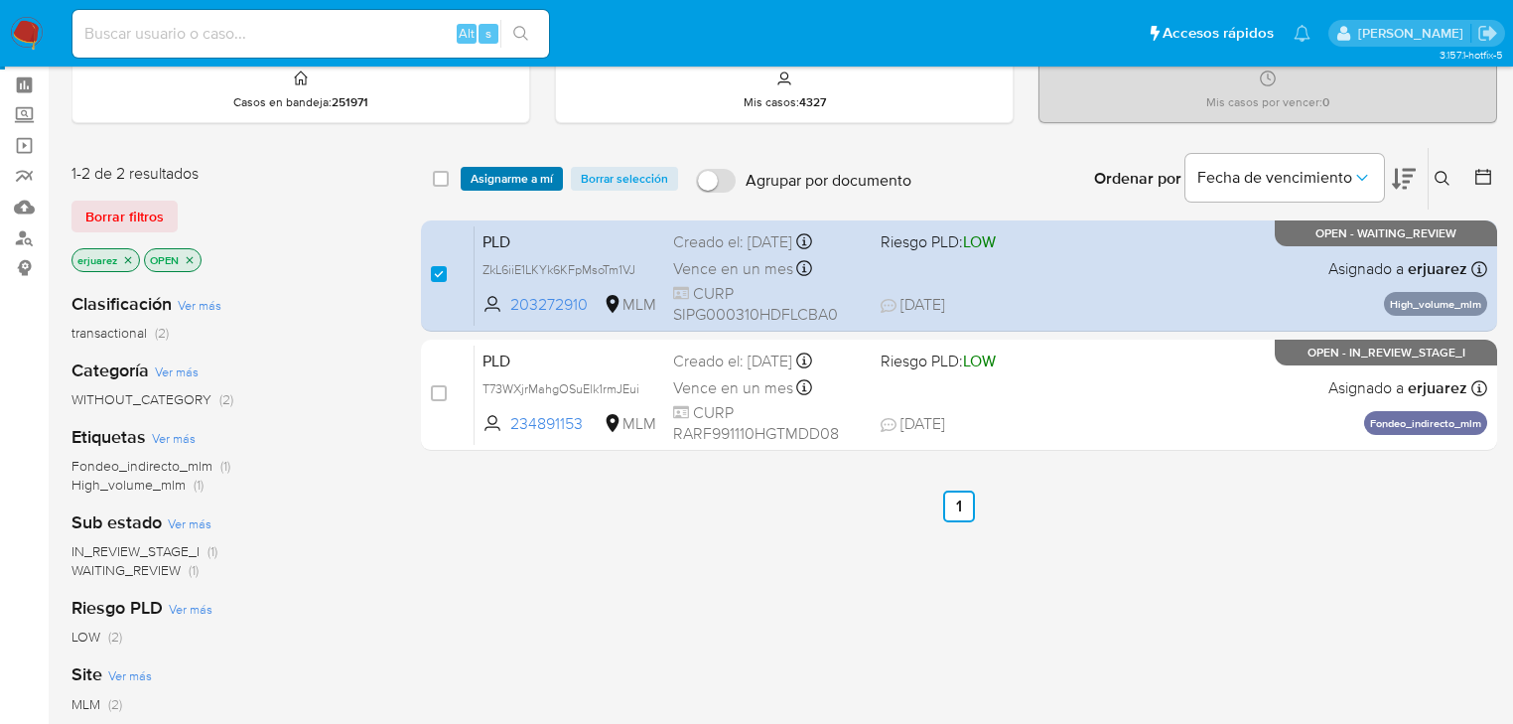
click at [495, 176] on span "Asignarme a mí" at bounding box center [512, 179] width 82 height 20
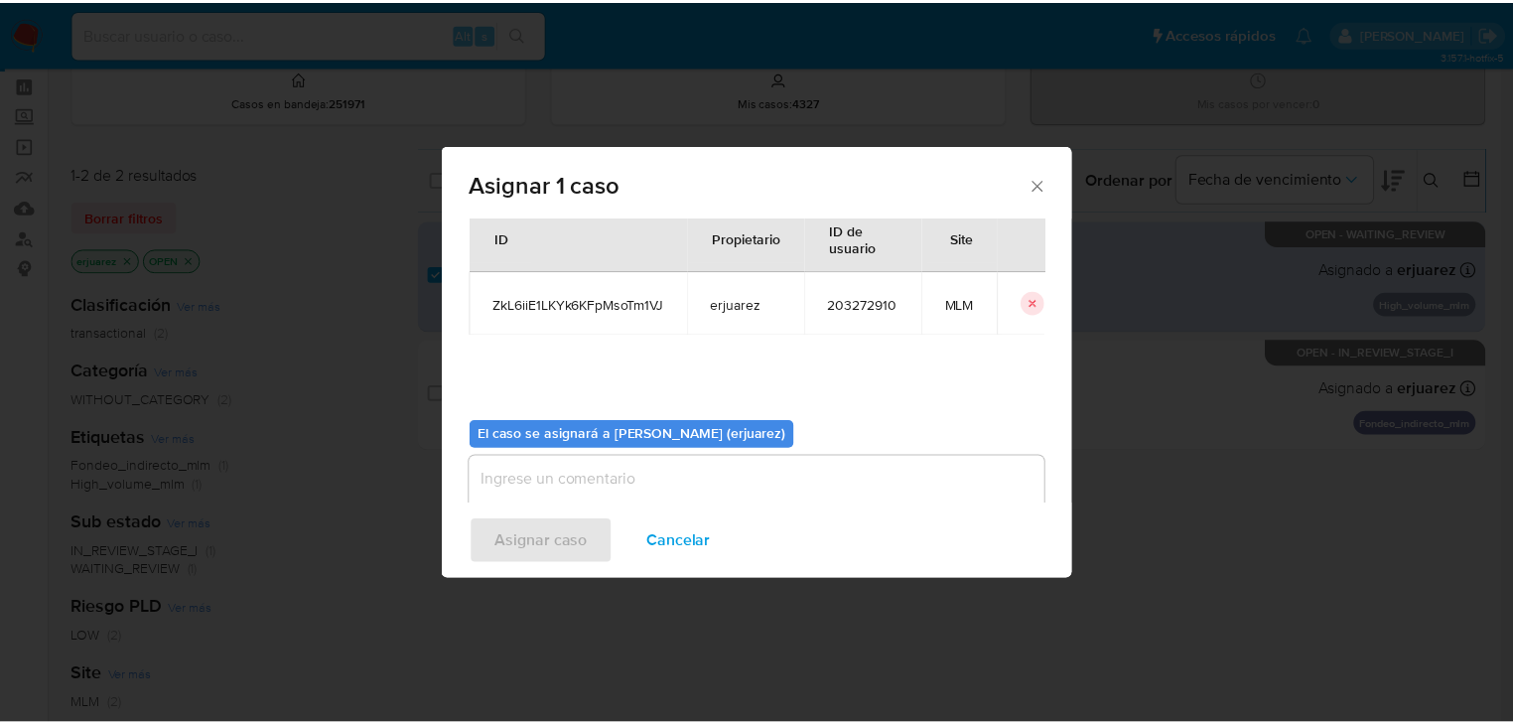
scroll to position [102, 0]
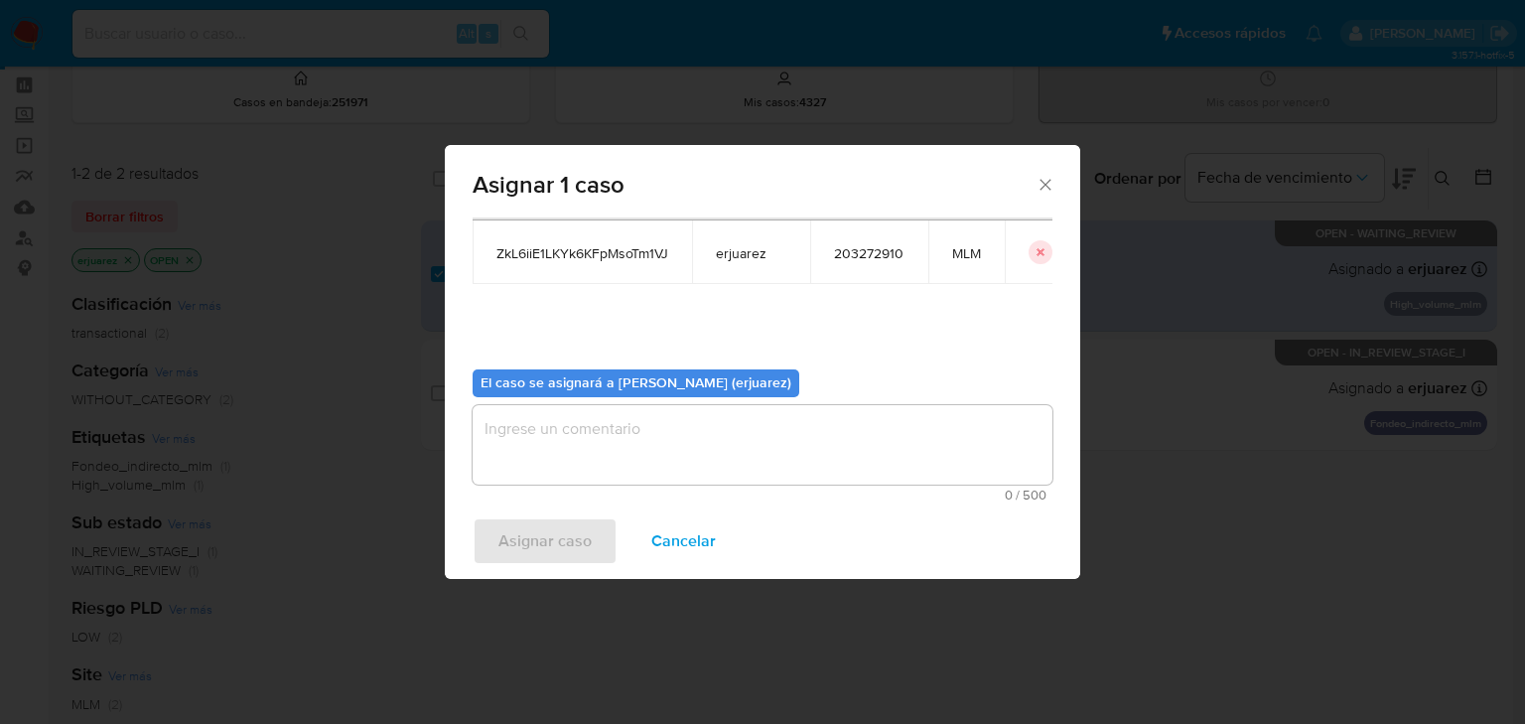
click at [1180, 448] on div "Asignar 1 caso Casos a asignar: ID Propietario ID de usuario Site ZkL6iiE1LKYk6…" at bounding box center [762, 362] width 1525 height 724
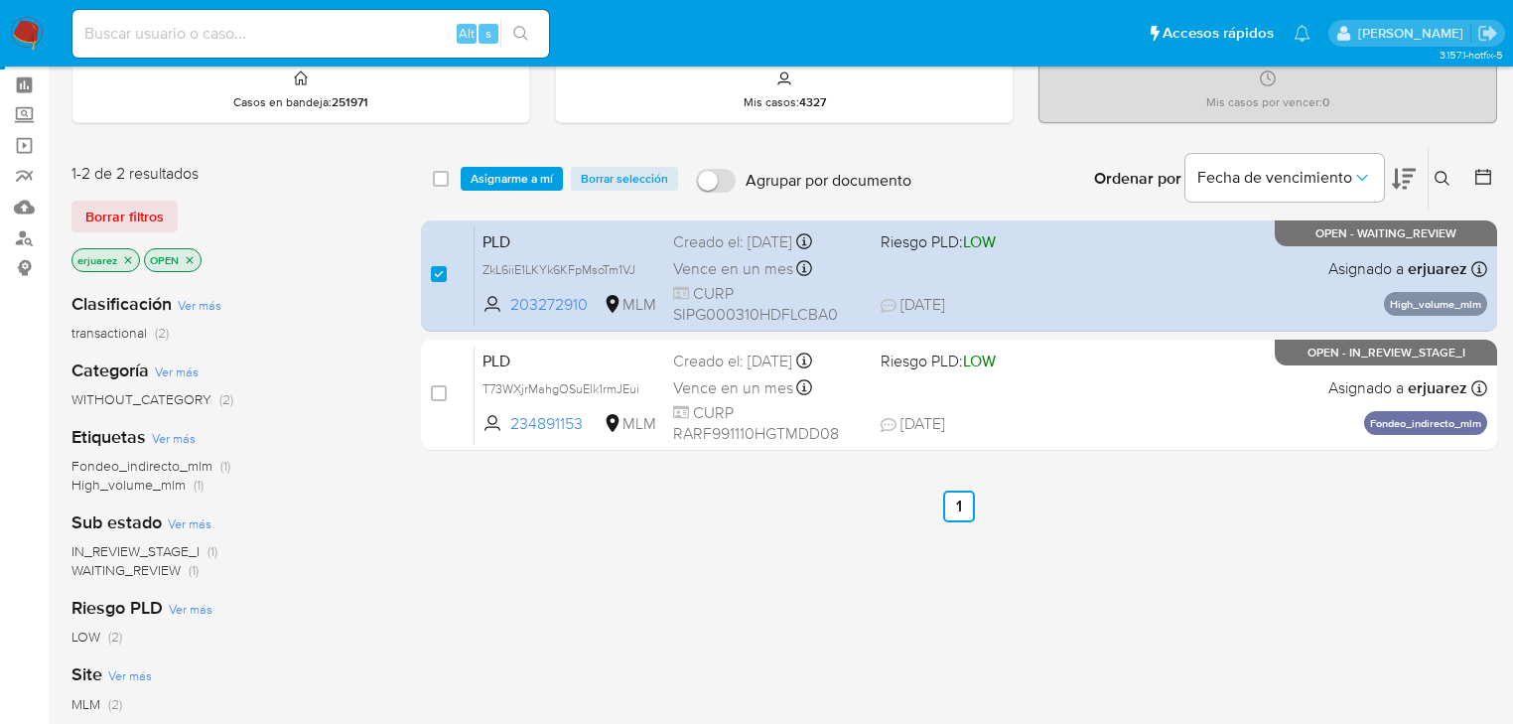
click at [141, 36] on input at bounding box center [310, 34] width 477 height 26
paste input "642090569_"
type input "642090569"
click at [524, 32] on icon "search-icon" at bounding box center [521, 34] width 16 height 16
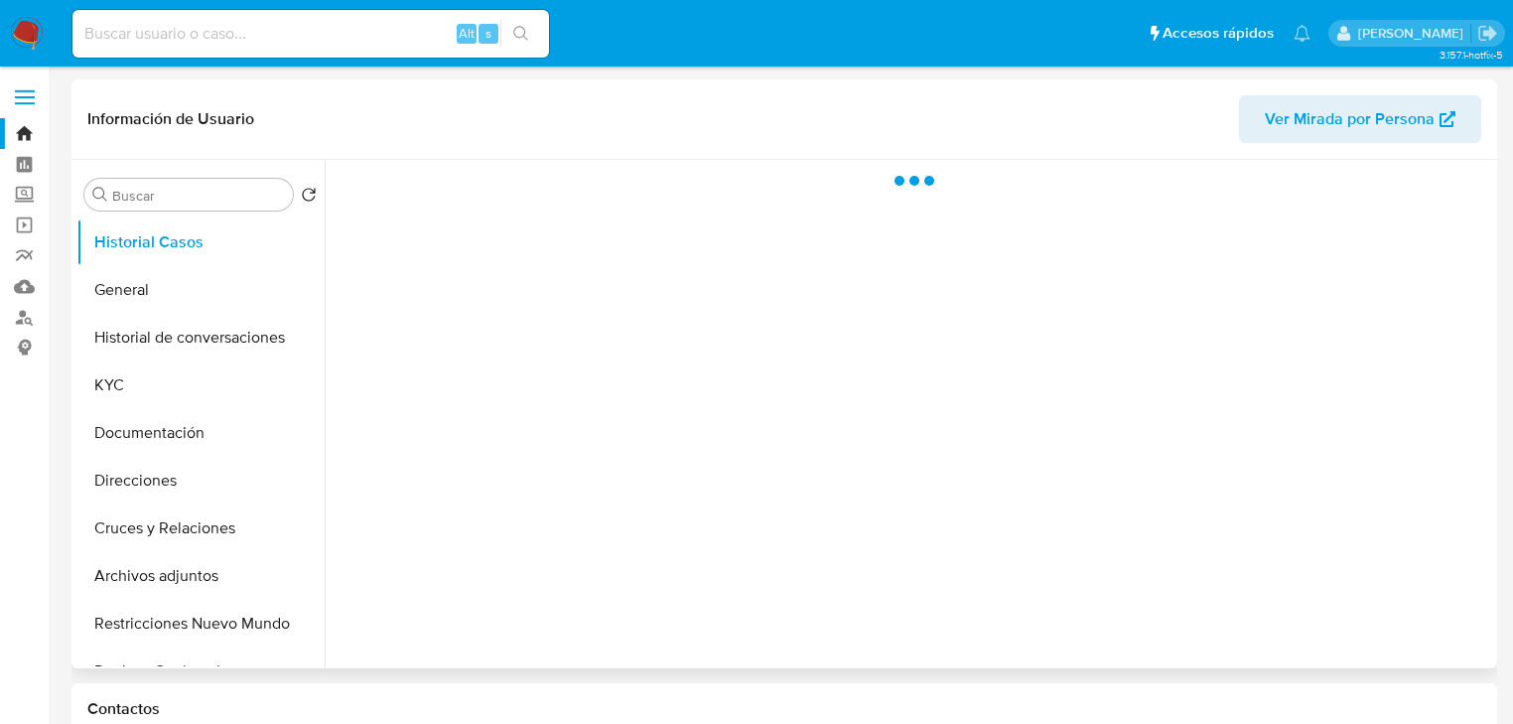
scroll to position [79, 0]
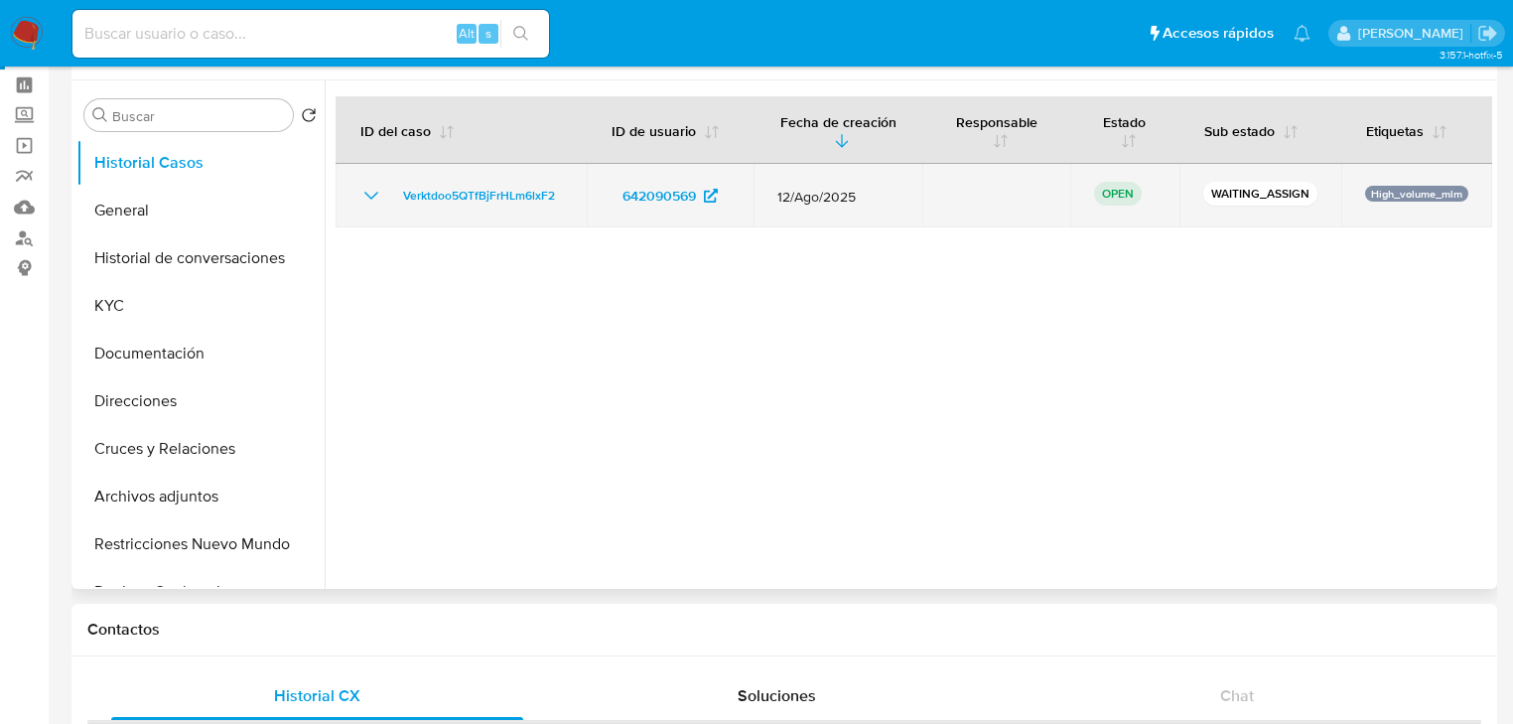
select select "10"
drag, startPoint x: 580, startPoint y: 195, endPoint x: 386, endPoint y: 197, distance: 193.6
click at [386, 197] on td "Verktdoo5QTfBjFrHLm6lxF2" at bounding box center [461, 196] width 251 height 64
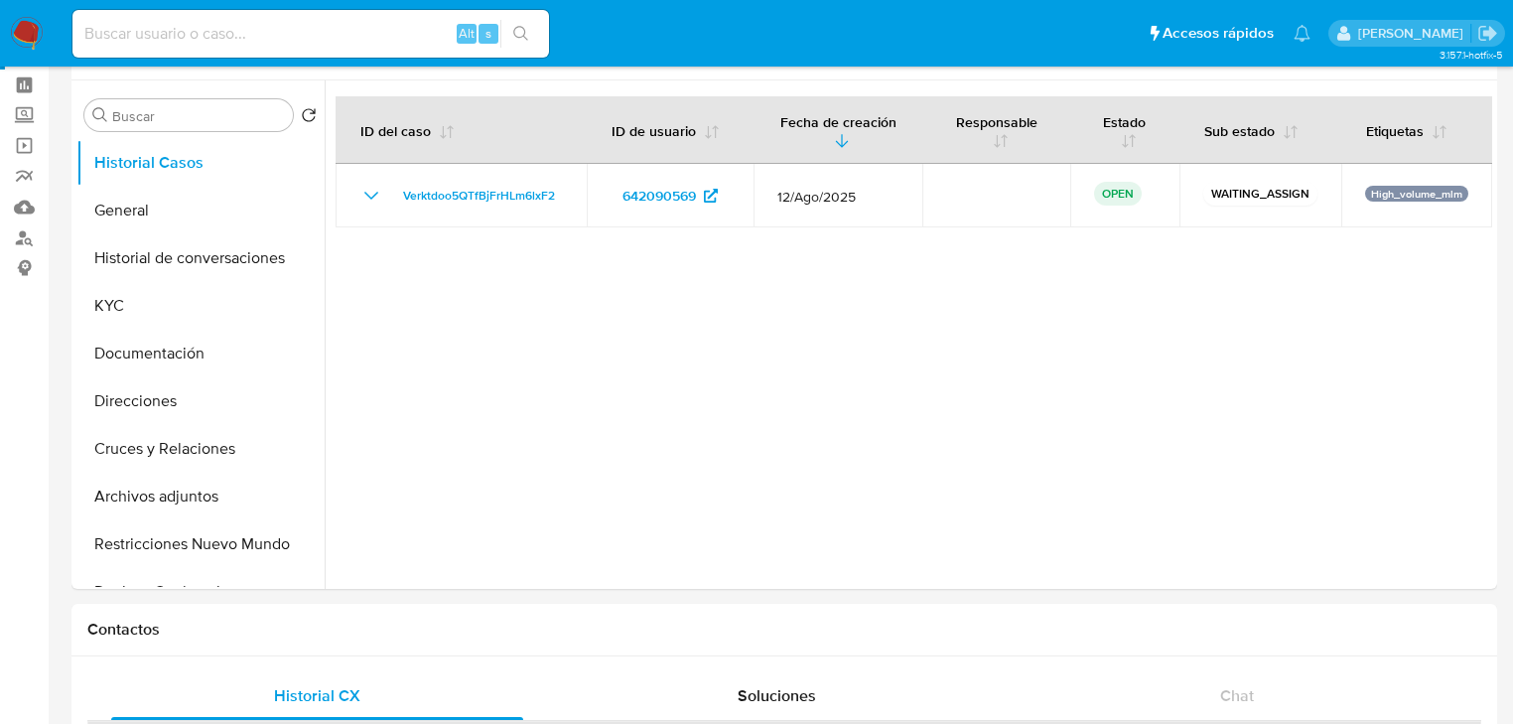
click at [26, 29] on img at bounding box center [27, 34] width 34 height 34
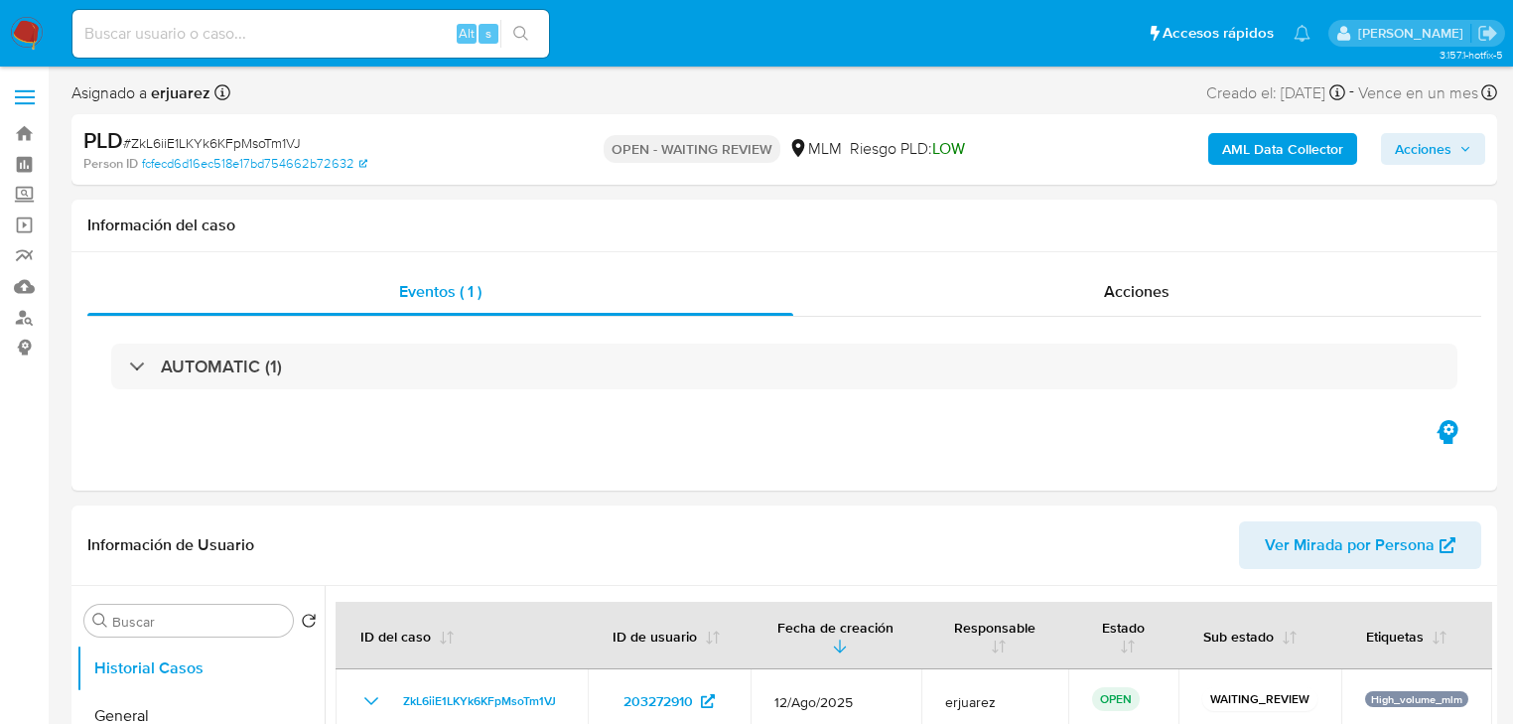
select select "10"
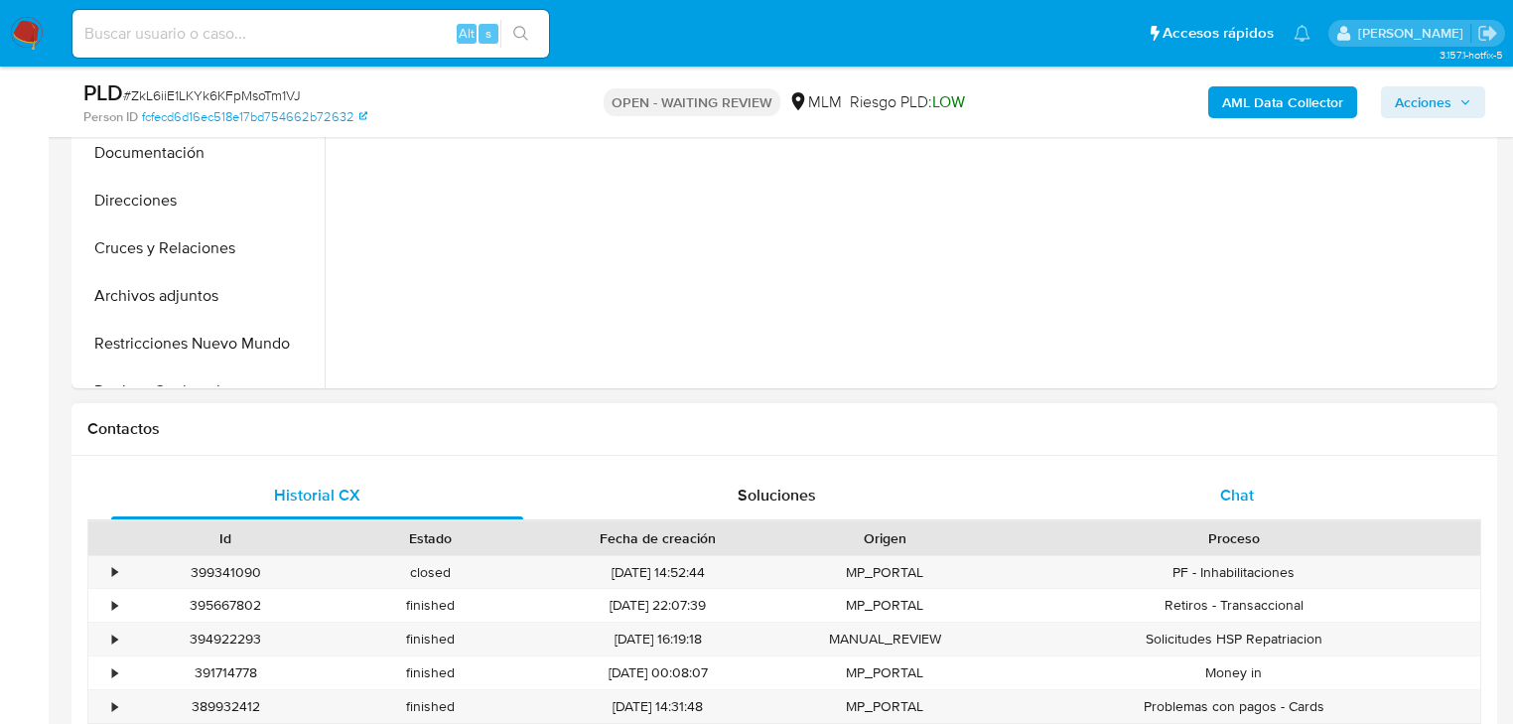
click at [1189, 494] on div "Chat" at bounding box center [1238, 496] width 412 height 48
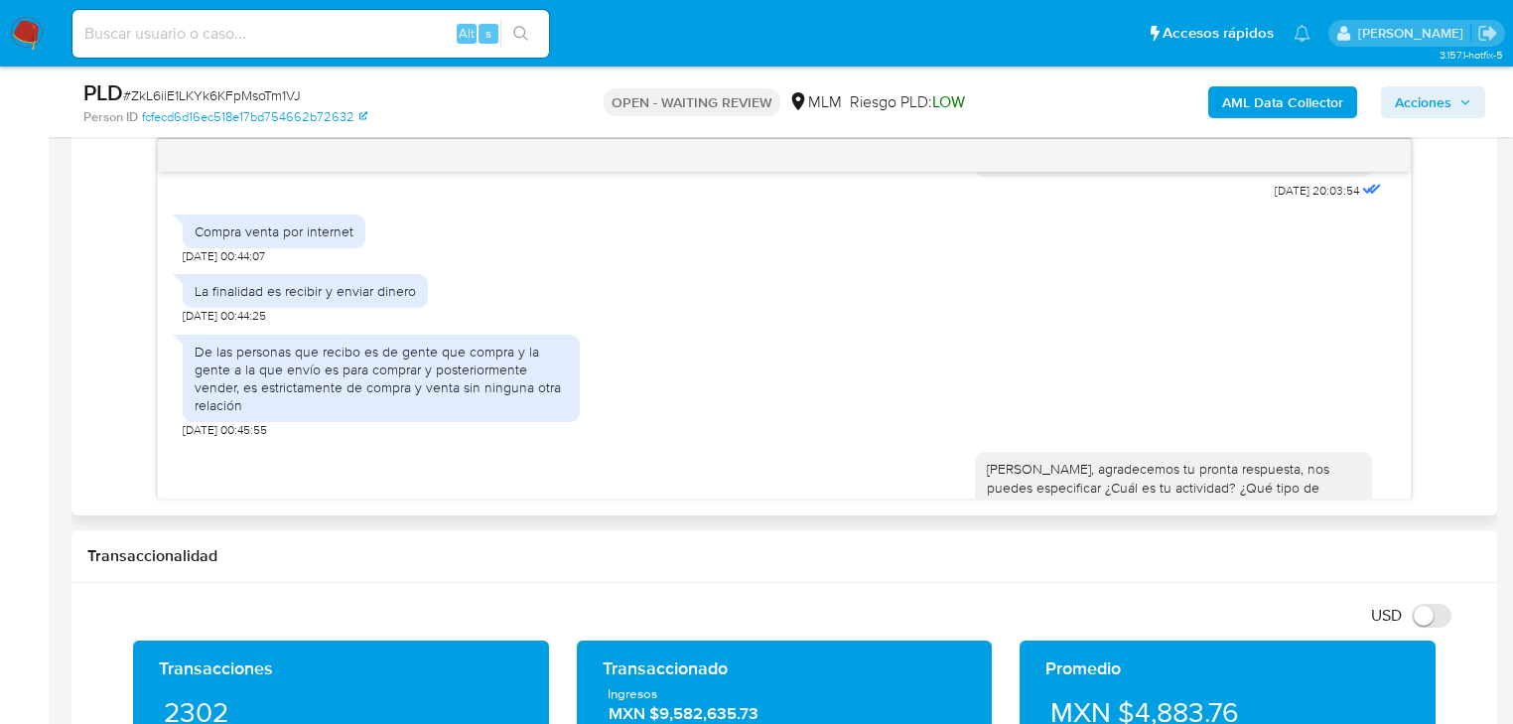
scroll to position [403, 0]
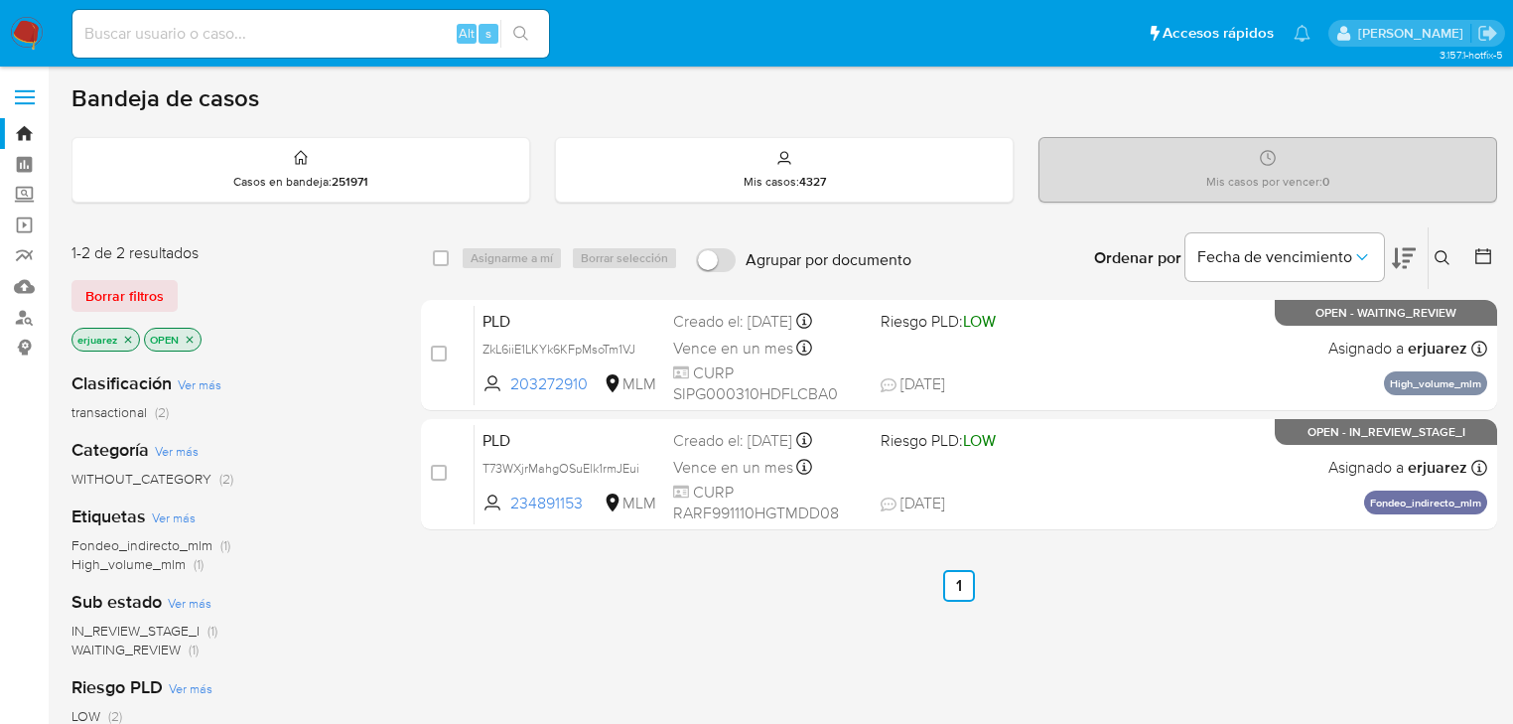
click at [1314, 682] on div "select-all-cases-checkbox Asignarme a mí Borrar selección Agrupar por documento…" at bounding box center [959, 676] width 1076 height 900
click at [129, 335] on icon "close-filter" at bounding box center [128, 340] width 12 height 12
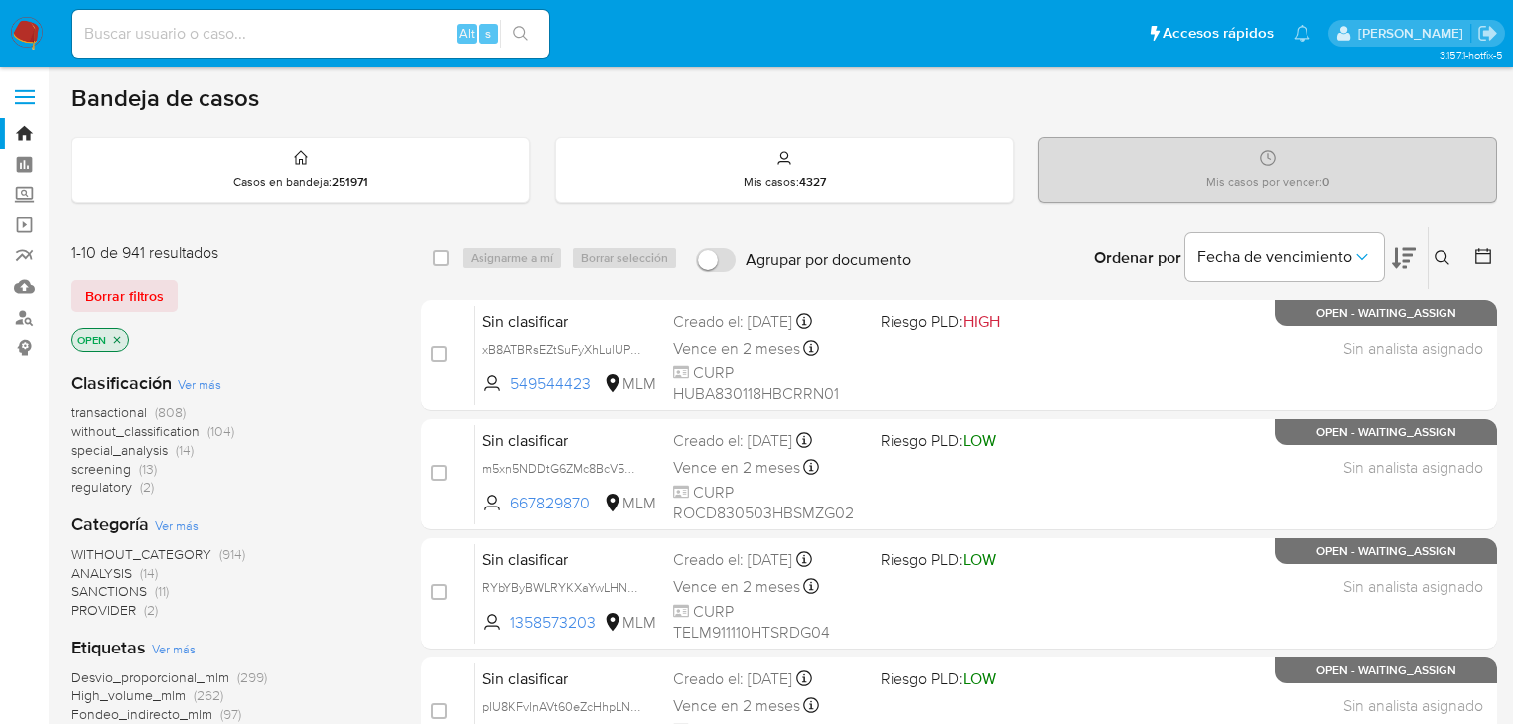
drag, startPoint x: 1436, startPoint y: 251, endPoint x: 1310, endPoint y: 311, distance: 139.5
click at [1429, 253] on button at bounding box center [1445, 258] width 33 height 24
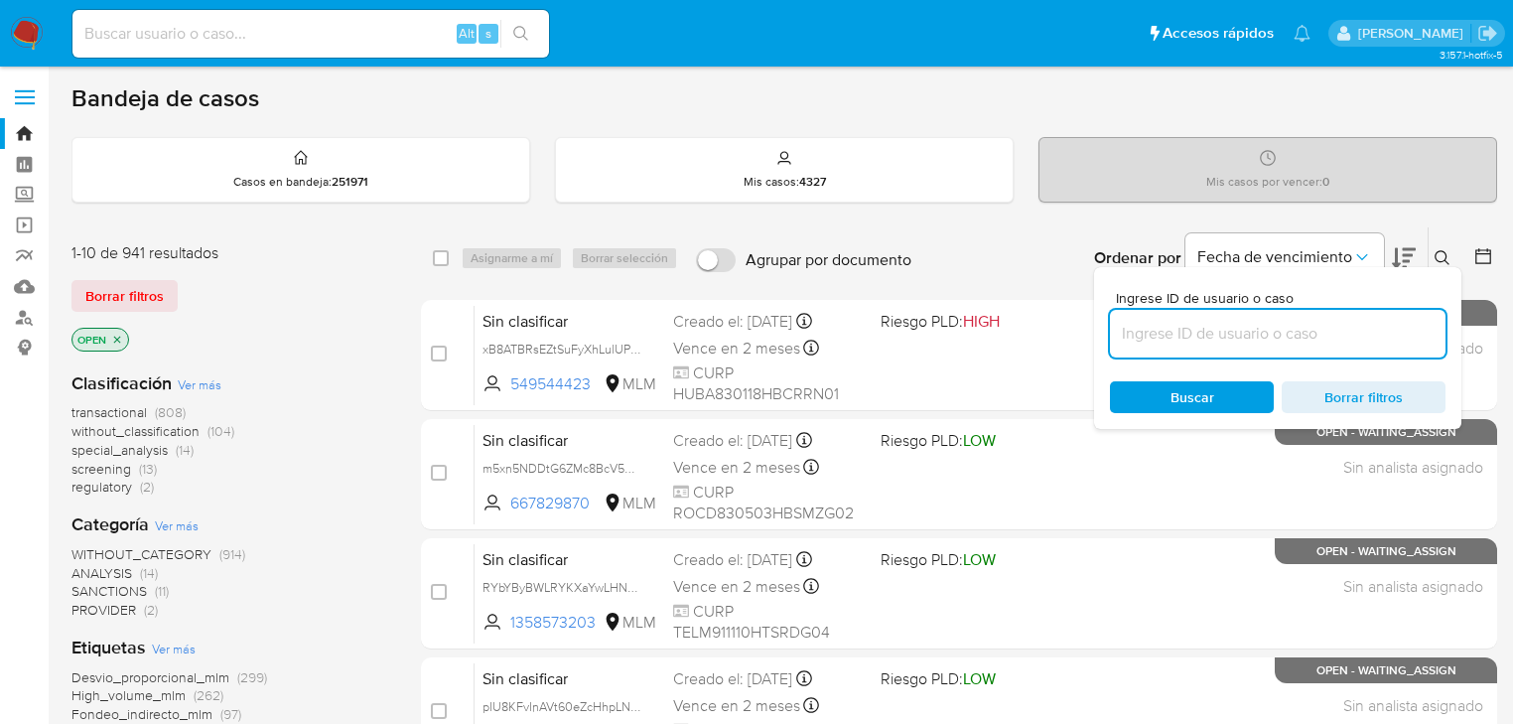
click at [1284, 322] on input at bounding box center [1278, 334] width 336 height 26
type input "642090569"
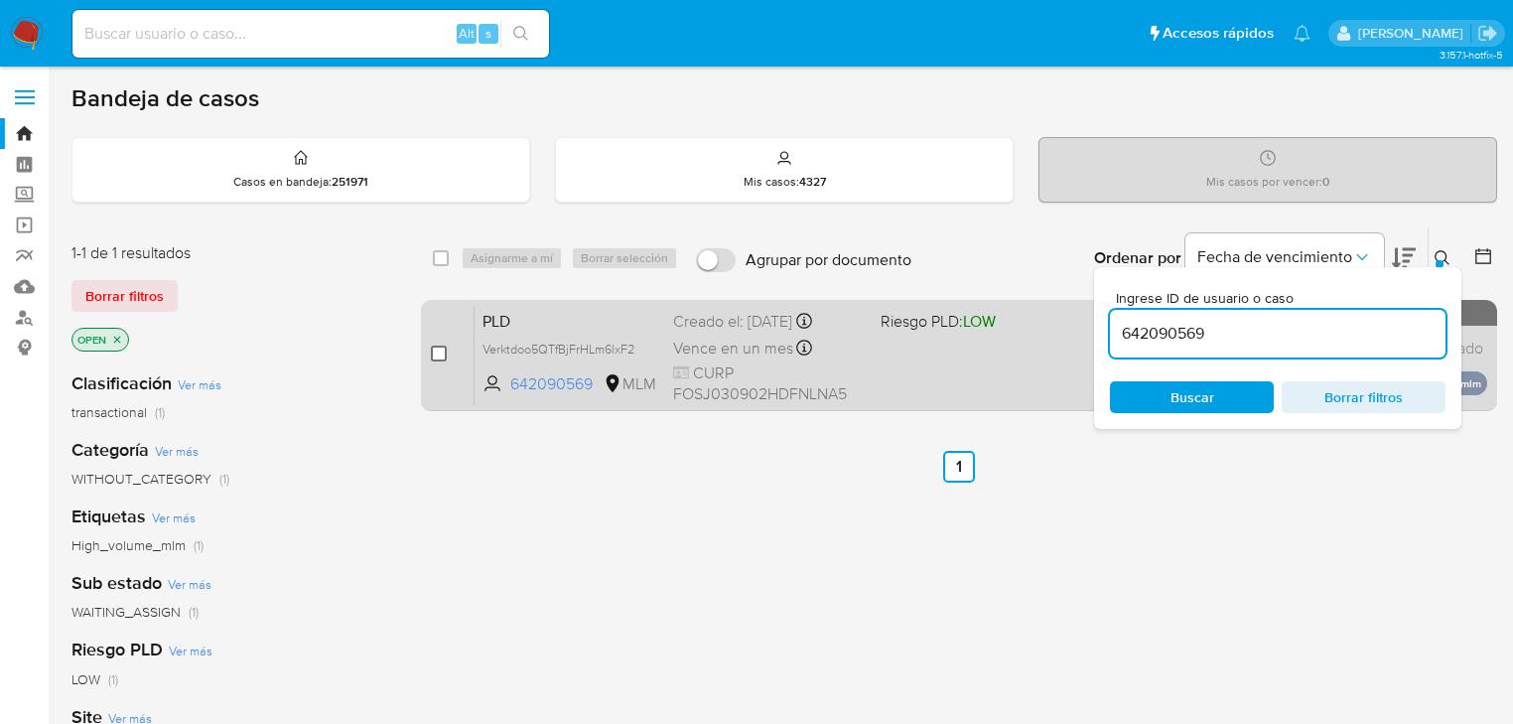
click at [428, 365] on div "case-item-checkbox No es posible asignar el caso PLD Verktdoo5QTfBjFrHLm6lxF2 6…" at bounding box center [959, 355] width 1076 height 111
click at [438, 354] on input "checkbox" at bounding box center [439, 354] width 16 height 16
checkbox input "true"
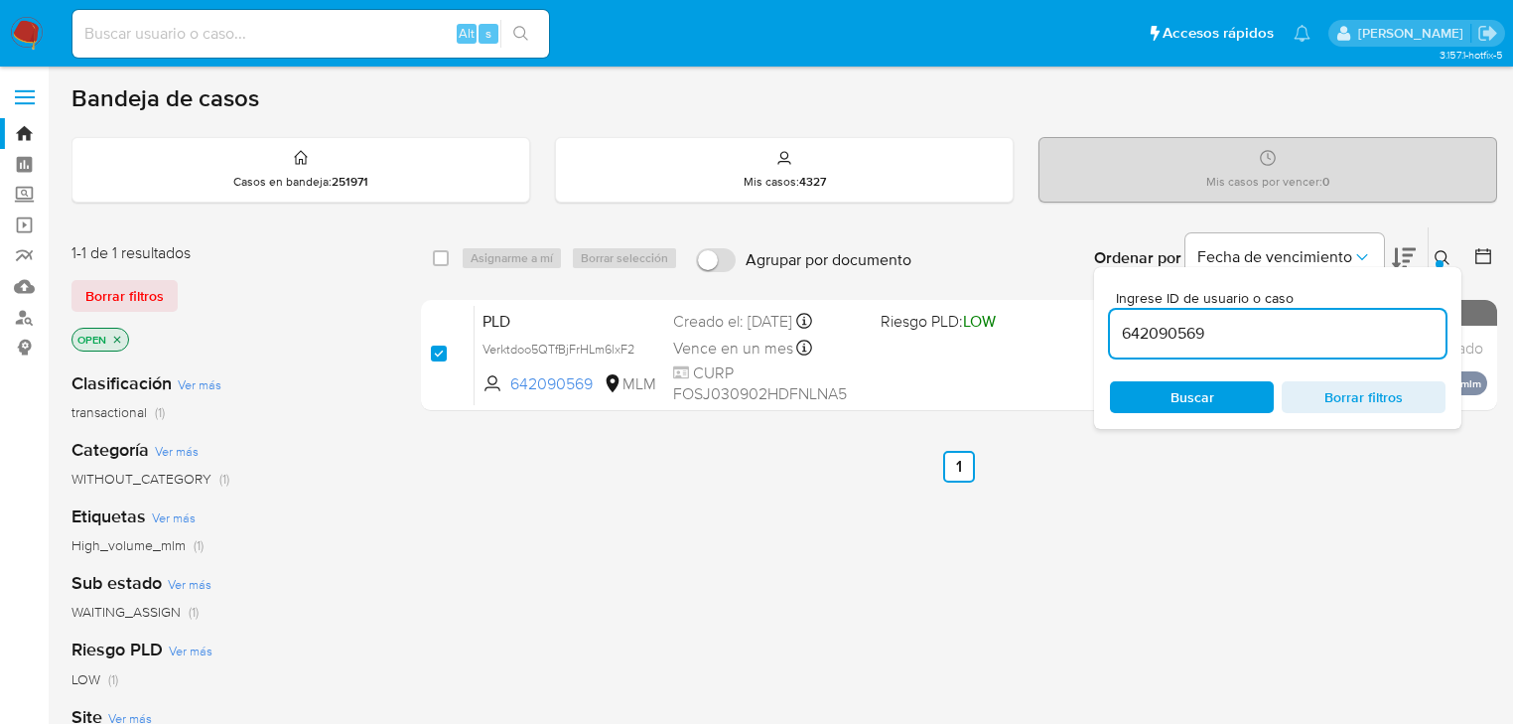
checkbox input "true"
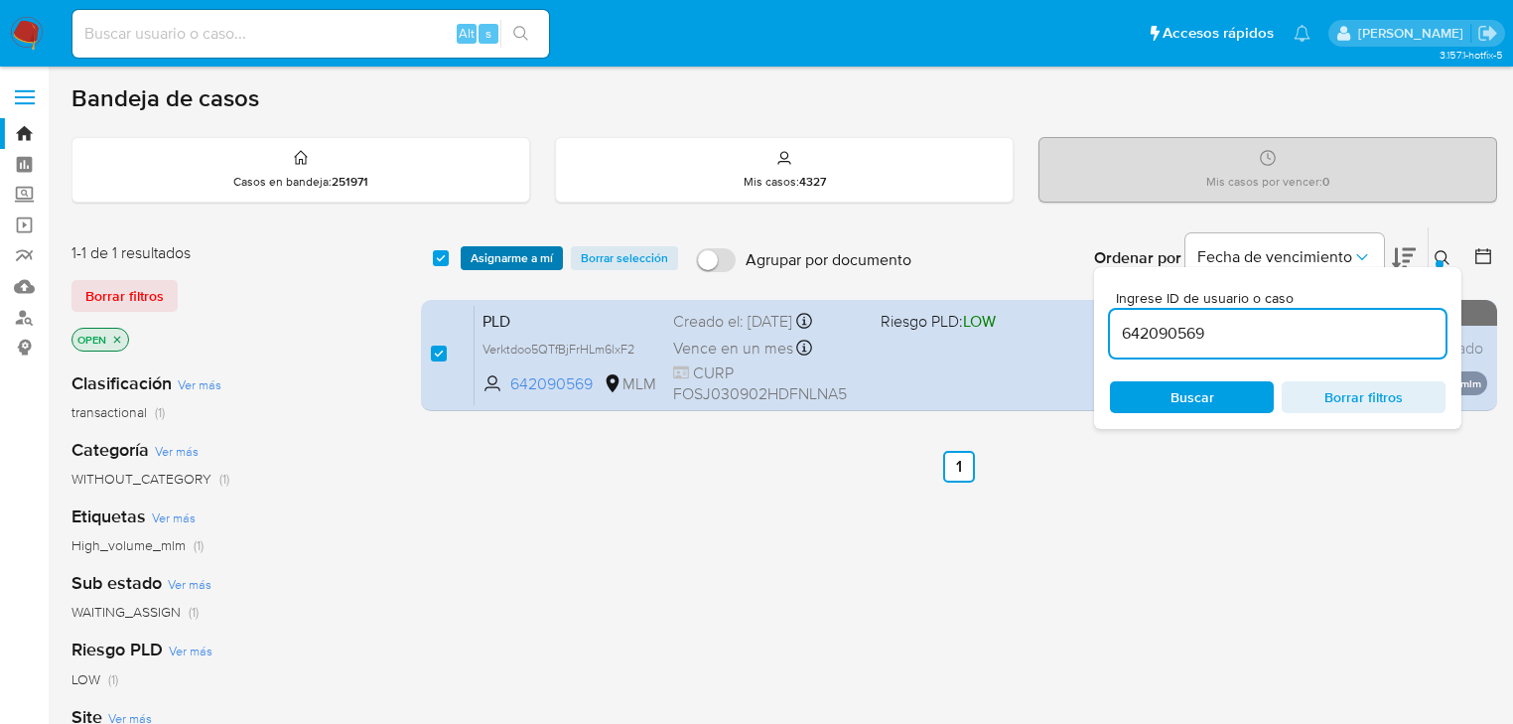
click at [487, 248] on span "Asignarme a mí" at bounding box center [512, 258] width 82 height 20
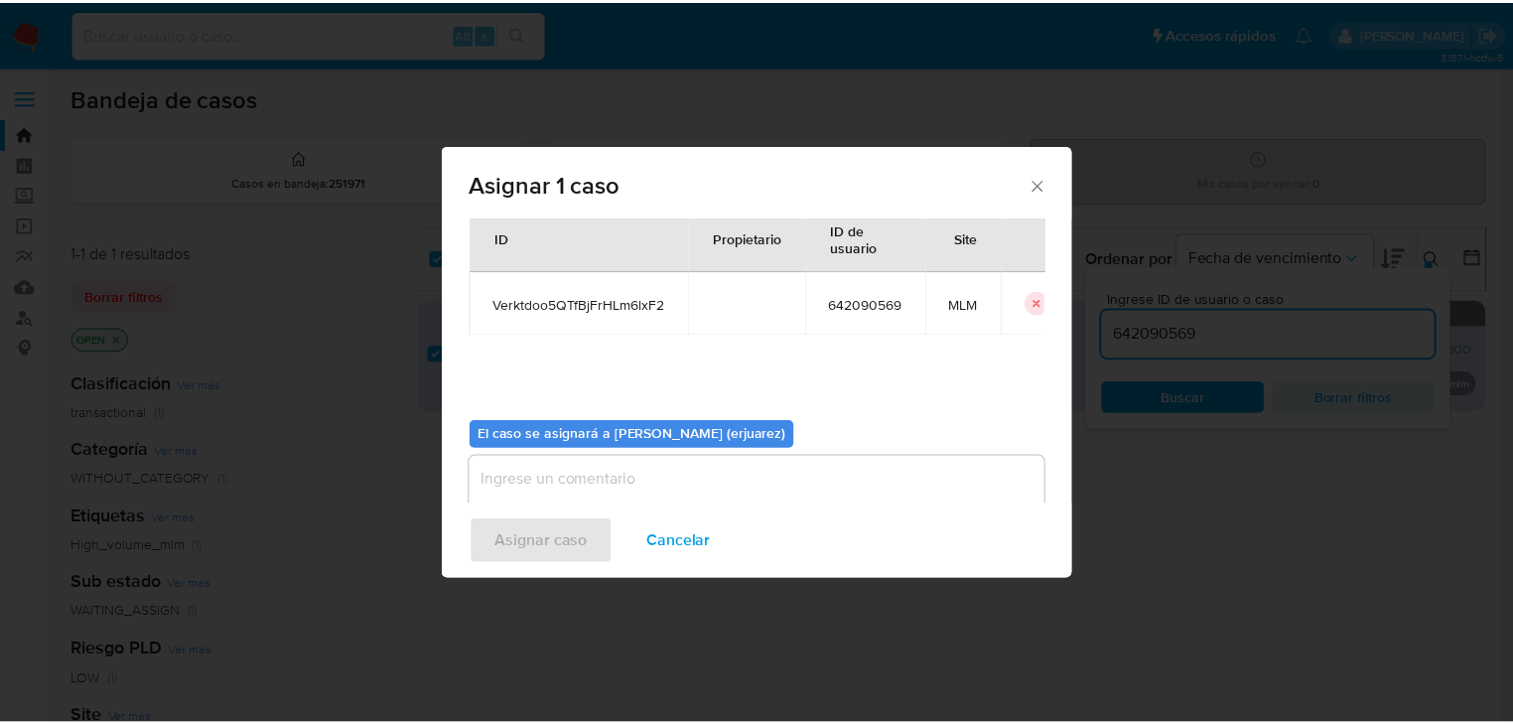
scroll to position [102, 0]
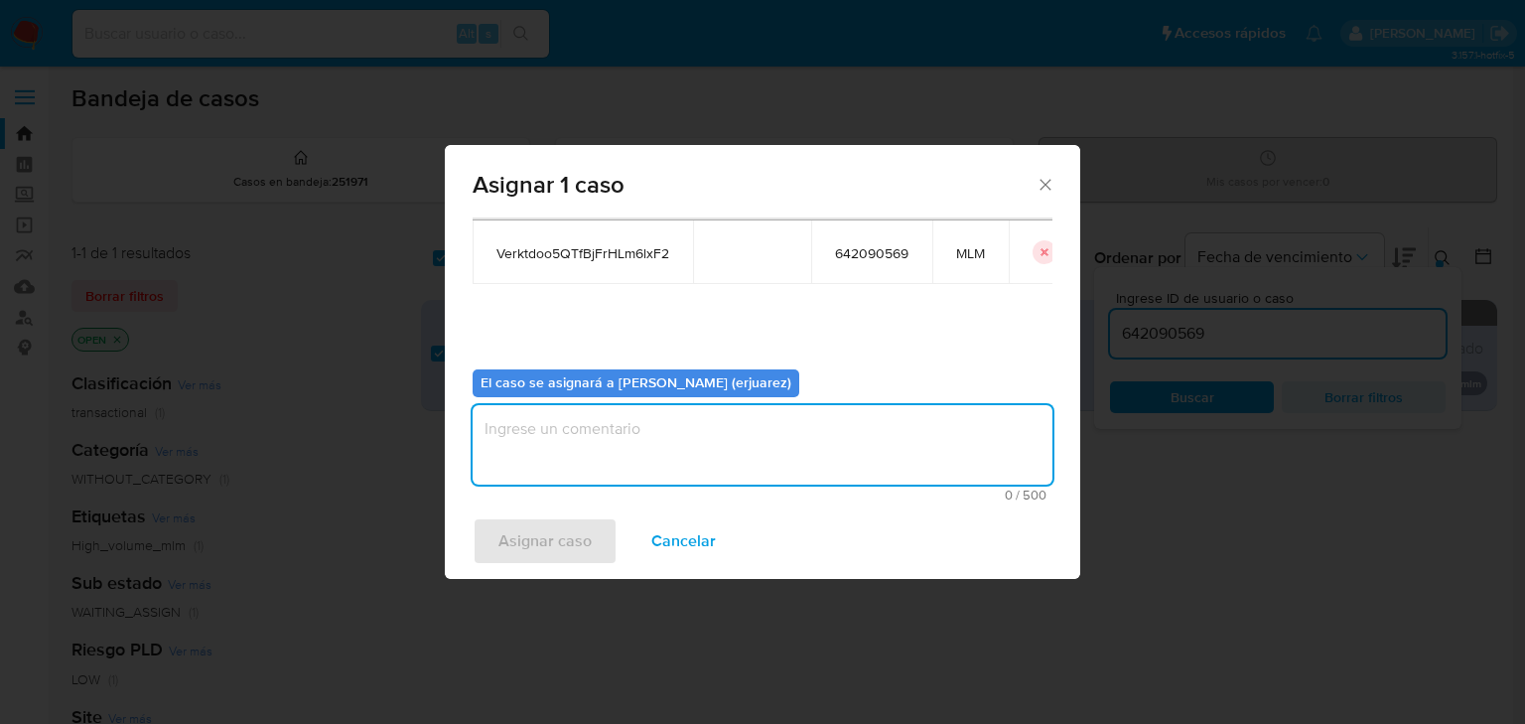
click at [580, 425] on textarea "assign-modal" at bounding box center [763, 444] width 580 height 79
type textarea "EPJU"
click at [555, 534] on span "Asignar caso" at bounding box center [544, 541] width 93 height 44
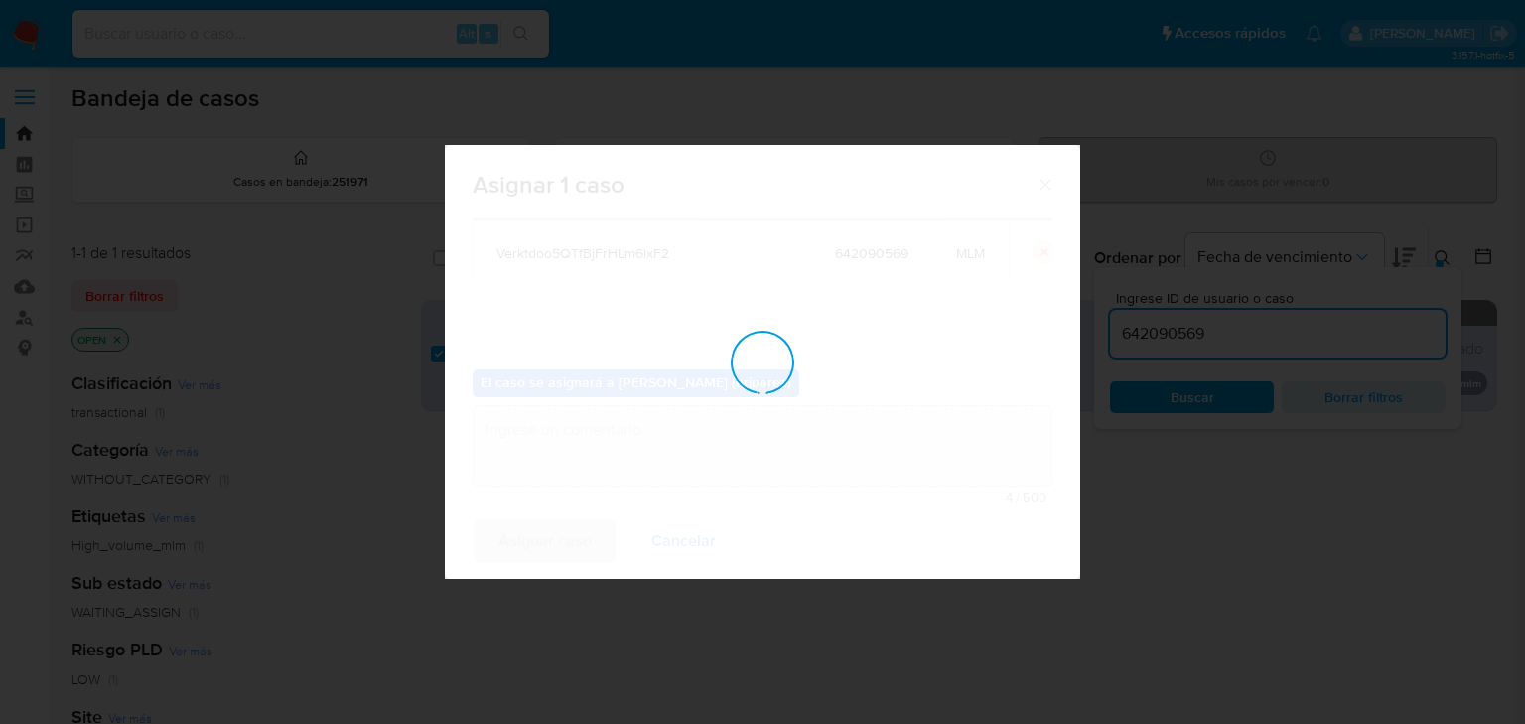
checkbox input "false"
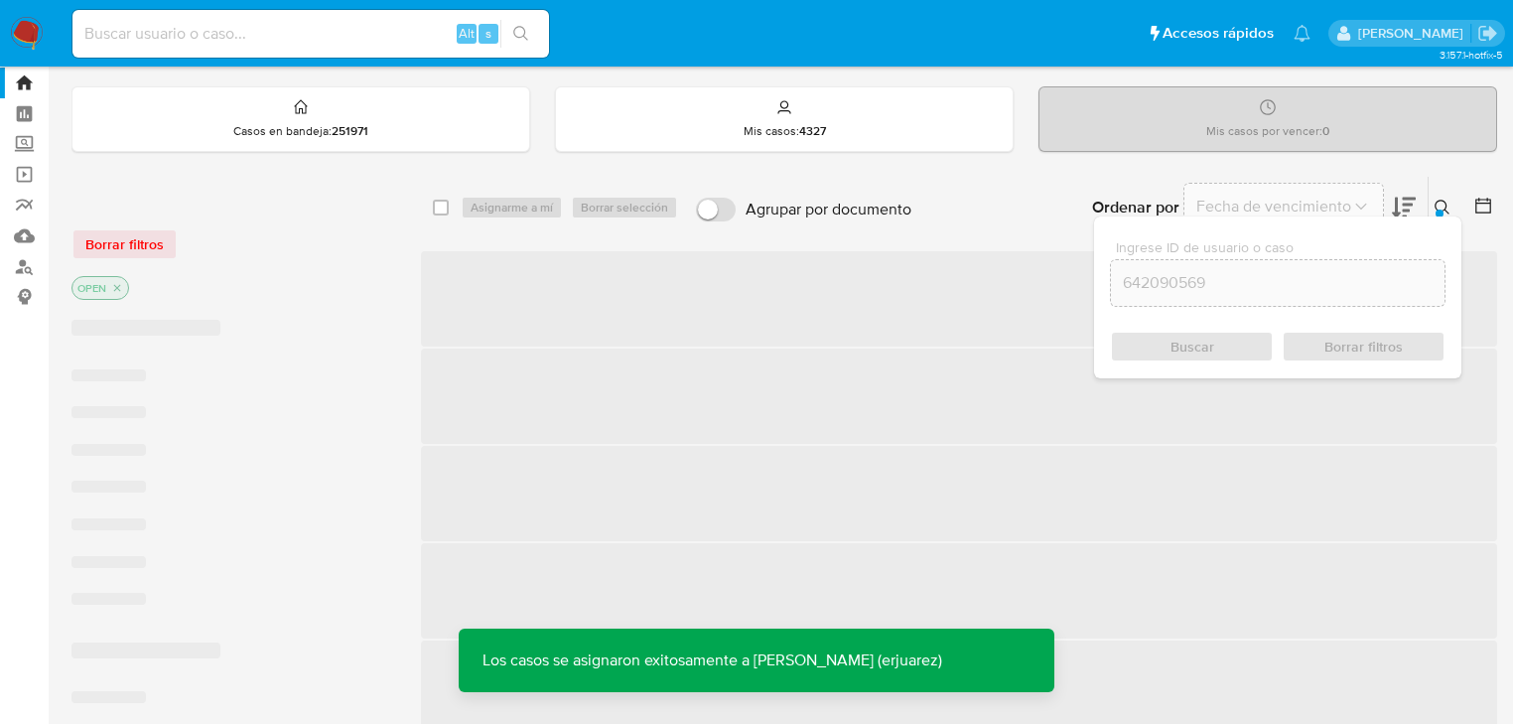
scroll to position [79, 0]
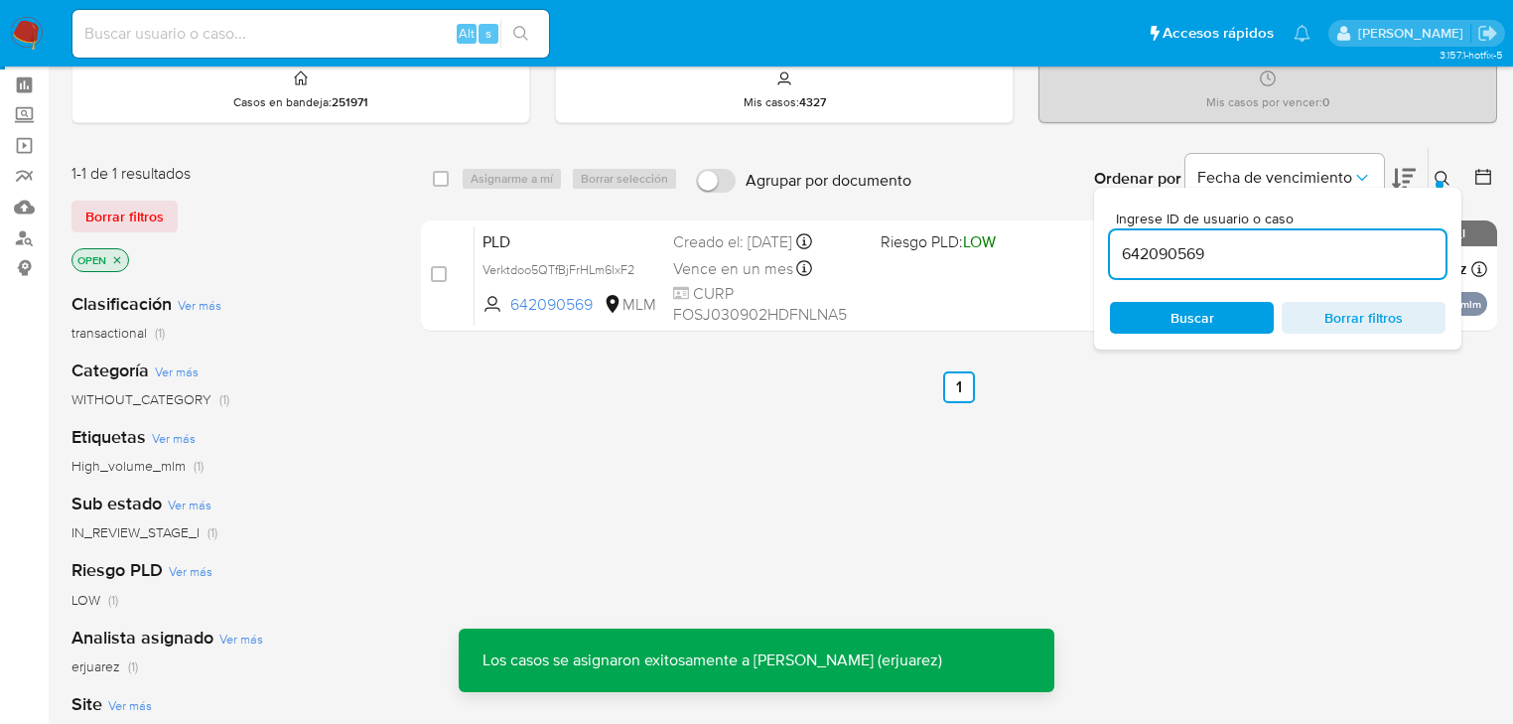
click at [883, 286] on div "PLD Verktdoo5QTfBjFrHLm6lxF2 642090569 MLM Riesgo PLD: LOW Creado el: 12/08/202…" at bounding box center [981, 275] width 1013 height 100
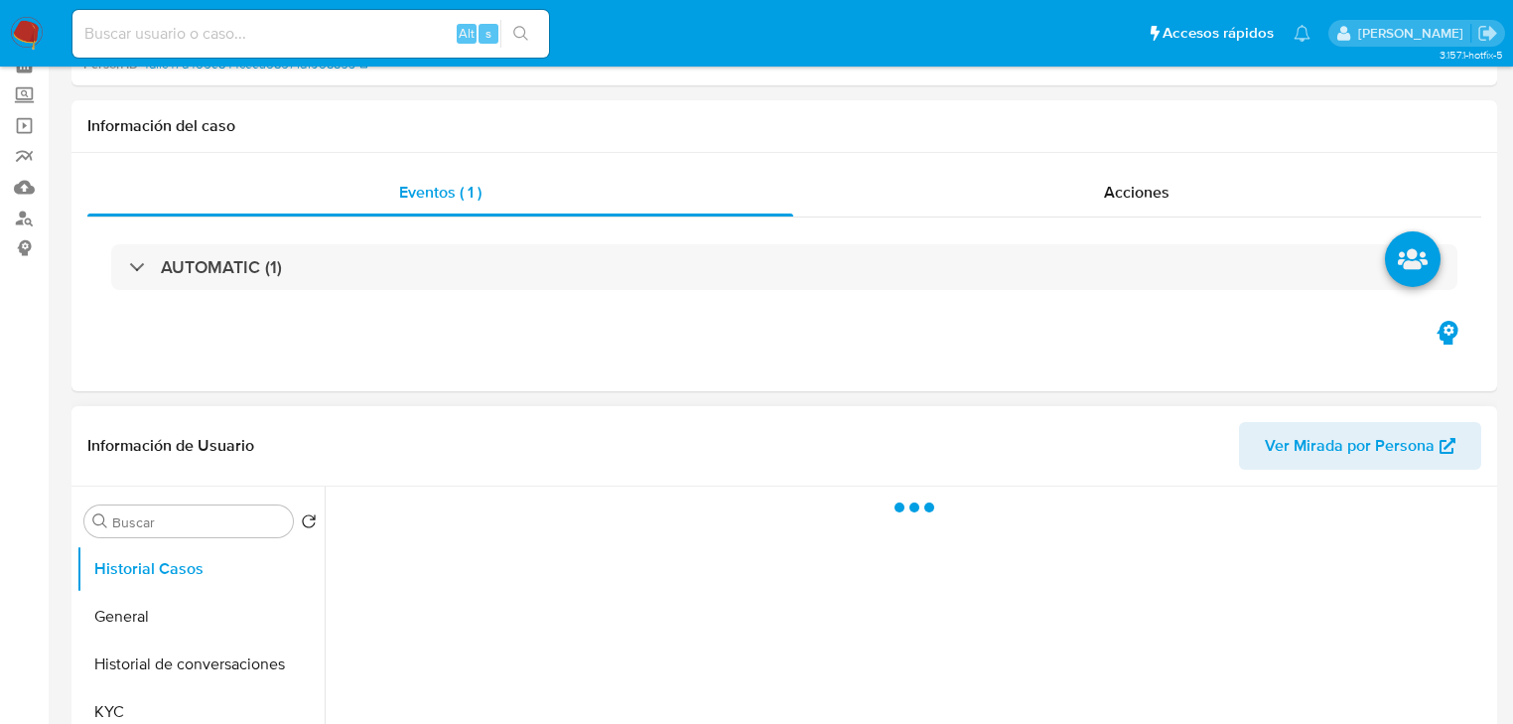
scroll to position [238, 0]
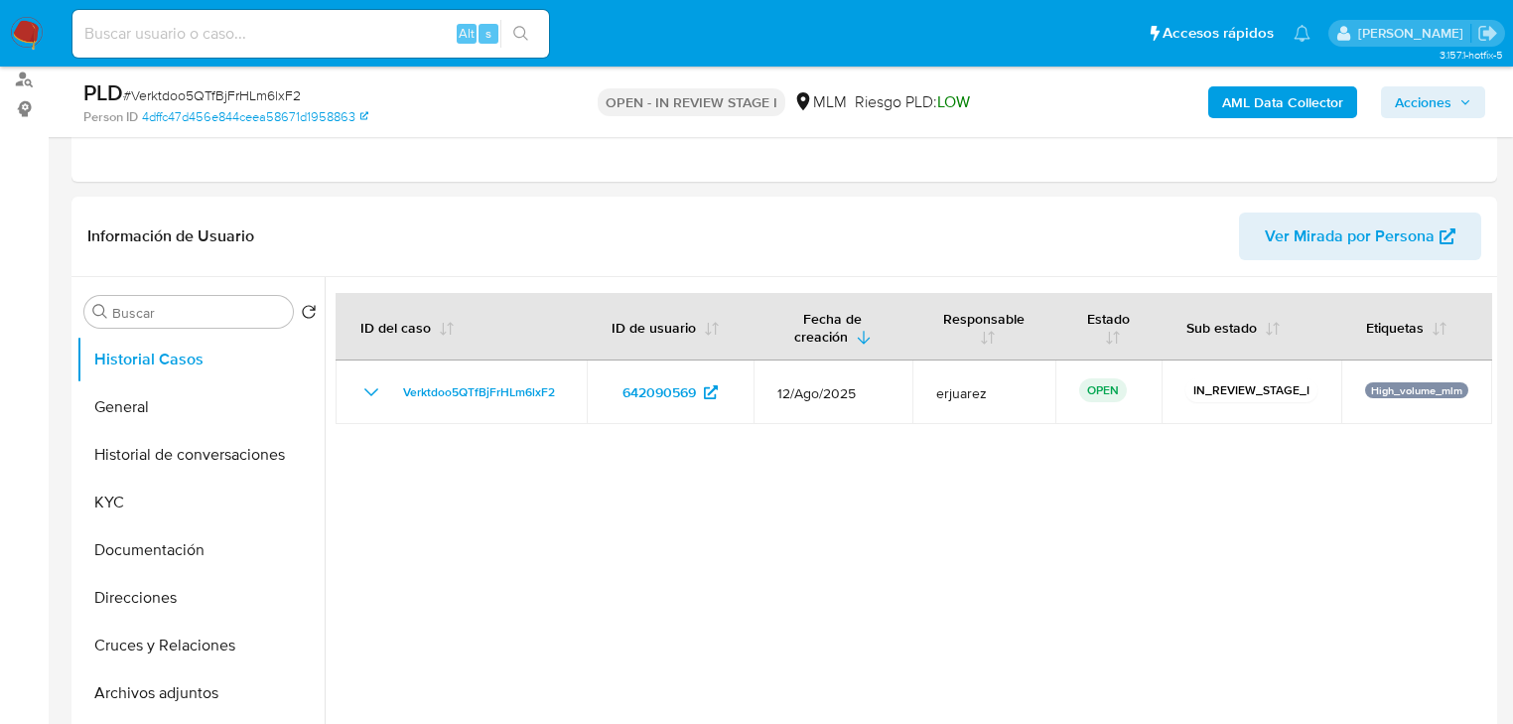
select select "10"
click at [177, 491] on button "KYC" at bounding box center [192, 503] width 232 height 48
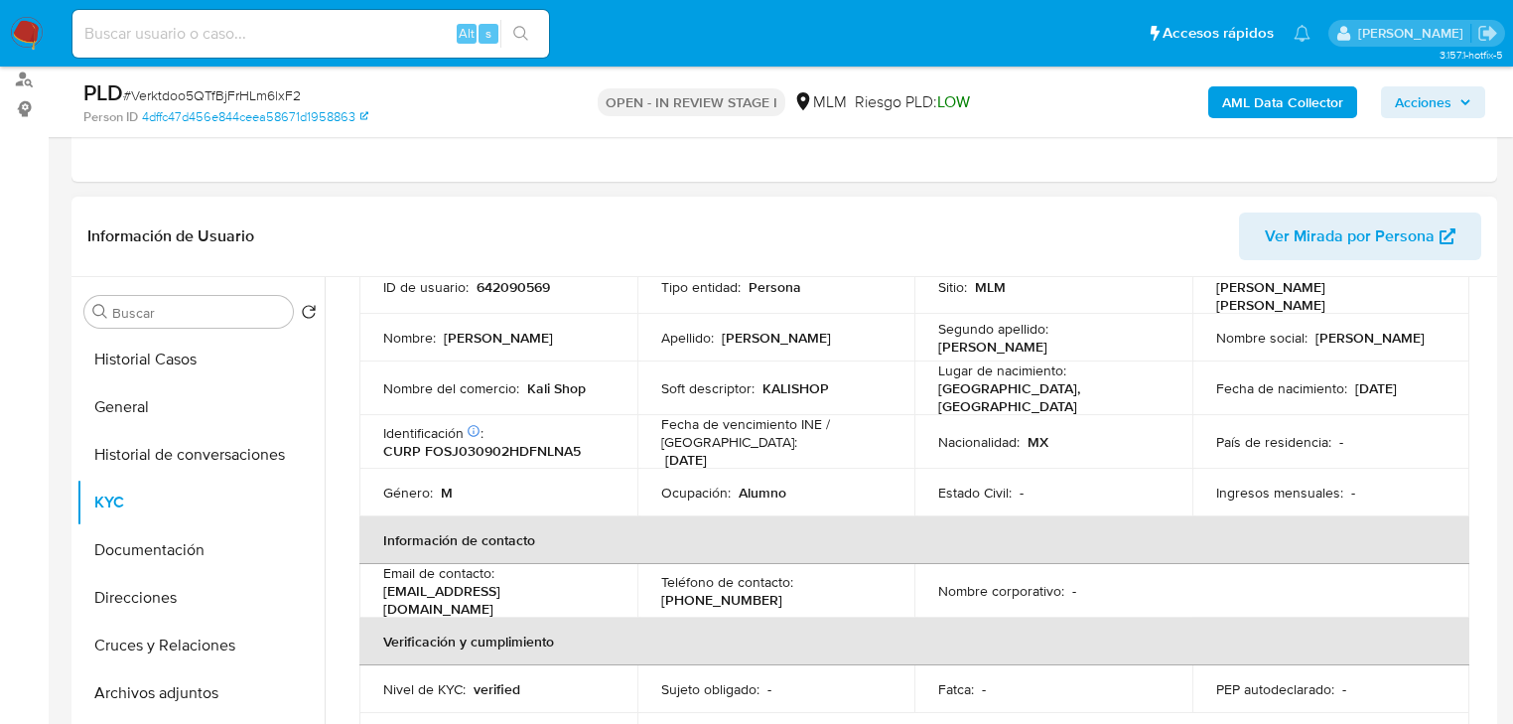
scroll to position [159, 0]
drag, startPoint x: 207, startPoint y: 412, endPoint x: 453, endPoint y: 247, distance: 296.3
click at [209, 410] on button "General" at bounding box center [200, 407] width 248 height 48
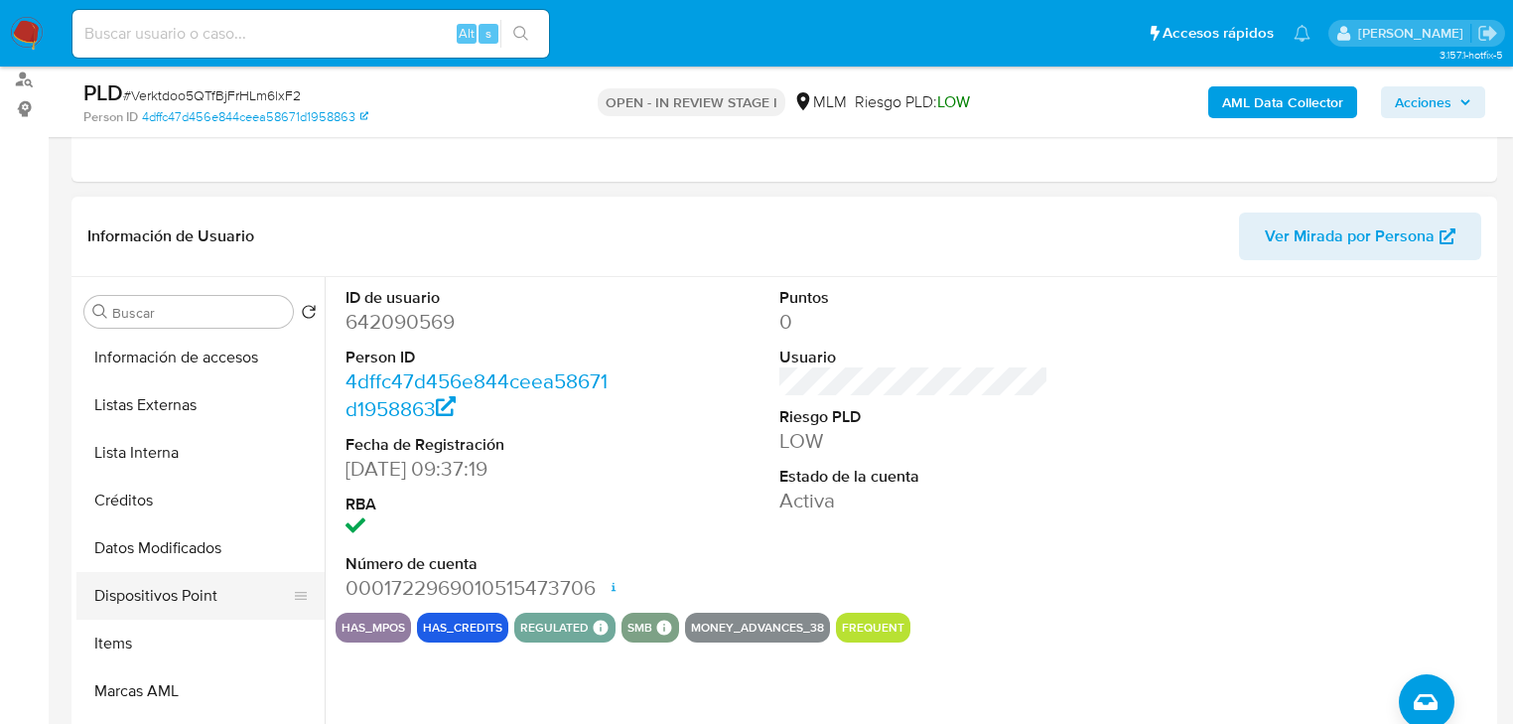
scroll to position [636, 0]
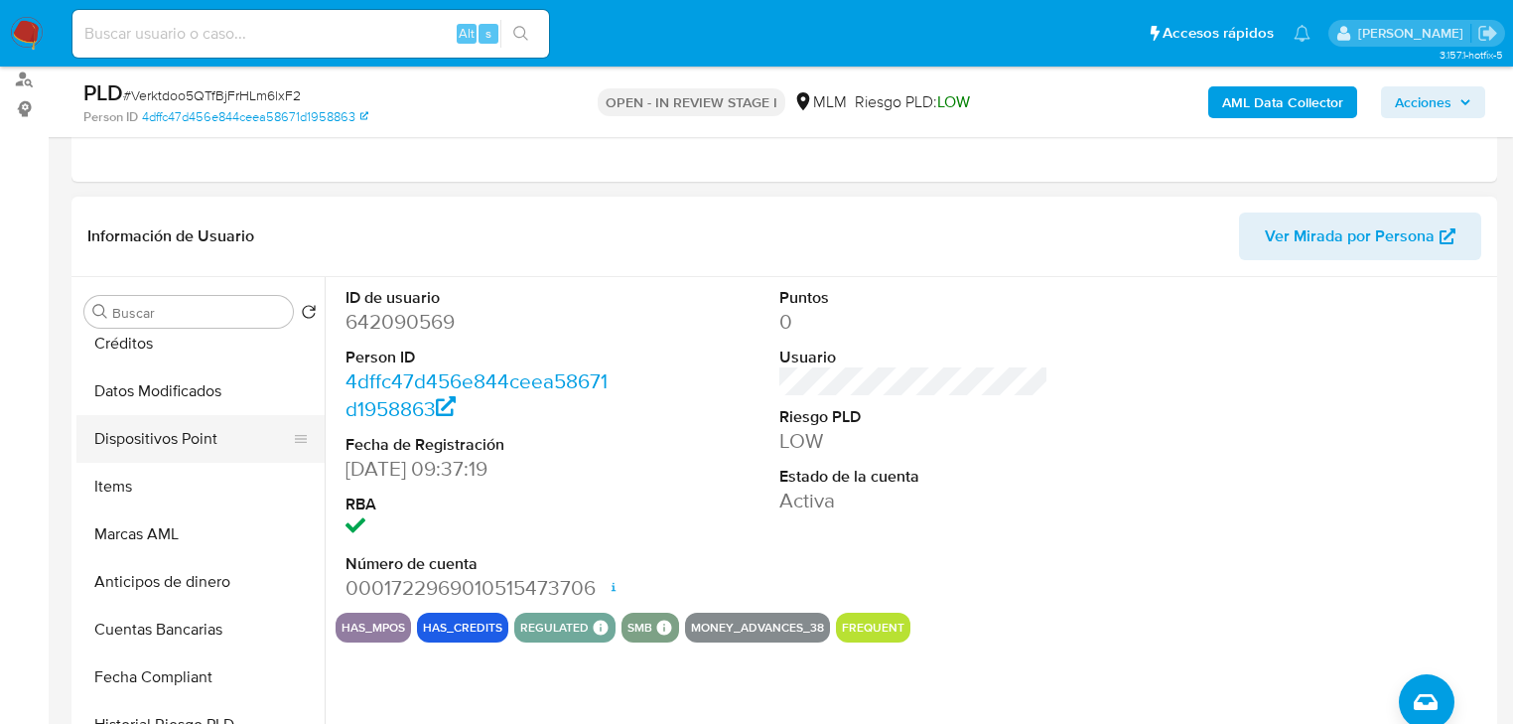
drag, startPoint x: 107, startPoint y: 490, endPoint x: 304, endPoint y: 448, distance: 201.0
click at [107, 489] on button "Items" at bounding box center [200, 487] width 248 height 48
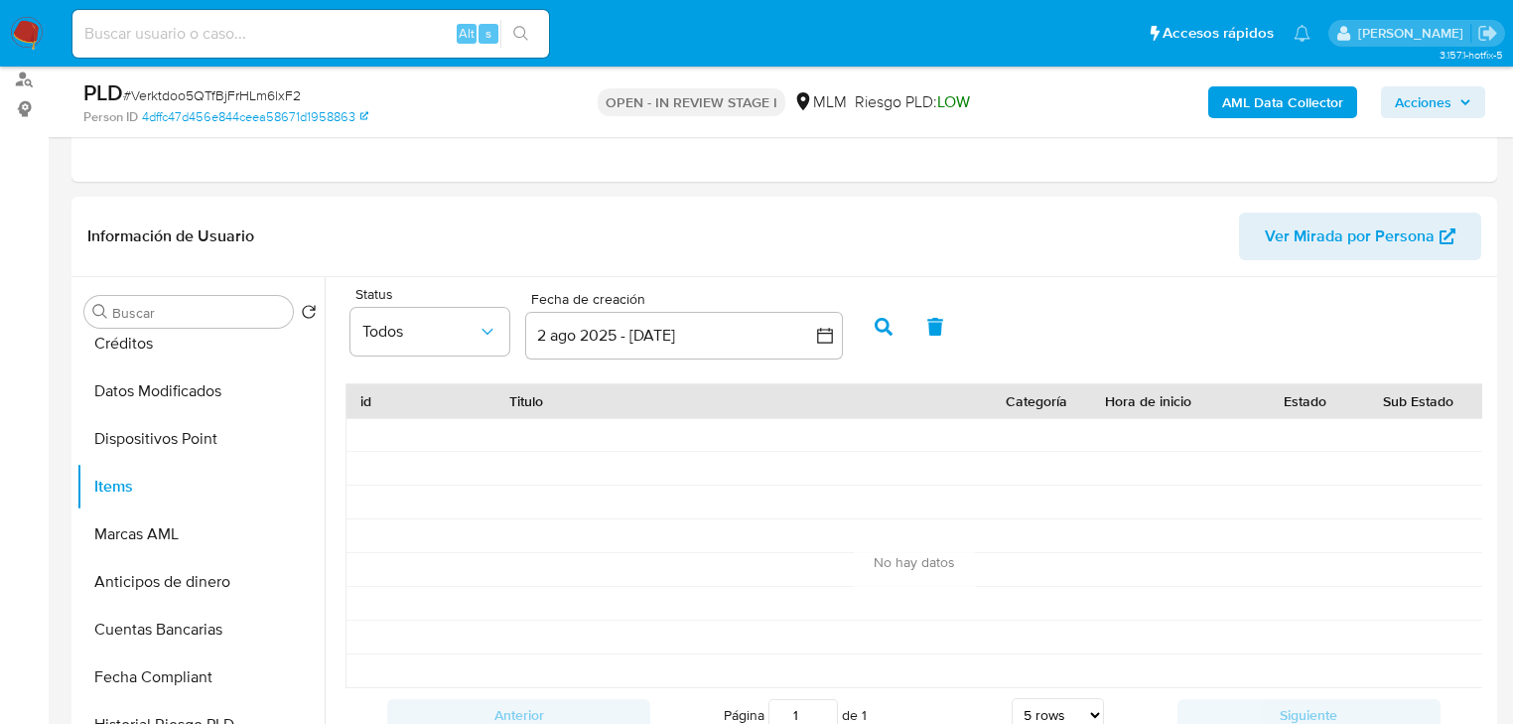
scroll to position [318, 0]
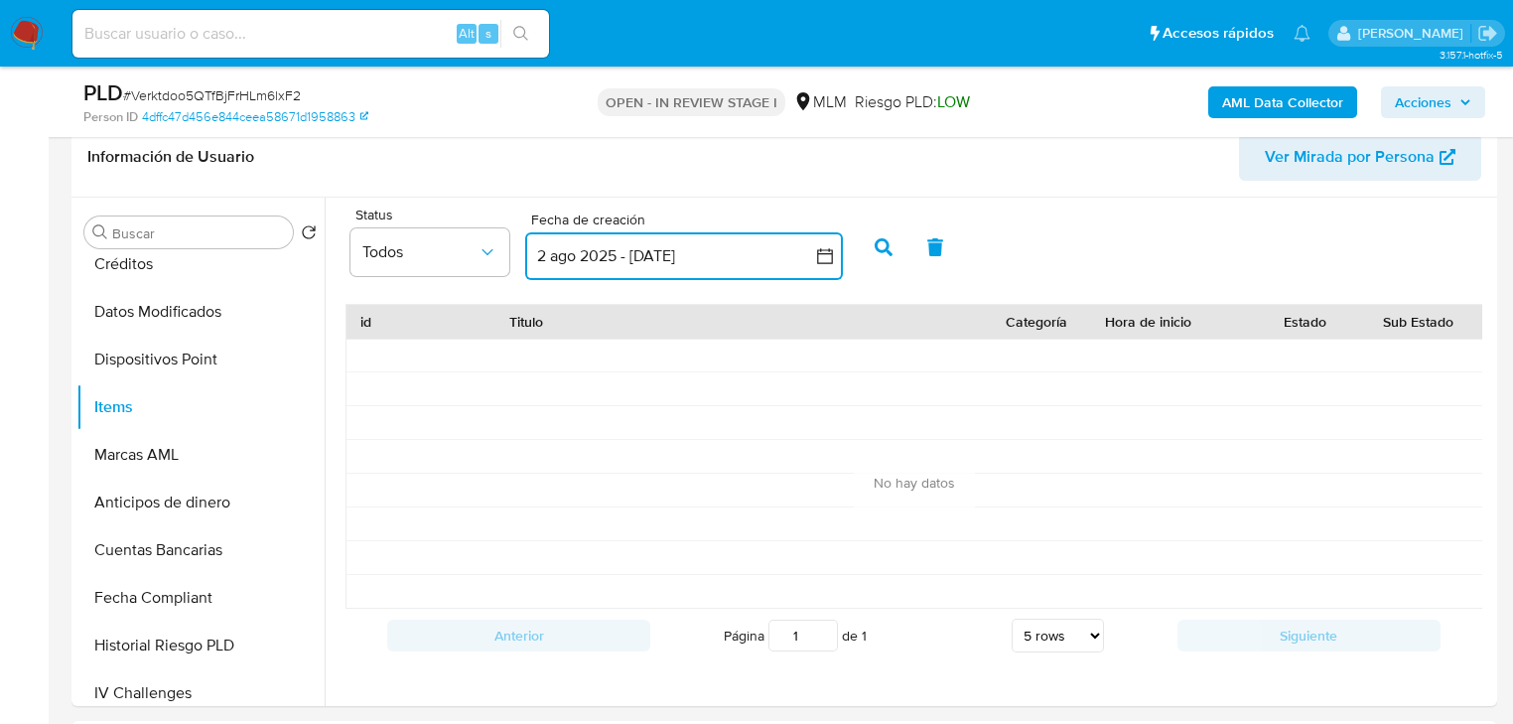
click at [603, 250] on button "2 ago 2025 - 1 sep 2025" at bounding box center [684, 256] width 318 height 48
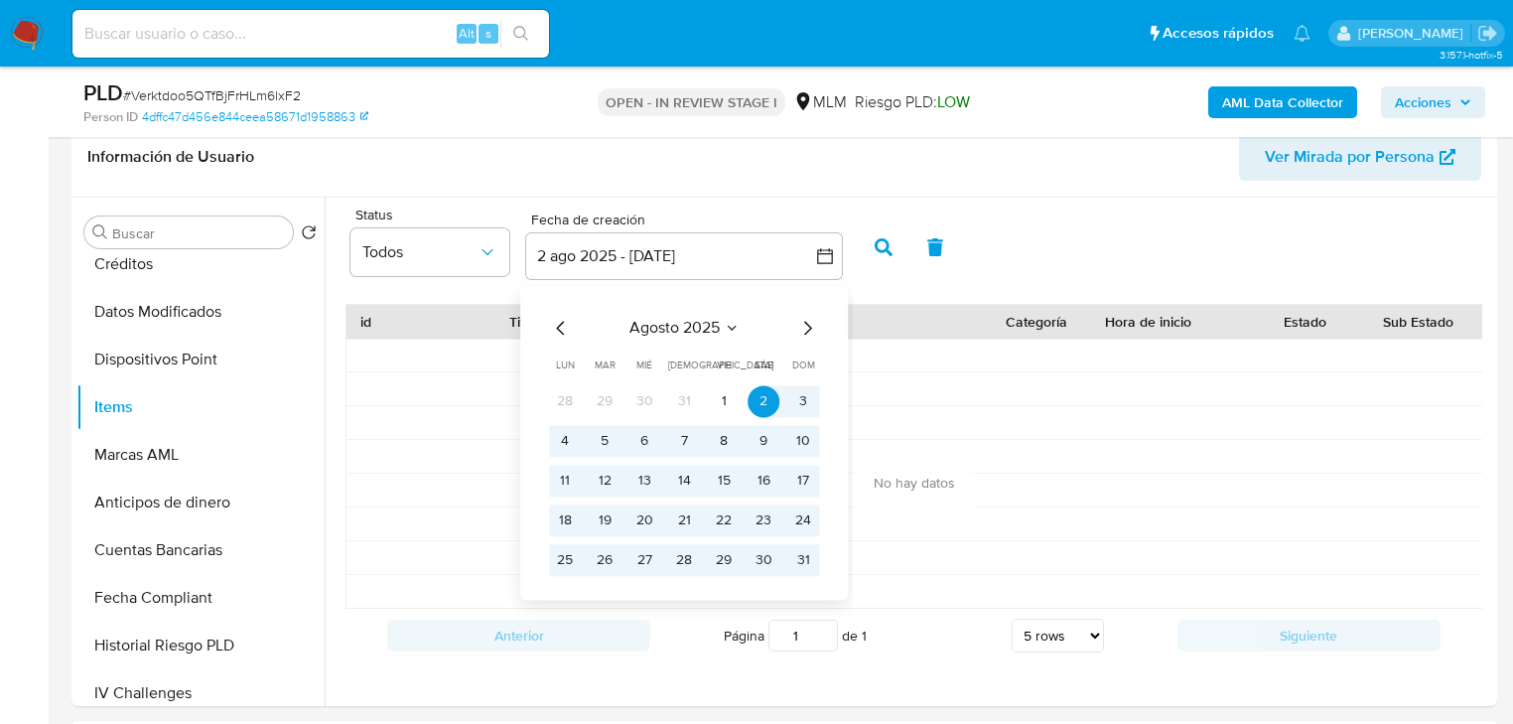
click at [550, 318] on icon "Mes anterior" at bounding box center [561, 328] width 24 height 24
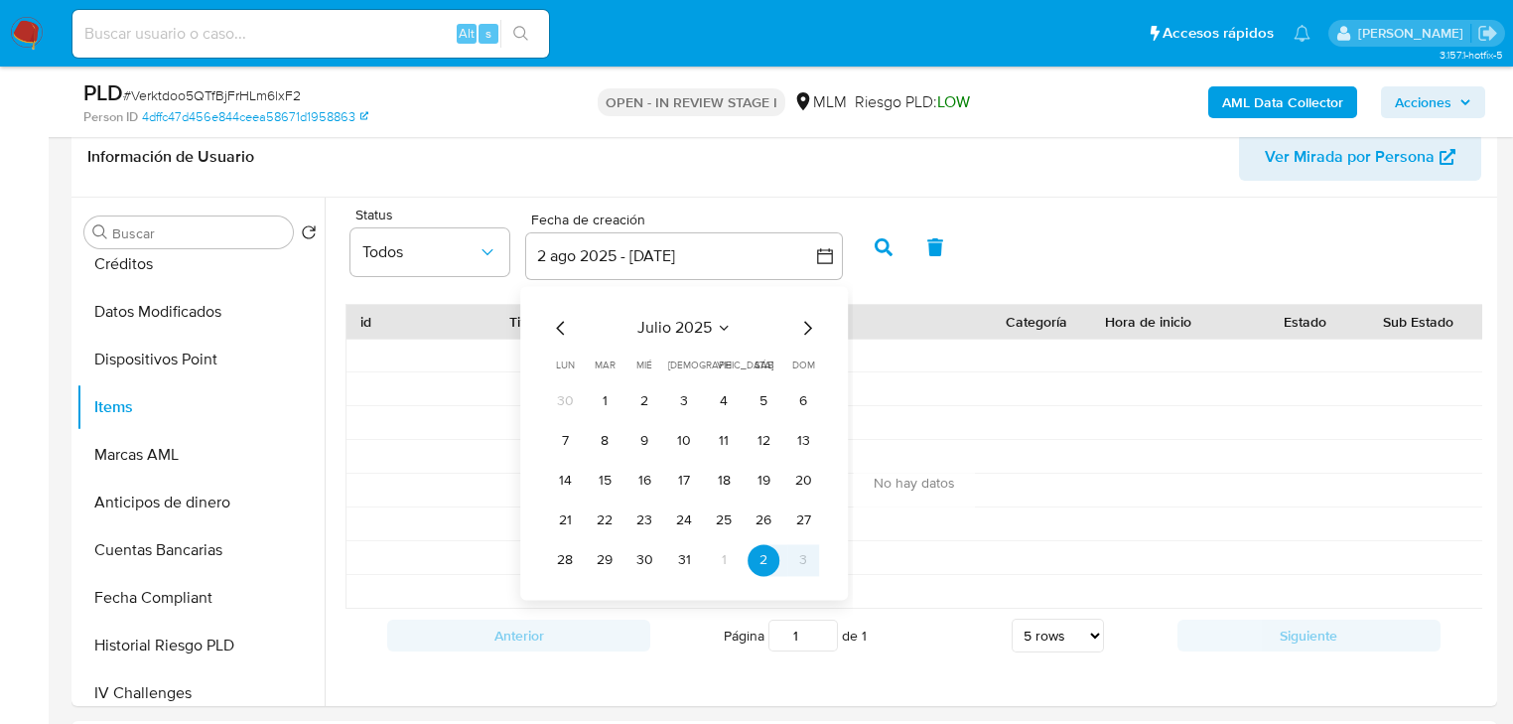
click at [553, 329] on icon "Mes anterior" at bounding box center [561, 328] width 24 height 24
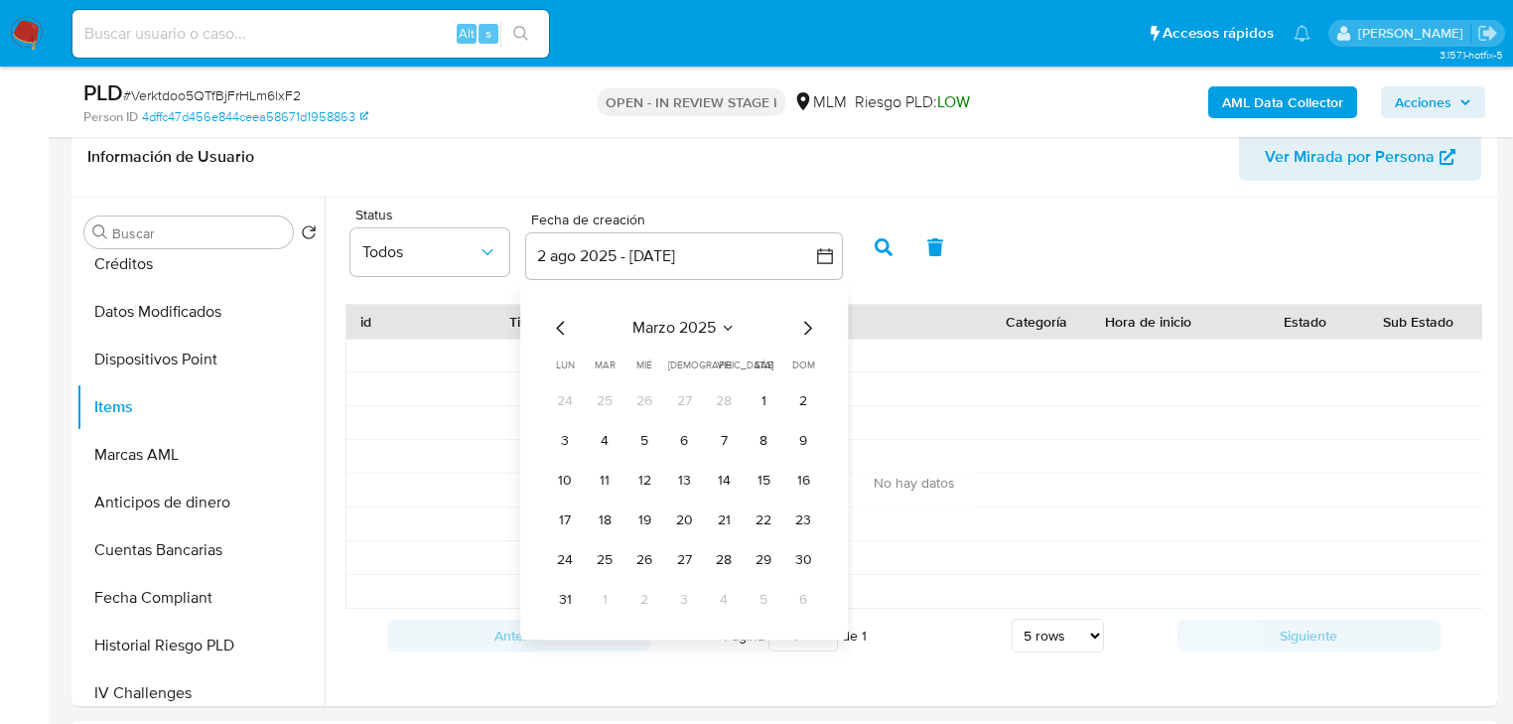
click at [553, 329] on icon "Mes anterior" at bounding box center [561, 328] width 24 height 24
click at [643, 397] on button "1" at bounding box center [645, 401] width 32 height 32
click at [813, 320] on icon "Mes siguiente" at bounding box center [807, 328] width 24 height 24
click at [806, 323] on icon "Mes siguiente" at bounding box center [808, 328] width 8 height 14
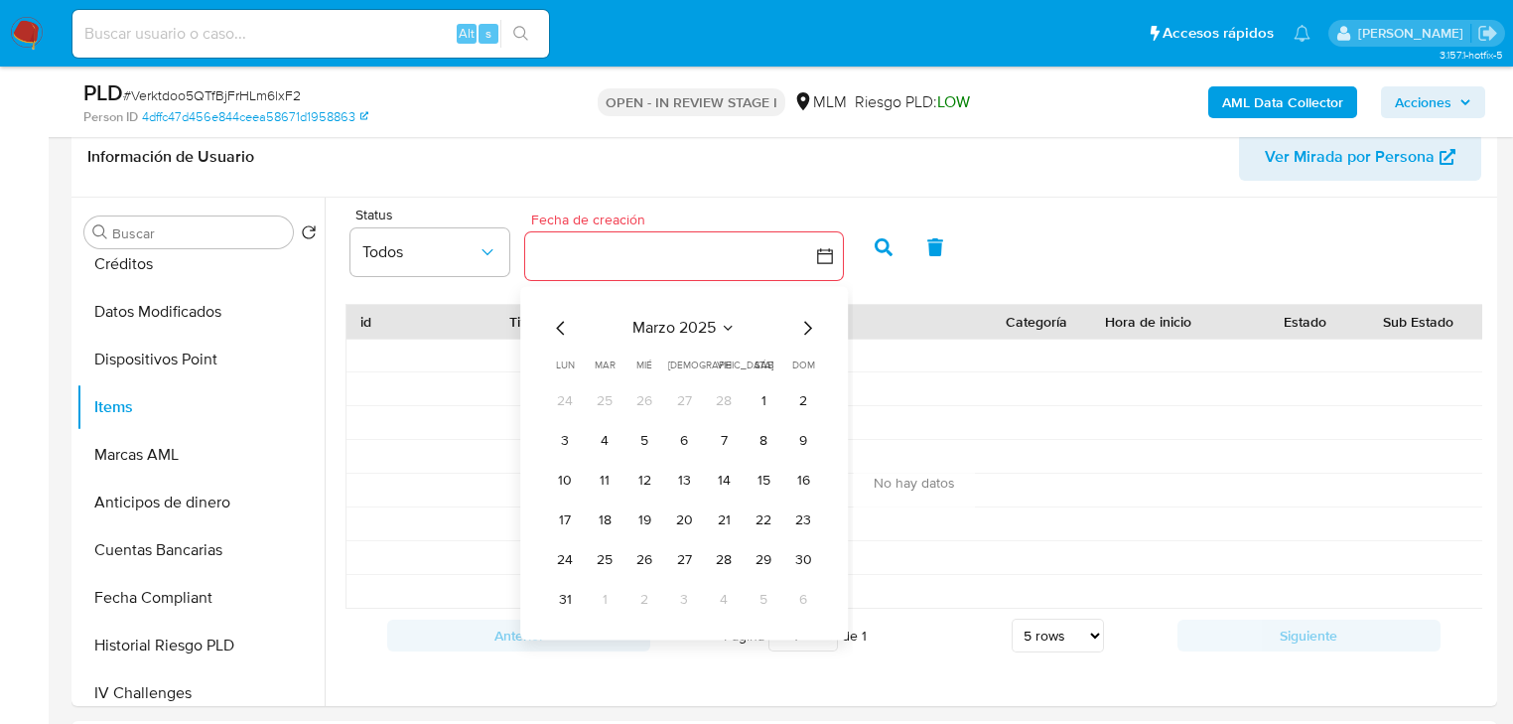
click at [806, 323] on icon "Mes siguiente" at bounding box center [808, 328] width 8 height 14
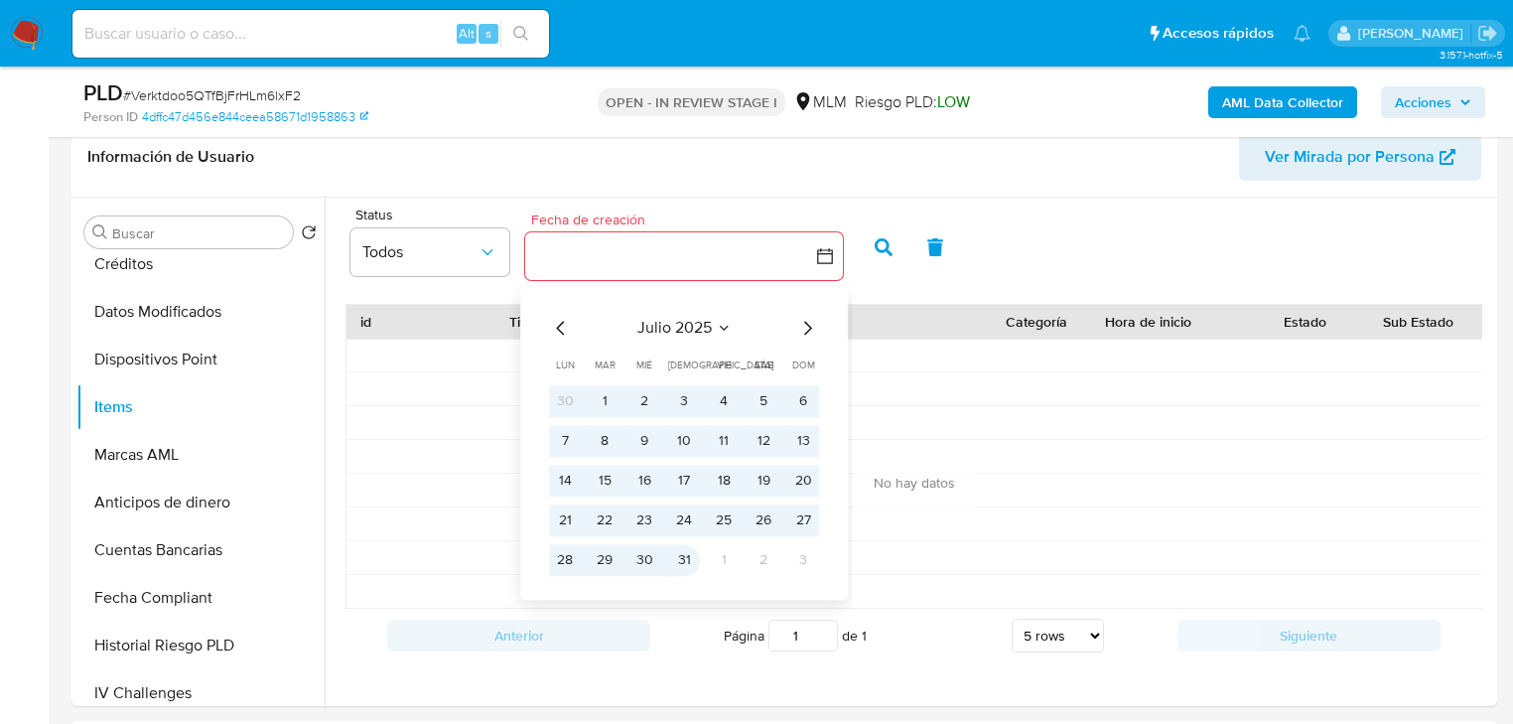
click at [690, 552] on button "31" at bounding box center [684, 560] width 32 height 32
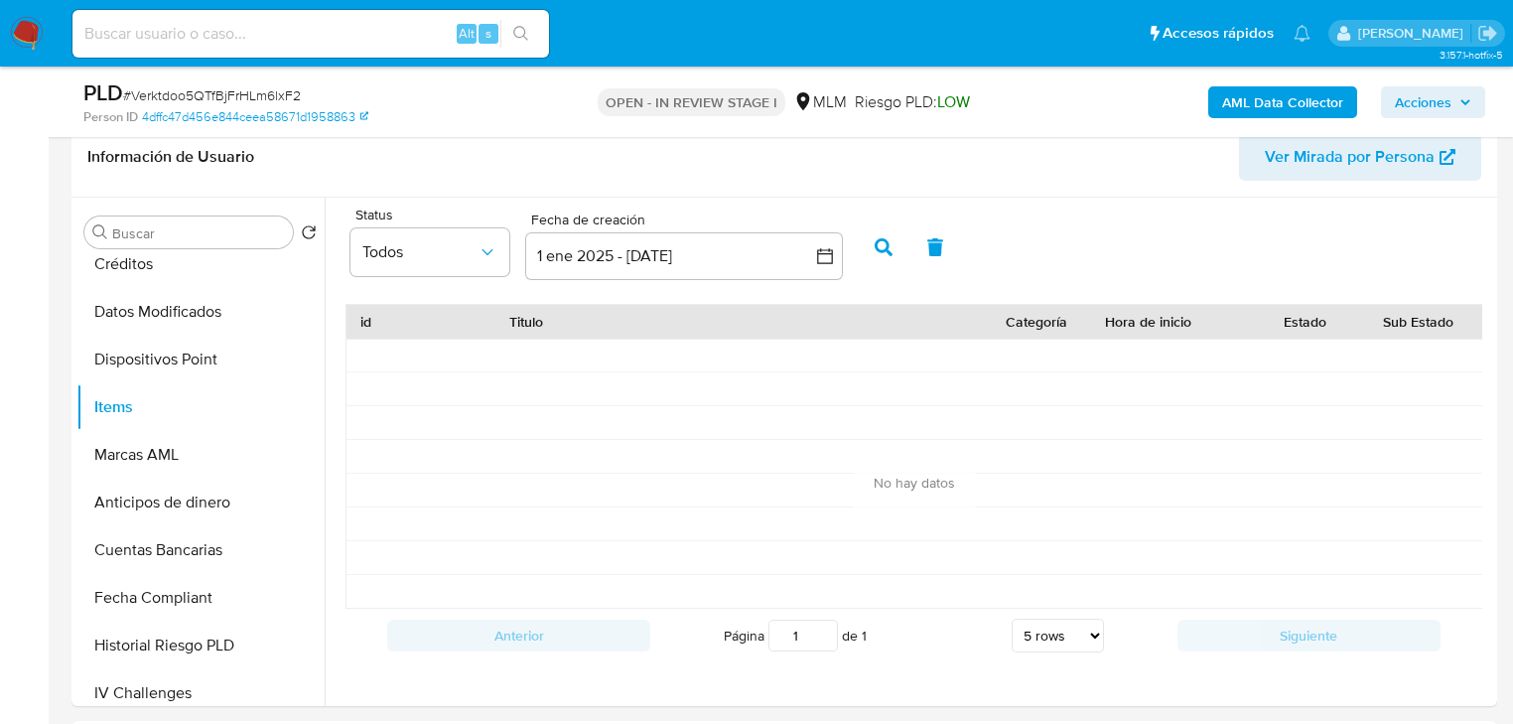
click at [879, 254] on icon "button" at bounding box center [884, 247] width 18 height 18
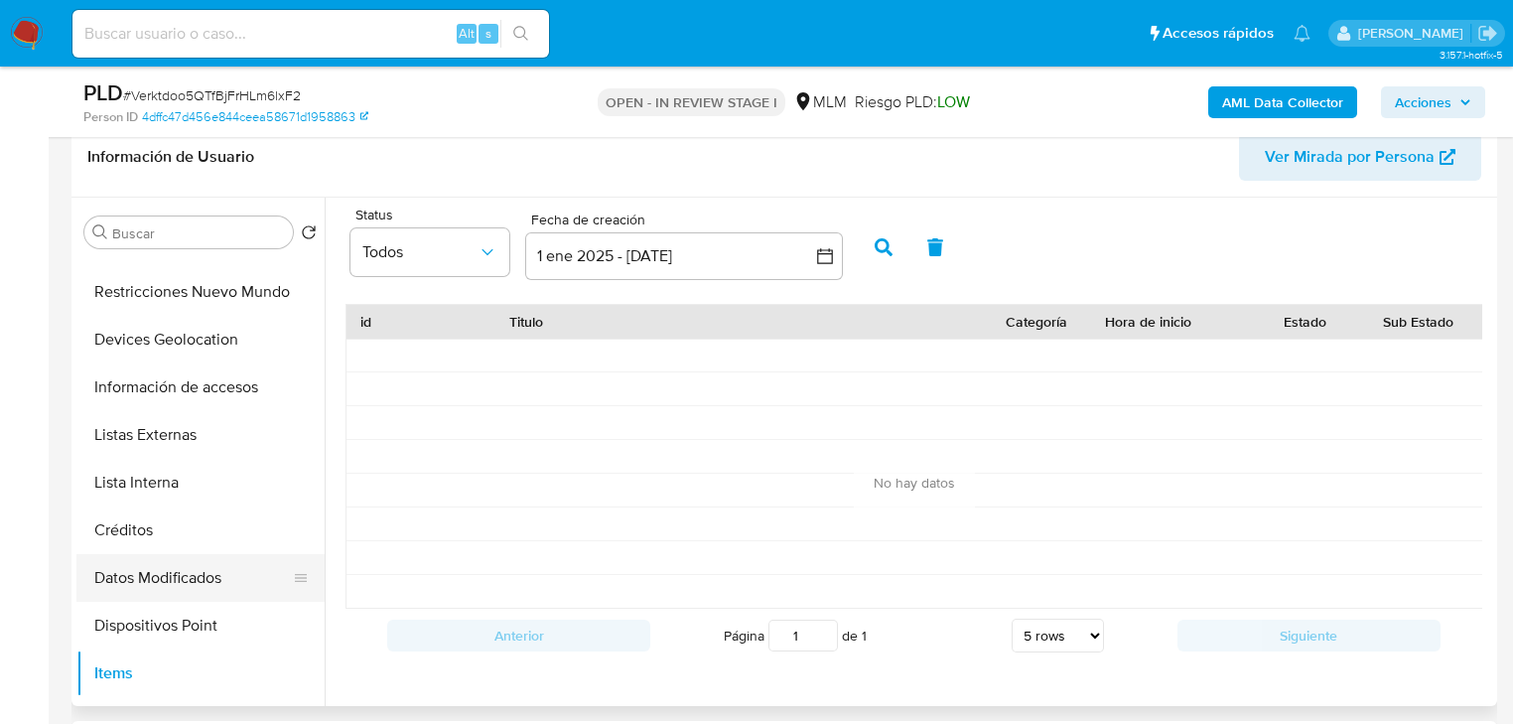
scroll to position [159, 0]
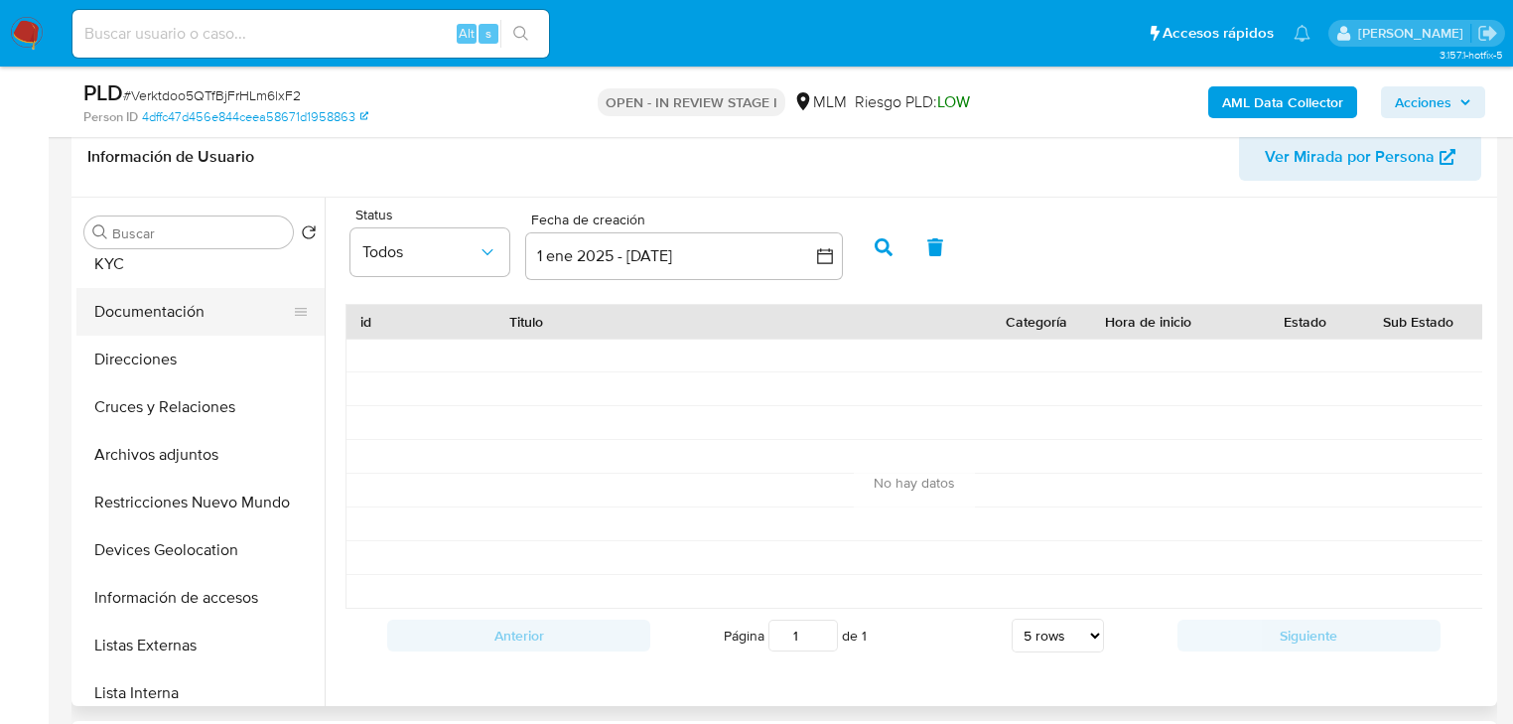
click at [159, 307] on button "Documentación" at bounding box center [192, 312] width 232 height 48
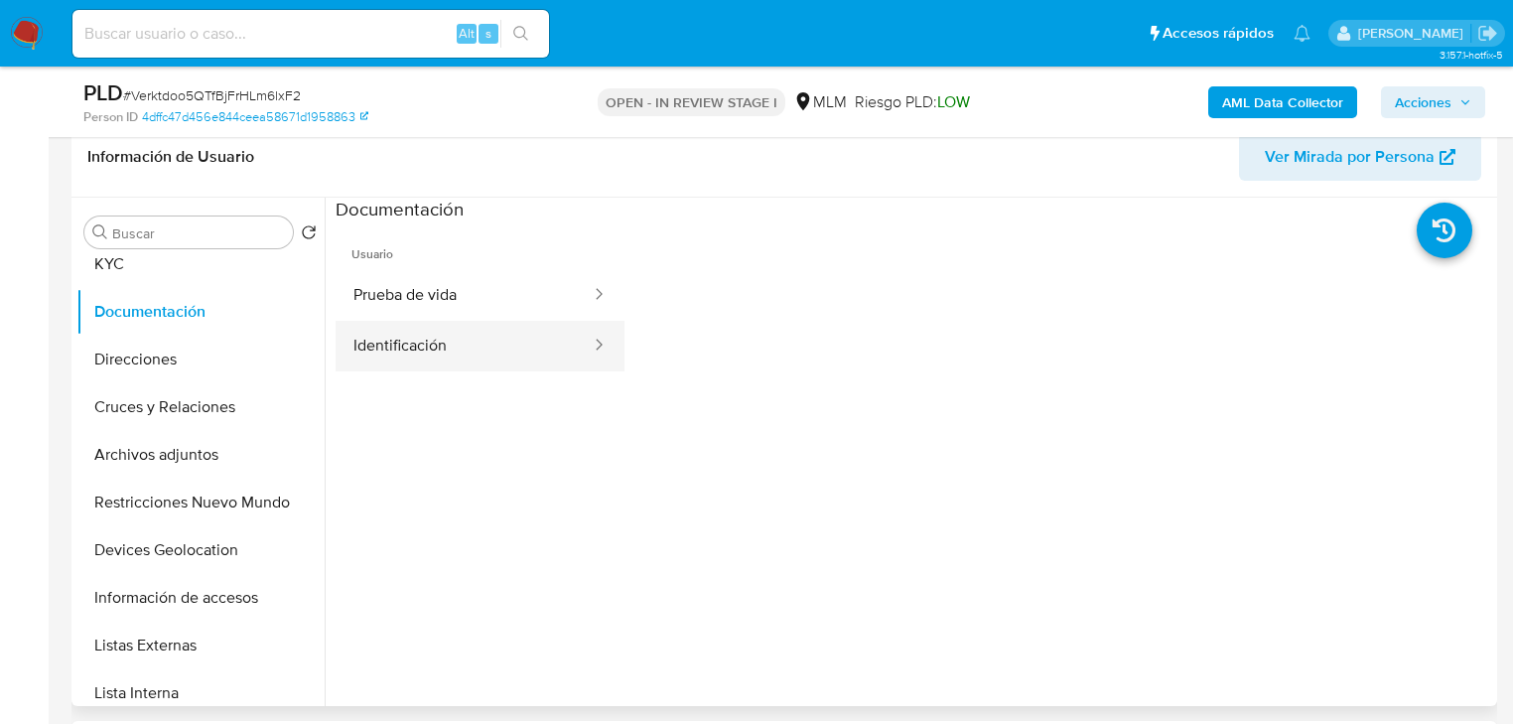
click at [420, 342] on button "Identificación" at bounding box center [464, 346] width 257 height 51
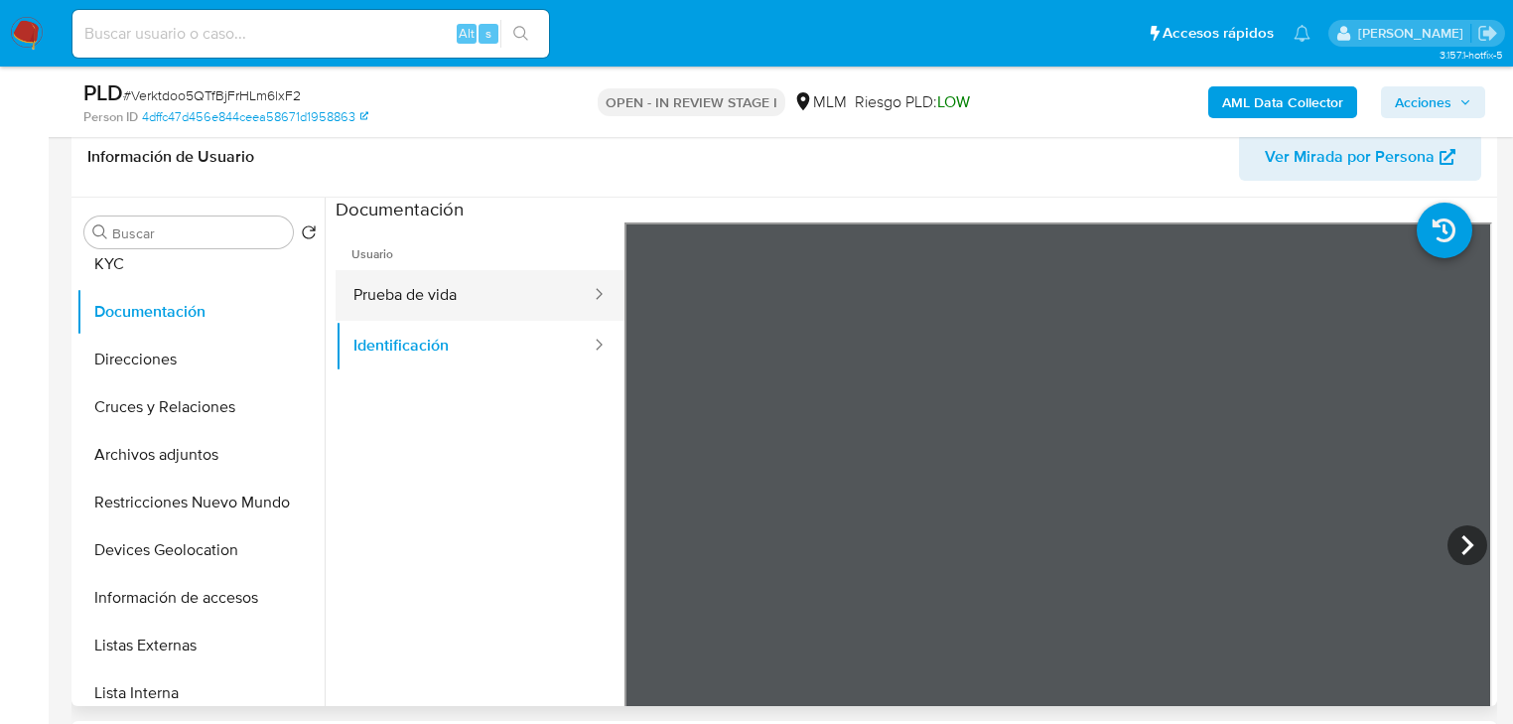
click at [381, 291] on button "Prueba de vida" at bounding box center [464, 295] width 257 height 51
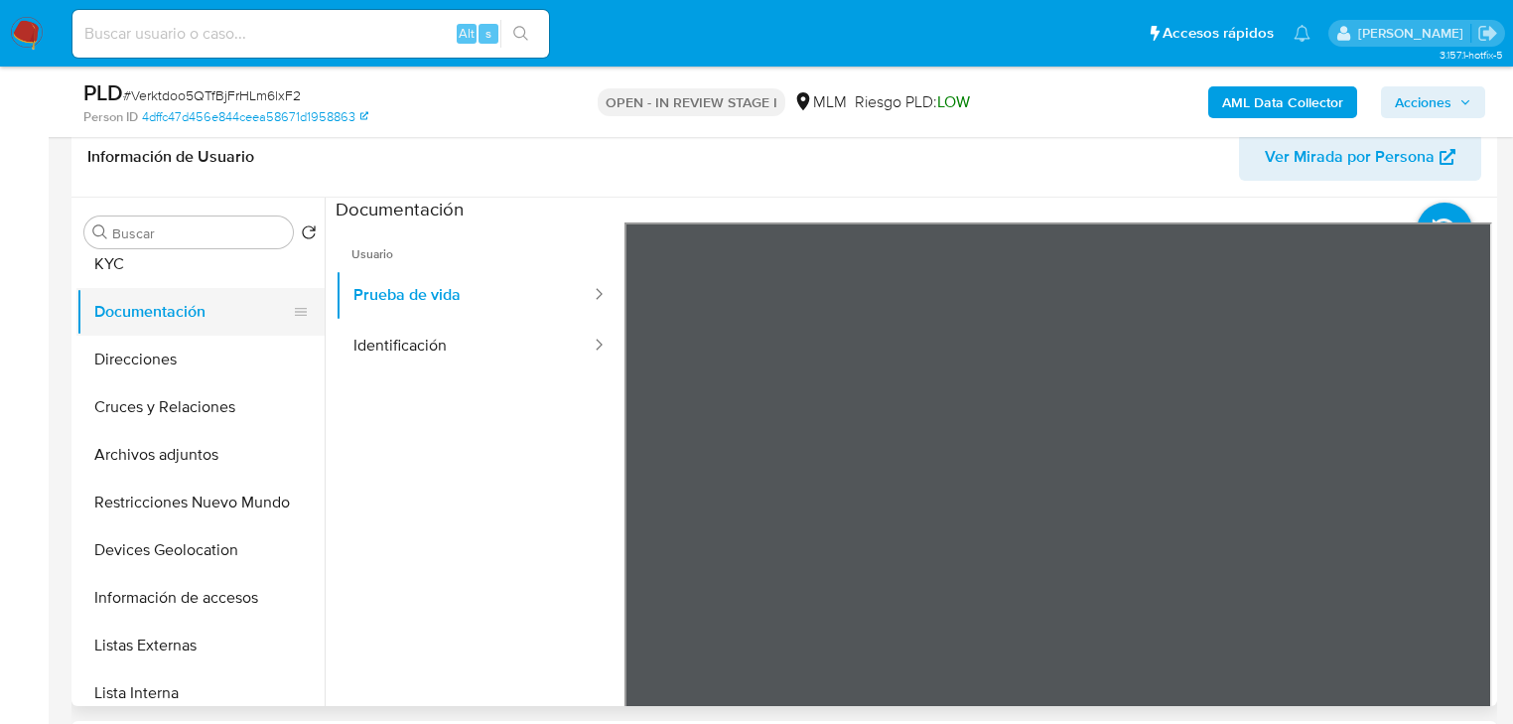
scroll to position [0, 0]
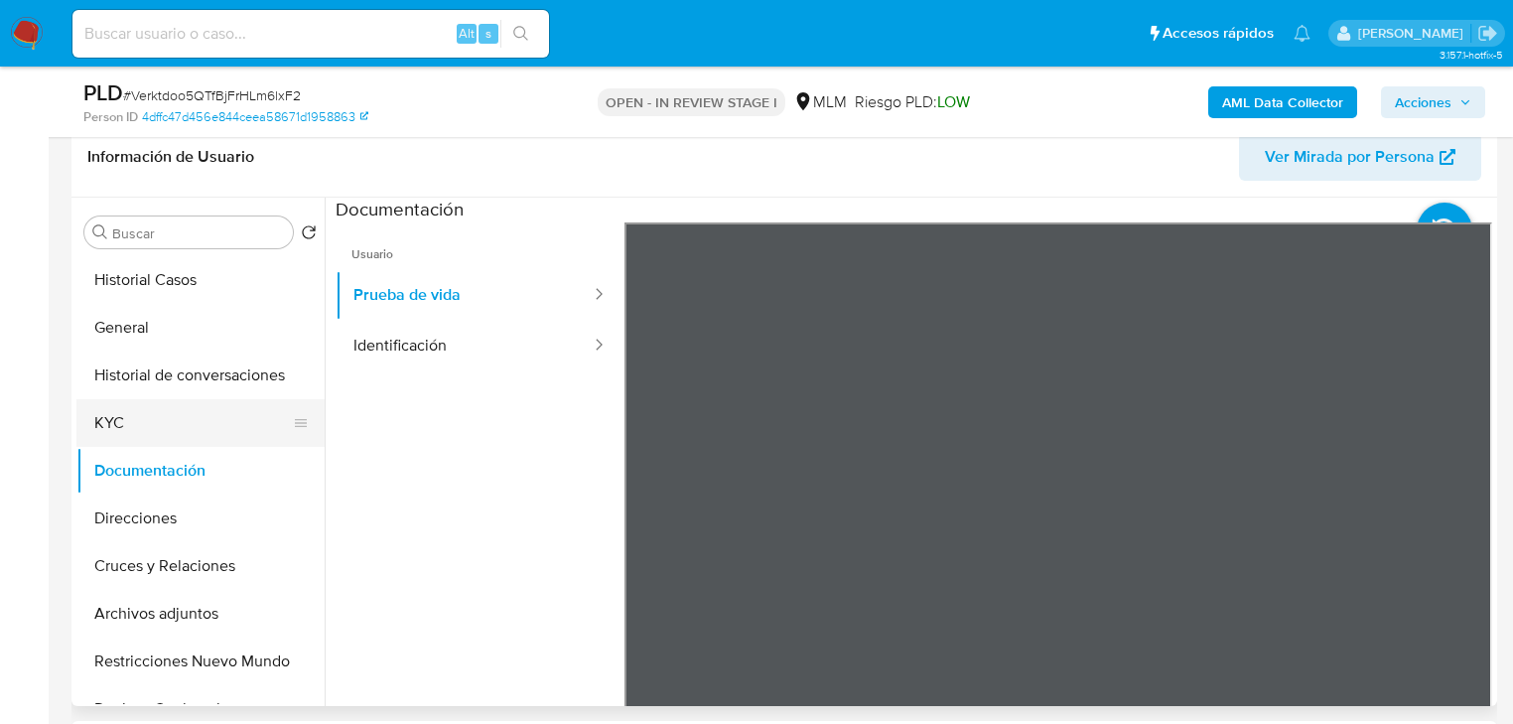
drag, startPoint x: 115, startPoint y: 435, endPoint x: 286, endPoint y: 434, distance: 170.8
click at [118, 434] on button "KYC" at bounding box center [192, 423] width 232 height 48
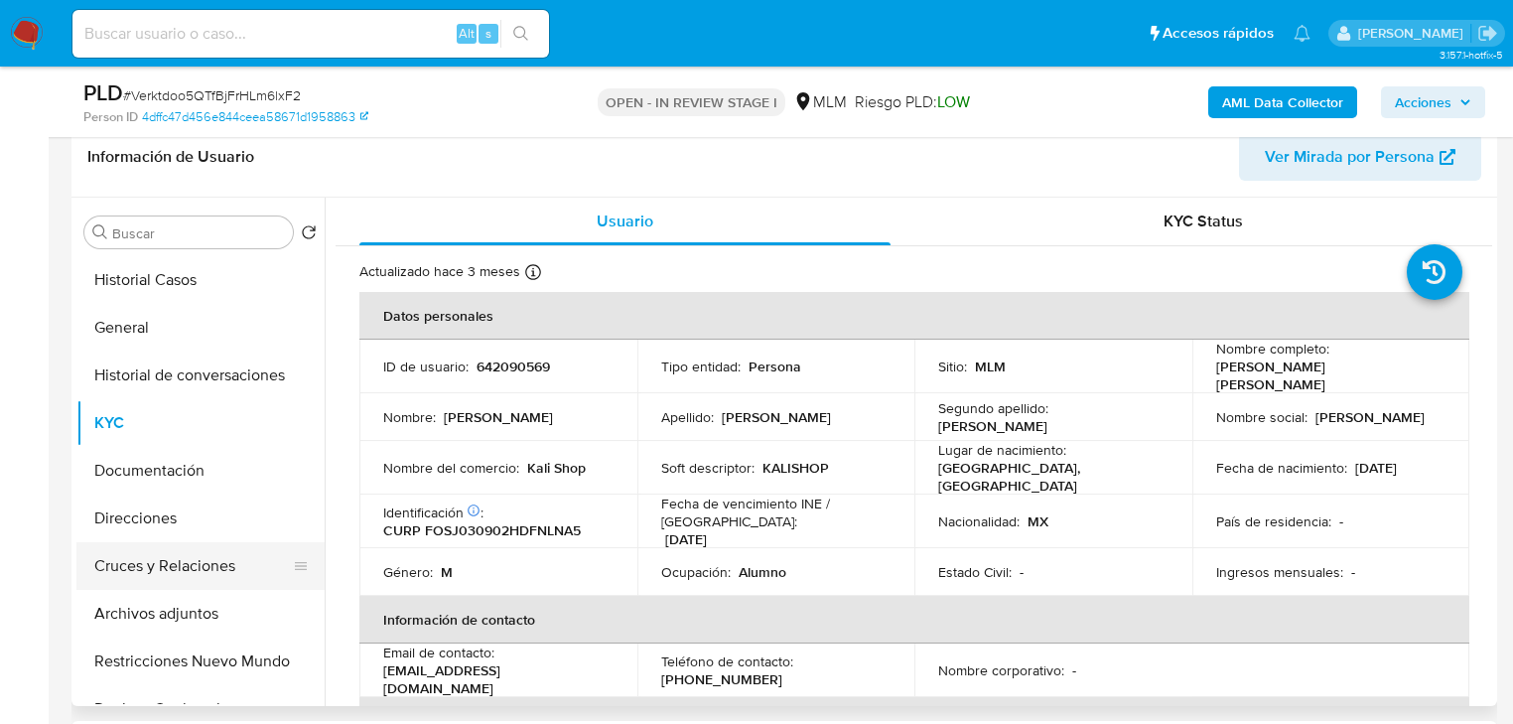
click at [146, 560] on button "Cruces y Relaciones" at bounding box center [192, 566] width 232 height 48
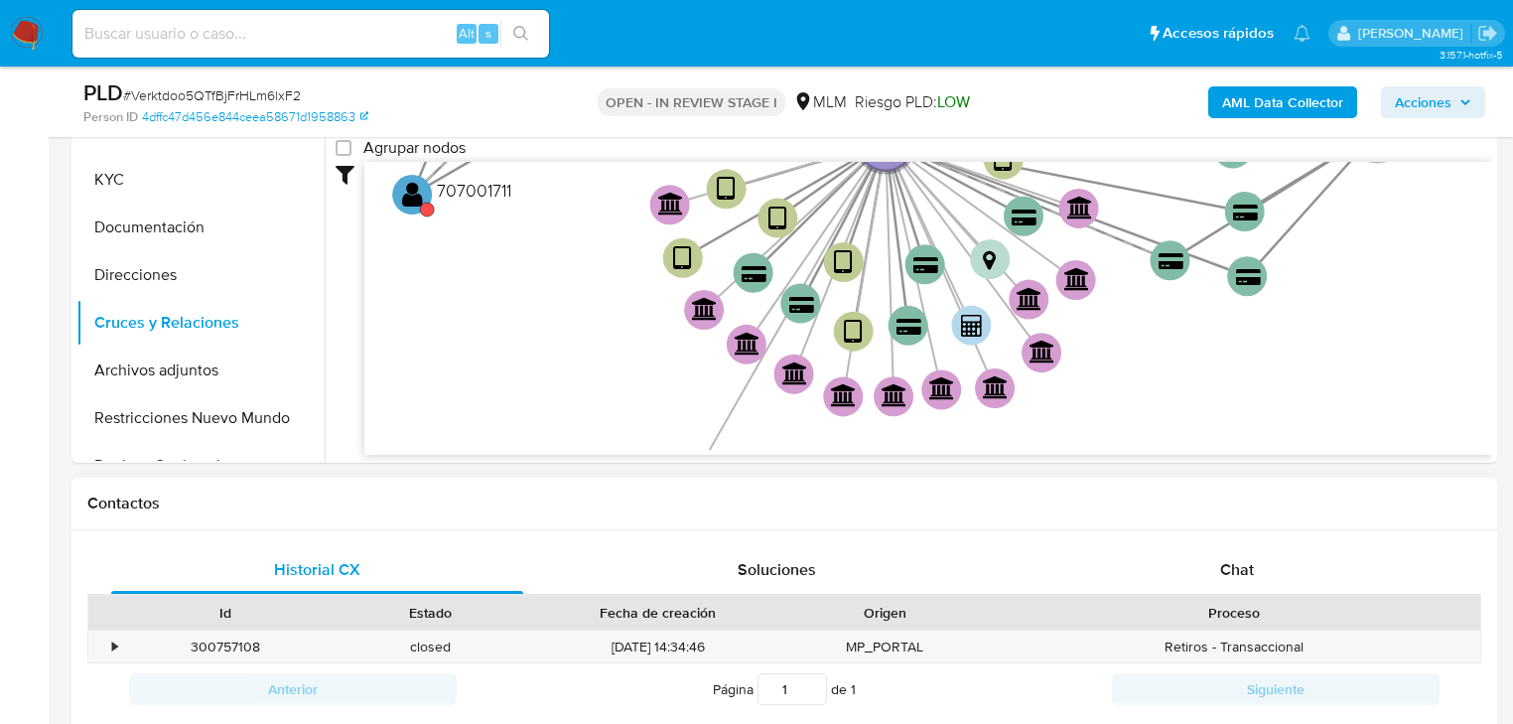
scroll to position [318, 0]
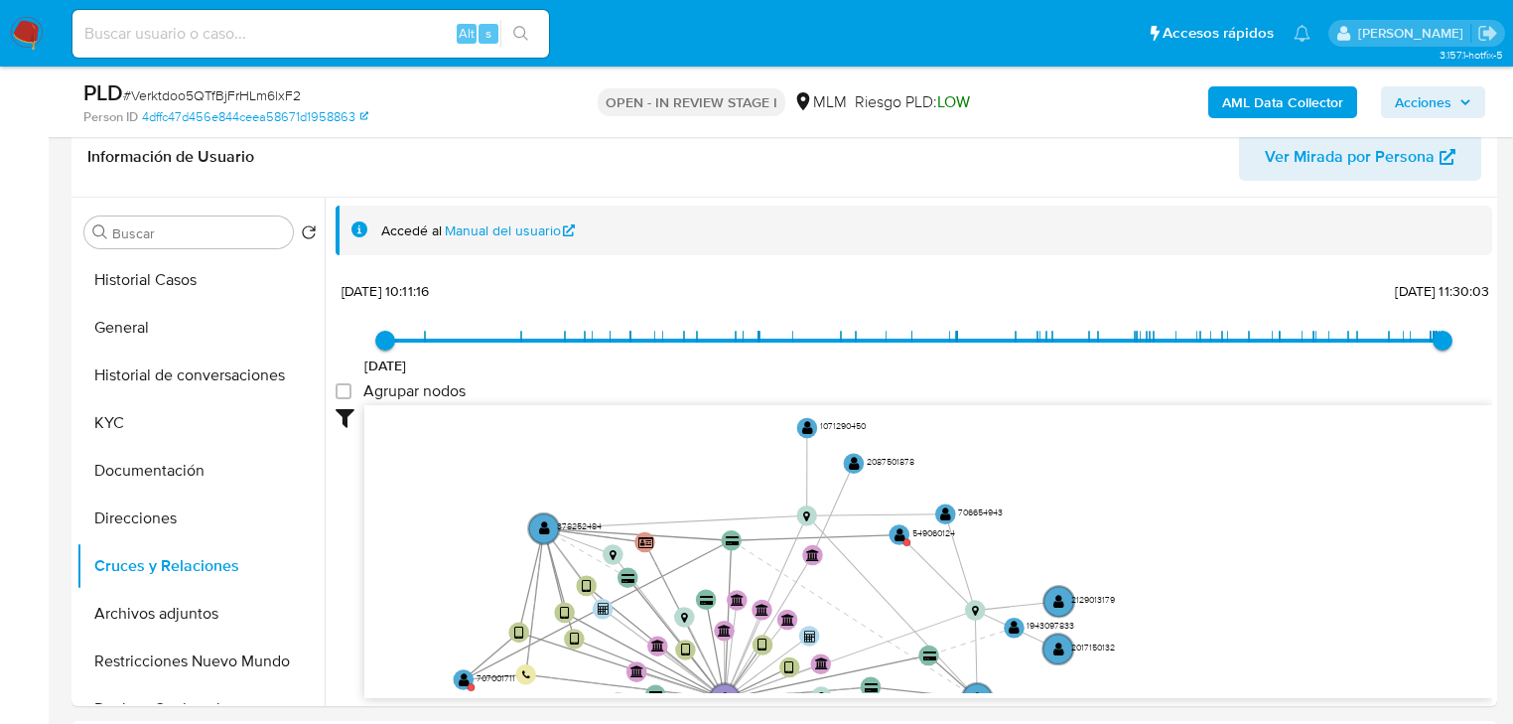
drag, startPoint x: 574, startPoint y: 568, endPoint x: 576, endPoint y: 706, distance: 138.0
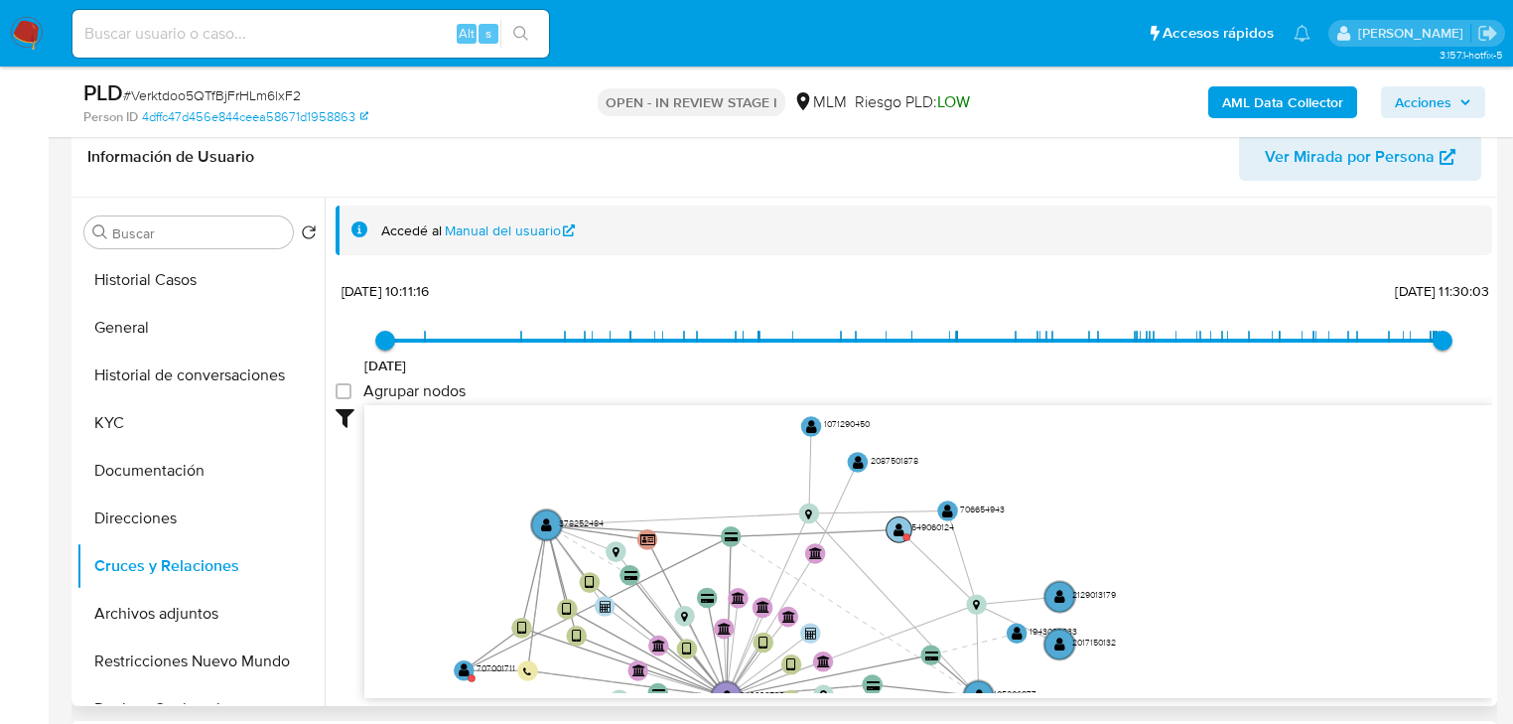
click at [898, 526] on text "" at bounding box center [899, 528] width 11 height 15
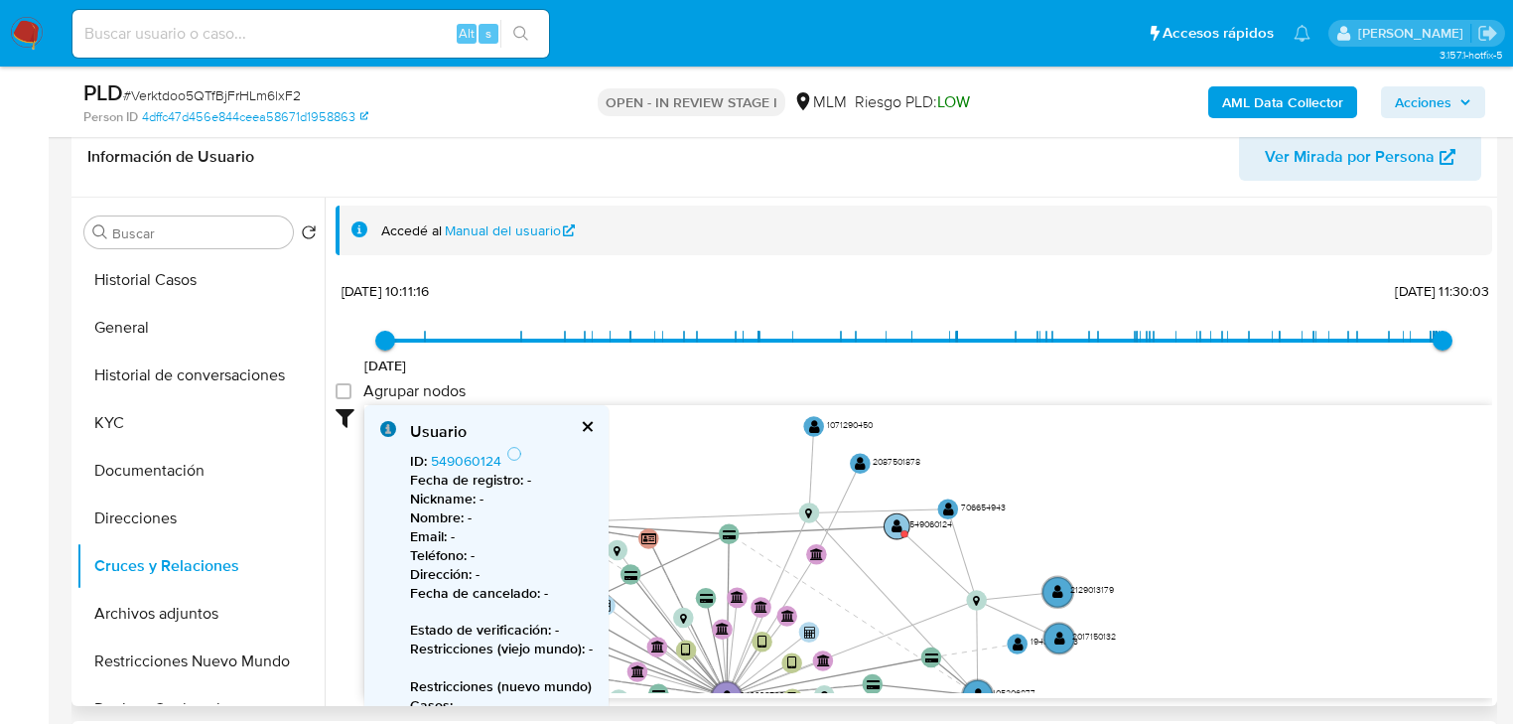
click at [898, 523] on text "" at bounding box center [897, 525] width 11 height 15
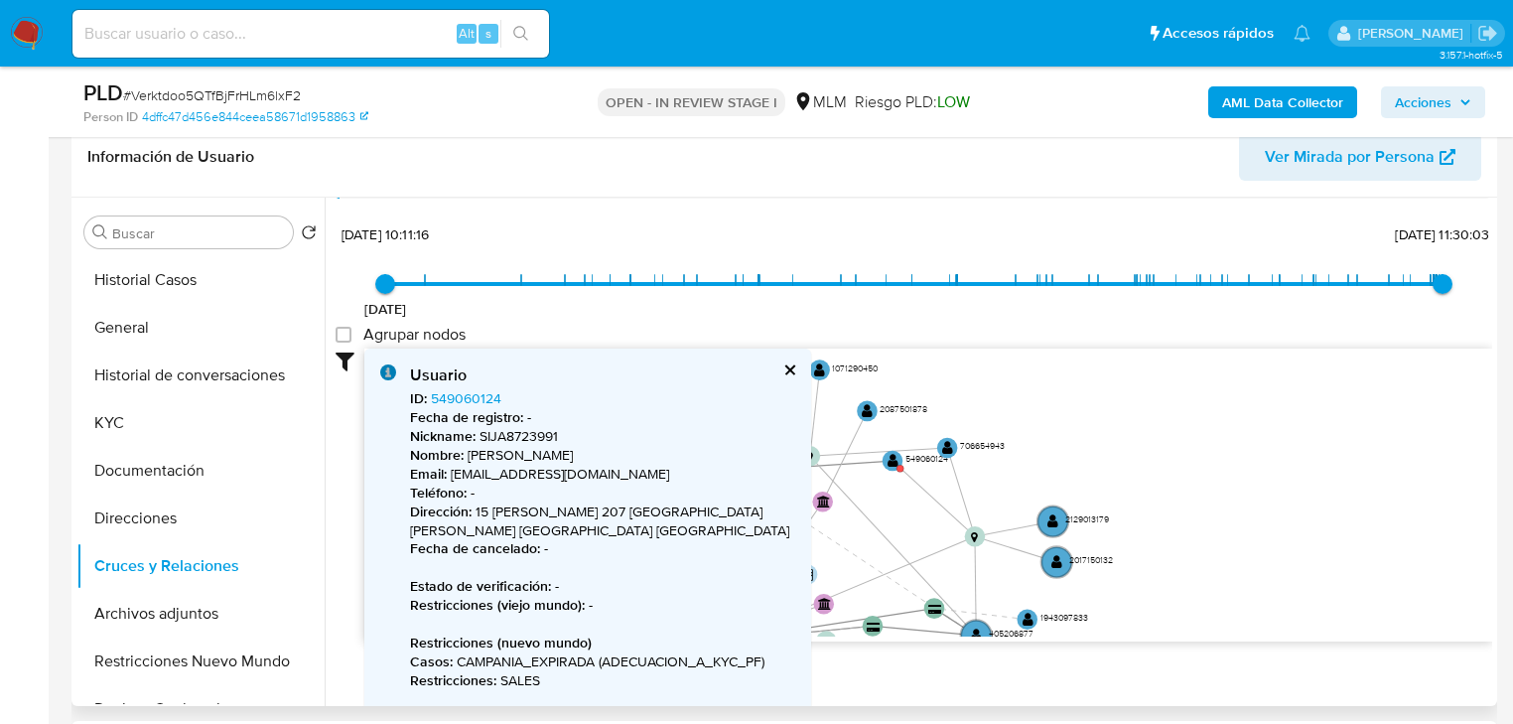
scroll to position [159, 0]
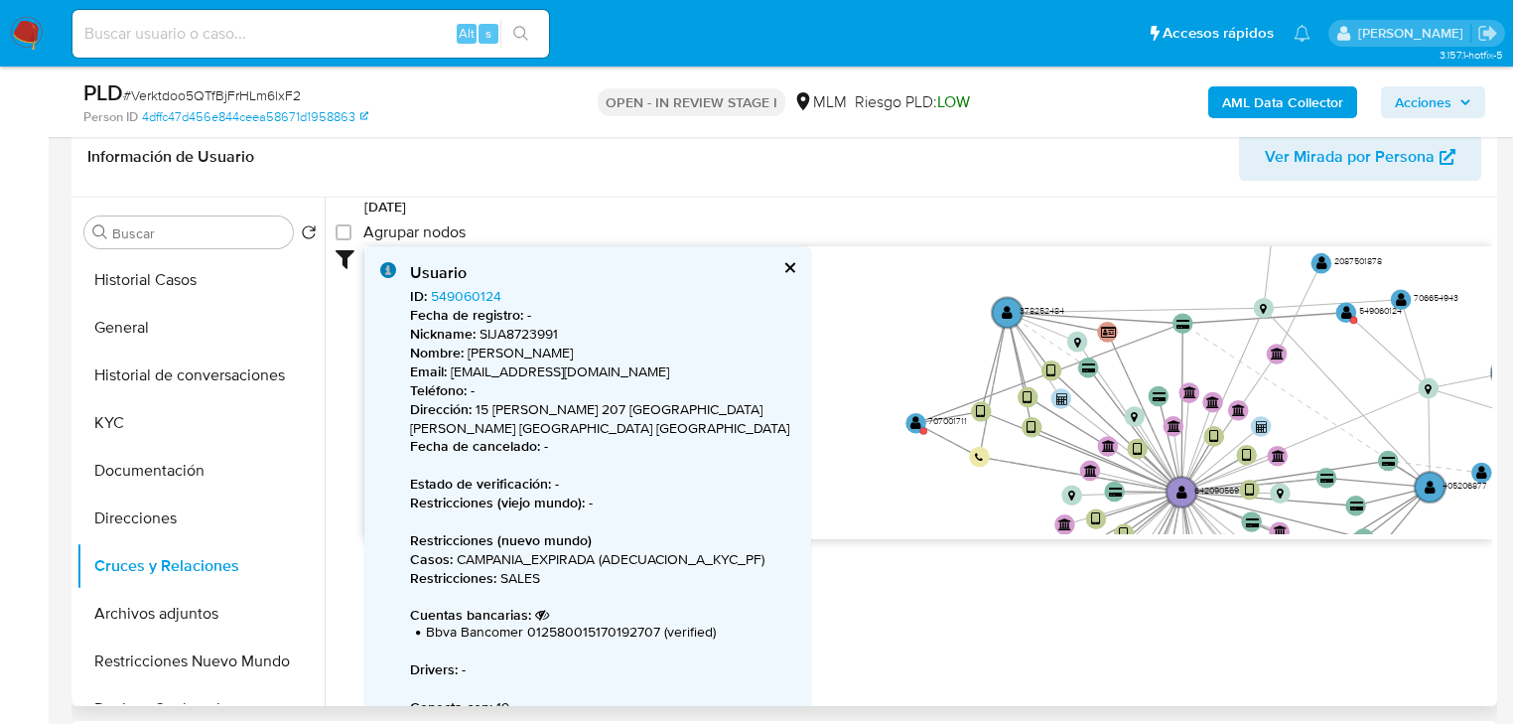
drag, startPoint x: 854, startPoint y: 437, endPoint x: 1365, endPoint y: 377, distance: 514.8
click at [1373, 377] on icon "user-642090569  642090569 device-63e746b108813b00187f3ab1  user-378252484  3…" at bounding box center [928, 390] width 1128 height 288
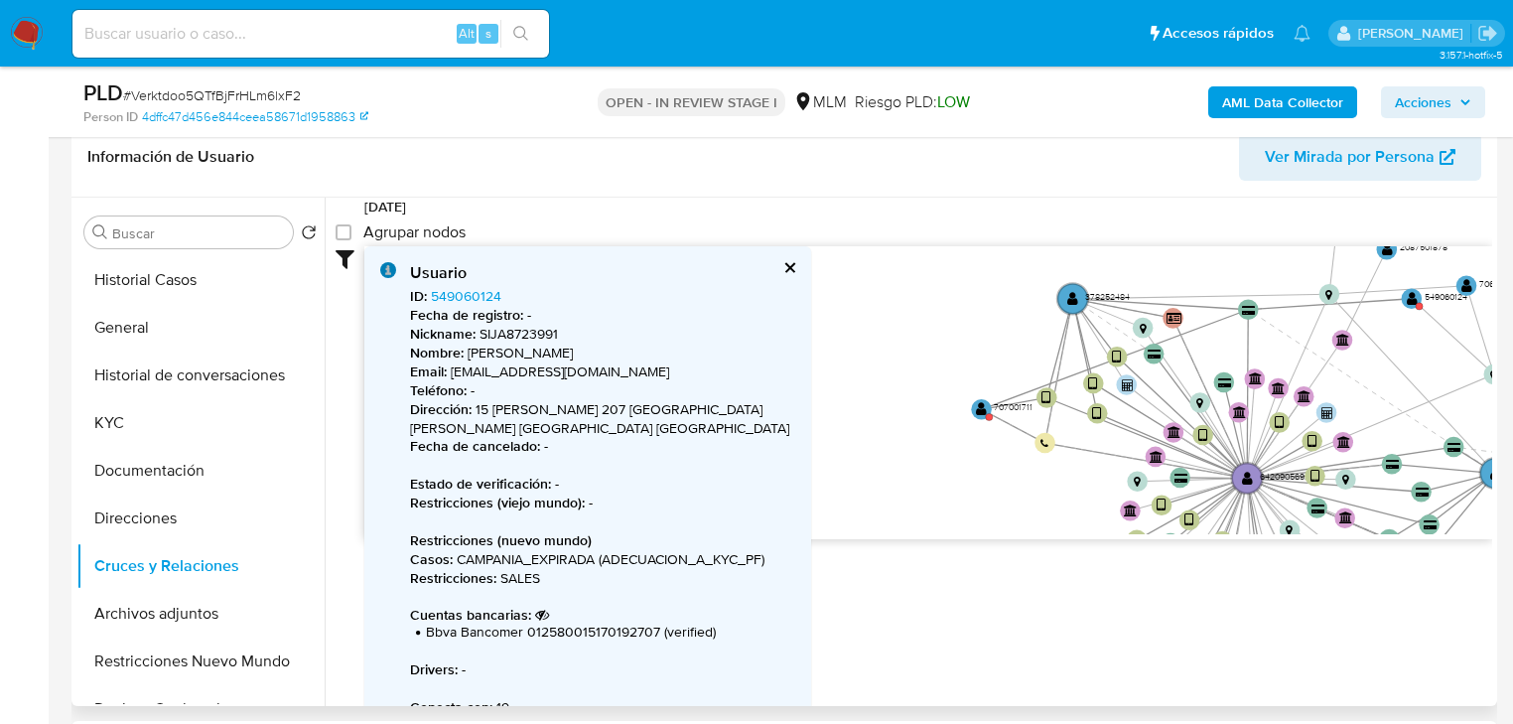
click at [968, 411] on icon "user-642090569  642090569 device-63e746b108813b00187f3ab1  user-378252484  3…" at bounding box center [928, 390] width 1128 height 288
click at [977, 401] on text "" at bounding box center [981, 408] width 11 height 15
click at [977, 401] on text "" at bounding box center [982, 402] width 11 height 15
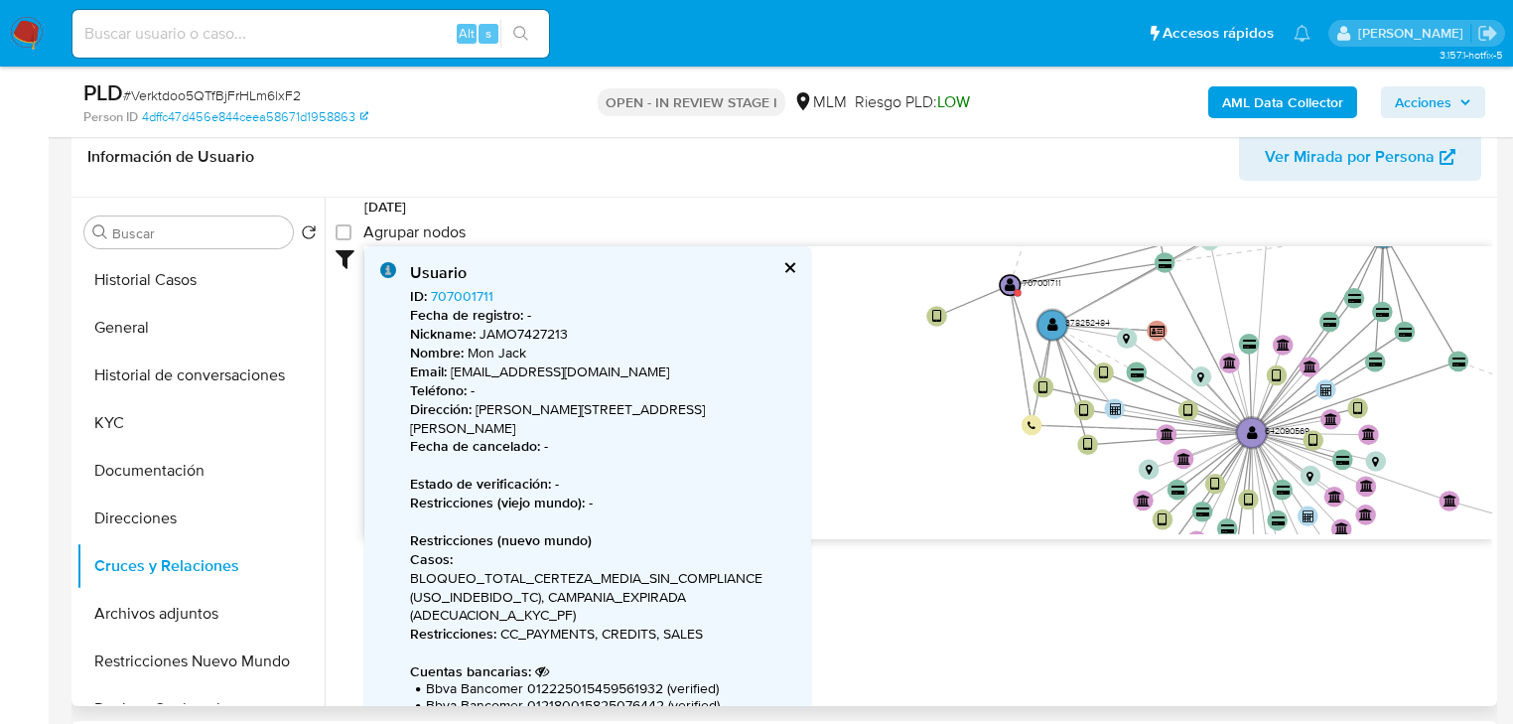
scroll to position [238, 0]
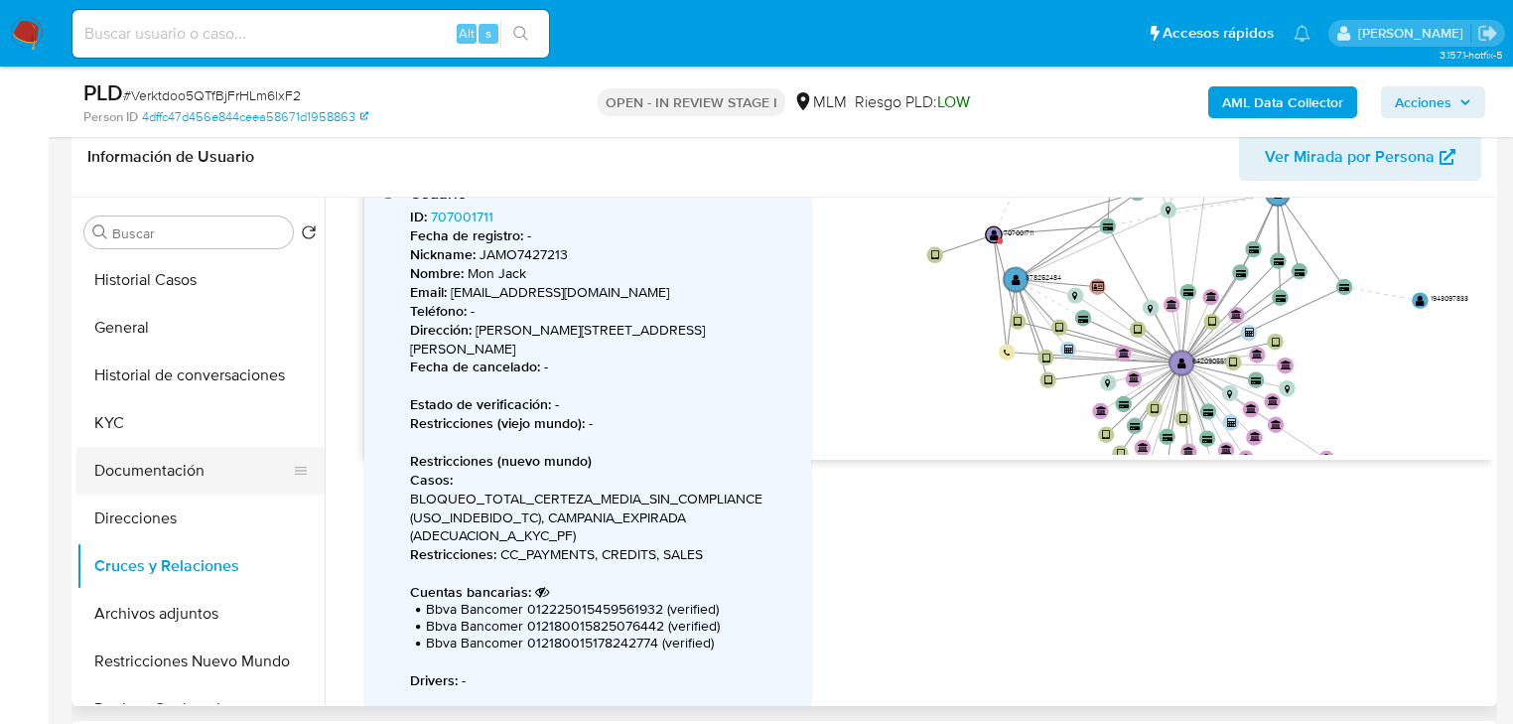
drag, startPoint x: 179, startPoint y: 388, endPoint x: 134, endPoint y: 458, distance: 82.6
click at [176, 391] on button "Historial de conversaciones" at bounding box center [200, 376] width 248 height 48
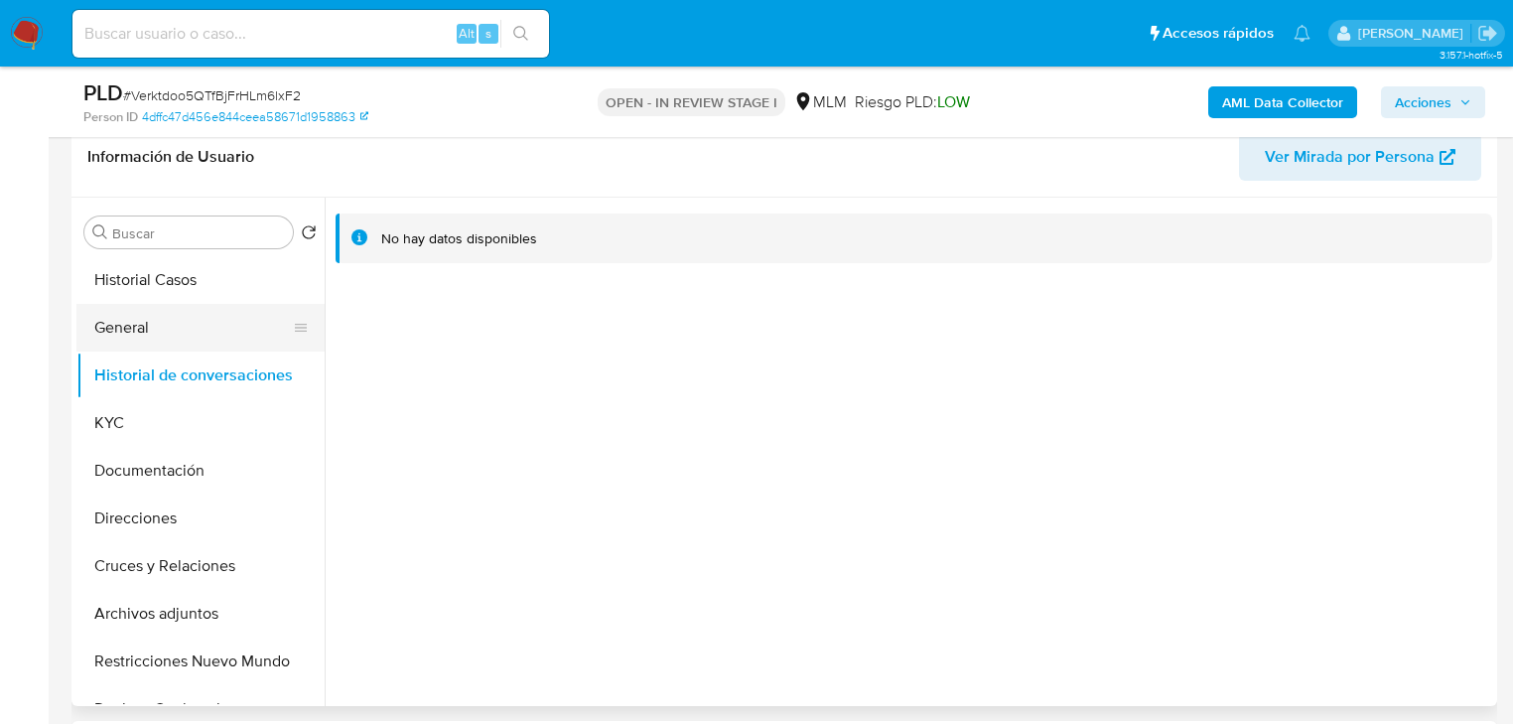
drag, startPoint x: 155, startPoint y: 325, endPoint x: 190, endPoint y: 316, distance: 35.9
click at [157, 325] on button "General" at bounding box center [192, 328] width 232 height 48
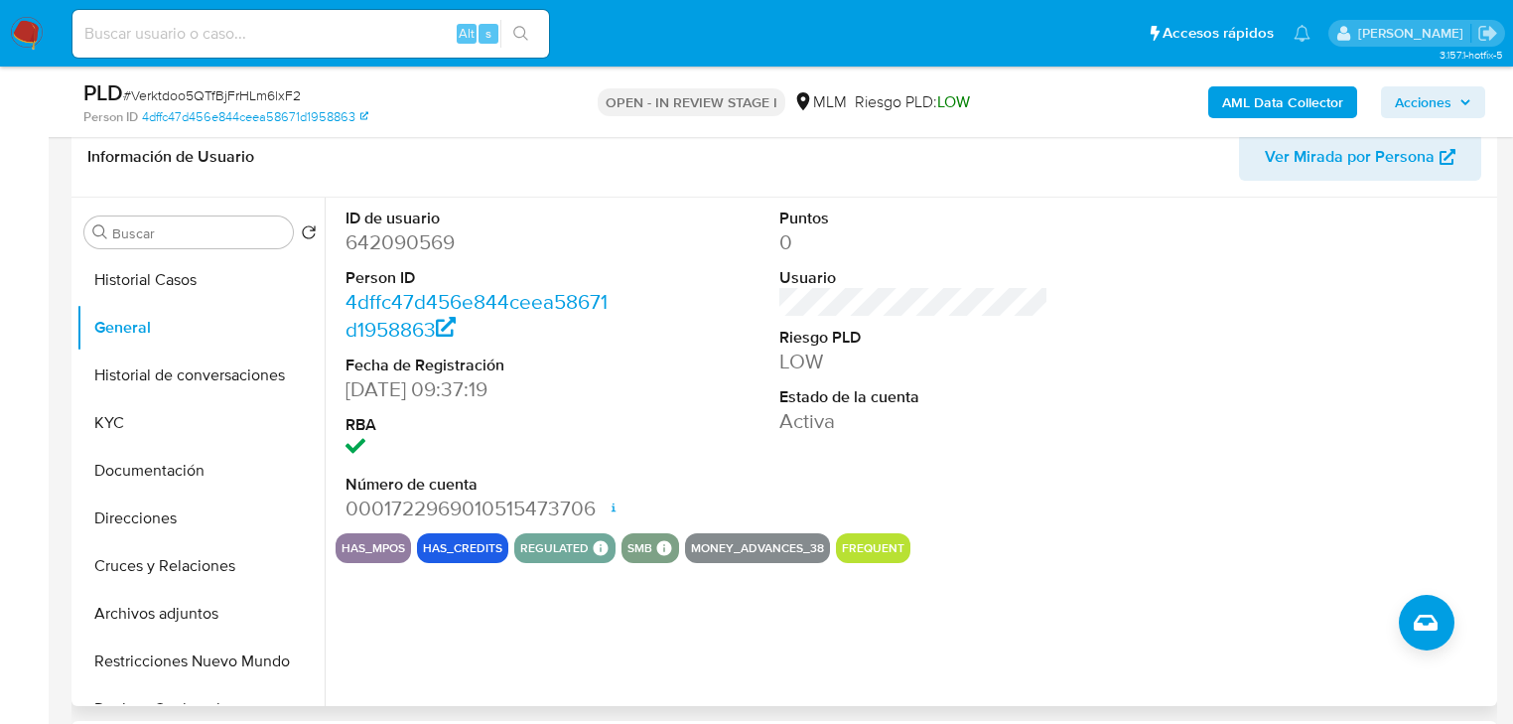
click at [171, 254] on div "Buscar Volver al orden por defecto Historial Casos General Historial de convers…" at bounding box center [200, 453] width 248 height 505
click at [172, 275] on button "Historial Casos" at bounding box center [192, 280] width 232 height 48
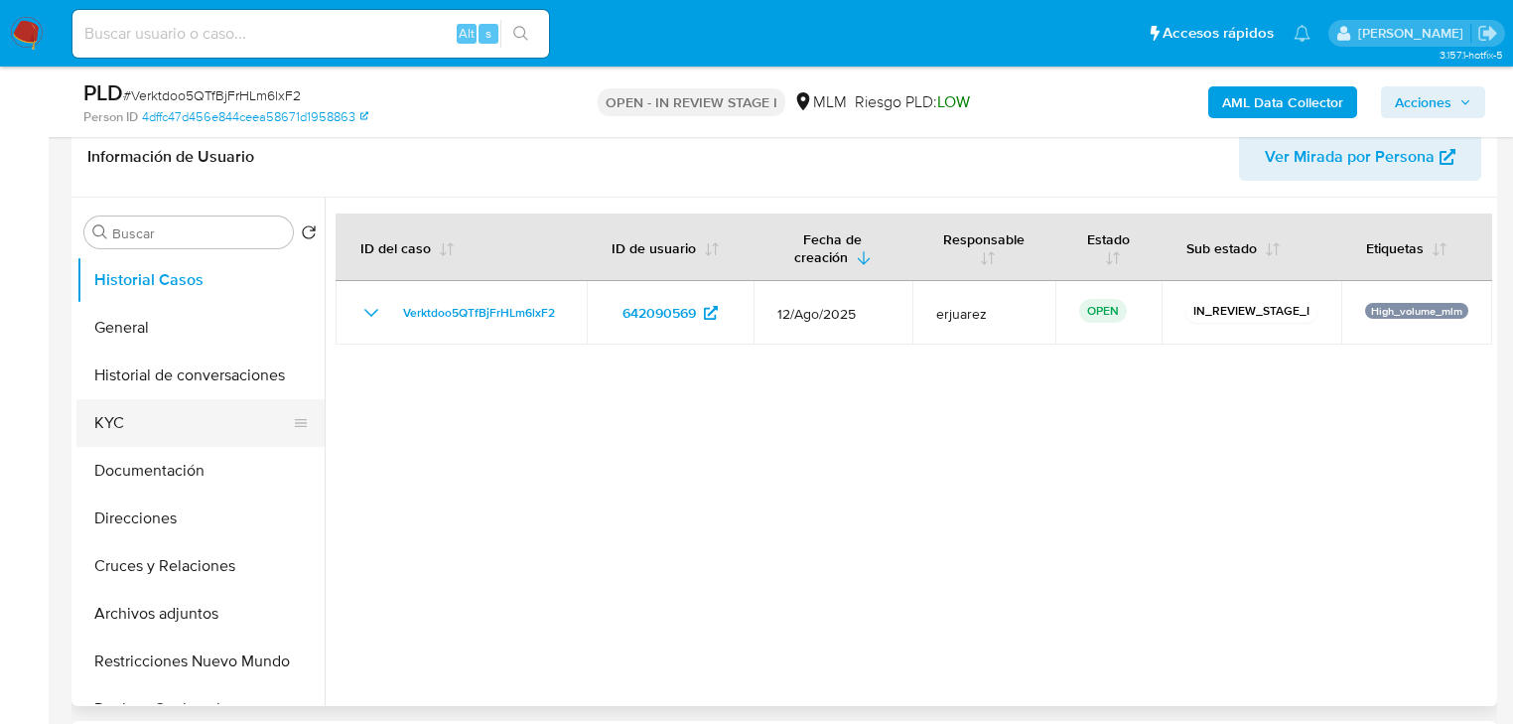
drag, startPoint x: 89, startPoint y: 426, endPoint x: 118, endPoint y: 418, distance: 29.9
click at [111, 421] on button "KYC" at bounding box center [192, 423] width 232 height 48
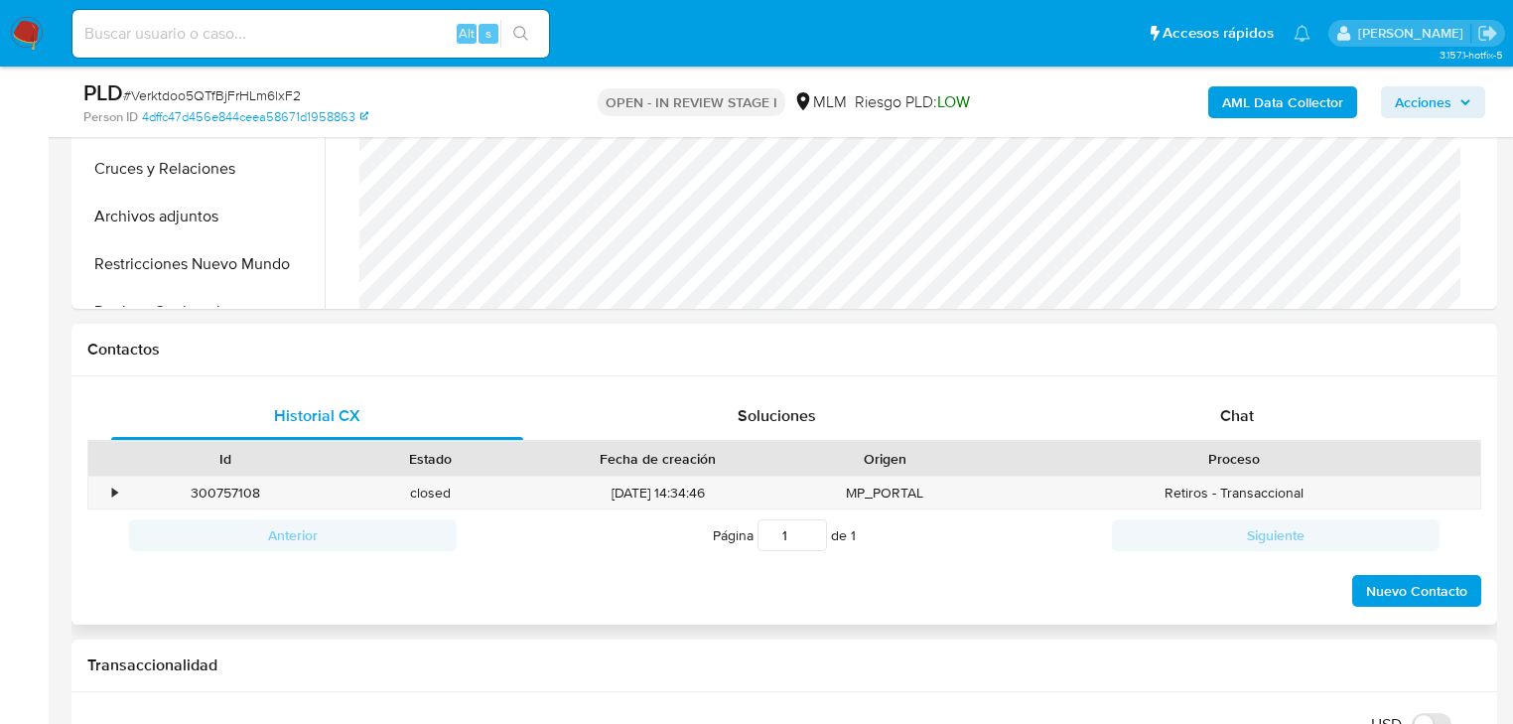
scroll to position [1271, 0]
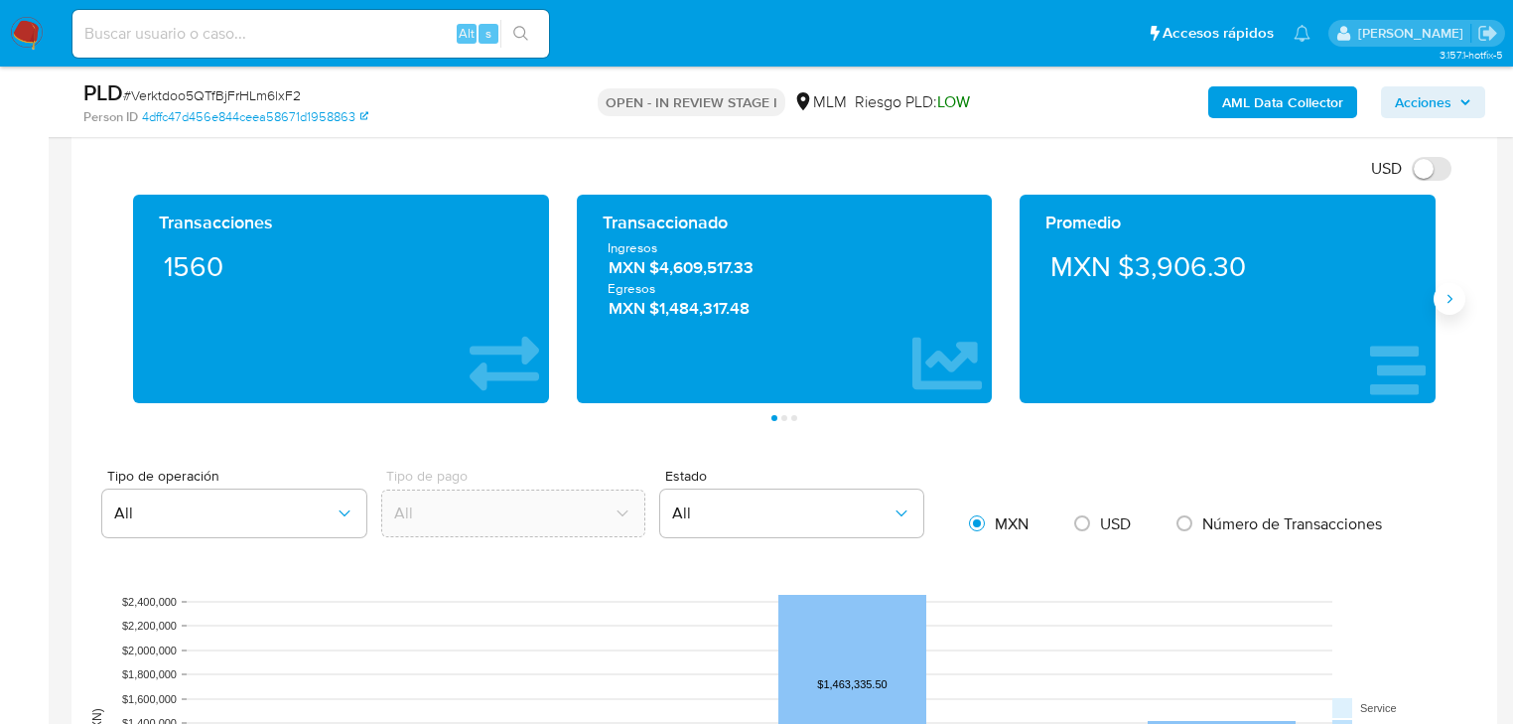
click at [1454, 299] on icon "Siguiente" at bounding box center [1450, 299] width 16 height 16
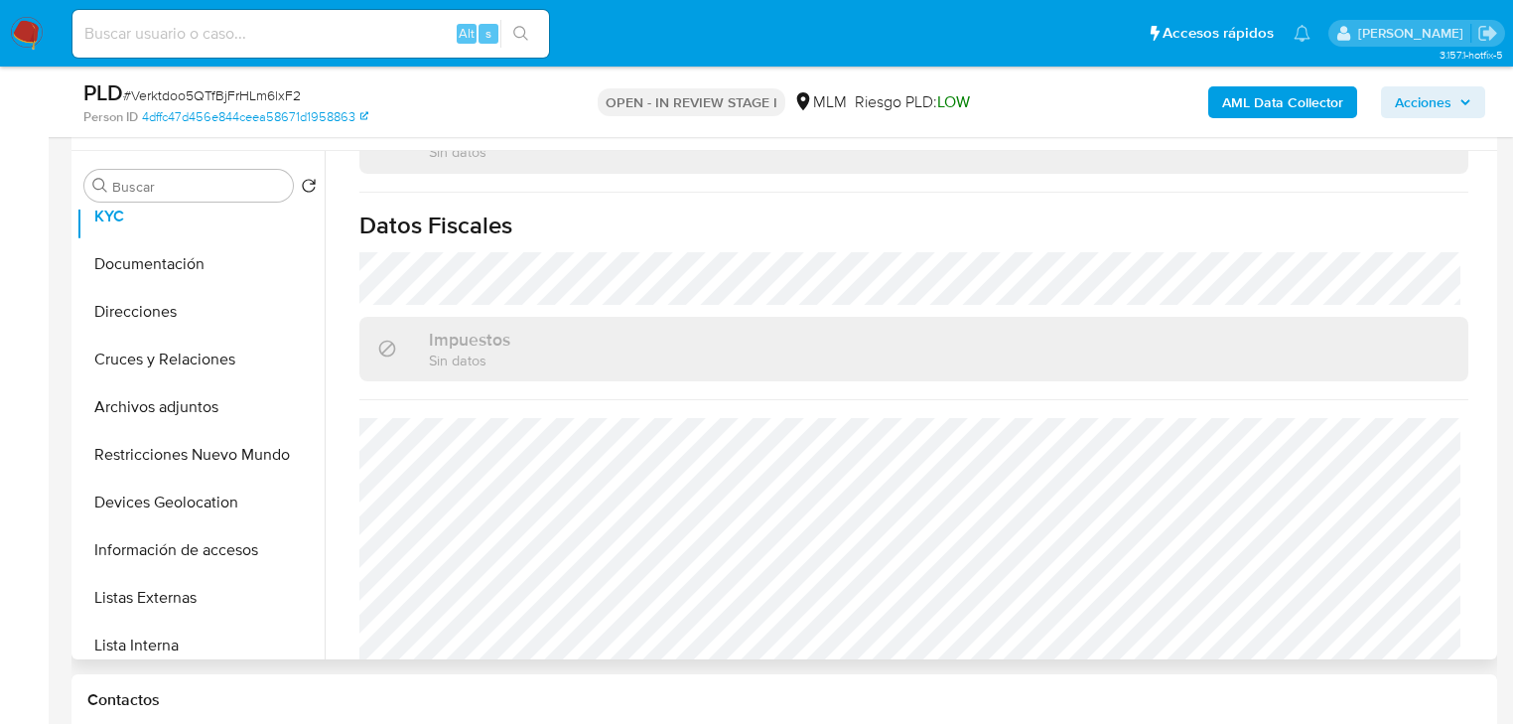
scroll to position [397, 0]
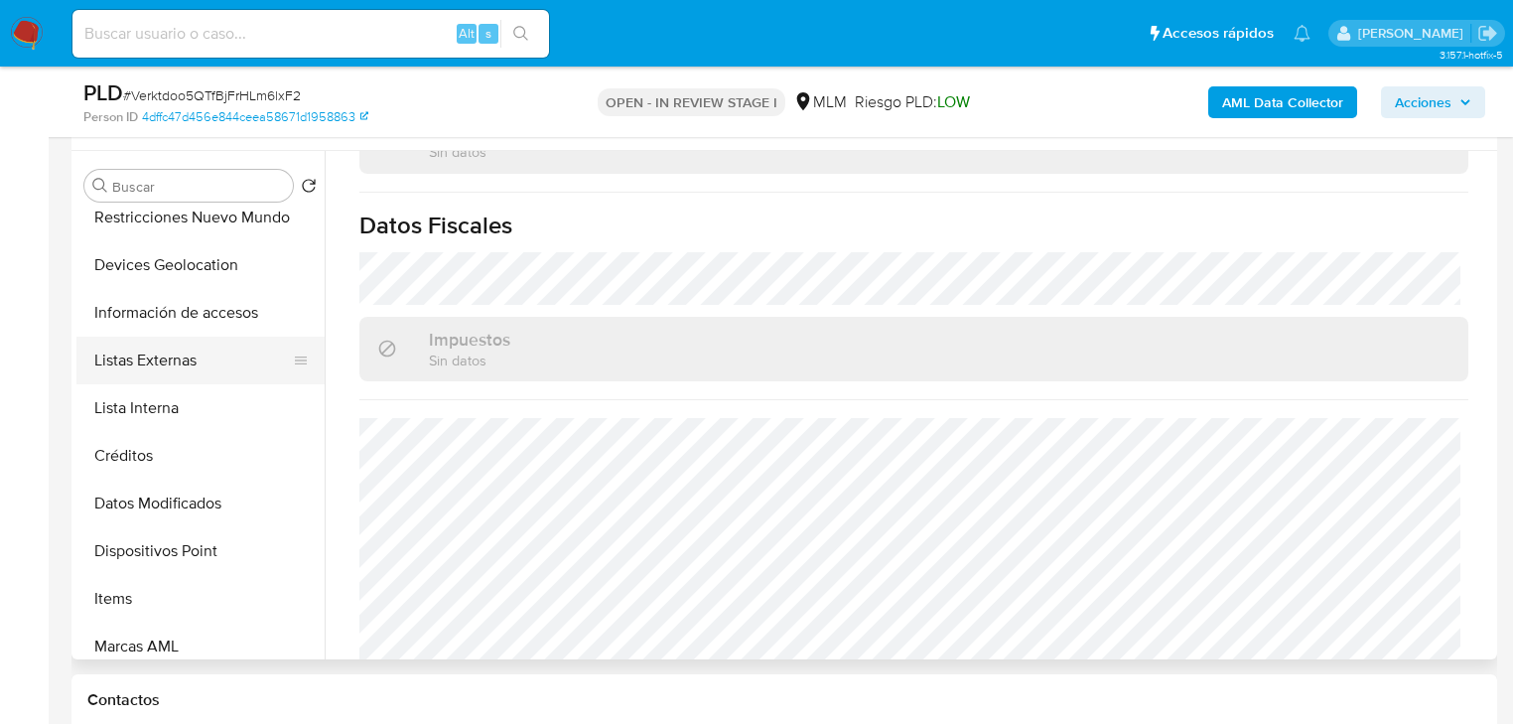
drag, startPoint x: 205, startPoint y: 356, endPoint x: 274, endPoint y: 336, distance: 72.6
click at [207, 354] on button "Listas Externas" at bounding box center [192, 361] width 232 height 48
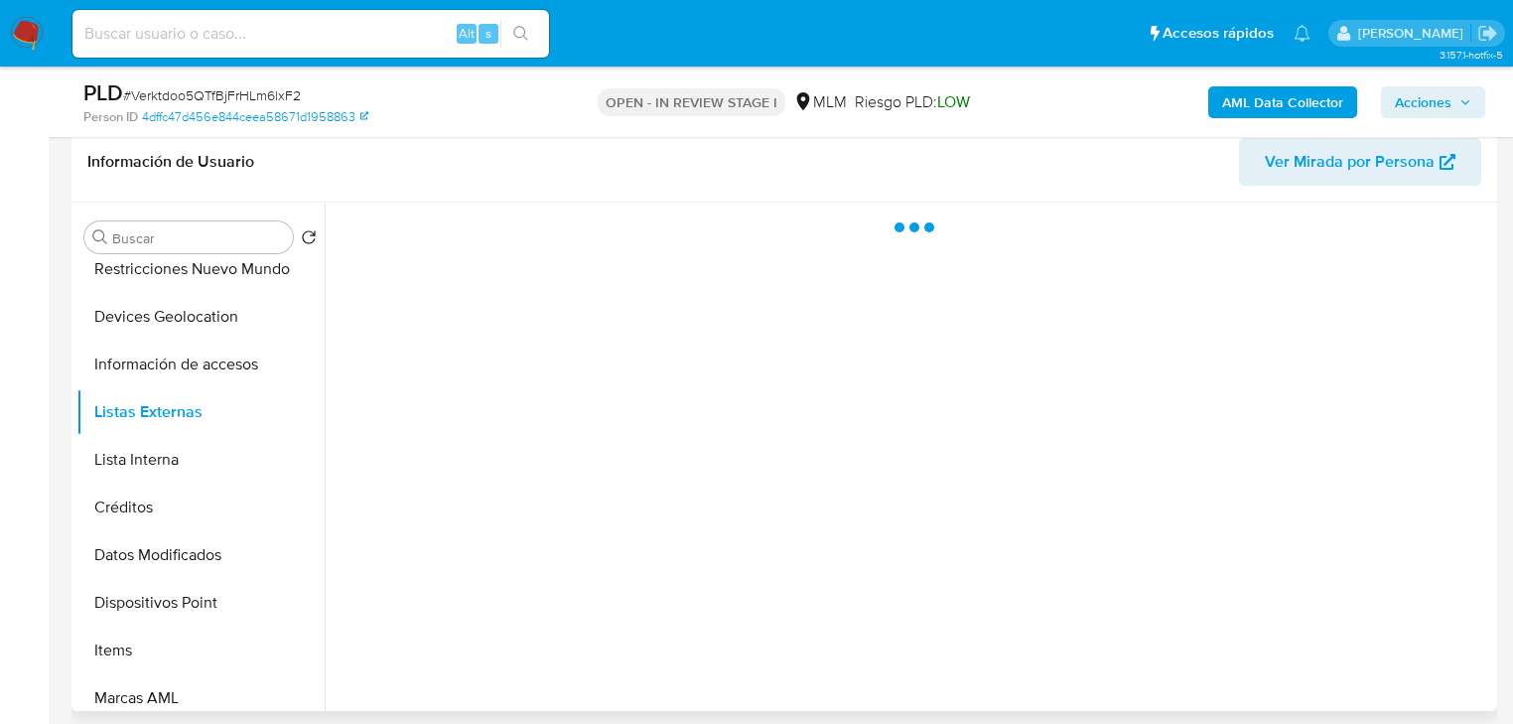
scroll to position [285, 0]
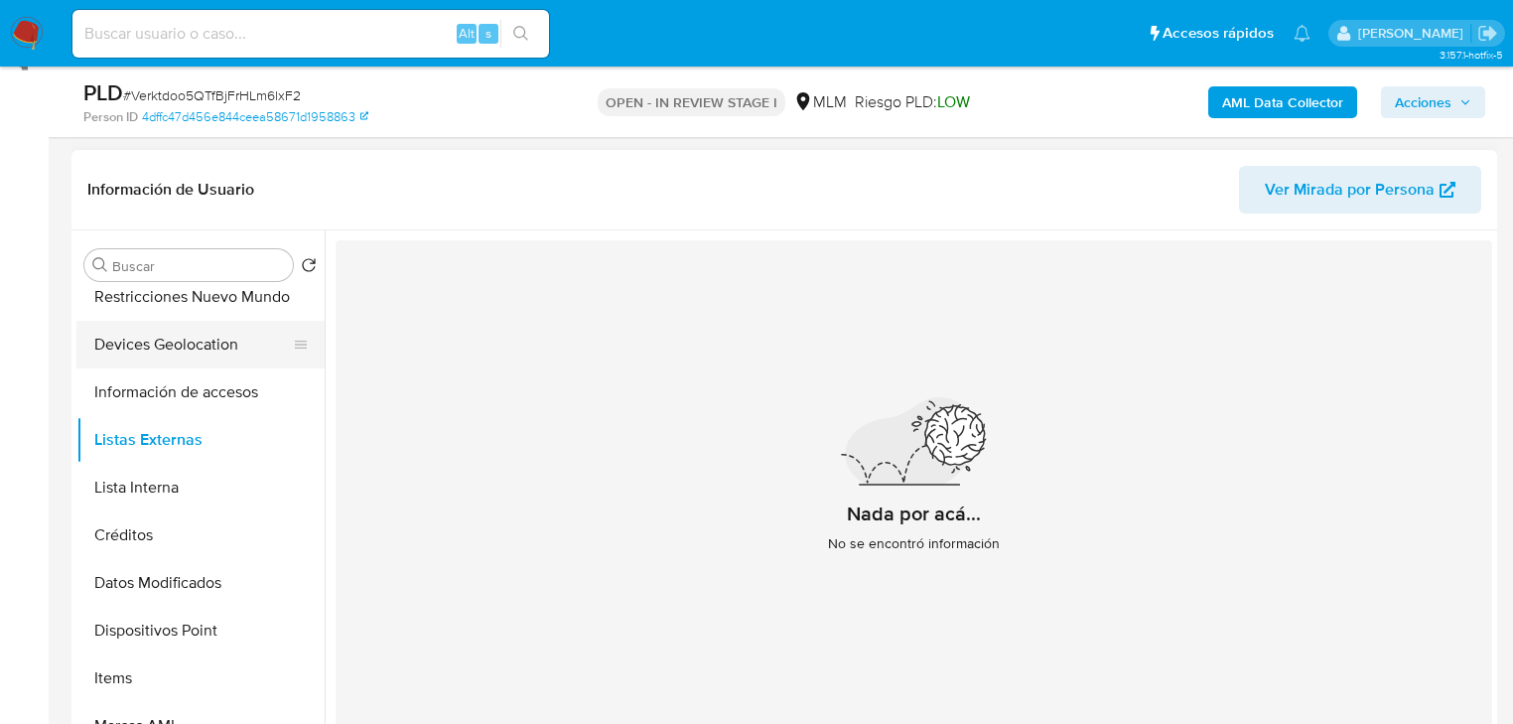
click at [176, 368] on button "Información de accesos" at bounding box center [200, 392] width 248 height 48
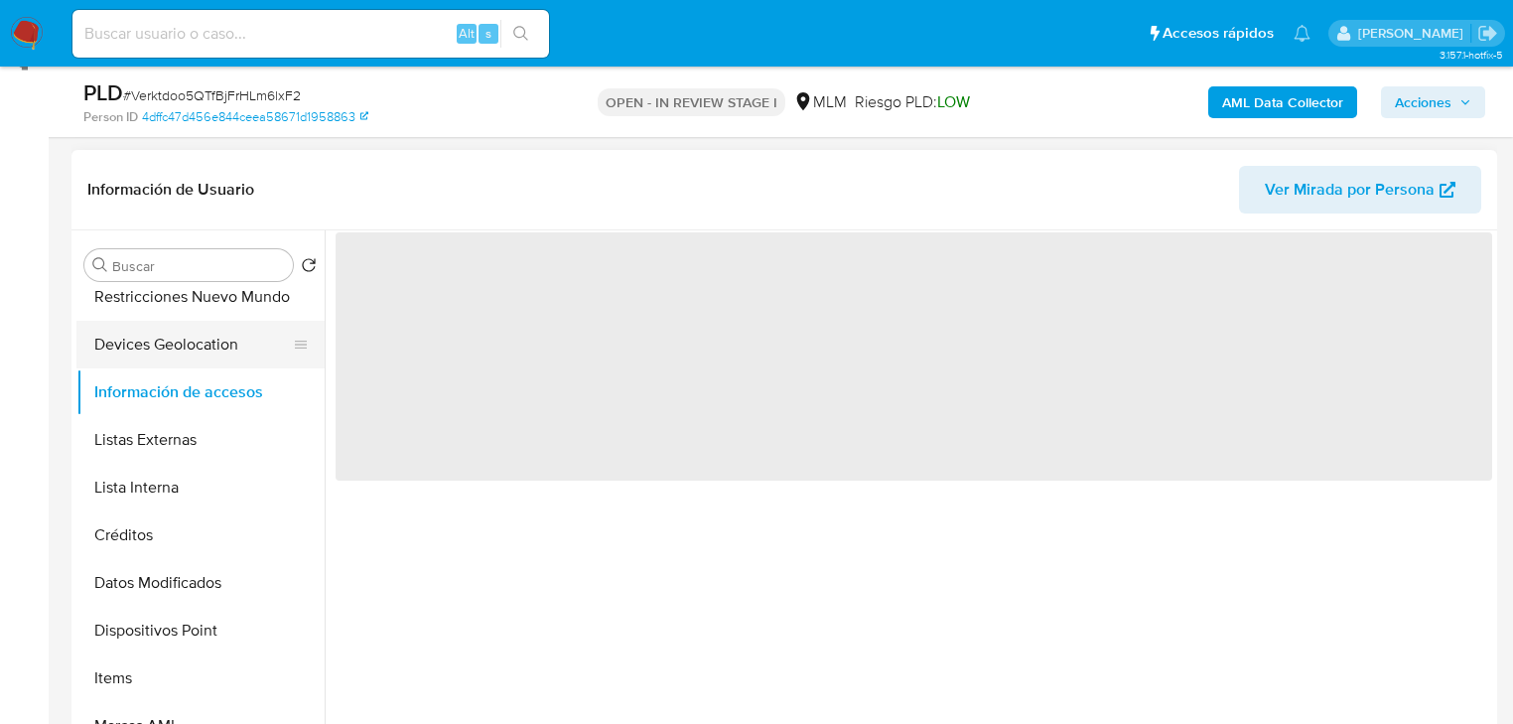
click at [187, 342] on button "Devices Geolocation" at bounding box center [192, 345] width 232 height 48
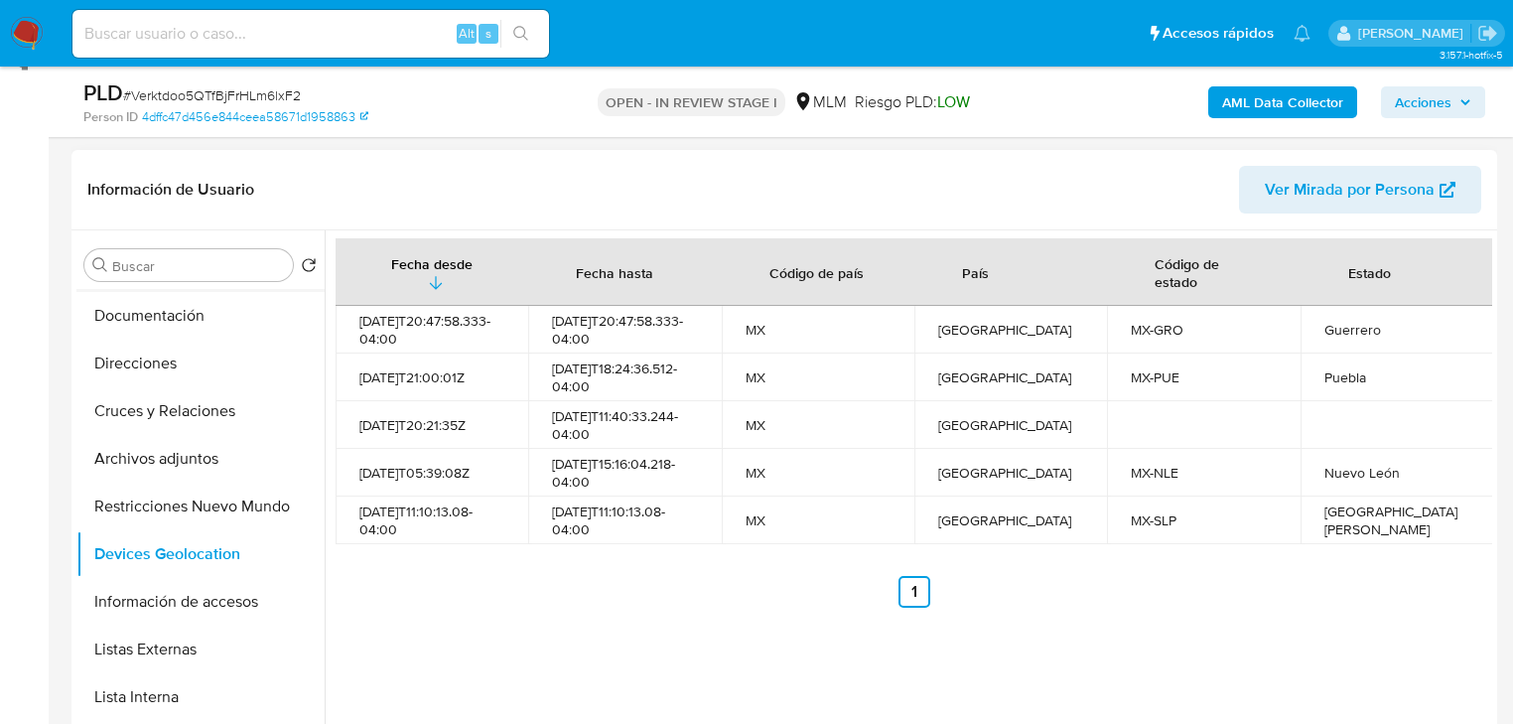
scroll to position [0, 0]
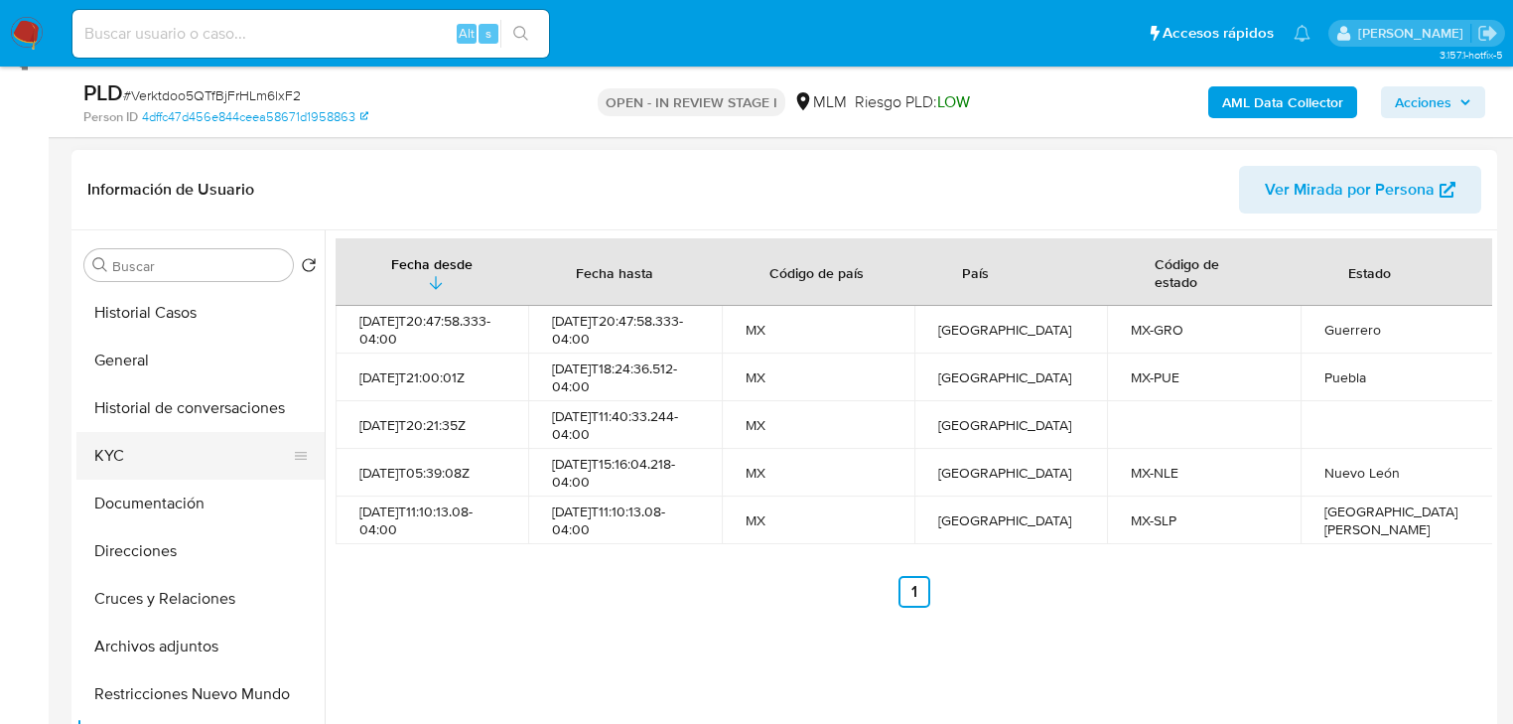
click at [122, 458] on button "KYC" at bounding box center [192, 456] width 232 height 48
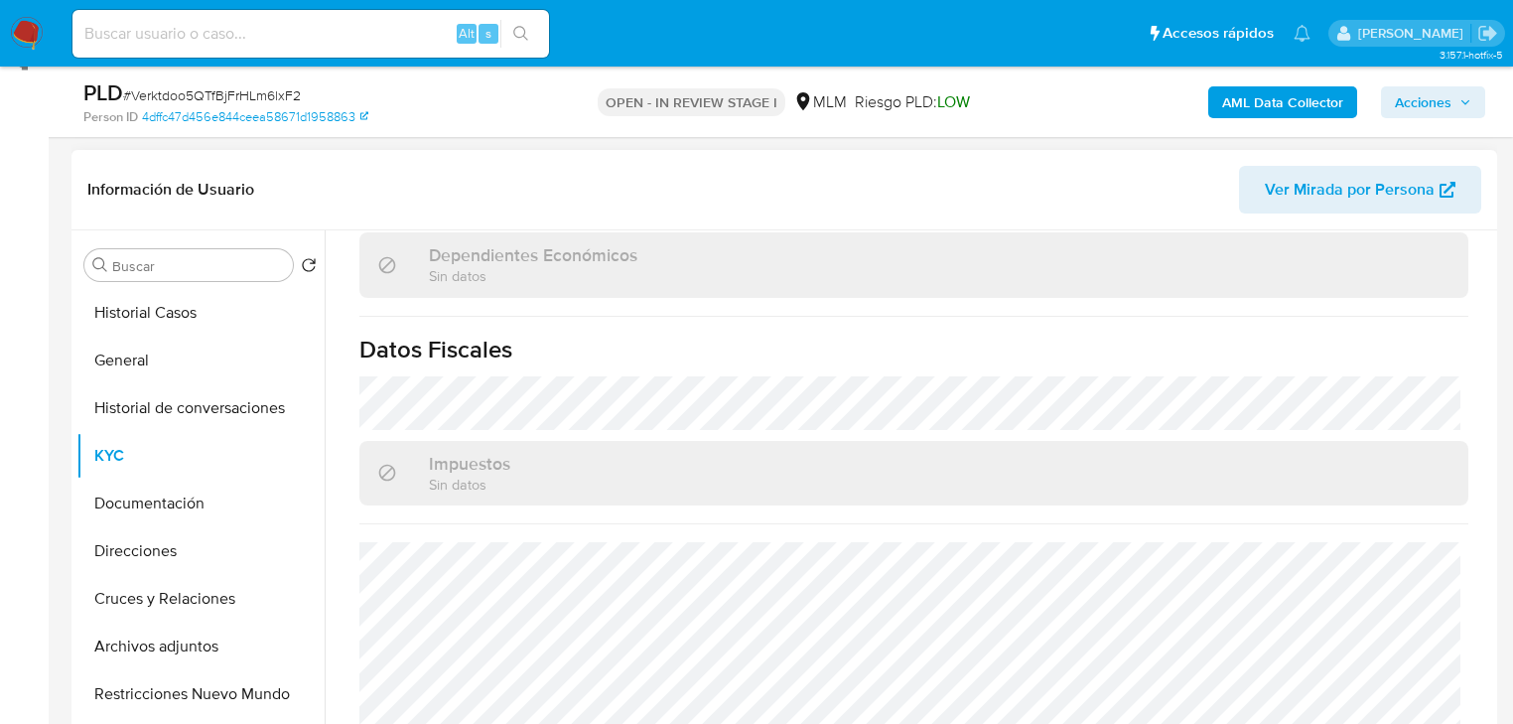
scroll to position [1189, 0]
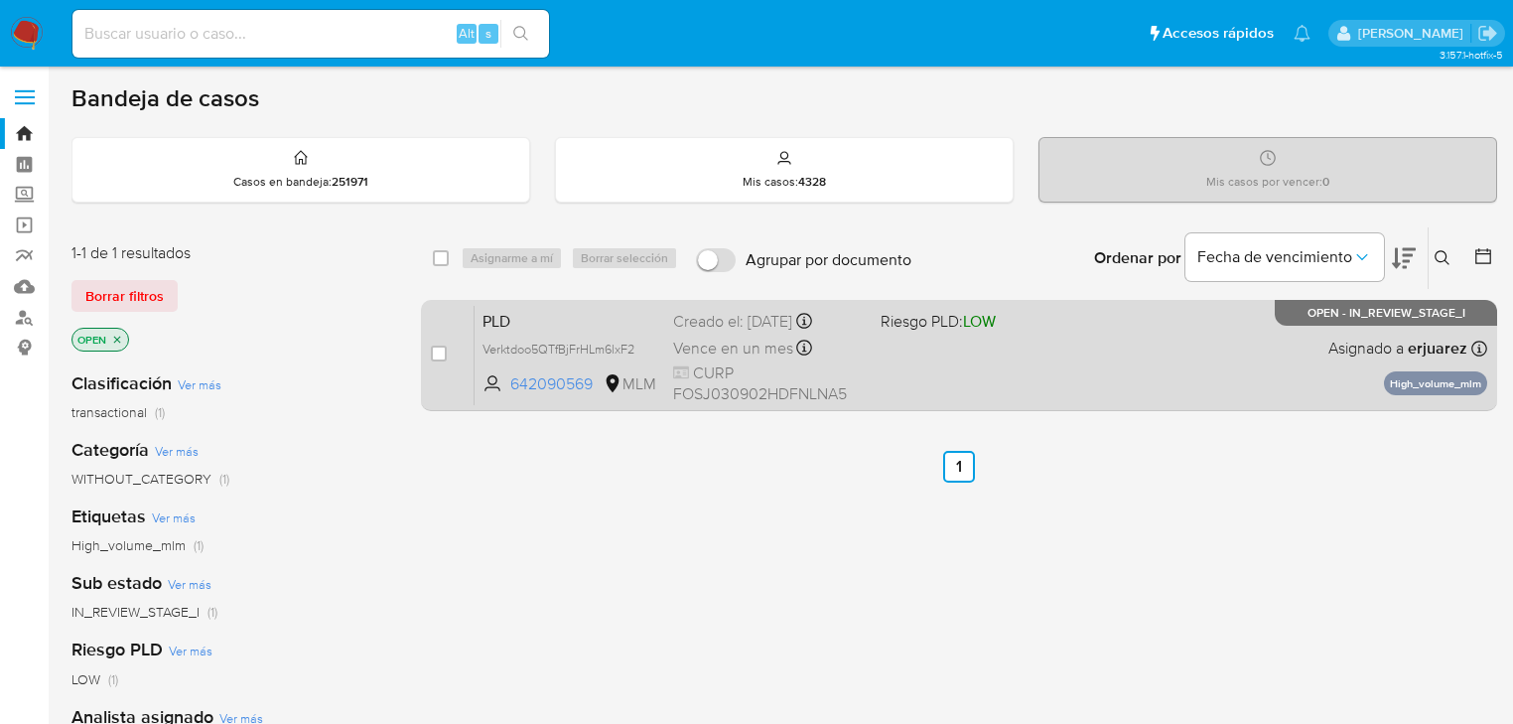
click at [808, 368] on span "CURP FOSJ030902HDFNLNA5" at bounding box center [769, 383] width 192 height 43
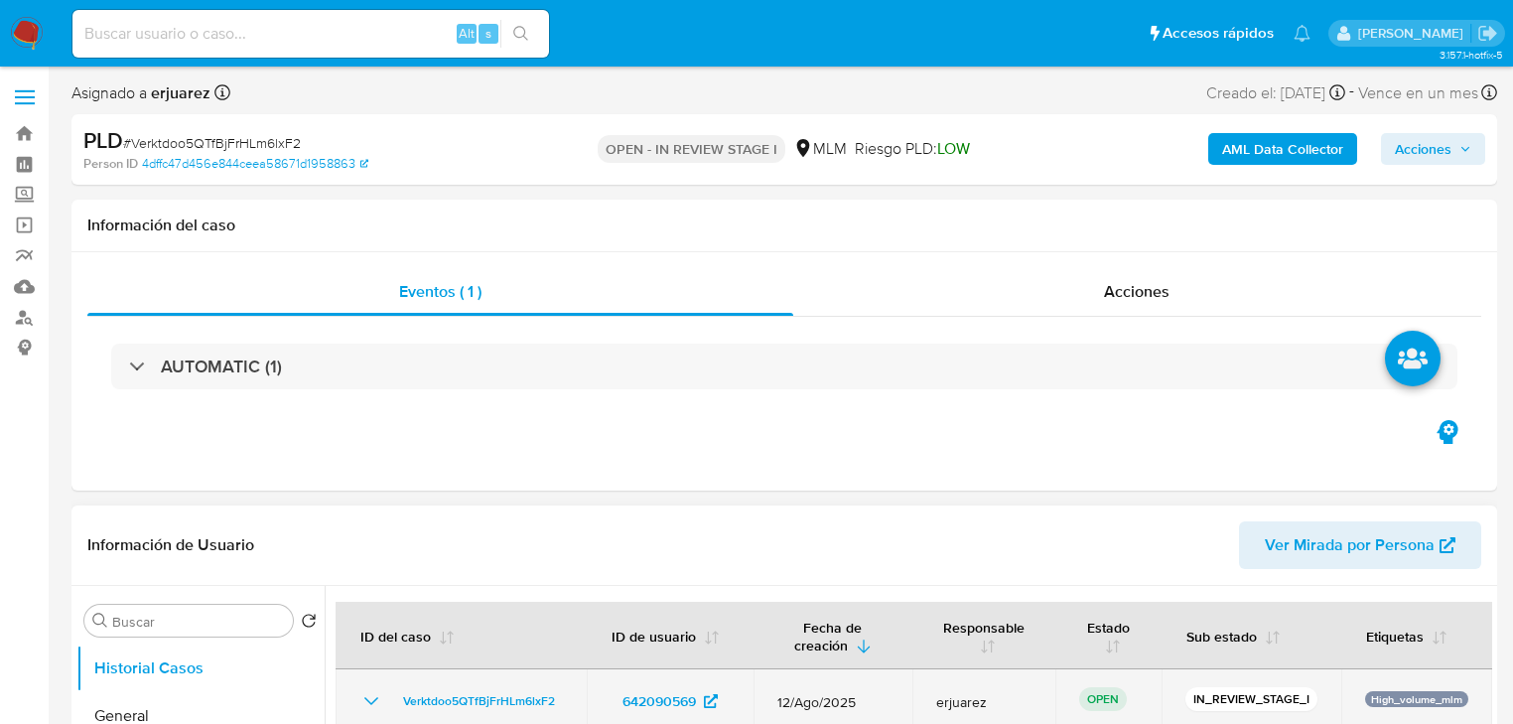
select select "10"
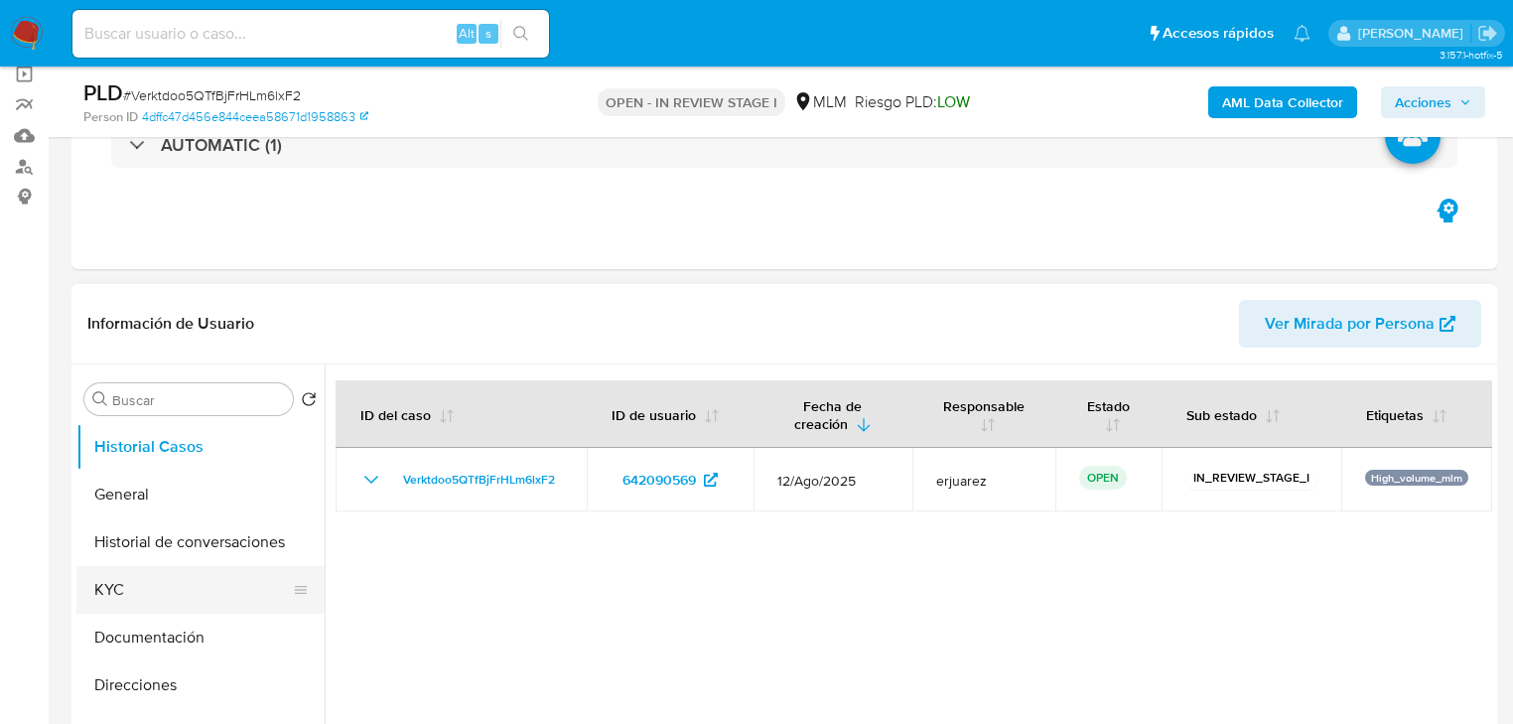
scroll to position [397, 0]
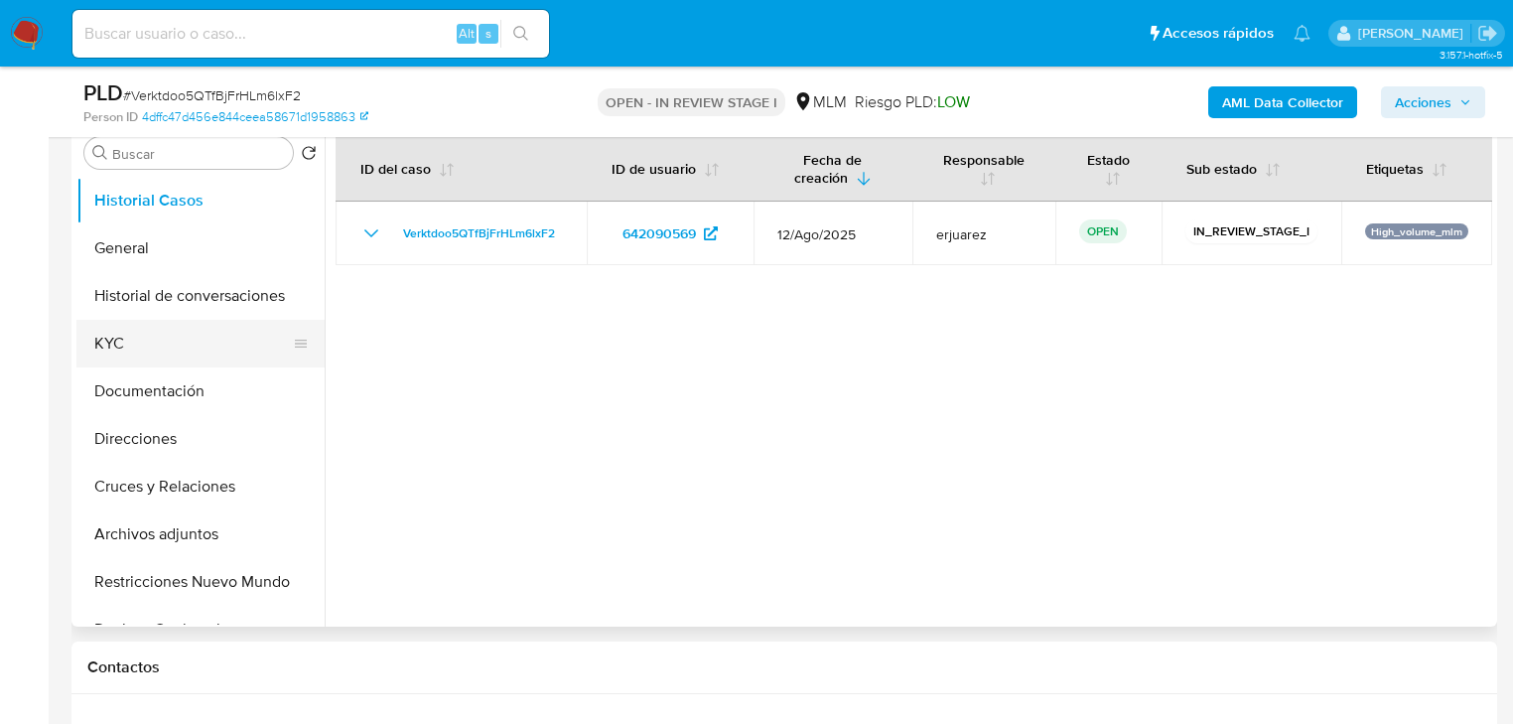
click at [130, 353] on button "KYC" at bounding box center [192, 344] width 232 height 48
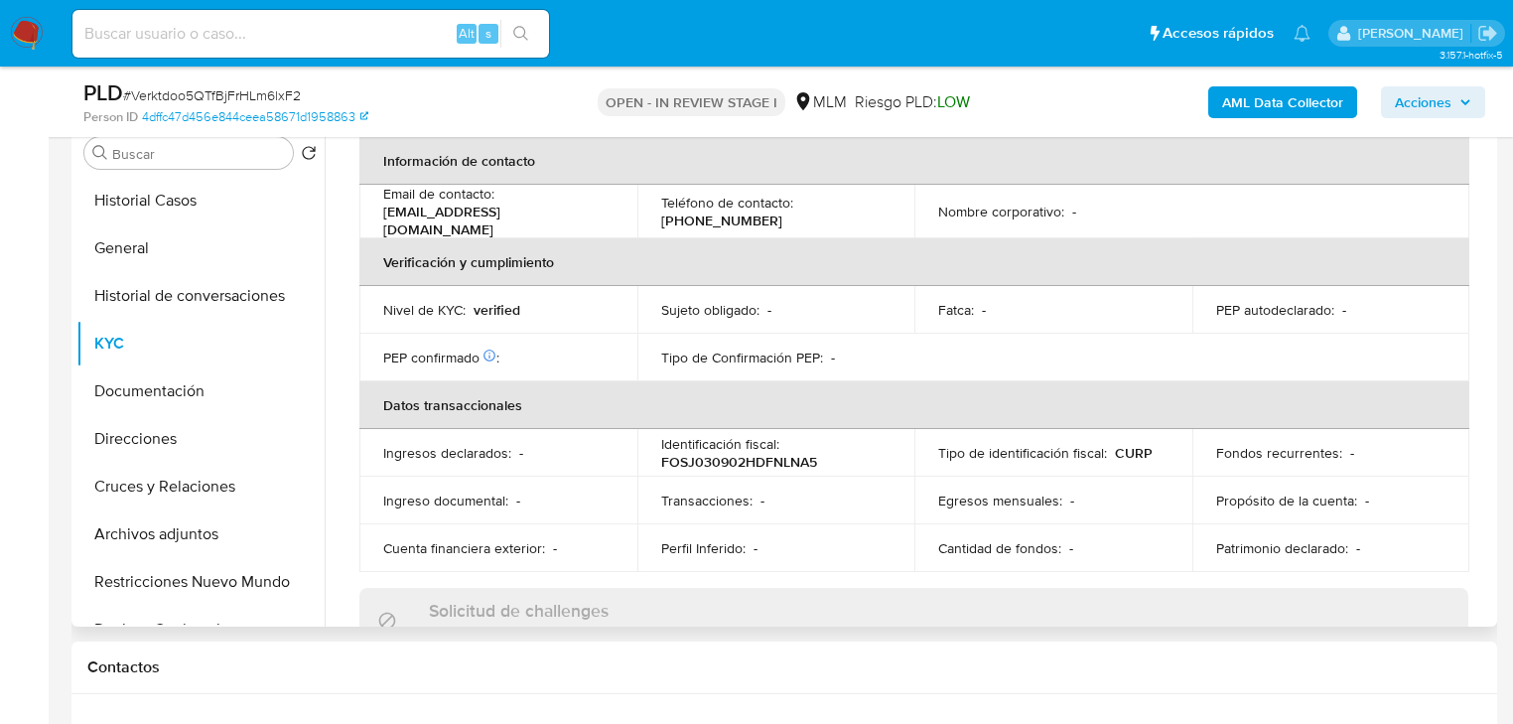
scroll to position [1109, 0]
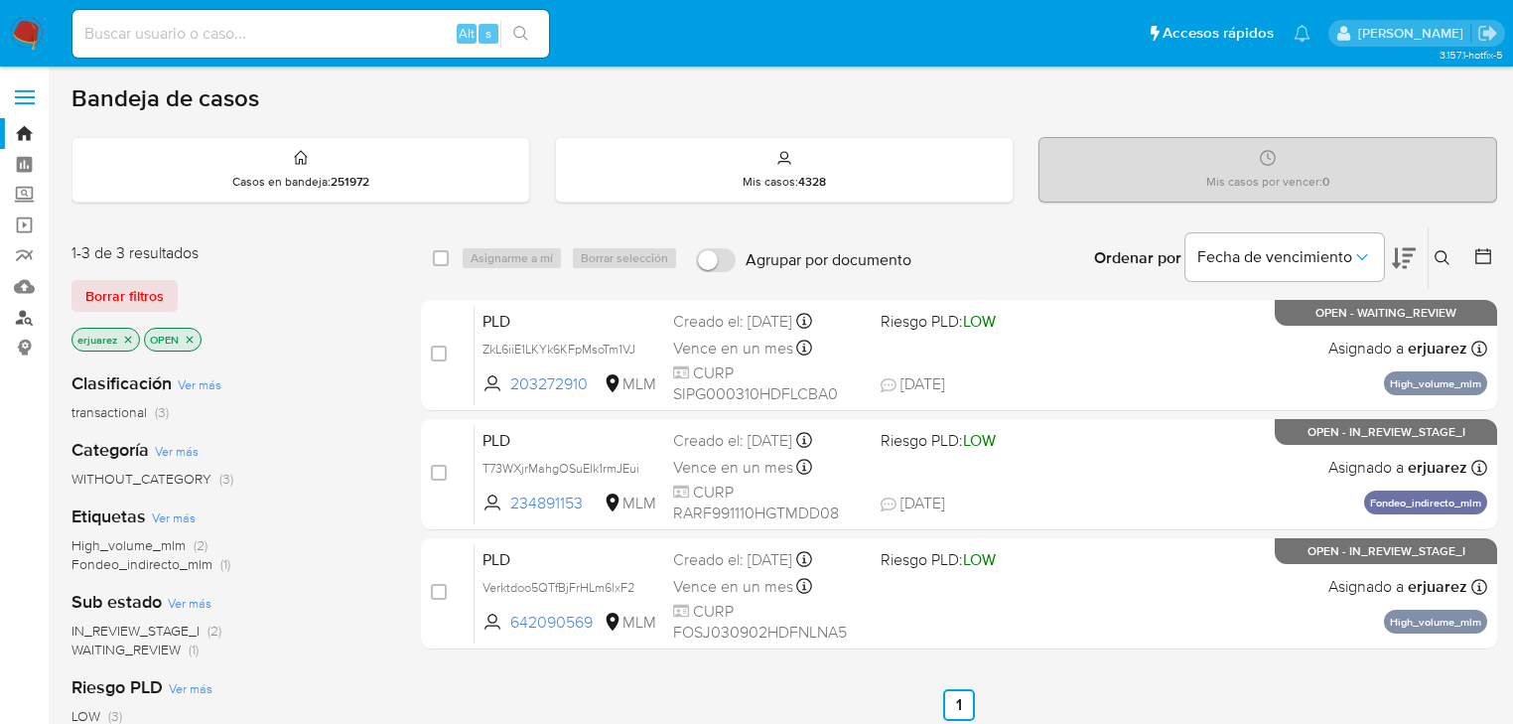
click at [26, 316] on link "Buscador de personas" at bounding box center [118, 317] width 236 height 31
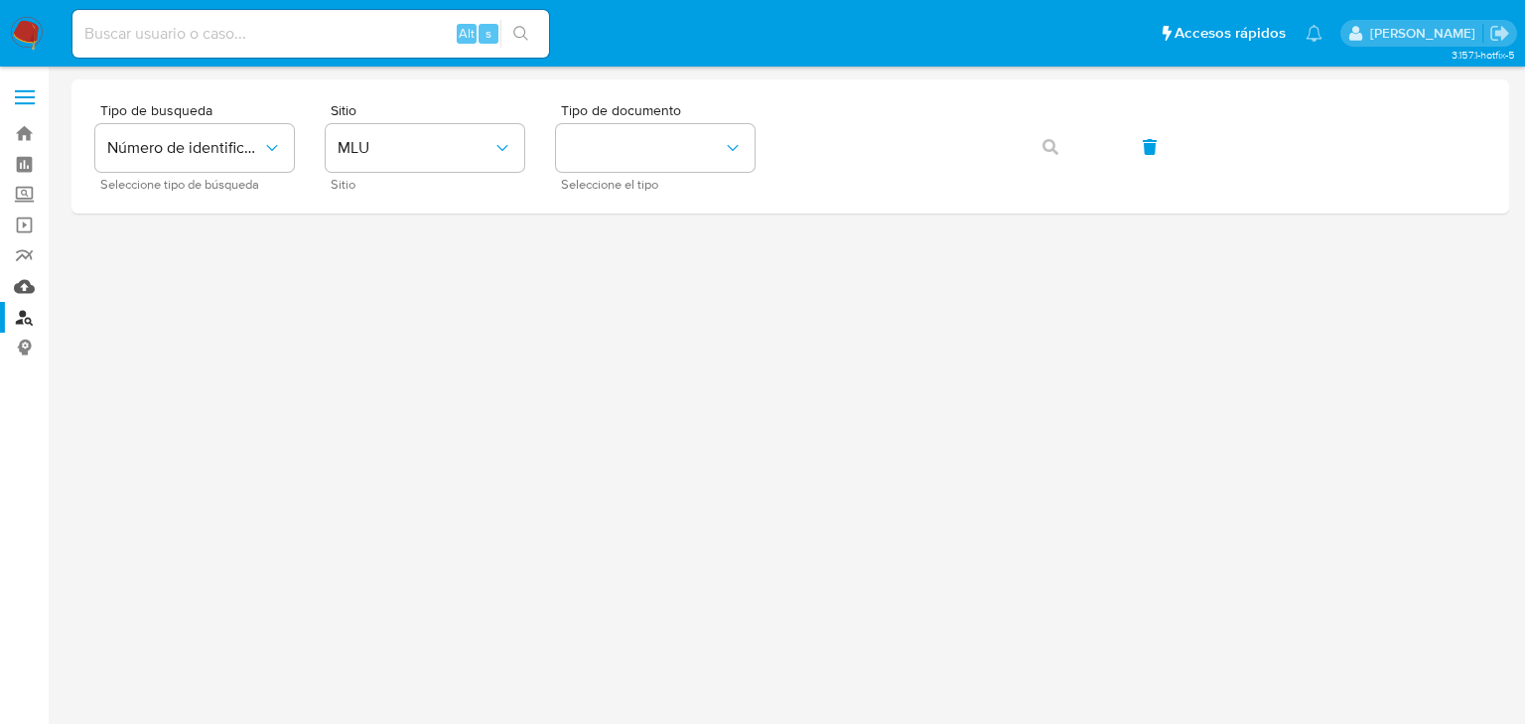
click at [25, 287] on link "Mulan" at bounding box center [118, 286] width 236 height 31
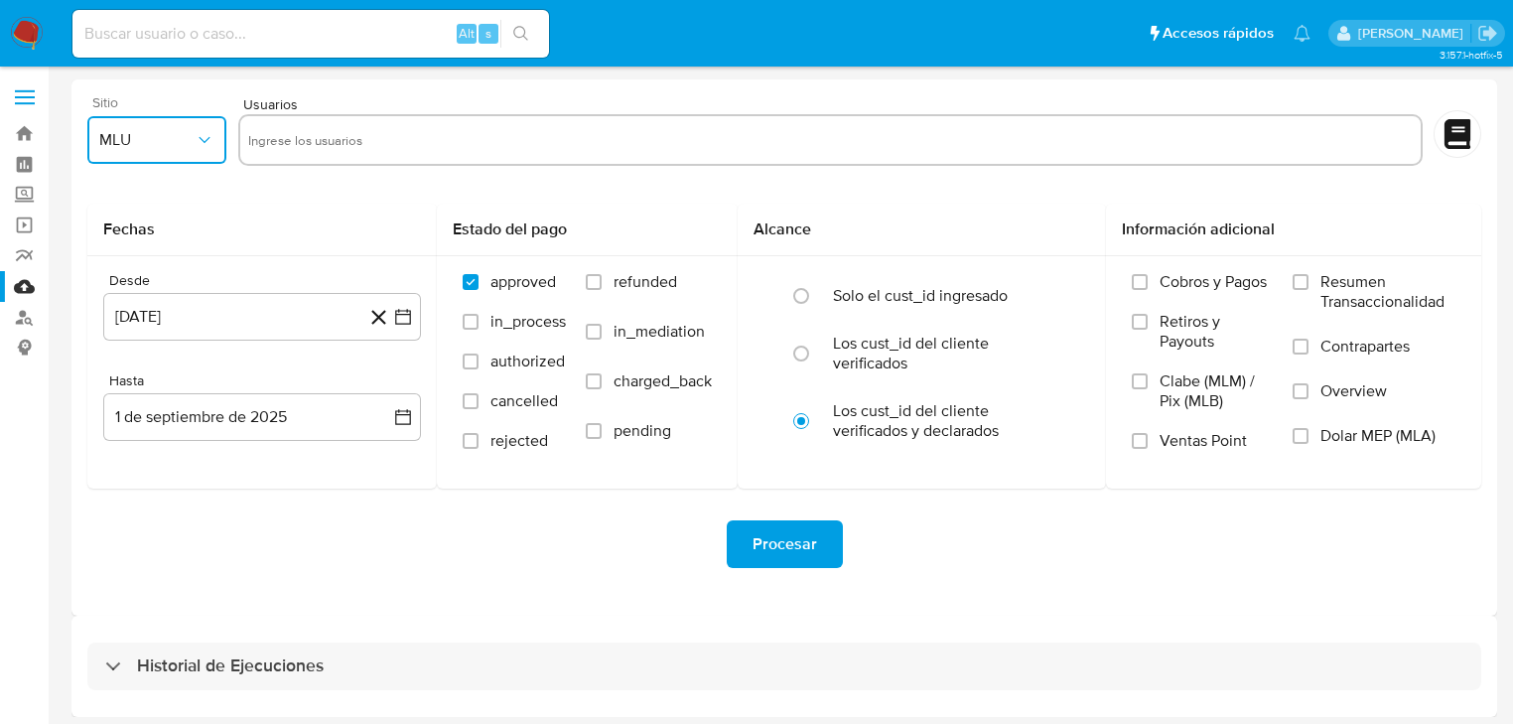
click at [157, 155] on button "MLU" at bounding box center [156, 140] width 139 height 48
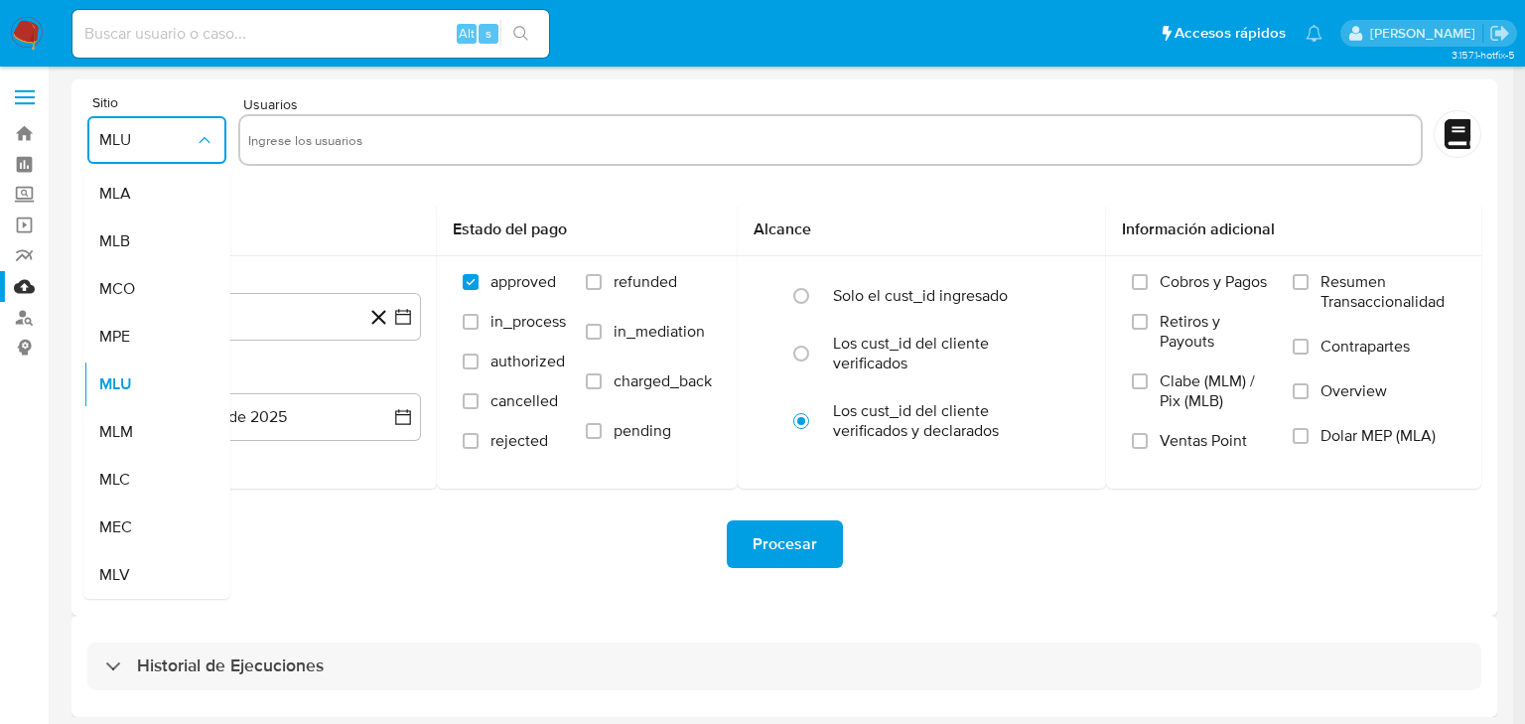
drag, startPoint x: 131, startPoint y: 433, endPoint x: 353, endPoint y: 108, distance: 393.6
click at [134, 431] on div "MLM" at bounding box center [150, 432] width 103 height 48
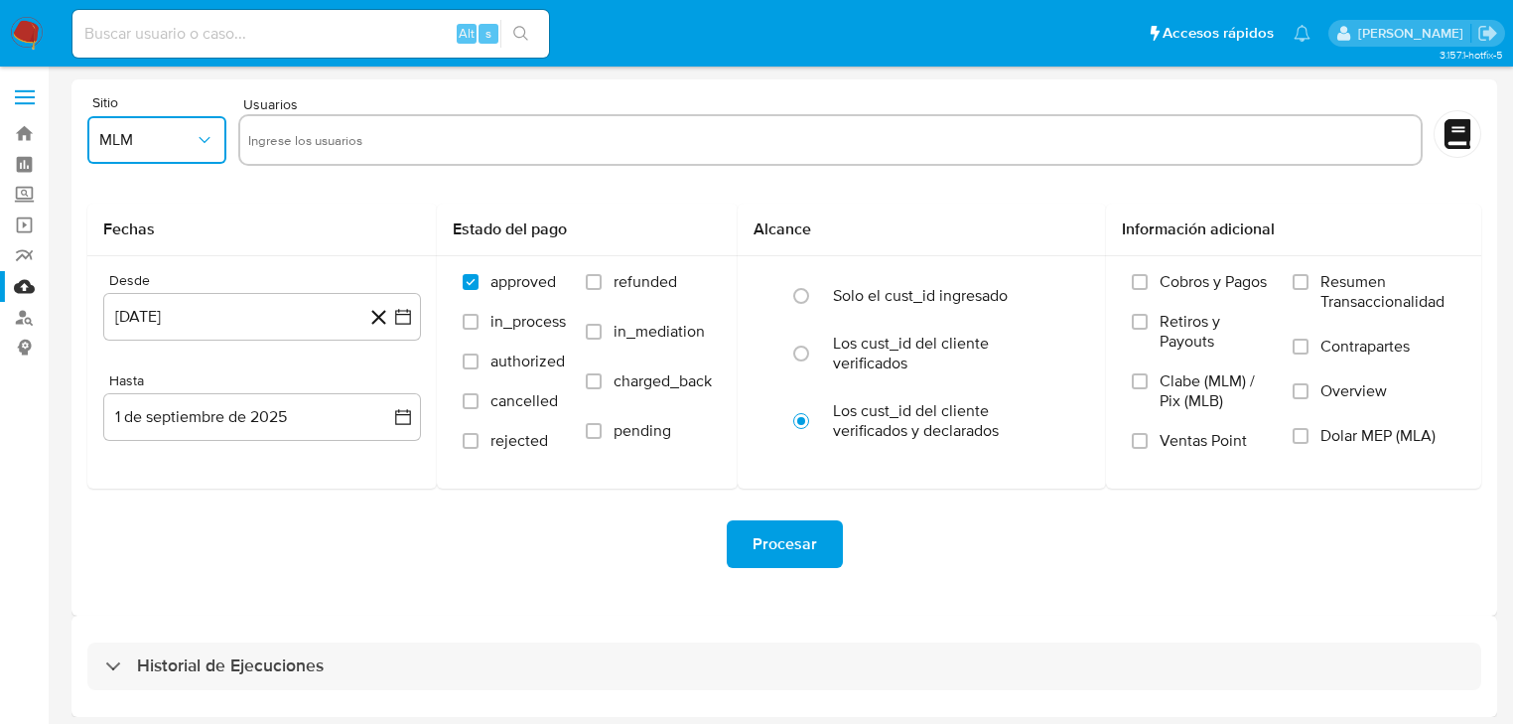
click at [342, 139] on input "text" at bounding box center [830, 140] width 1165 height 32
drag, startPoint x: 505, startPoint y: 131, endPoint x: 113, endPoint y: 155, distance: 392.9
click at [224, 131] on div "Sitio MLM Usuarios EUGENIA MONTSERRAT REYNA VERDIN" at bounding box center [784, 133] width 1394 height 76
type input "EUGENIA MONTSERRAT REYNA VERDIN"
click at [24, 191] on label "Screening" at bounding box center [118, 195] width 236 height 31
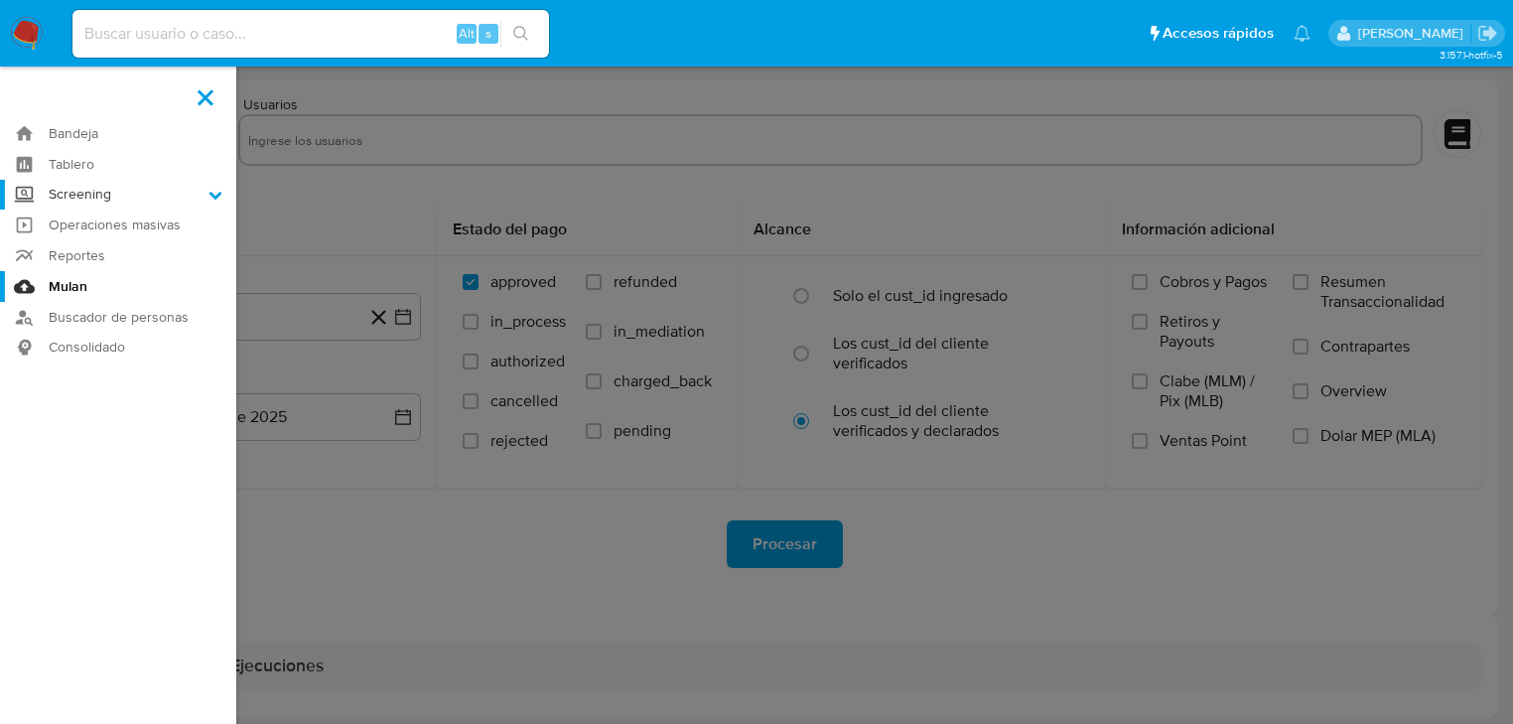
click at [0, 0] on input "Screening" at bounding box center [0, 0] width 0 height 0
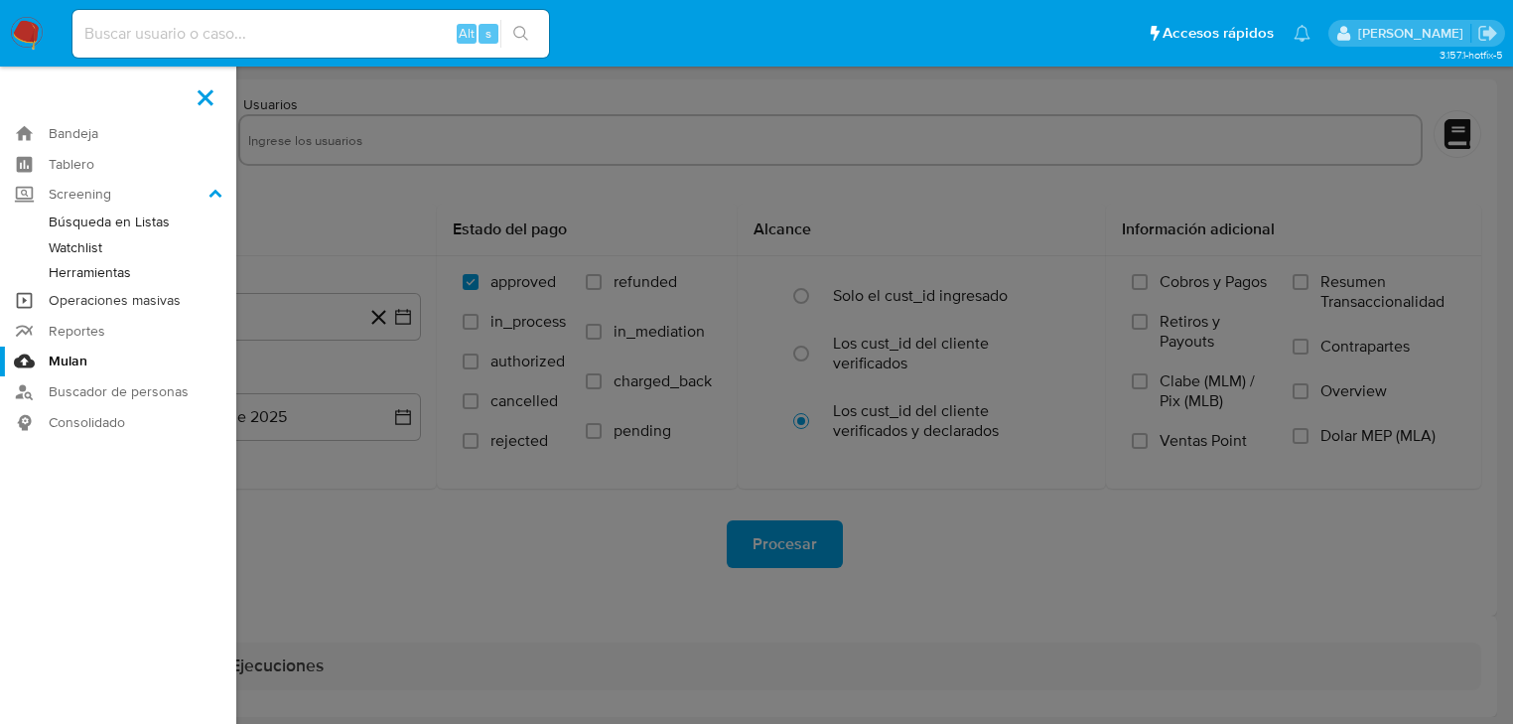
click at [109, 285] on link "Operaciones masivas" at bounding box center [118, 300] width 236 height 31
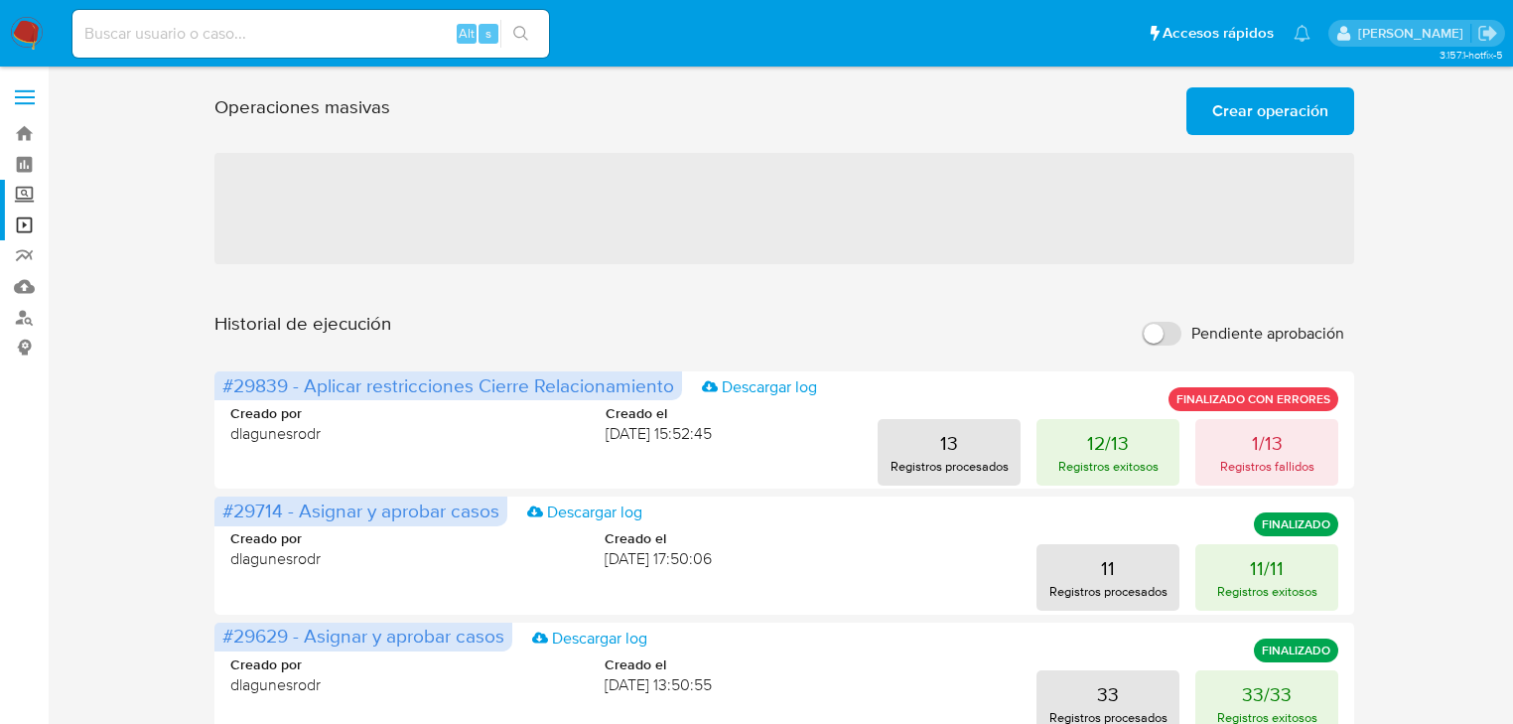
click at [24, 191] on label "Screening" at bounding box center [118, 195] width 236 height 31
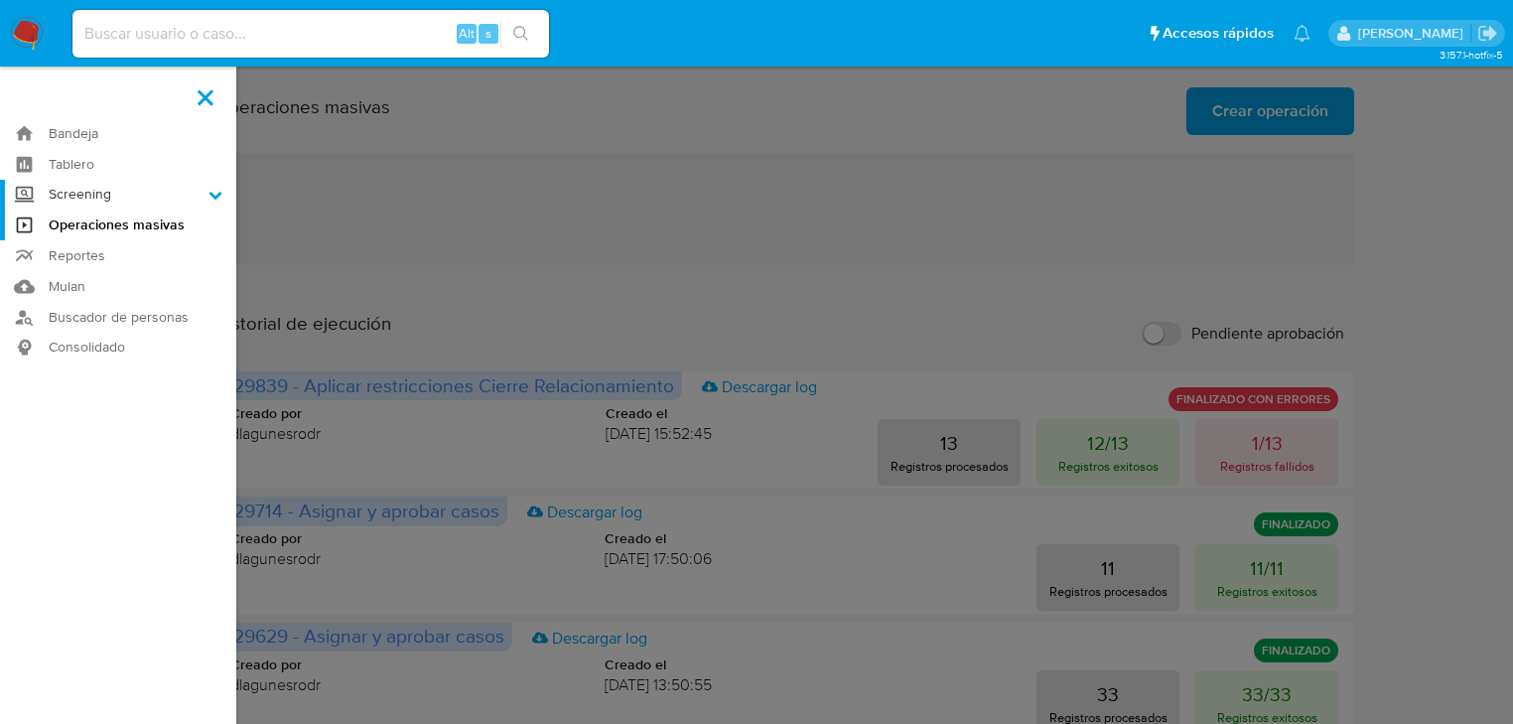
click at [0, 0] on input "Screening" at bounding box center [0, 0] width 0 height 0
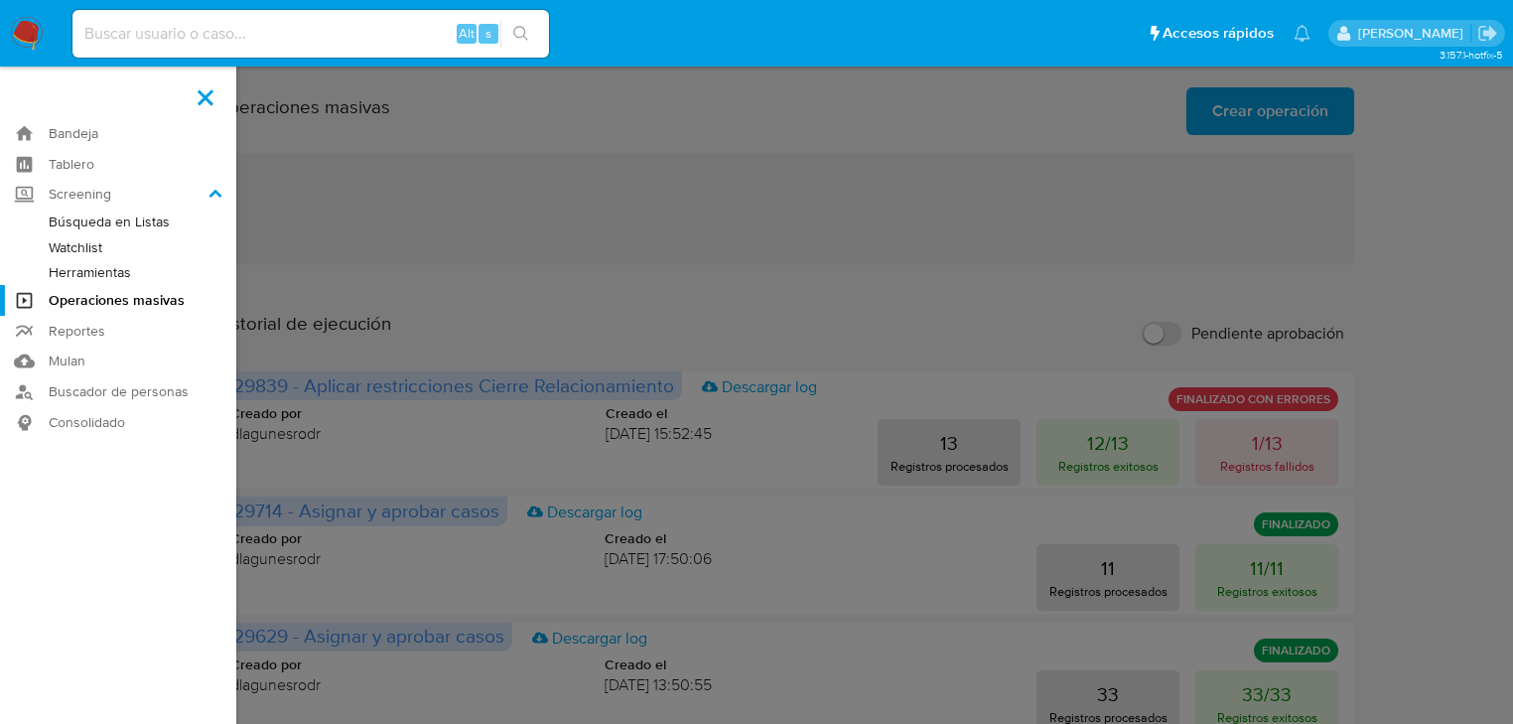
click at [115, 270] on link "Herramientas" at bounding box center [118, 272] width 236 height 25
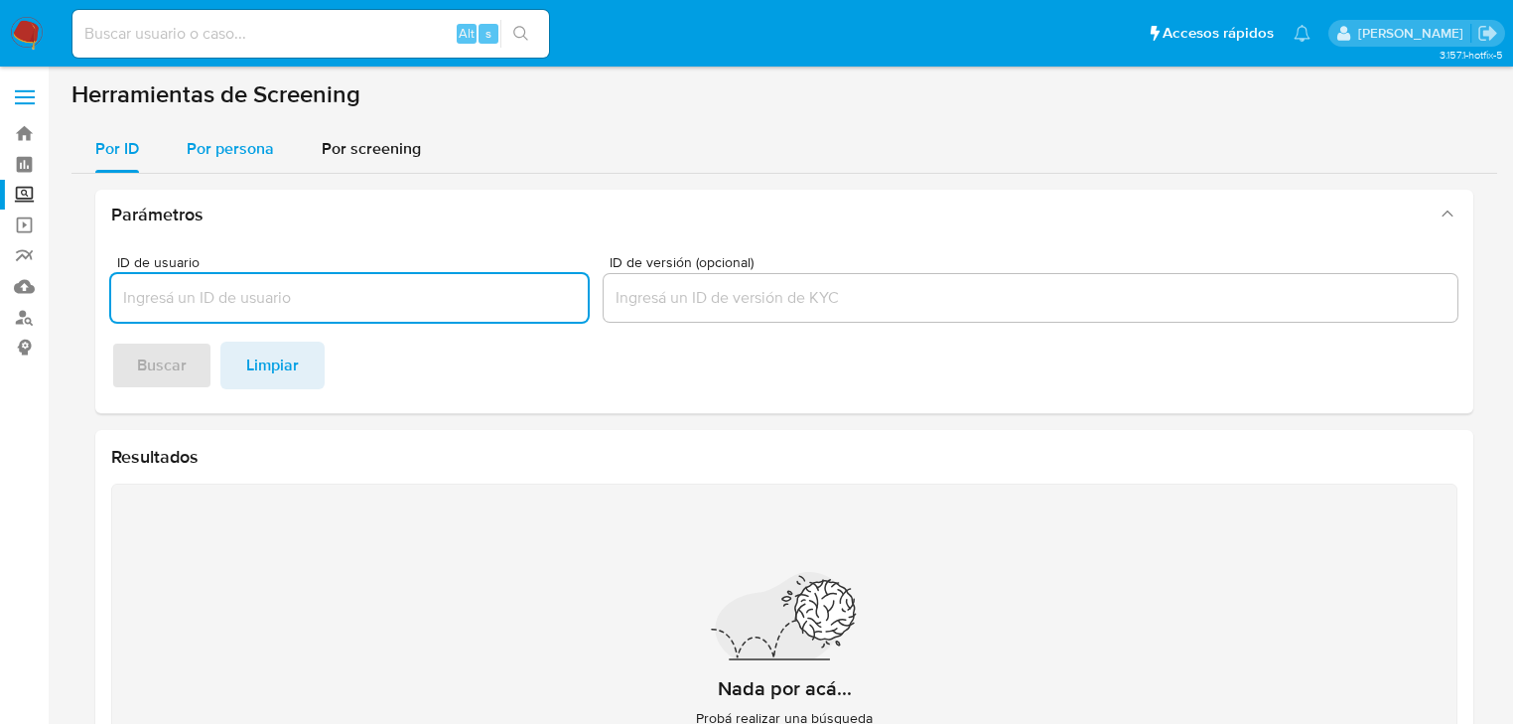
click at [259, 145] on span "Por persona" at bounding box center [230, 148] width 87 height 23
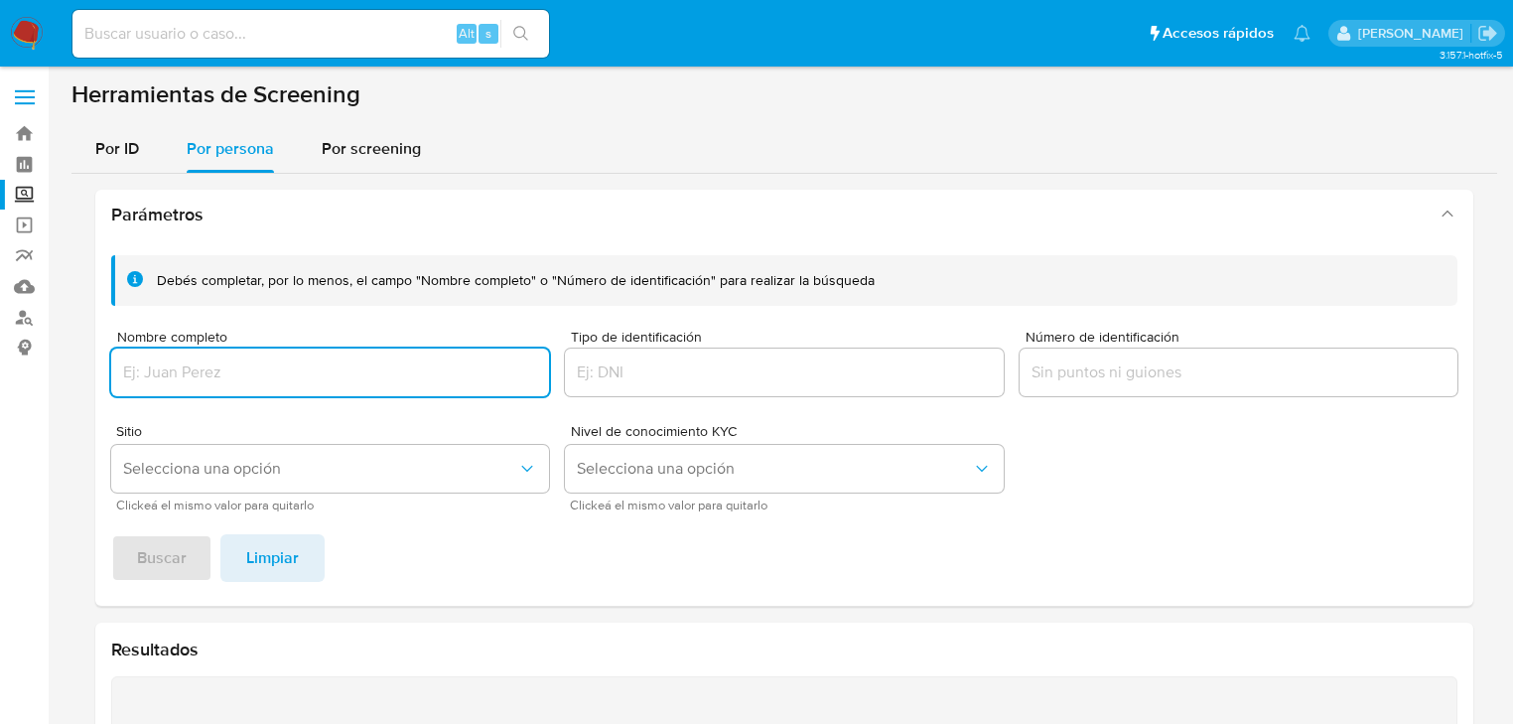
drag, startPoint x: 175, startPoint y: 377, endPoint x: 174, endPoint y: 397, distance: 19.9
click at [175, 376] on input "Nombre completo" at bounding box center [330, 372] width 438 height 26
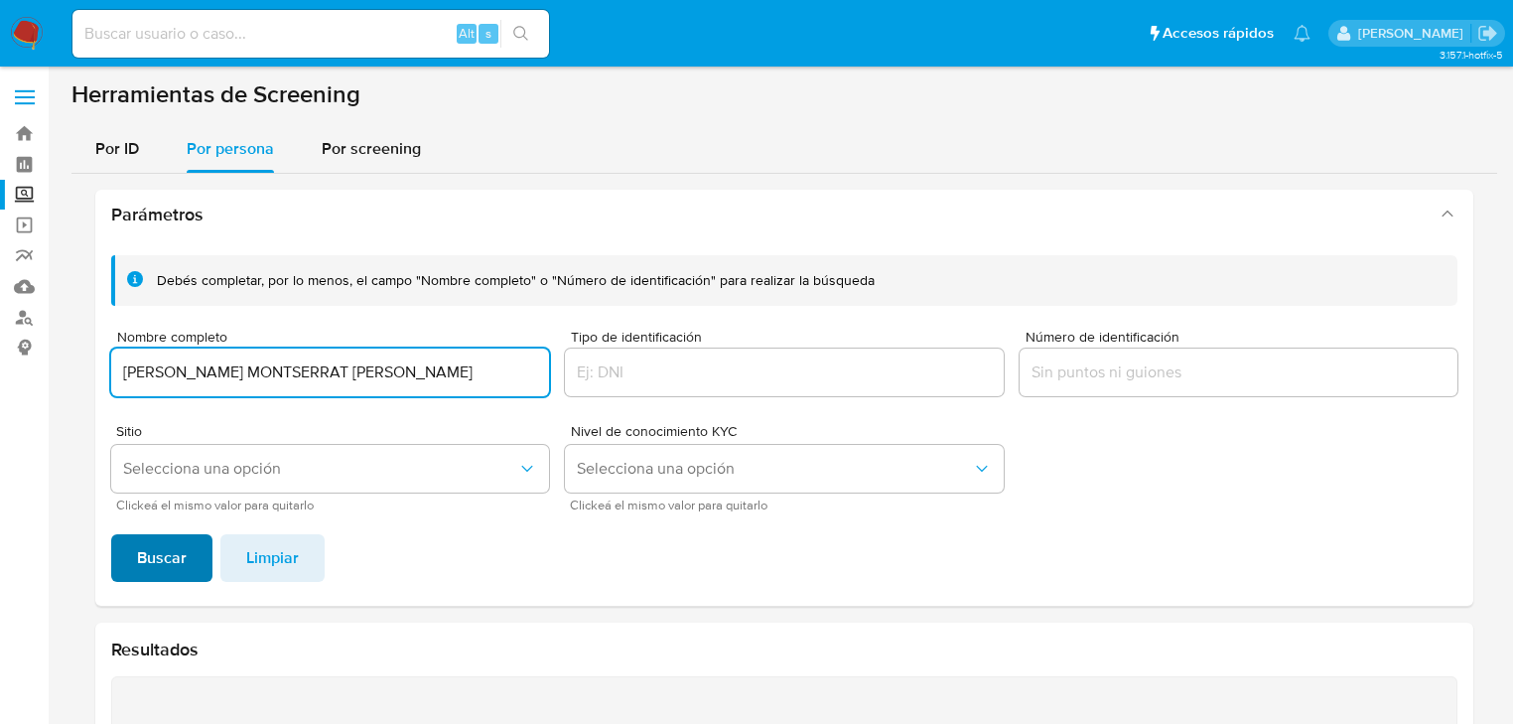
type input "[PERSON_NAME] MONTSERRAT [PERSON_NAME]"
click at [160, 552] on span "Buscar" at bounding box center [162, 558] width 50 height 44
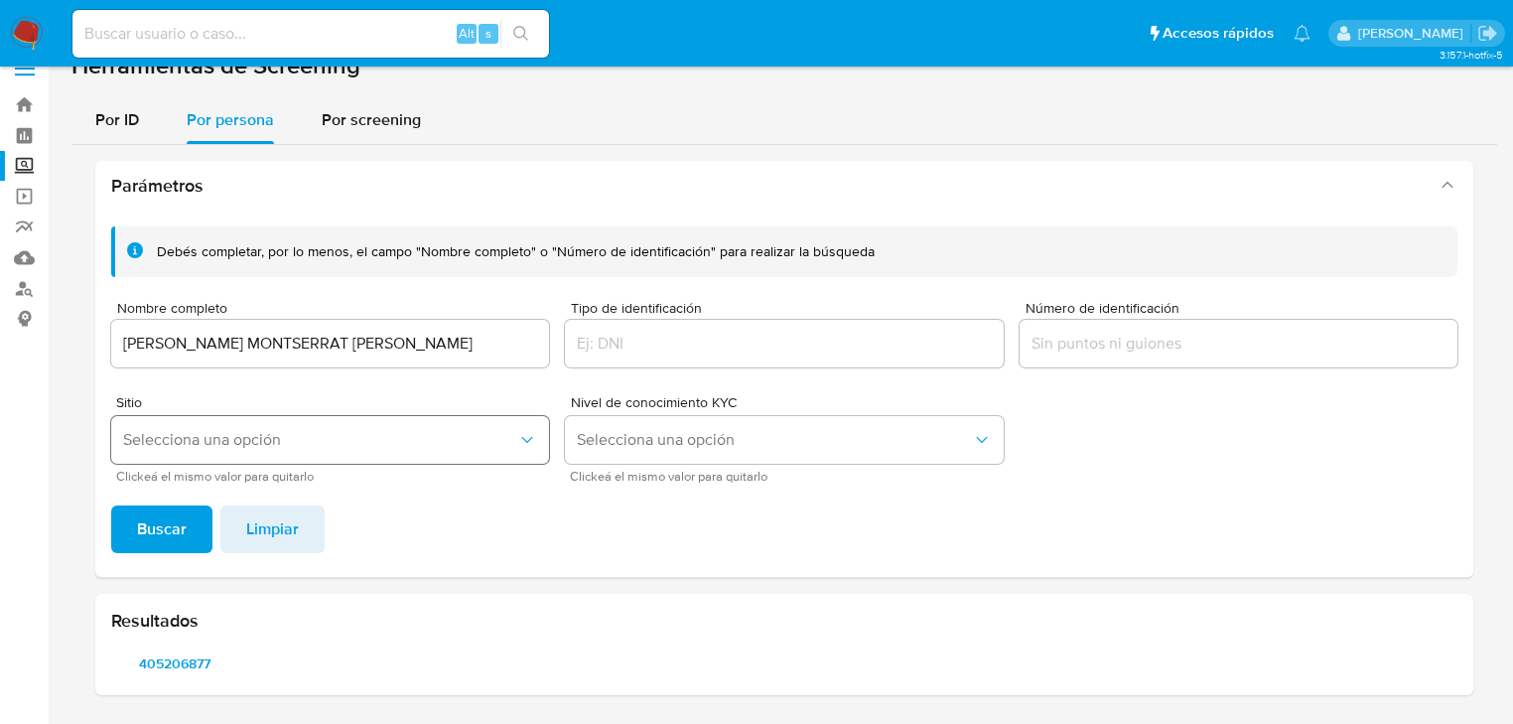
scroll to position [28, 0]
click at [162, 666] on span "405206877" at bounding box center [174, 664] width 99 height 28
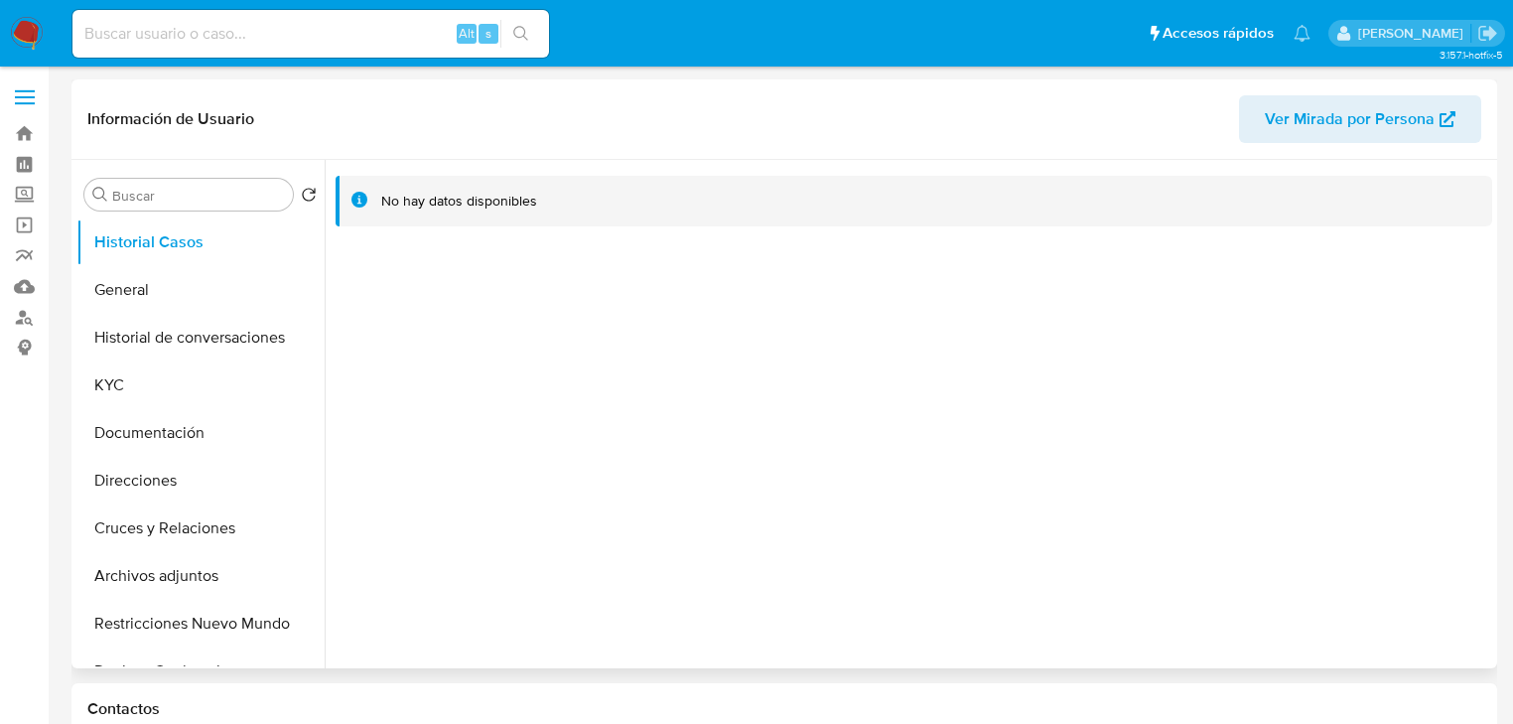
select select "10"
click at [108, 297] on button "General" at bounding box center [192, 290] width 232 height 48
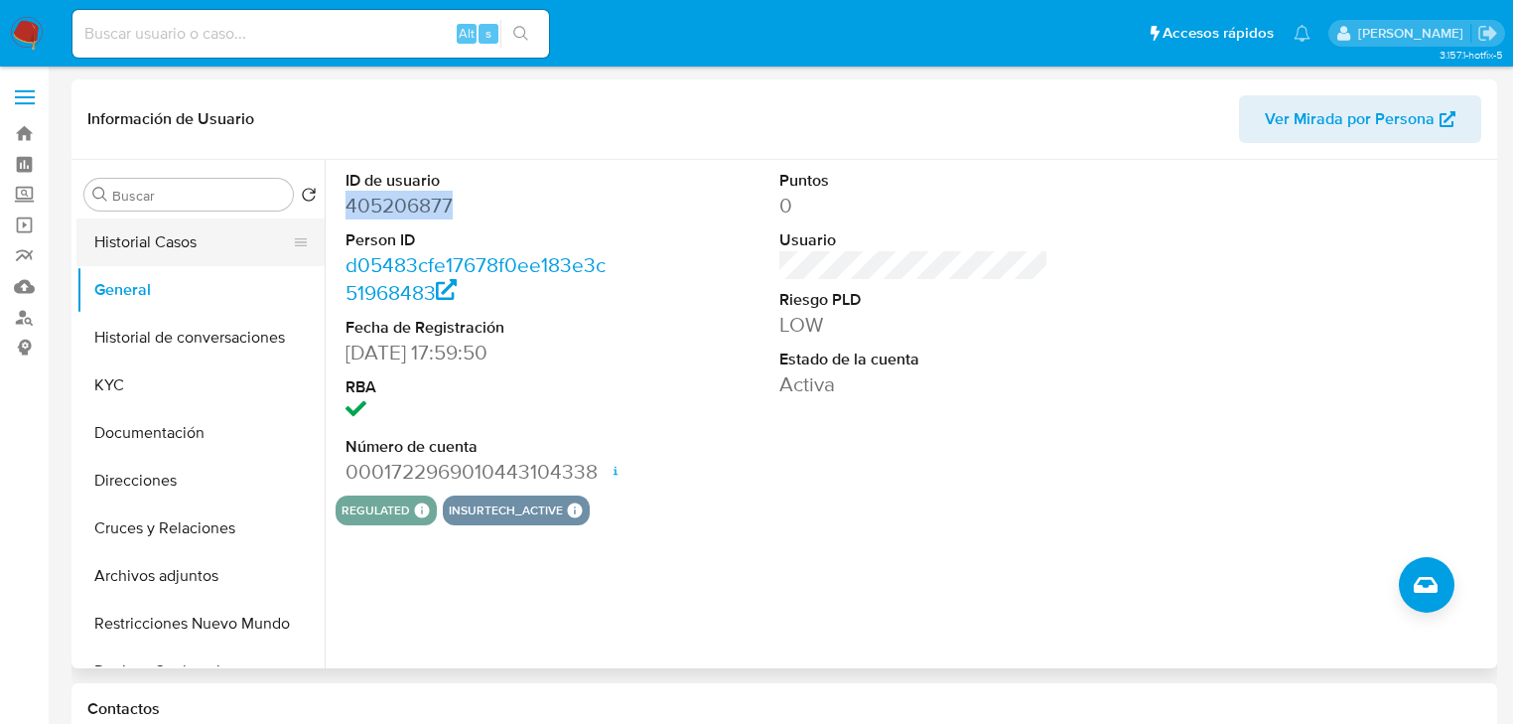
drag, startPoint x: 459, startPoint y: 207, endPoint x: 219, endPoint y: 248, distance: 242.9
click at [343, 214] on div "ID de usuario 405206877 Person ID d05483cfe17678f0ee183e3c51968483 Fecha de Reg…" at bounding box center [480, 328] width 289 height 336
copy dd "405206877"
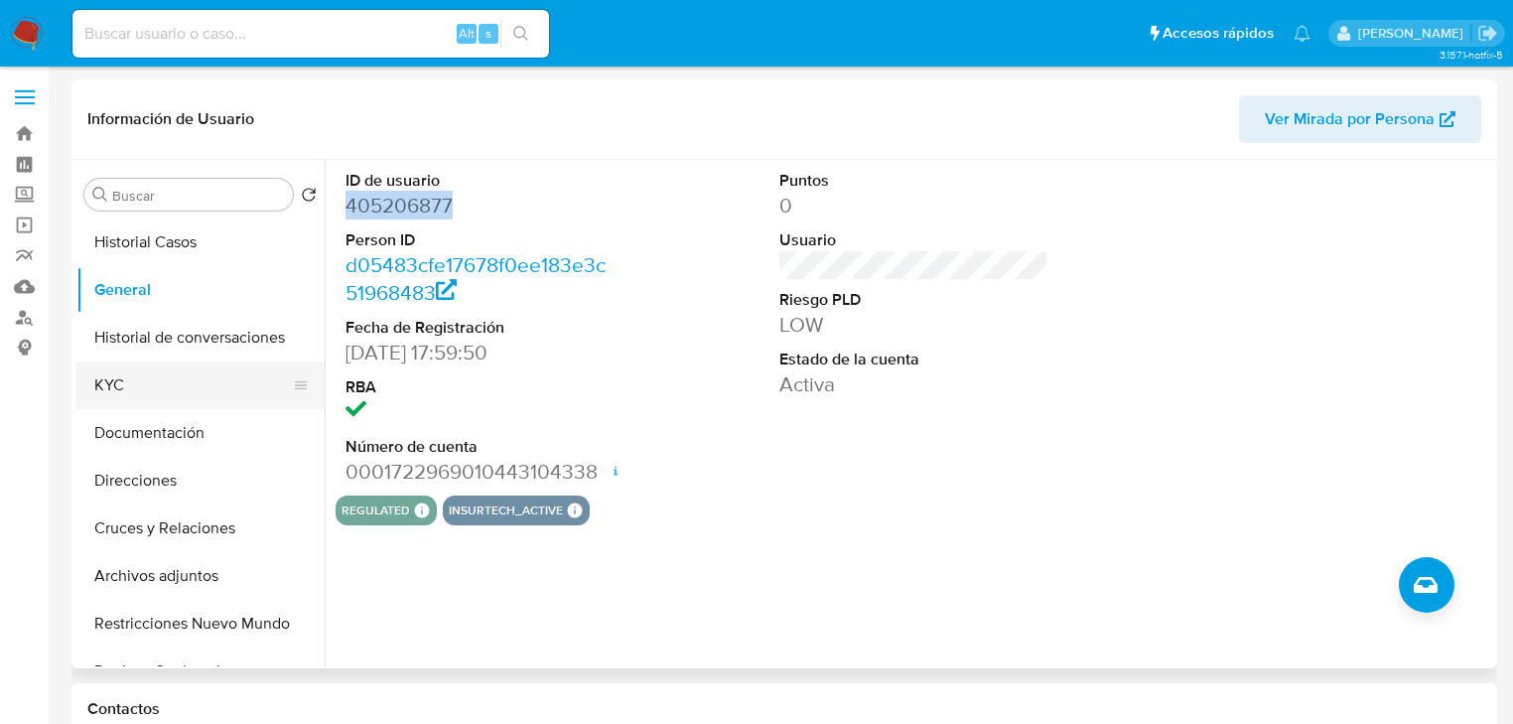
drag, startPoint x: 133, startPoint y: 376, endPoint x: 231, endPoint y: 381, distance: 98.4
click at [138, 377] on button "KYC" at bounding box center [192, 385] width 232 height 48
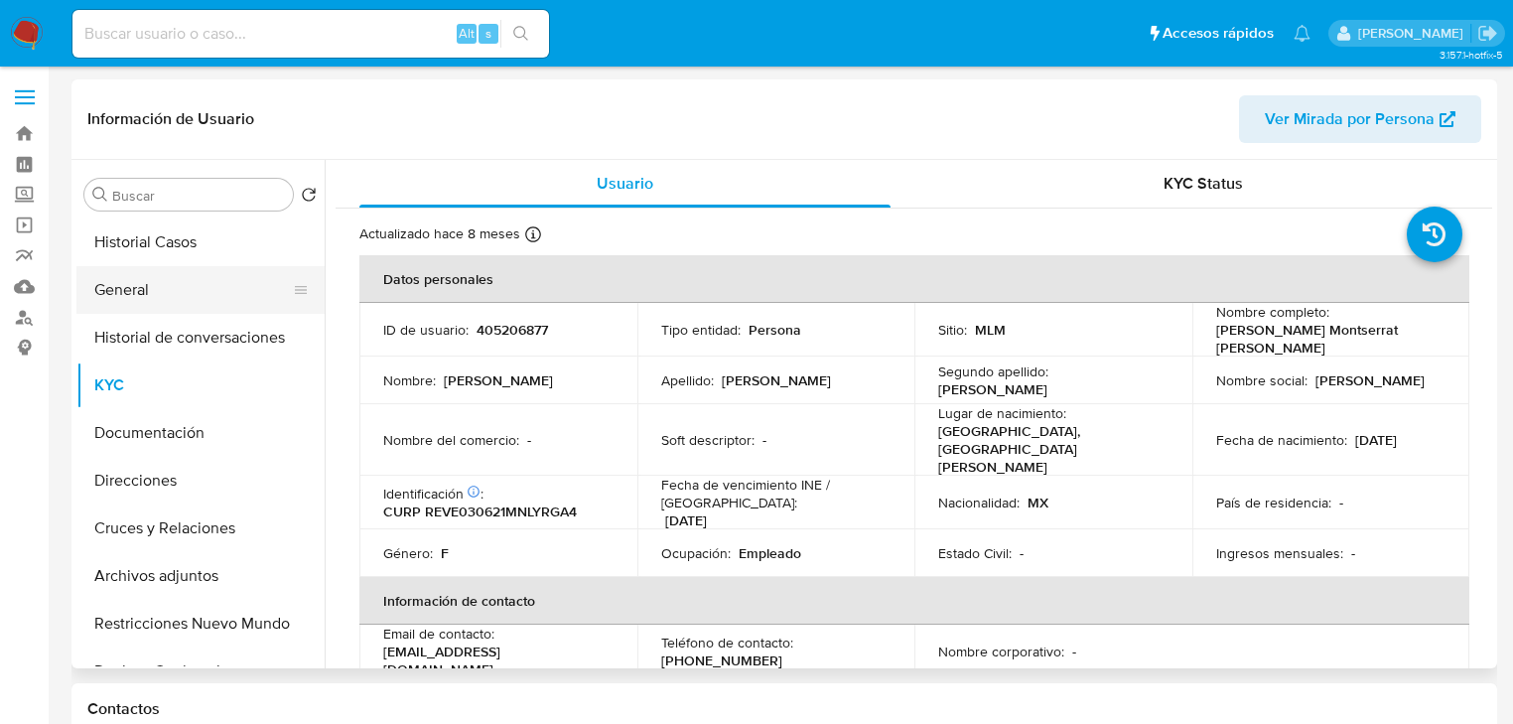
click at [165, 290] on button "General" at bounding box center [192, 290] width 232 height 48
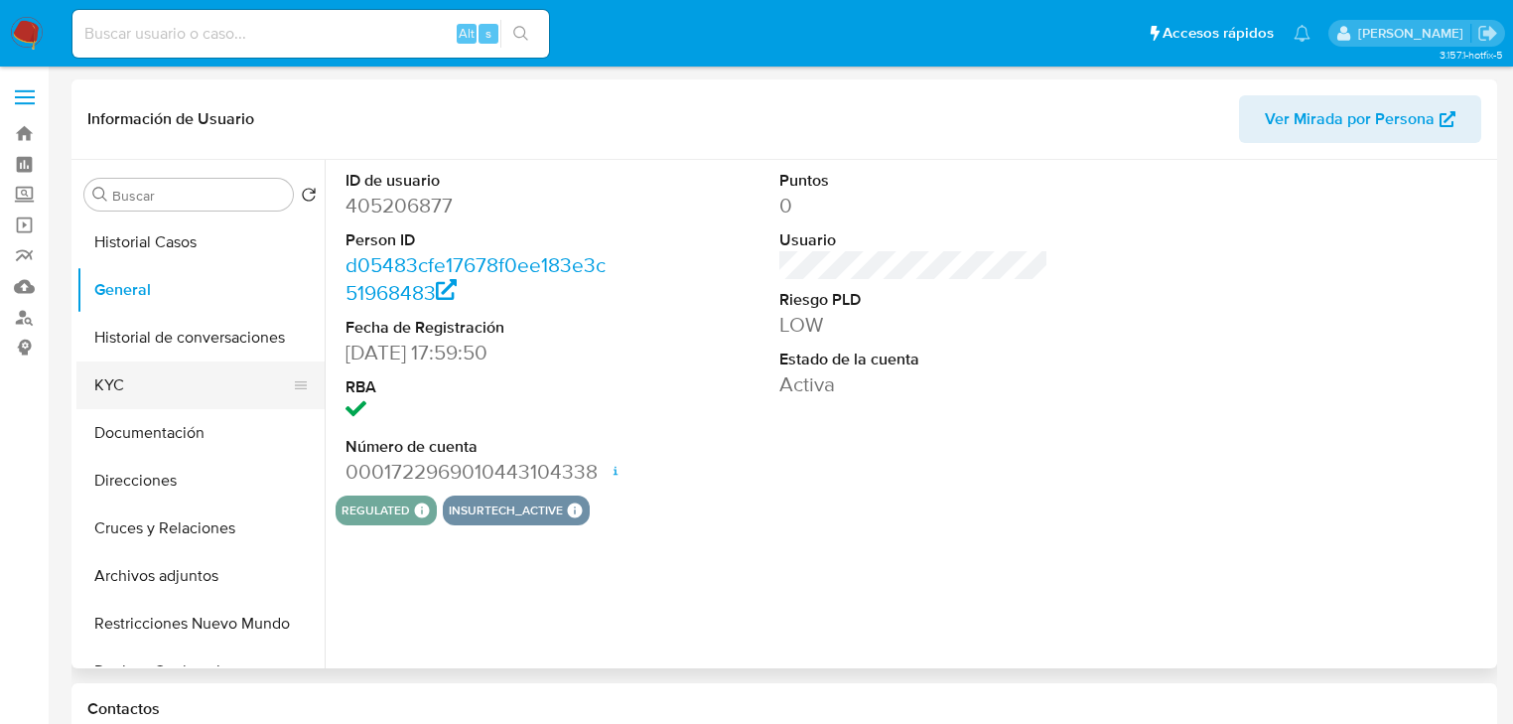
drag, startPoint x: 132, startPoint y: 377, endPoint x: 158, endPoint y: 374, distance: 26.0
click at [134, 377] on button "KYC" at bounding box center [192, 385] width 232 height 48
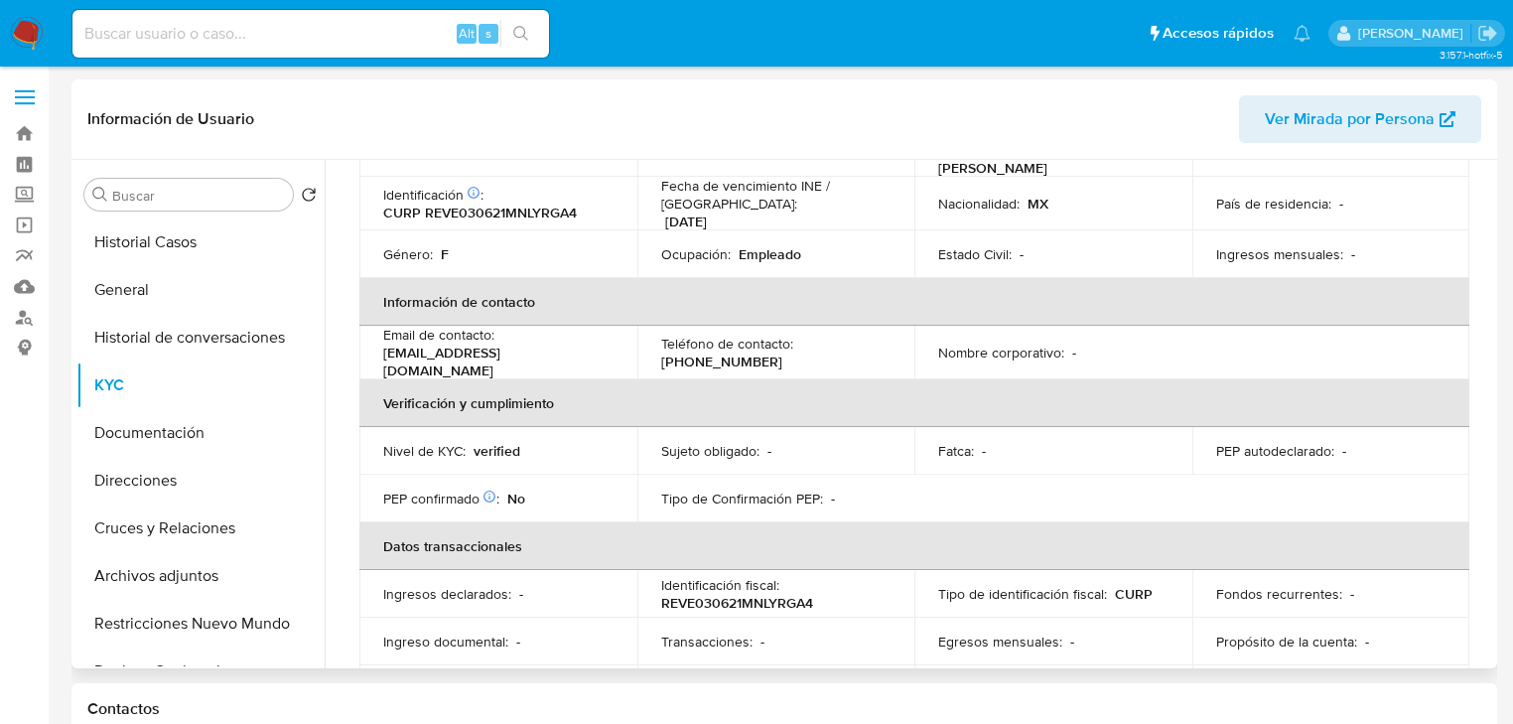
scroll to position [159, 0]
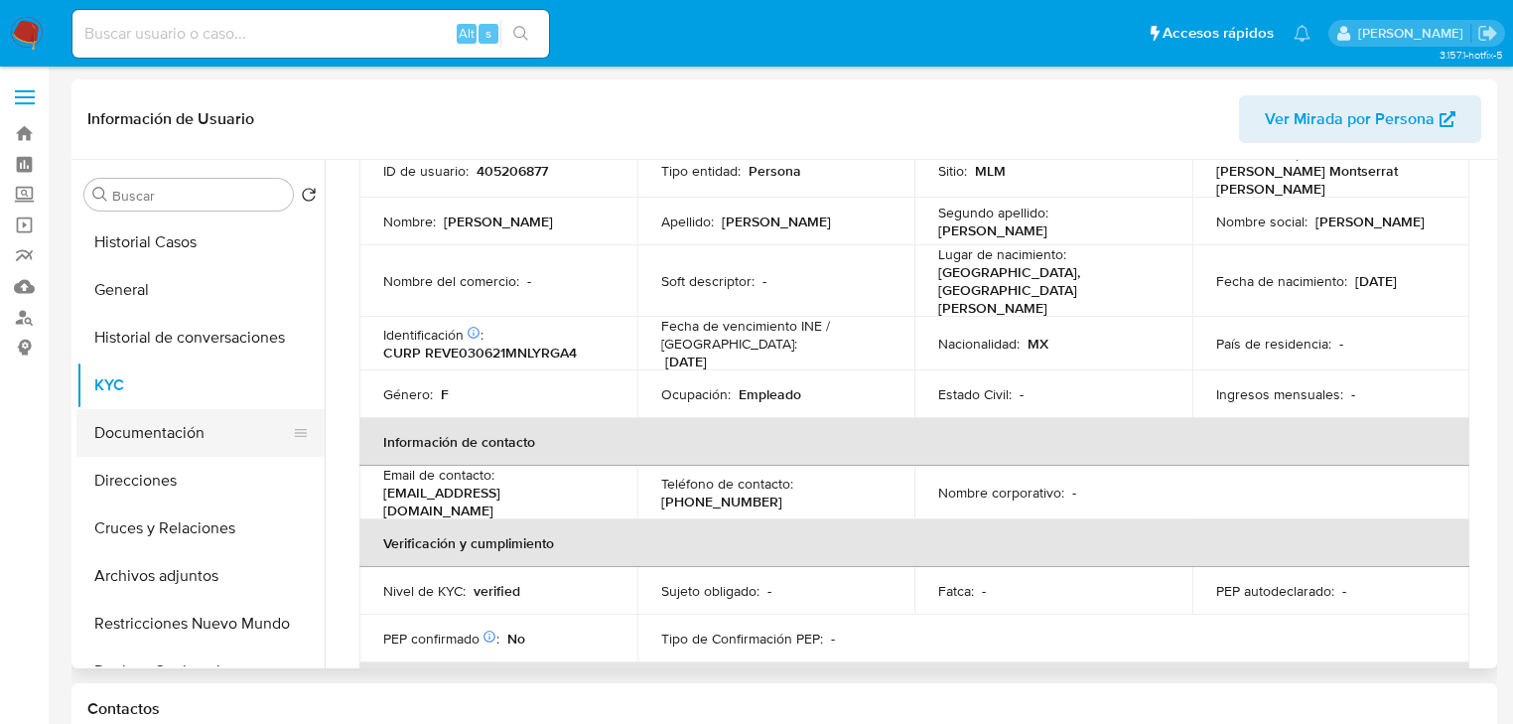
click at [187, 436] on button "Documentación" at bounding box center [192, 433] width 232 height 48
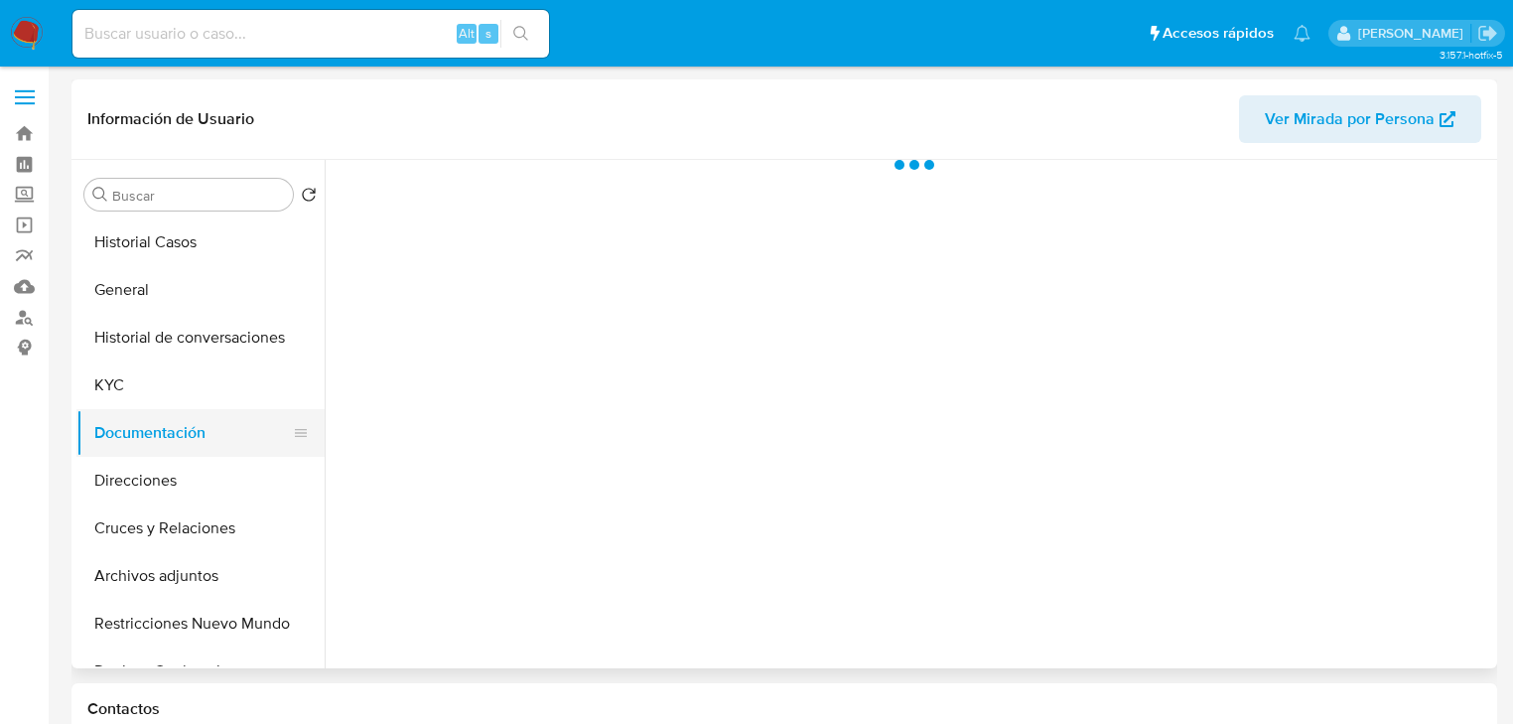
scroll to position [0, 0]
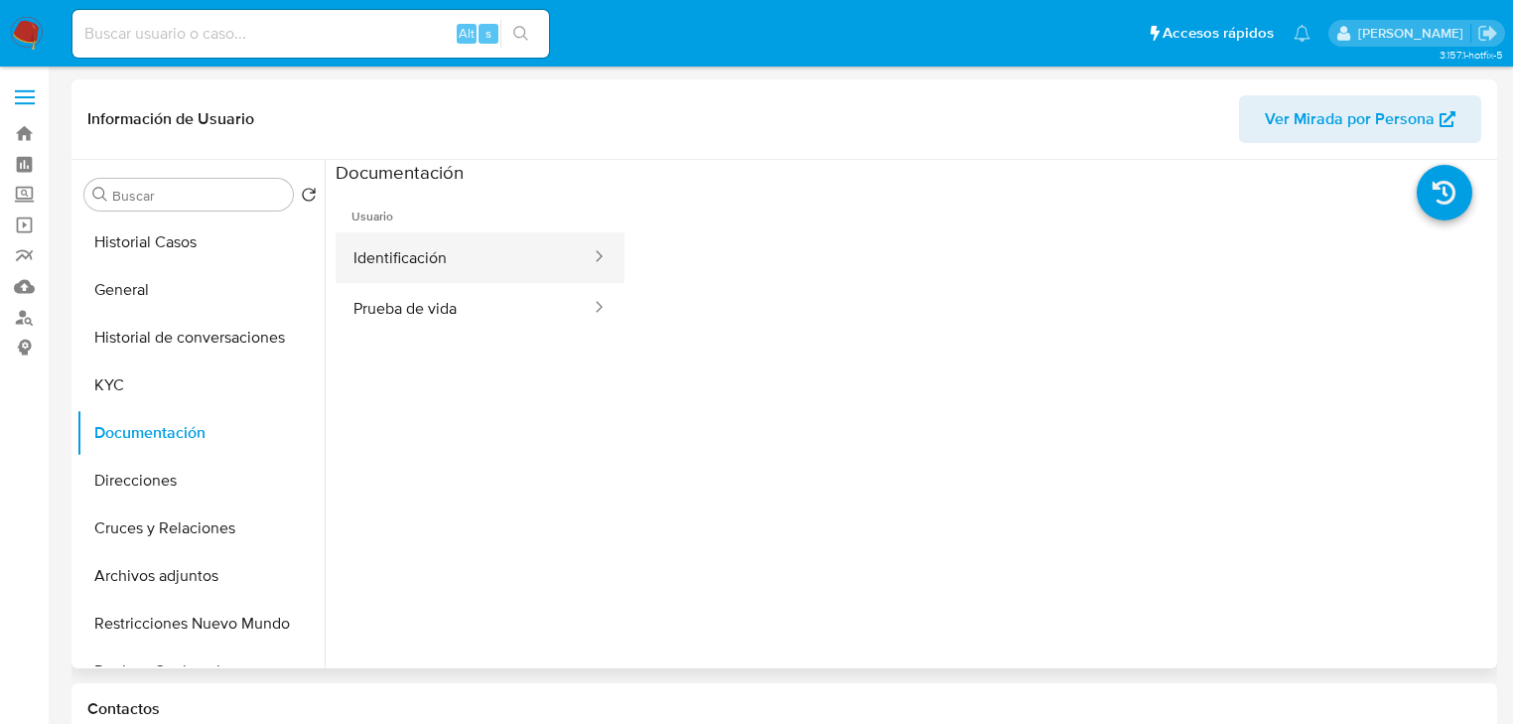
drag, startPoint x: 451, startPoint y: 314, endPoint x: 506, endPoint y: 254, distance: 81.5
click at [451, 313] on button "Prueba de vida" at bounding box center [464, 308] width 257 height 51
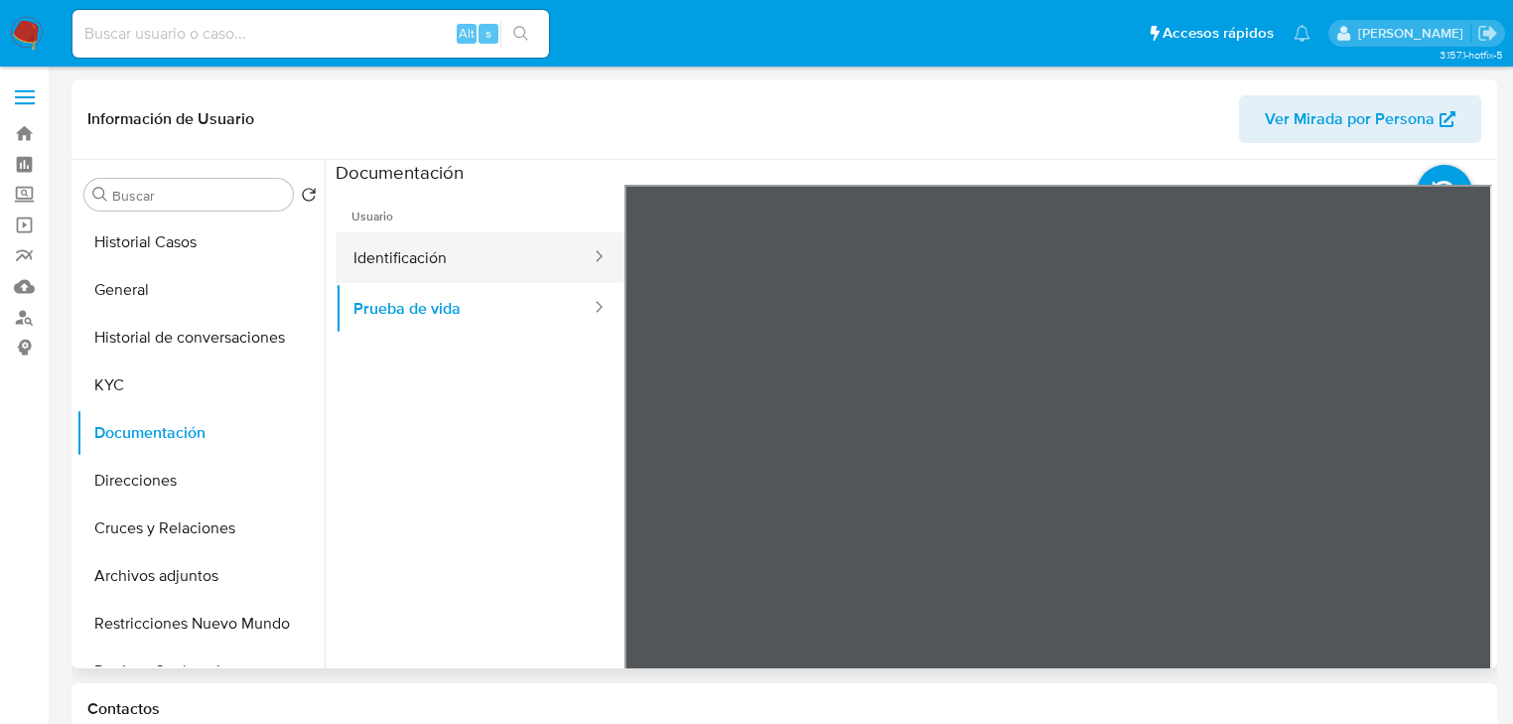
click at [443, 262] on button "Identificación" at bounding box center [464, 257] width 257 height 51
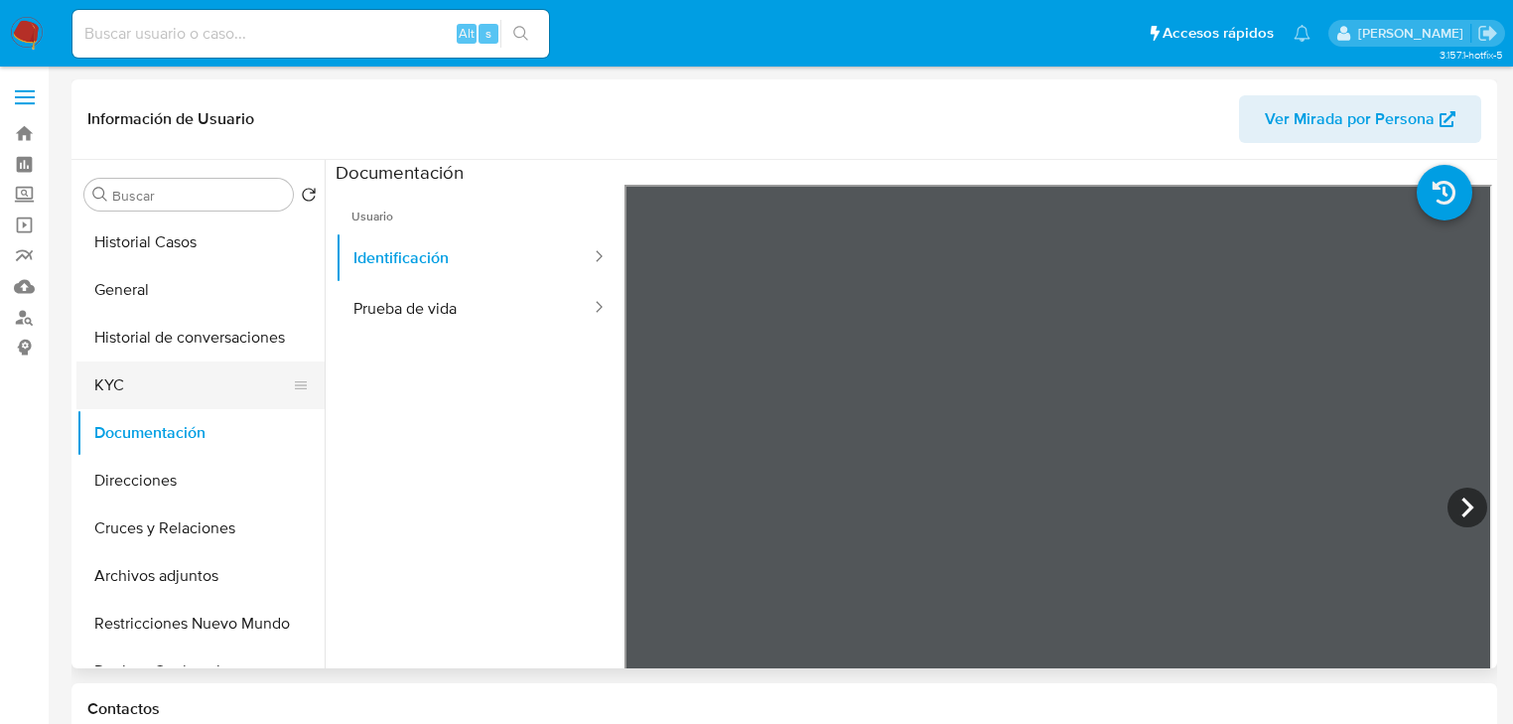
click at [107, 378] on button "KYC" at bounding box center [192, 385] width 232 height 48
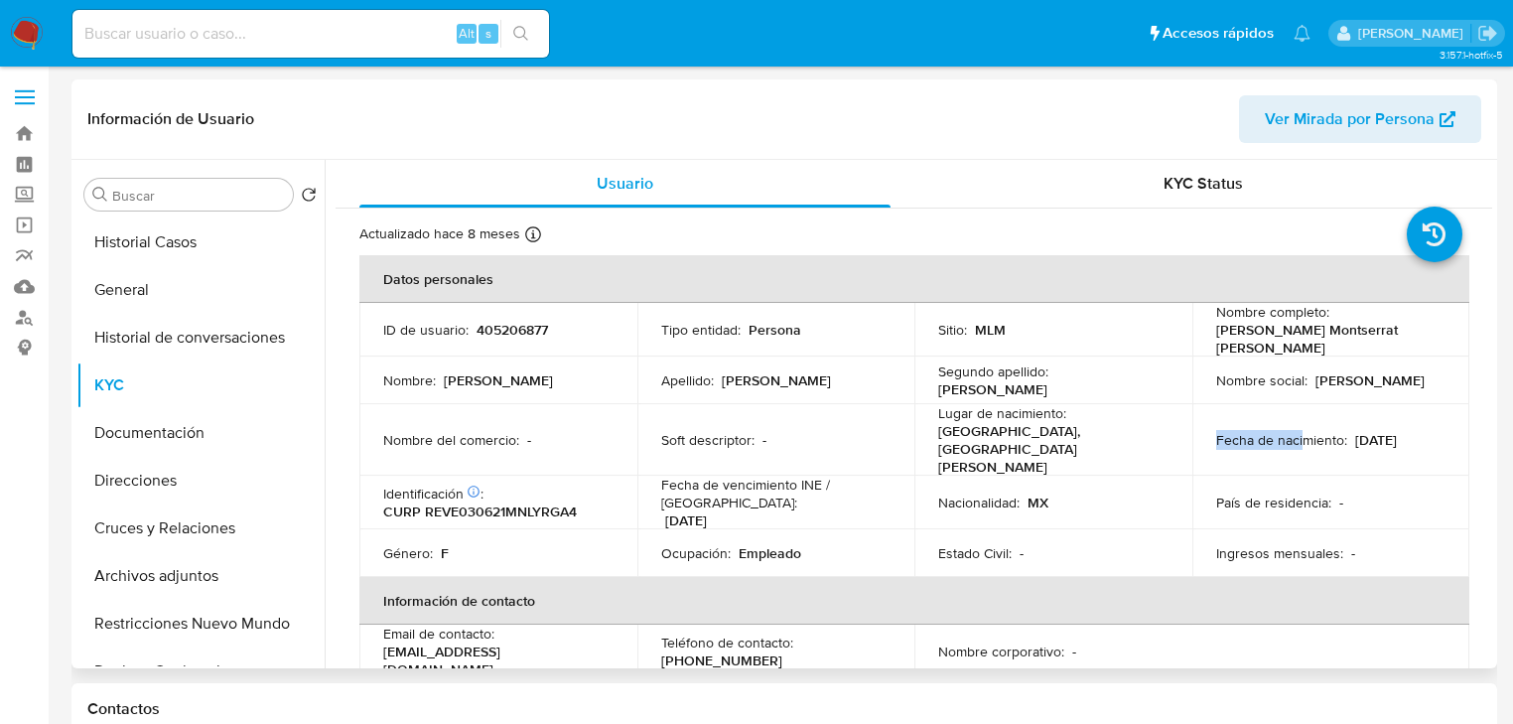
click at [1297, 412] on td "Fecha de nacimiento : [DEMOGRAPHIC_DATA]" at bounding box center [1332, 439] width 278 height 71
